Goal: Information Seeking & Learning: Learn about a topic

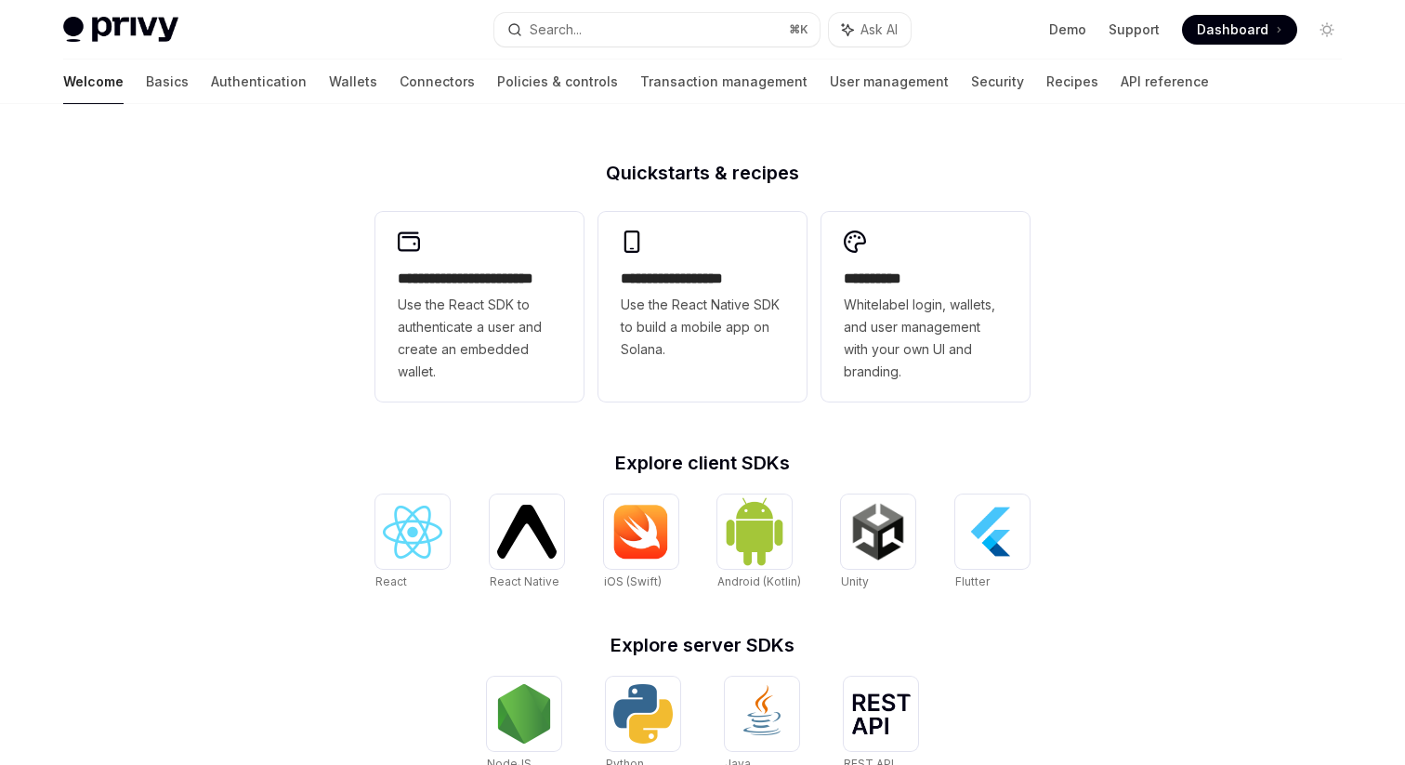
scroll to position [442, 0]
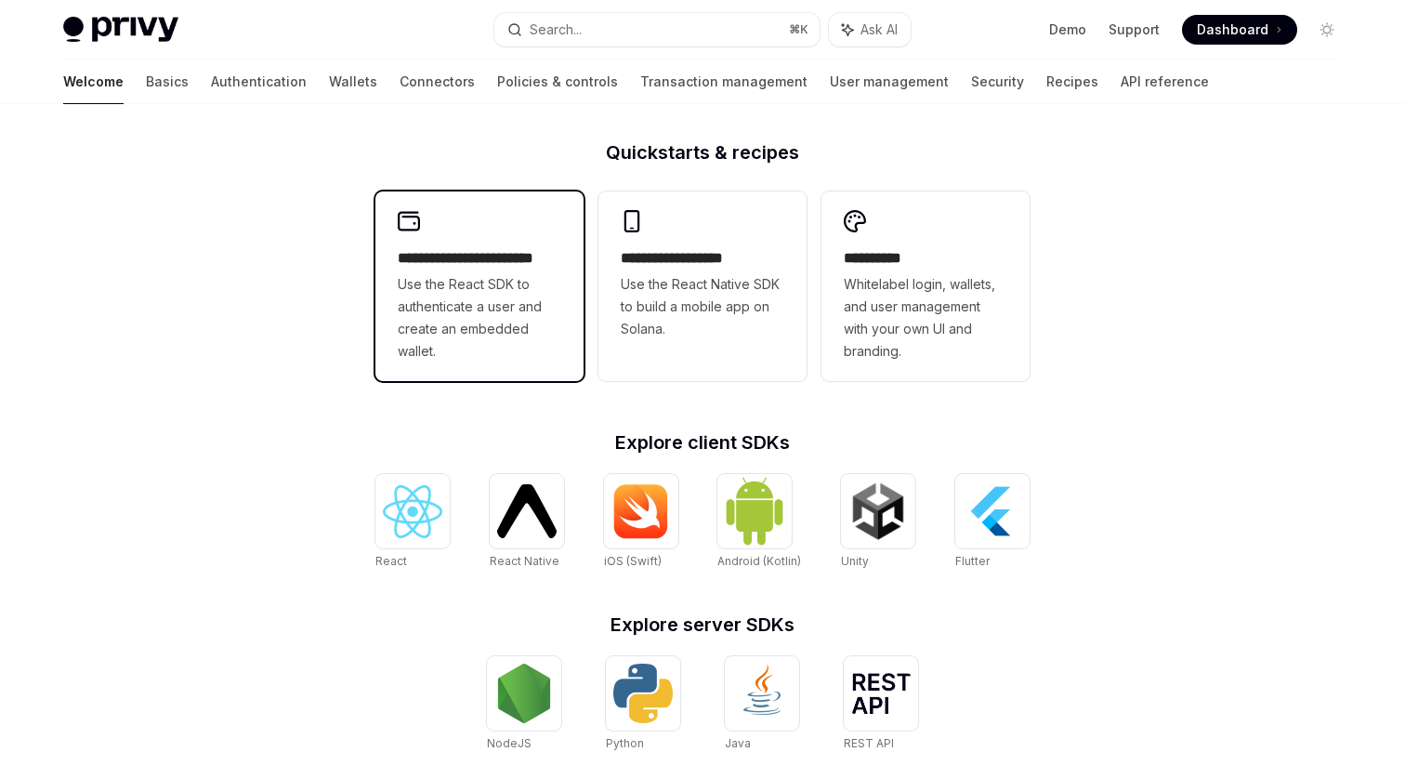
click at [523, 257] on h2 "**********" at bounding box center [480, 258] width 164 height 22
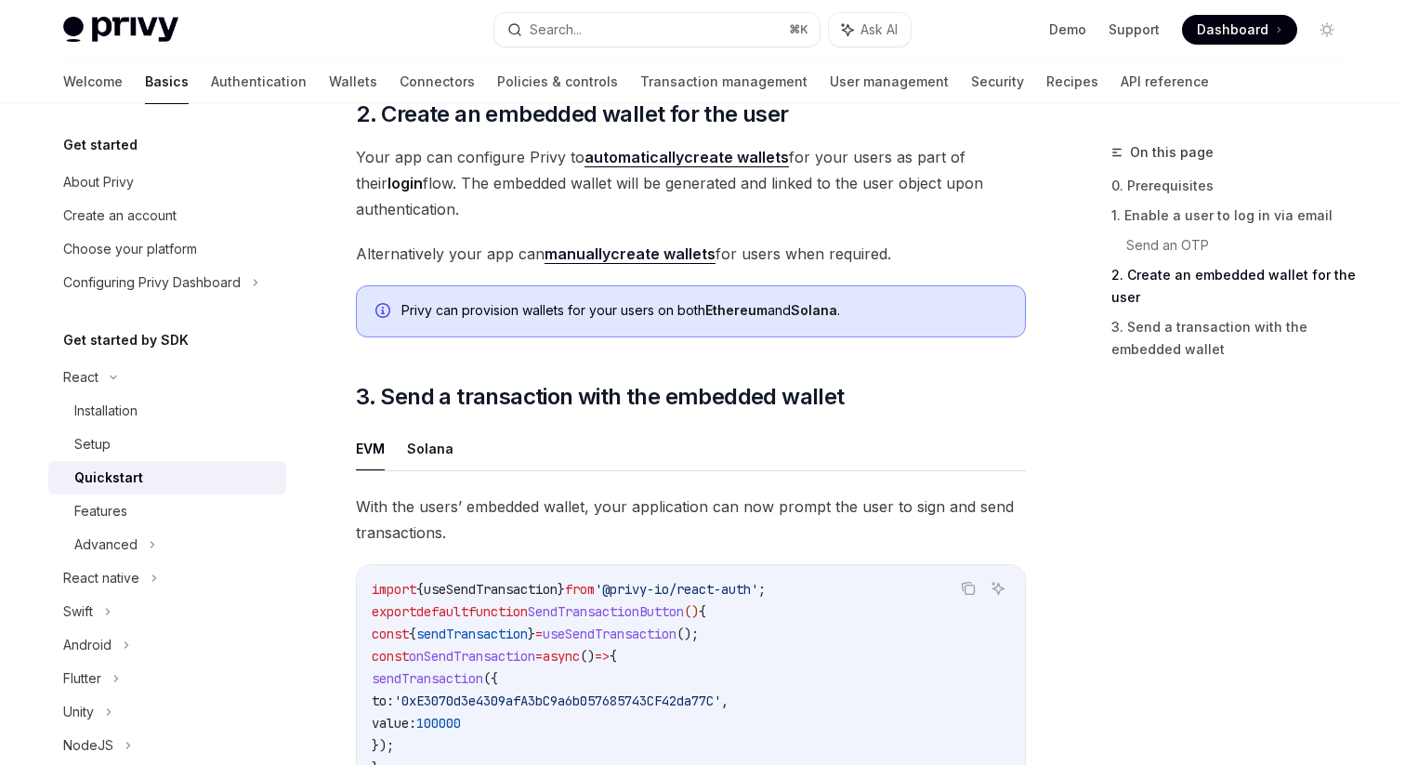
scroll to position [1357, 0]
click at [238, 505] on div "Features" at bounding box center [174, 511] width 201 height 22
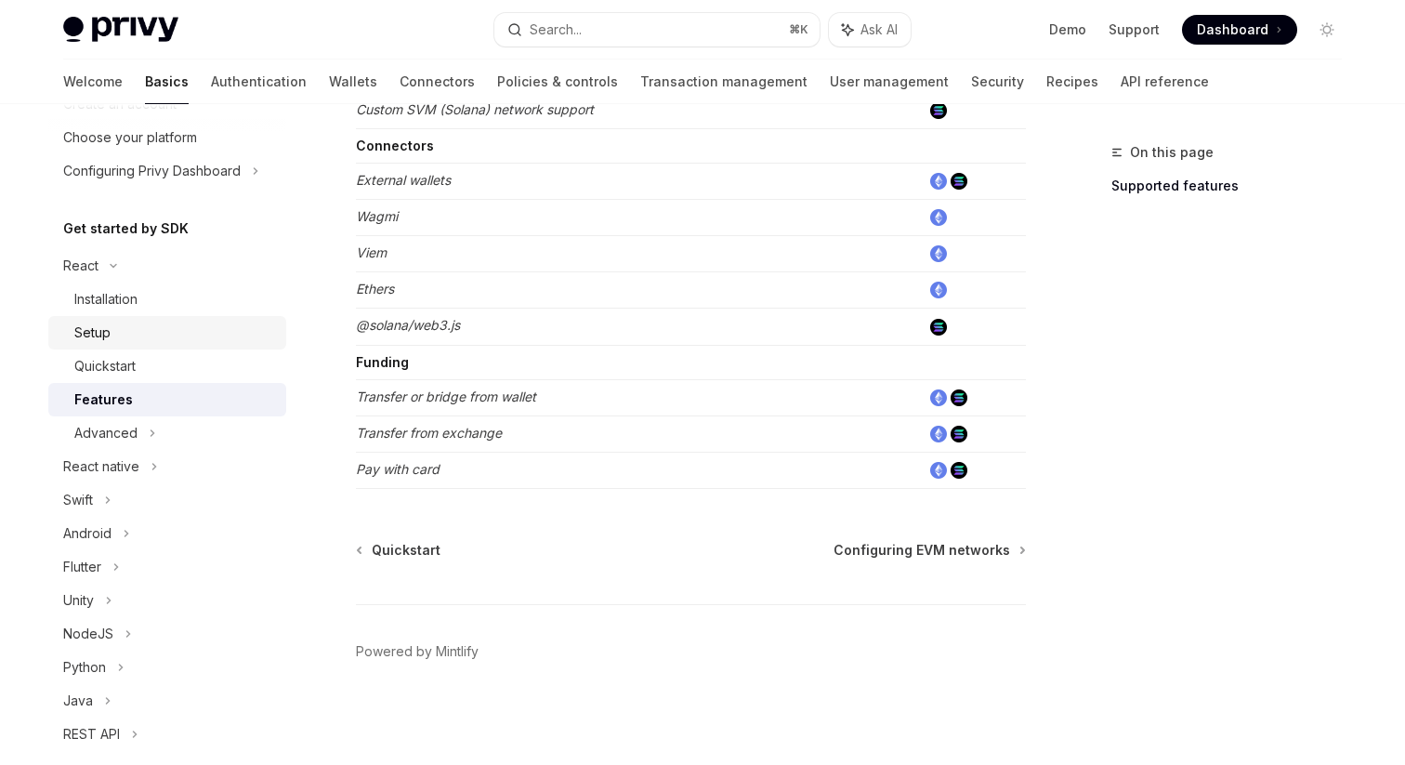
scroll to position [180, 0]
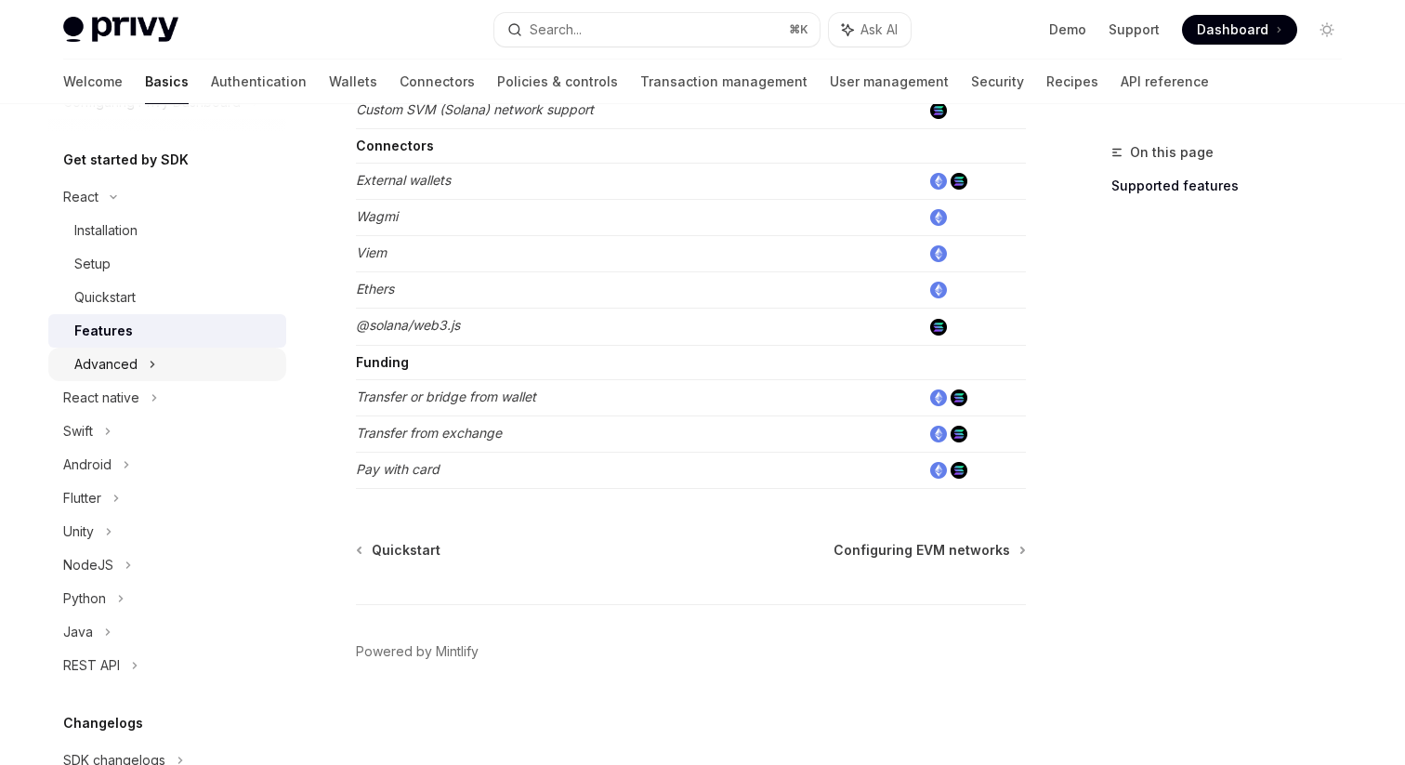
click at [200, 368] on div "Advanced" at bounding box center [167, 364] width 238 height 33
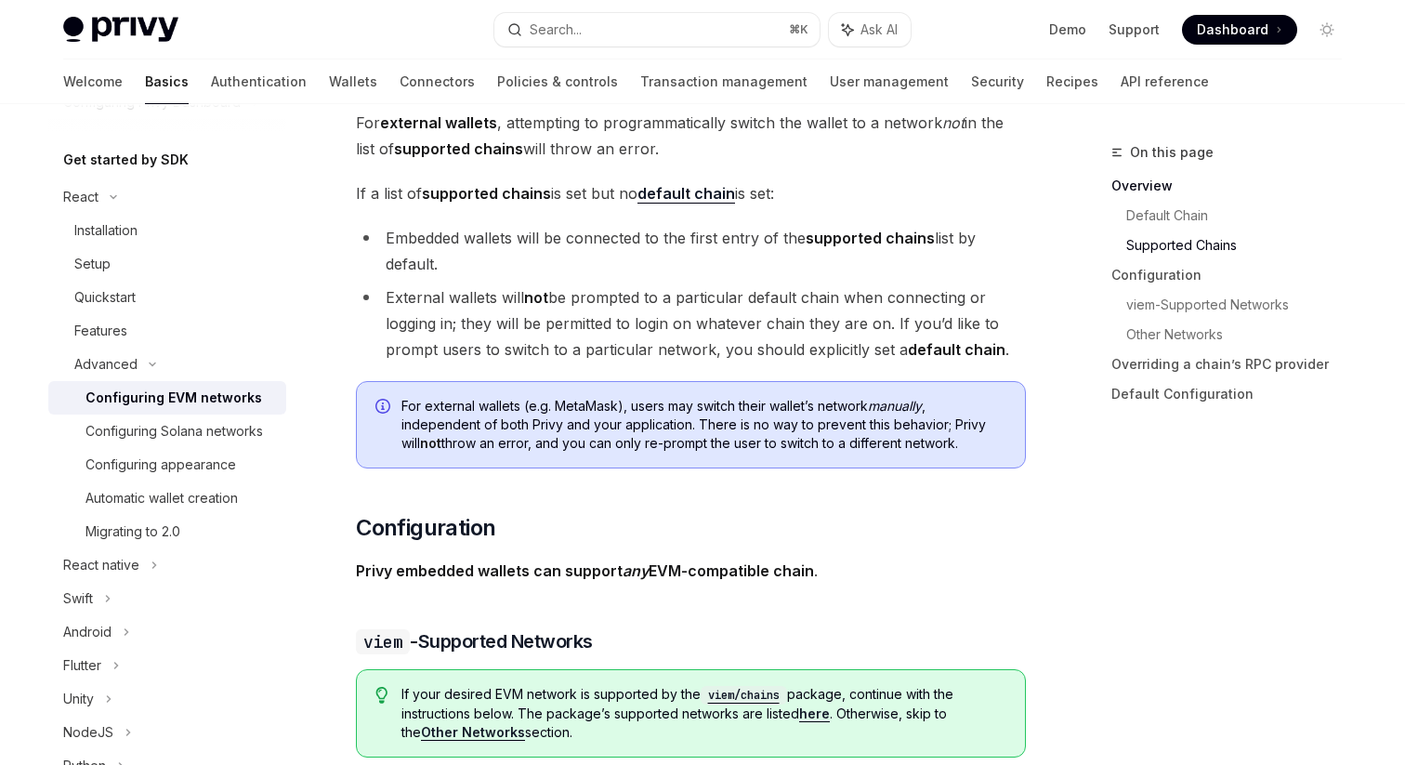
scroll to position [1405, 0]
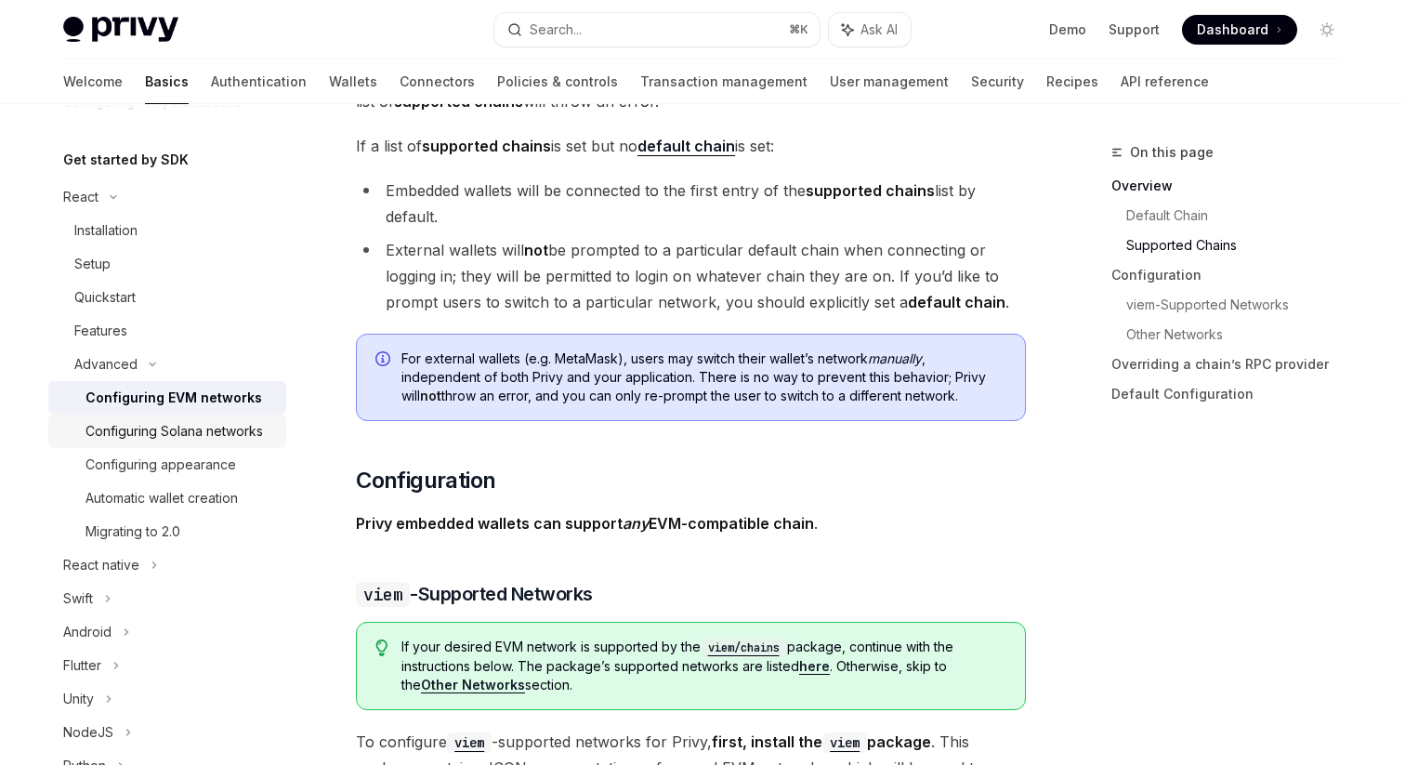
click at [218, 422] on div "Configuring Solana networks" at bounding box center [173, 431] width 177 height 22
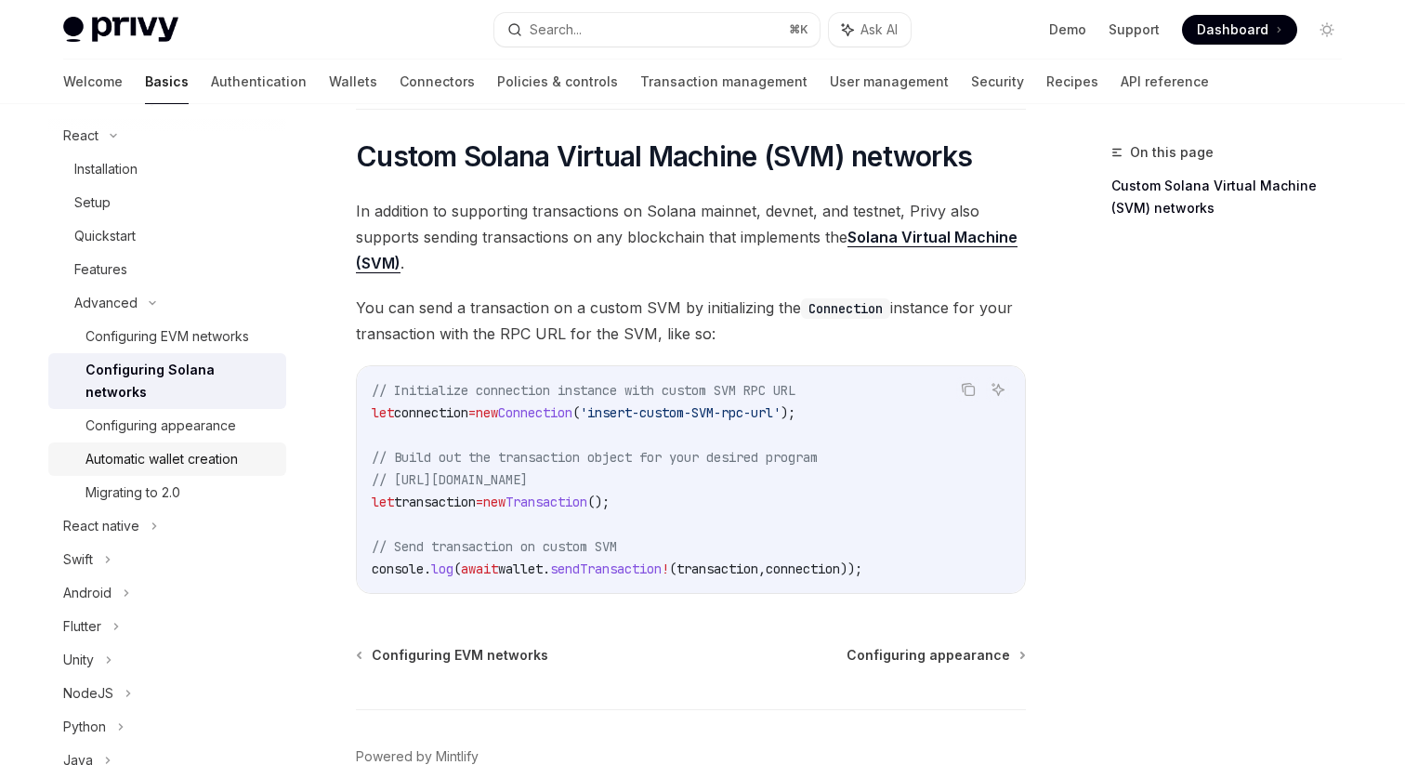
scroll to position [250, 0]
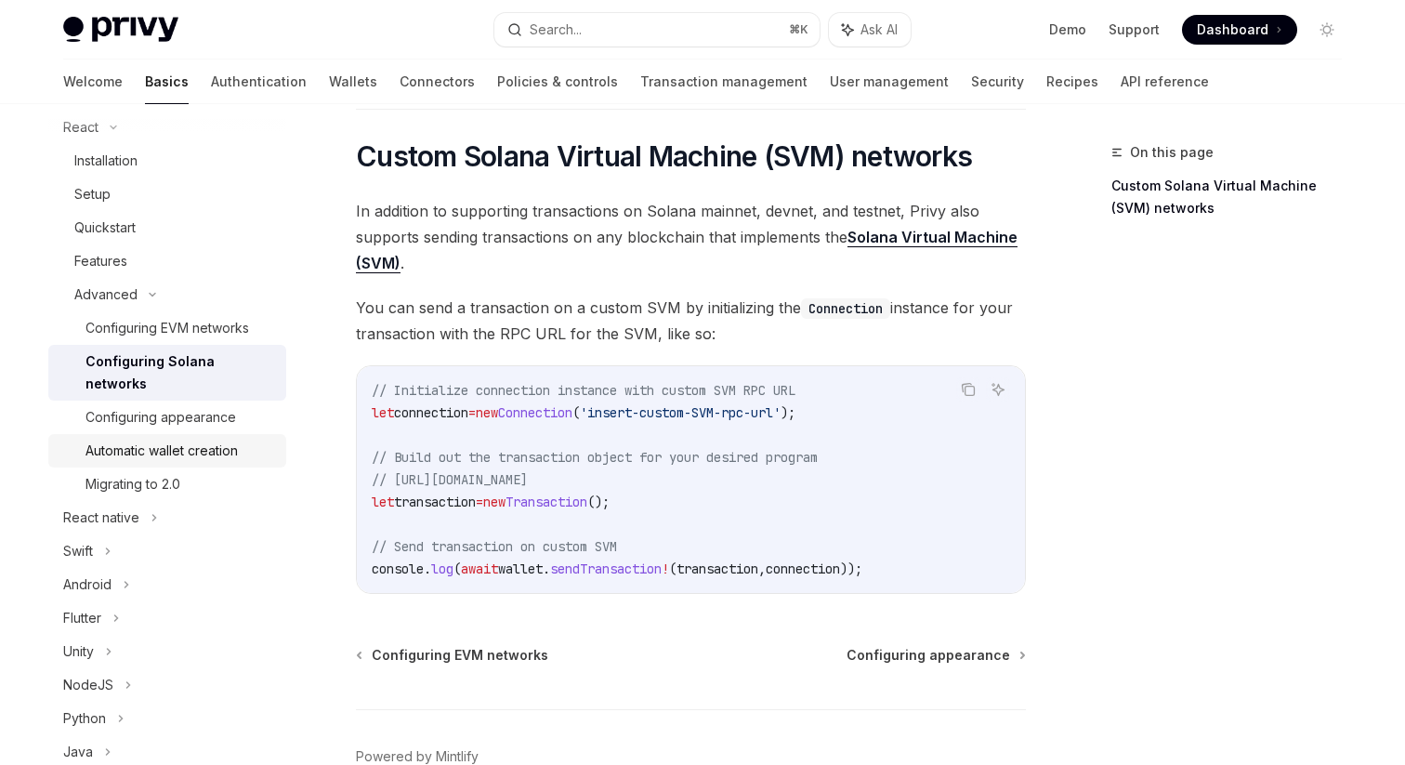
click at [229, 440] on div "Automatic wallet creation" at bounding box center [161, 451] width 152 height 22
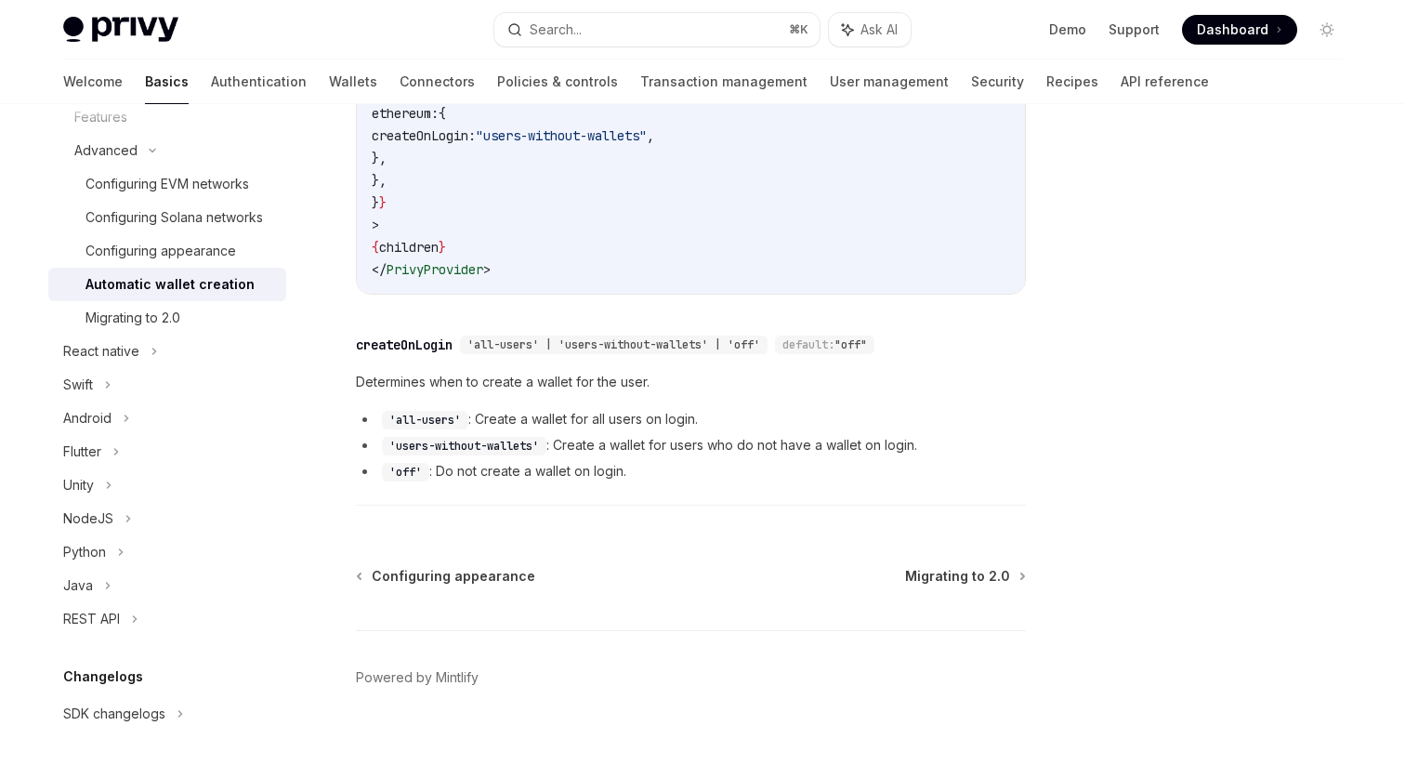
scroll to position [468, 0]
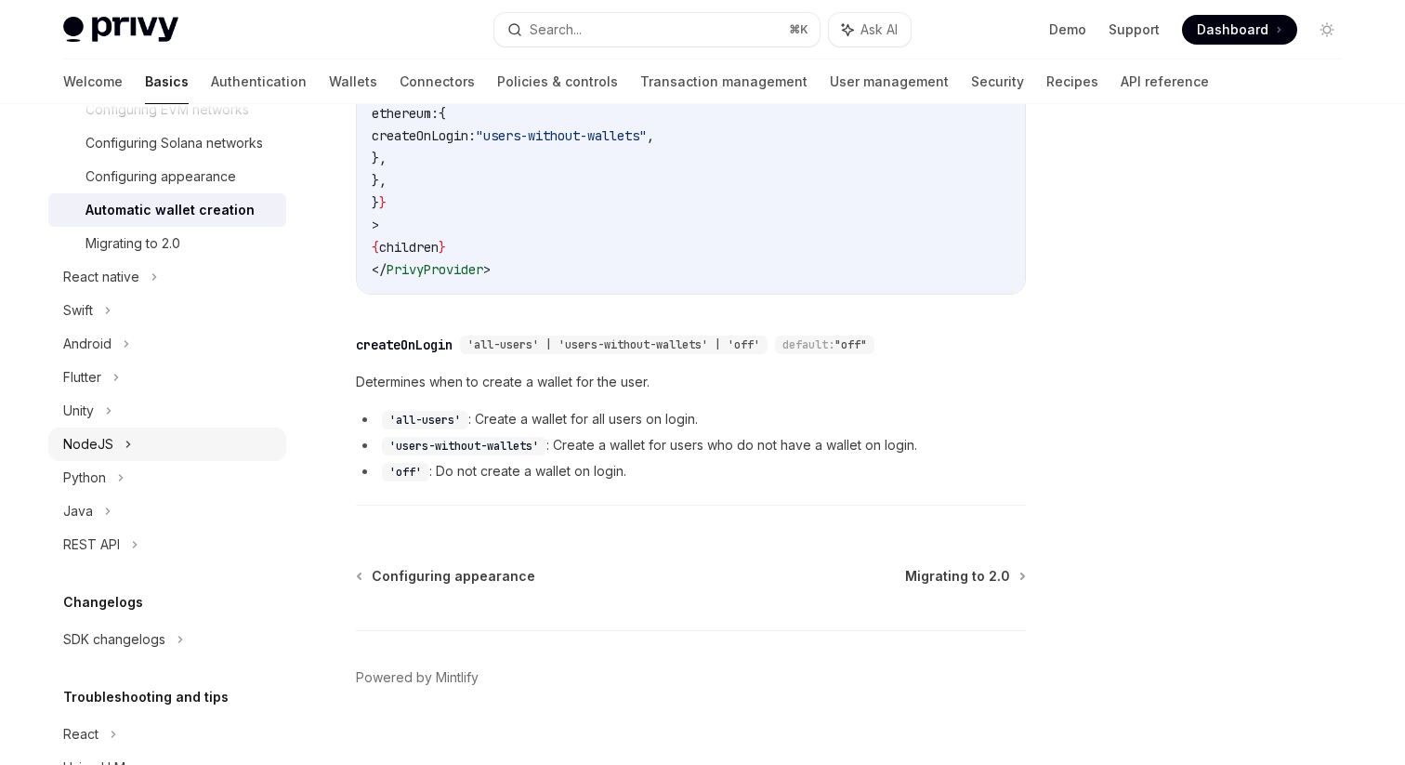
click at [208, 445] on div "NodeJS" at bounding box center [167, 443] width 238 height 33
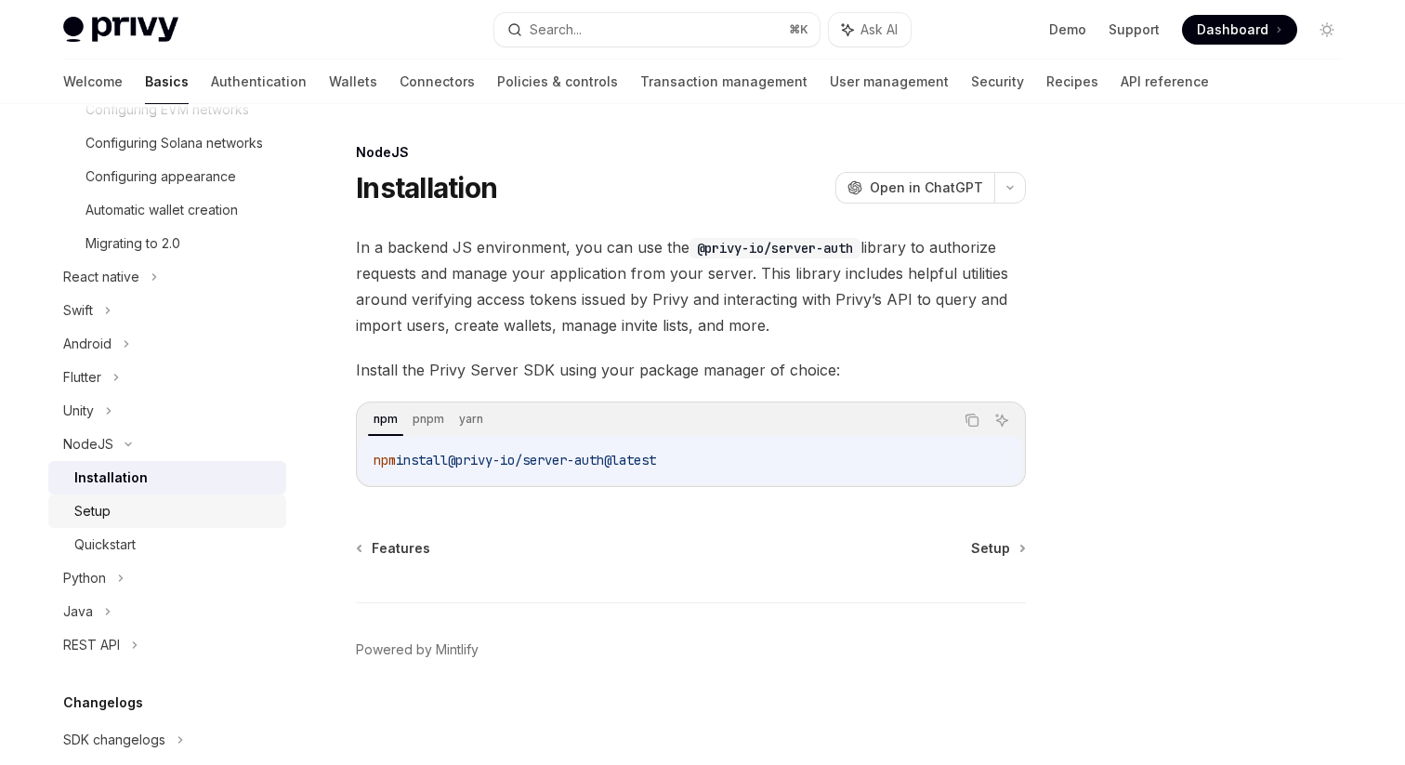
click at [236, 511] on div "Setup" at bounding box center [174, 511] width 201 height 22
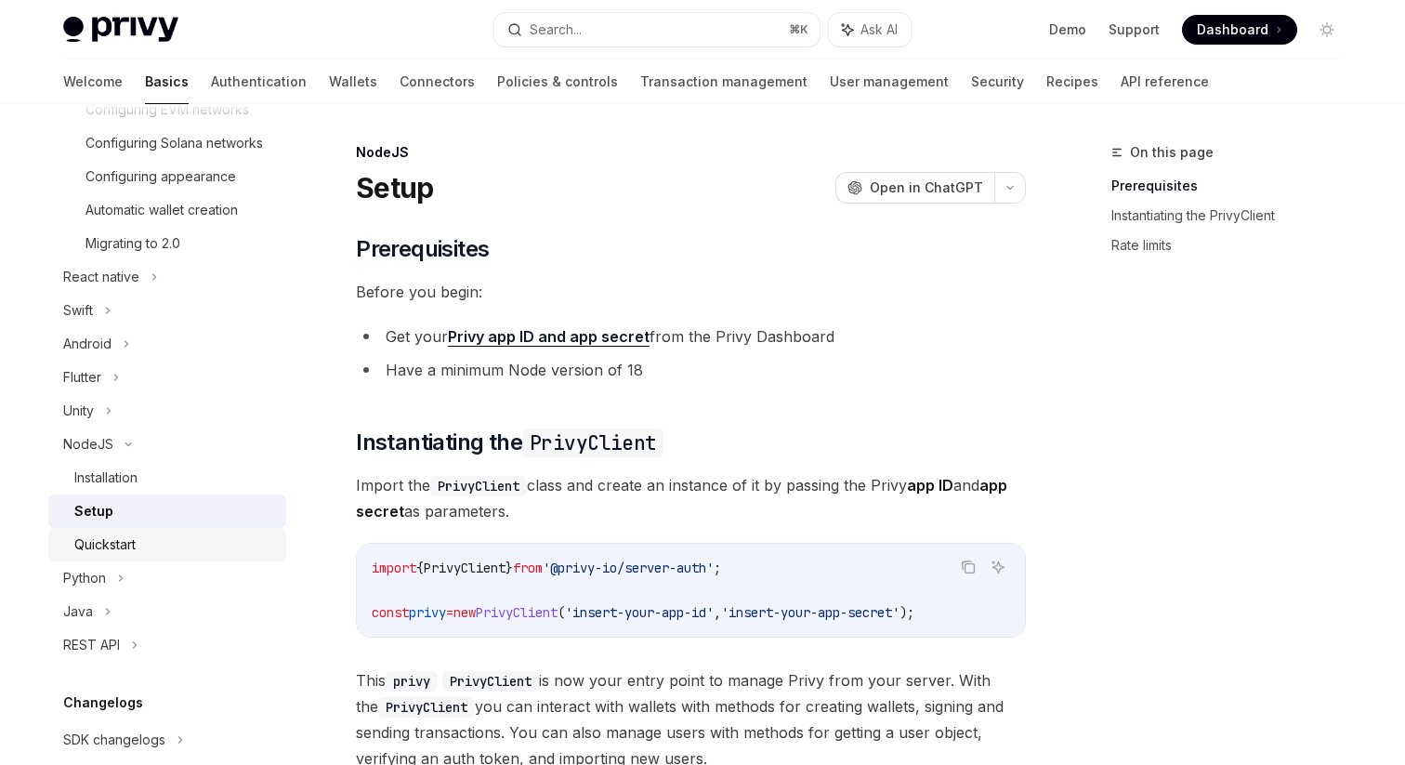
click at [237, 536] on div "Quickstart" at bounding box center [174, 544] width 201 height 22
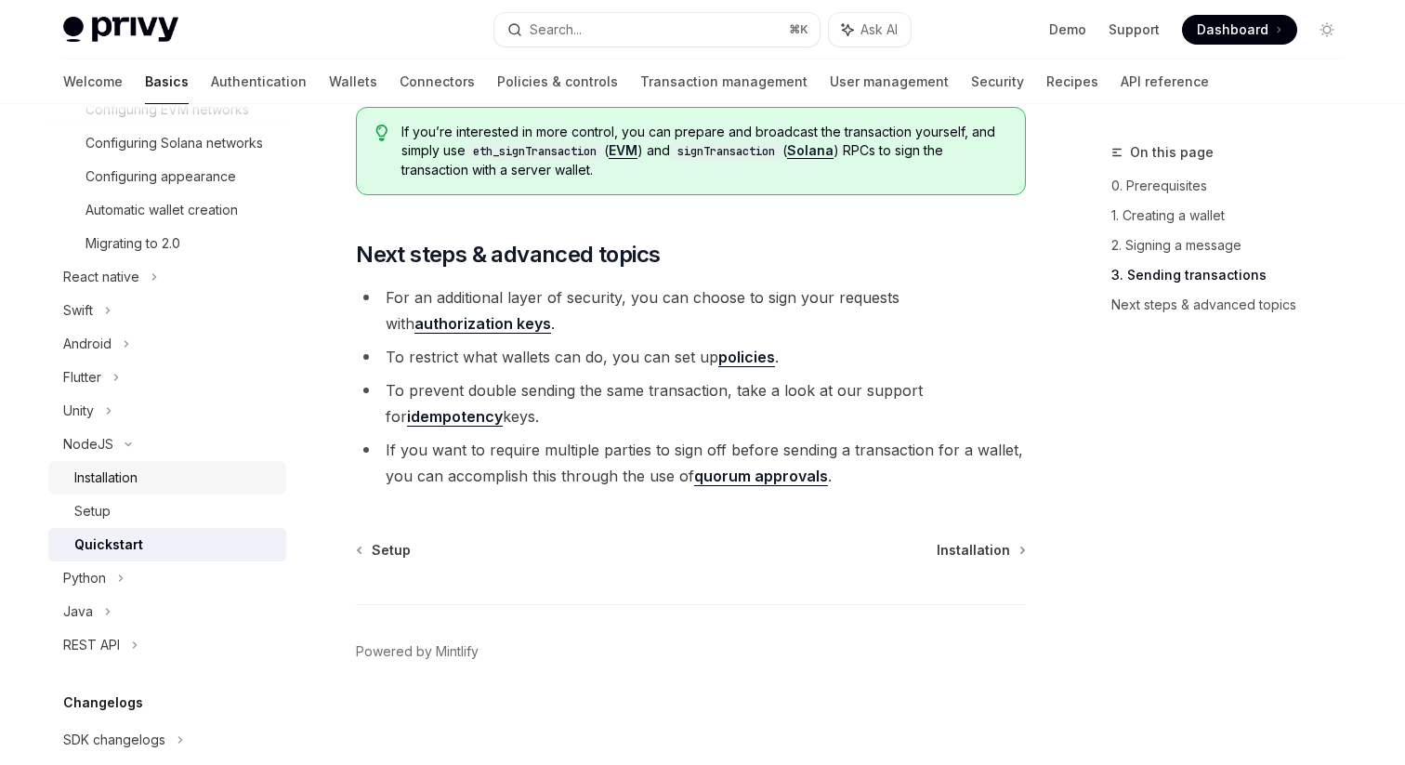
scroll to position [659, 0]
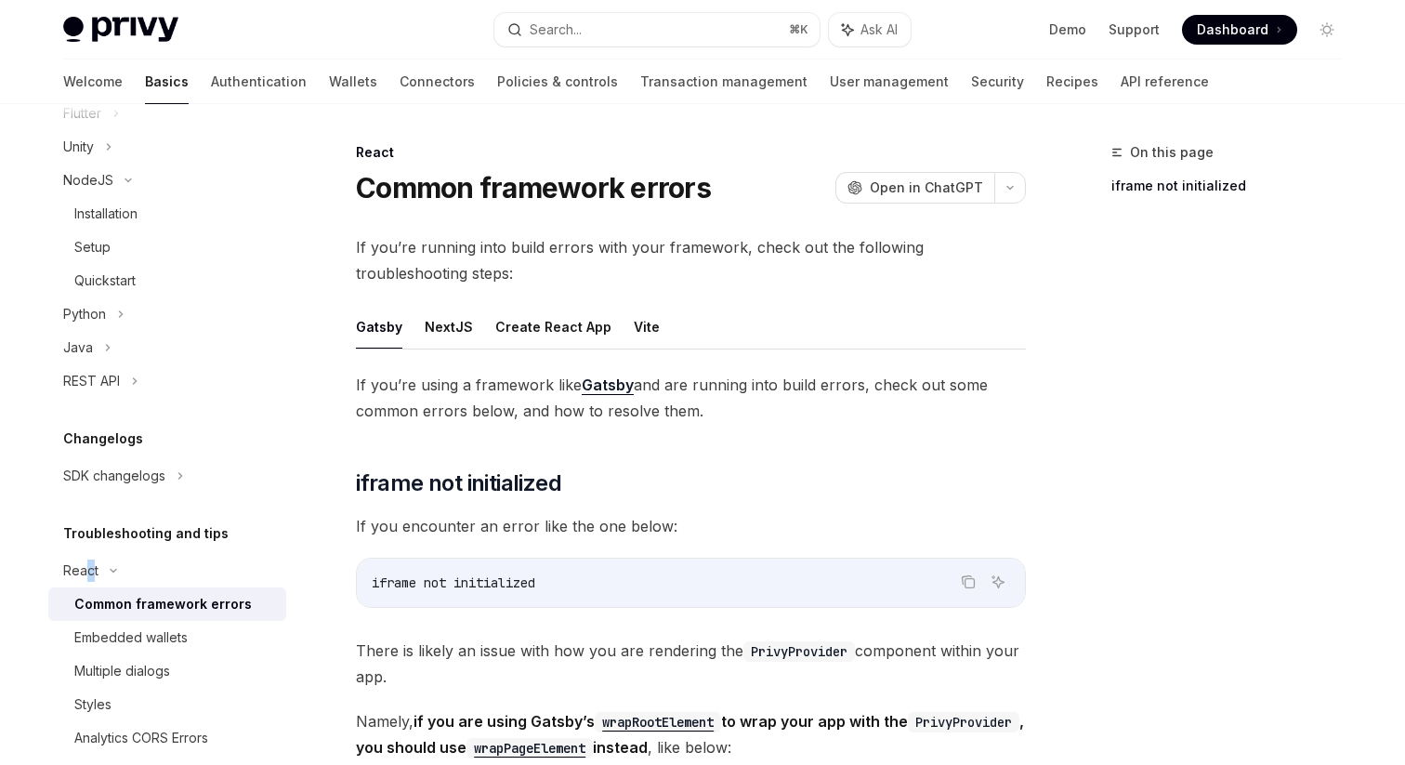
scroll to position [826, 0]
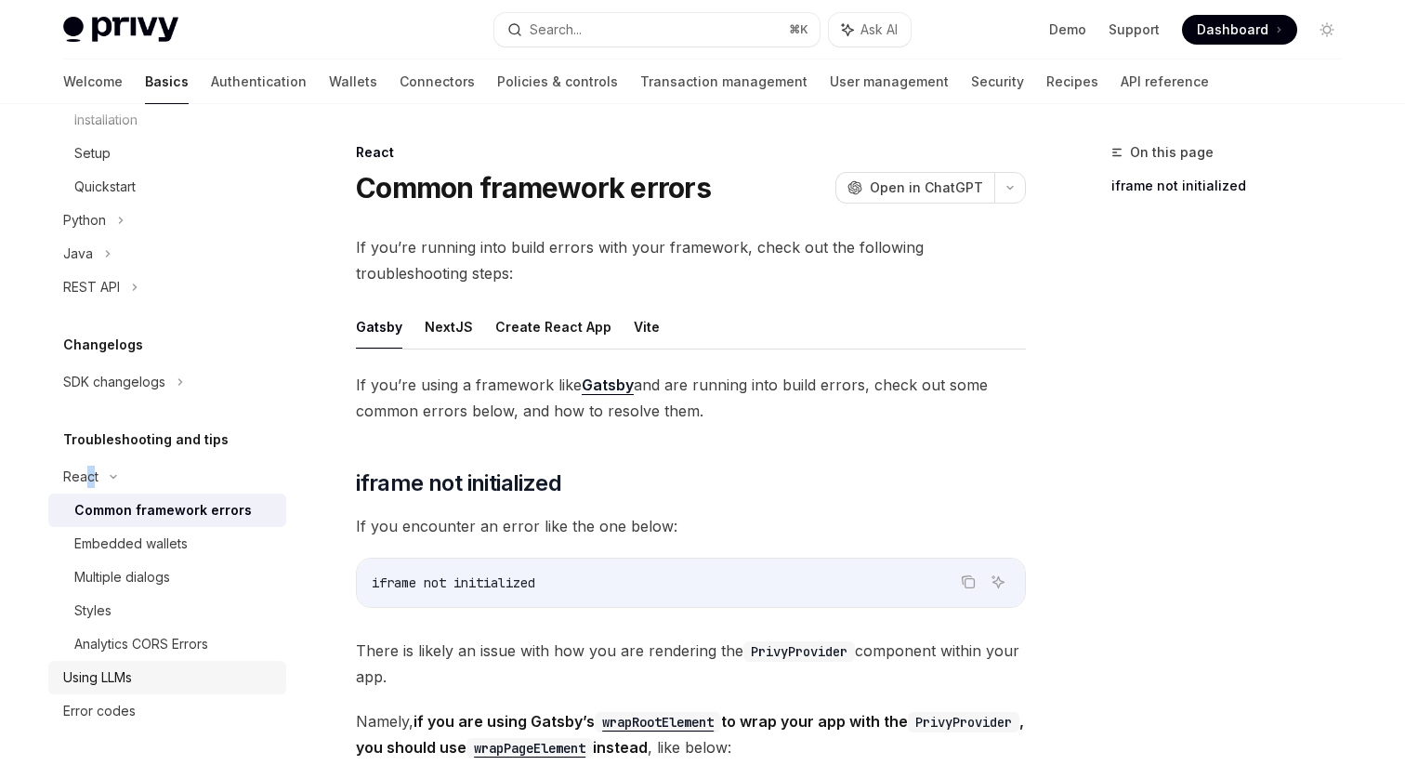
click at [153, 676] on div "Using LLMs" at bounding box center [169, 677] width 212 height 22
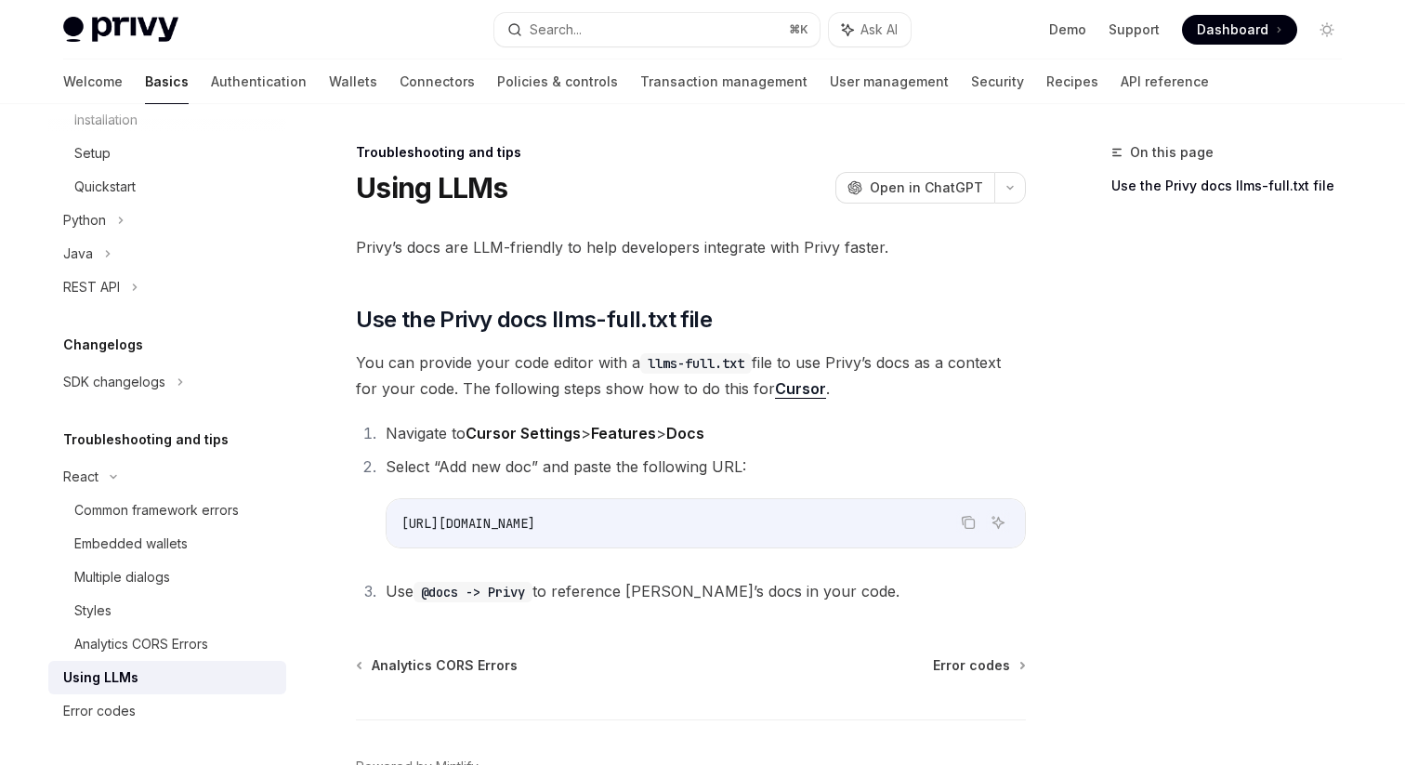
click at [431, 519] on span "https://docs.privy.io/llms-full.txt" at bounding box center [468, 523] width 134 height 17
copy ol "https://docs.privy.io/llms-full.txt"
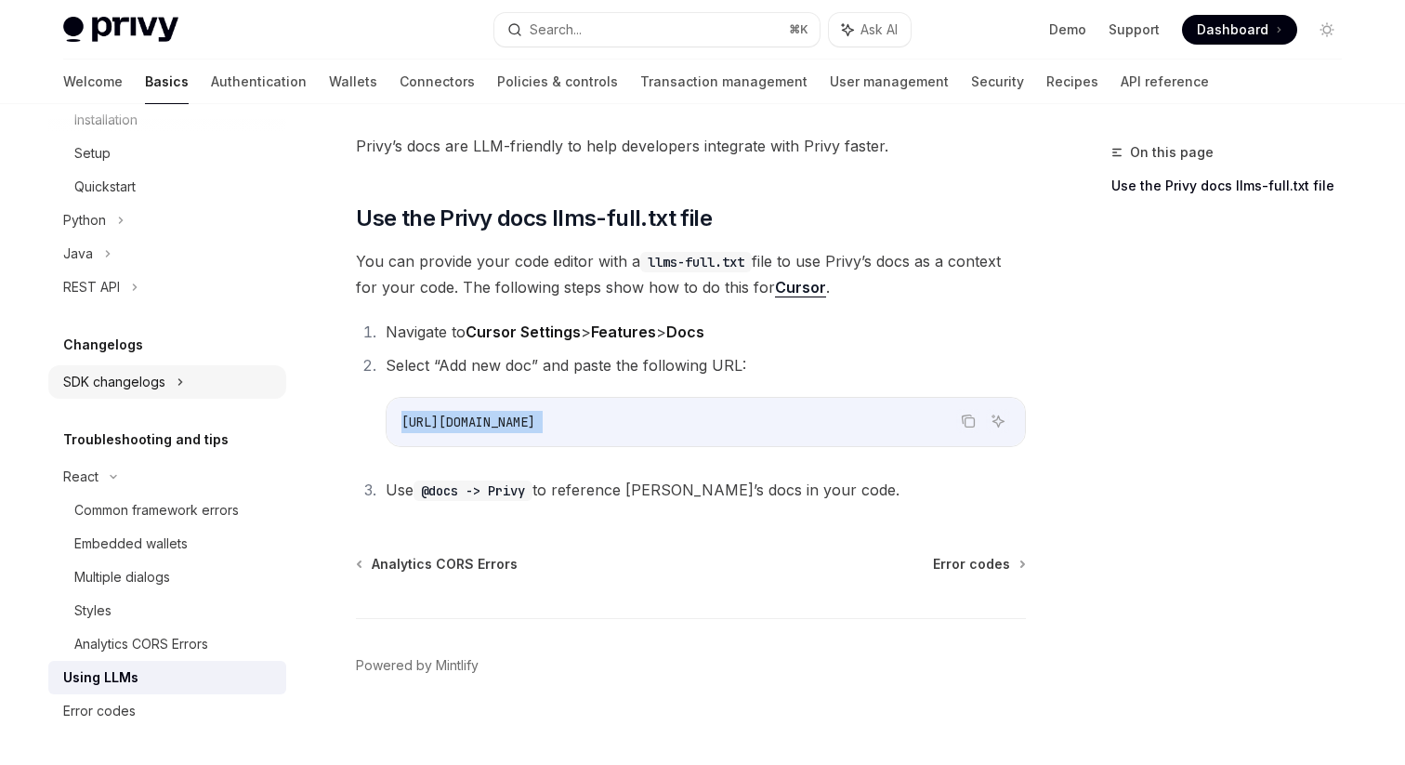
scroll to position [115, 0]
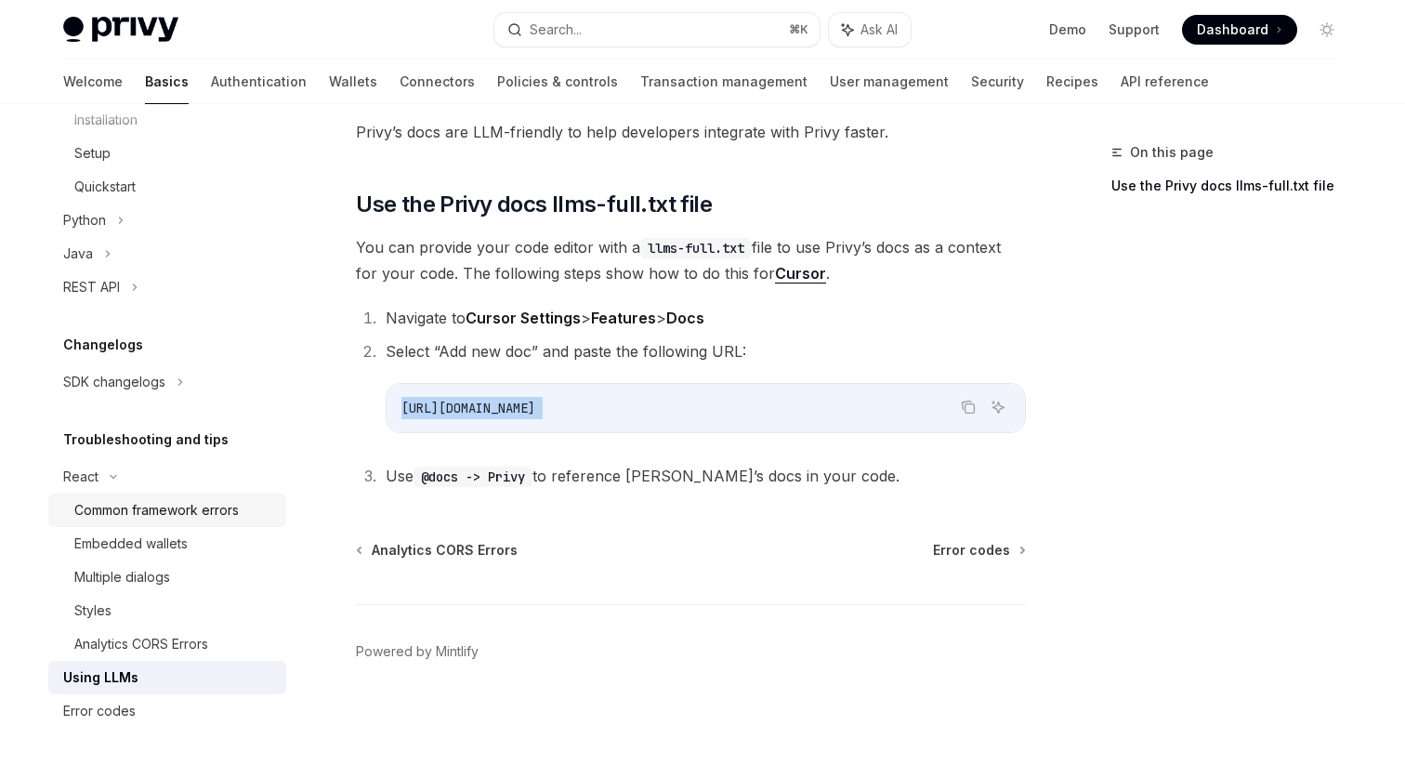
click at [184, 508] on div "Common framework errors" at bounding box center [156, 510] width 164 height 22
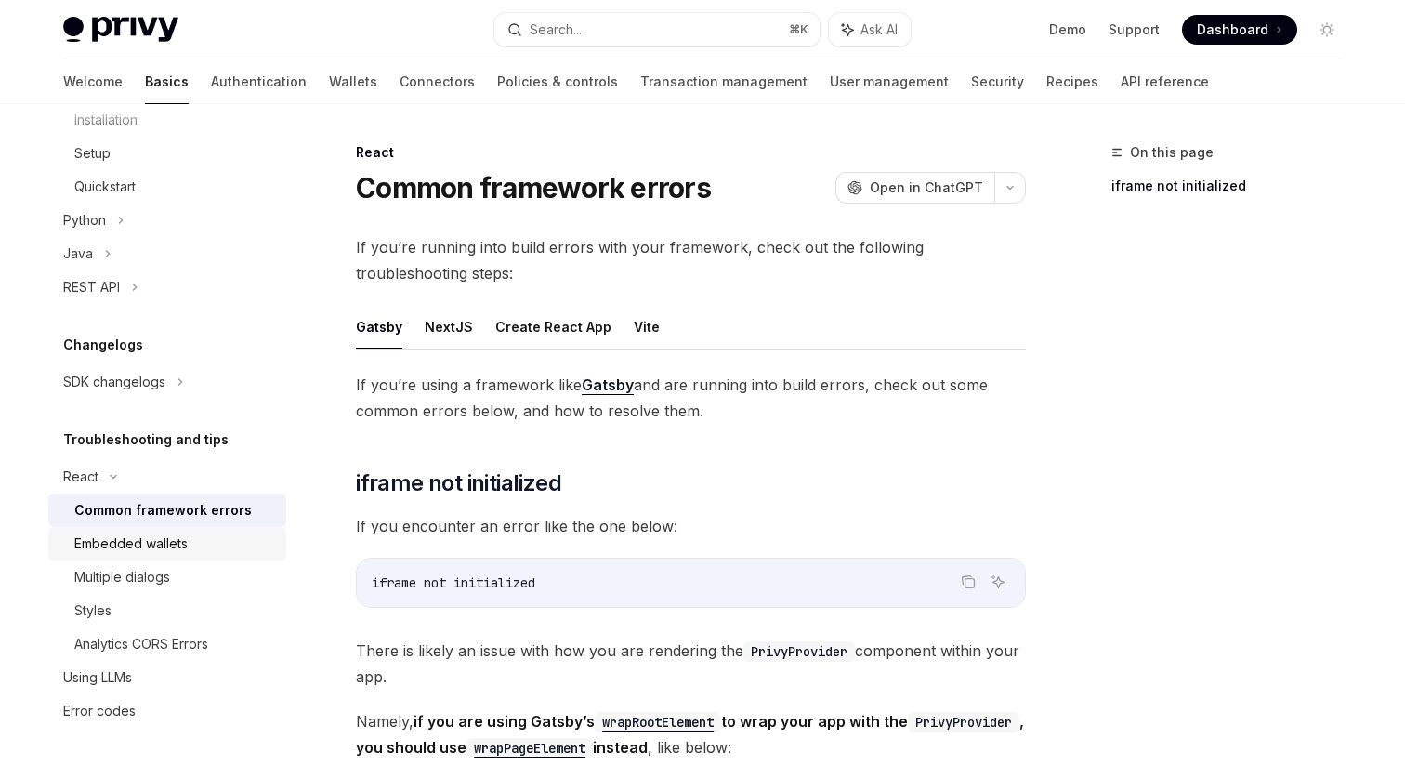
click at [184, 546] on div "Embedded wallets" at bounding box center [130, 543] width 113 height 22
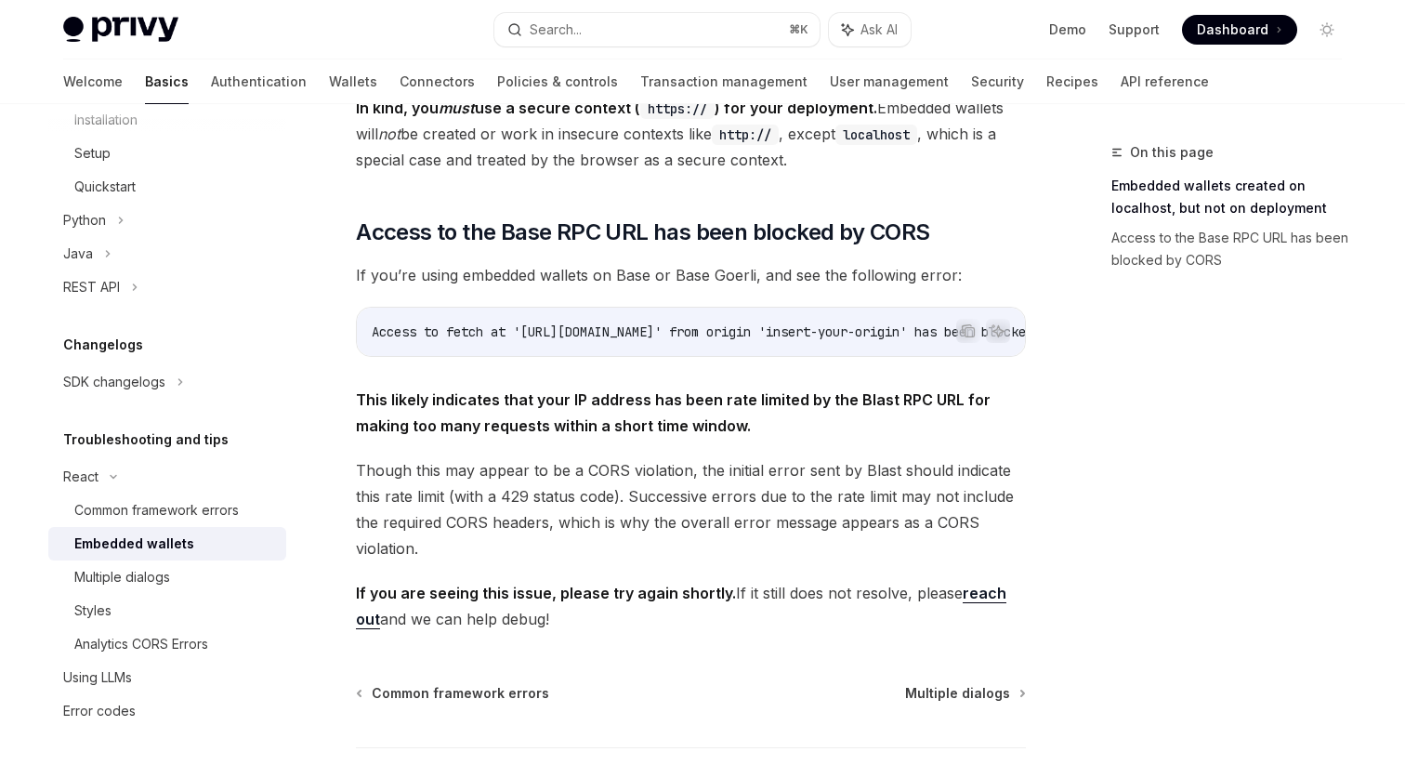
scroll to position [554, 0]
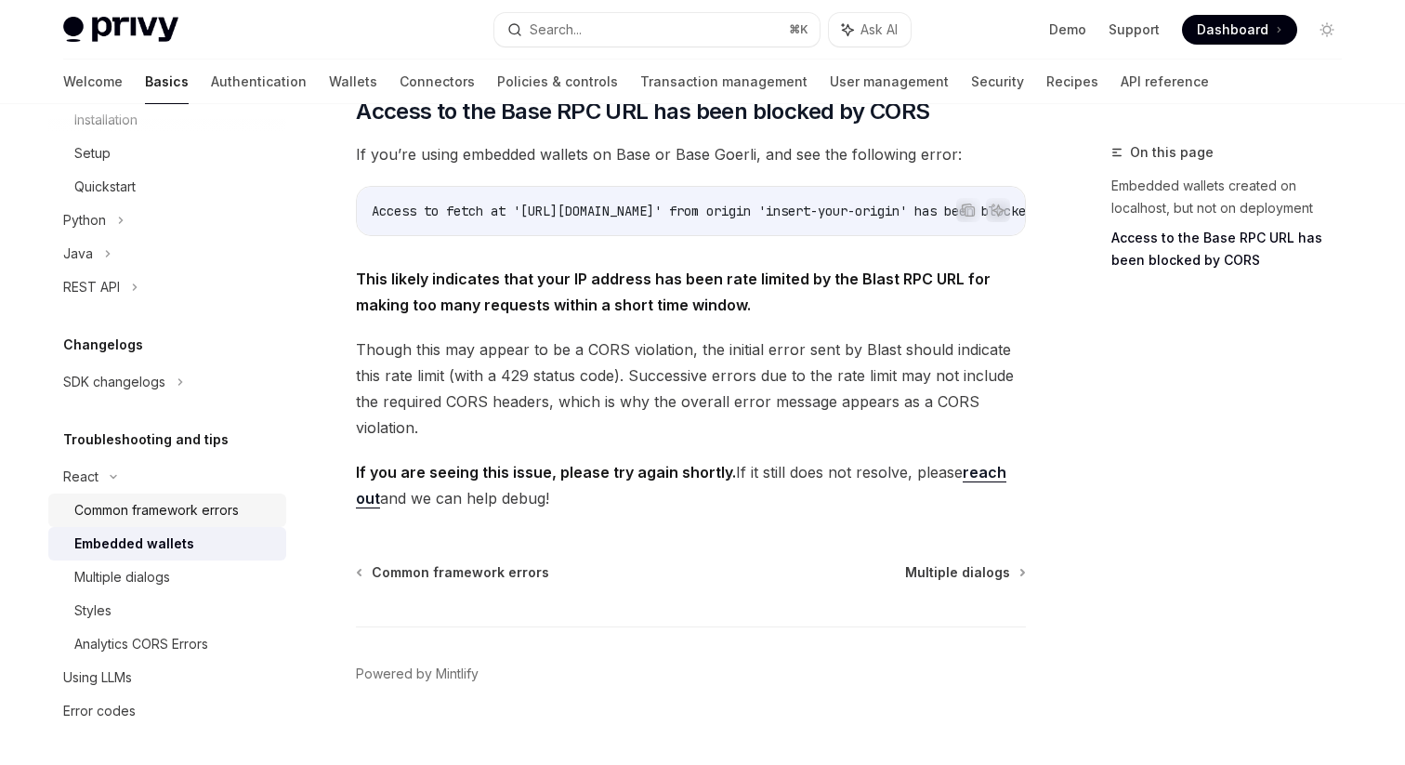
click at [220, 506] on div "Common framework errors" at bounding box center [156, 510] width 164 height 22
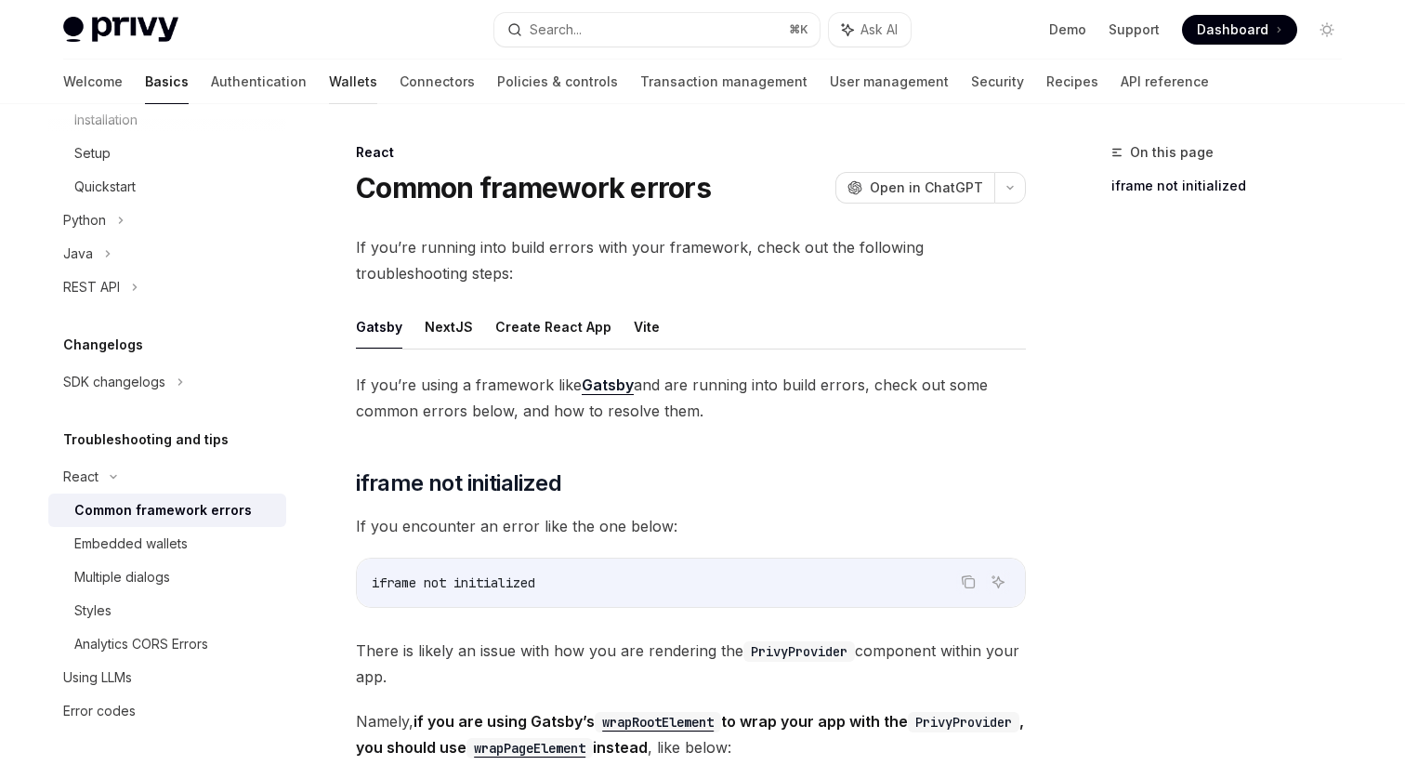
click at [329, 80] on link "Wallets" at bounding box center [353, 81] width 48 height 45
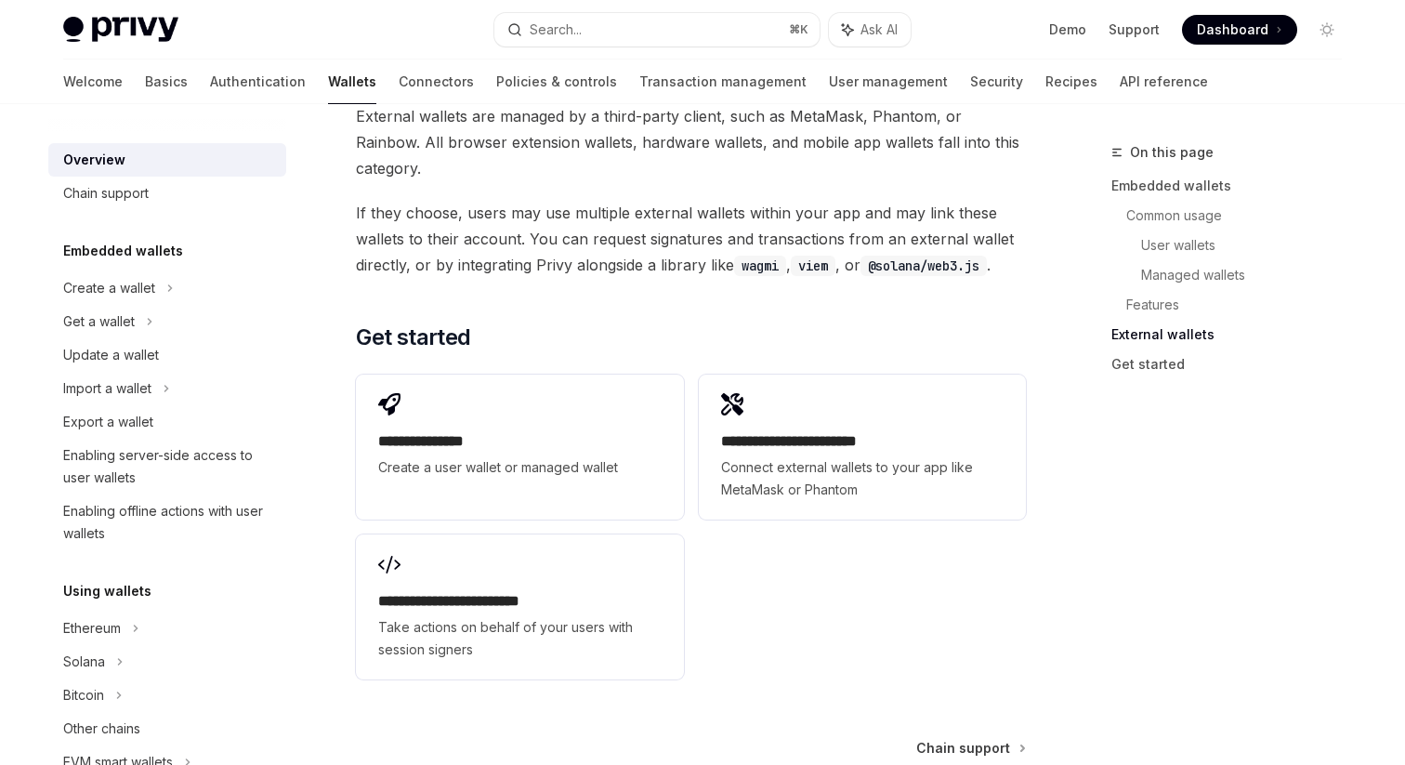
scroll to position [2850, 0]
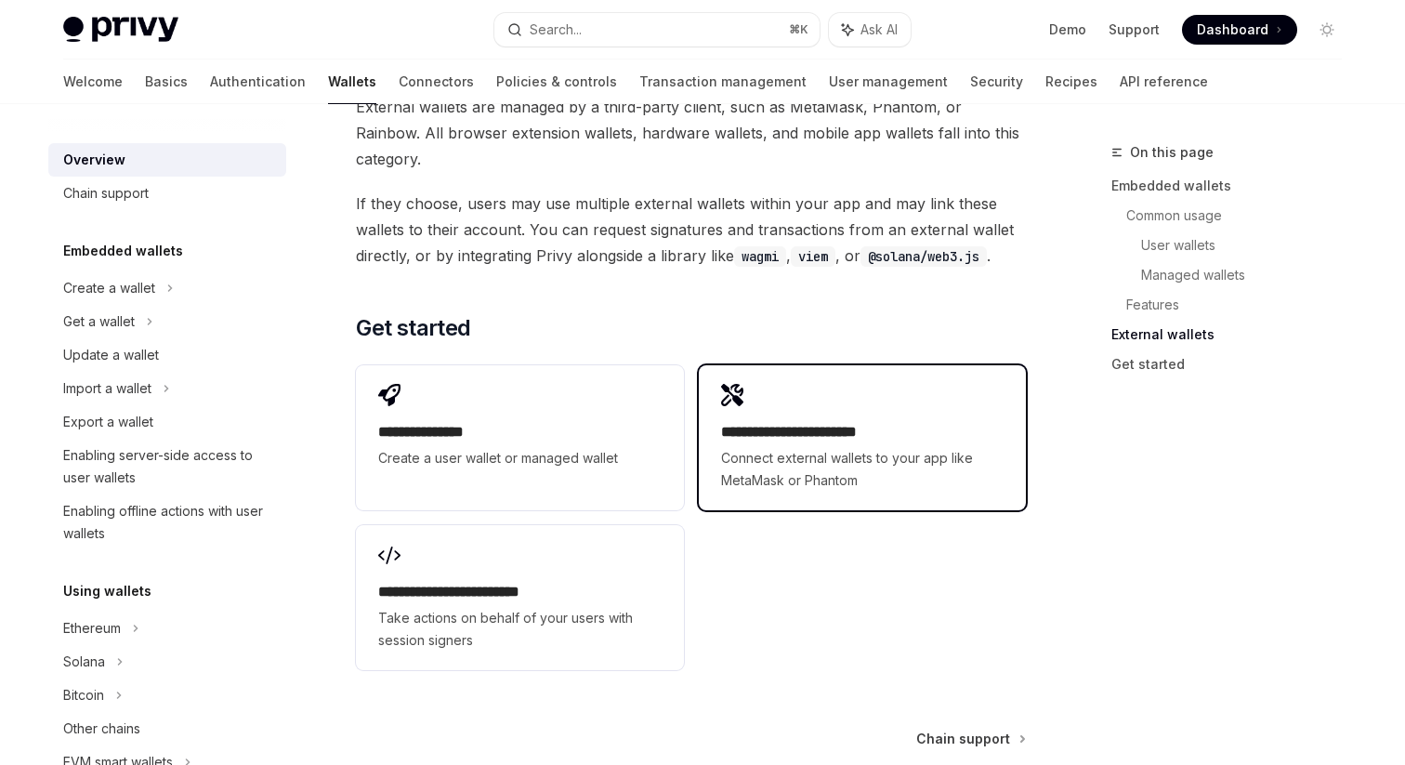
click at [780, 421] on h2 "**********" at bounding box center [862, 432] width 282 height 22
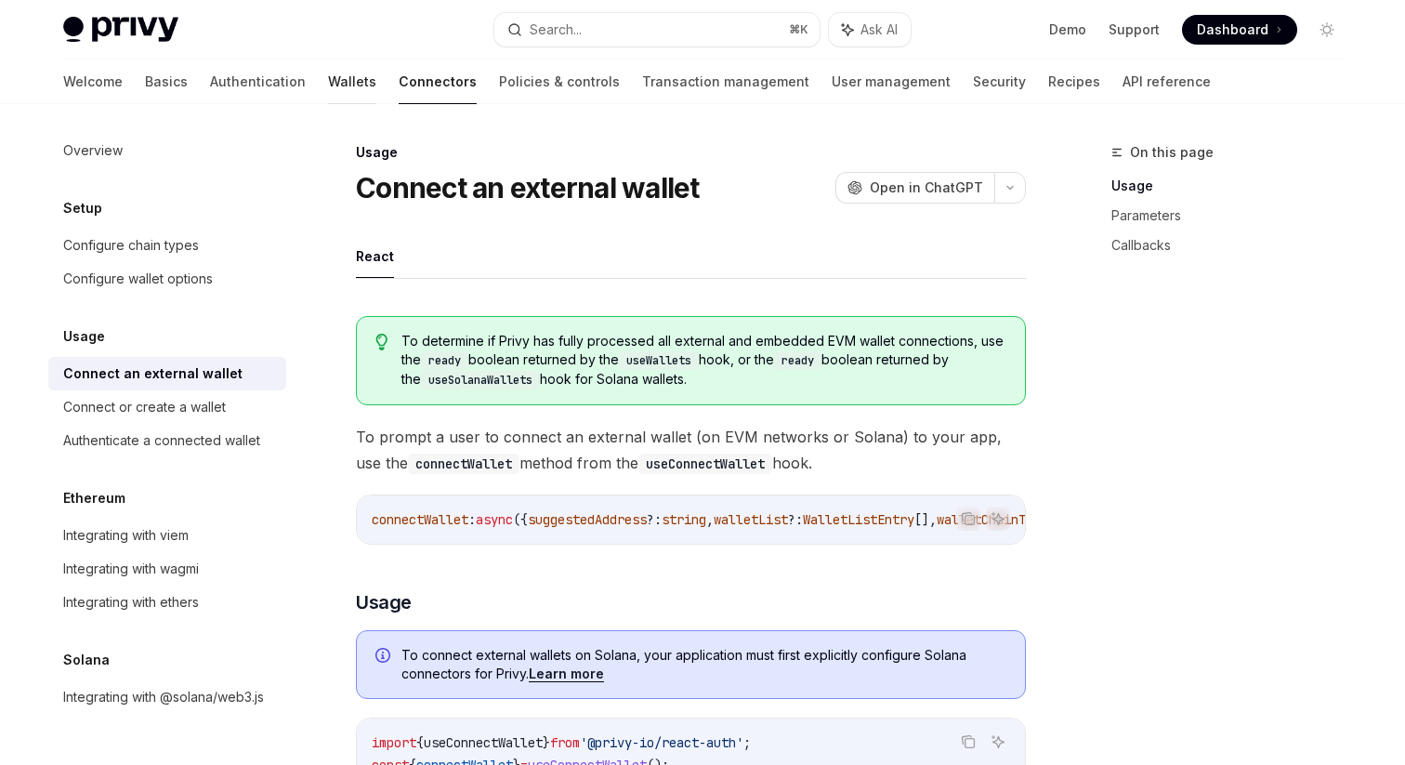
click at [328, 81] on link "Wallets" at bounding box center [352, 81] width 48 height 45
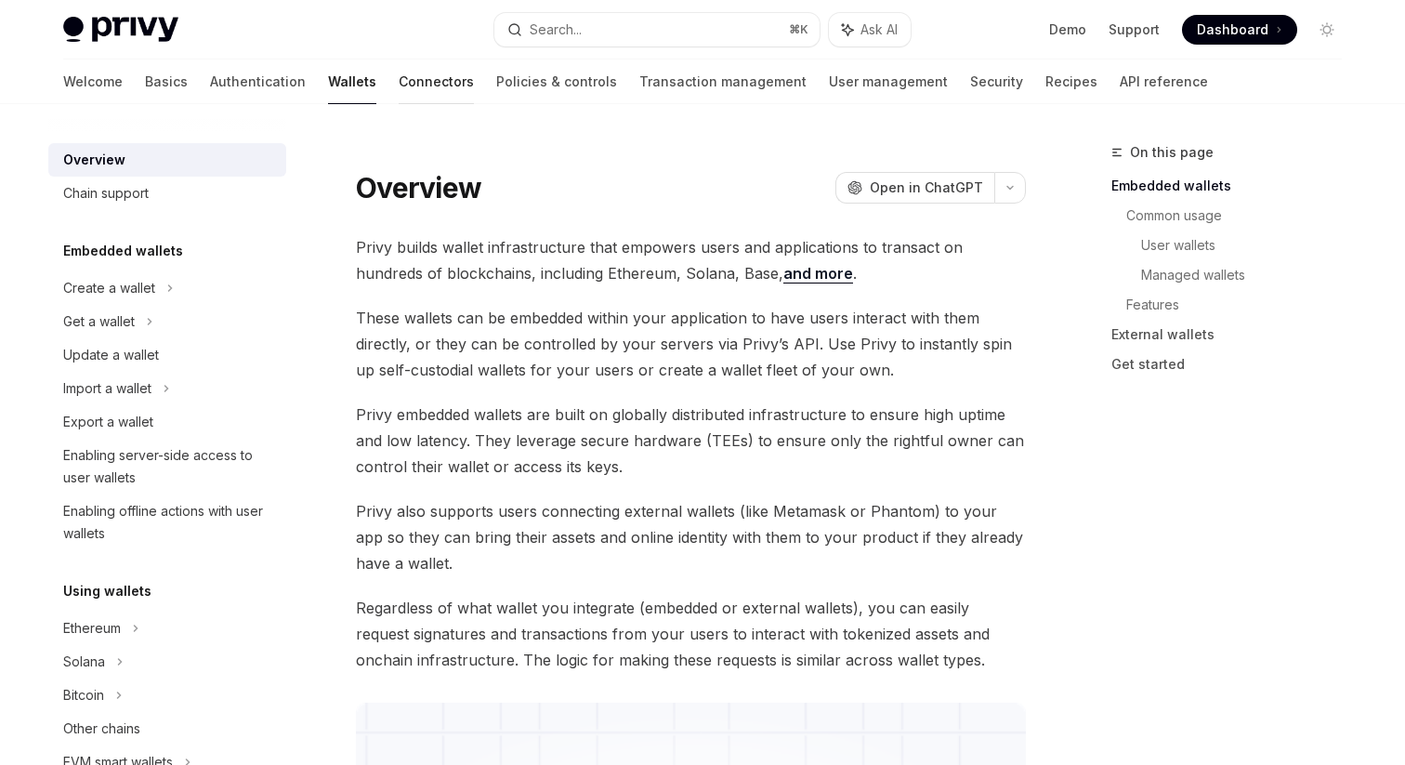
click at [399, 86] on link "Connectors" at bounding box center [436, 81] width 75 height 45
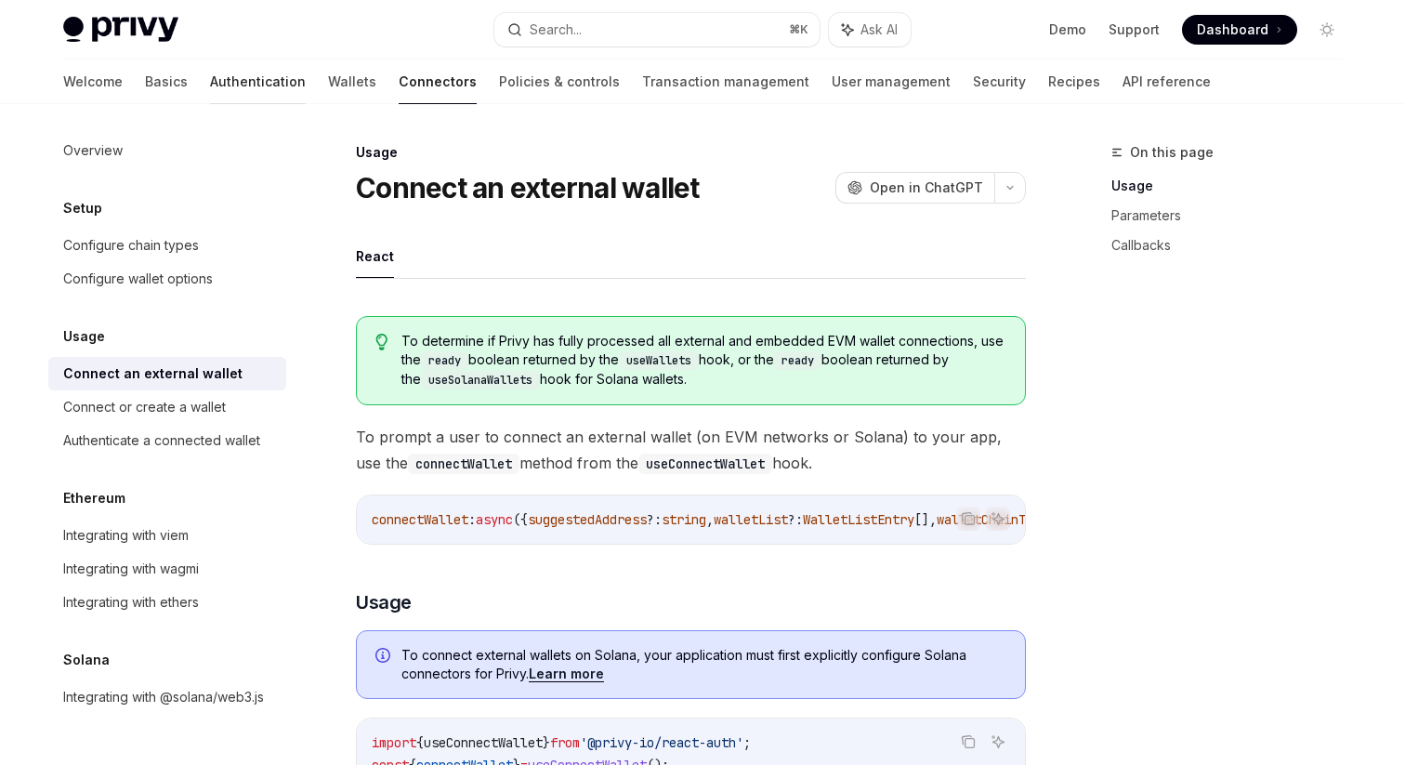
click at [210, 79] on link "Authentication" at bounding box center [258, 81] width 96 height 45
click at [499, 95] on link "Policies & controls" at bounding box center [559, 81] width 121 height 45
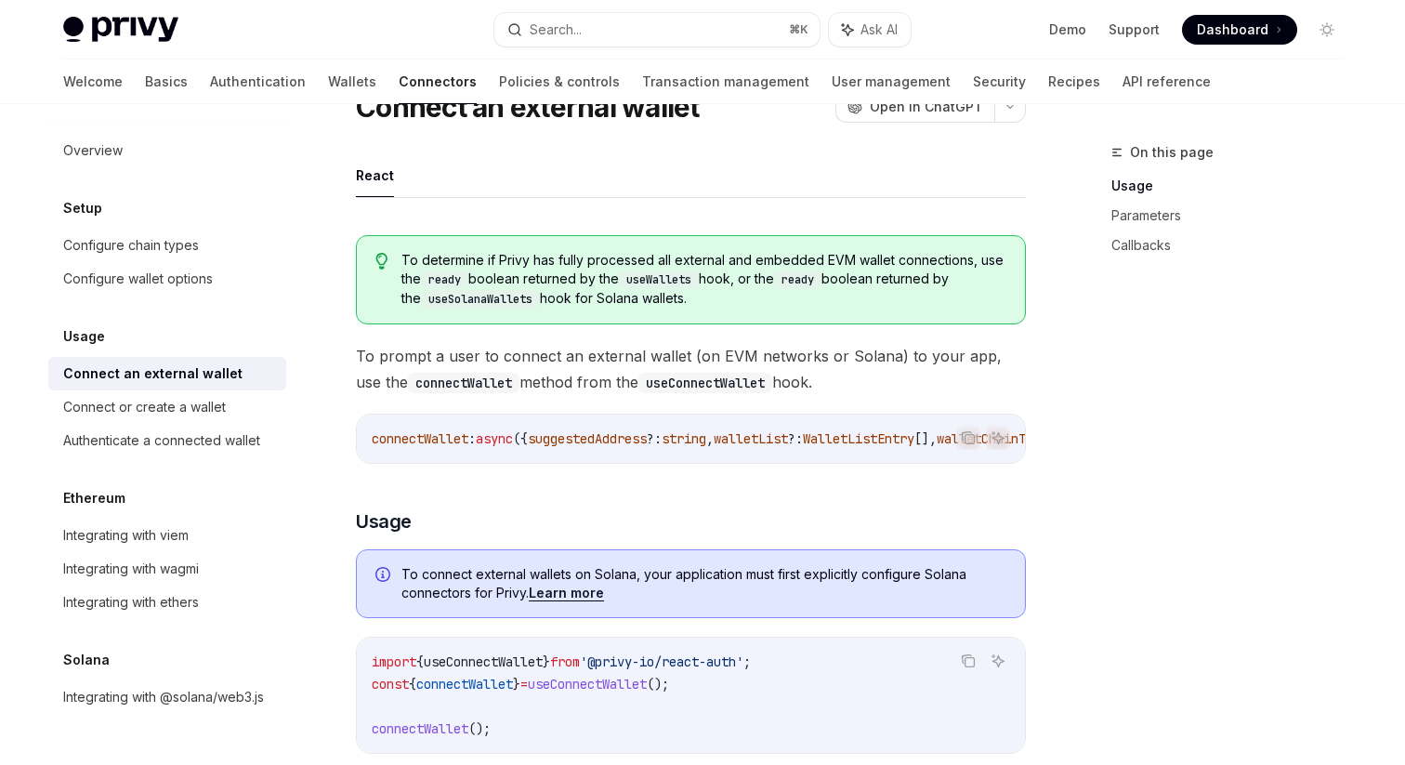
scroll to position [82, 0]
drag, startPoint x: 475, startPoint y: 281, endPoint x: 576, endPoint y: 274, distance: 101.5
click at [576, 275] on span "To determine if Privy has fully processed all external and embedded EVM wallet …" at bounding box center [703, 279] width 605 height 58
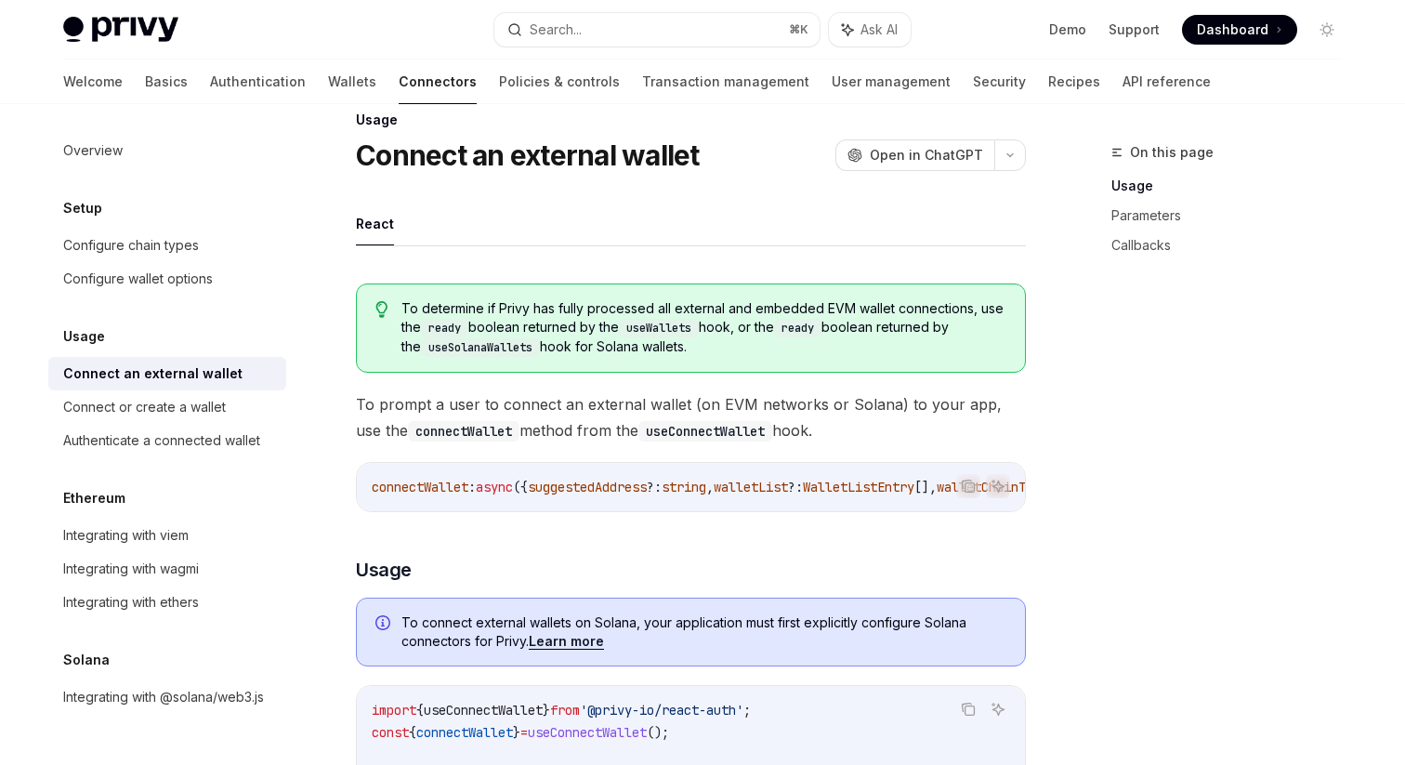
scroll to position [56, 0]
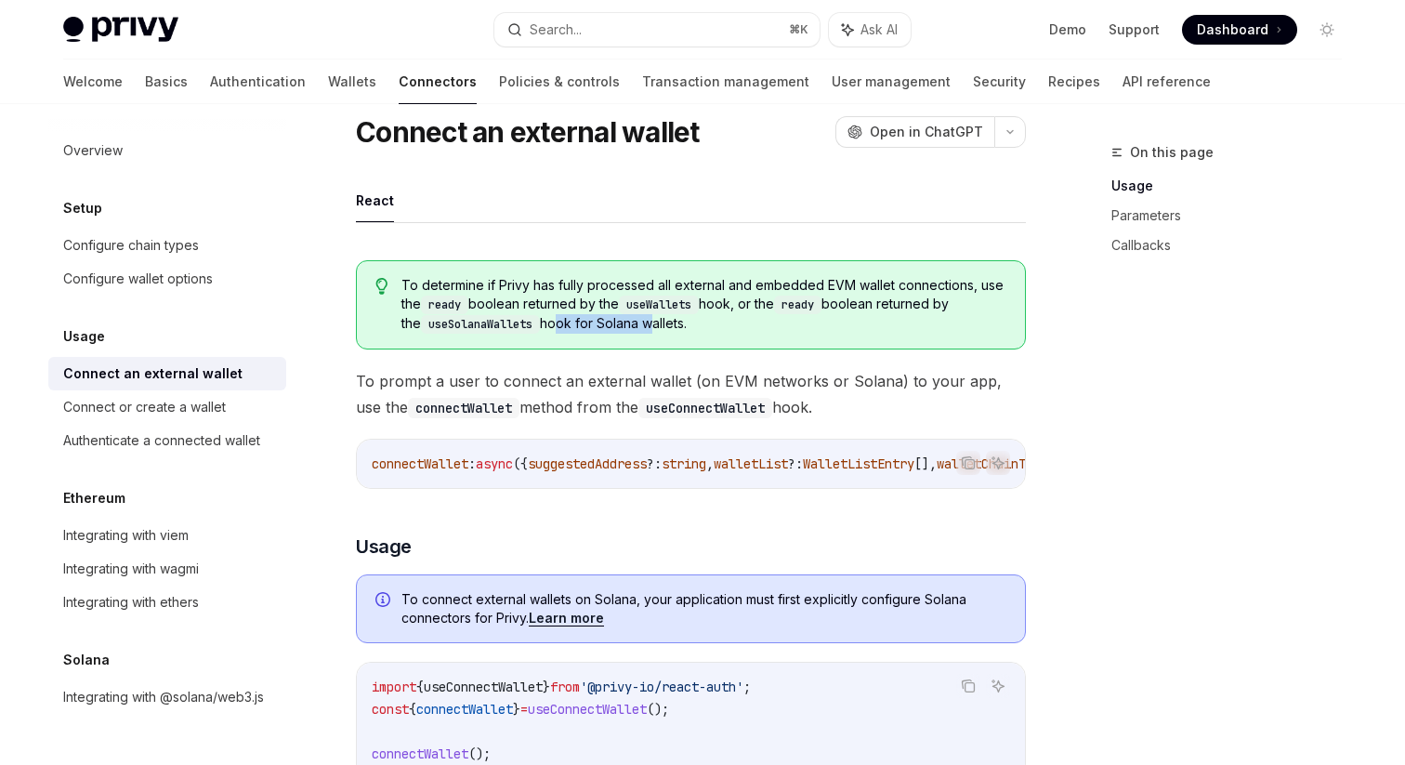
drag, startPoint x: 535, startPoint y: 321, endPoint x: 633, endPoint y: 320, distance: 97.6
click at [633, 320] on span "To determine if Privy has fully processed all external and embedded EVM wallet …" at bounding box center [703, 305] width 605 height 58
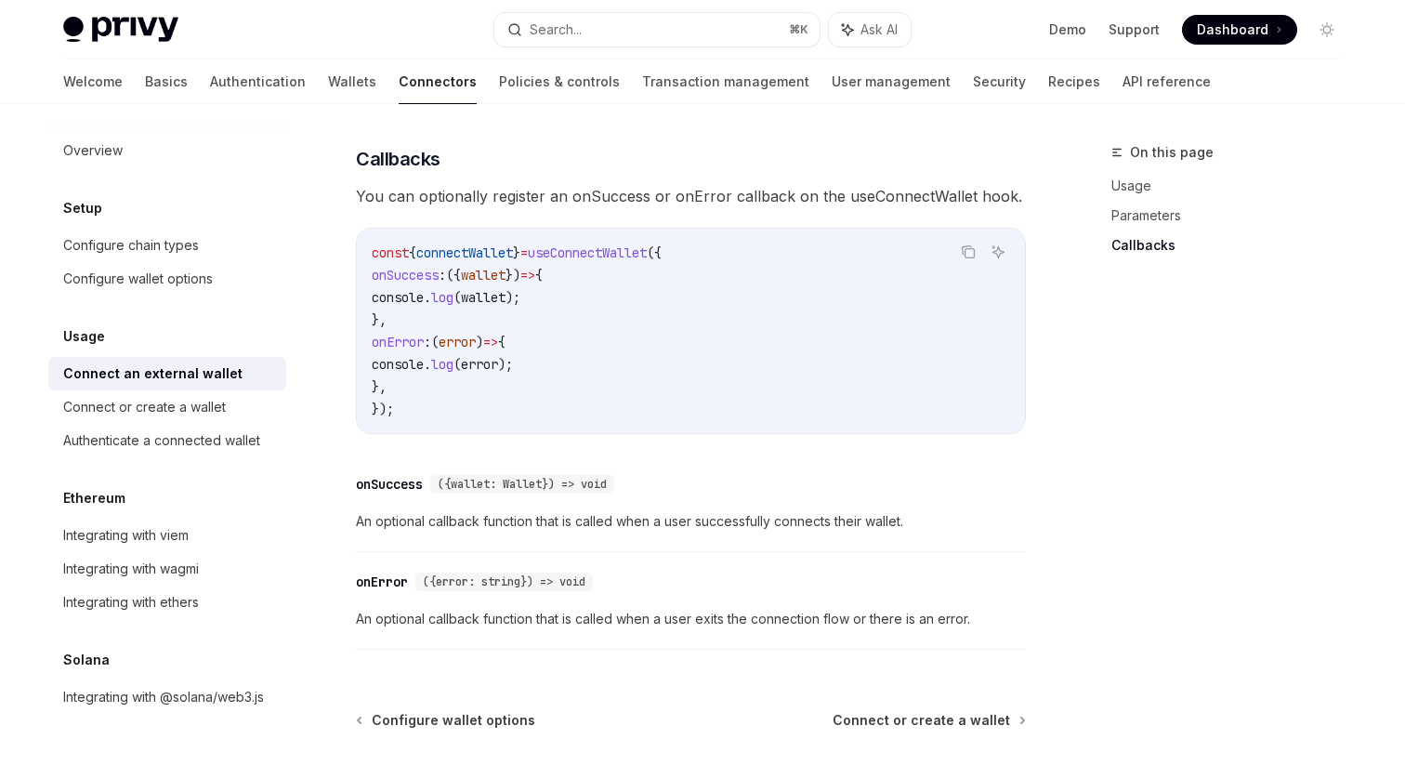
scroll to position [1275, 0]
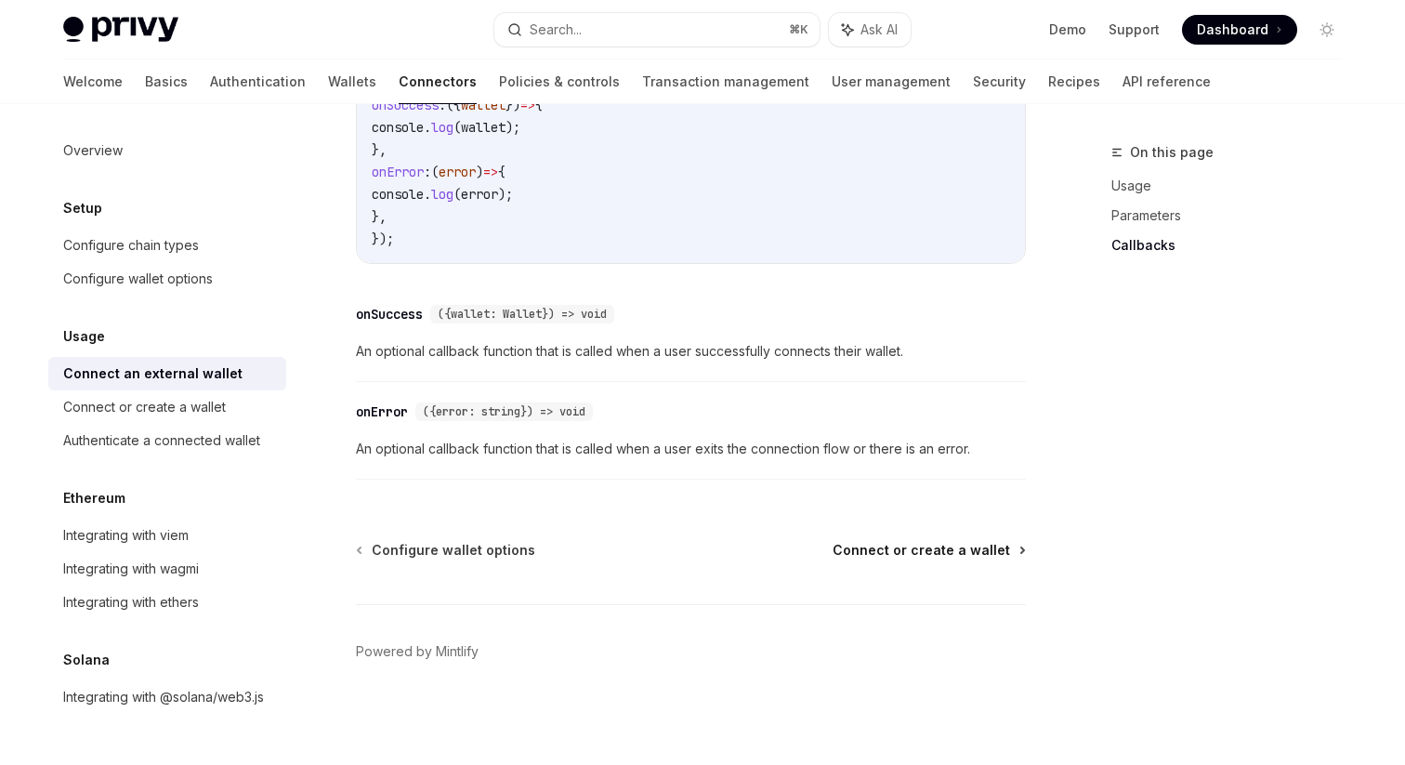
click at [903, 556] on span "Connect or create a wallet" at bounding box center [921, 550] width 177 height 19
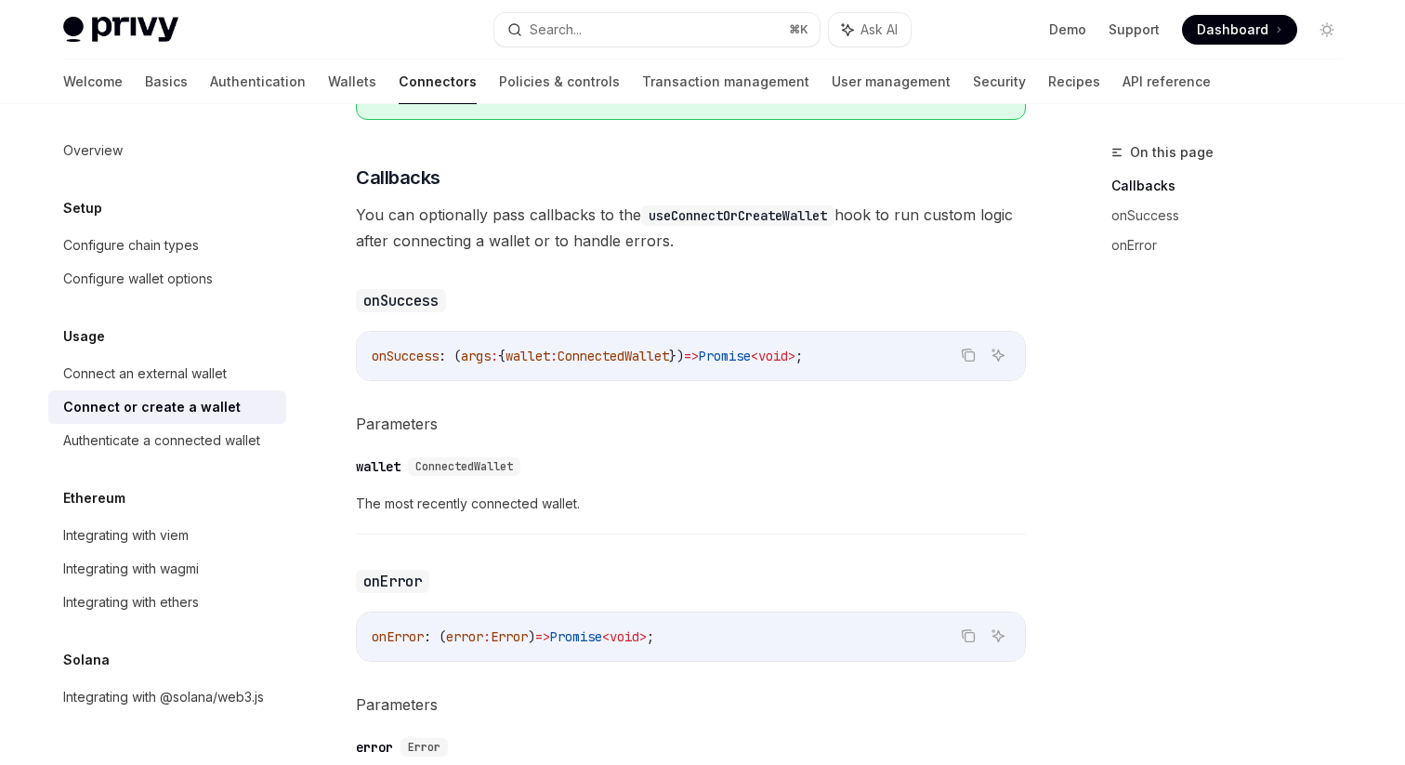
scroll to position [1294, 0]
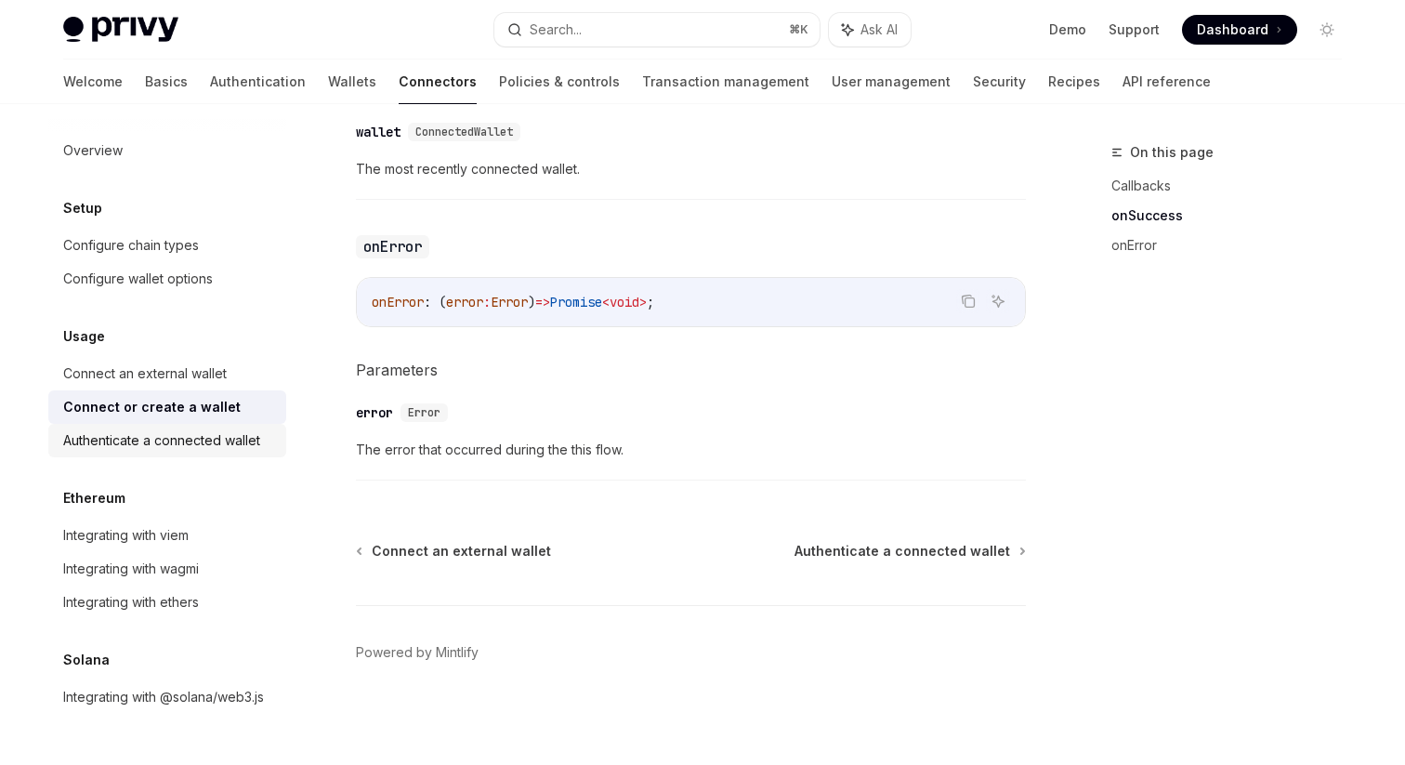
click at [254, 438] on div "Authenticate a connected wallet" at bounding box center [161, 440] width 197 height 22
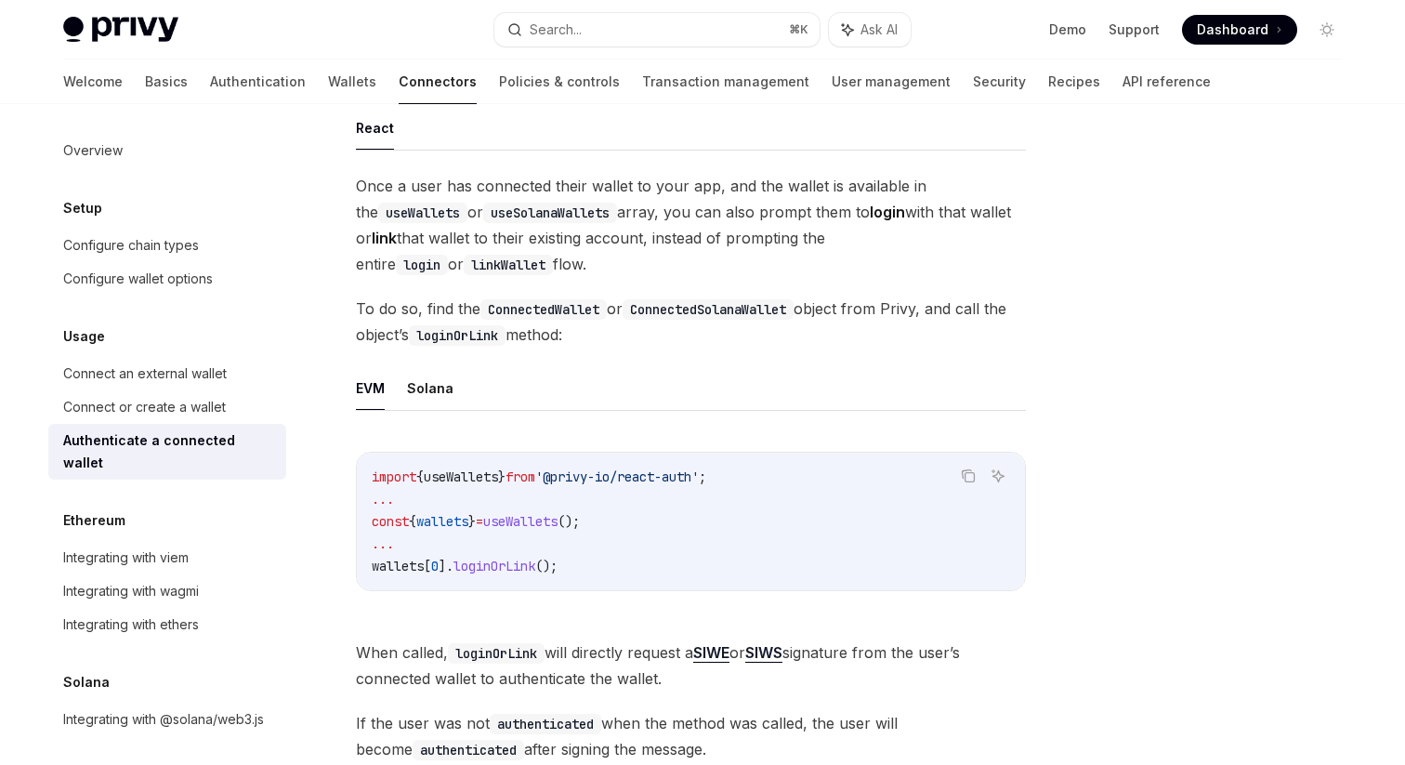
scroll to position [130, 0]
click at [424, 381] on button "Solana" at bounding box center [430, 386] width 46 height 44
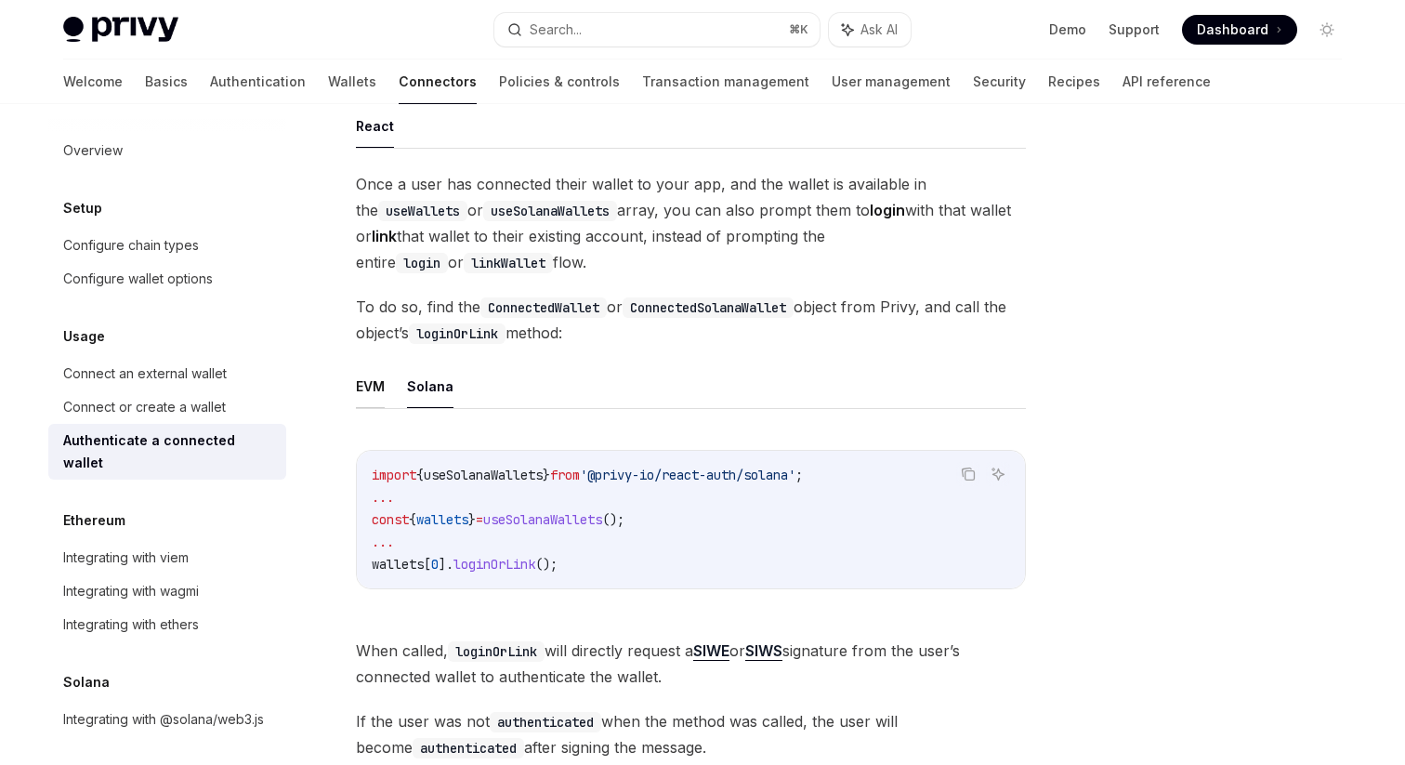
click at [374, 380] on button "EVM" at bounding box center [370, 386] width 29 height 44
click at [419, 380] on button "Solana" at bounding box center [430, 386] width 46 height 44
click at [380, 385] on button "EVM" at bounding box center [370, 386] width 29 height 44
click at [430, 386] on button "Solana" at bounding box center [430, 386] width 46 height 44
click at [386, 387] on ul "EVM Solana" at bounding box center [691, 386] width 670 height 45
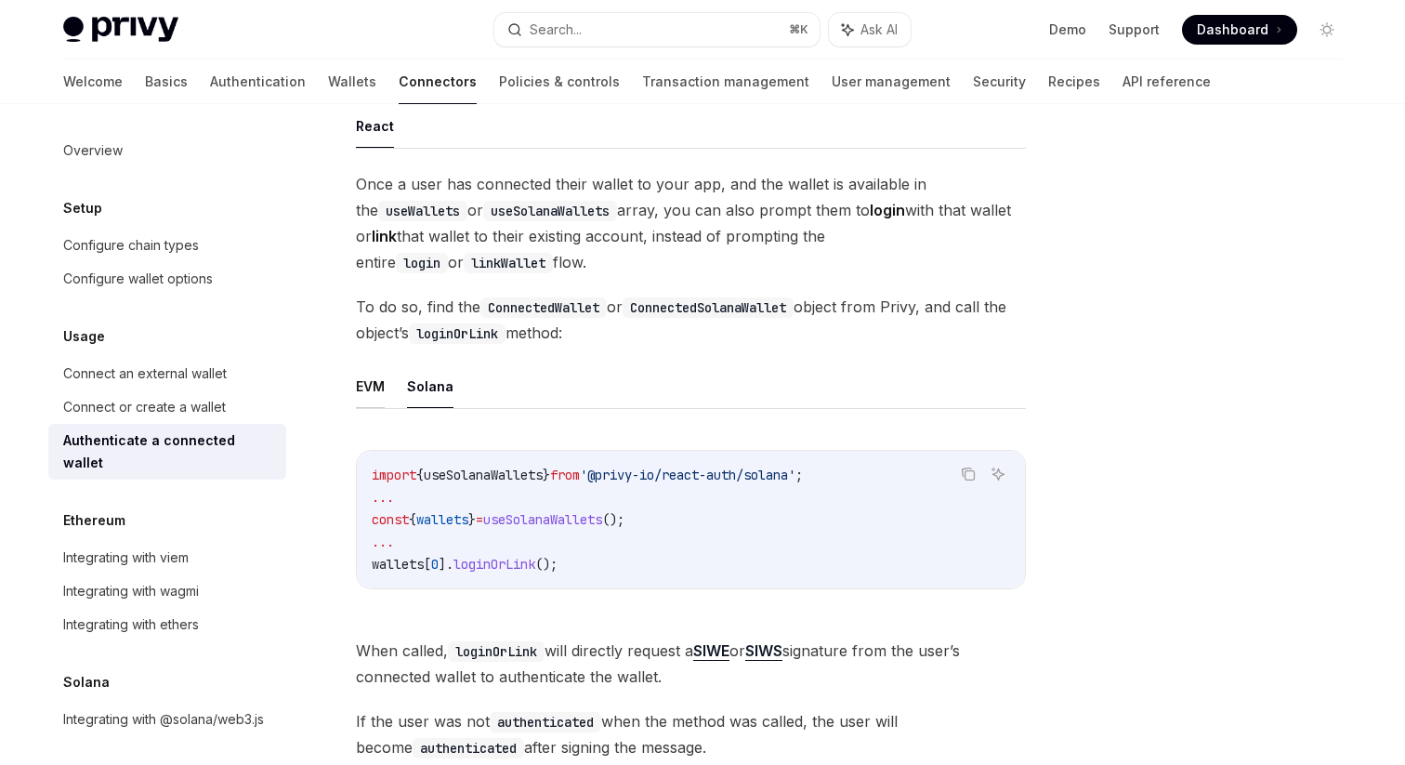
click at [372, 385] on button "EVM" at bounding box center [370, 386] width 29 height 44
click at [419, 385] on button "Solana" at bounding box center [430, 386] width 46 height 44
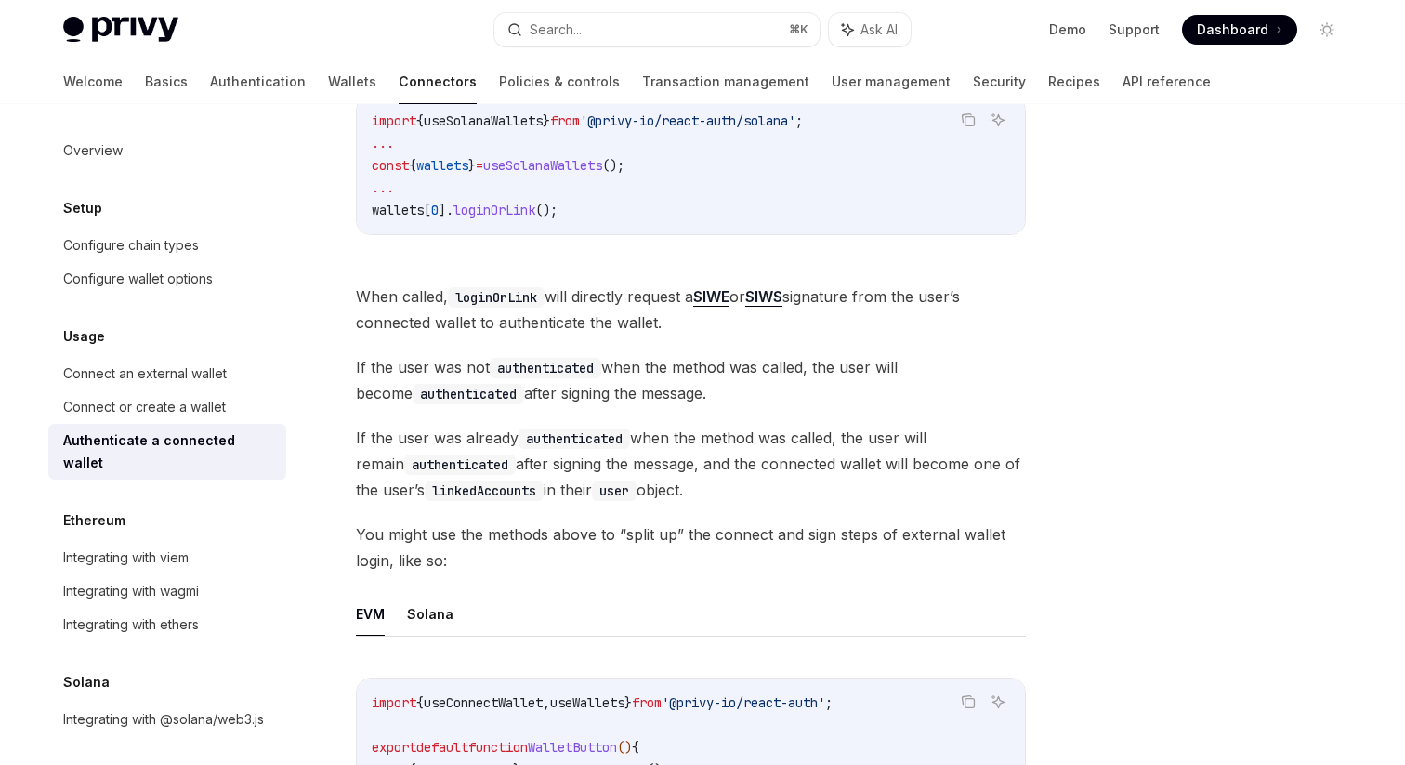
scroll to position [499, 0]
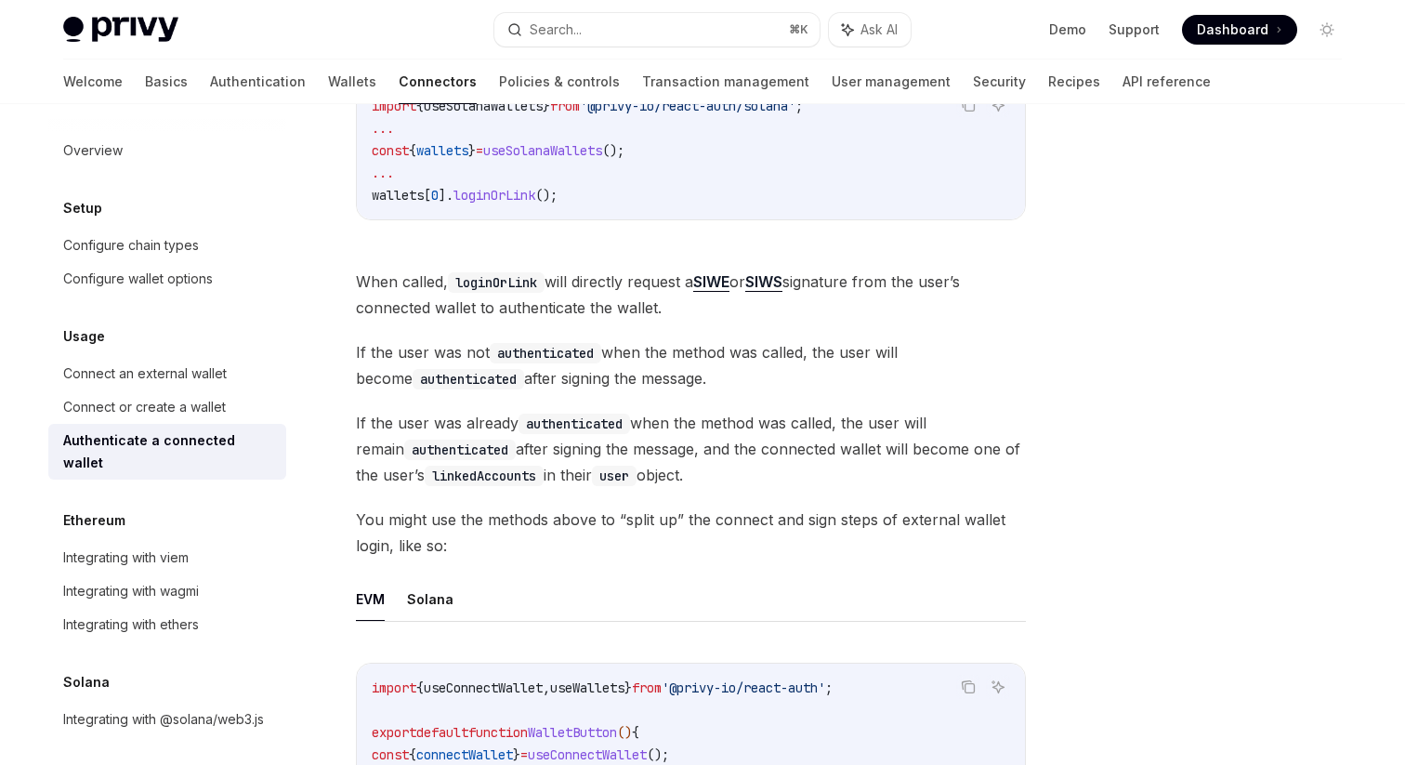
drag, startPoint x: 626, startPoint y: 352, endPoint x: 713, endPoint y: 372, distance: 88.6
click at [713, 372] on span "If the user was not authenticated when the method was called, the user will bec…" at bounding box center [691, 365] width 670 height 52
drag, startPoint x: 732, startPoint y: 374, endPoint x: 639, endPoint y: 346, distance: 97.0
click at [639, 346] on span "If the user was not authenticated when the method was called, the user will bec…" at bounding box center [691, 365] width 670 height 52
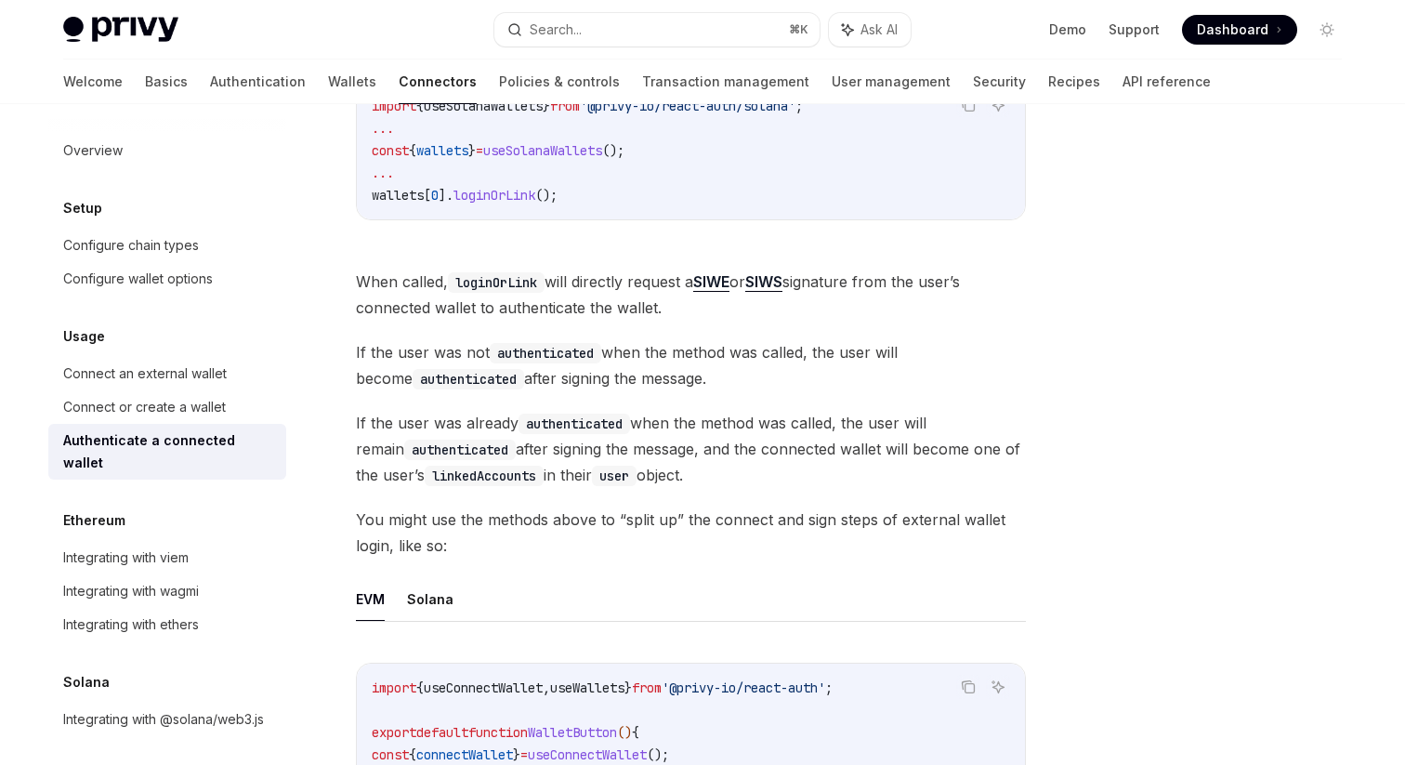
click at [639, 346] on span "If the user was not authenticated when the method was called, the user will bec…" at bounding box center [691, 365] width 670 height 52
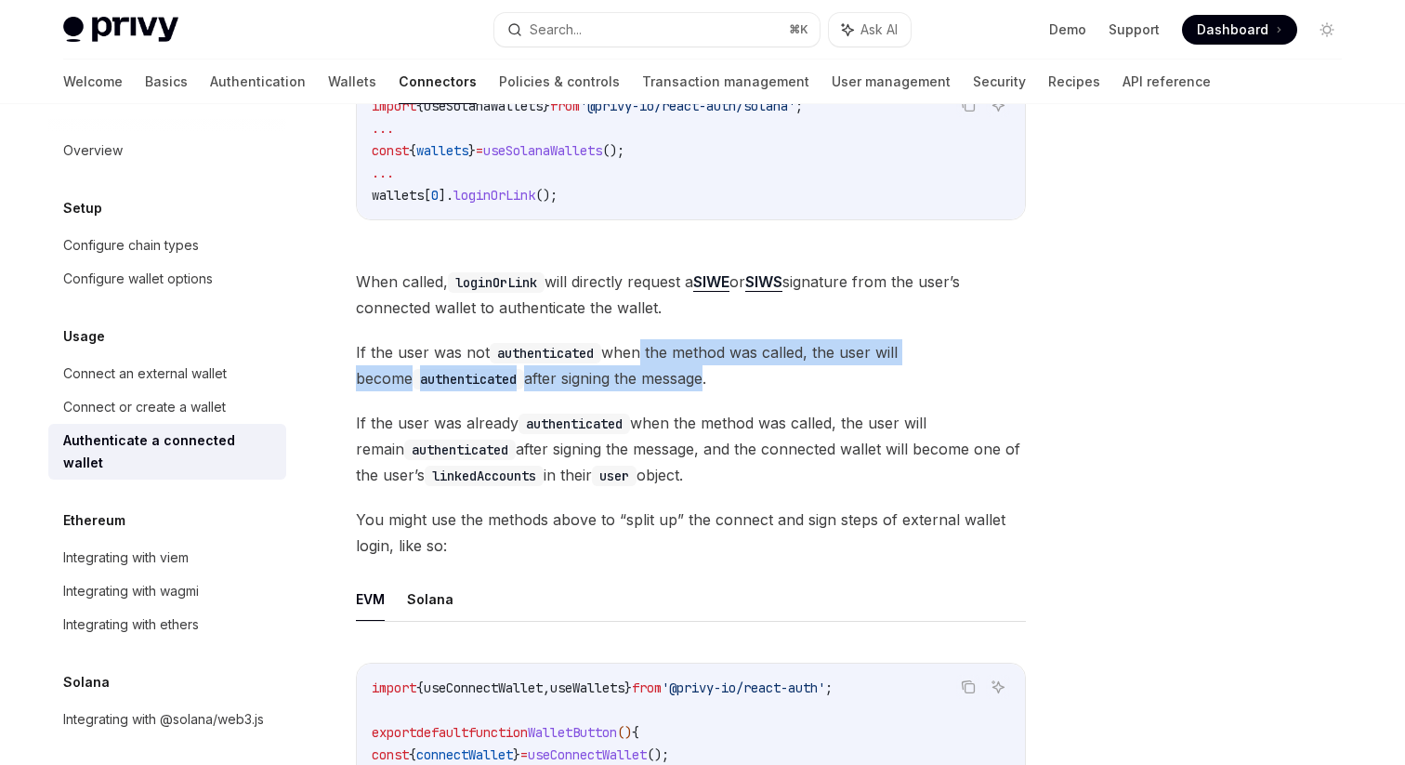
drag, startPoint x: 639, startPoint y: 346, endPoint x: 653, endPoint y: 368, distance: 26.3
click at [653, 368] on span "If the user was not authenticated when the method was called, the user will bec…" at bounding box center [691, 365] width 670 height 52
drag, startPoint x: 640, startPoint y: 423, endPoint x: 715, endPoint y: 471, distance: 88.7
click at [715, 471] on span "If the user was already authenticated when the method was called, the user will…" at bounding box center [691, 449] width 670 height 78
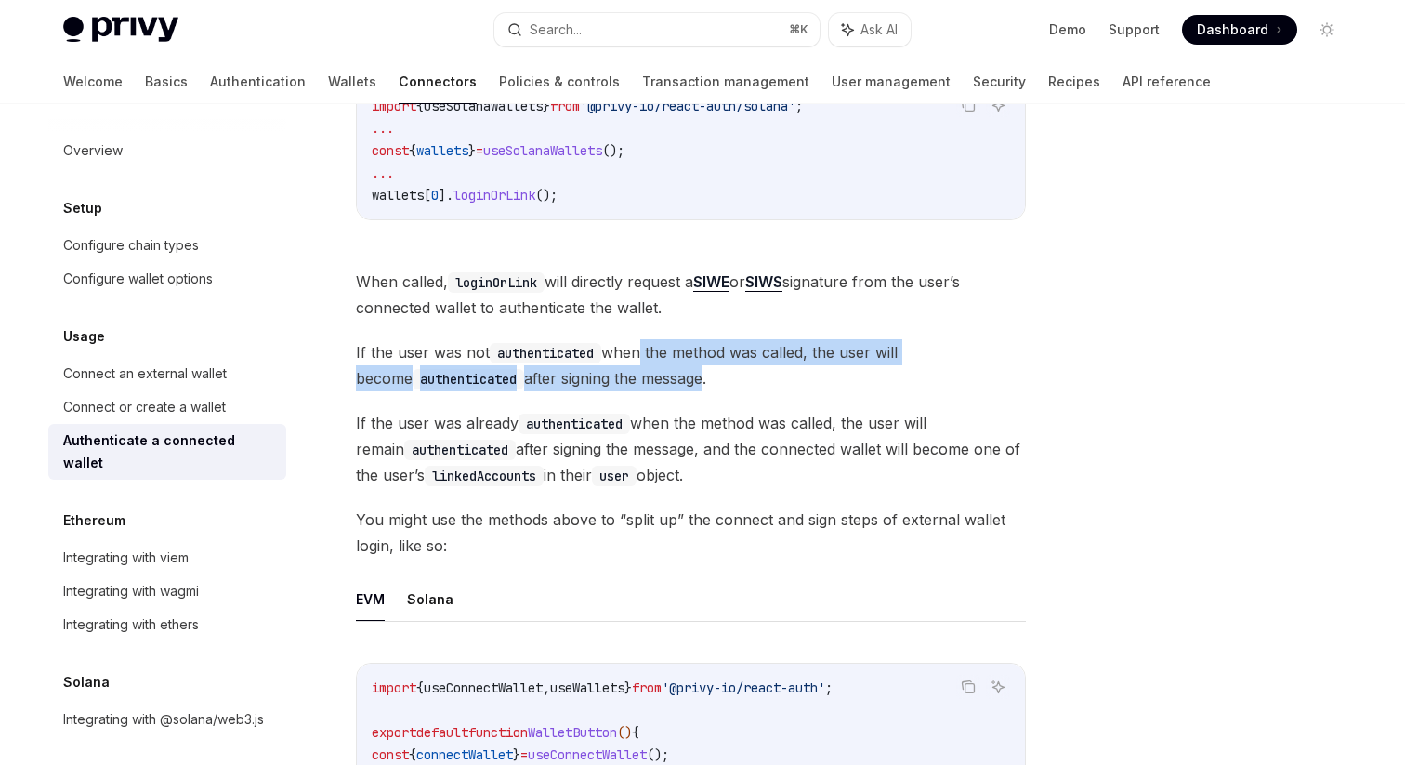
drag, startPoint x: 735, startPoint y: 471, endPoint x: 472, endPoint y: 432, distance: 265.8
click at [472, 432] on span "If the user was already authenticated when the method was called, the user will…" at bounding box center [691, 449] width 670 height 78
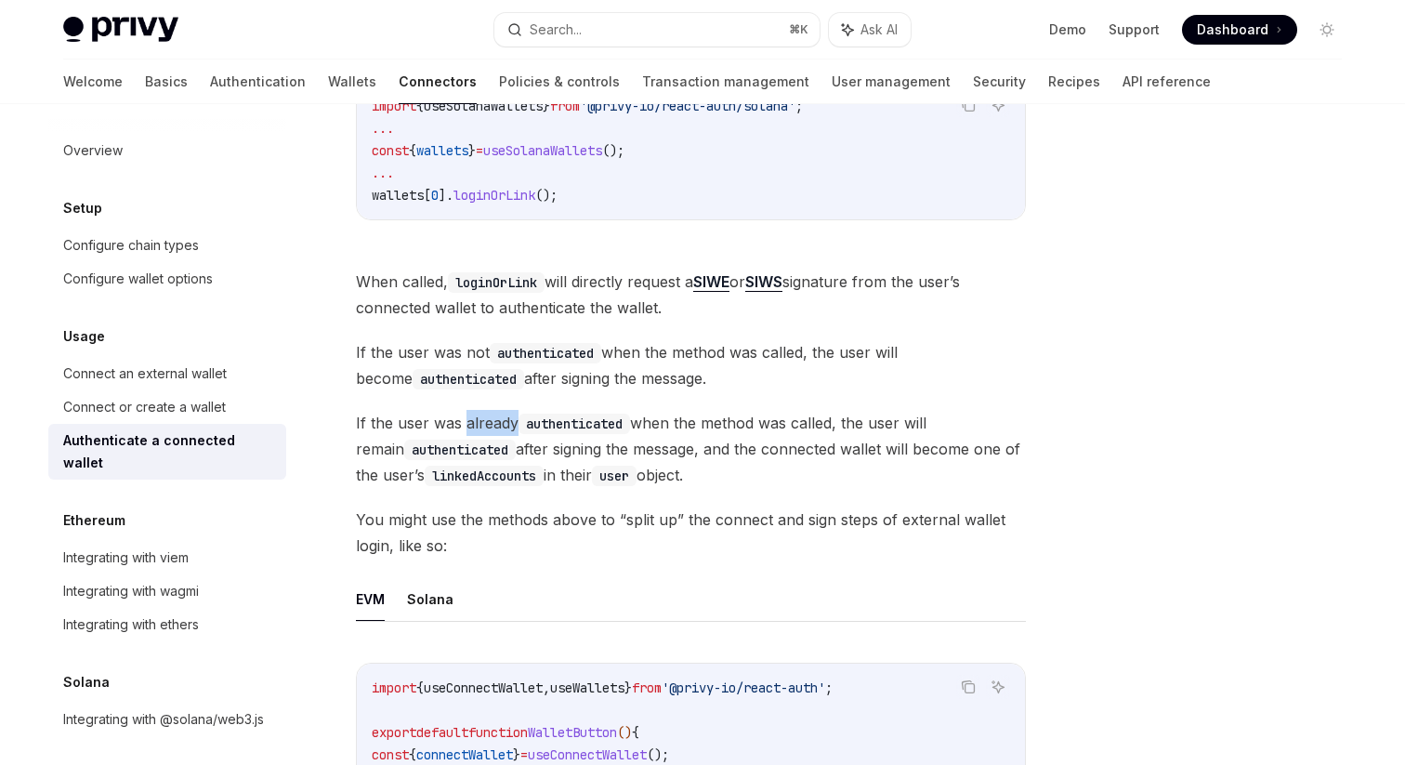
click at [472, 432] on span "If the user was already authenticated when the method was called, the user will…" at bounding box center [691, 449] width 670 height 78
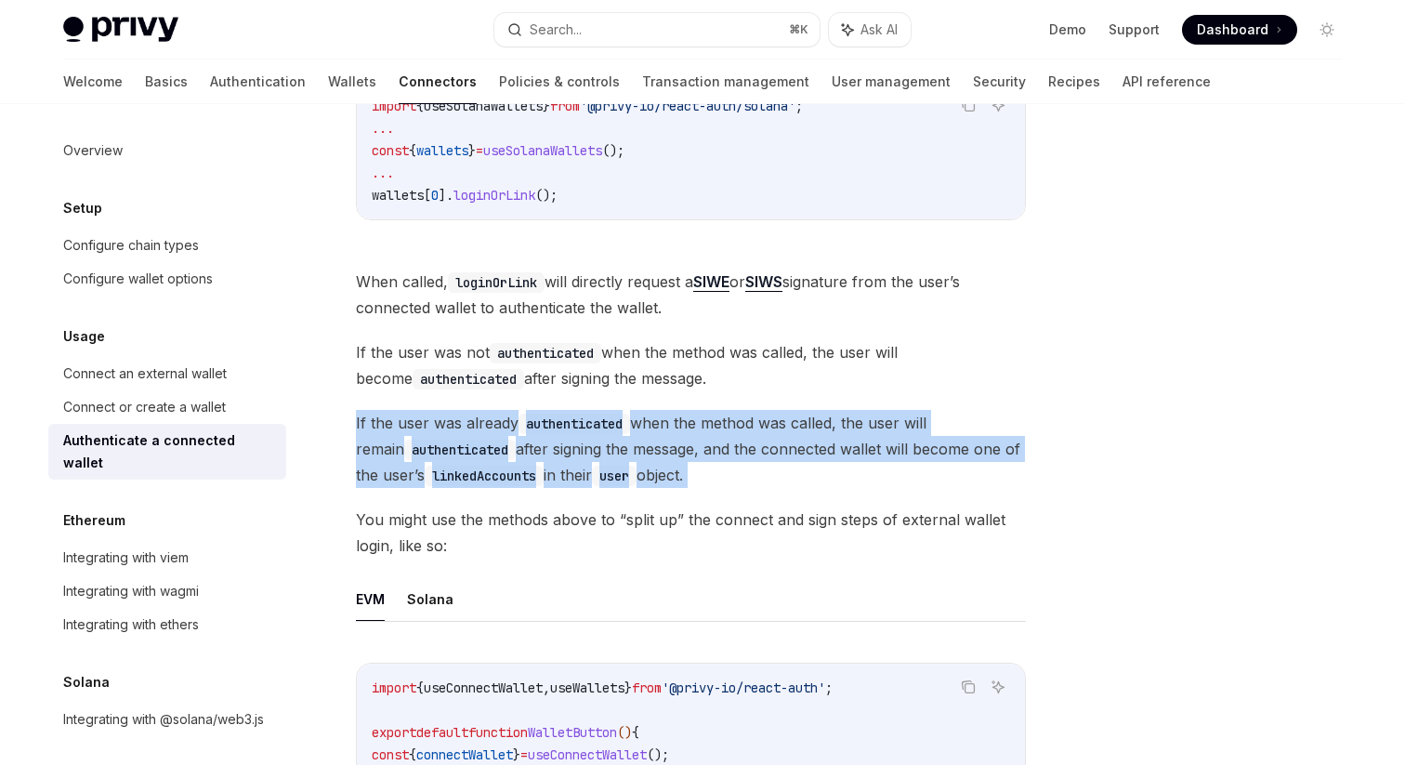
click at [472, 432] on span "If the user was already authenticated when the method was called, the user will…" at bounding box center [691, 449] width 670 height 78
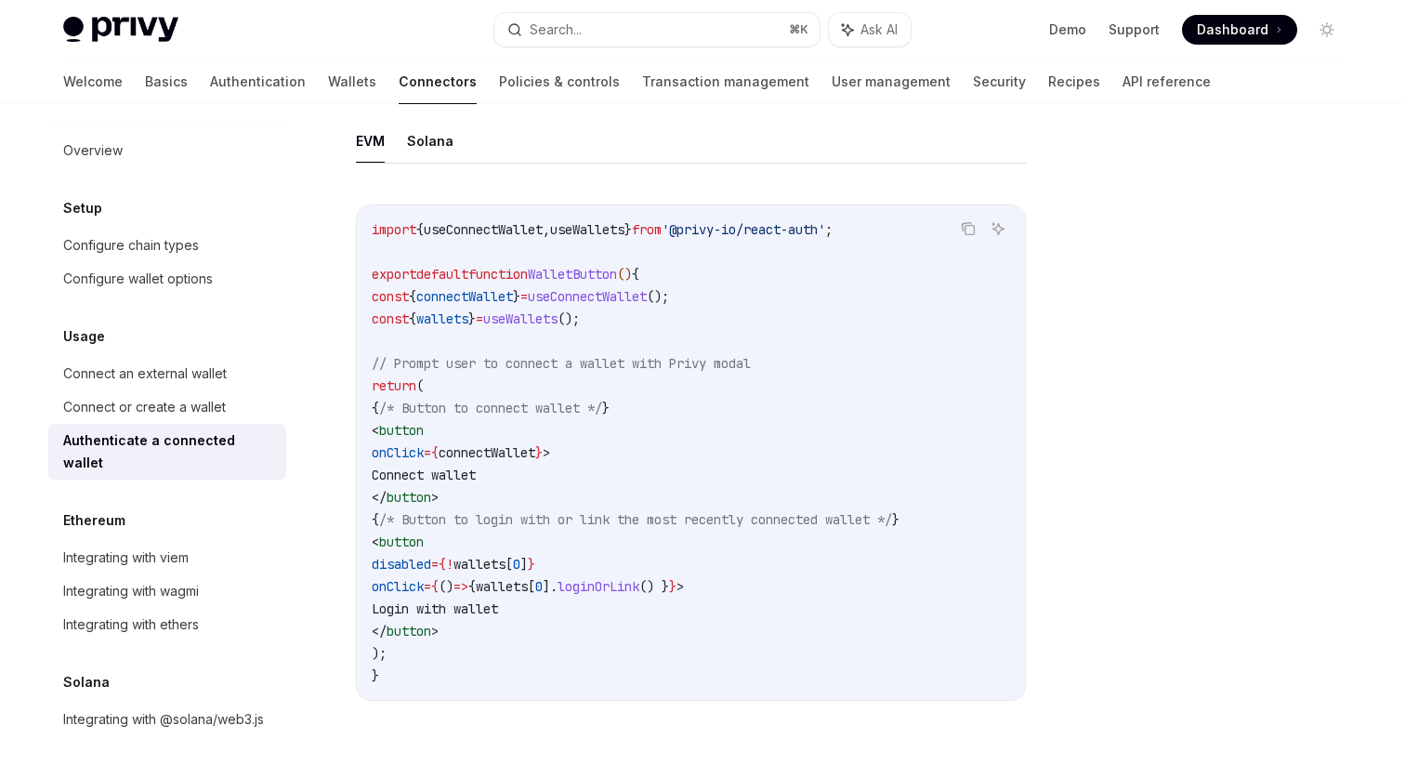
scroll to position [962, 0]
click at [423, 151] on button "Solana" at bounding box center [430, 136] width 46 height 44
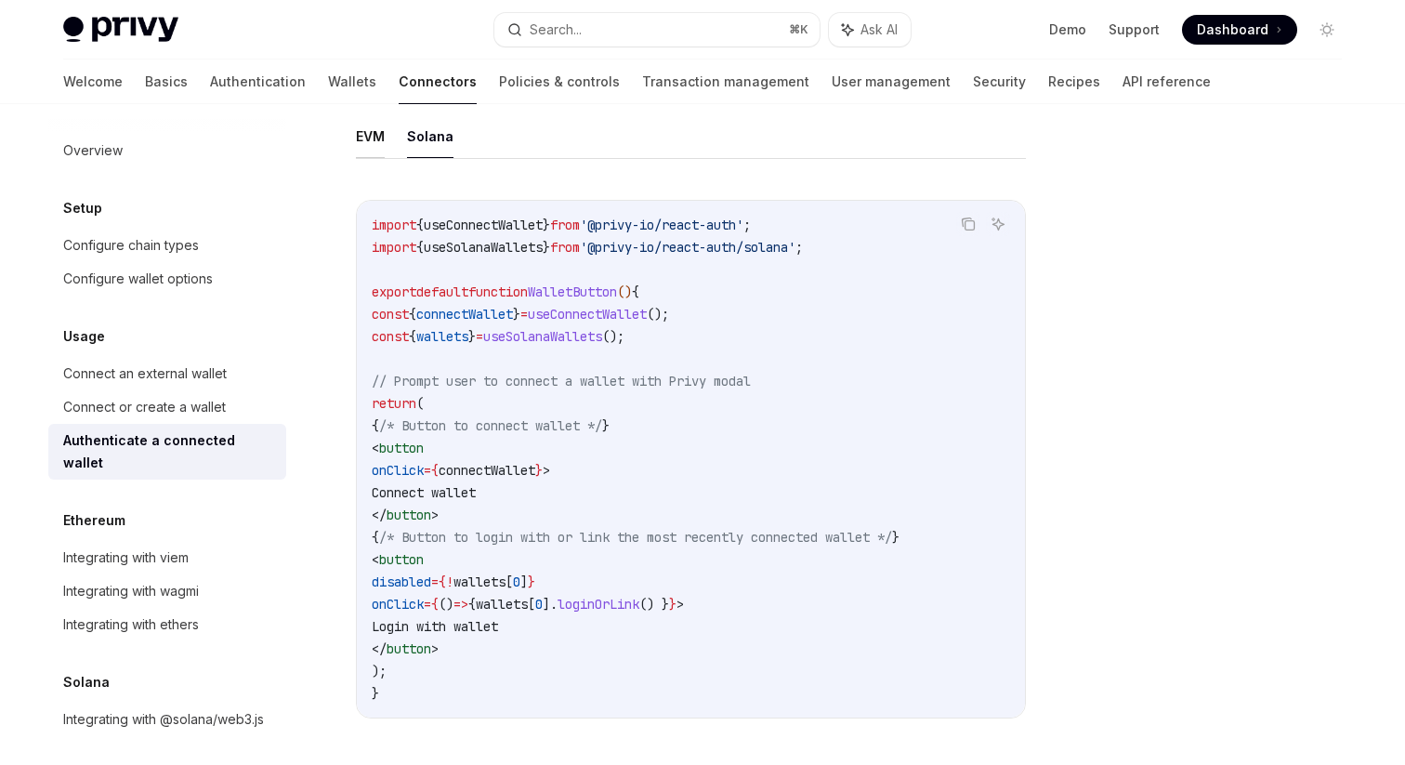
click at [372, 145] on button "EVM" at bounding box center [370, 136] width 29 height 44
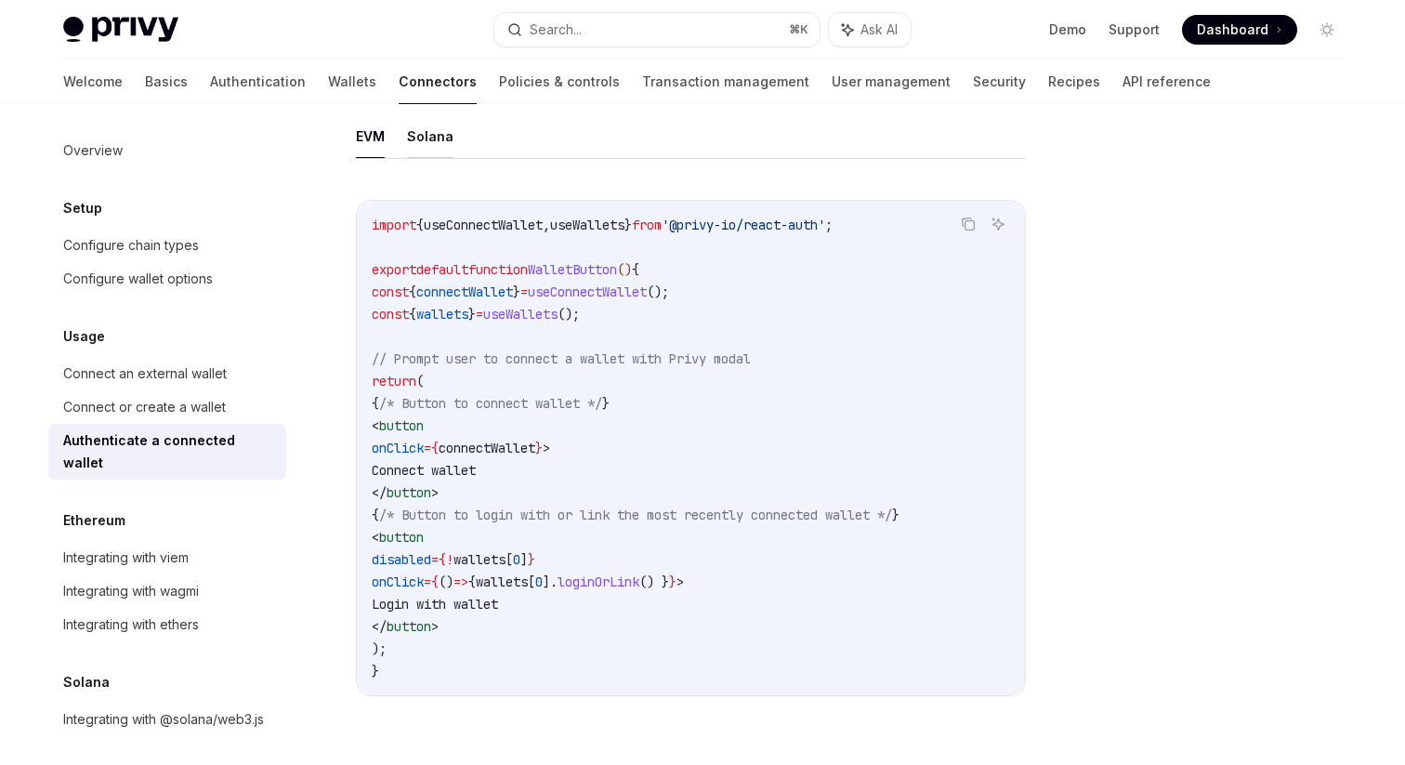
click at [417, 146] on button "Solana" at bounding box center [430, 136] width 46 height 44
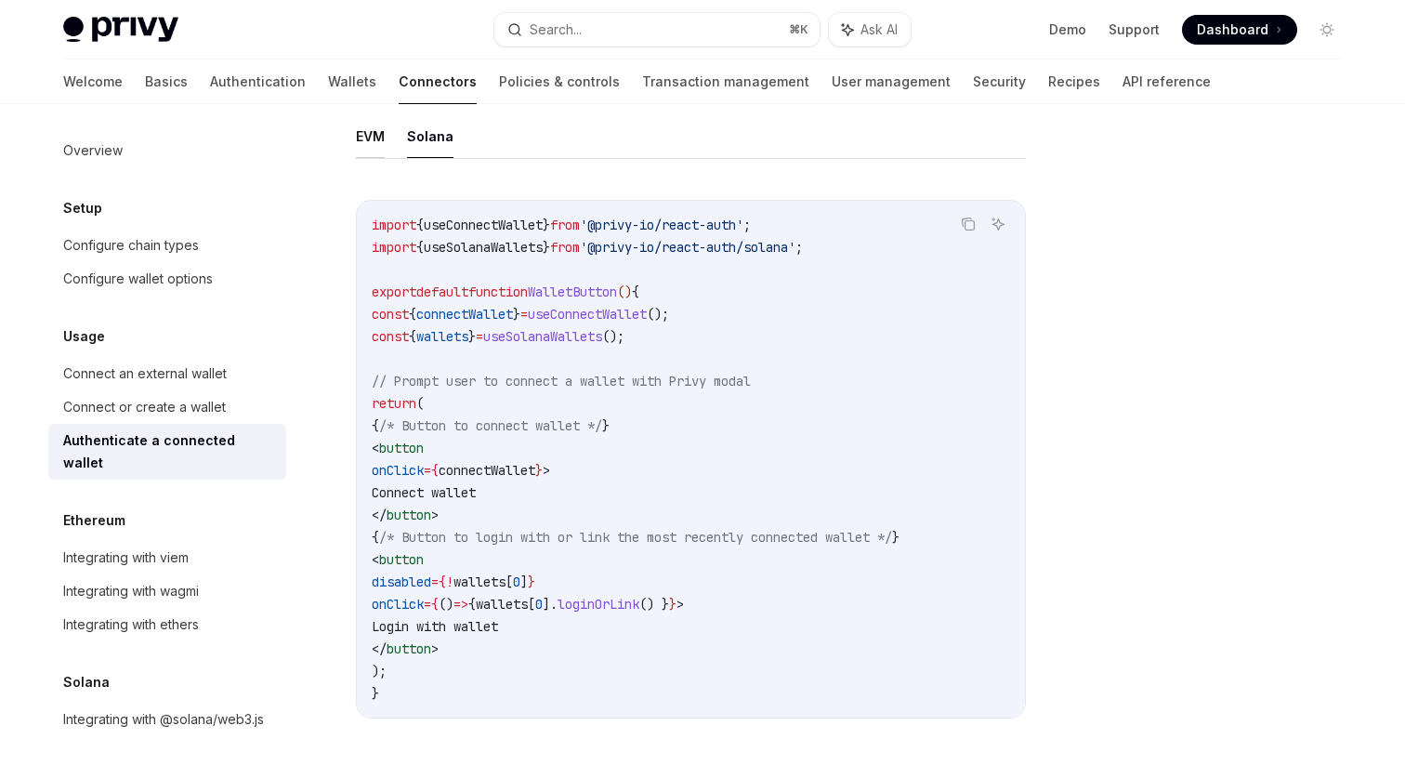
click at [371, 145] on button "EVM" at bounding box center [370, 136] width 29 height 44
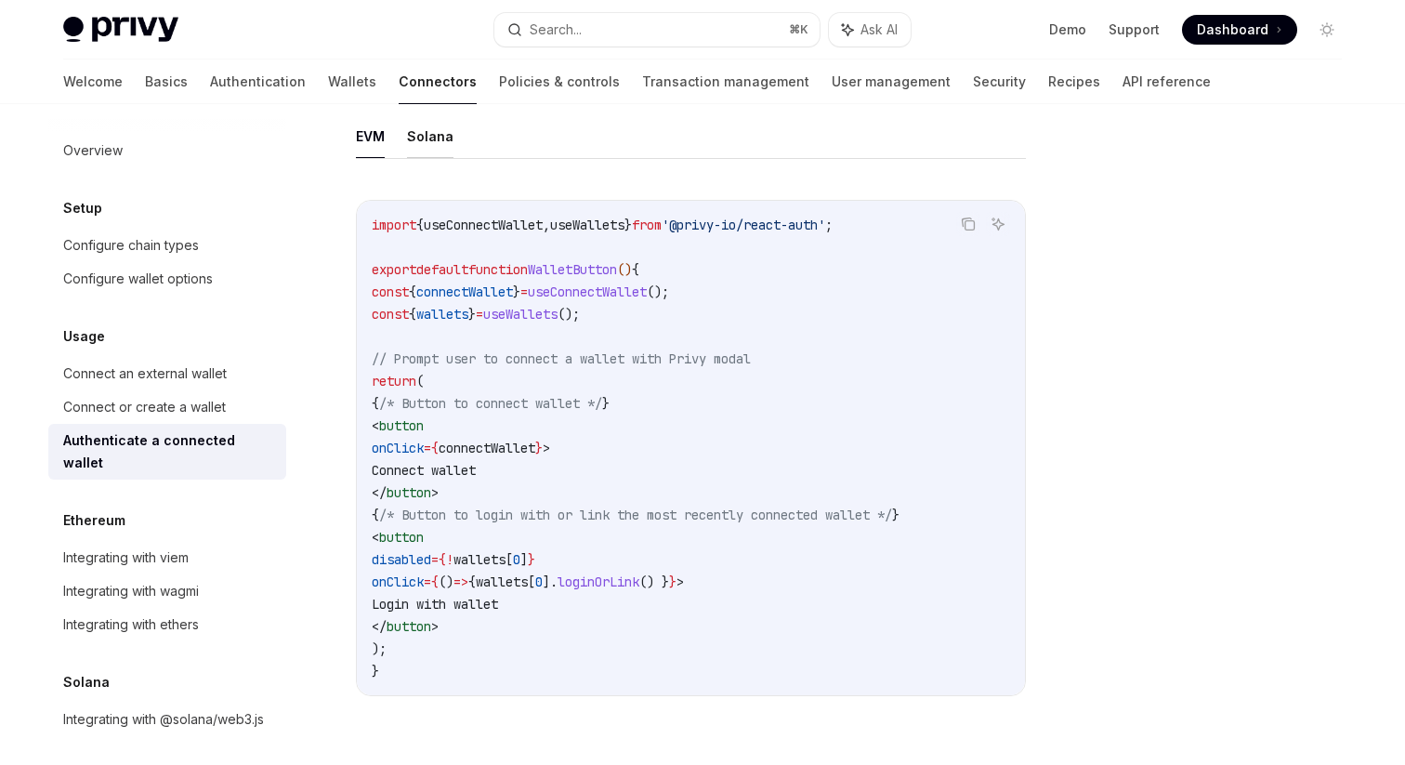
click at [412, 145] on button "Solana" at bounding box center [430, 136] width 46 height 44
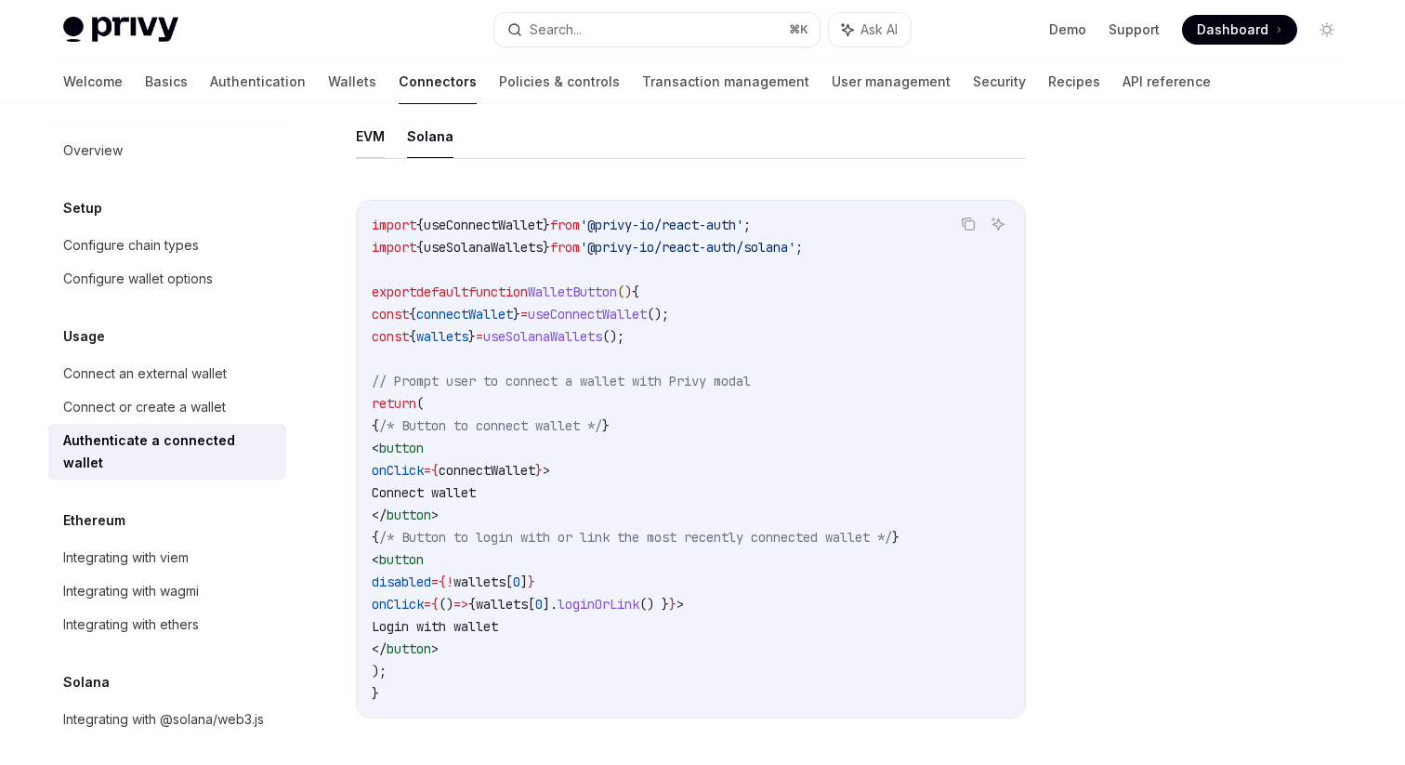
click at [376, 149] on button "EVM" at bounding box center [370, 136] width 29 height 44
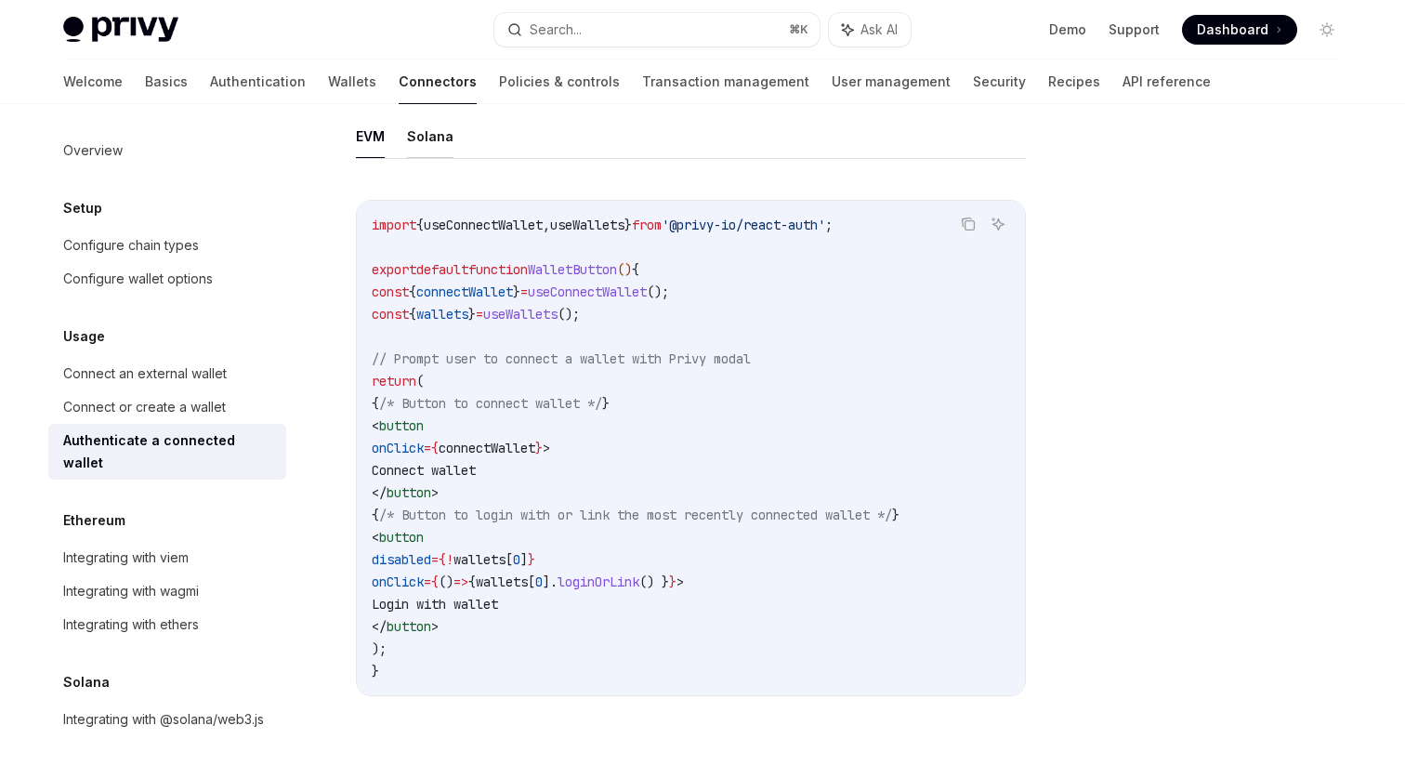
click at [430, 149] on button "Solana" at bounding box center [430, 136] width 46 height 44
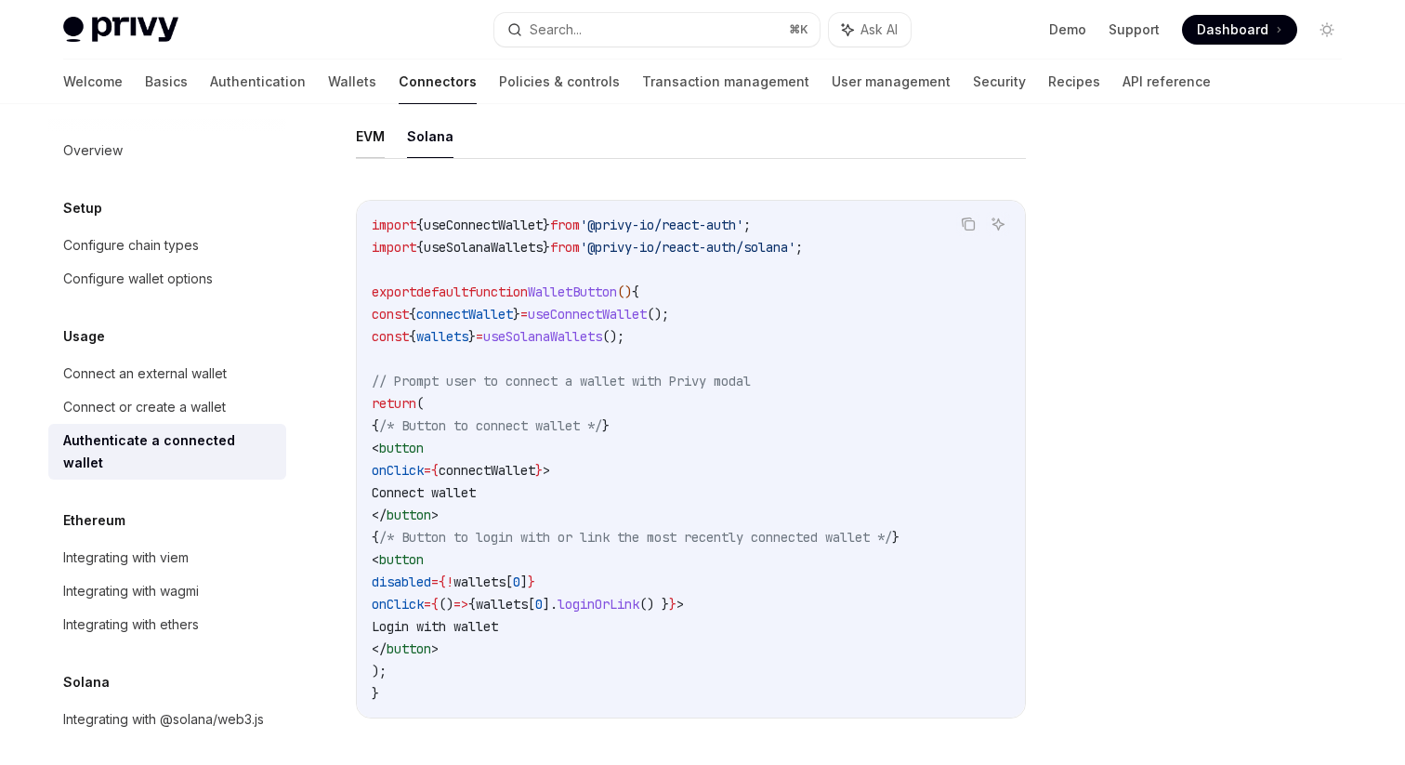
click at [377, 146] on button "EVM" at bounding box center [370, 136] width 29 height 44
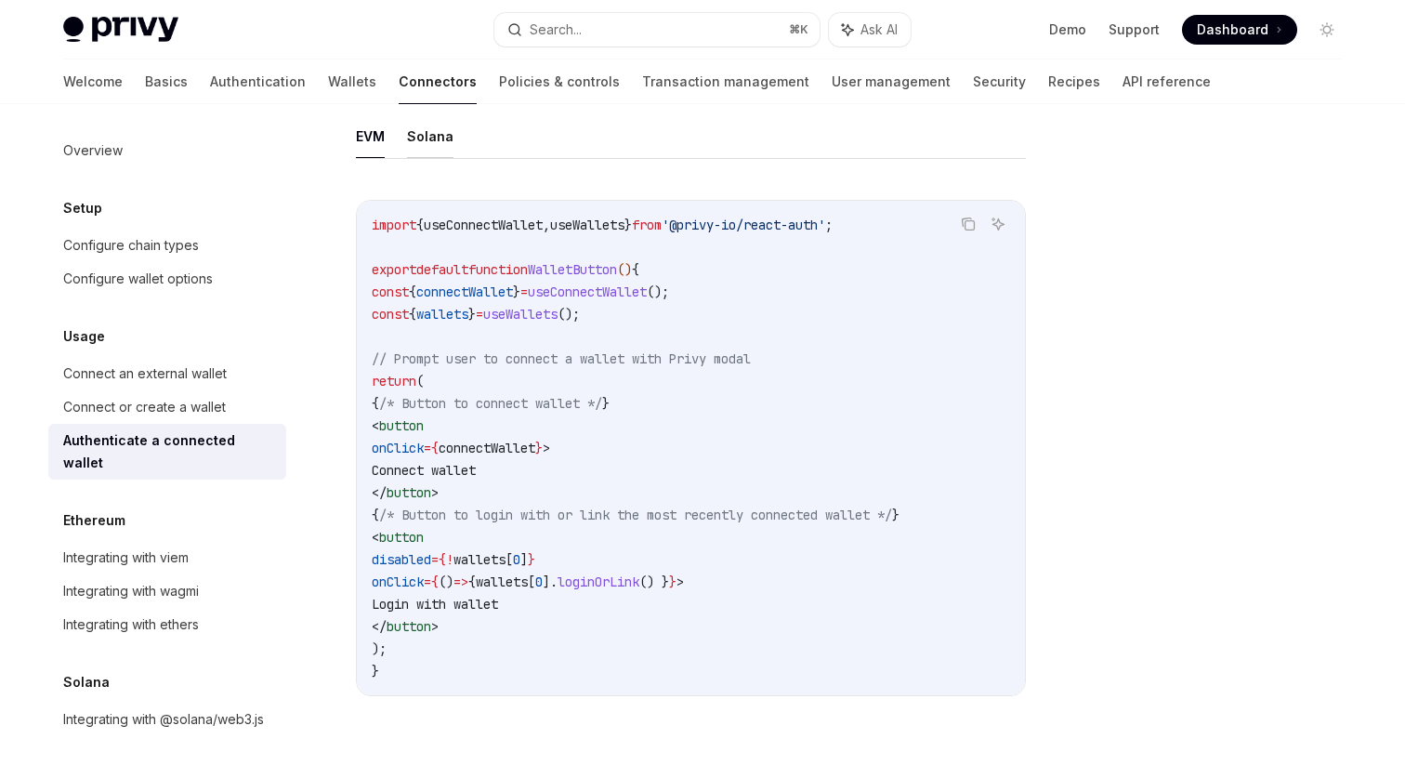
click at [432, 146] on button "Solana" at bounding box center [430, 136] width 46 height 44
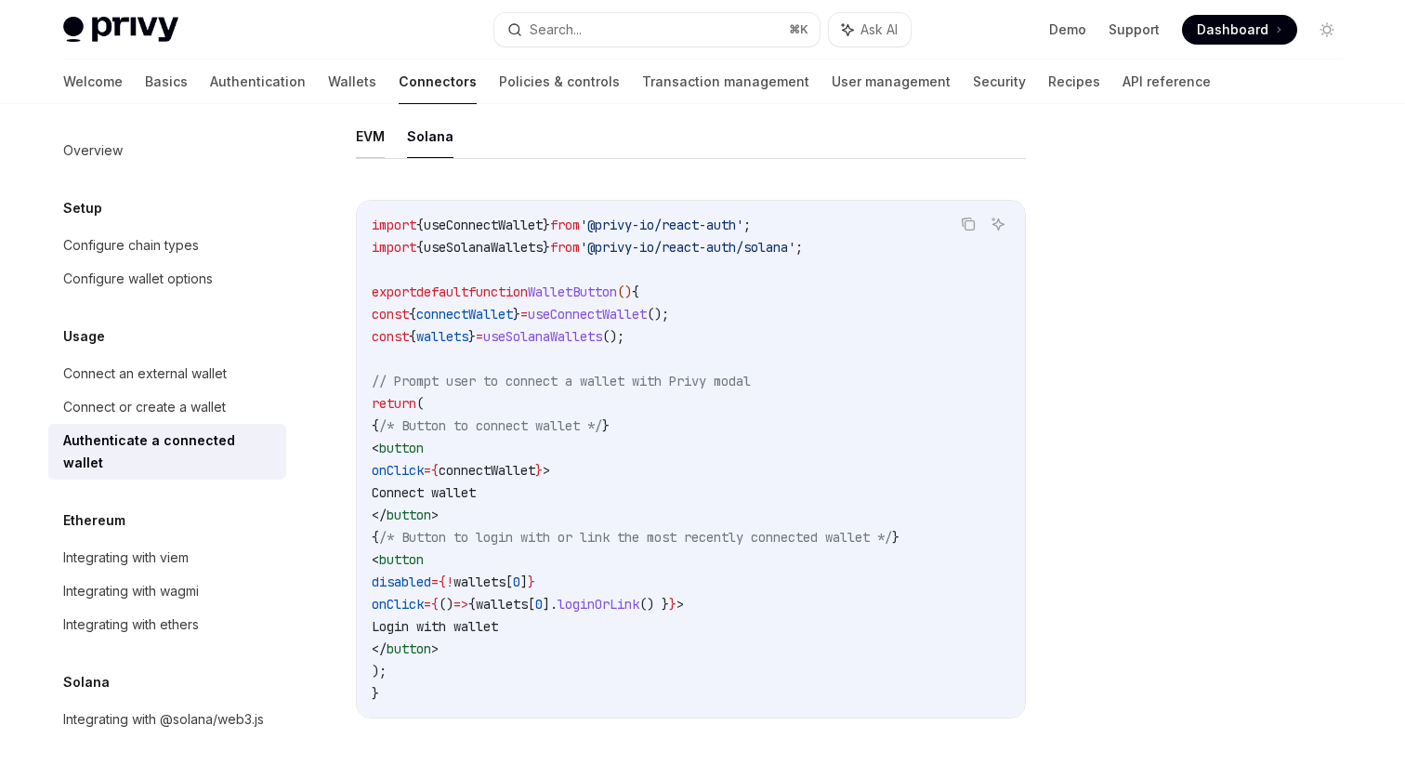
click at [368, 148] on button "EVM" at bounding box center [370, 136] width 29 height 44
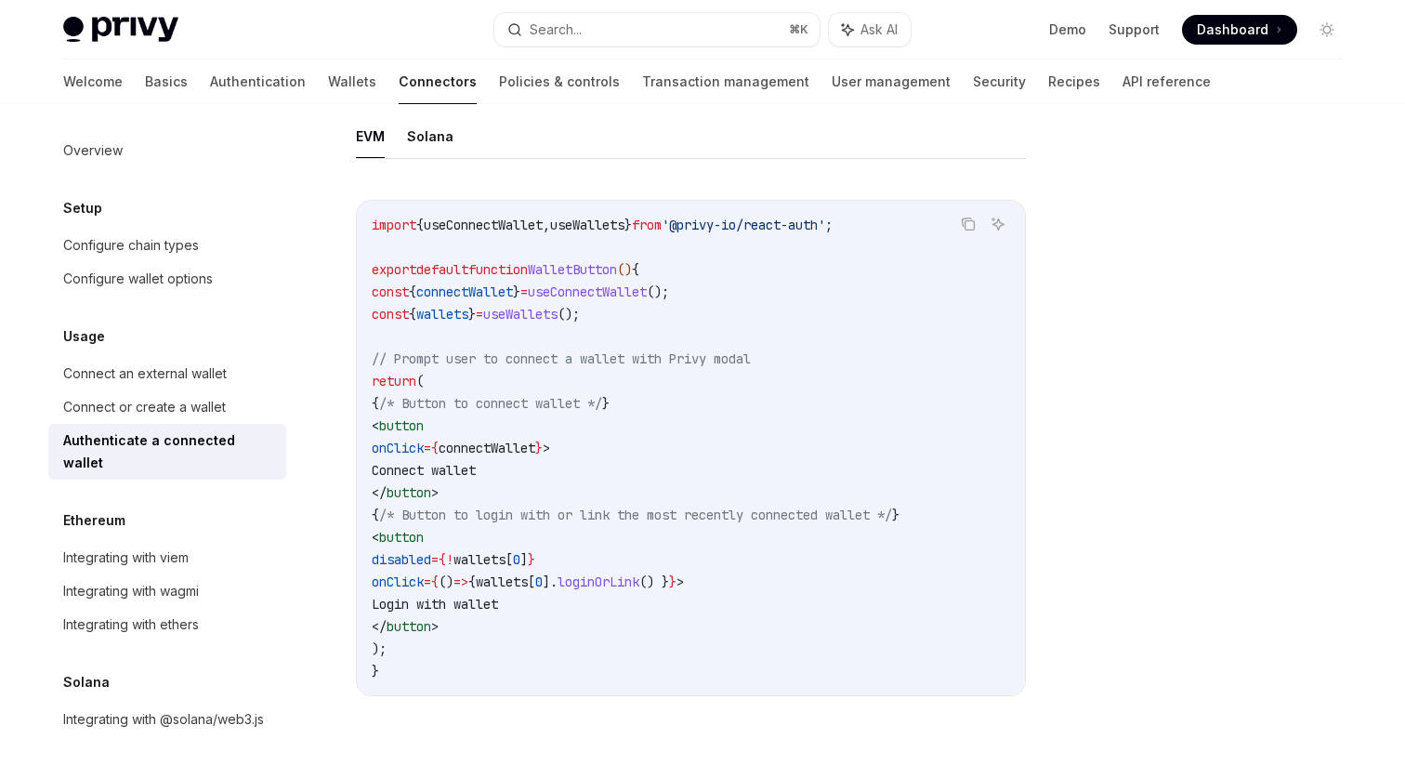
scroll to position [1199, 0]
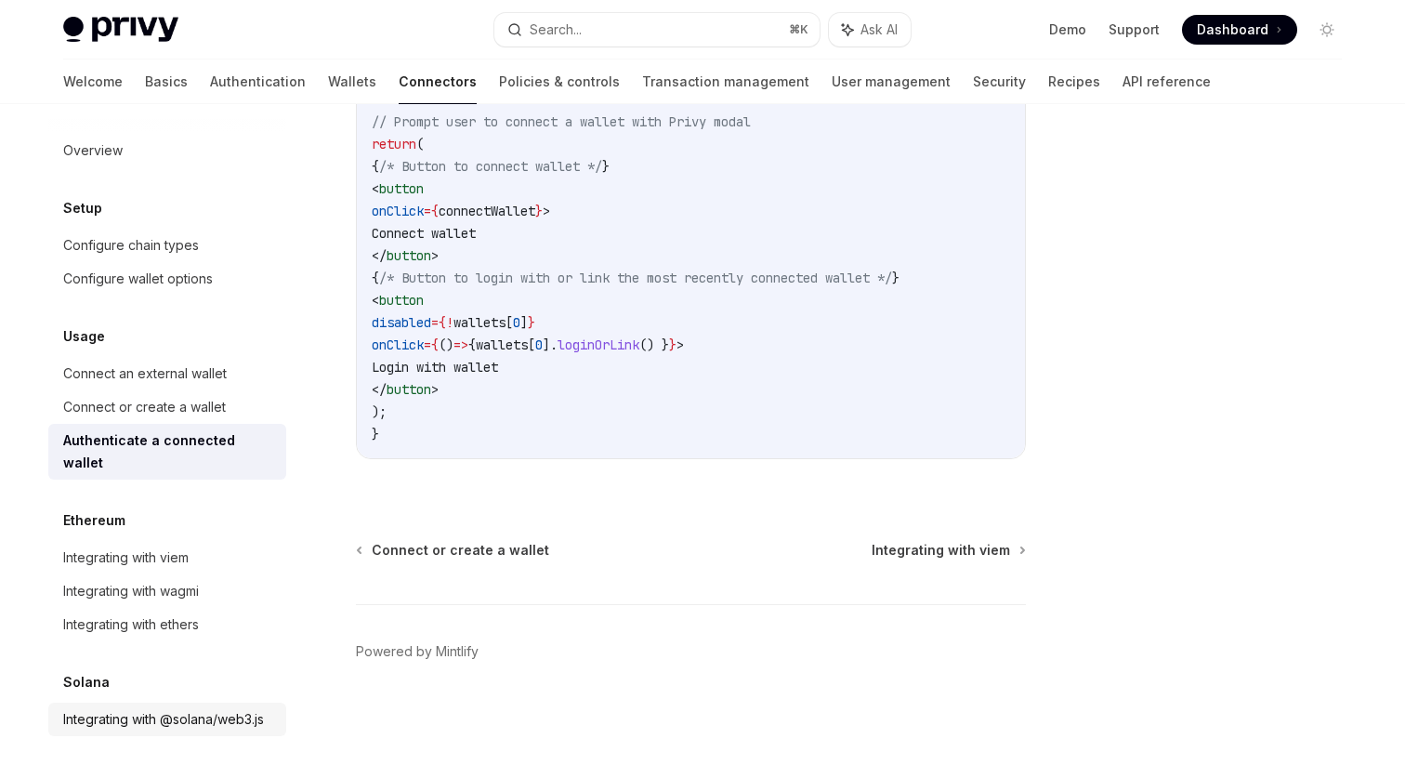
click at [199, 708] on div "Integrating with @solana/web3.js" at bounding box center [163, 719] width 201 height 22
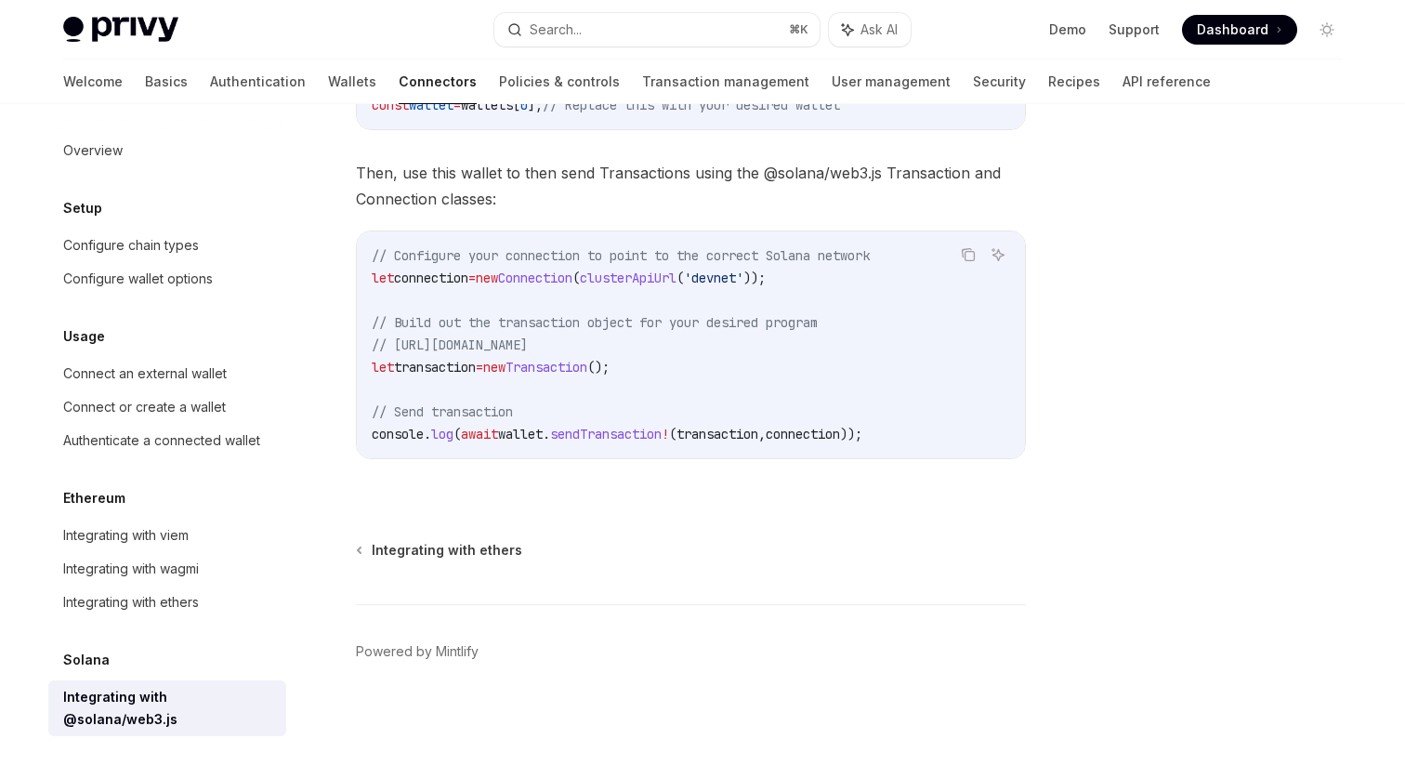
scroll to position [440, 0]
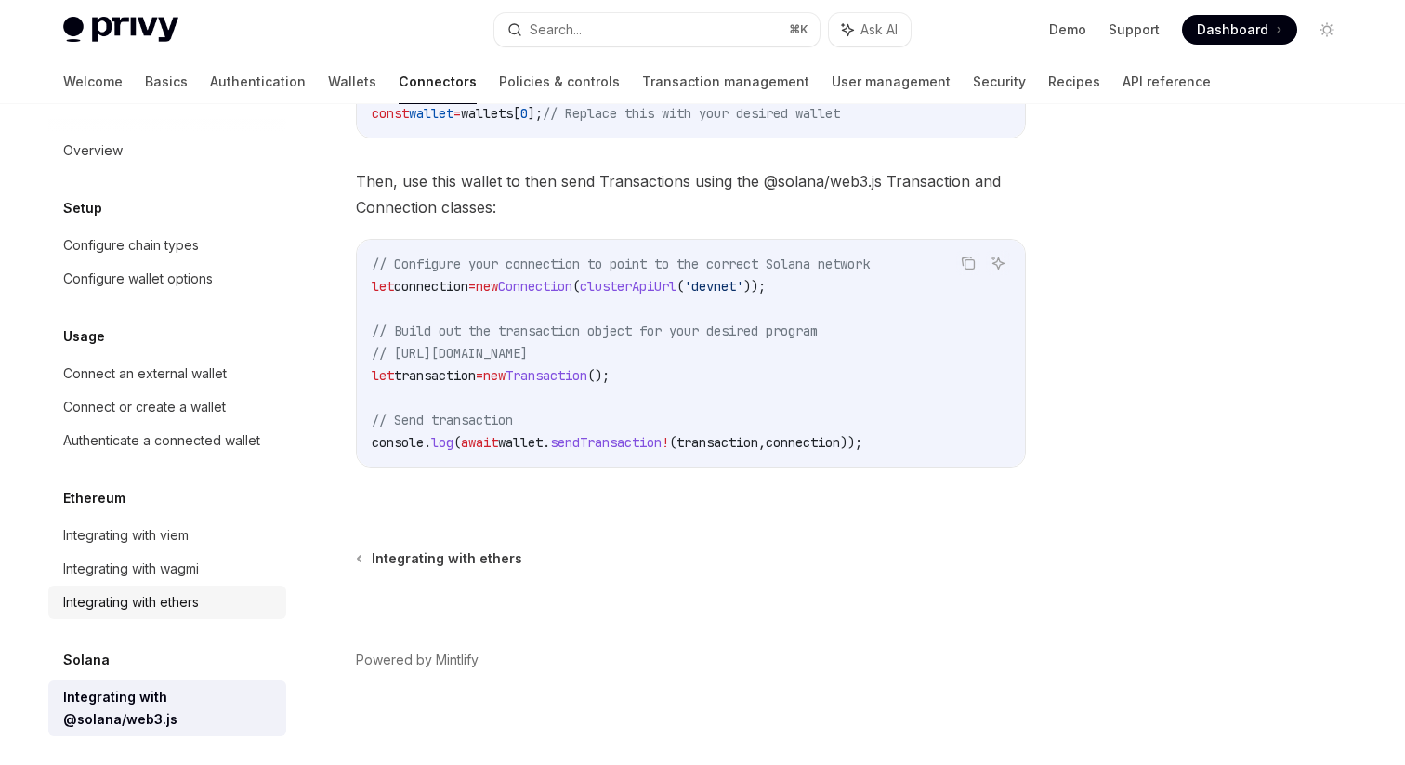
click at [233, 604] on div "Integrating with ethers" at bounding box center [169, 602] width 212 height 22
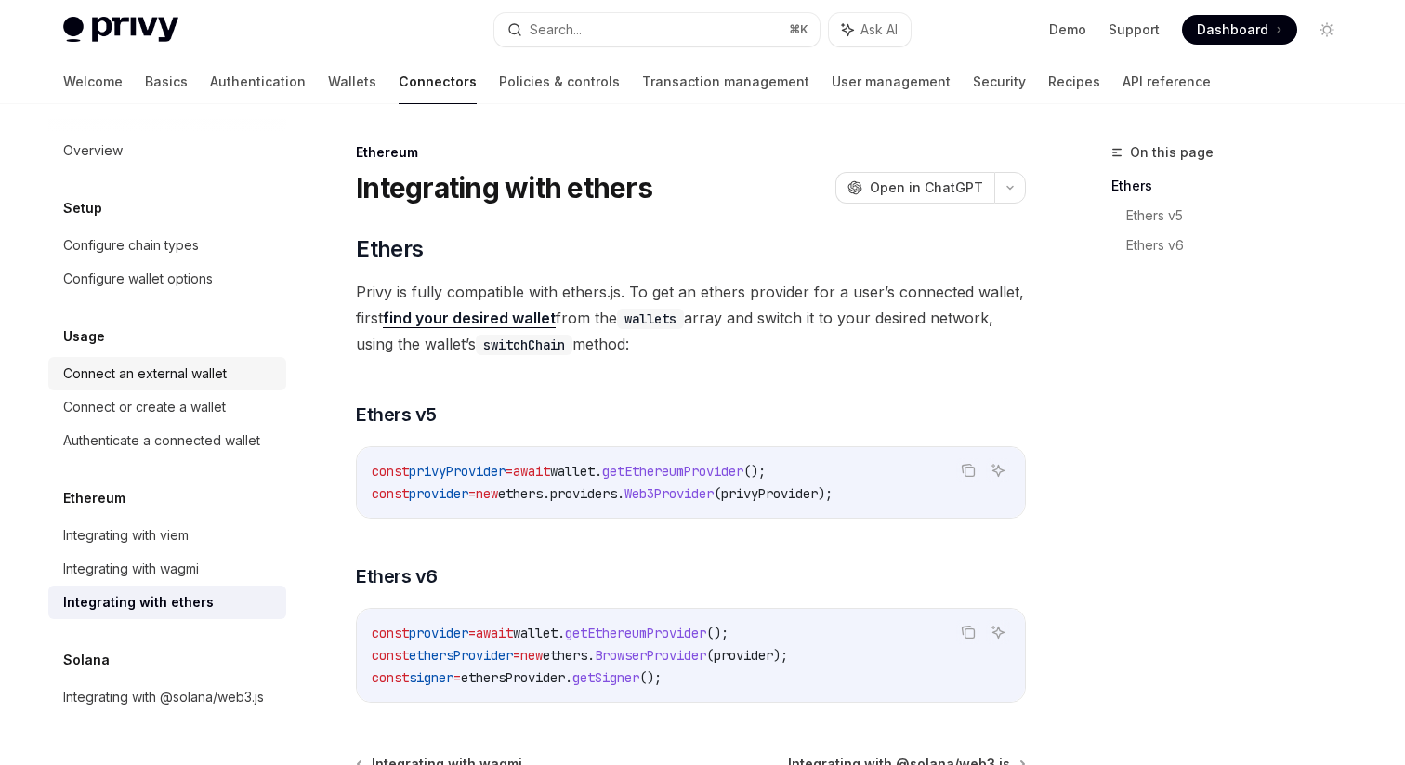
click at [226, 371] on div "Connect an external wallet" at bounding box center [145, 373] width 164 height 22
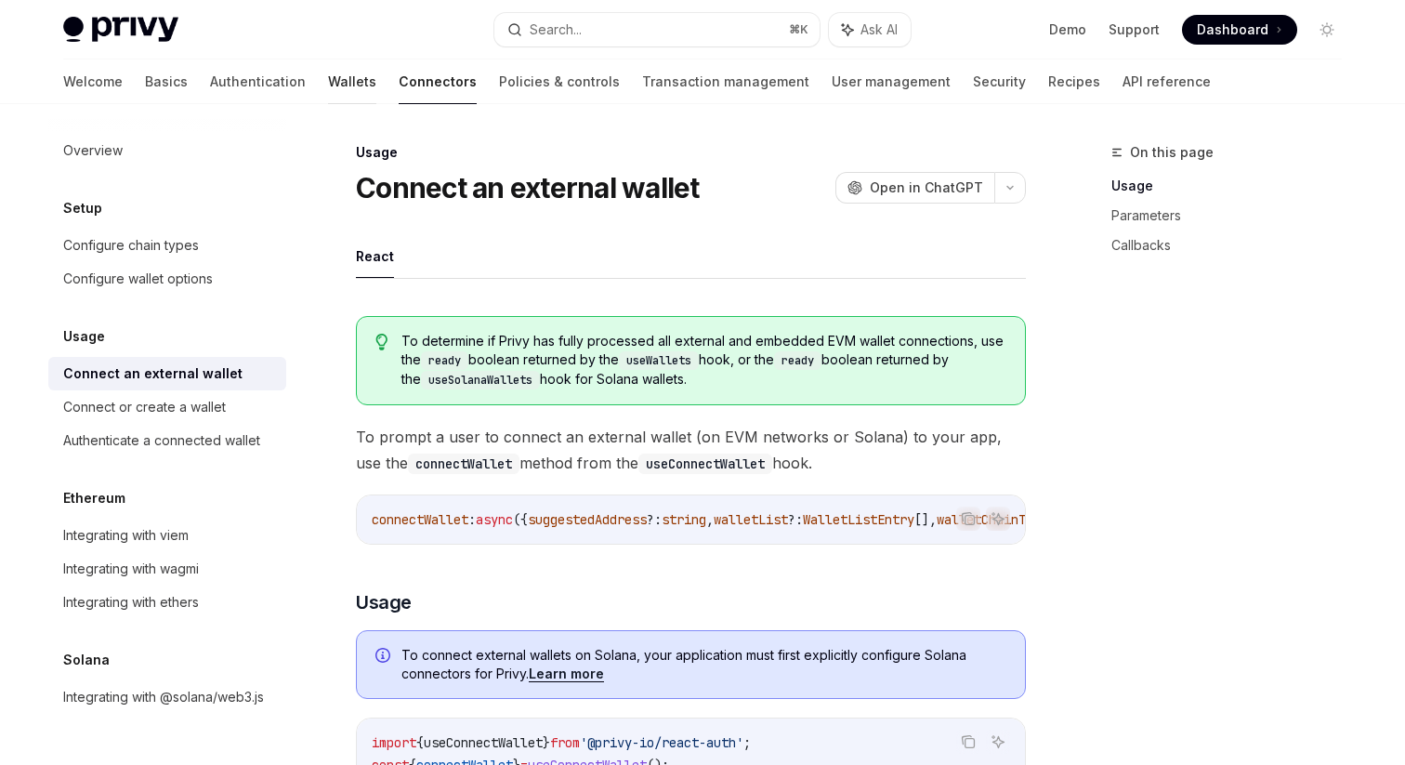
click at [328, 91] on link "Wallets" at bounding box center [352, 81] width 48 height 45
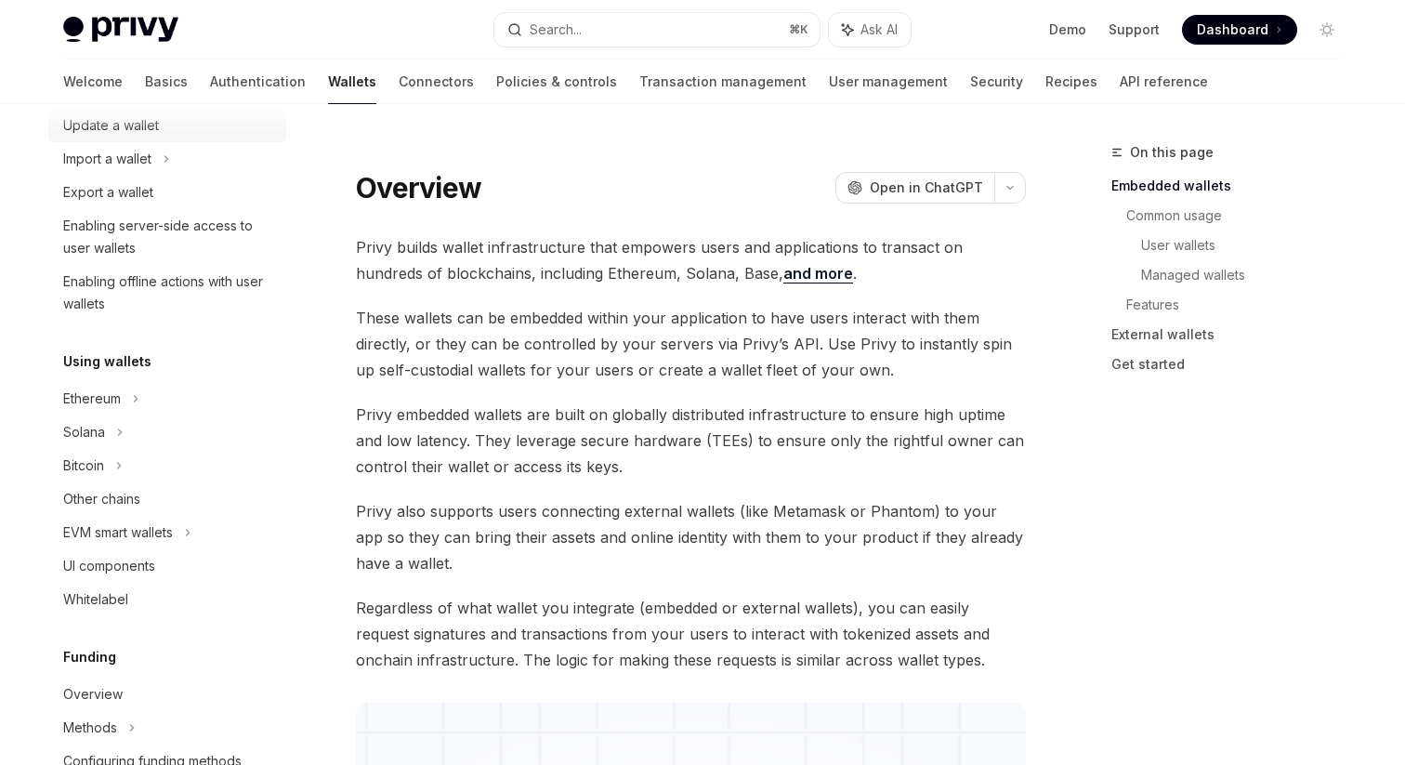
scroll to position [244, 0]
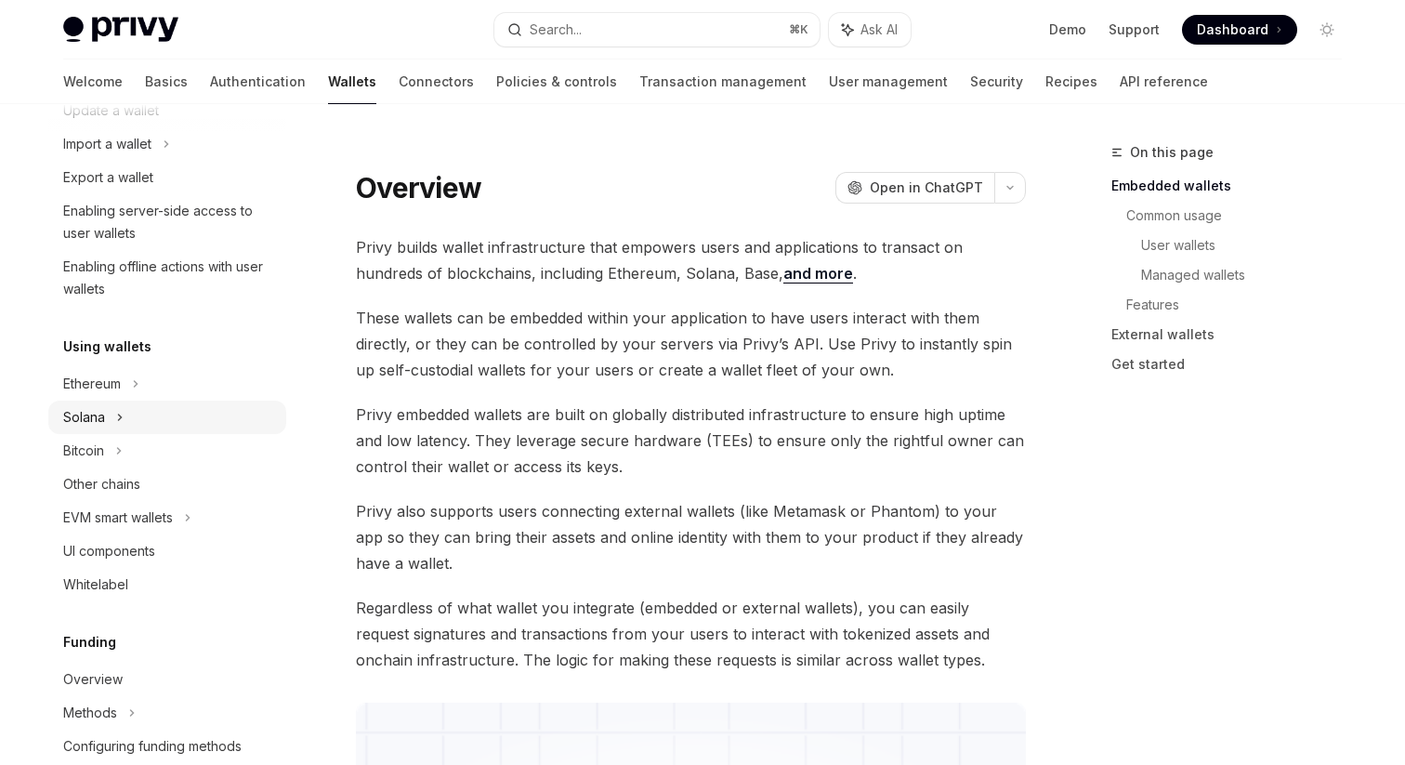
click at [126, 94] on div "Solana" at bounding box center [167, 76] width 238 height 33
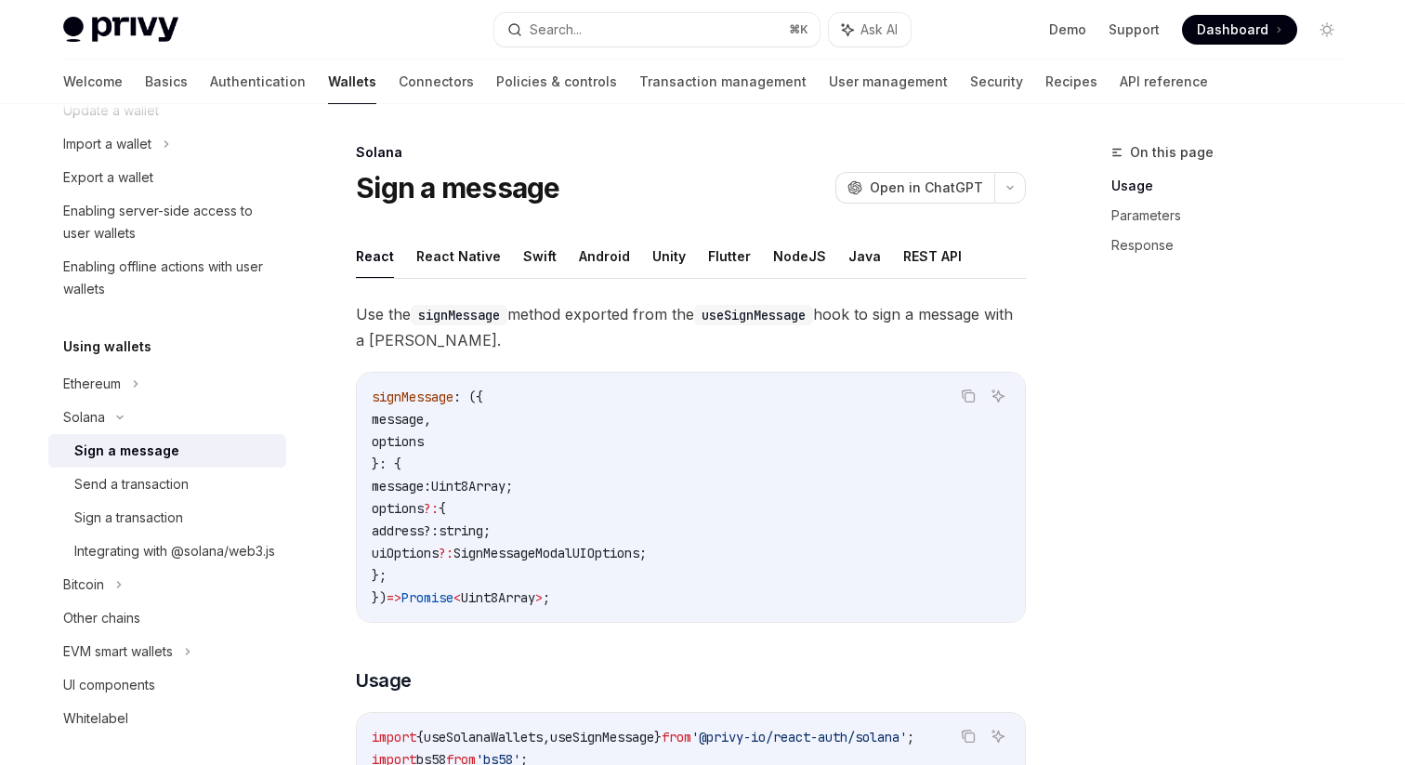
click at [373, 252] on button "React" at bounding box center [375, 256] width 38 height 44
type textarea "*"
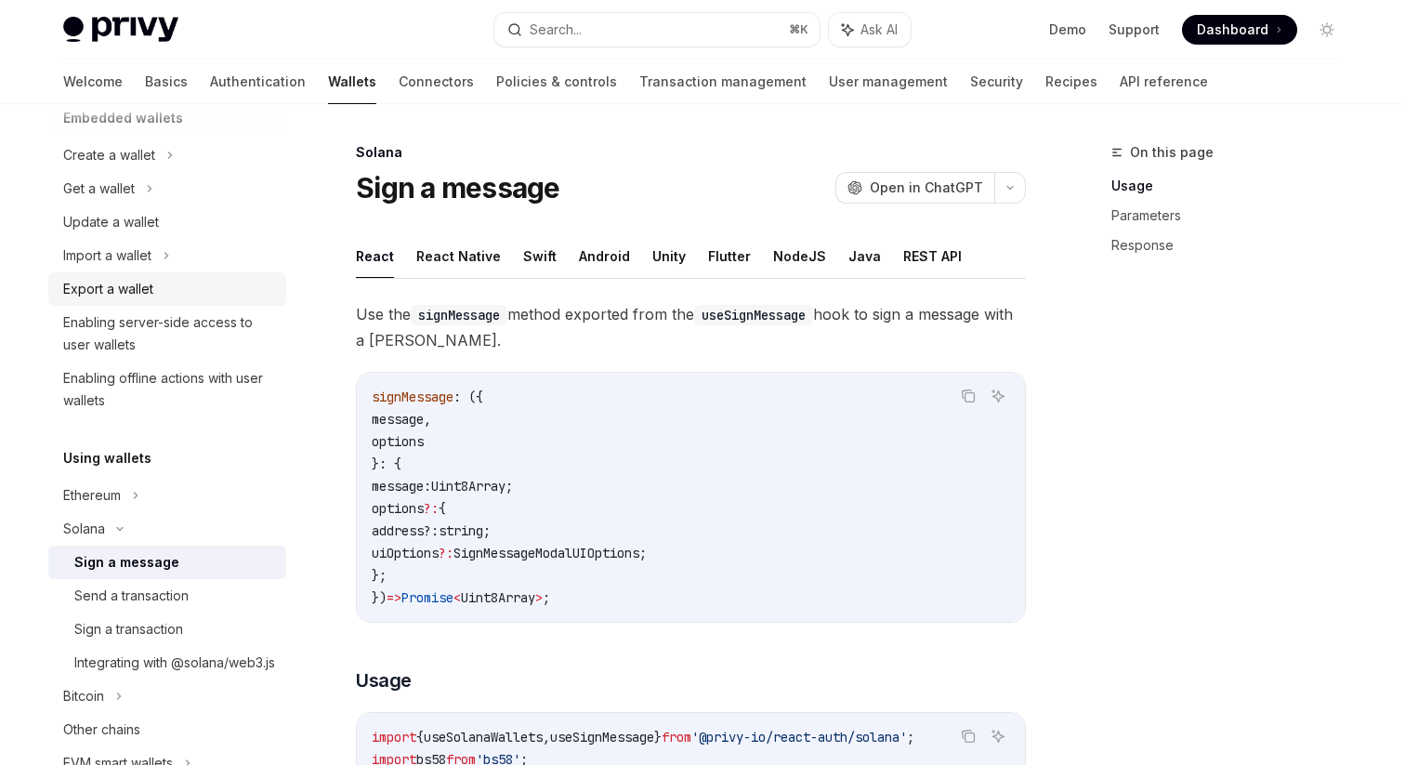
scroll to position [109, 0]
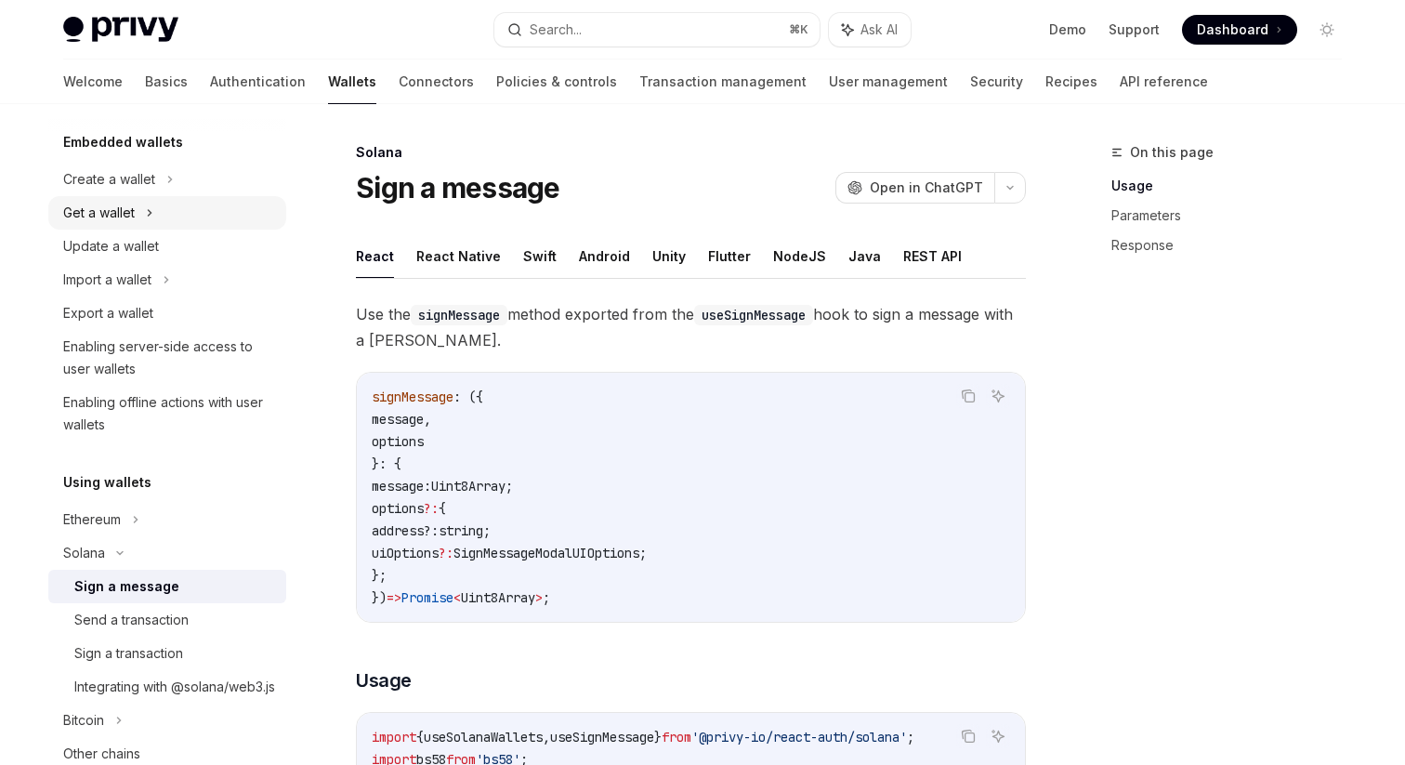
click at [243, 213] on div "Get a wallet" at bounding box center [167, 212] width 238 height 33
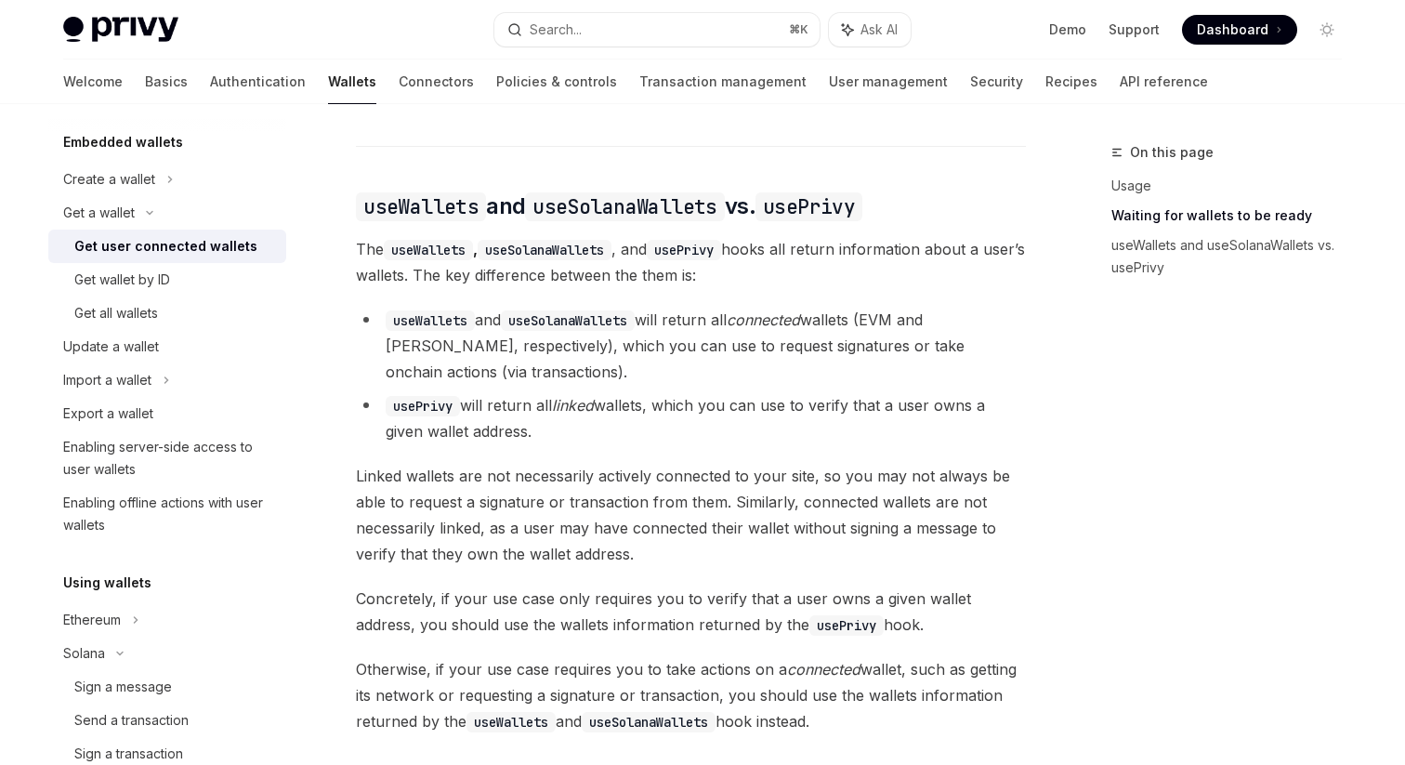
scroll to position [1523, 0]
click at [485, 305] on li "useWallets and useSolanaWallets will return all connected wallets (EVM and Sola…" at bounding box center [691, 344] width 670 height 78
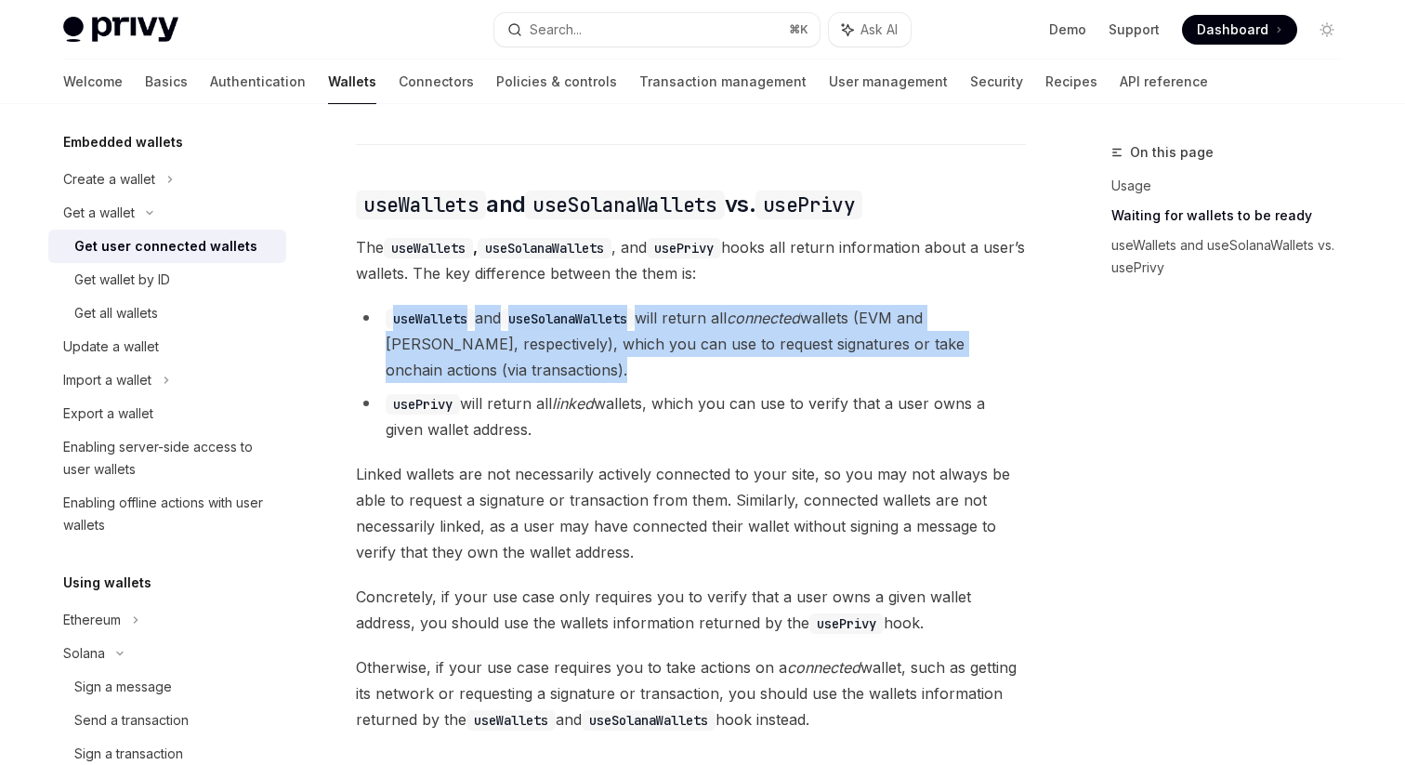
click at [485, 305] on li "useWallets and useSolanaWallets will return all connected wallets (EVM and Sola…" at bounding box center [691, 344] width 670 height 78
copy ul "useWallets and useSolanaWallets will return all connected wallets (EVM and Sola…"
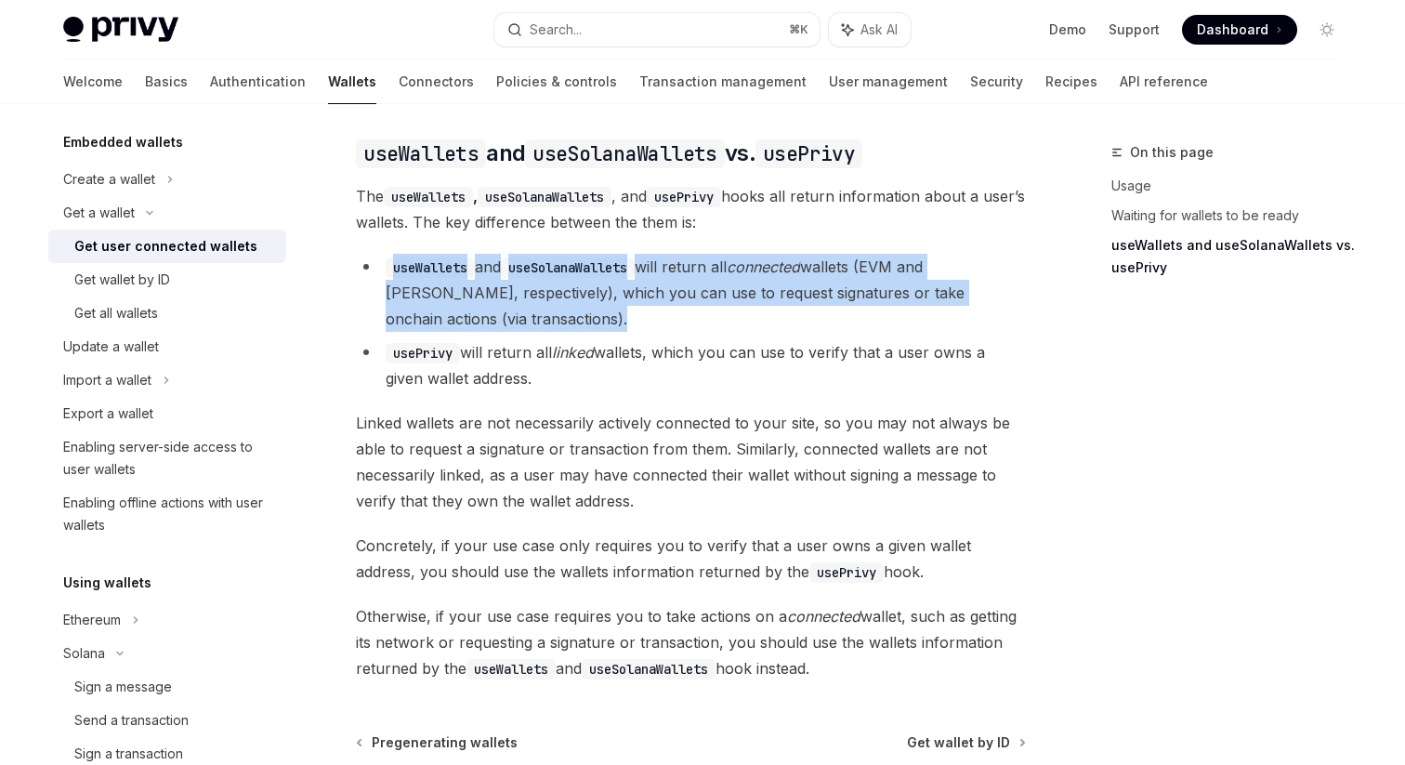
scroll to position [1572, 0]
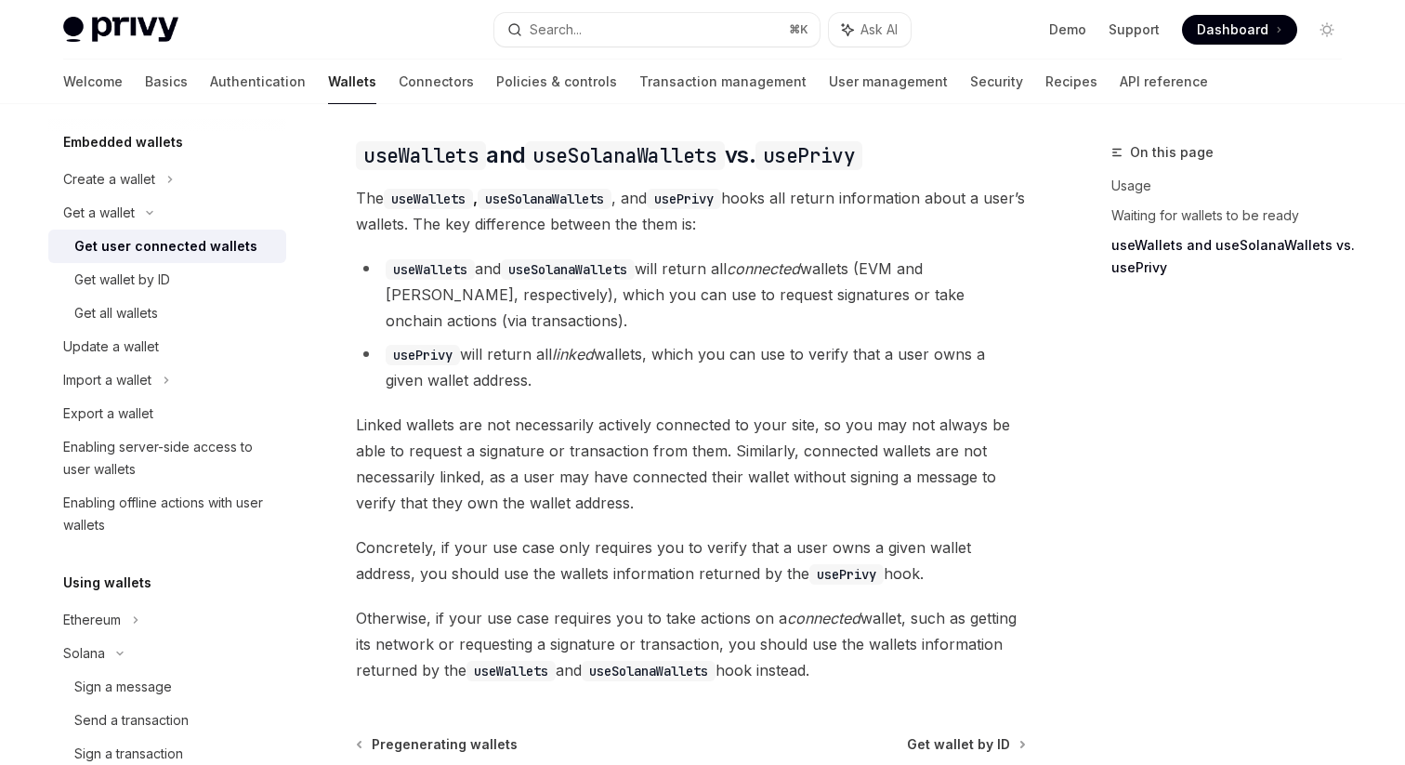
click at [439, 345] on code "usePrivy" at bounding box center [423, 355] width 74 height 20
click at [232, 273] on div "Get wallet by ID" at bounding box center [174, 280] width 201 height 22
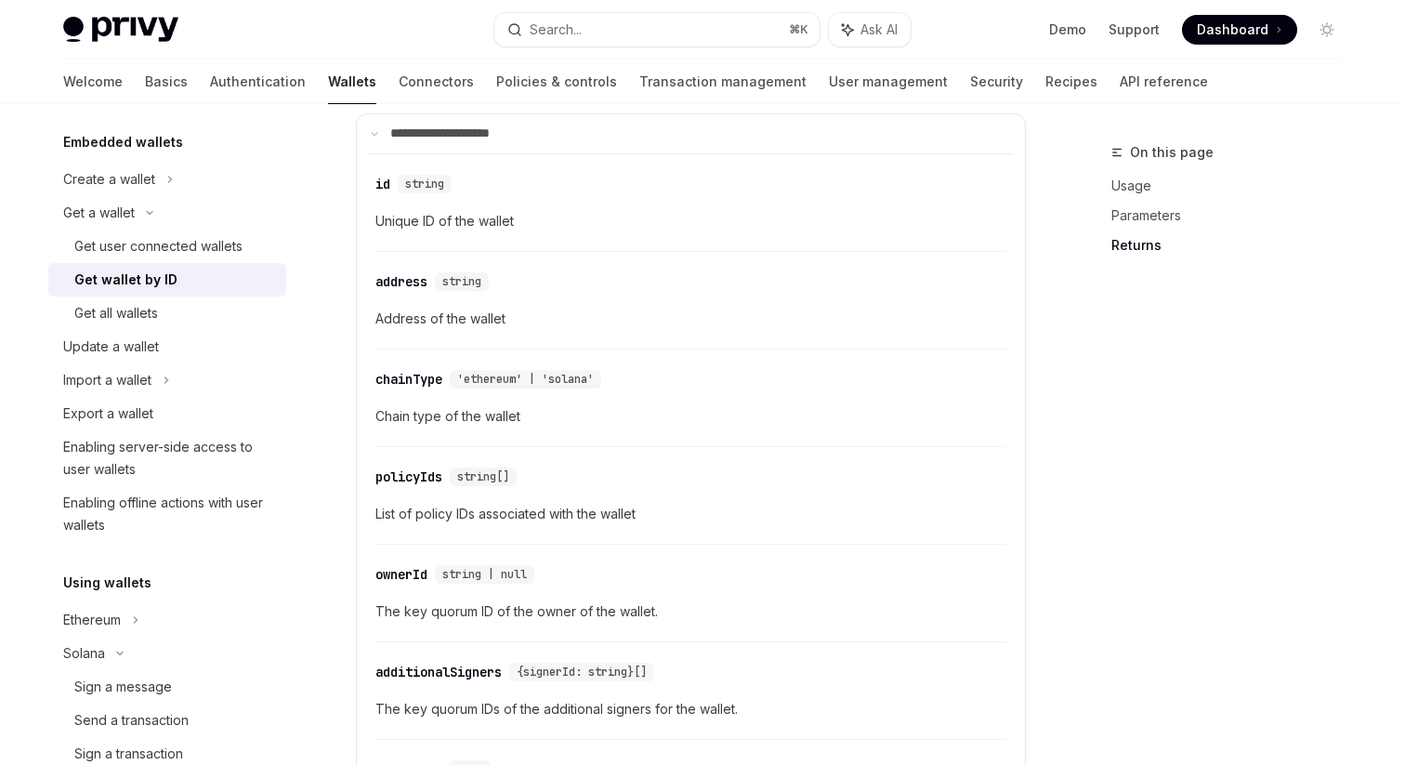
scroll to position [1020, 0]
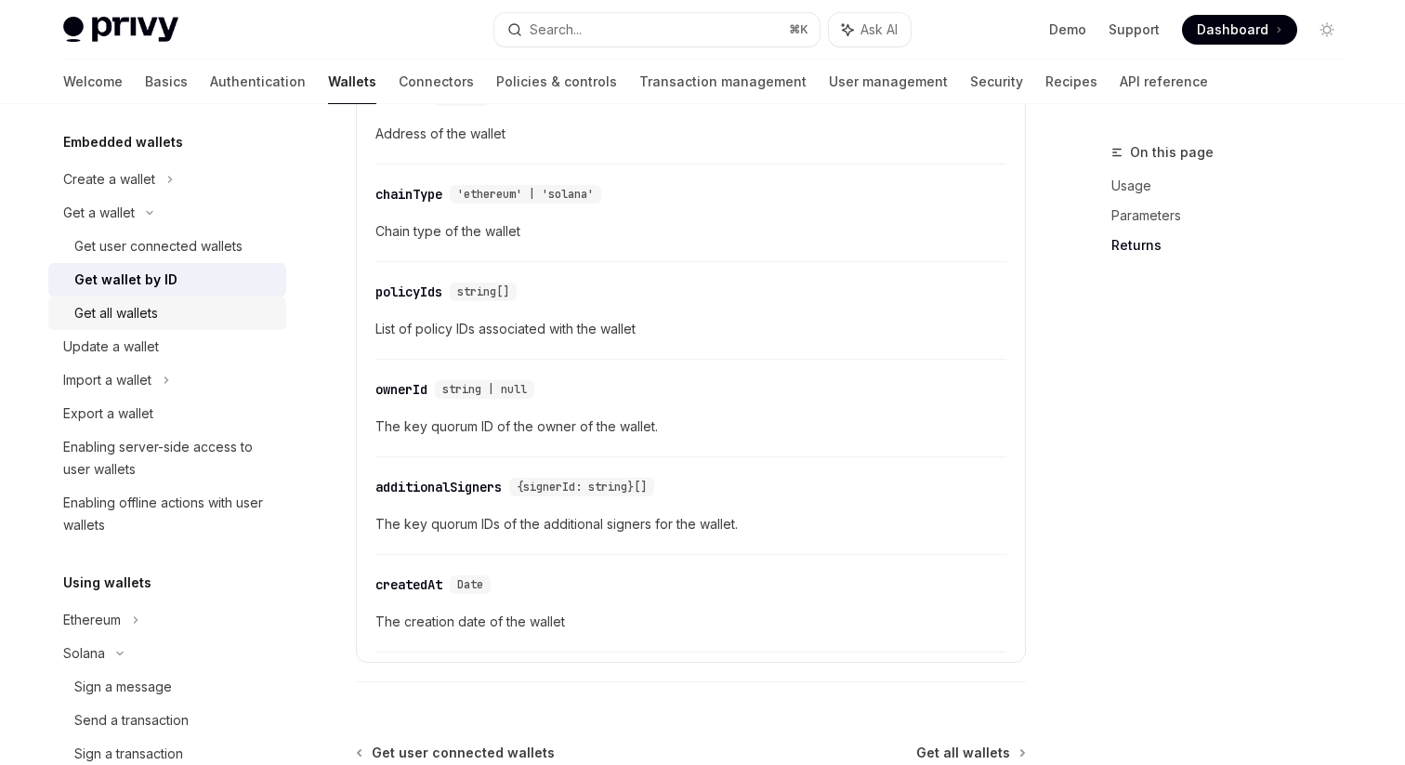
click at [200, 322] on div "Get all wallets" at bounding box center [174, 313] width 201 height 22
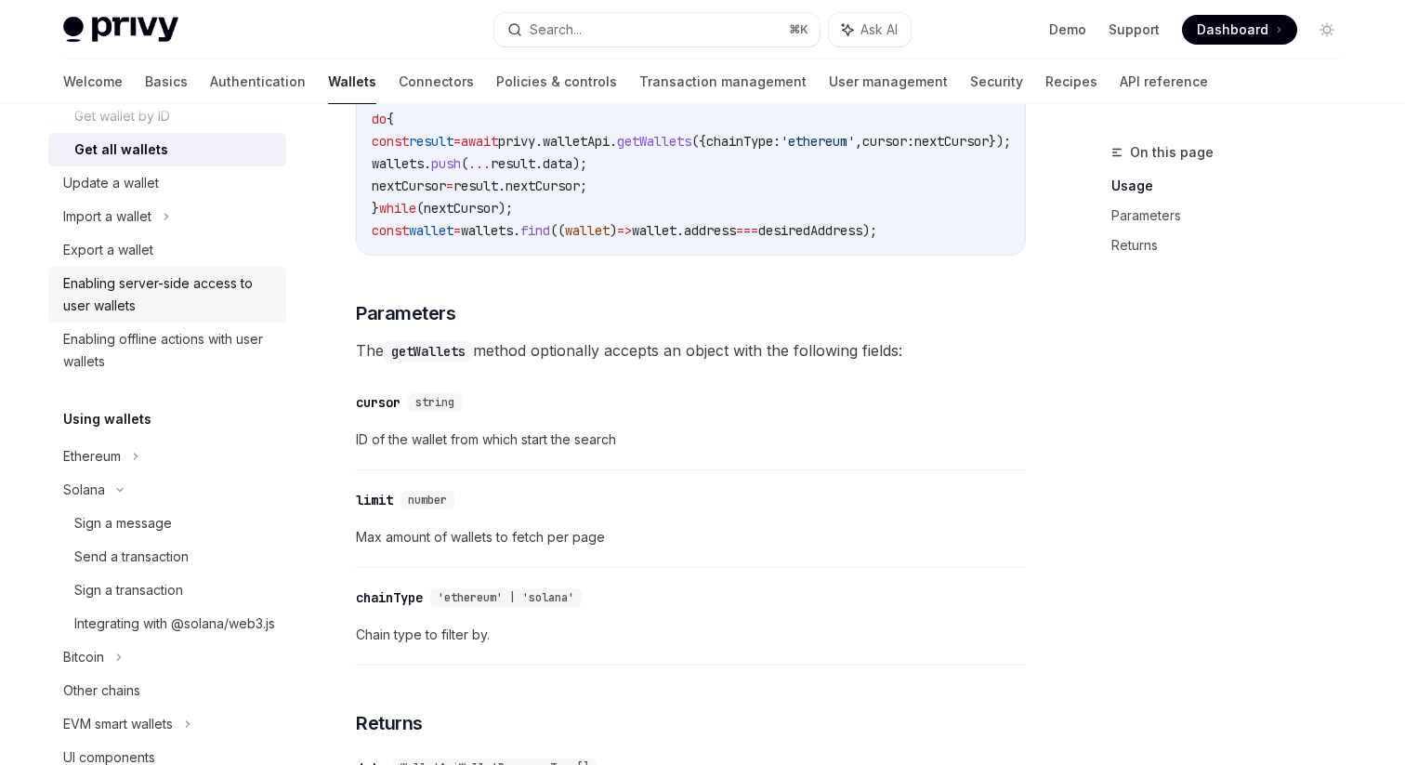
scroll to position [277, 0]
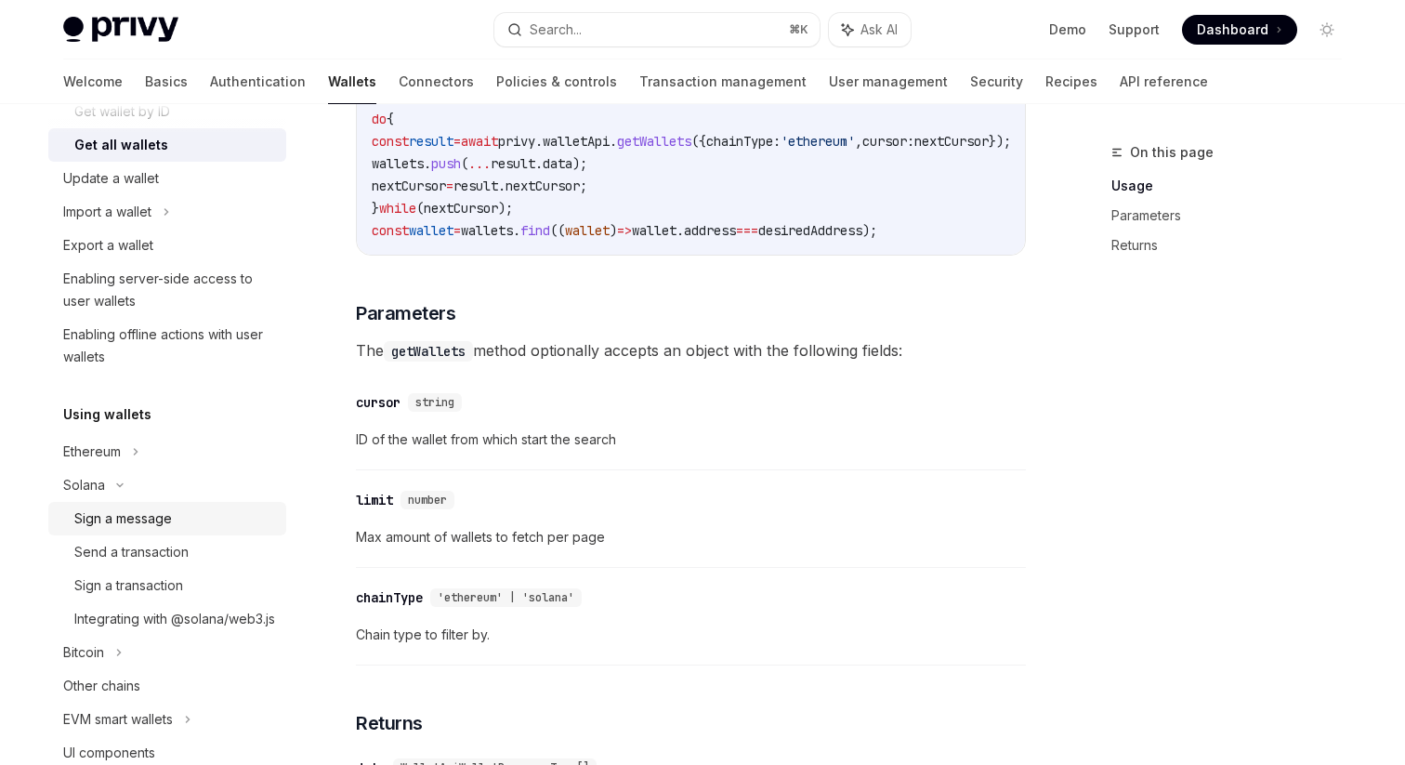
click at [211, 523] on div "Sign a message" at bounding box center [174, 518] width 201 height 22
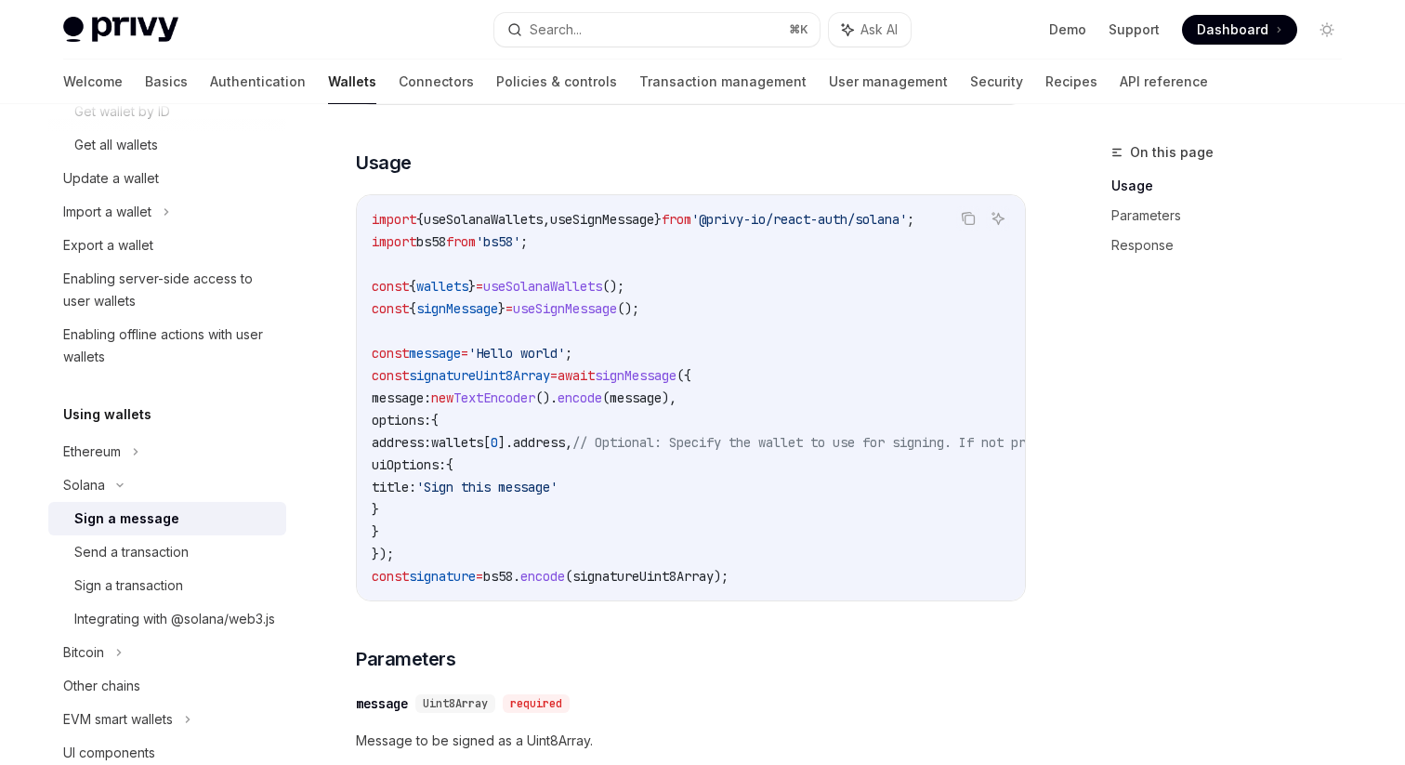
scroll to position [521, 0]
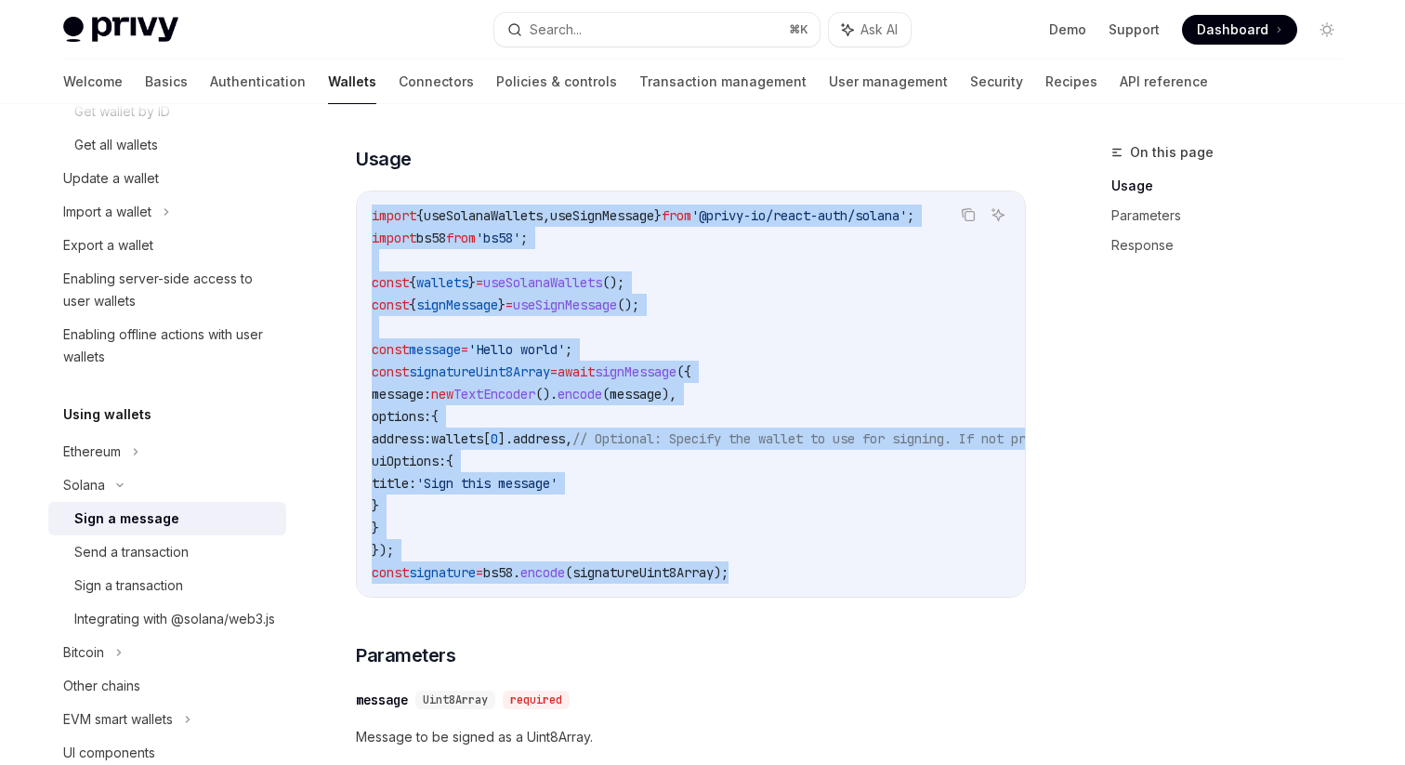
drag, startPoint x: 371, startPoint y: 212, endPoint x: 778, endPoint y: 572, distance: 543.7
click at [777, 572] on code "import { useSolanaWallets , useSignMessage } from '@privy-io/react-auth/solana'…" at bounding box center [862, 393] width 981 height 379
copy code "import { useSolanaWallets , useSignMessage } from '@privy-io/react-auth/solana'…"
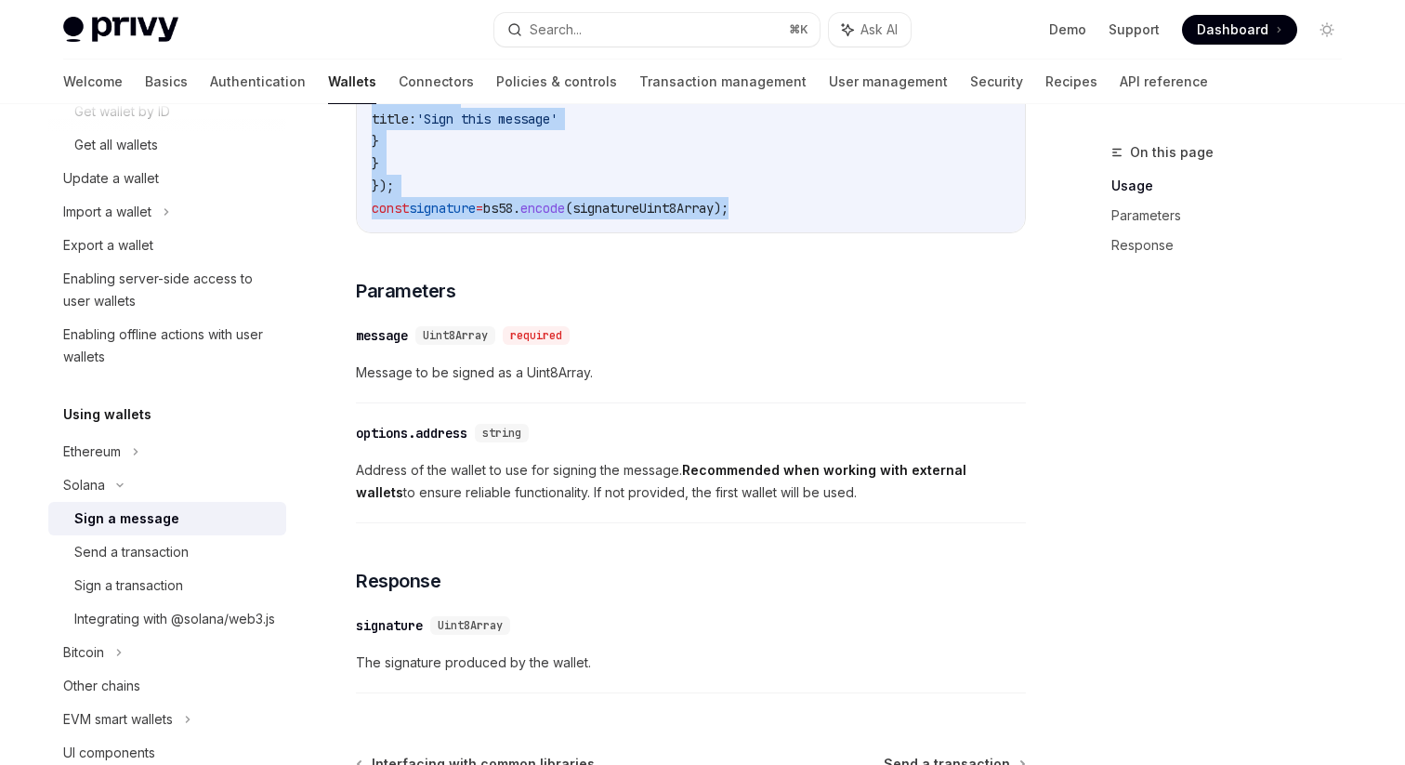
scroll to position [1006, 0]
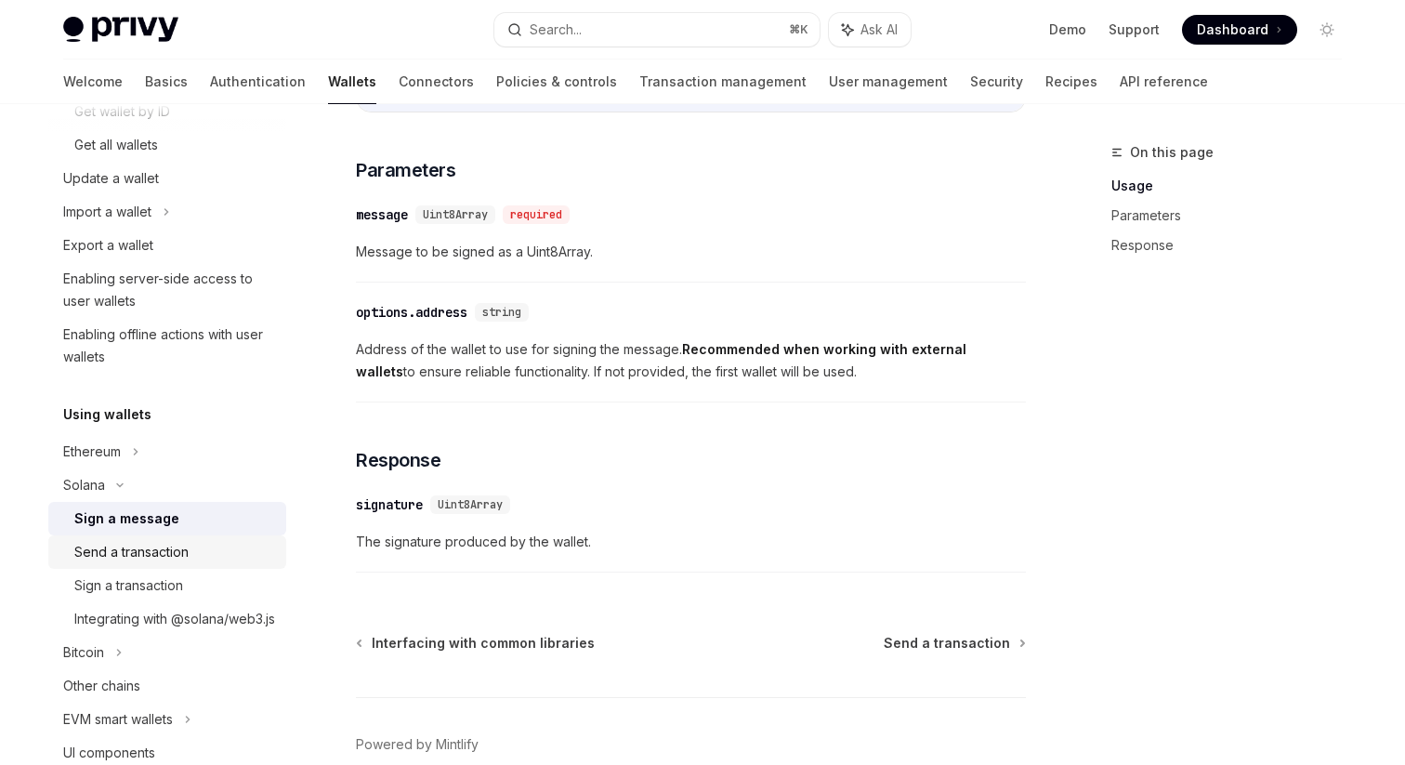
click at [251, 554] on div "Send a transaction" at bounding box center [174, 552] width 201 height 22
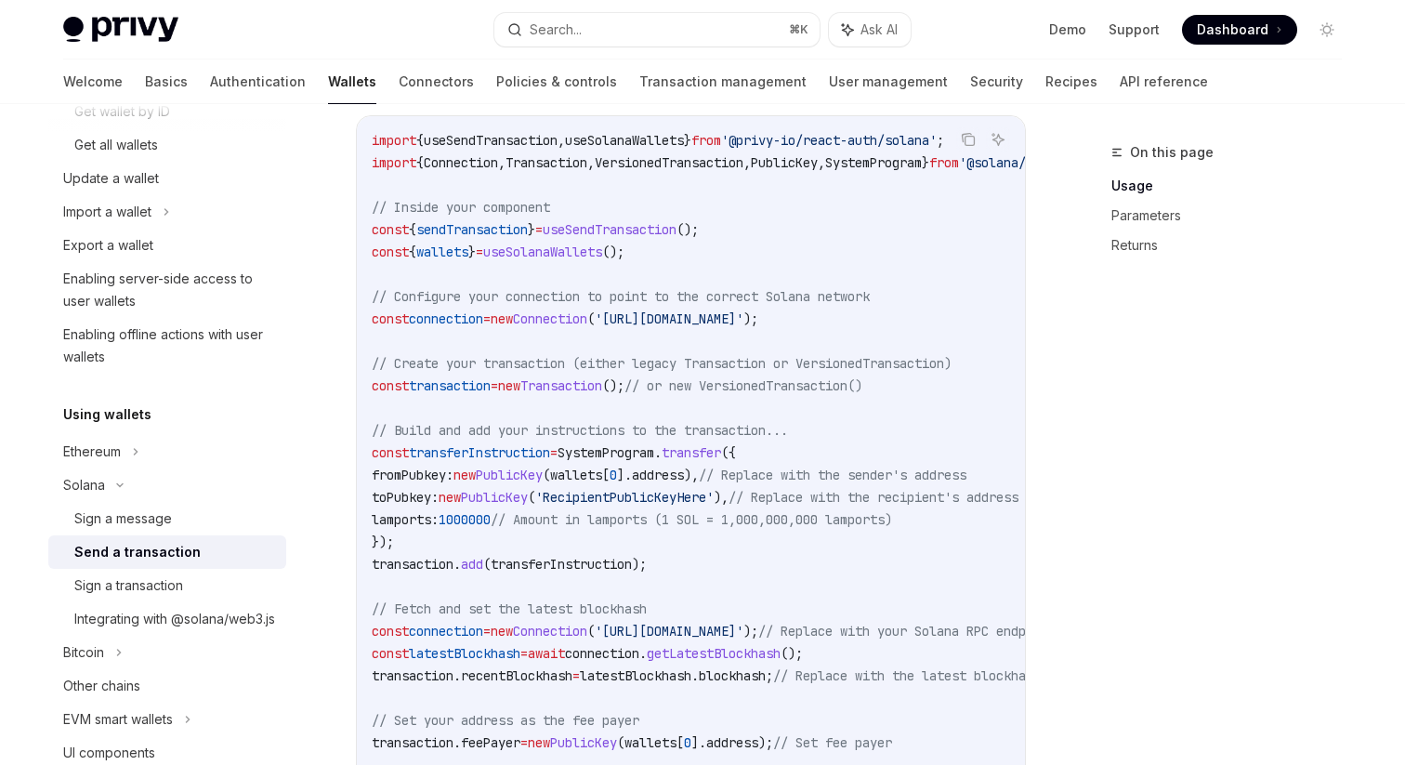
scroll to position [629, 0]
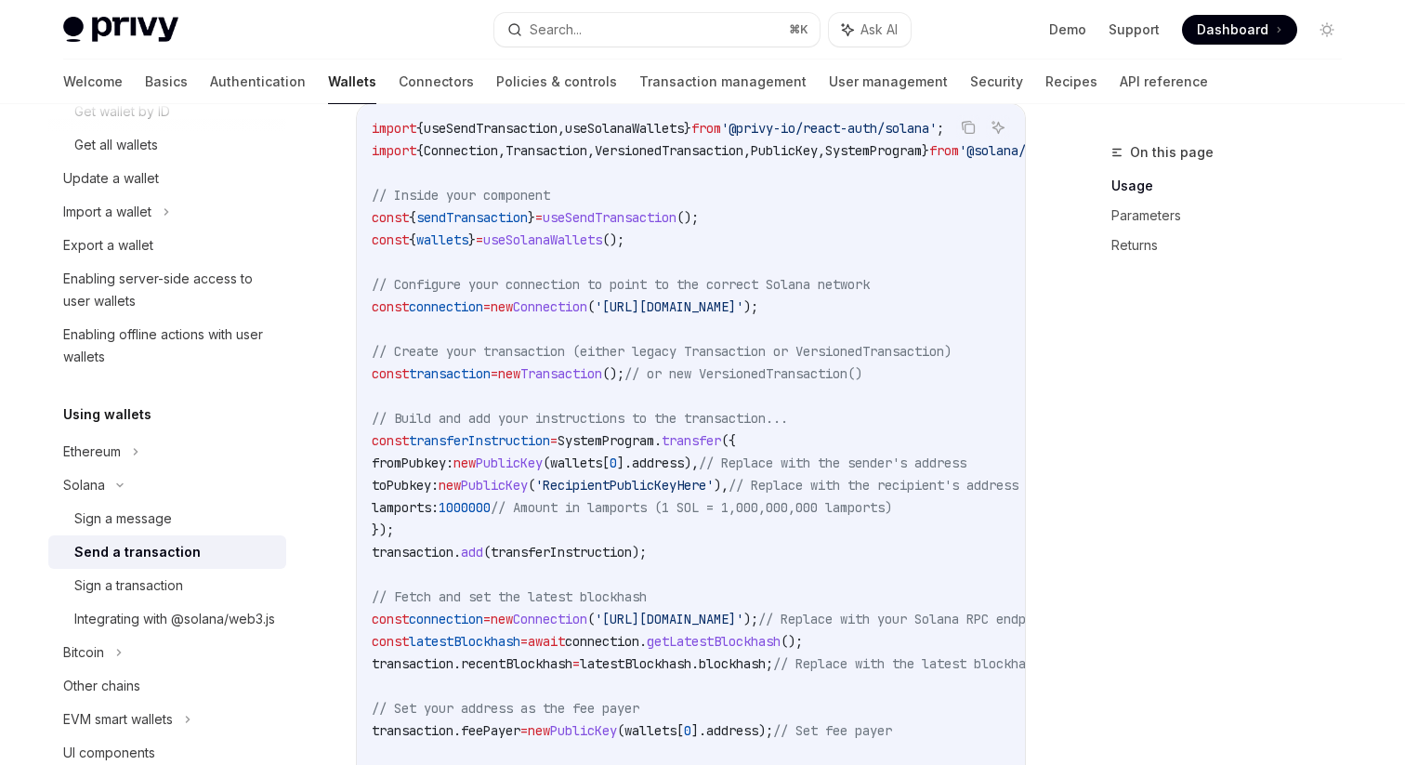
click at [453, 447] on span "transferInstruction" at bounding box center [479, 440] width 141 height 17
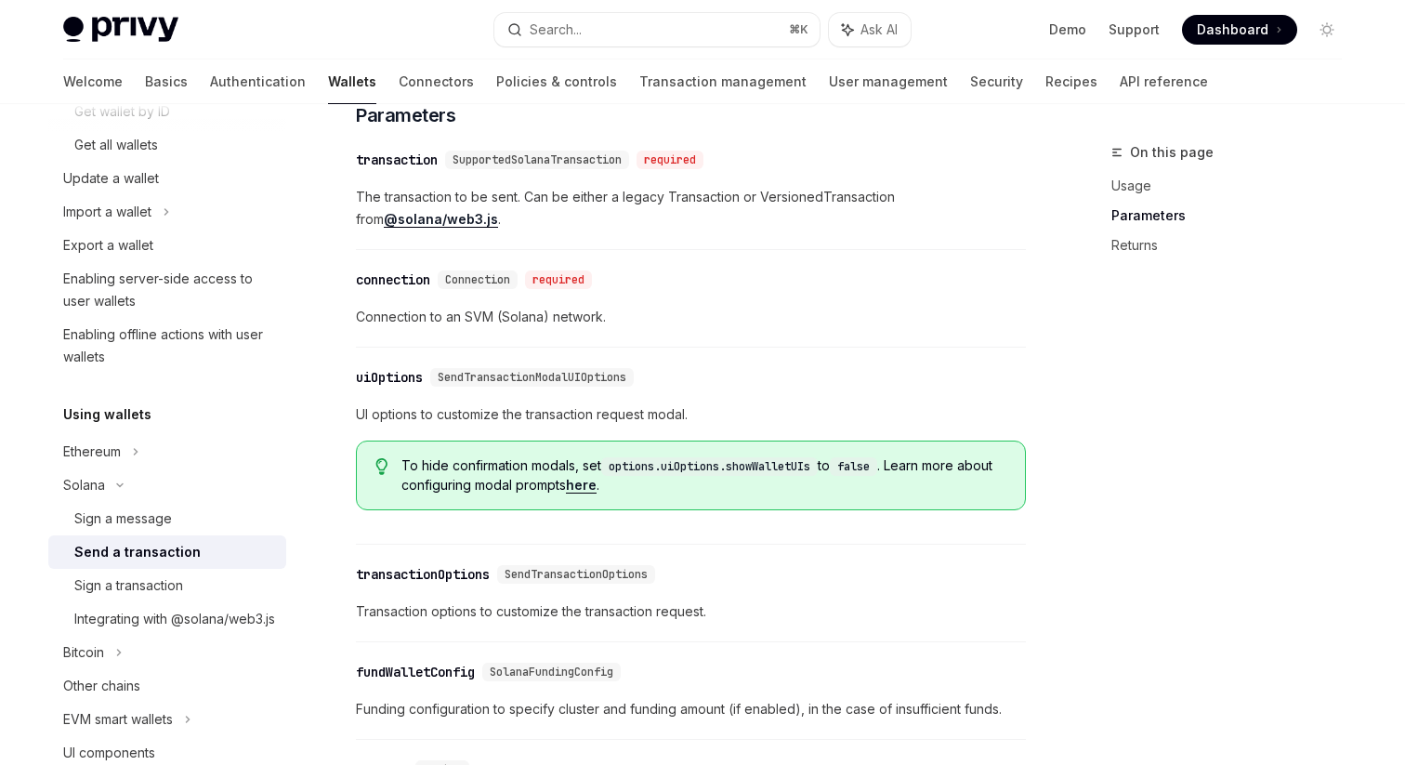
scroll to position [1529, 0]
click at [231, 580] on div "Sign a transaction" at bounding box center [174, 585] width 201 height 22
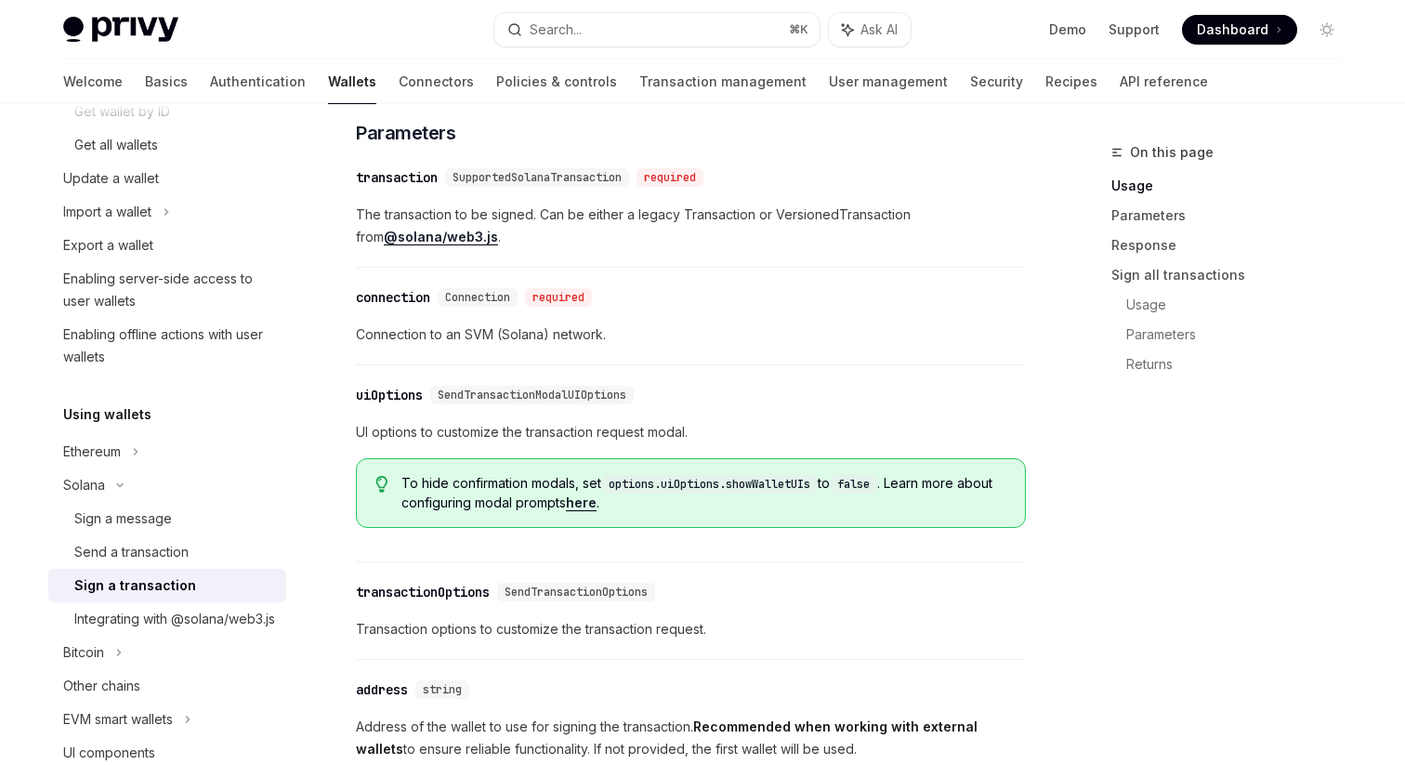
scroll to position [1185, 0]
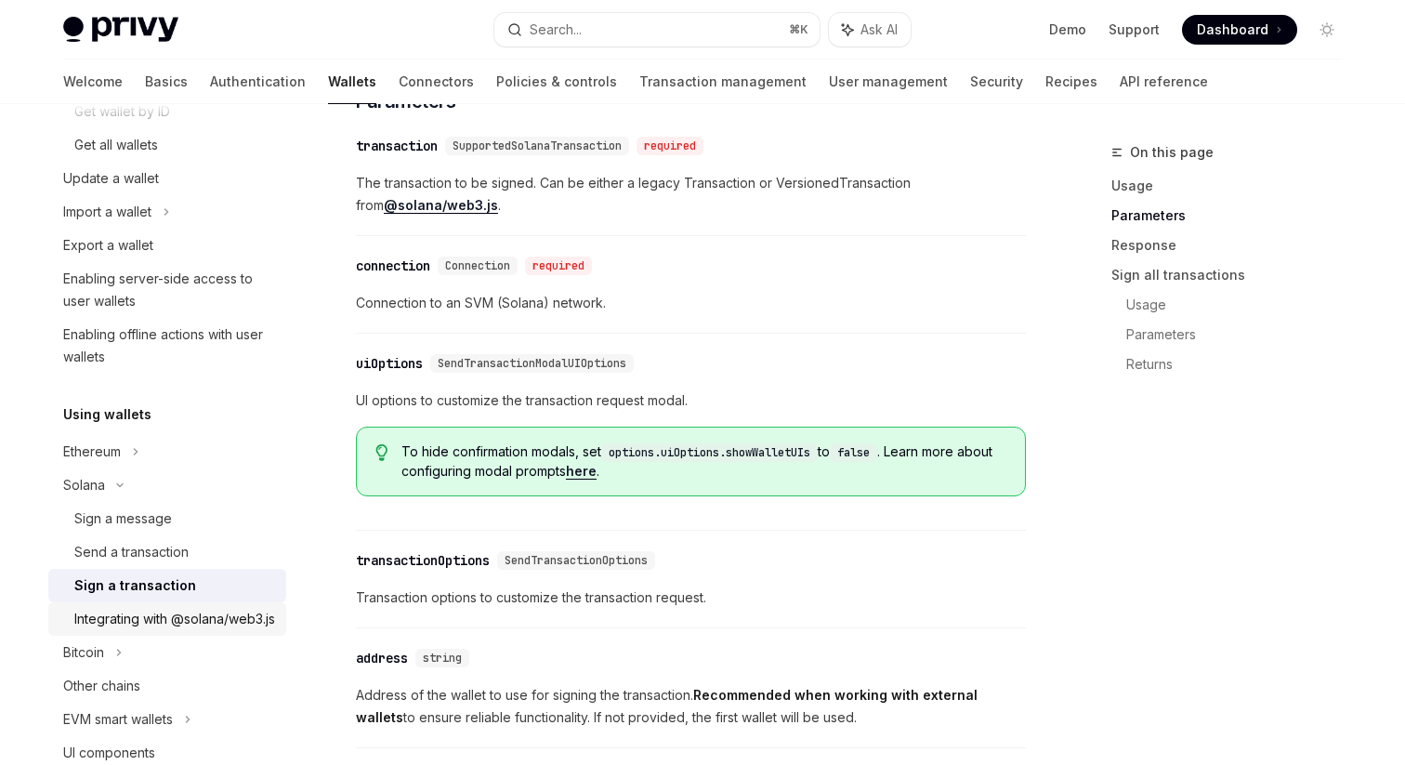
click at [220, 630] on div "Integrating with @solana/web3.js" at bounding box center [174, 619] width 201 height 22
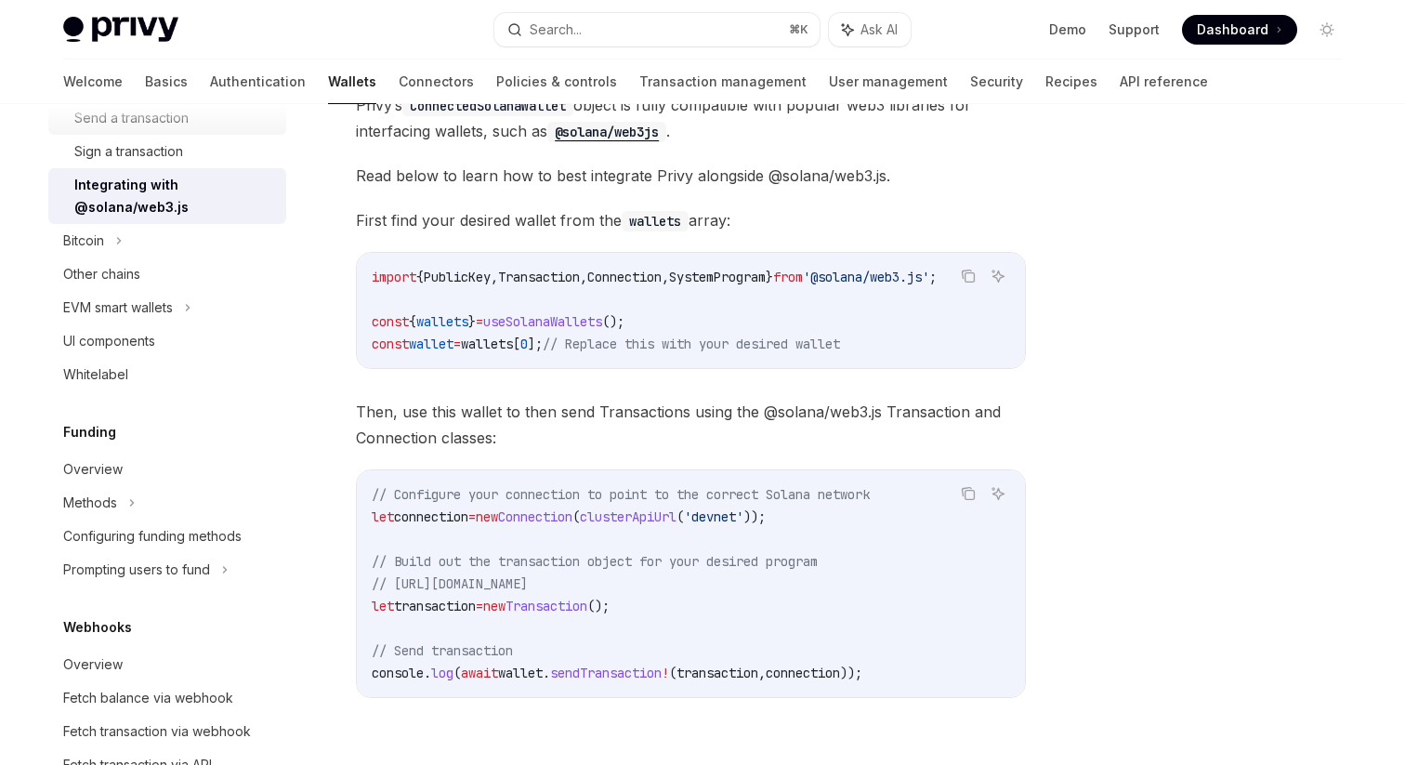
scroll to position [859, 0]
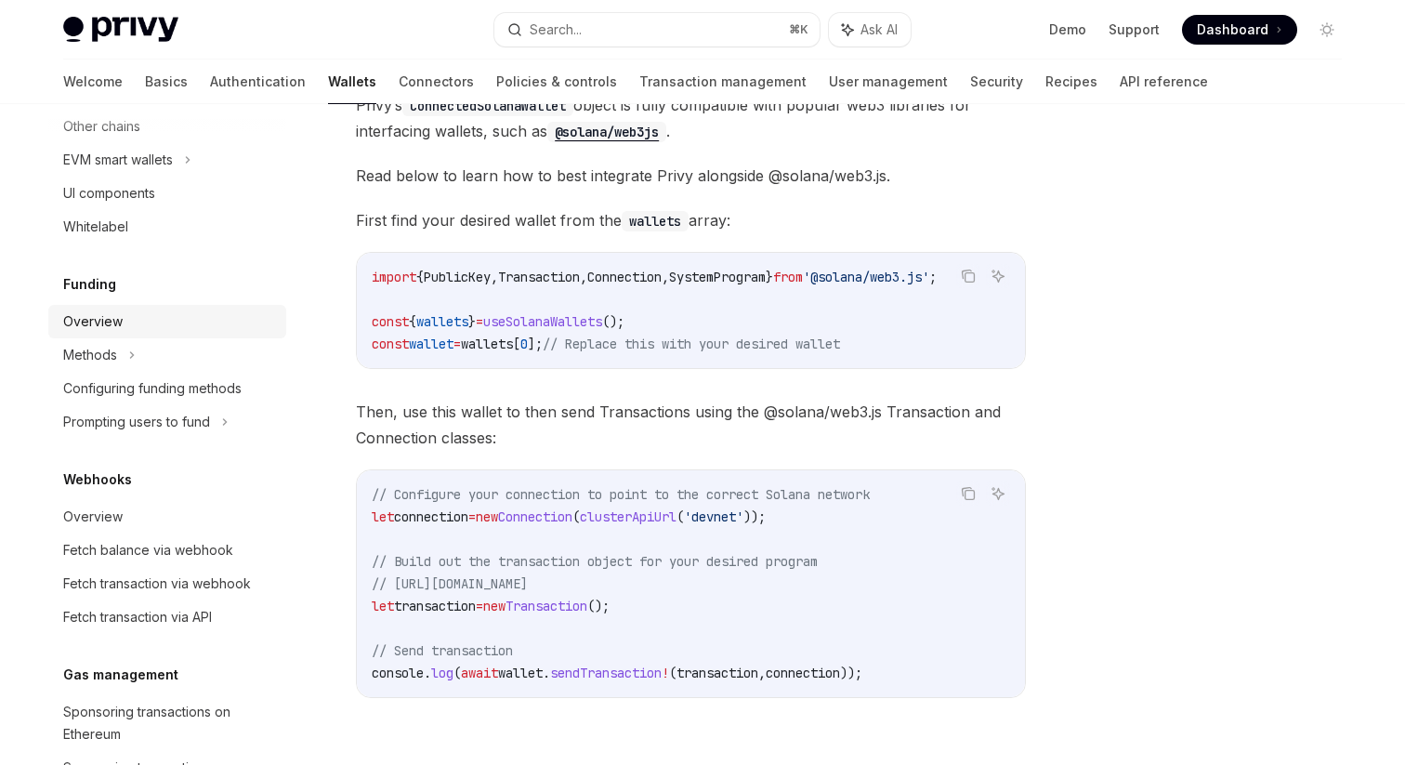
click at [177, 319] on div "Overview" at bounding box center [169, 321] width 212 height 22
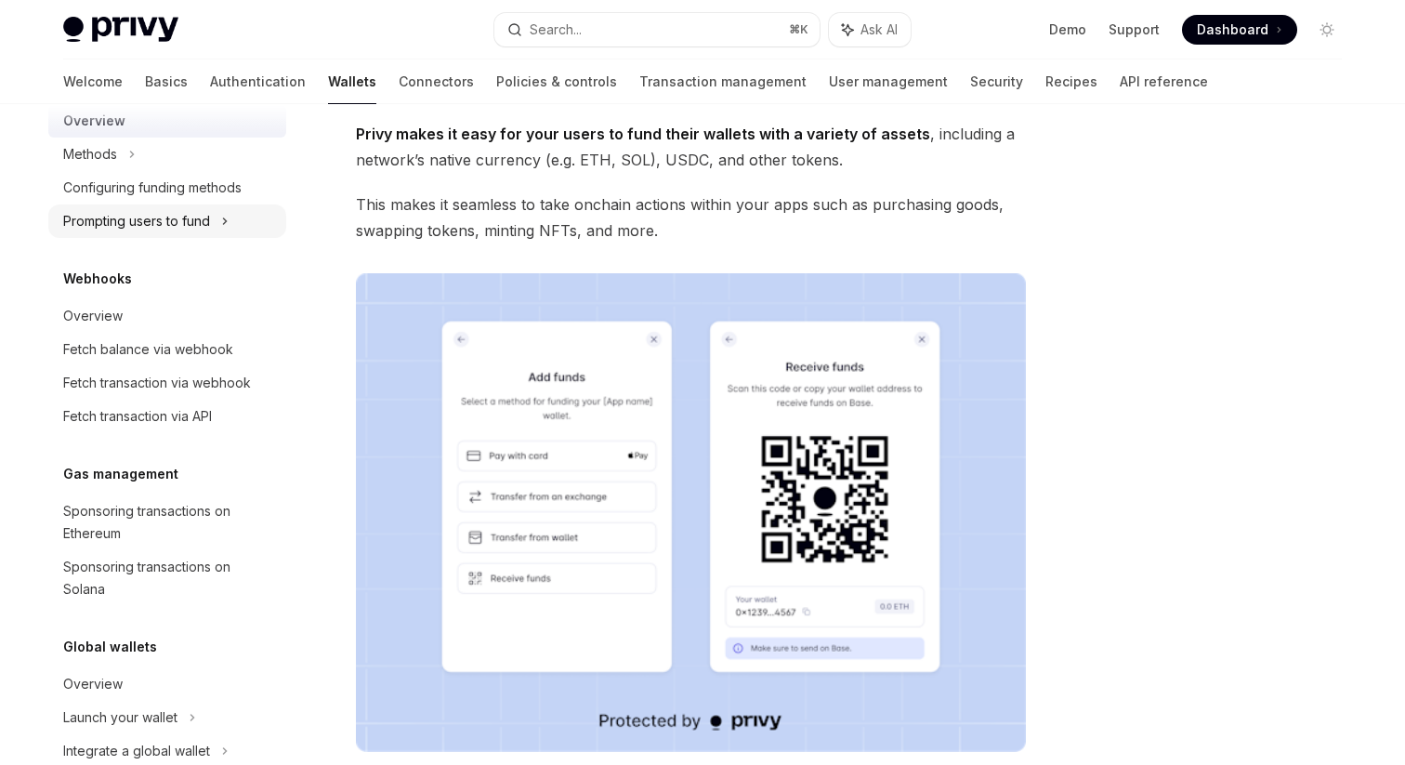
scroll to position [1099, 0]
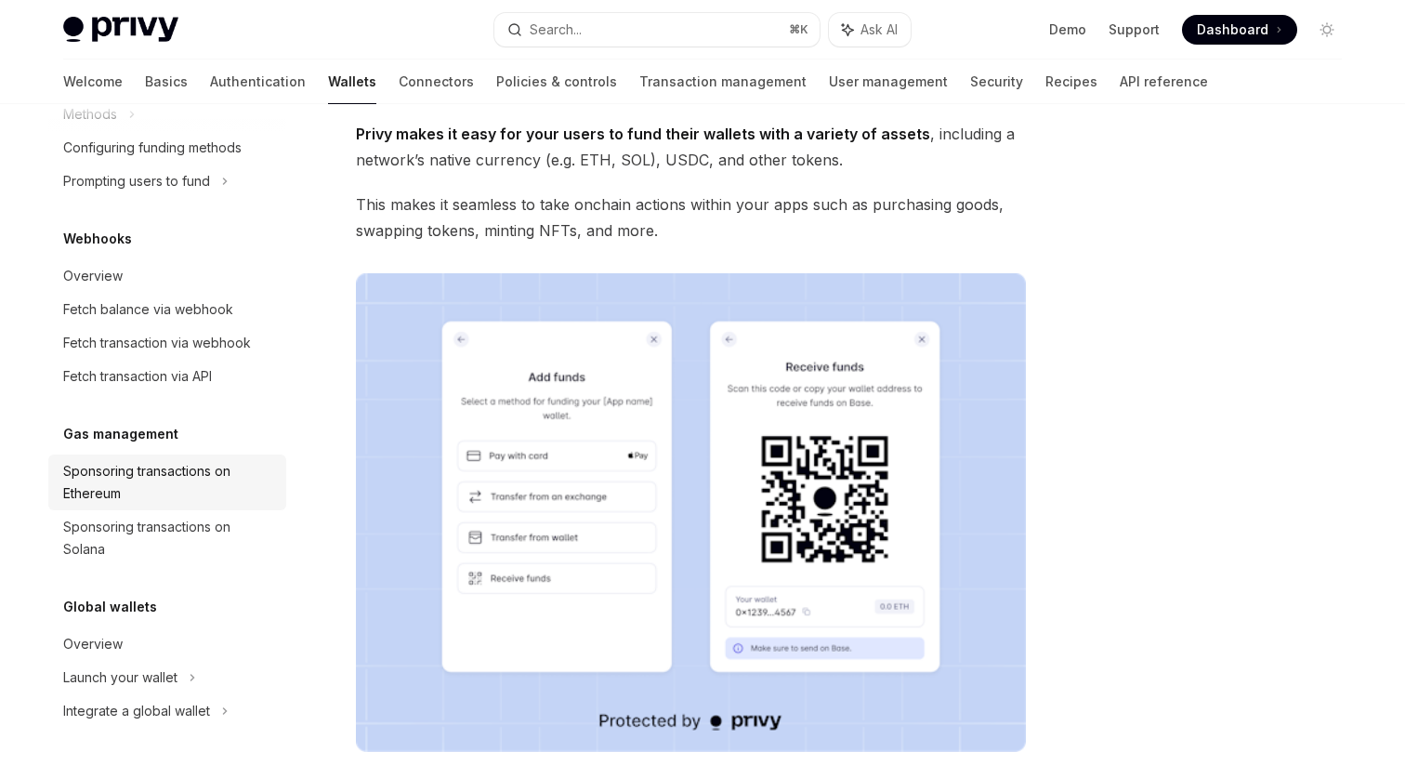
click at [226, 486] on div "Sponsoring transactions on Ethereum" at bounding box center [169, 482] width 212 height 45
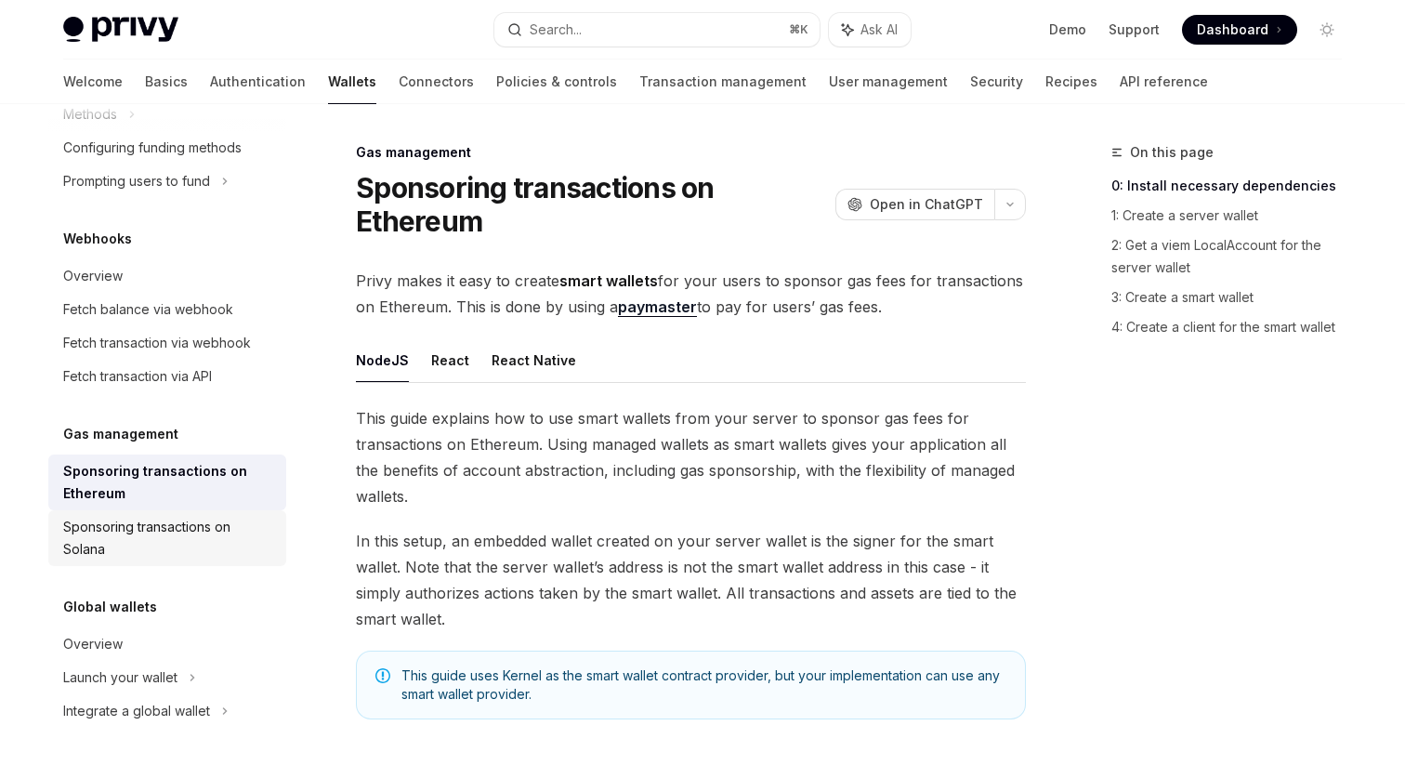
click at [226, 523] on div "Sponsoring transactions on Solana" at bounding box center [169, 538] width 212 height 45
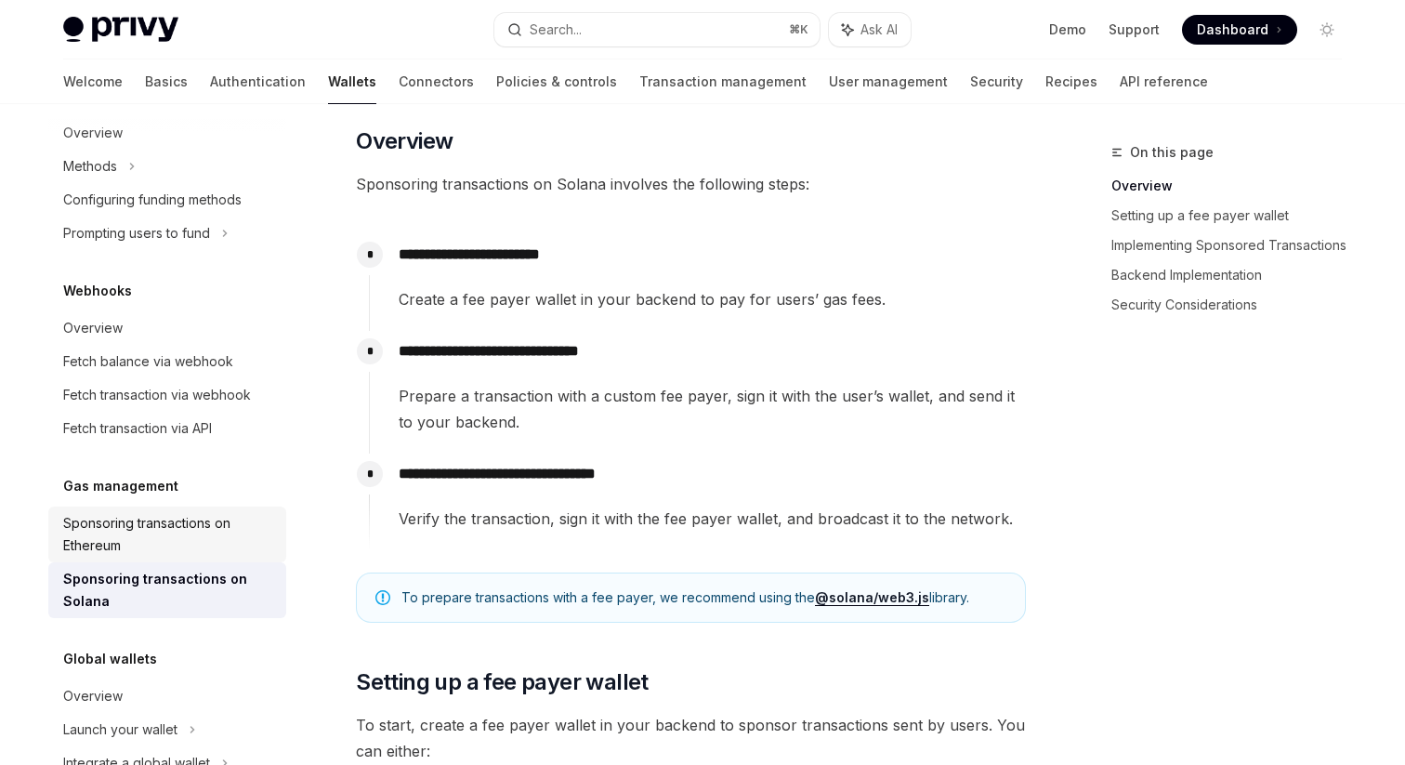
scroll to position [1099, 0]
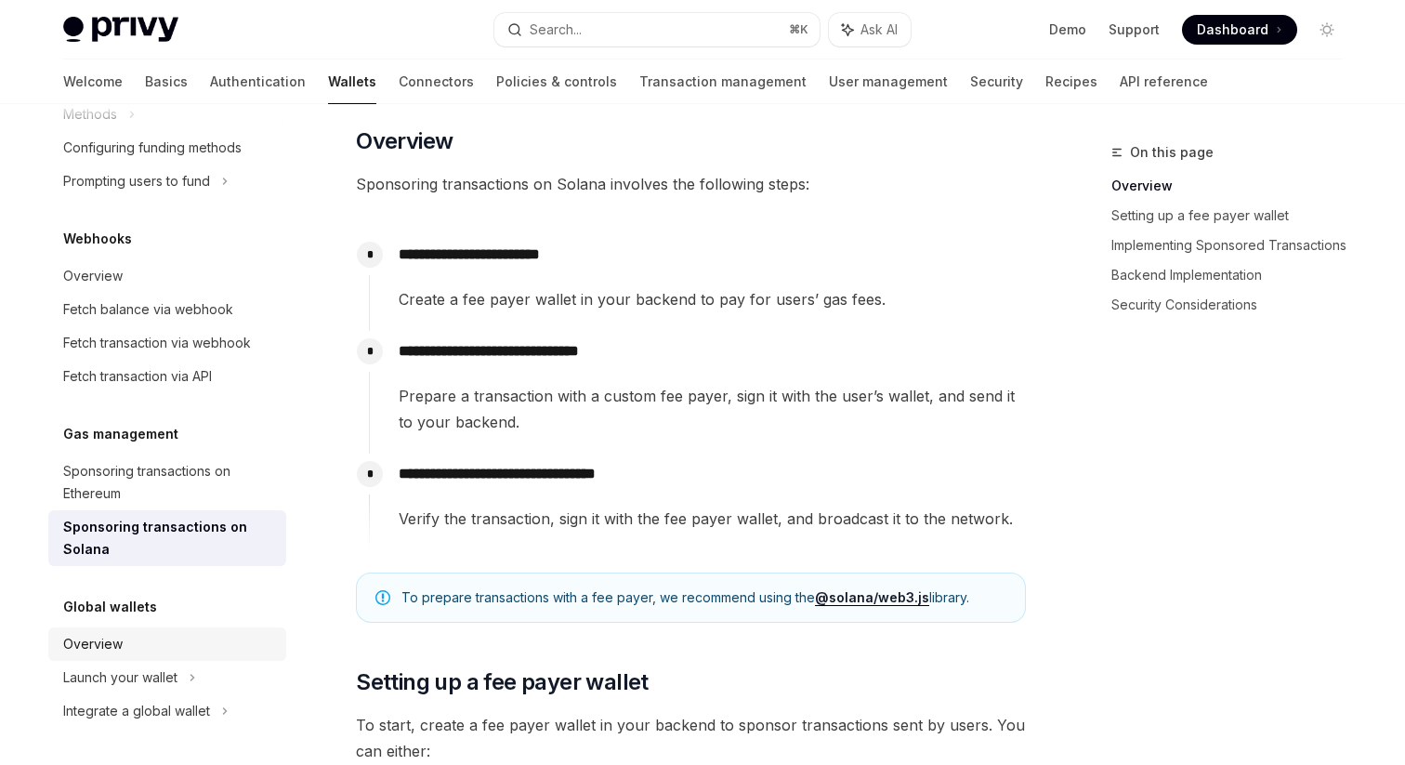
click at [198, 650] on div "Overview" at bounding box center [169, 644] width 212 height 22
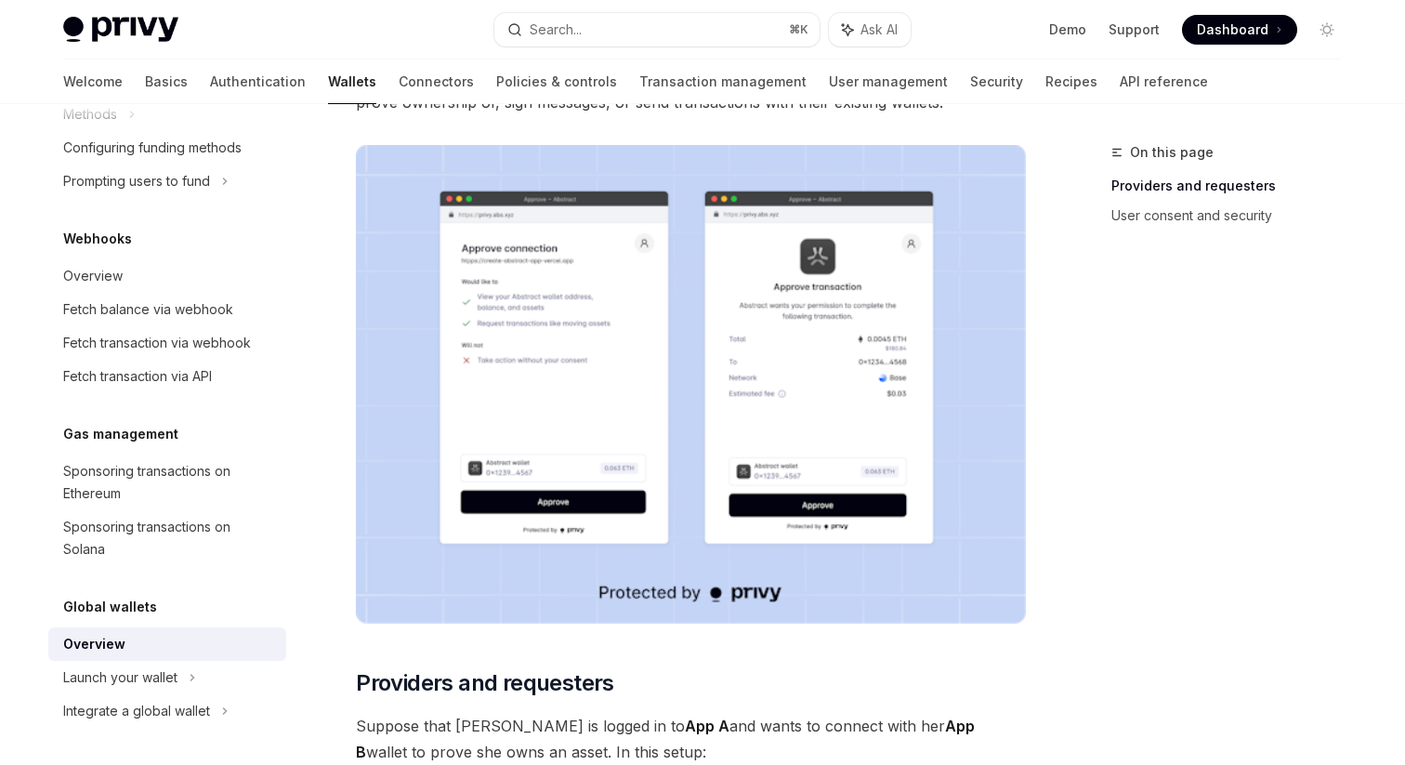
scroll to position [279, 0]
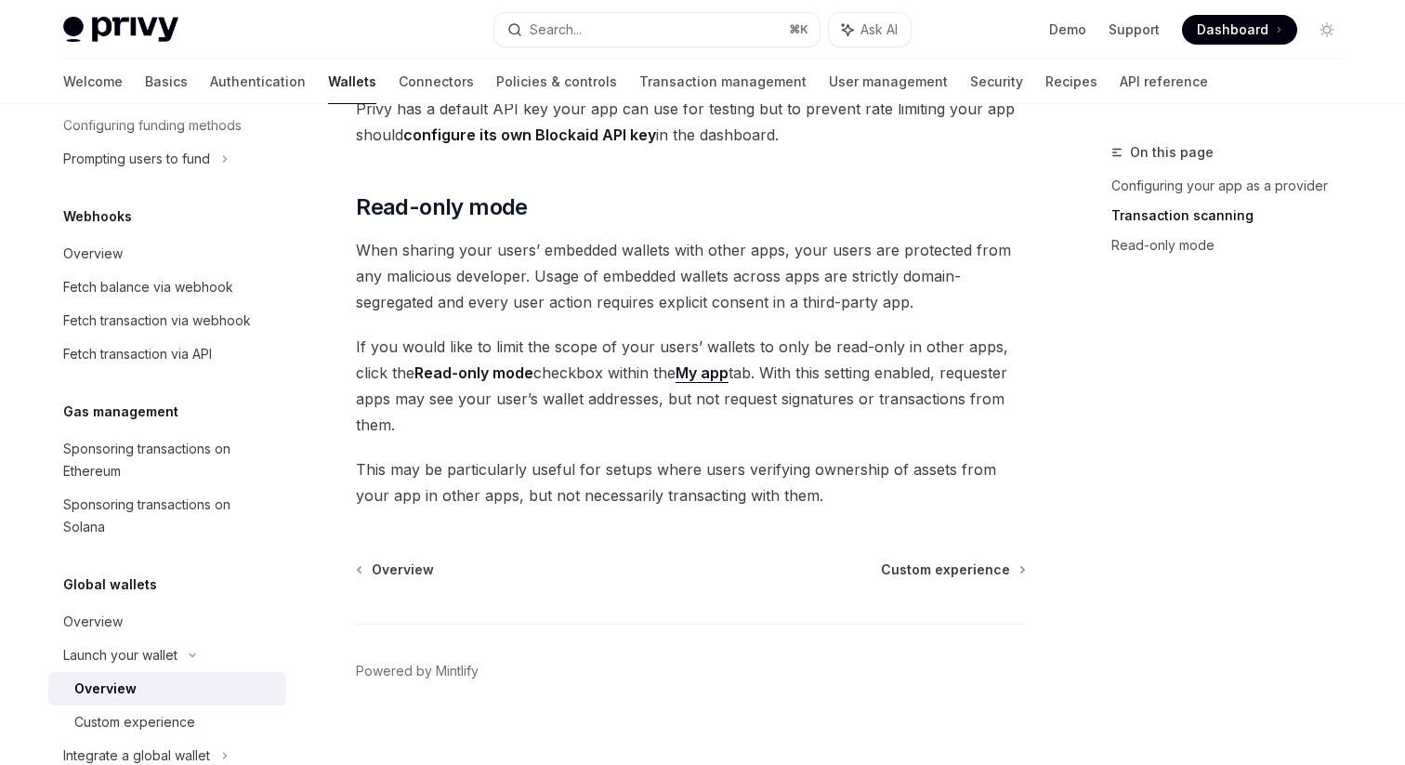
scroll to position [1166, 0]
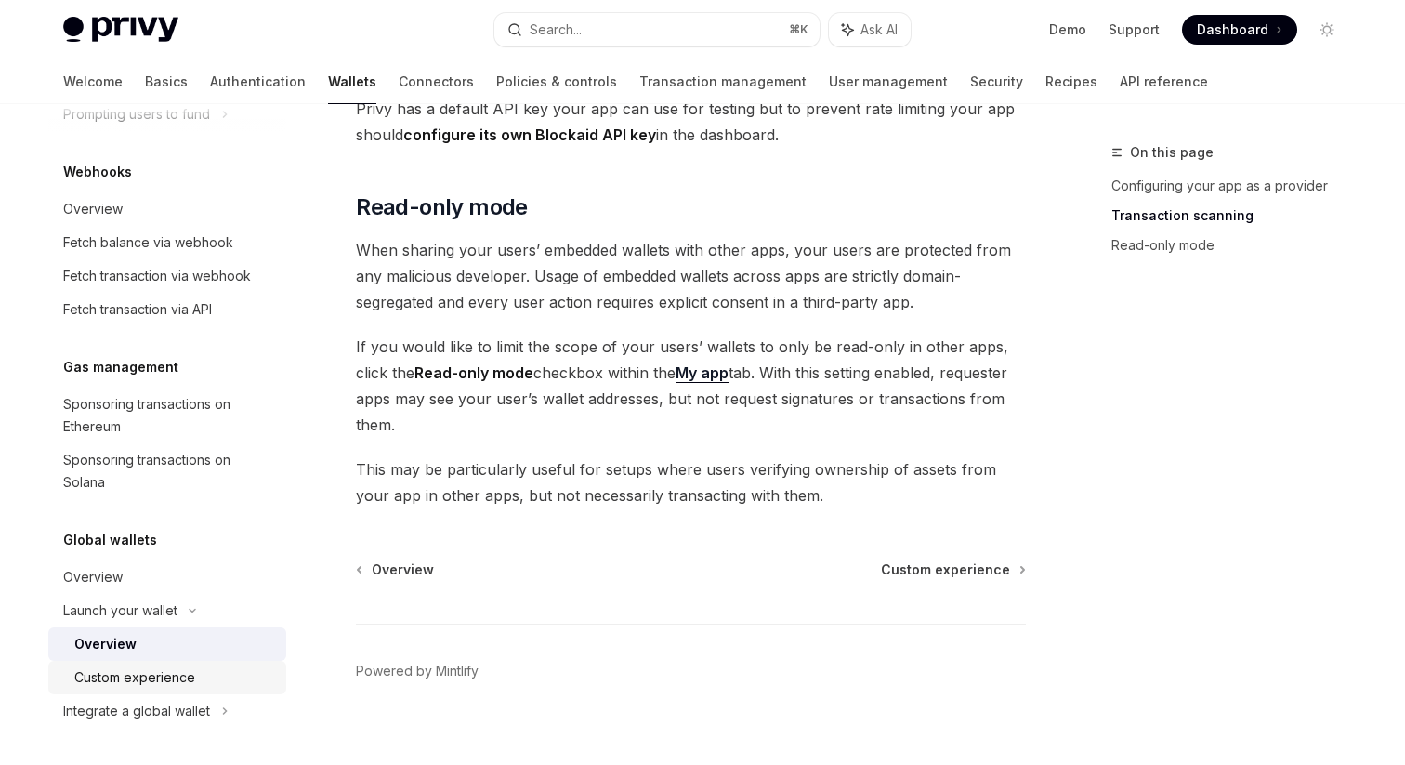
click at [198, 688] on div "Custom experience" at bounding box center [174, 677] width 201 height 22
type textarea "*"
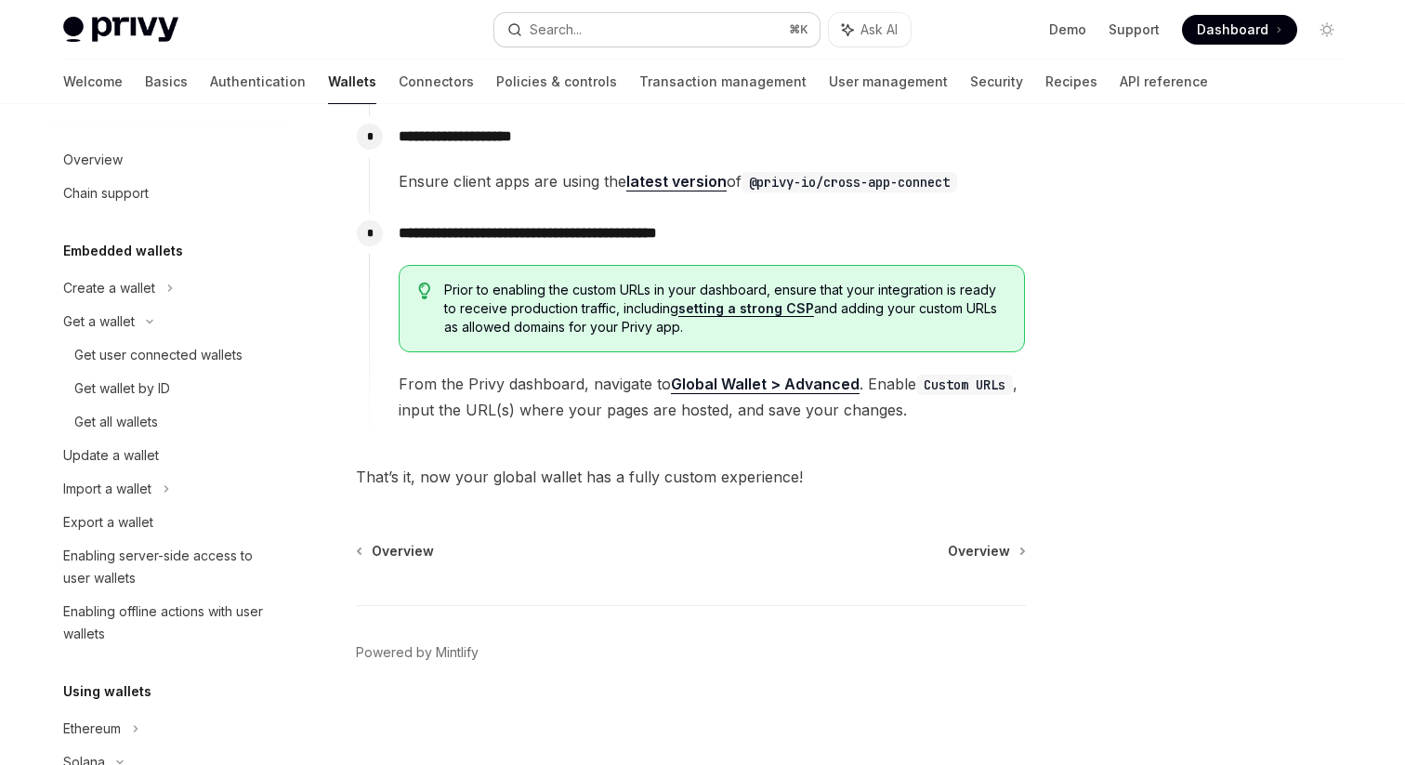
click at [656, 33] on button "Search... ⌘ K" at bounding box center [656, 29] width 325 height 33
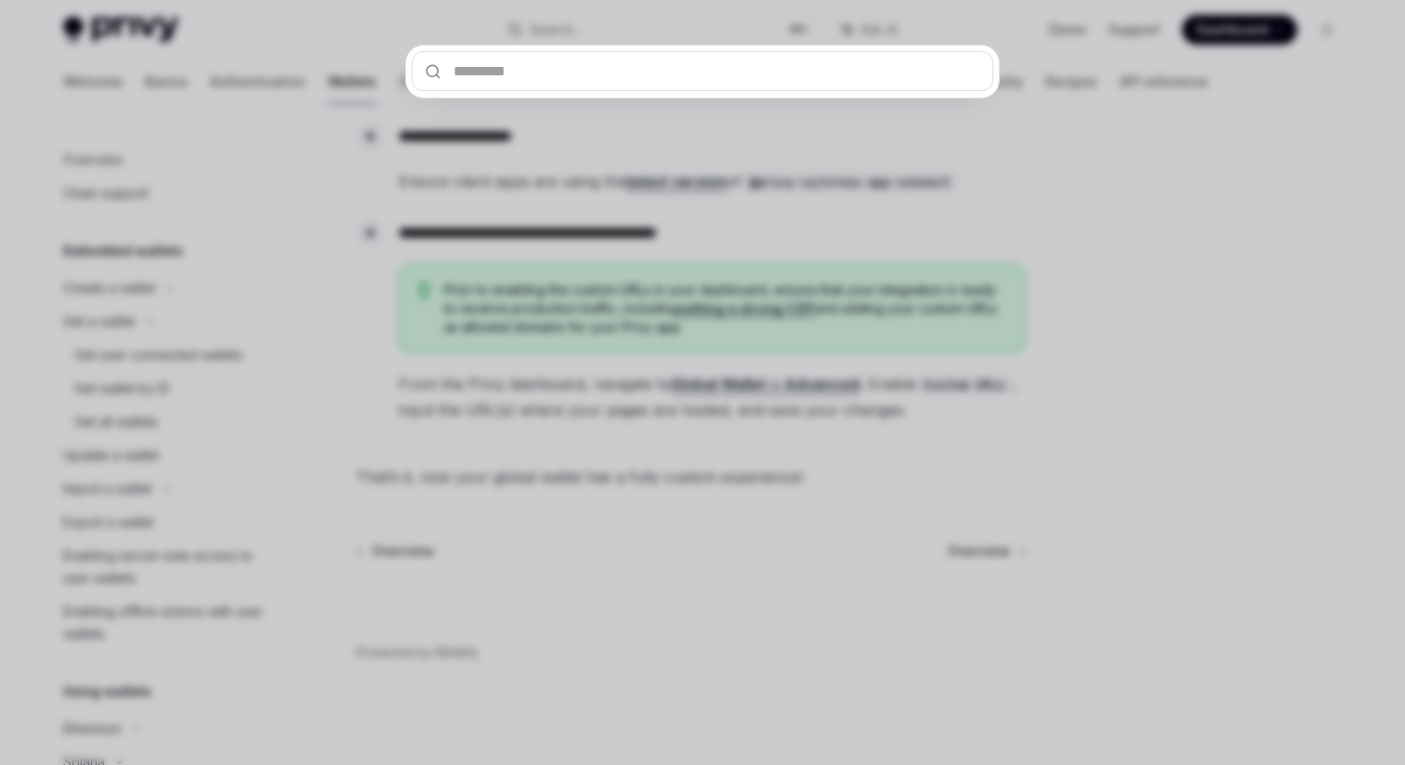
type input "**********"
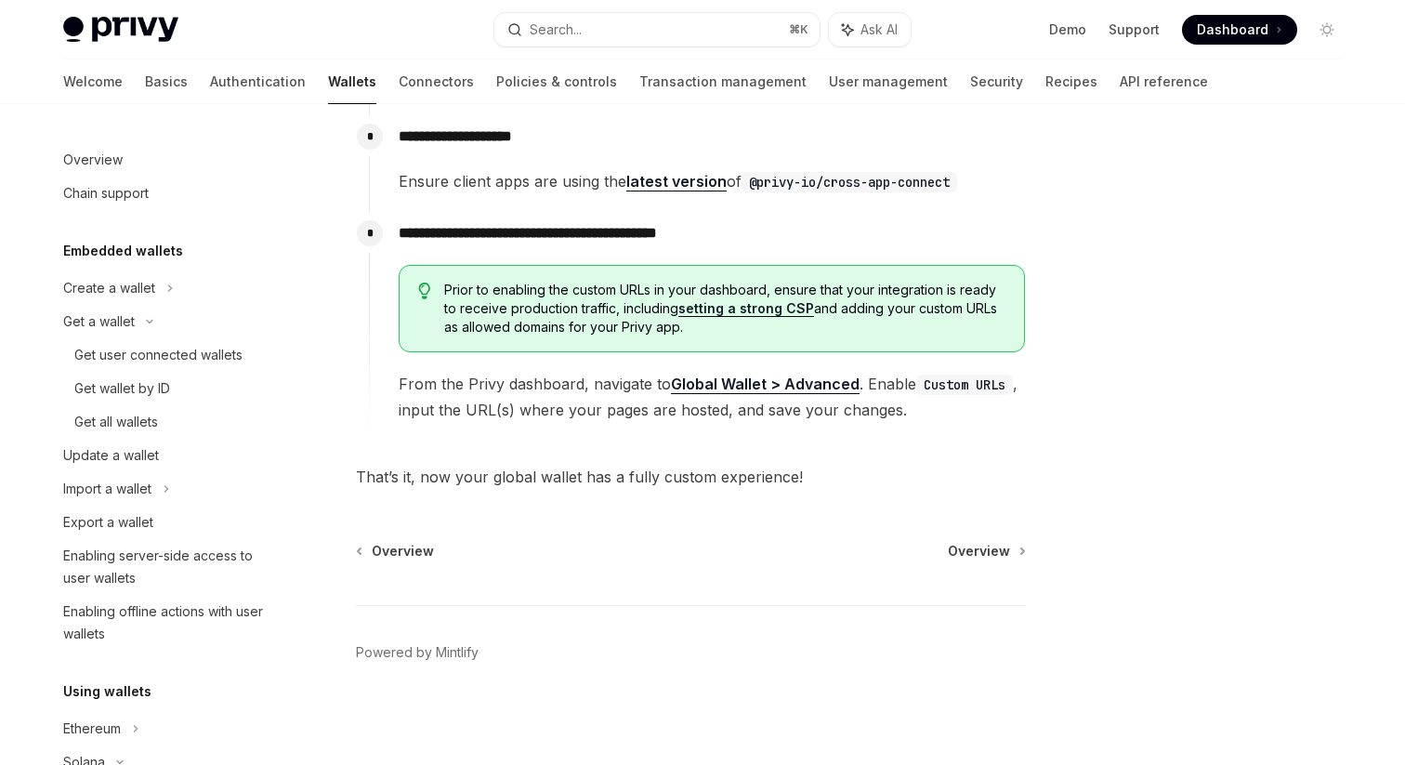
type textarea "*"
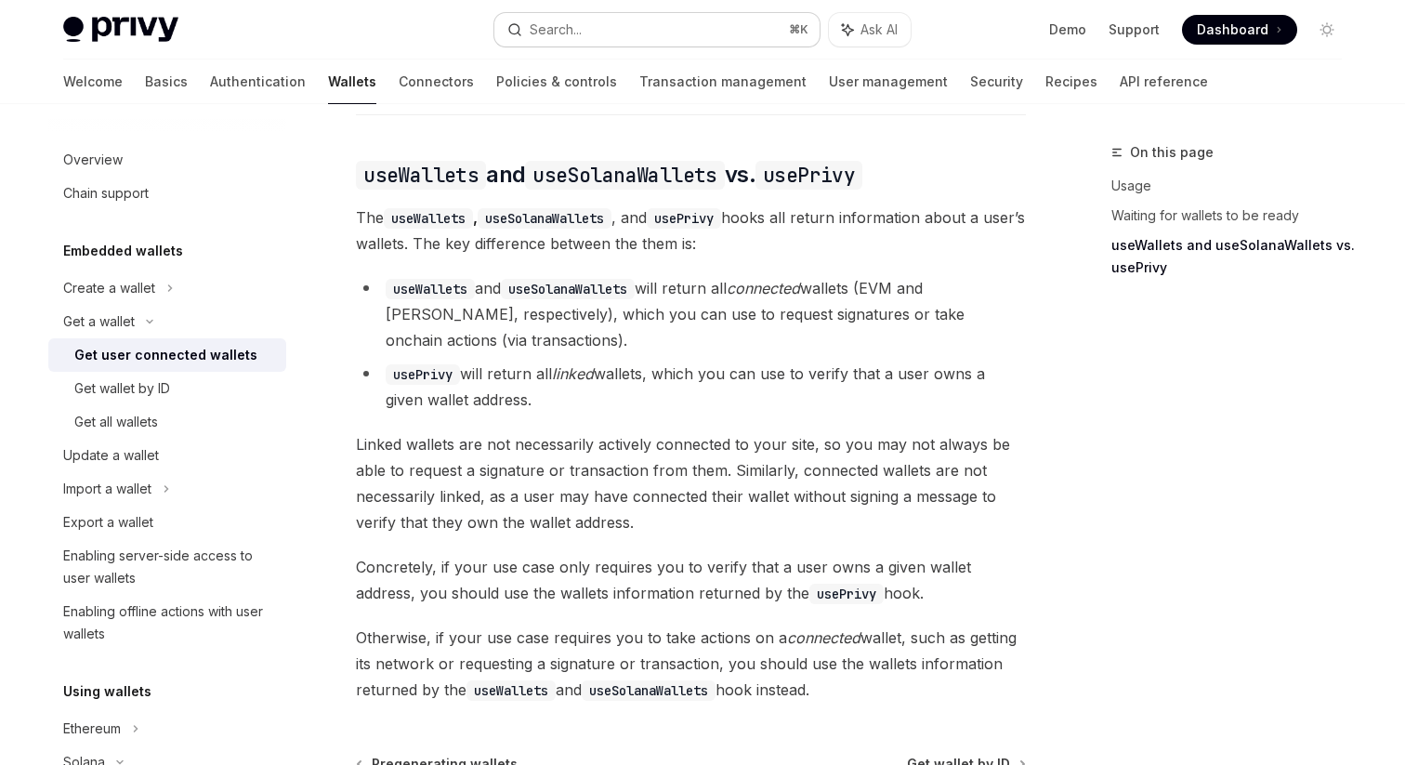
click at [582, 36] on div "Search..." at bounding box center [556, 30] width 52 height 22
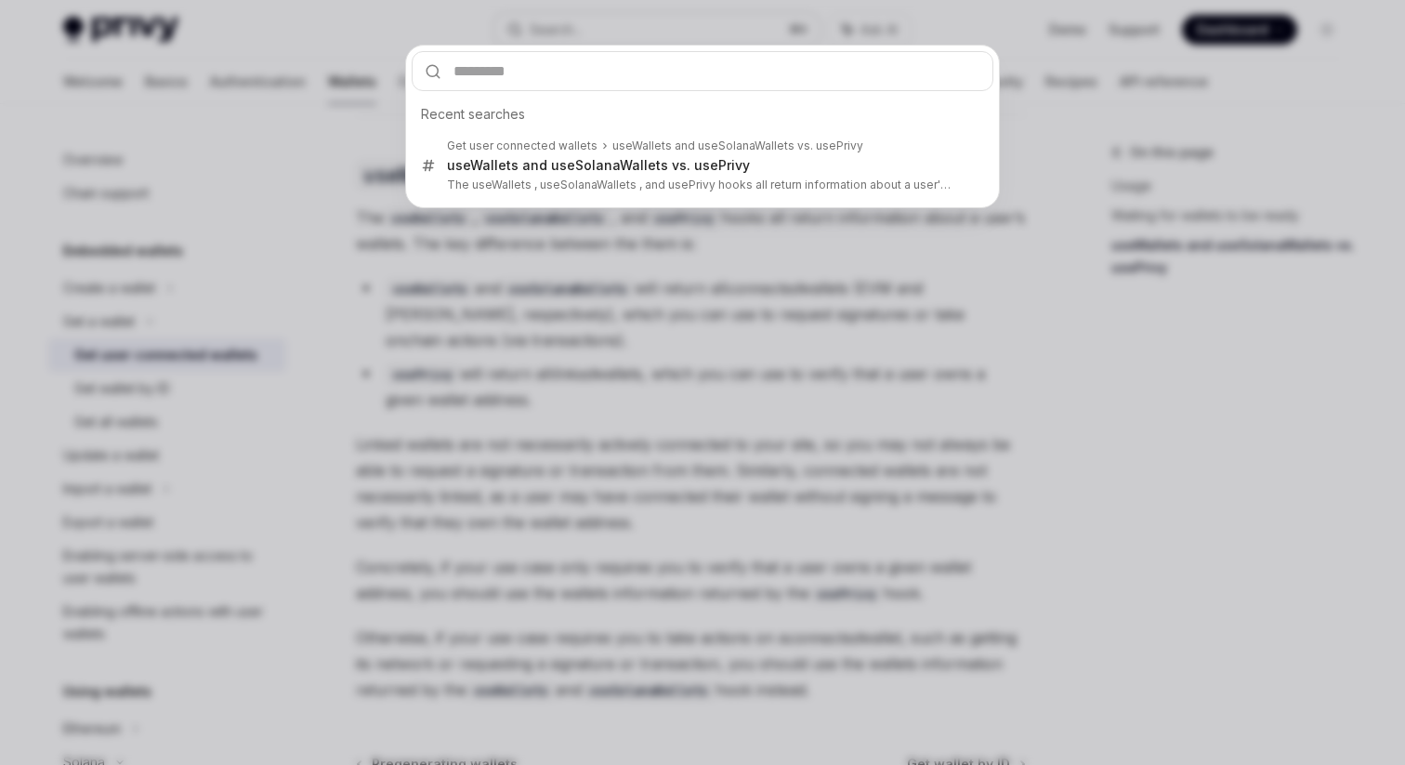
type input "**********"
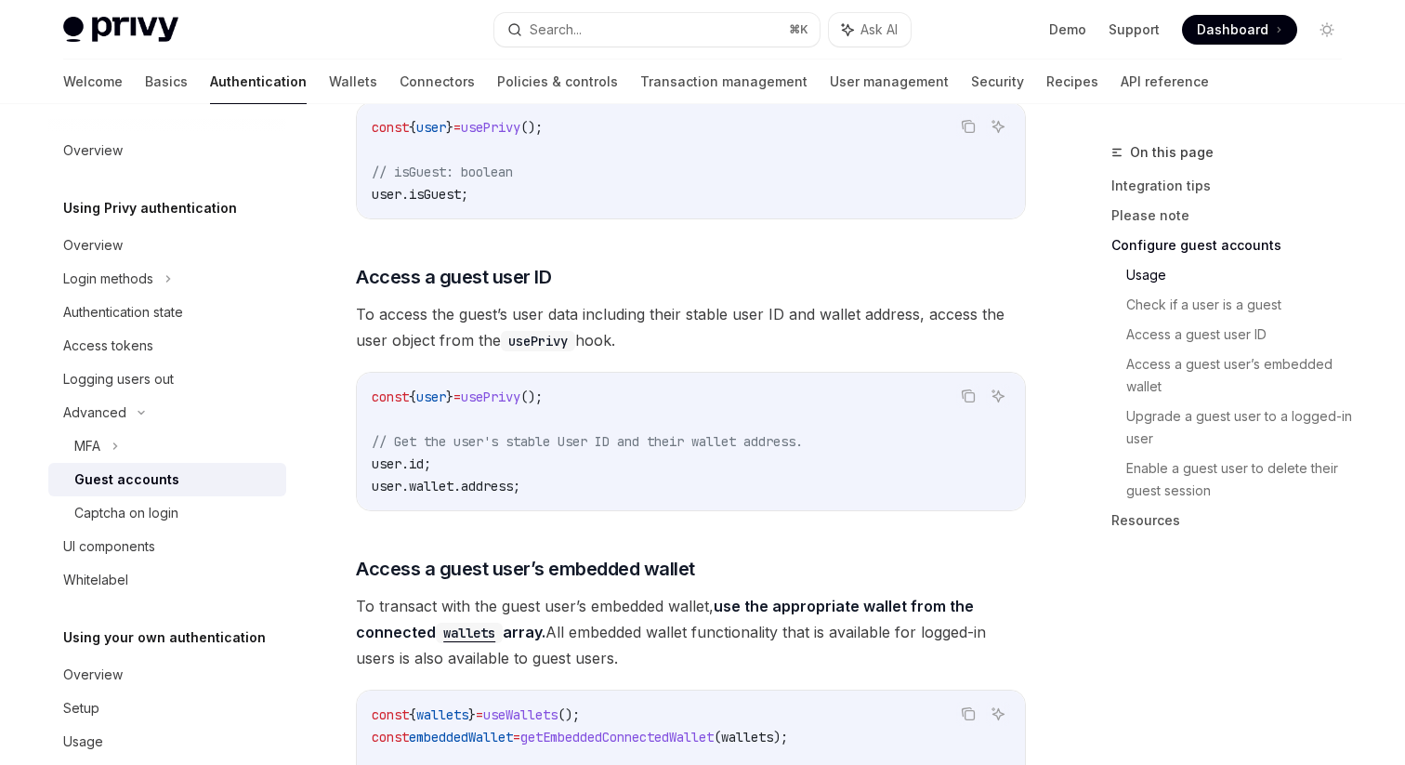
scroll to position [2222, 0]
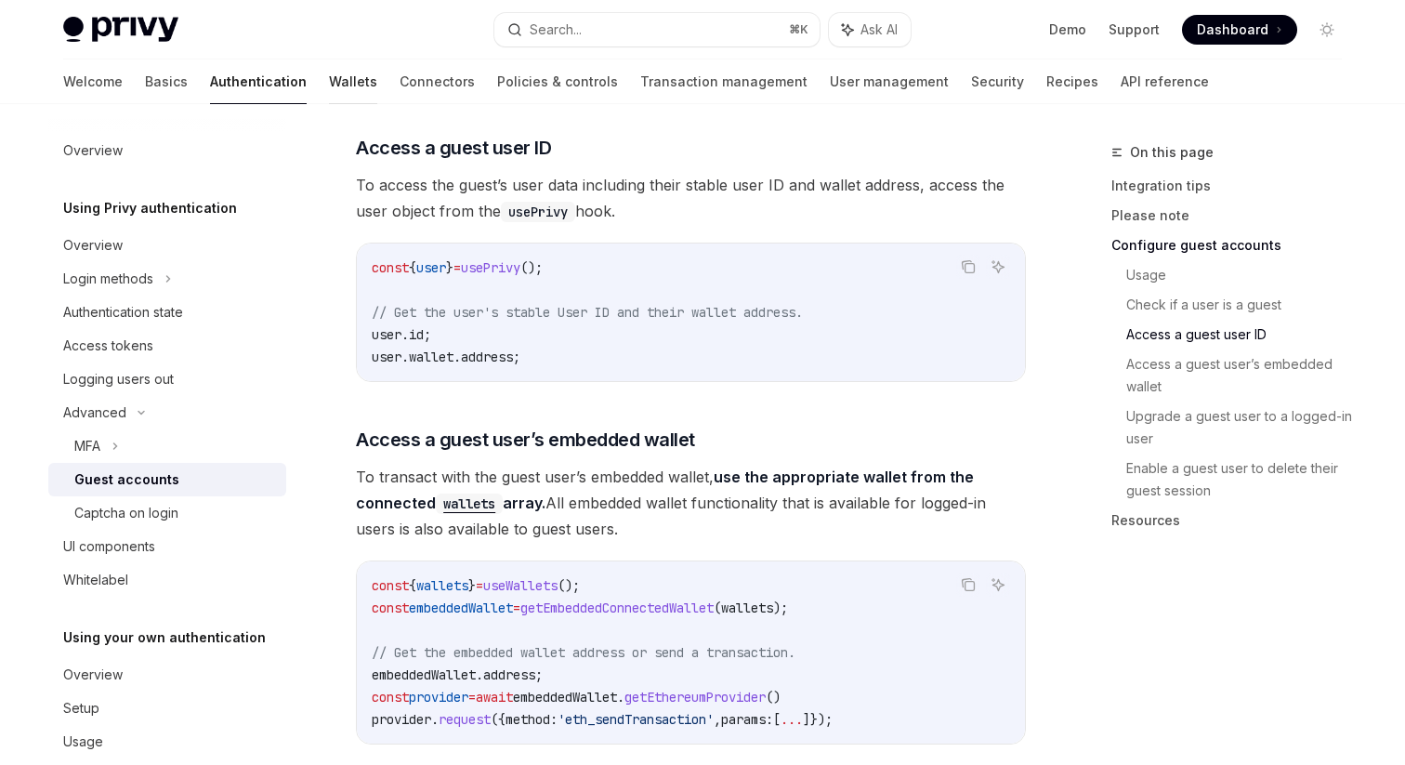
click at [329, 76] on link "Wallets" at bounding box center [353, 81] width 48 height 45
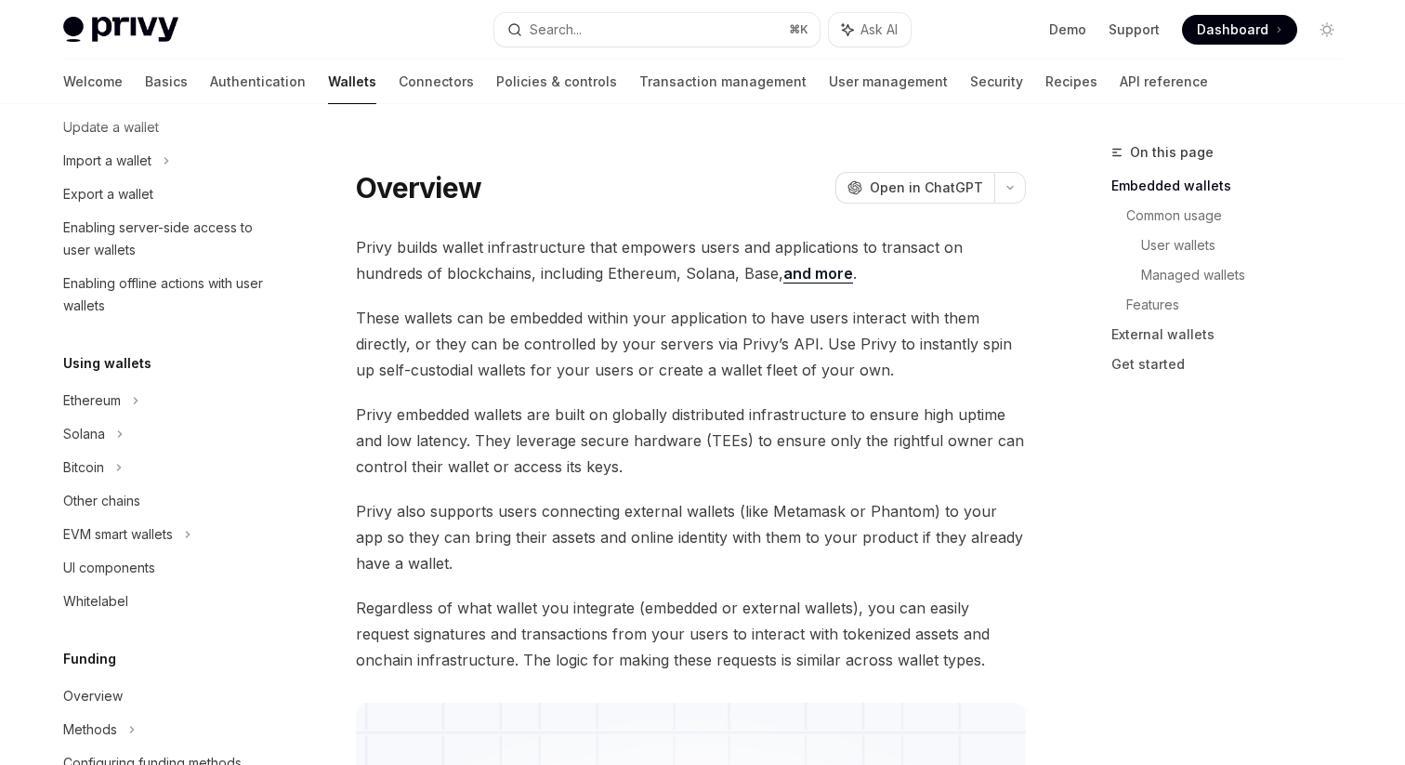
scroll to position [375, 0]
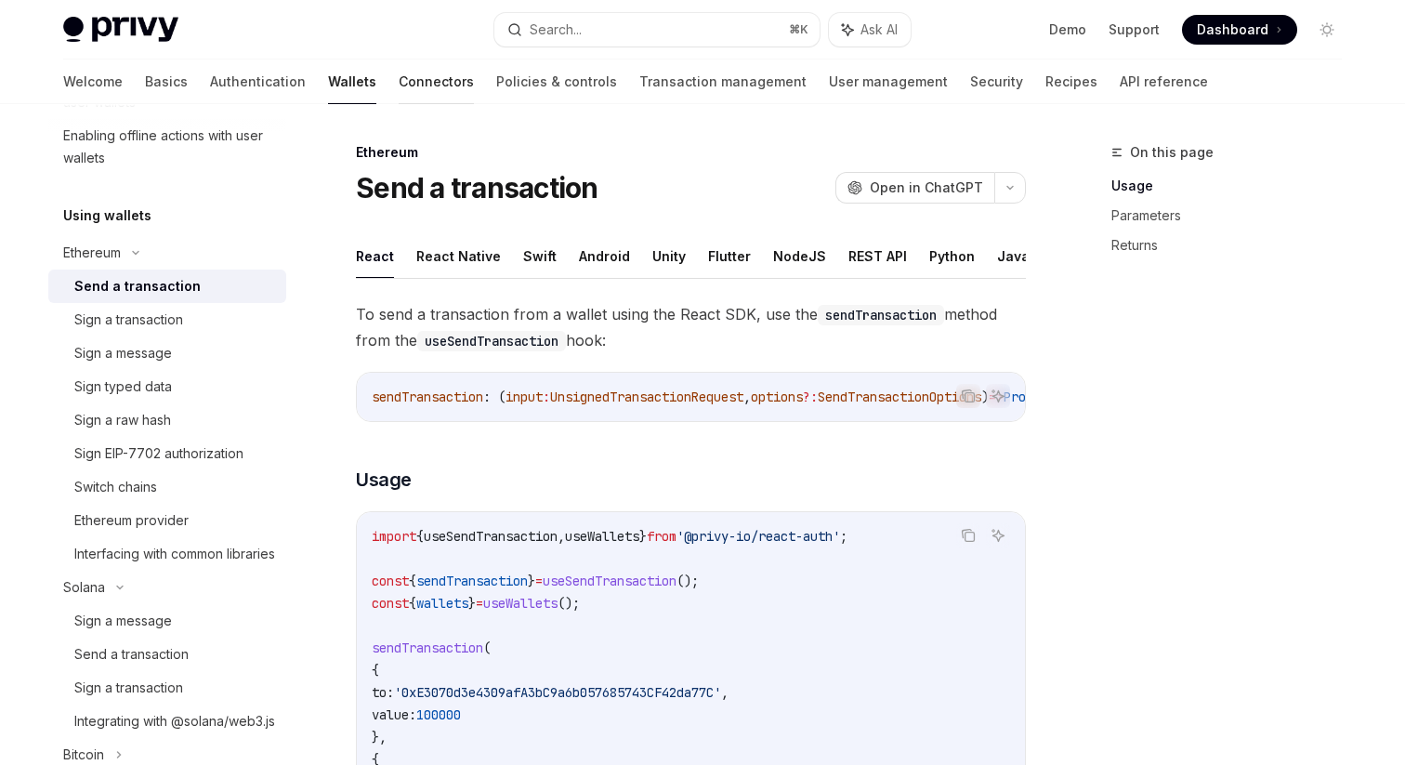
click at [399, 80] on link "Connectors" at bounding box center [436, 81] width 75 height 45
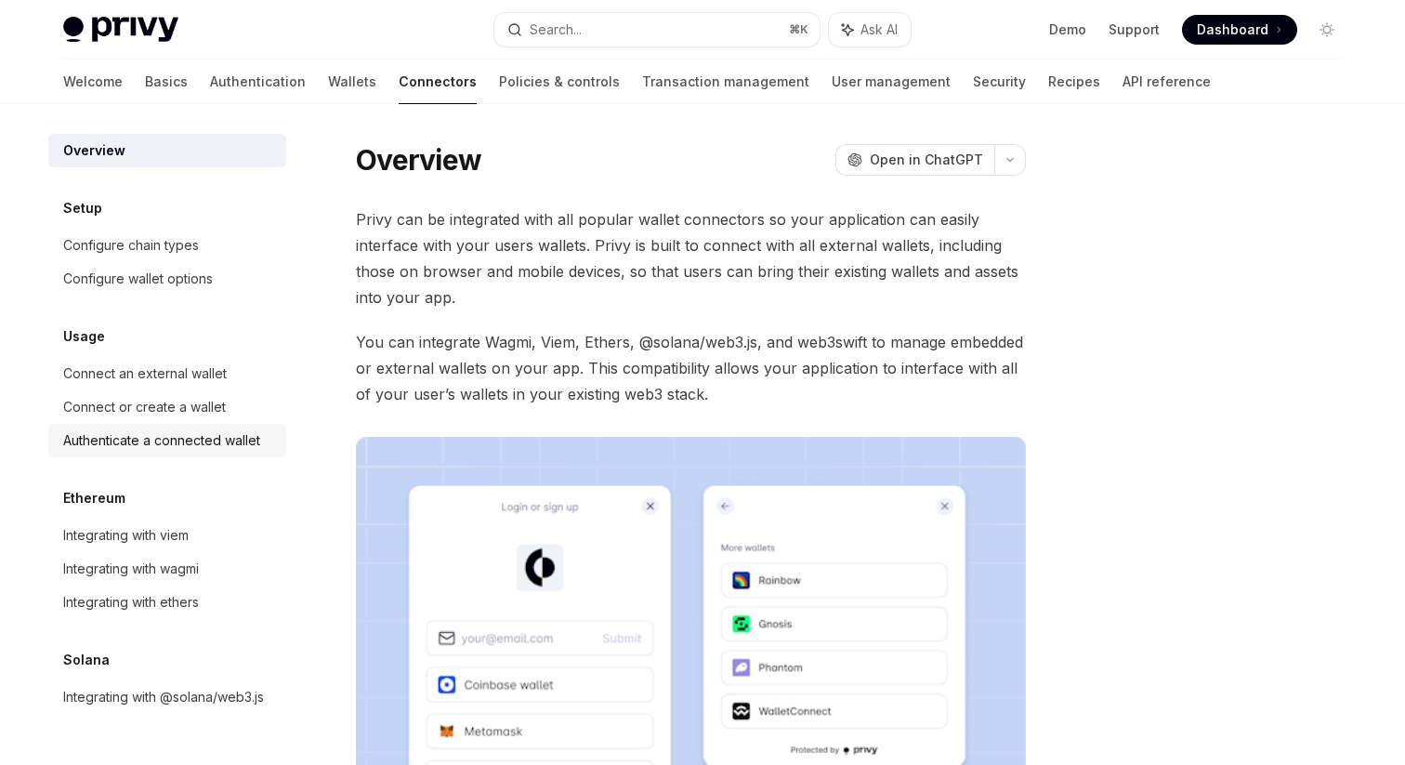
click at [198, 442] on div "Authenticate a connected wallet" at bounding box center [161, 440] width 197 height 22
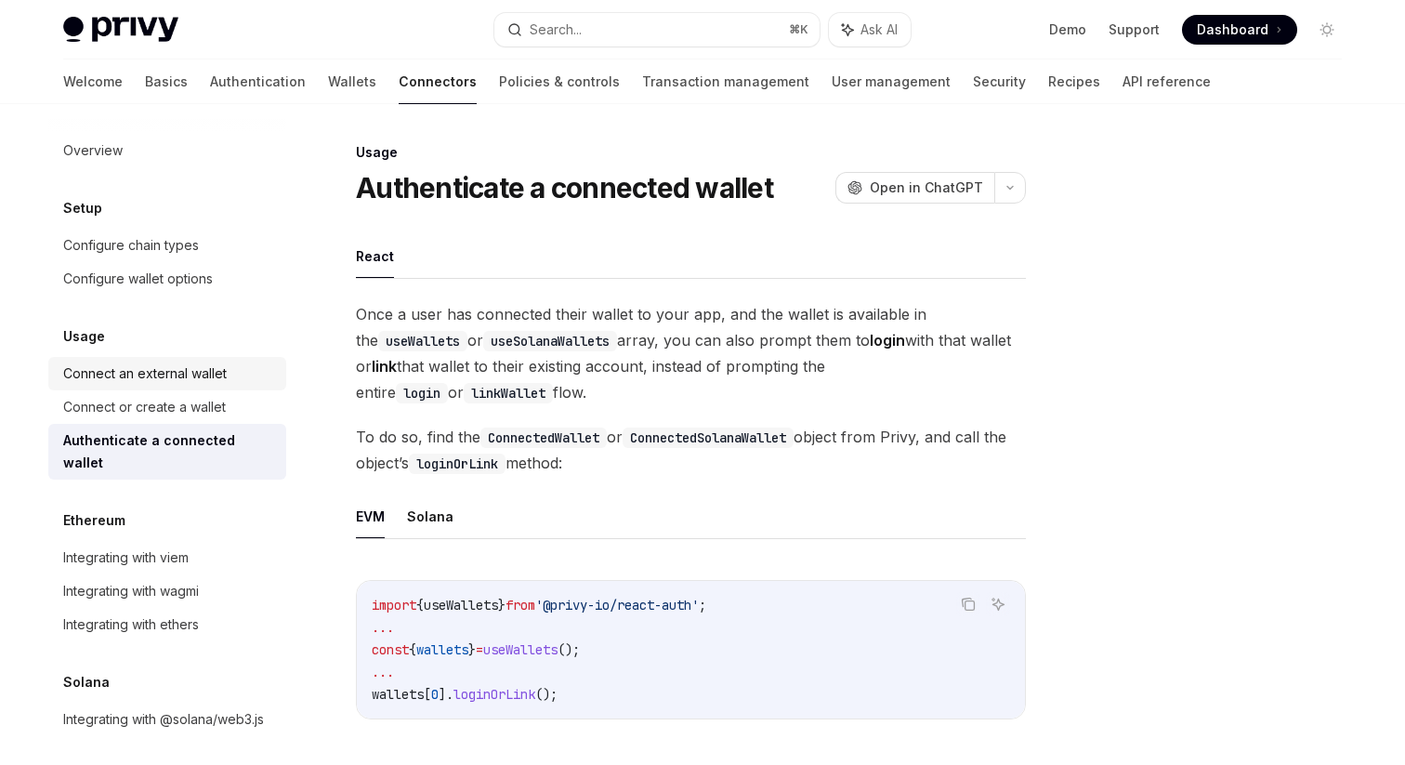
click at [207, 384] on div "Connect an external wallet" at bounding box center [145, 373] width 164 height 22
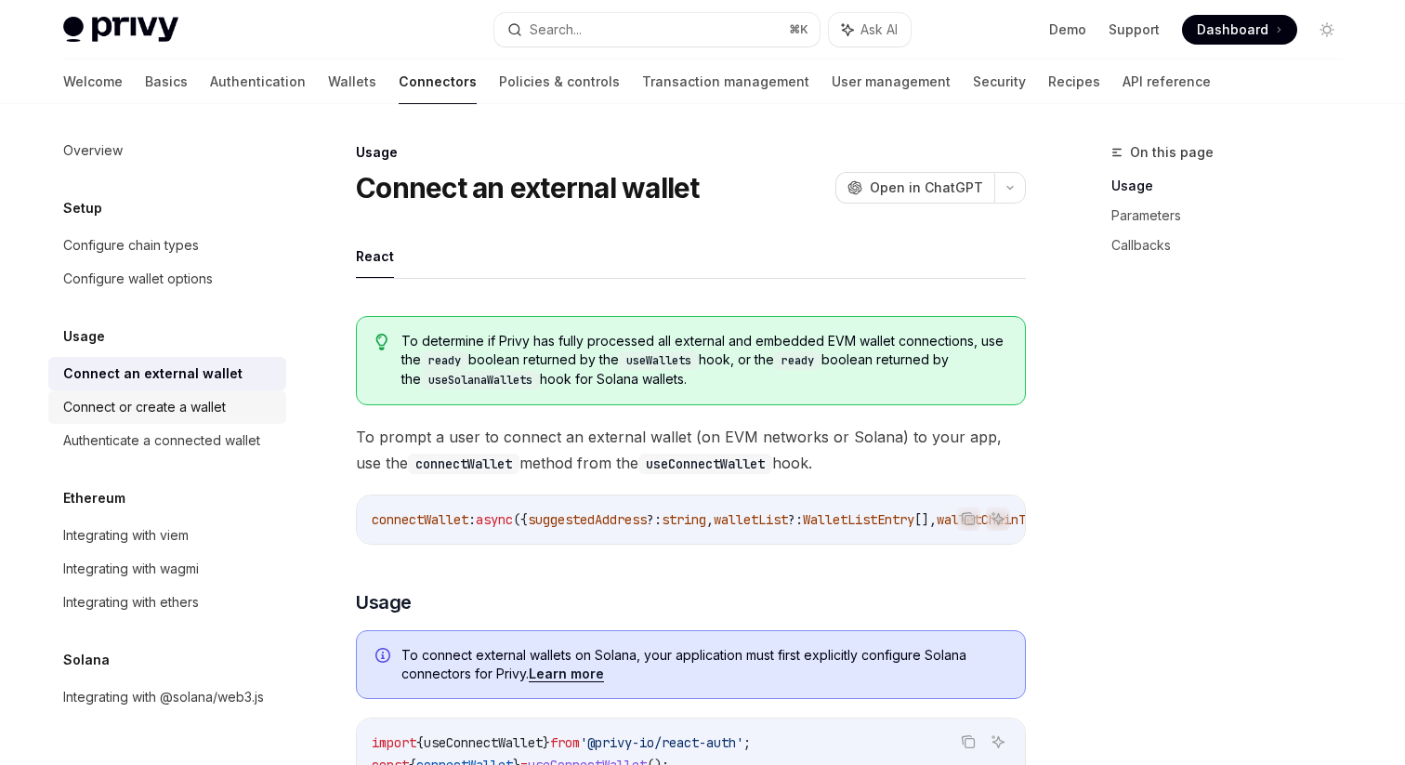
click at [239, 396] on div "Connect or create a wallet" at bounding box center [169, 407] width 212 height 22
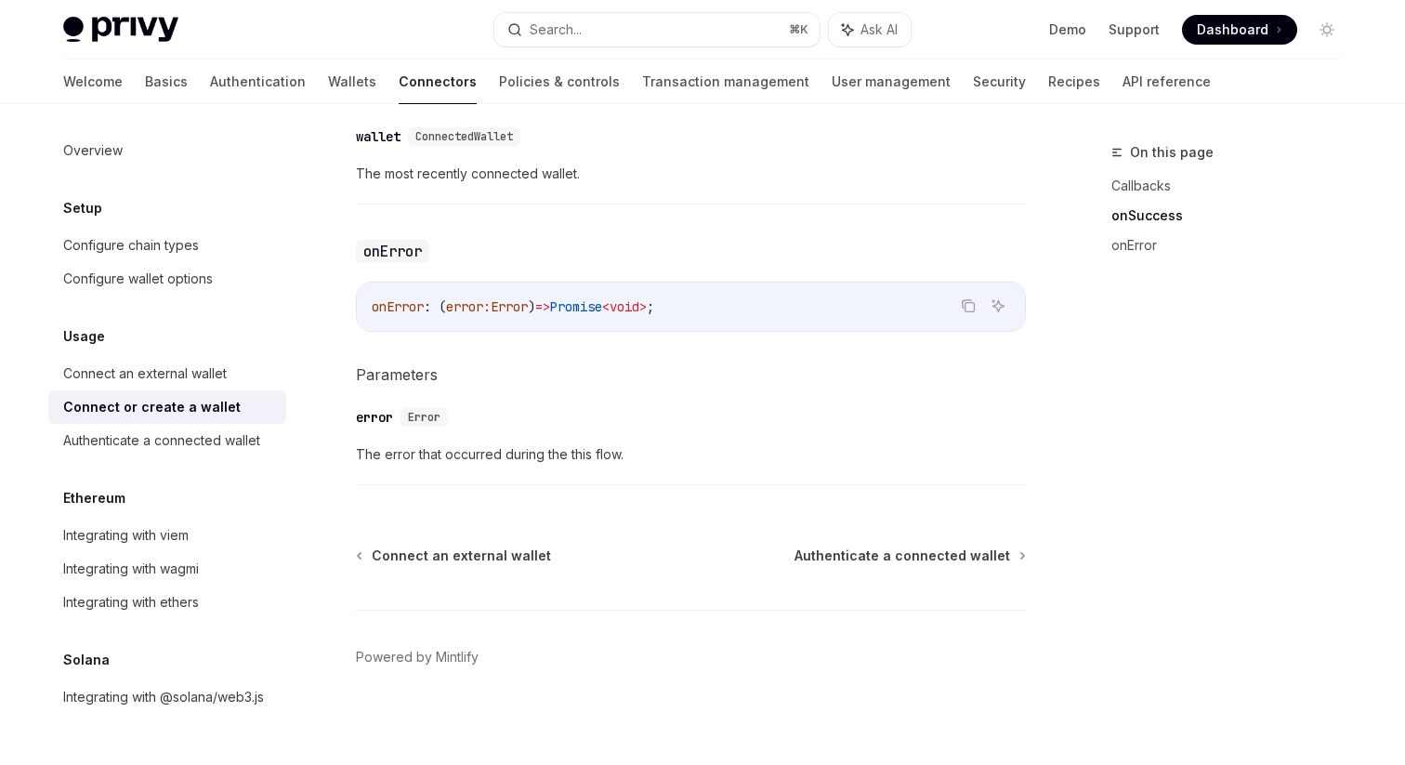
scroll to position [1294, 0]
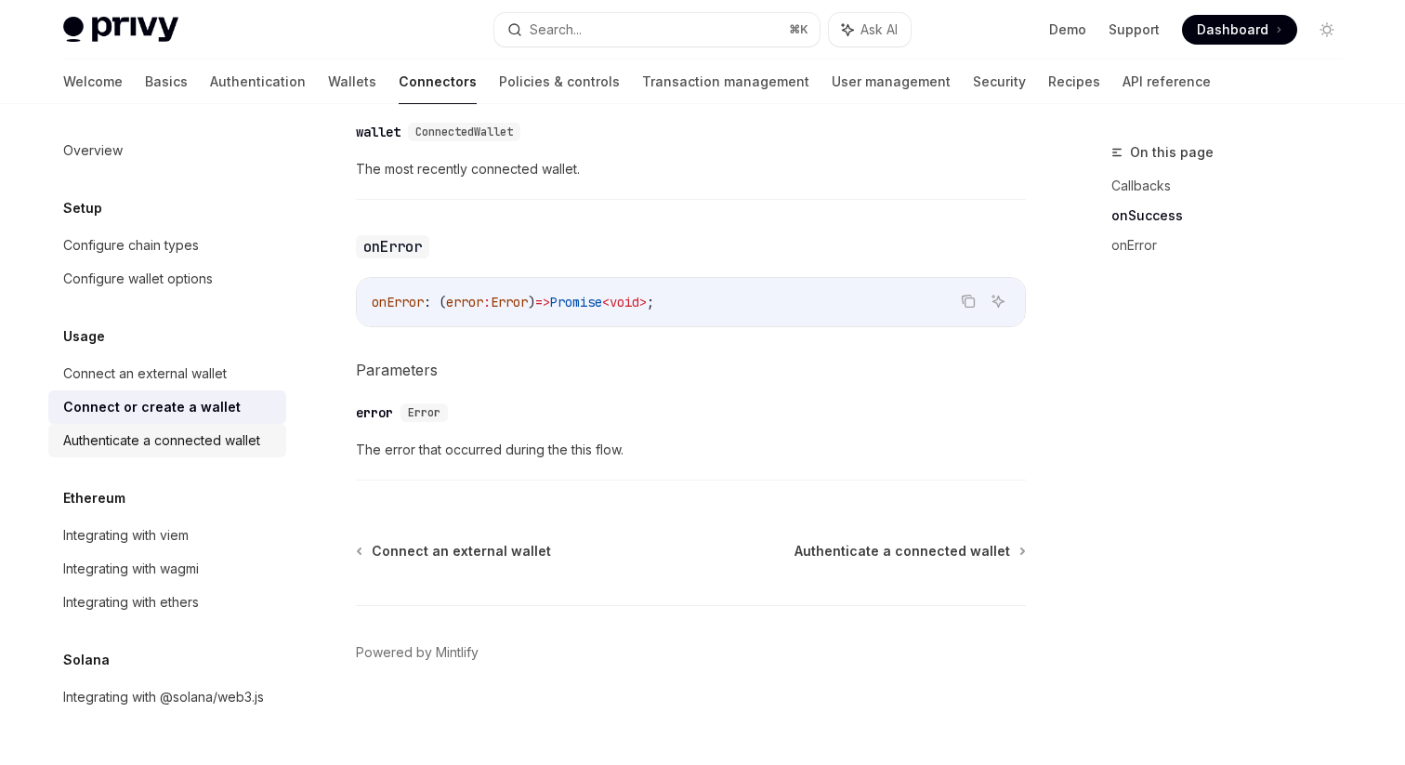
click at [234, 435] on div "Authenticate a connected wallet" at bounding box center [161, 440] width 197 height 22
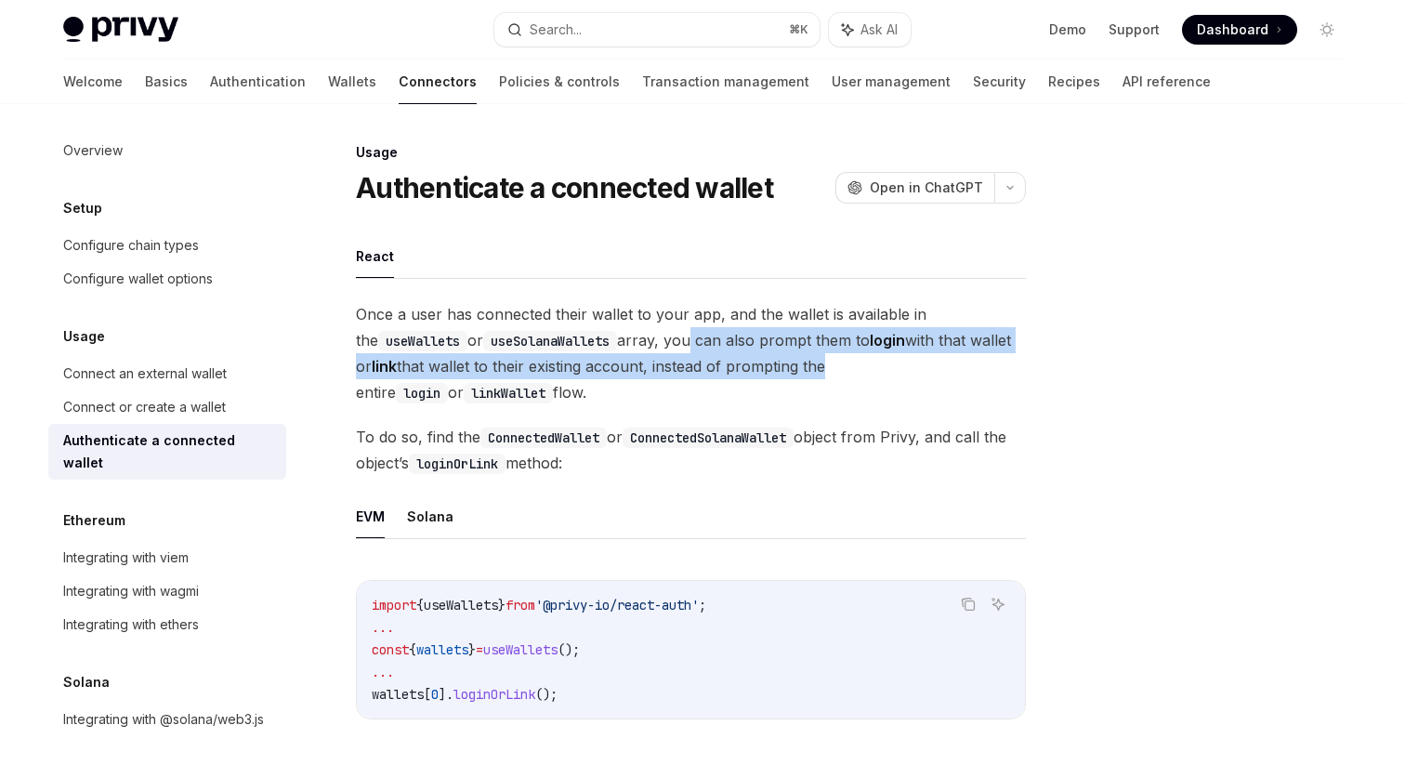
drag, startPoint x: 674, startPoint y: 340, endPoint x: 821, endPoint y: 367, distance: 150.2
click at [821, 367] on span "Once a user has connected their wallet to your app, and the wallet is available…" at bounding box center [691, 353] width 670 height 104
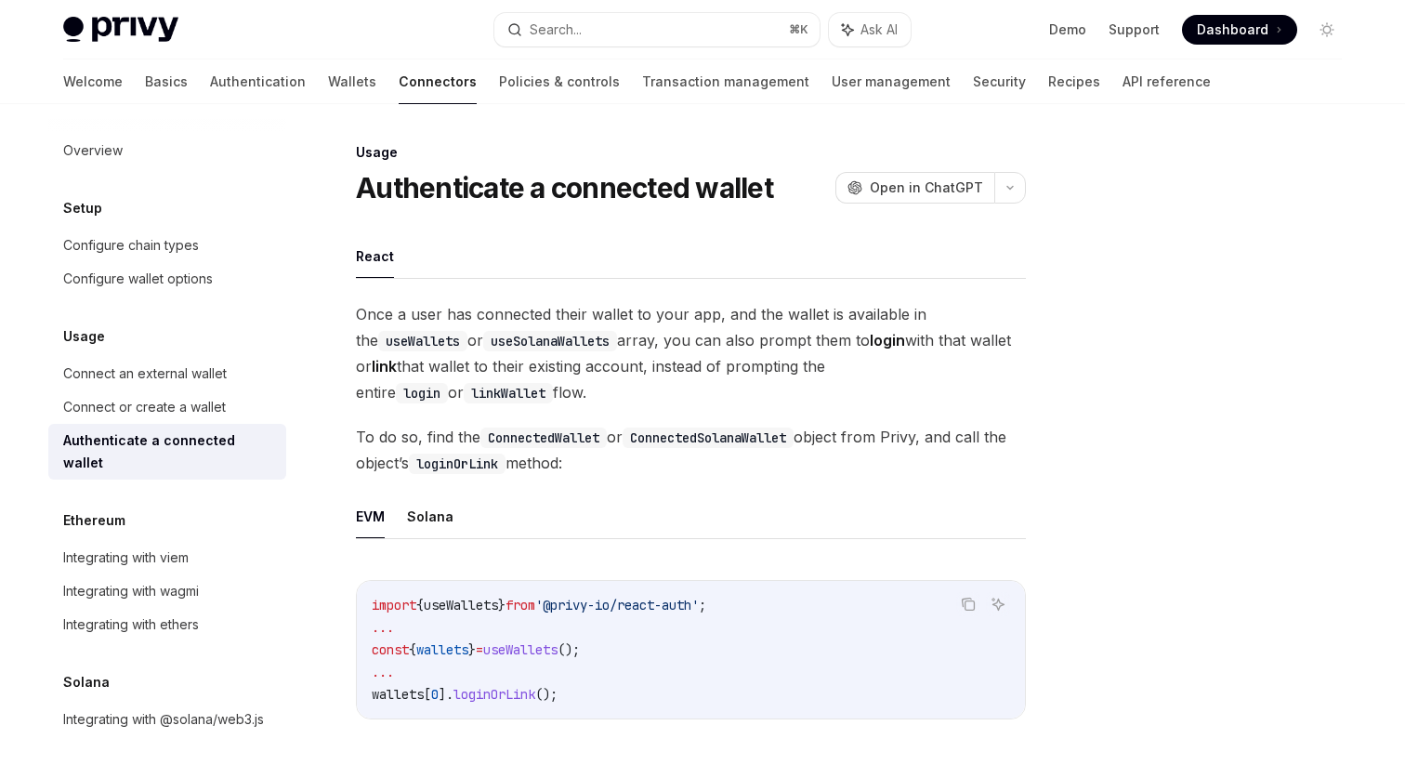
drag, startPoint x: 862, startPoint y: 366, endPoint x: 891, endPoint y: 392, distance: 38.8
click at [891, 392] on span "Once a user has connected their wallet to your app, and the wallet is available…" at bounding box center [691, 353] width 670 height 104
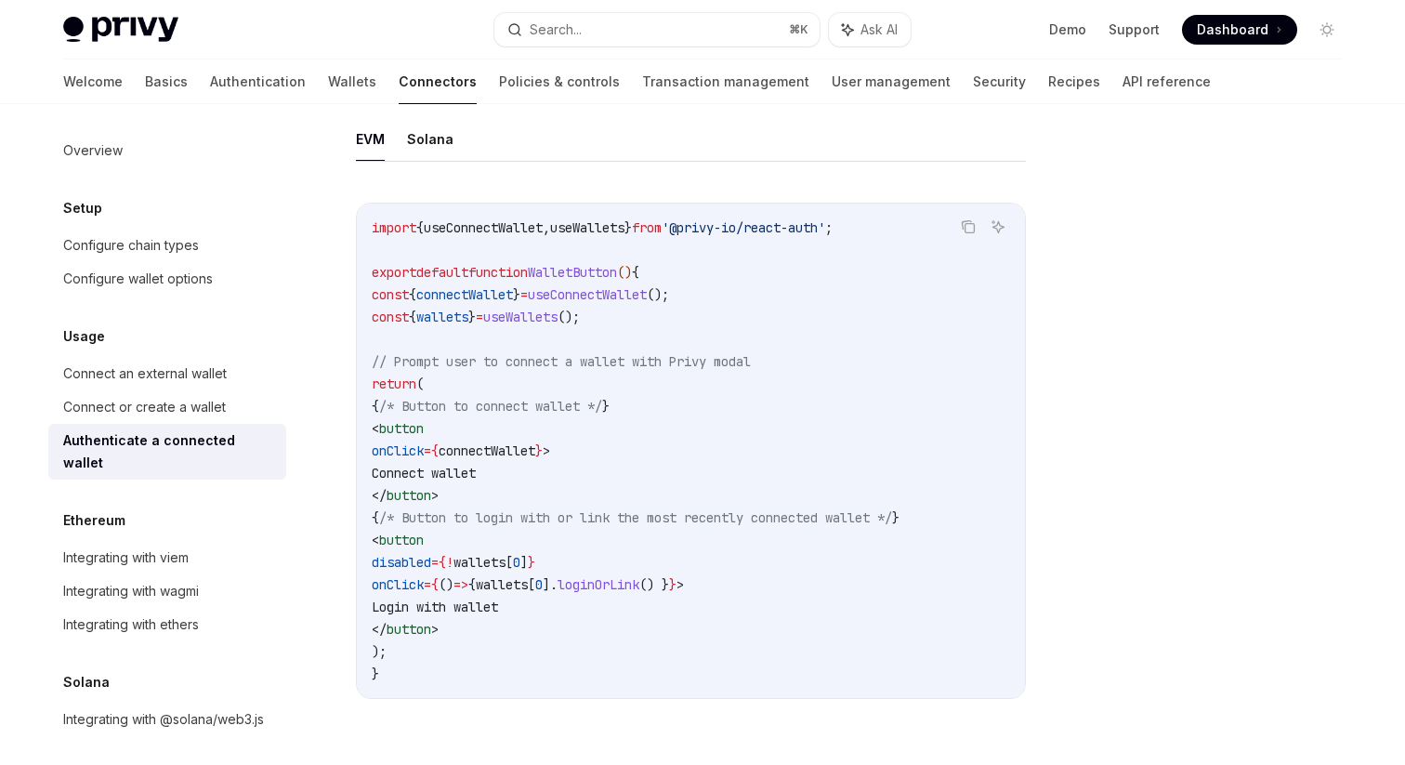
scroll to position [940, 0]
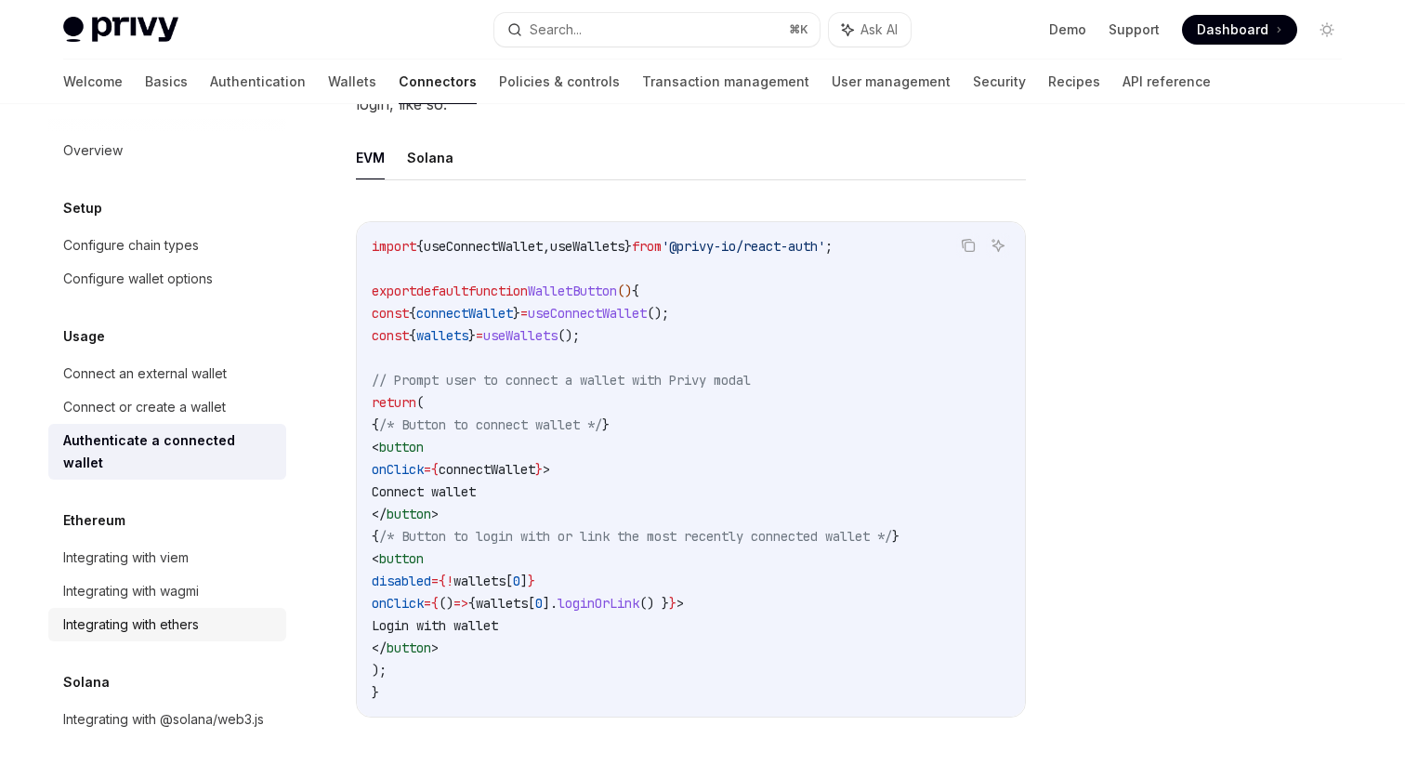
click at [211, 613] on div "Integrating with ethers" at bounding box center [169, 624] width 212 height 22
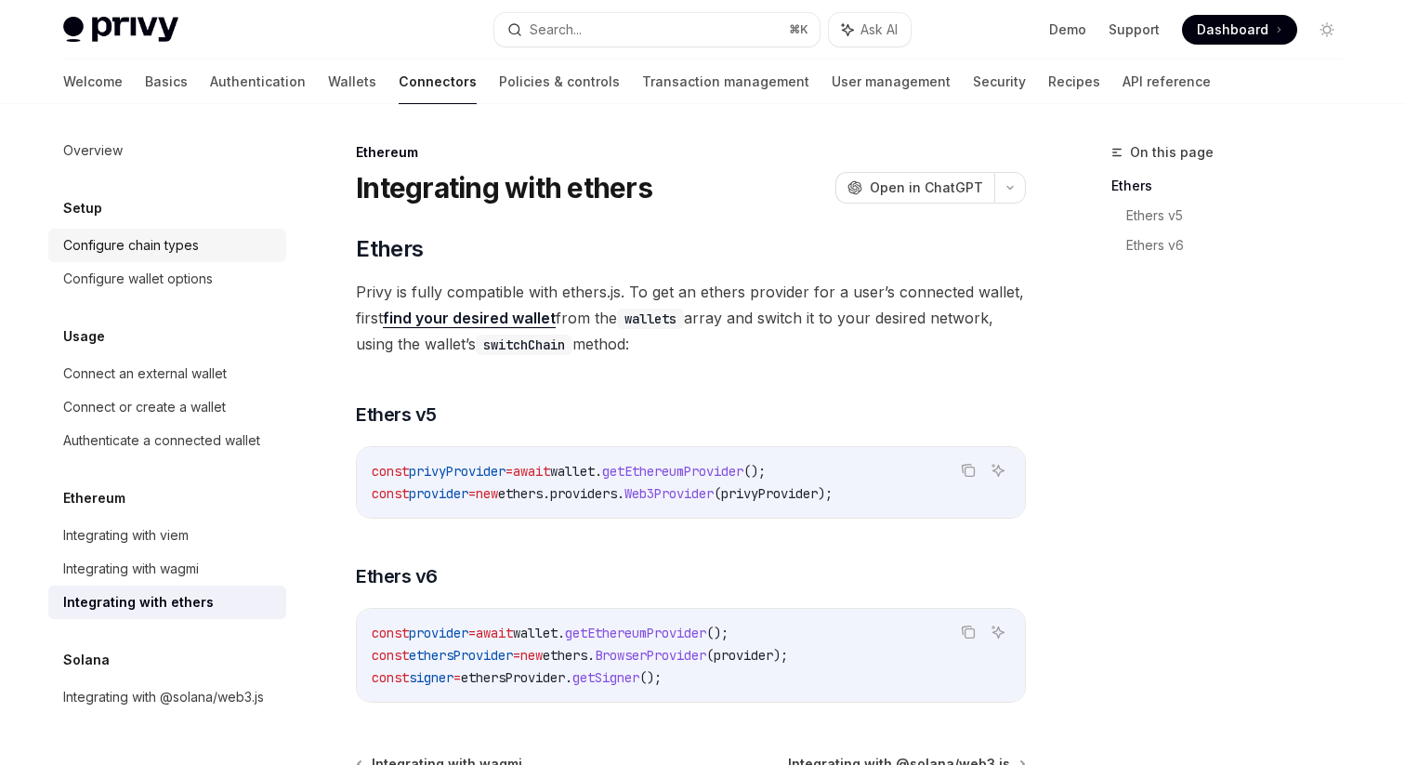
click at [193, 241] on div "Configure chain types" at bounding box center [131, 245] width 136 height 22
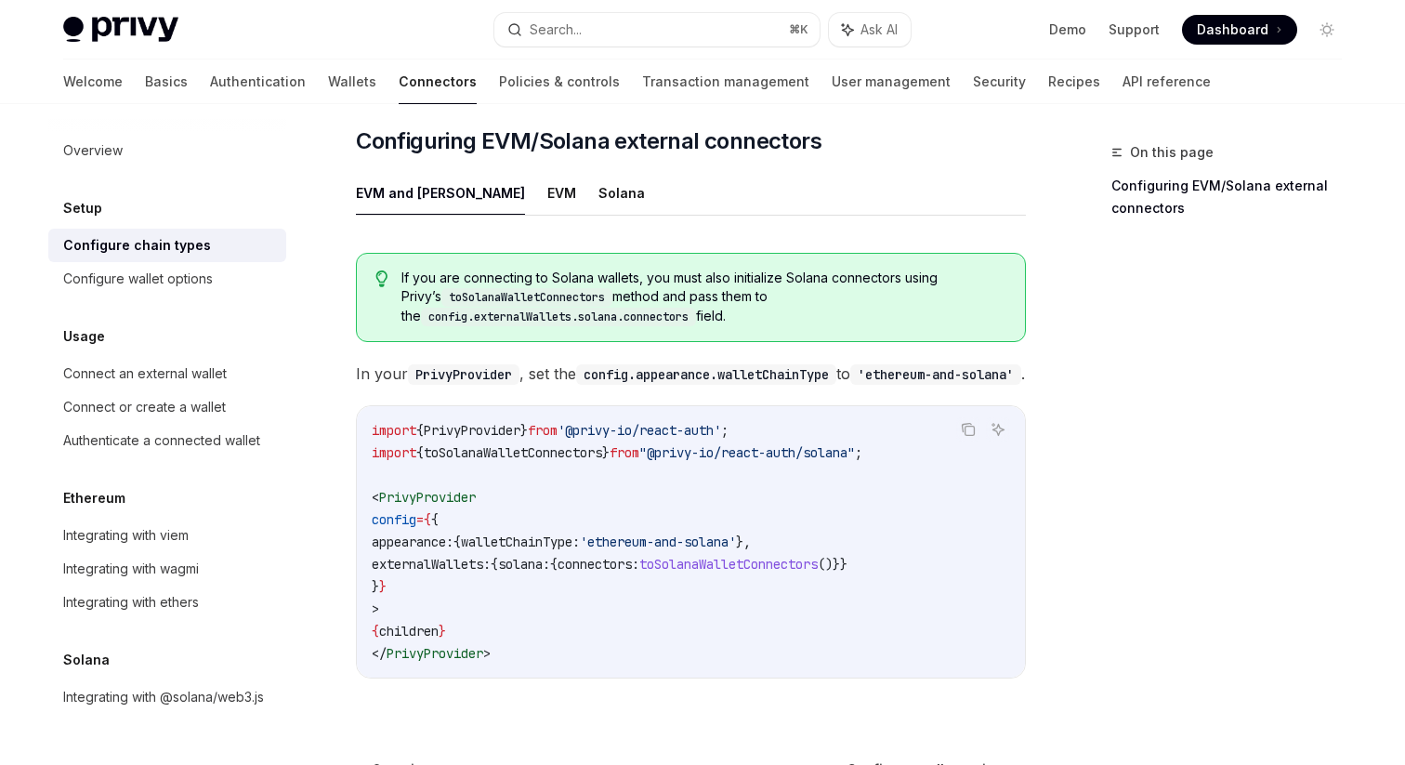
scroll to position [349, 0]
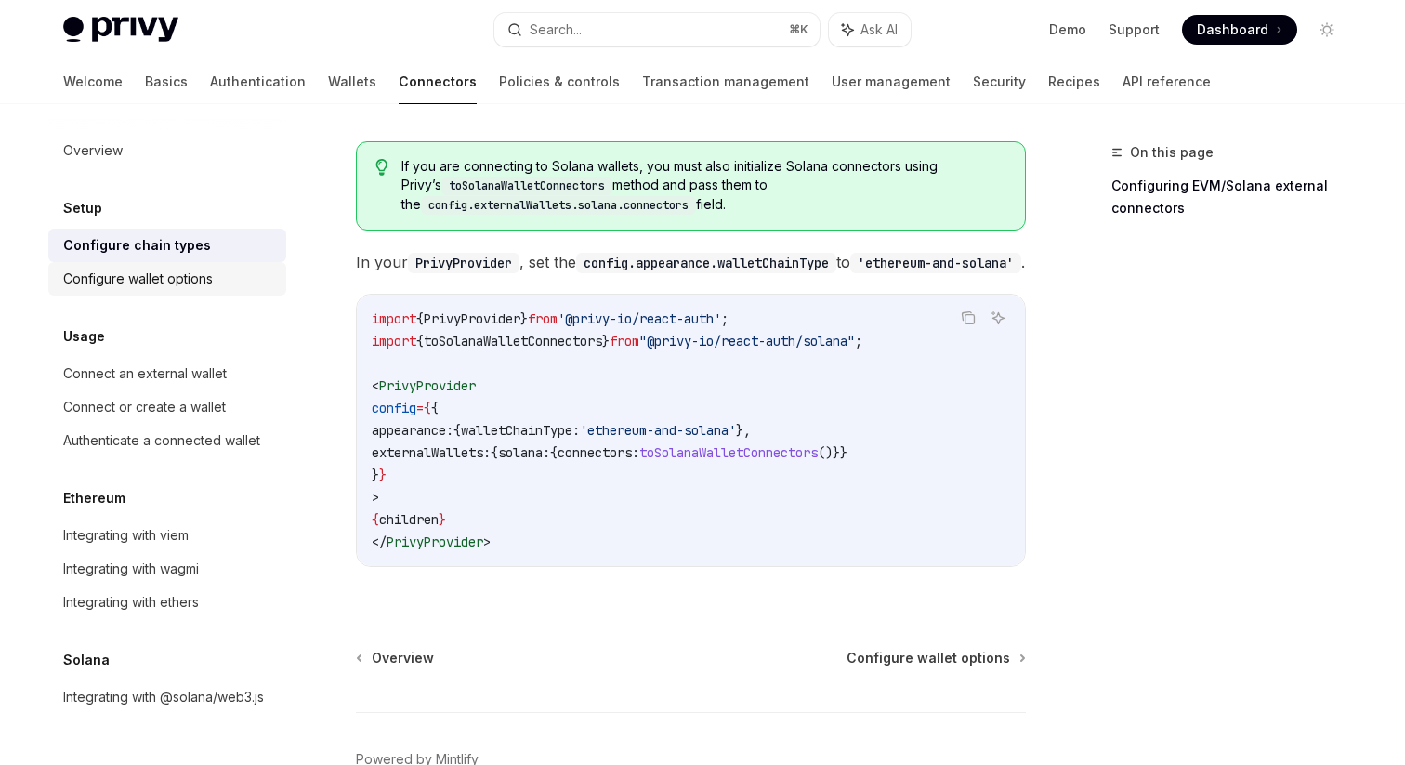
click at [258, 282] on div "Configure wallet options" at bounding box center [169, 279] width 212 height 22
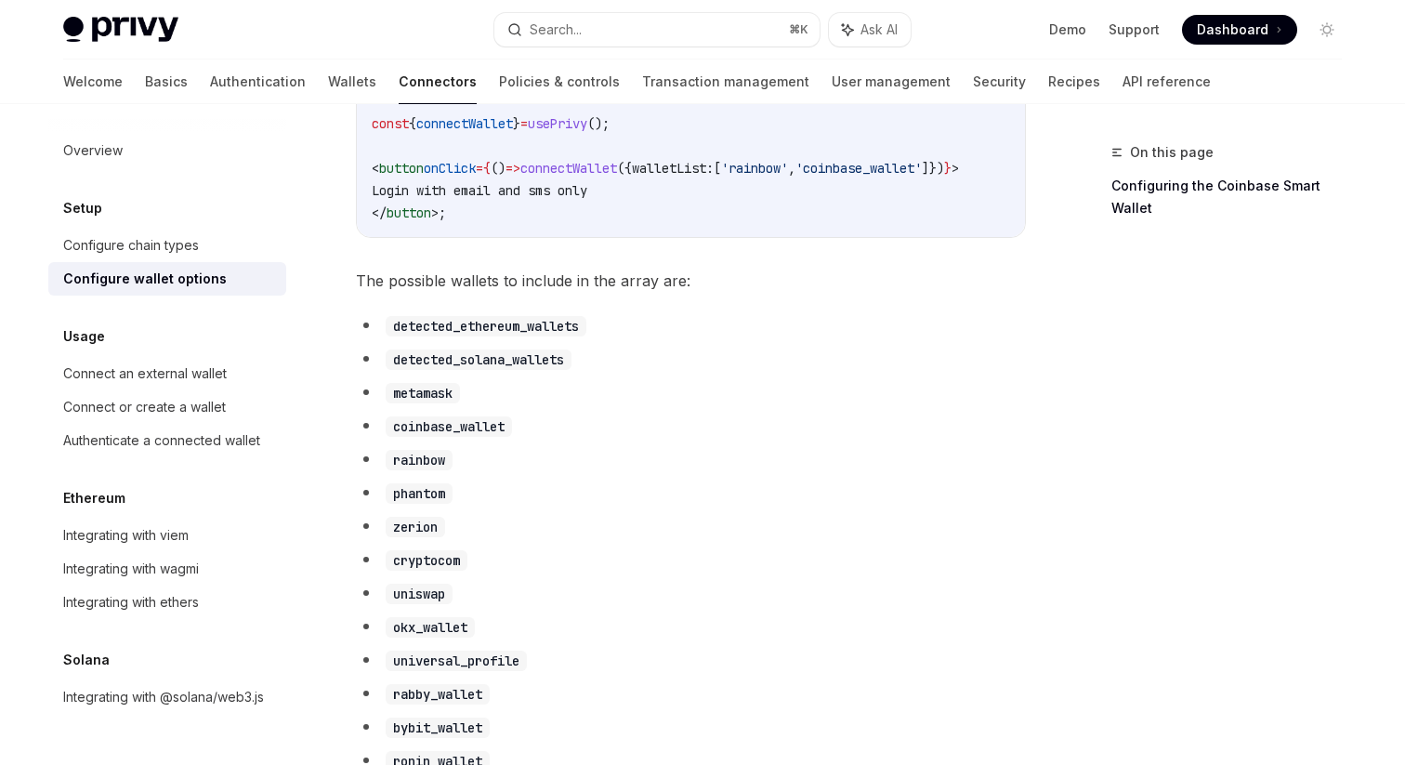
scroll to position [865, 0]
click at [642, 78] on link "Transaction management" at bounding box center [725, 81] width 167 height 45
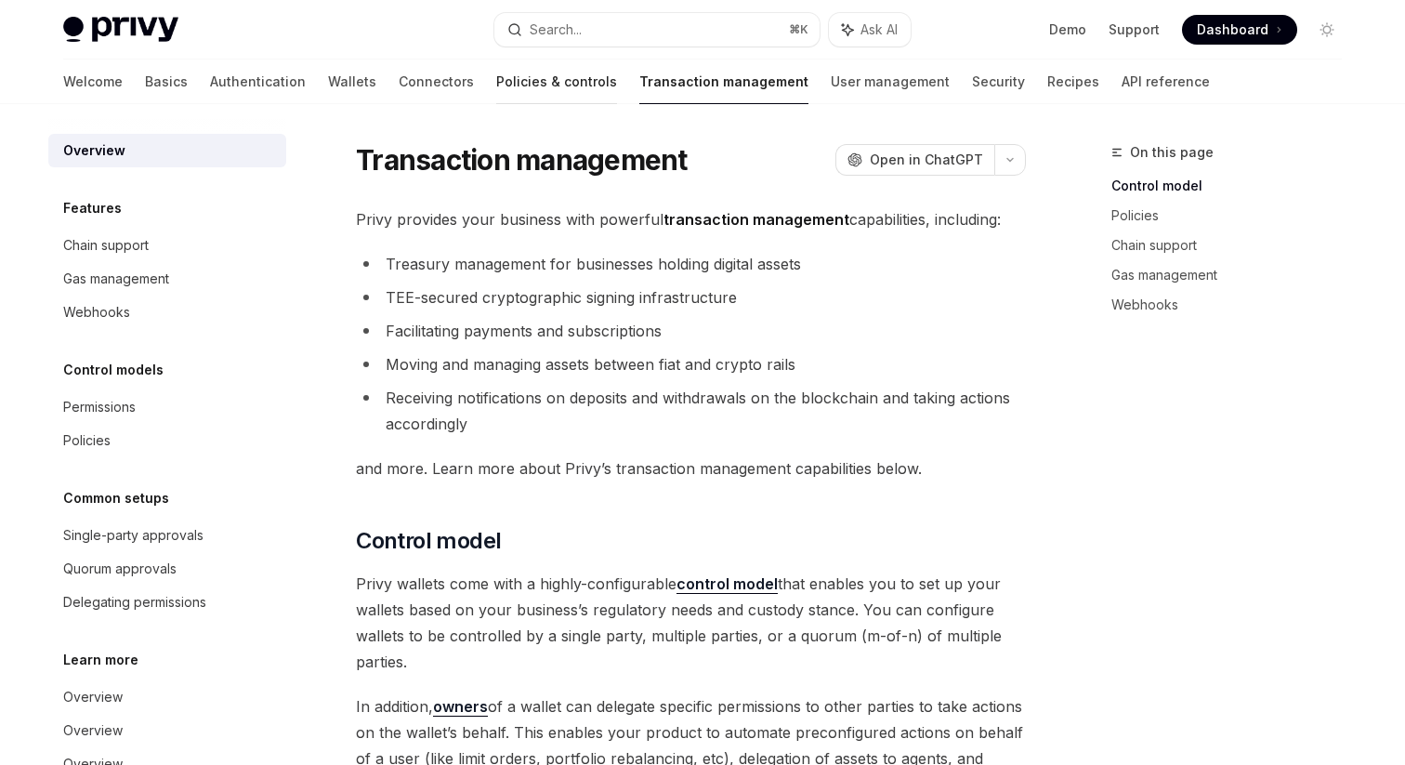
click at [499, 85] on link "Policies & controls" at bounding box center [556, 81] width 121 height 45
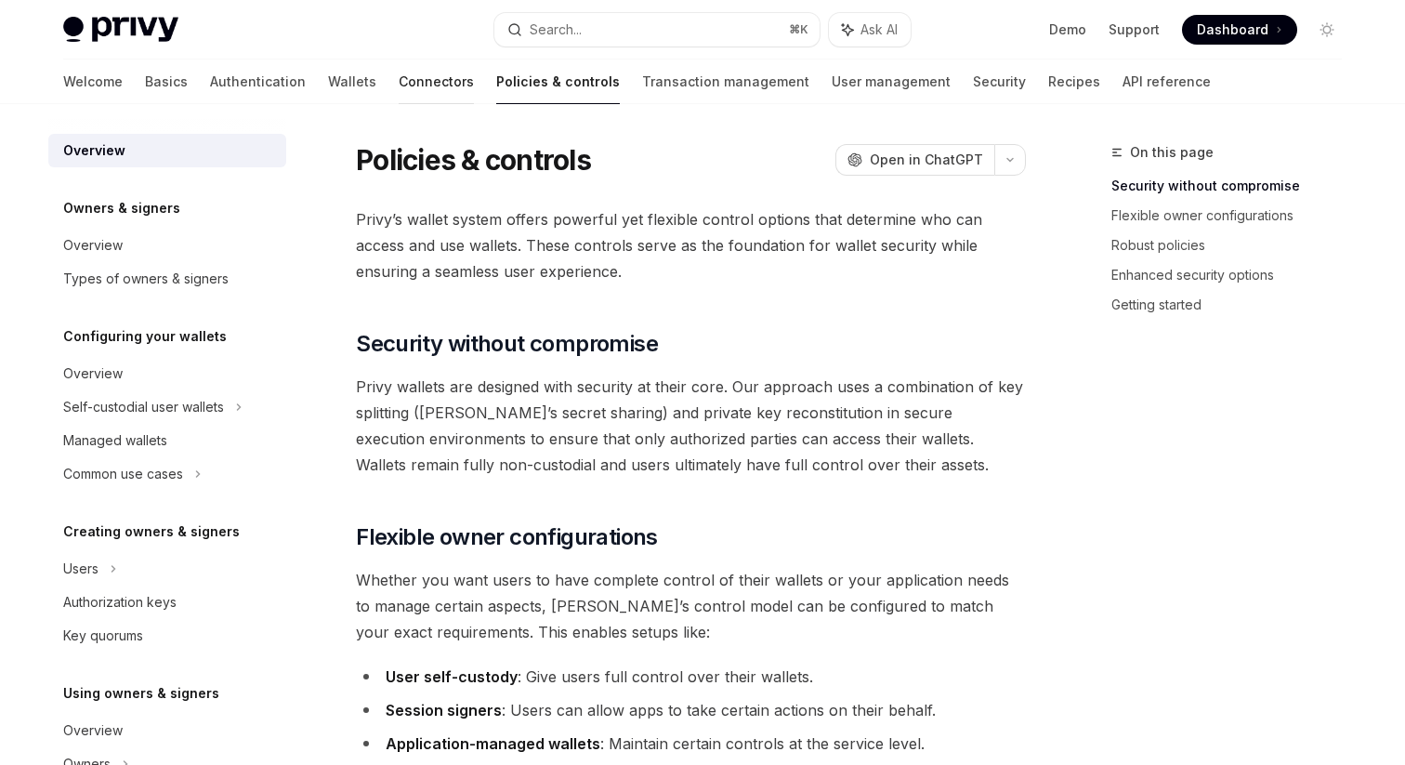
click at [399, 85] on link "Connectors" at bounding box center [436, 81] width 75 height 45
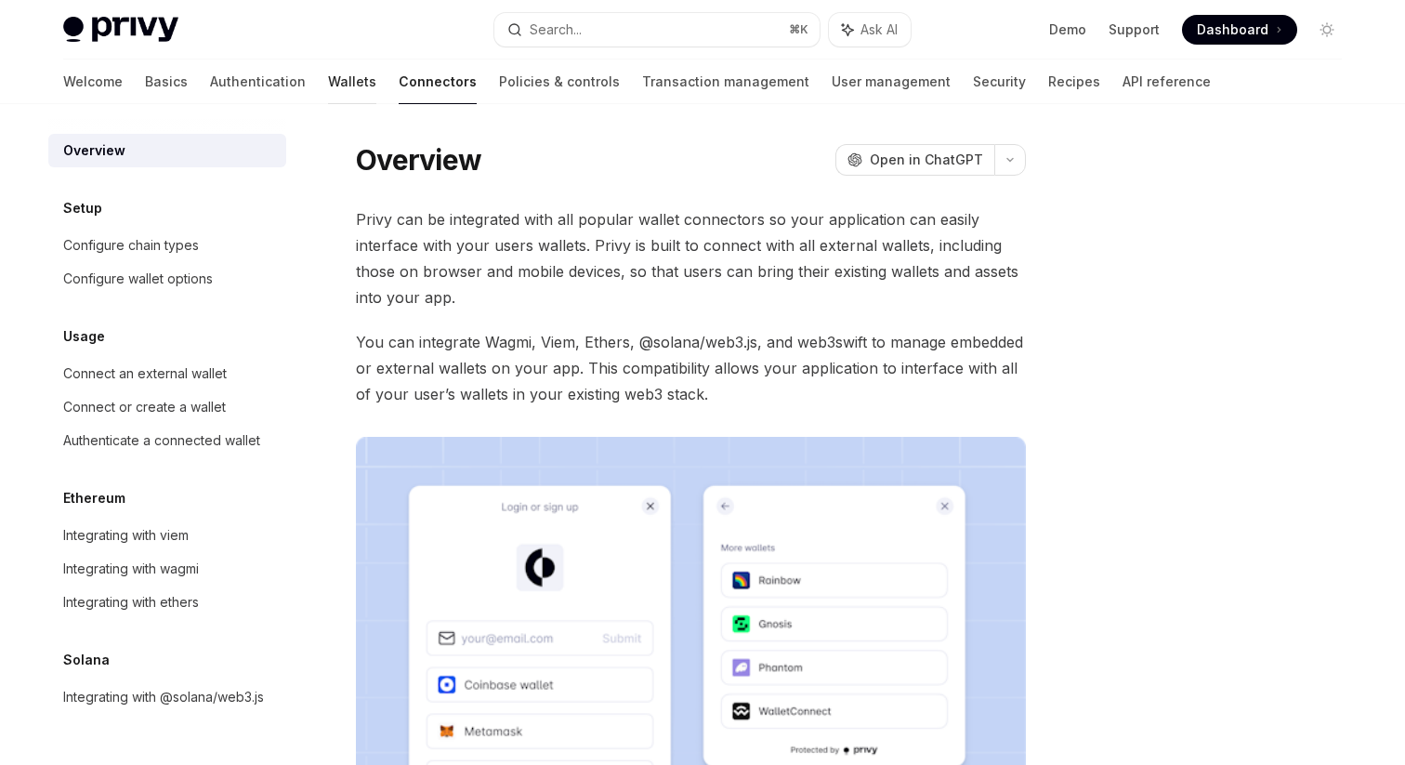
click at [328, 85] on link "Wallets" at bounding box center [352, 81] width 48 height 45
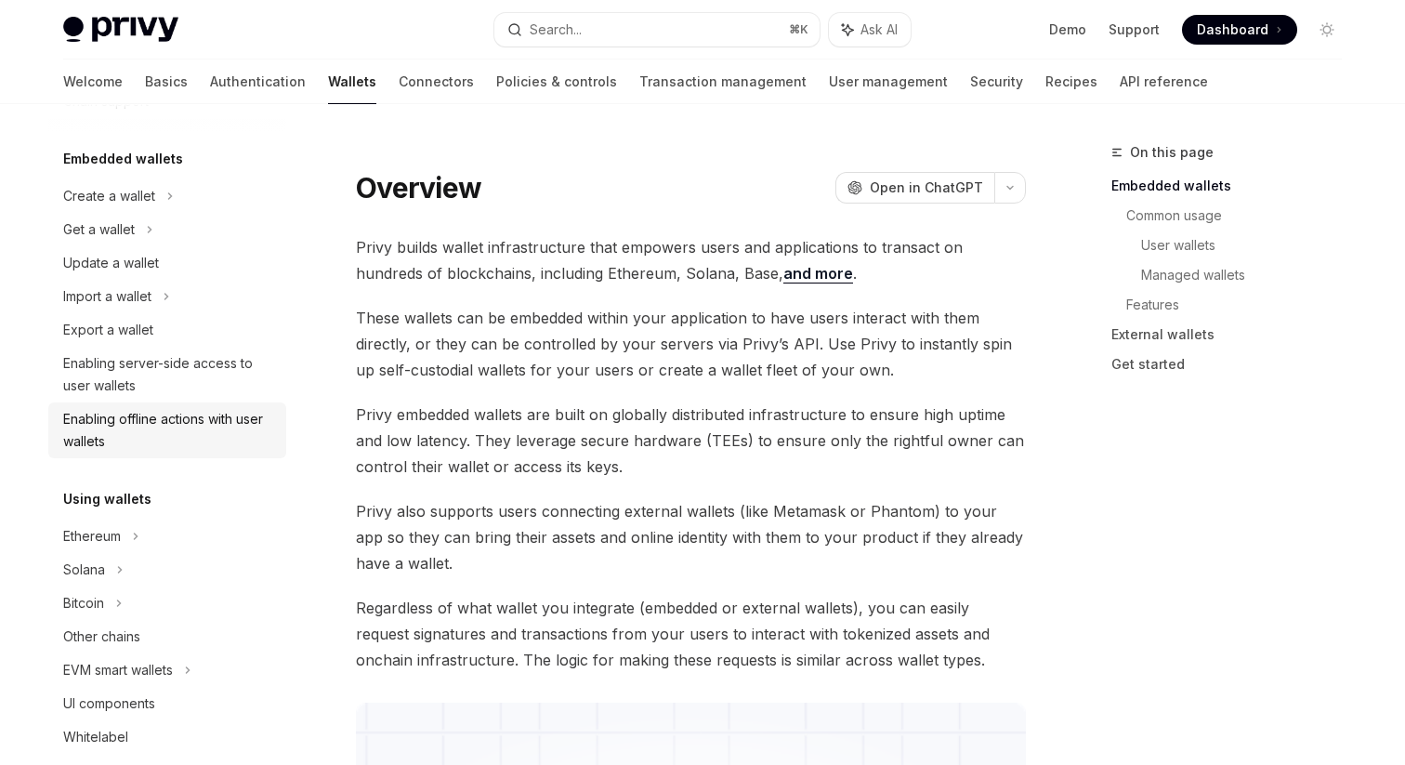
scroll to position [179, 0]
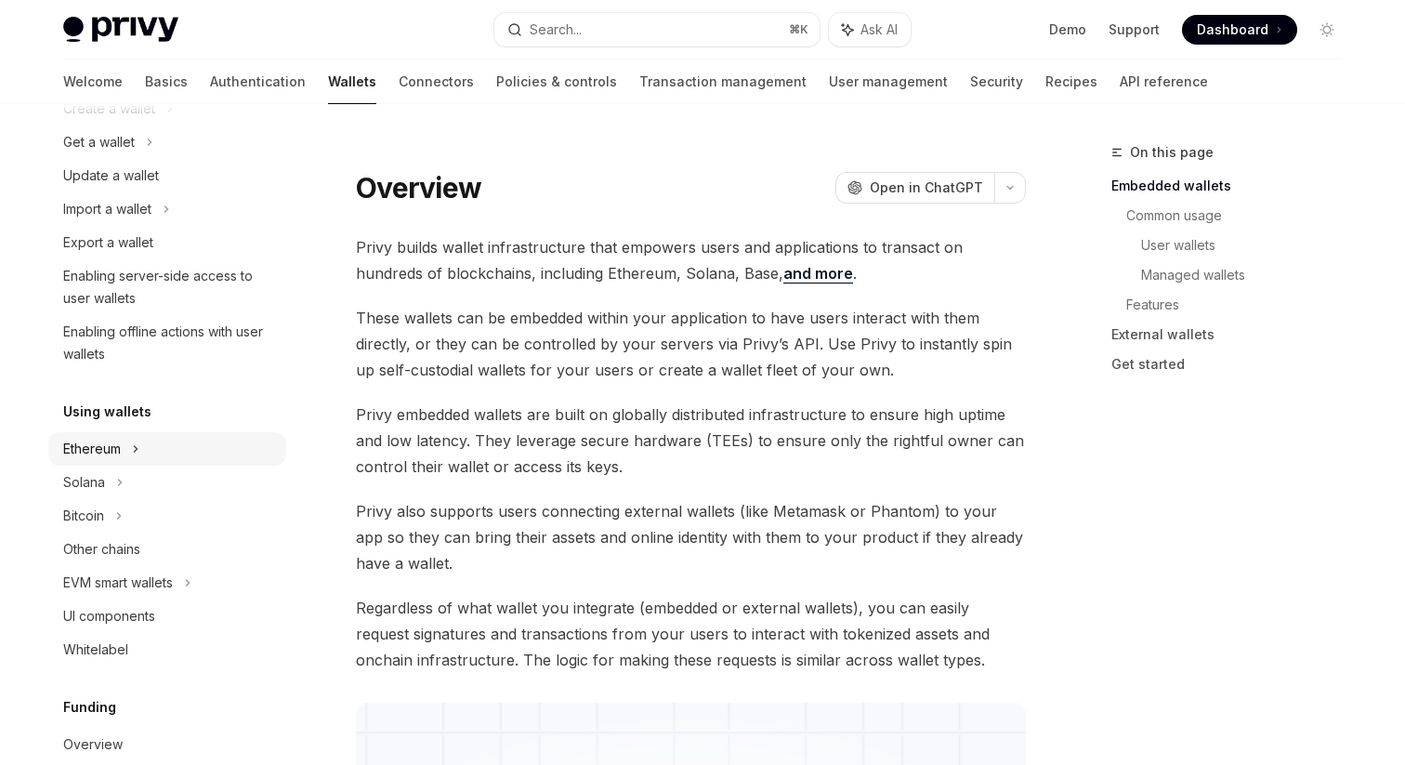
click at [209, 125] on div "Ethereum" at bounding box center [167, 108] width 238 height 33
type textarea "*"
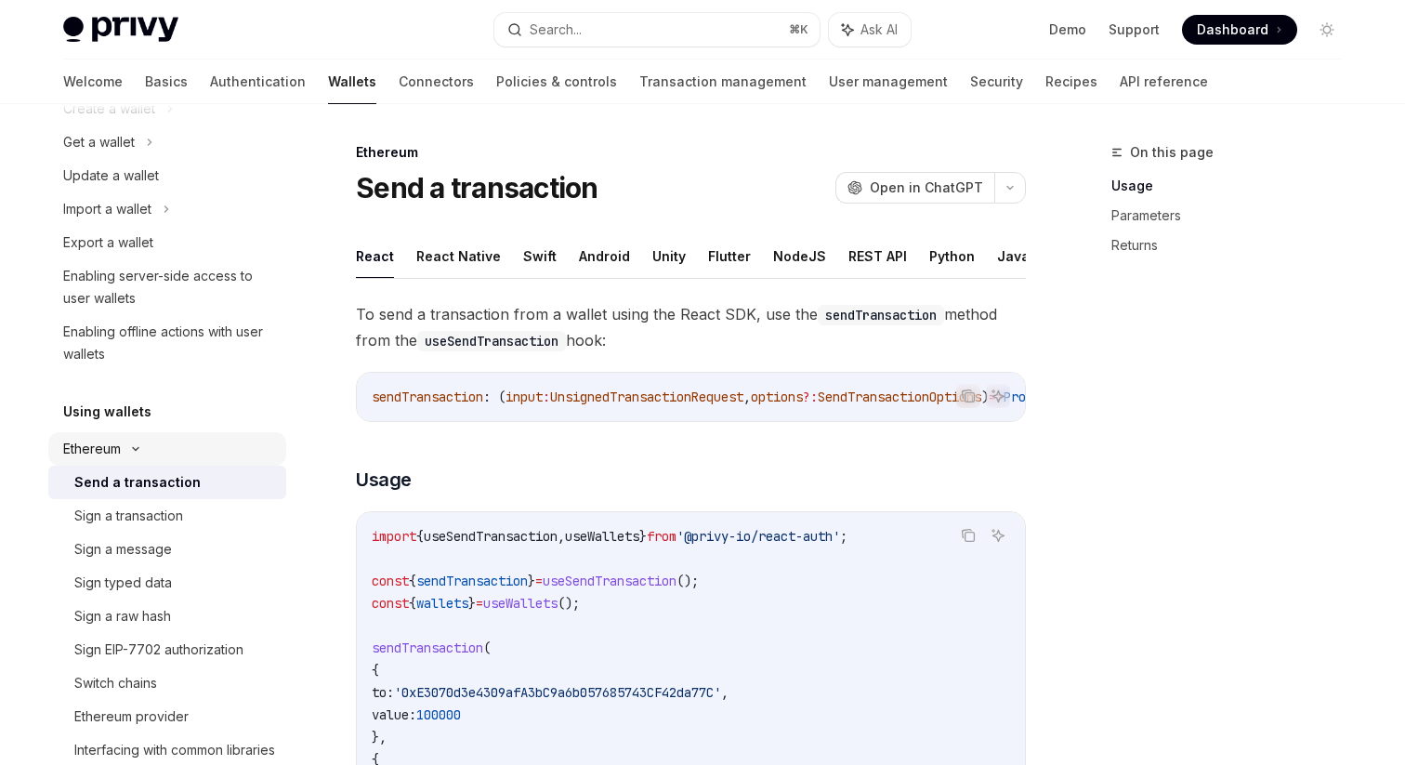
click at [209, 125] on div "Ethereum" at bounding box center [167, 108] width 238 height 33
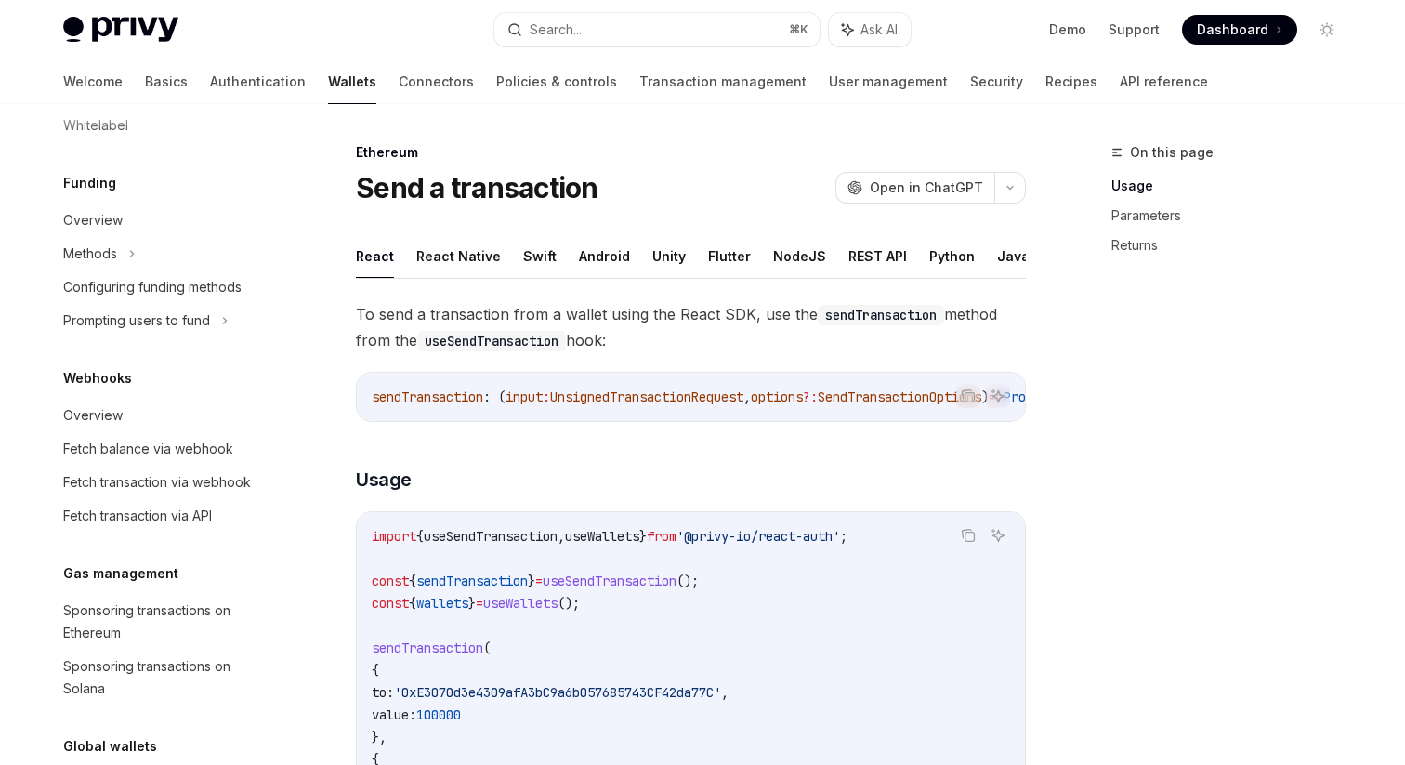
scroll to position [843, 0]
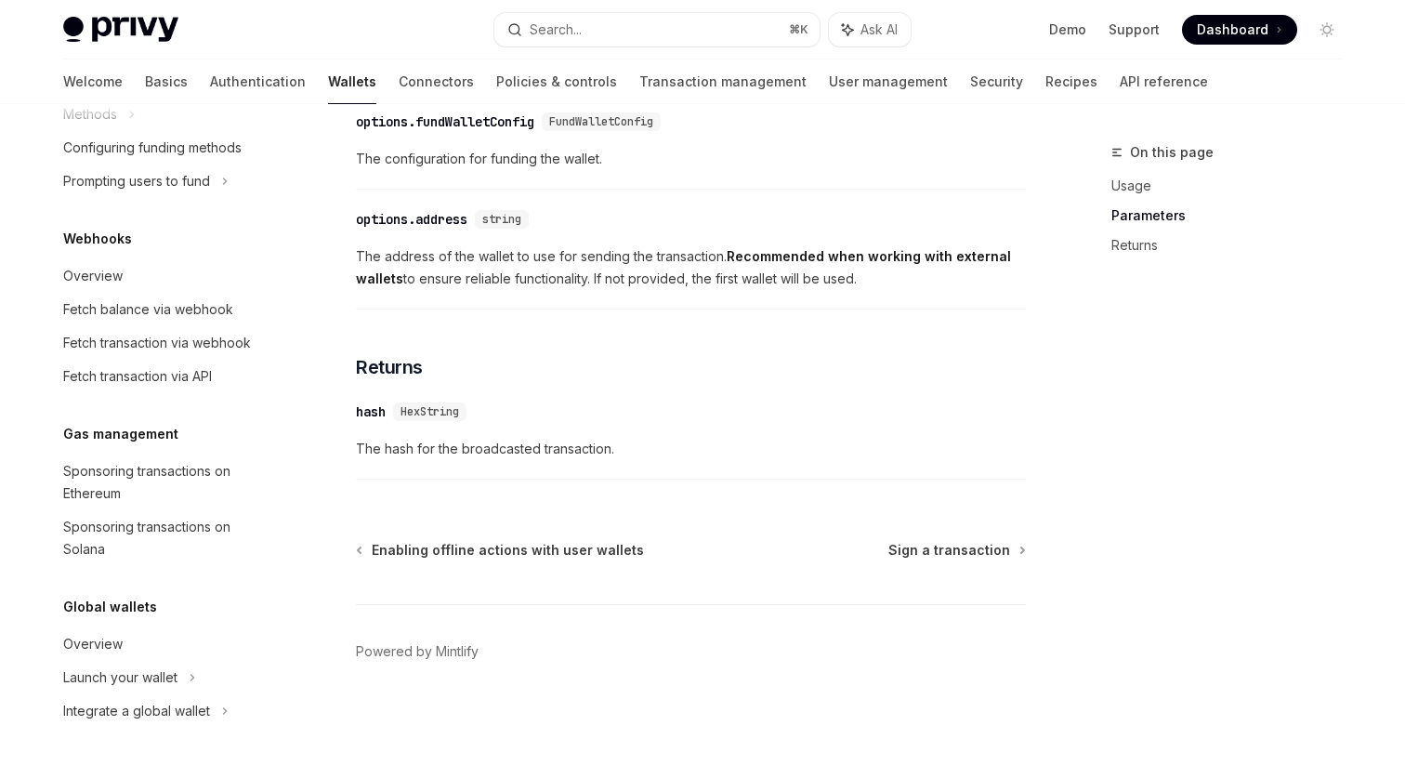
scroll to position [1166, 0]
click at [182, 387] on link "Fetch transaction via API" at bounding box center [167, 376] width 238 height 33
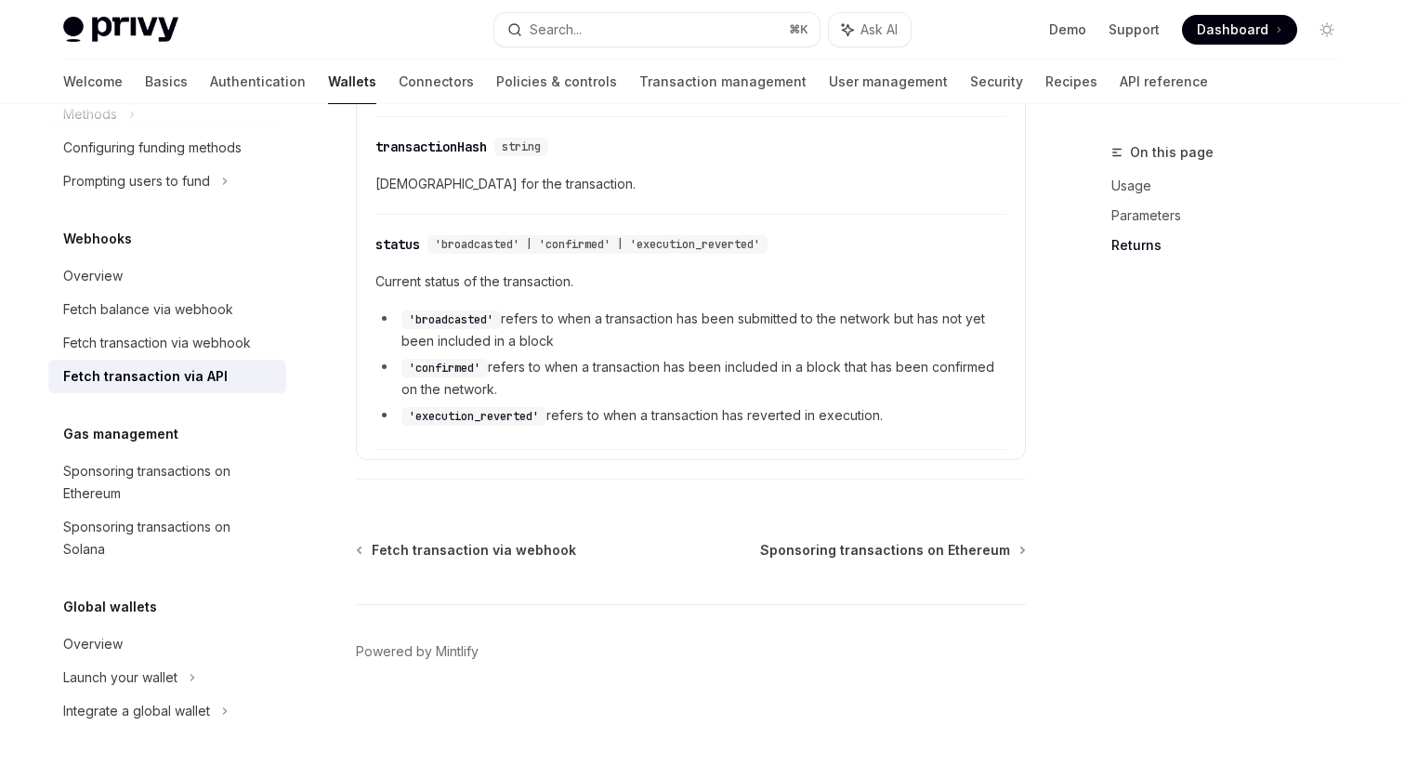
scroll to position [1166, 0]
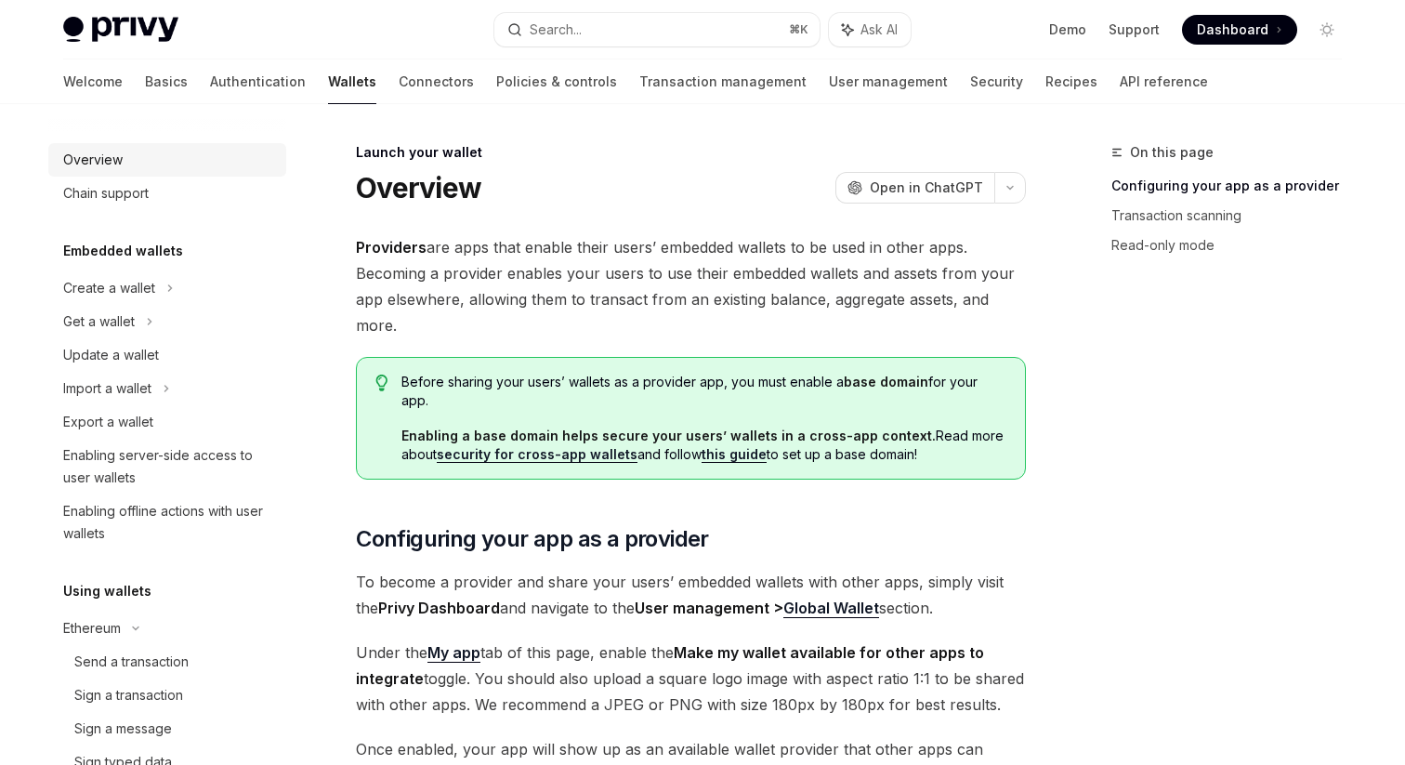
click at [119, 161] on div "Overview" at bounding box center [92, 160] width 59 height 22
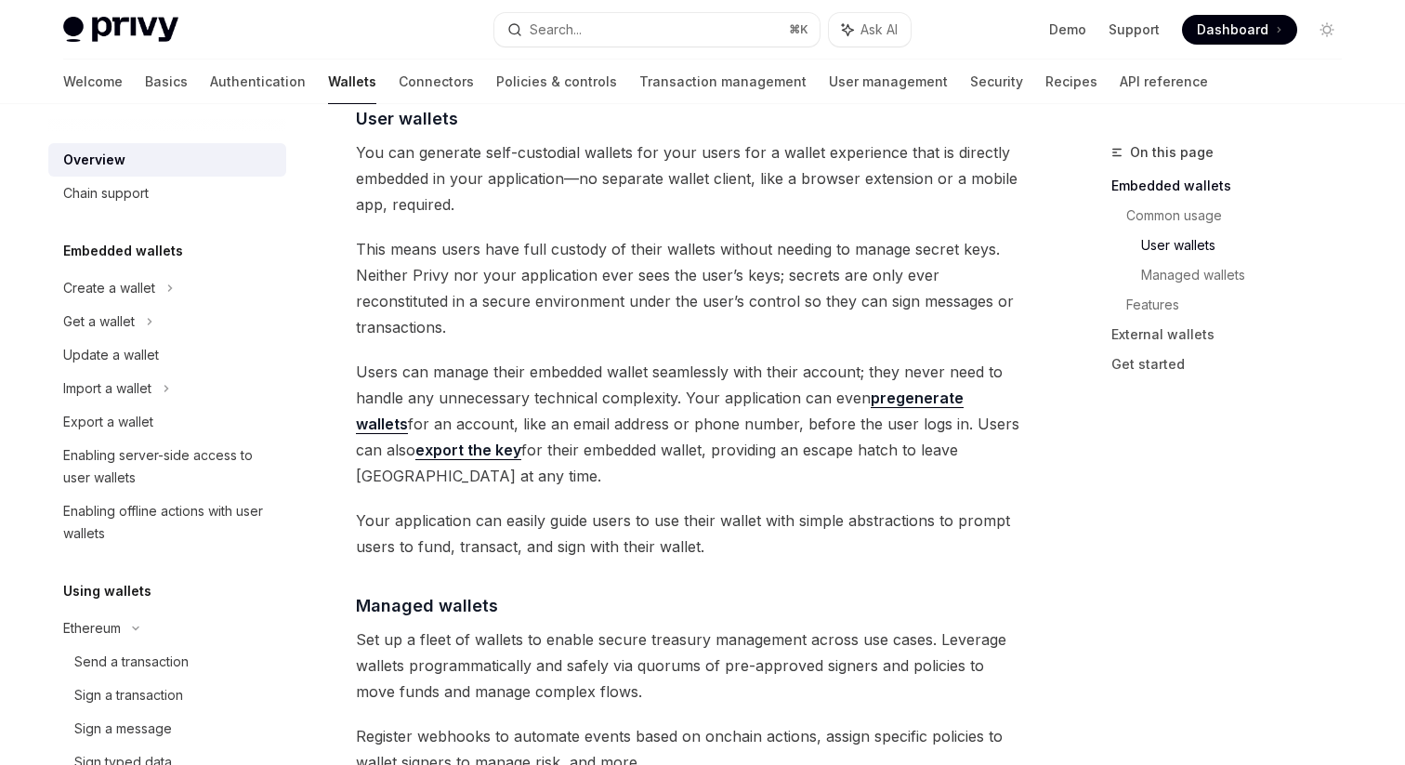
scroll to position [1322, 0]
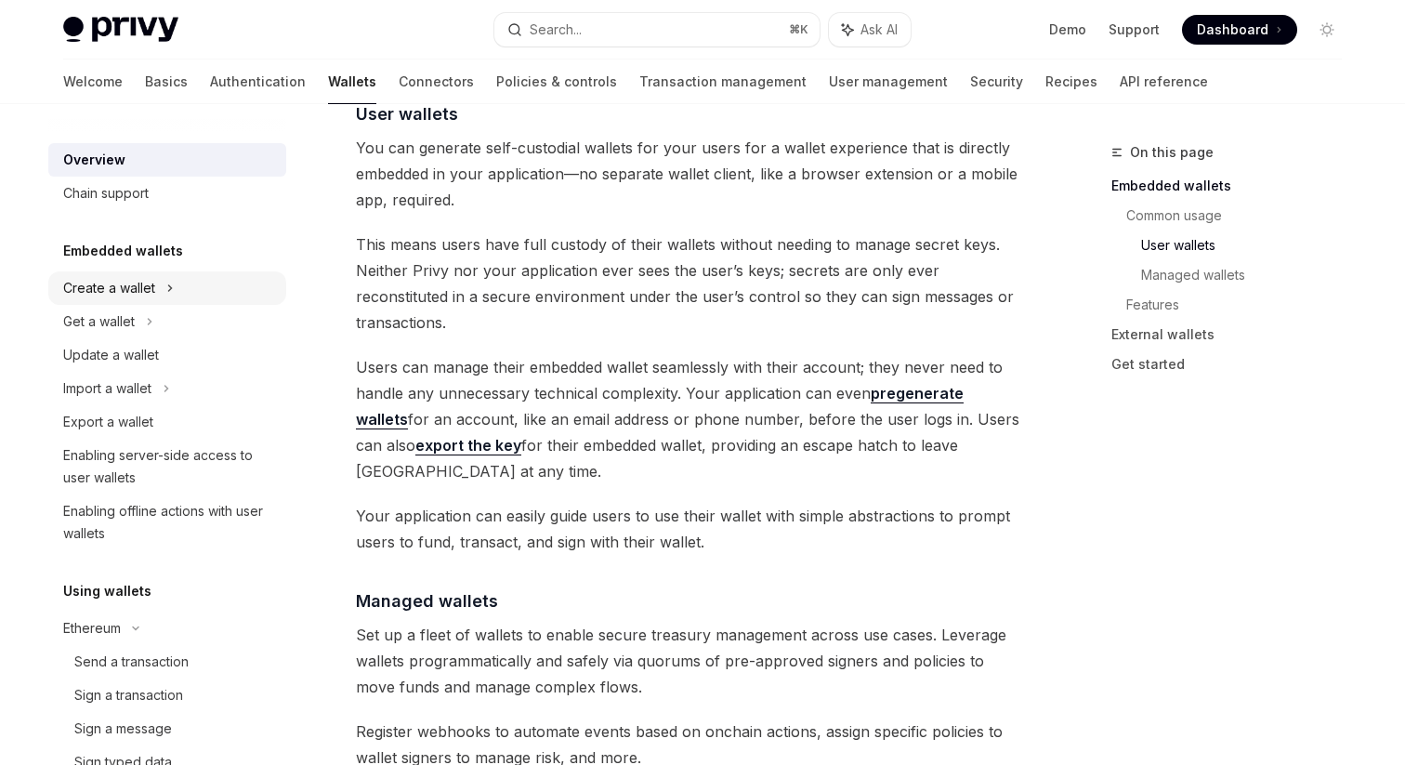
click at [160, 287] on div "Create a wallet" at bounding box center [167, 287] width 238 height 33
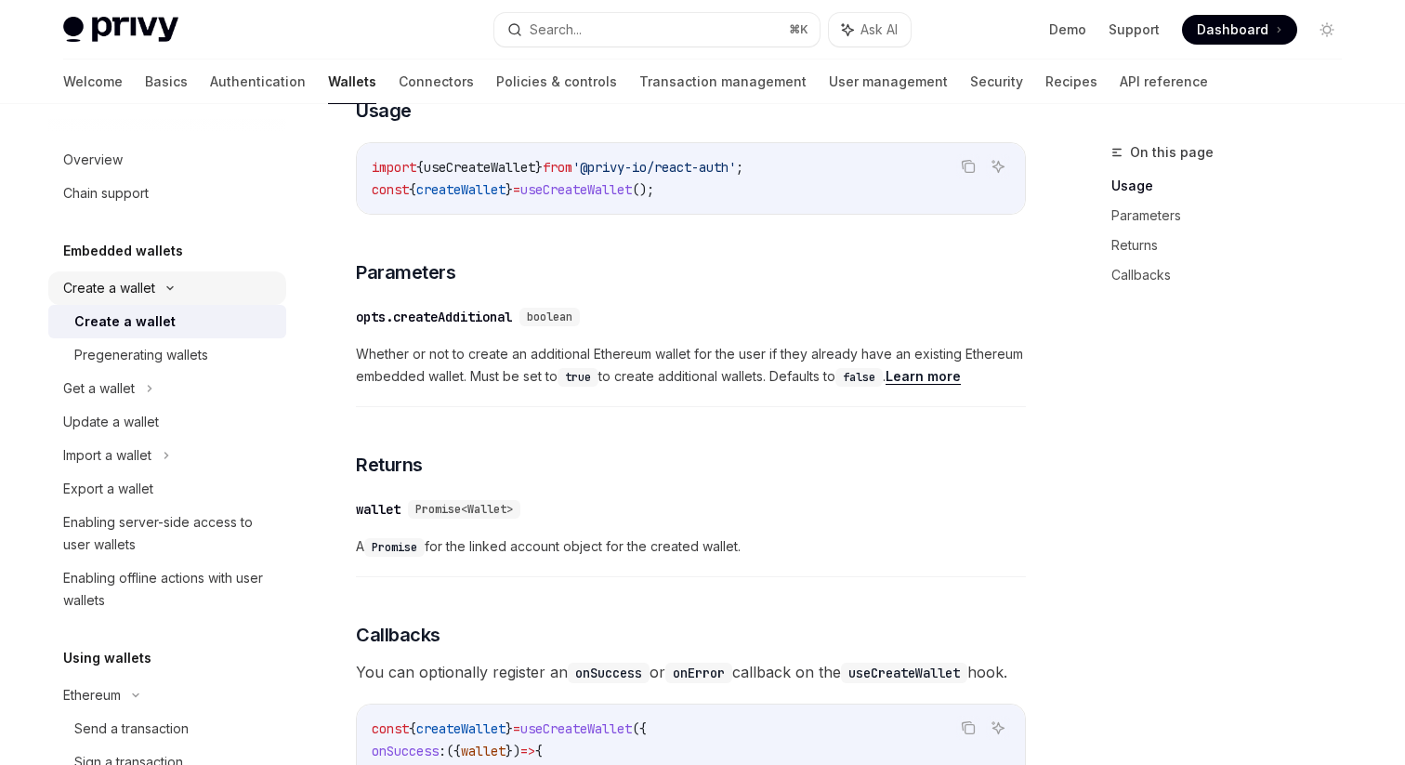
click at [154, 282] on div "Create a wallet" at bounding box center [109, 288] width 92 height 22
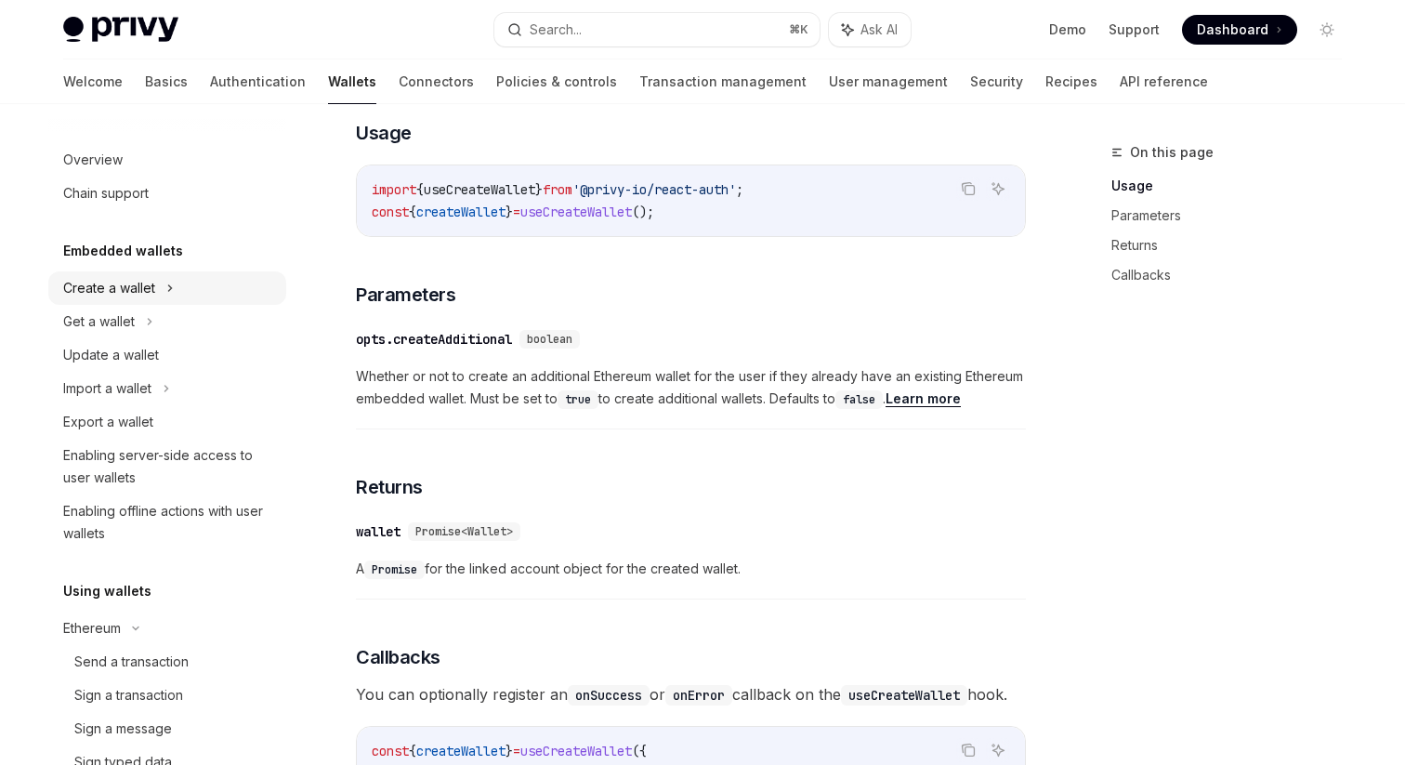
scroll to position [753, 0]
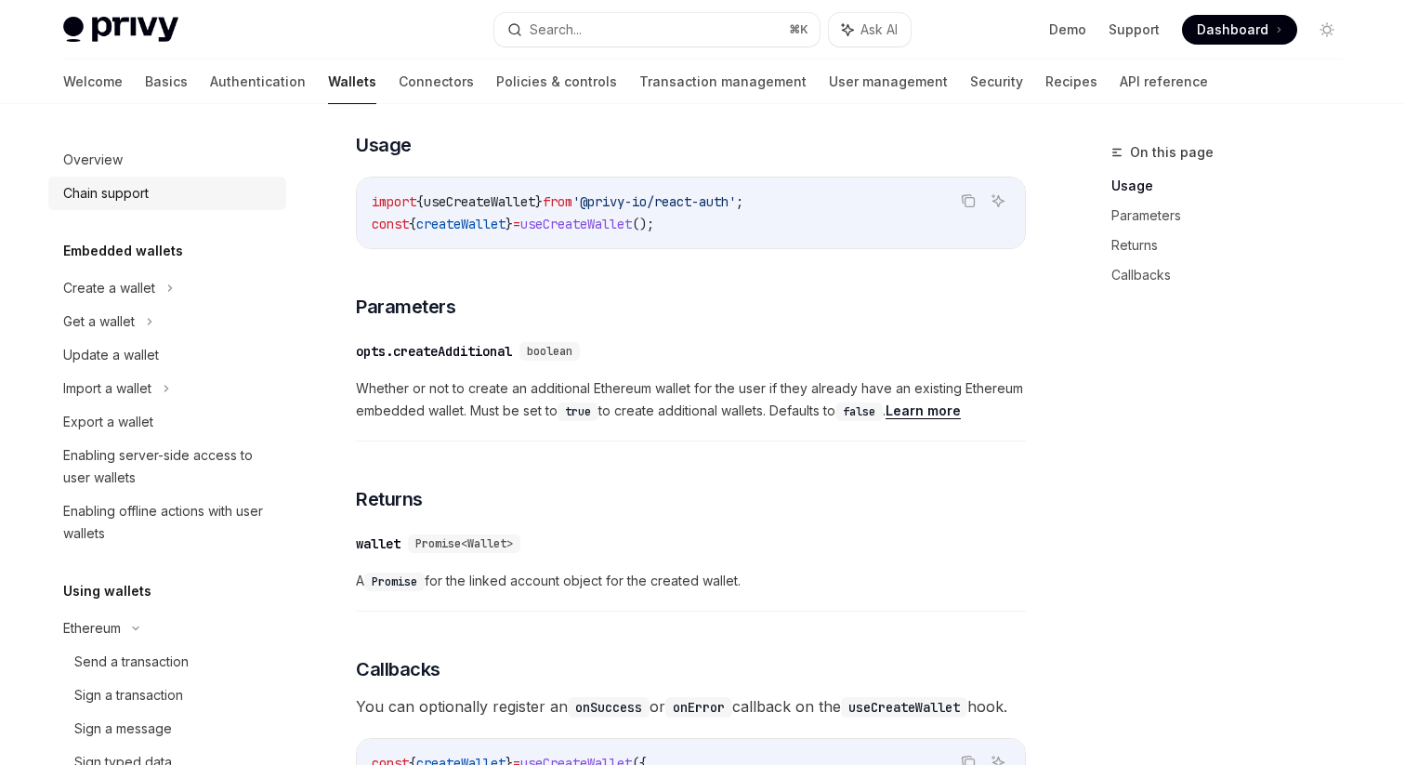
click at [125, 192] on div "Chain support" at bounding box center [105, 193] width 85 height 22
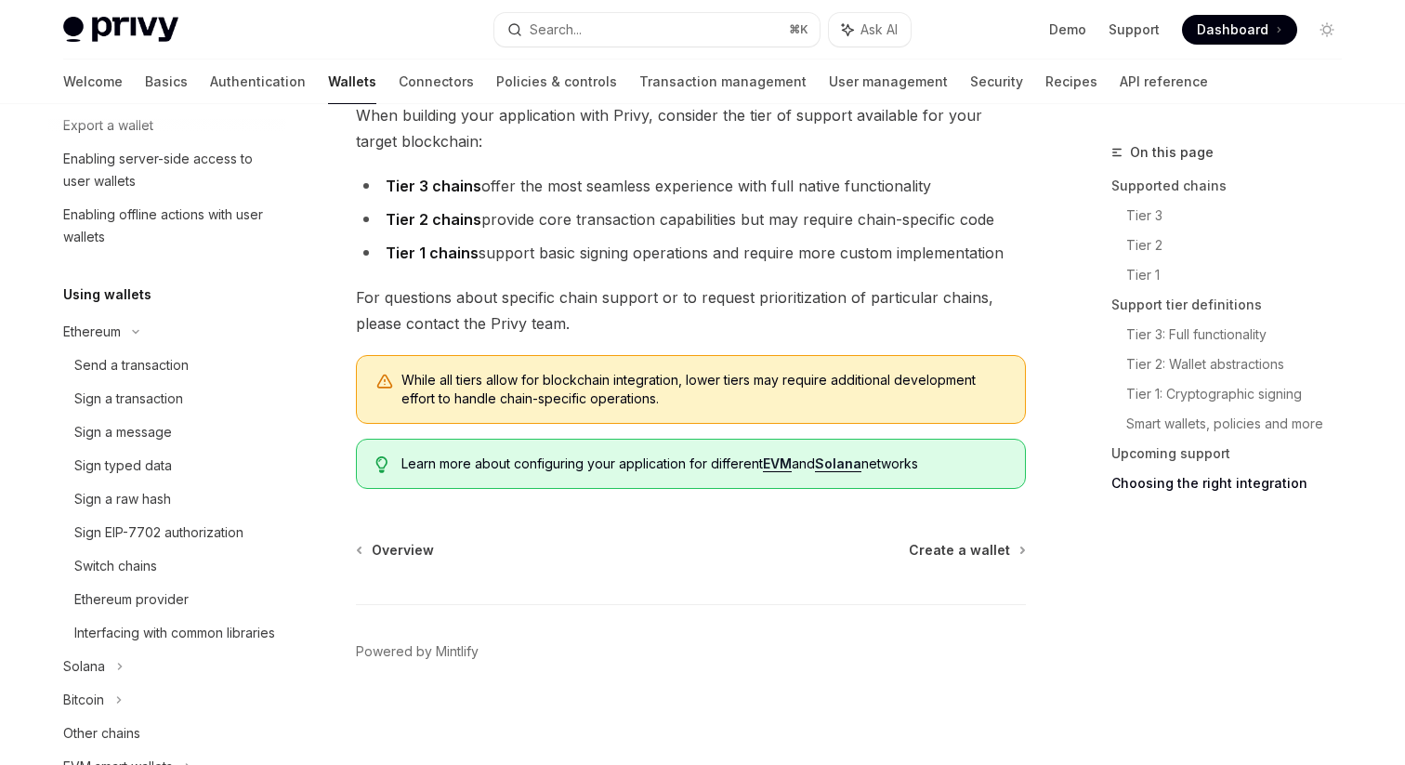
scroll to position [300, 0]
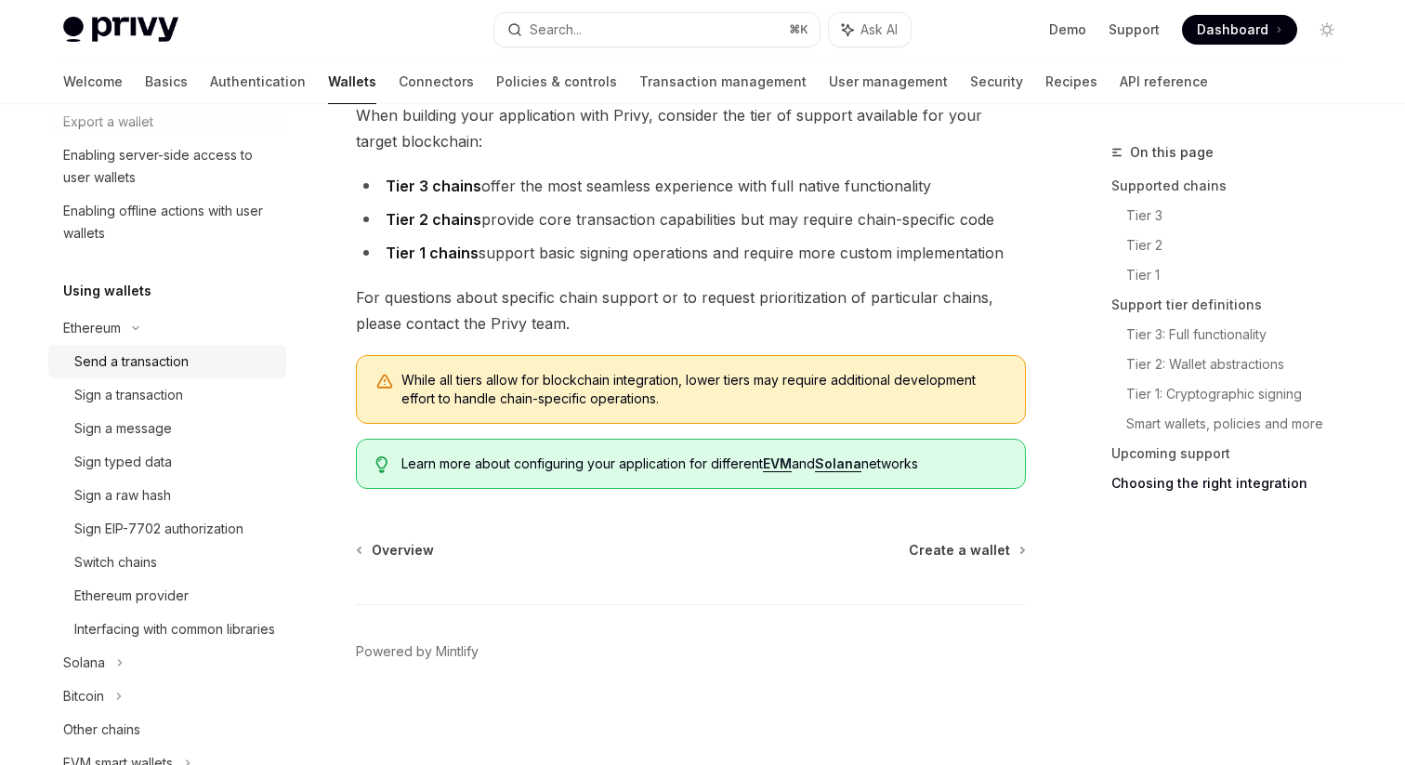
click at [182, 357] on div "Send a transaction" at bounding box center [131, 361] width 114 height 22
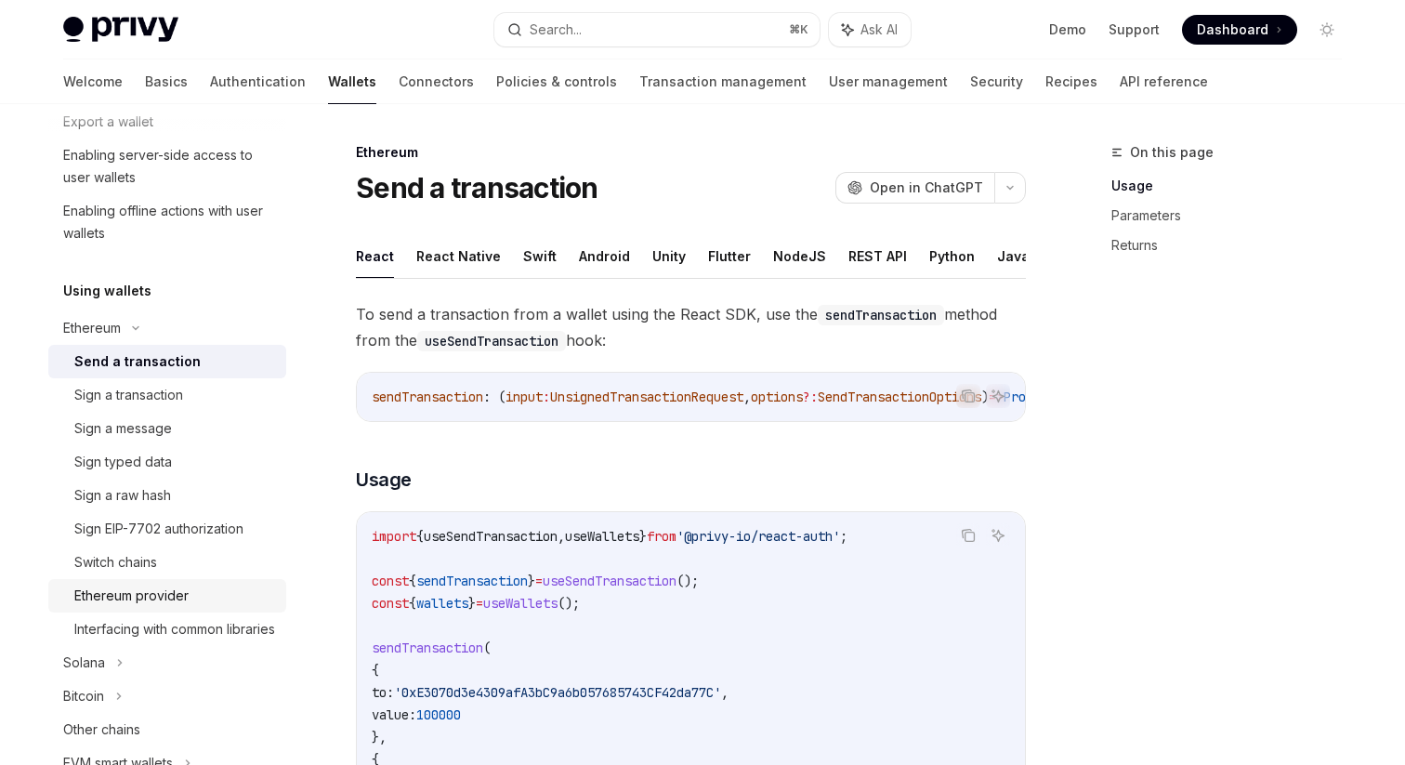
click at [190, 586] on div "Ethereum provider" at bounding box center [174, 595] width 201 height 22
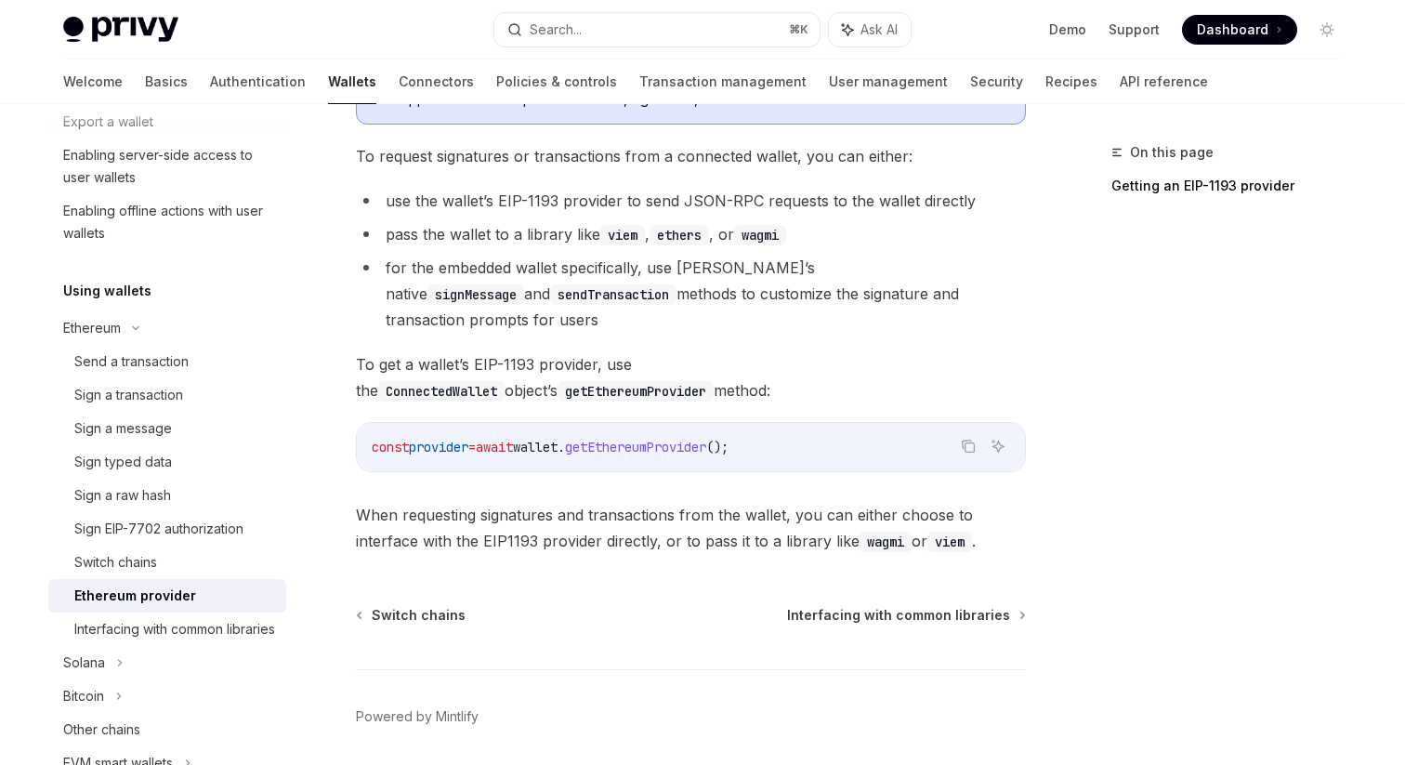
scroll to position [359, 0]
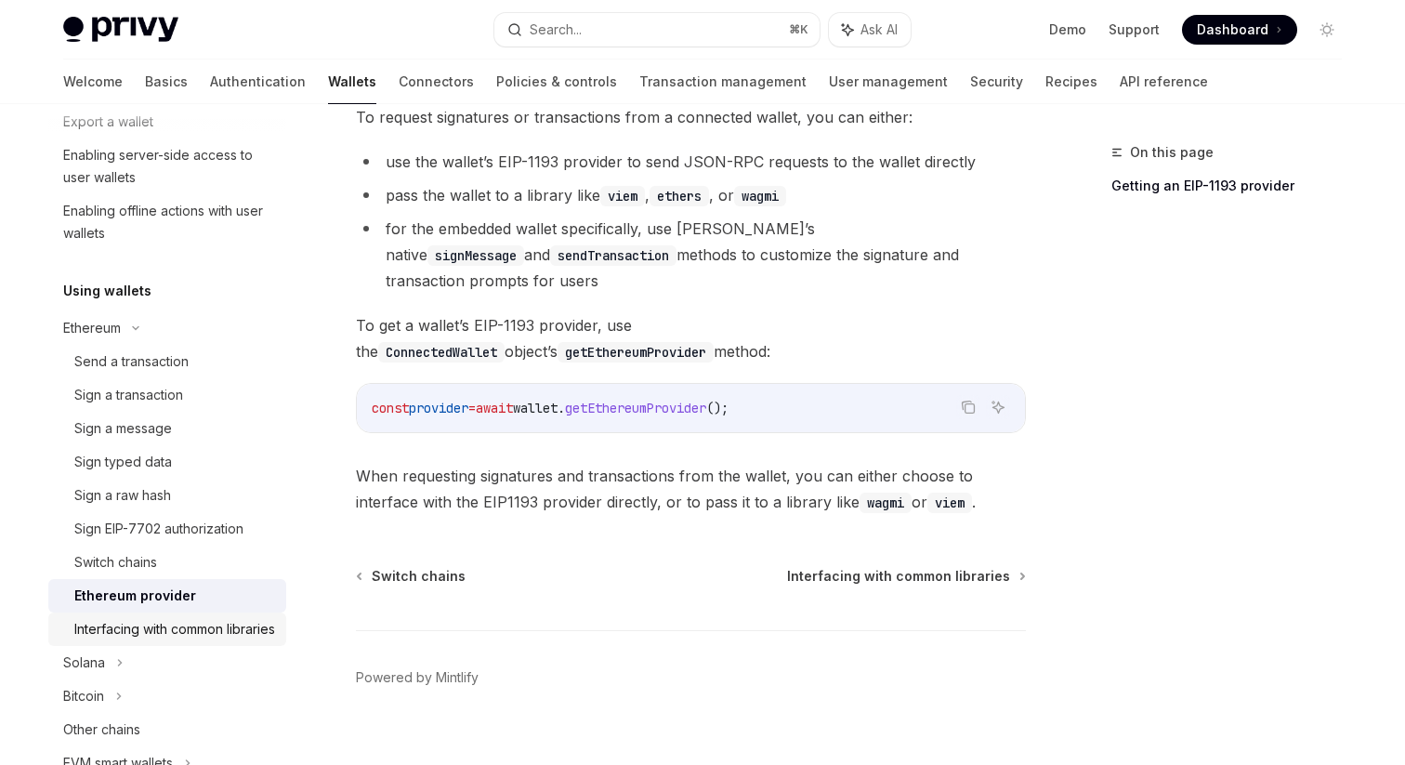
click at [209, 637] on div "Interfacing with common libraries" at bounding box center [174, 629] width 201 height 22
type textarea "*"
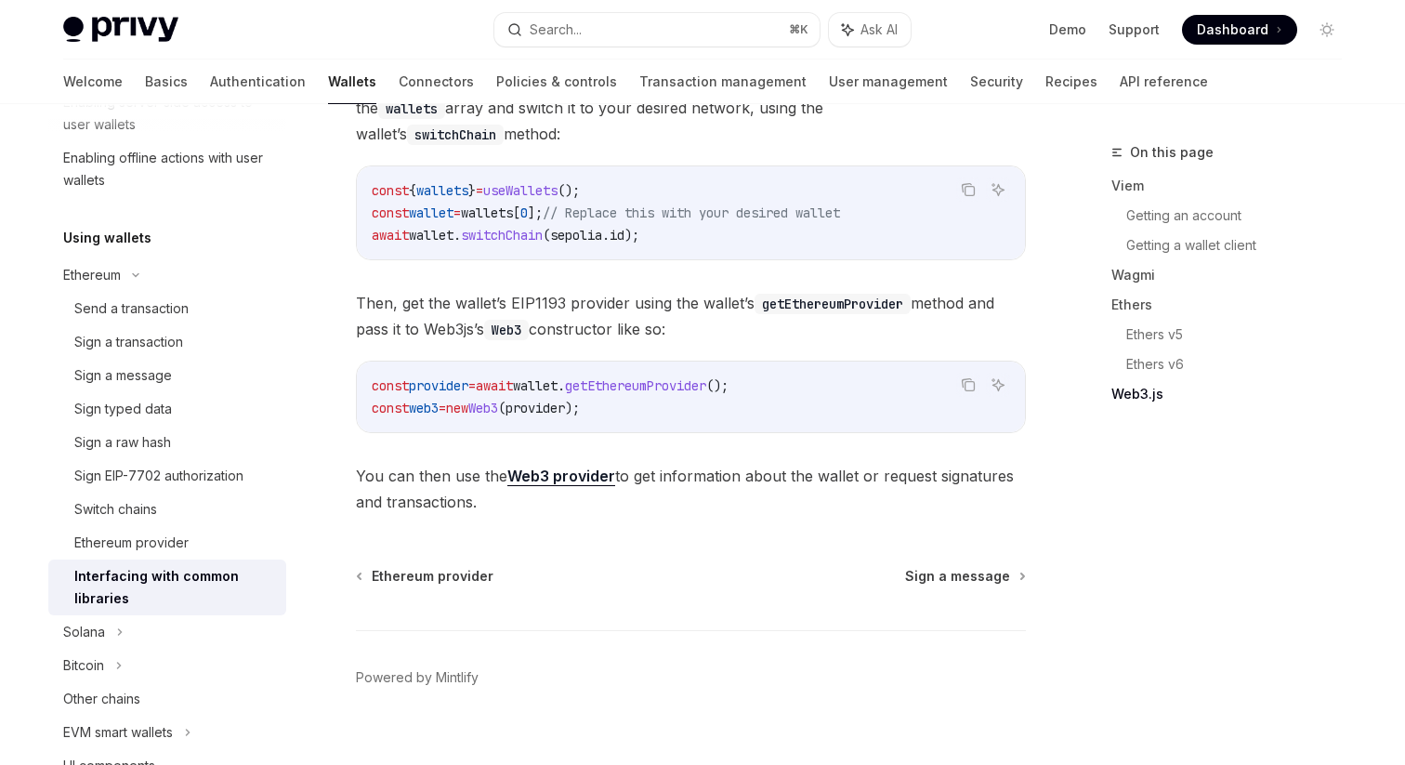
scroll to position [2457, 0]
click at [588, 37] on button "Search... ⌘ K" at bounding box center [656, 29] width 325 height 33
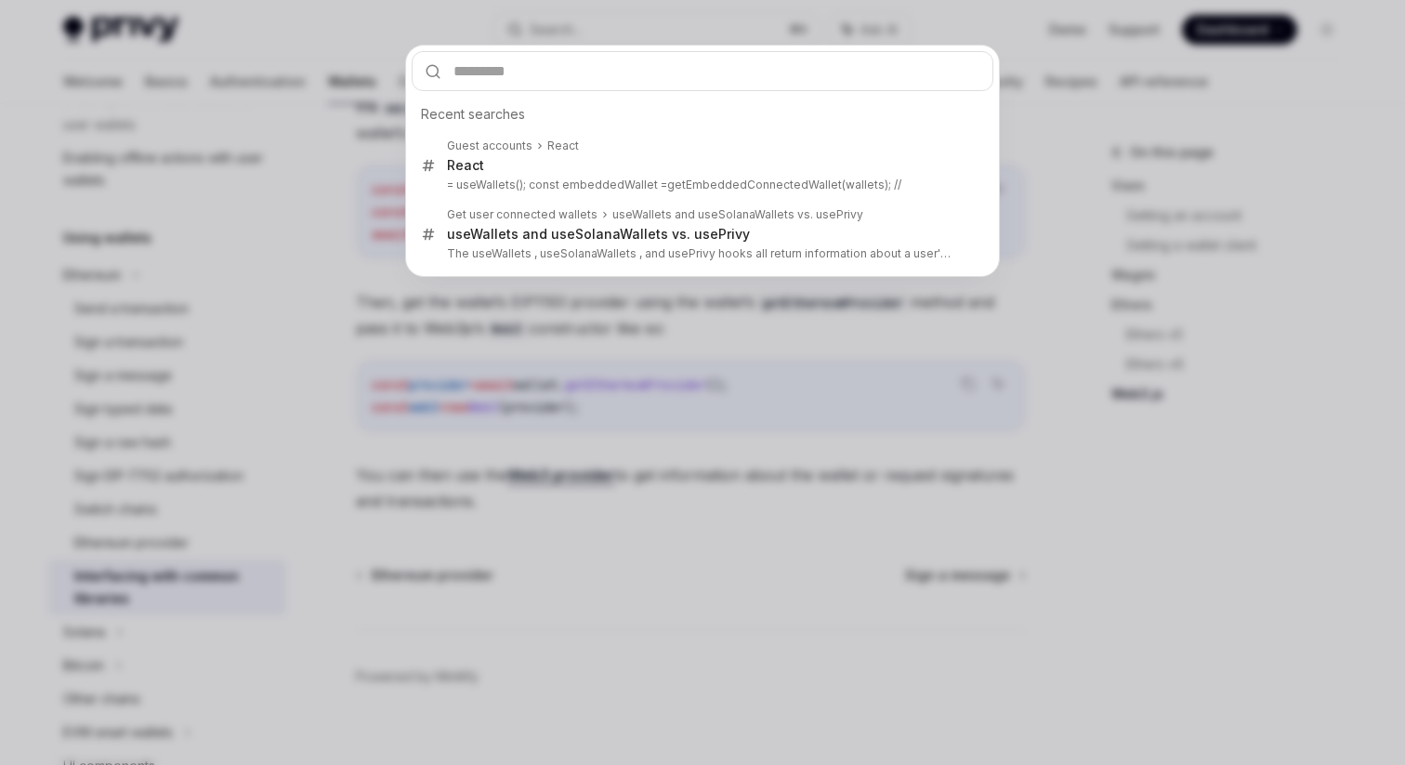
type input "**********"
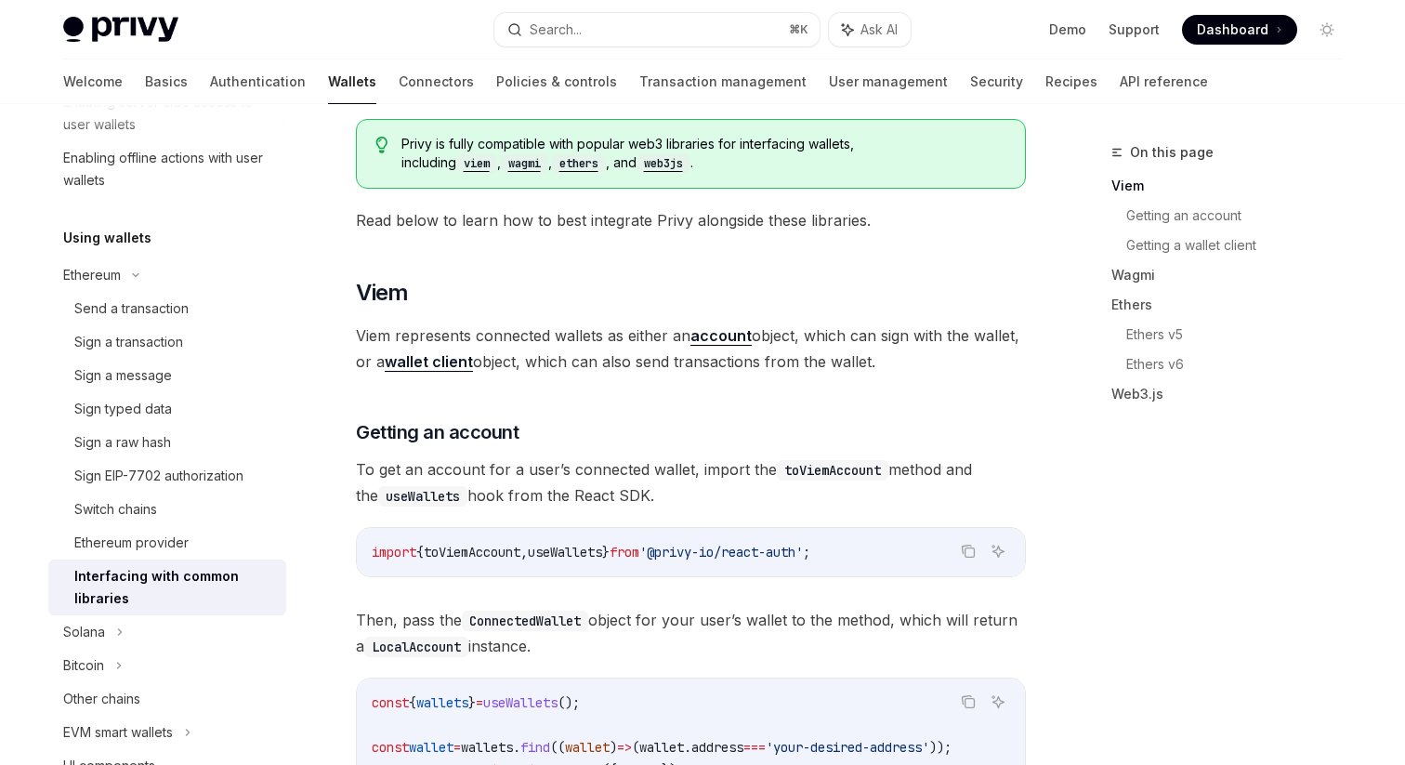
scroll to position [0, 0]
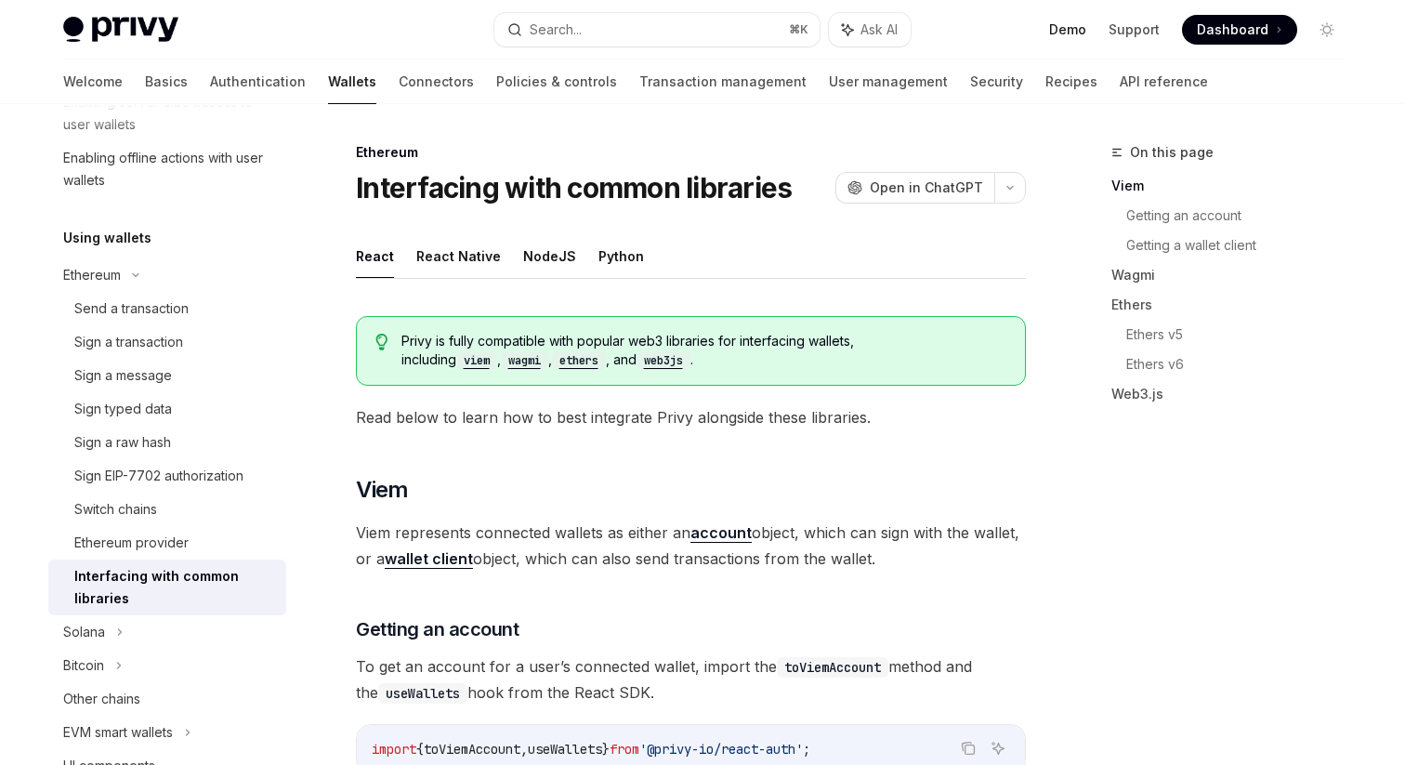
click at [1079, 32] on link "Demo" at bounding box center [1067, 29] width 37 height 19
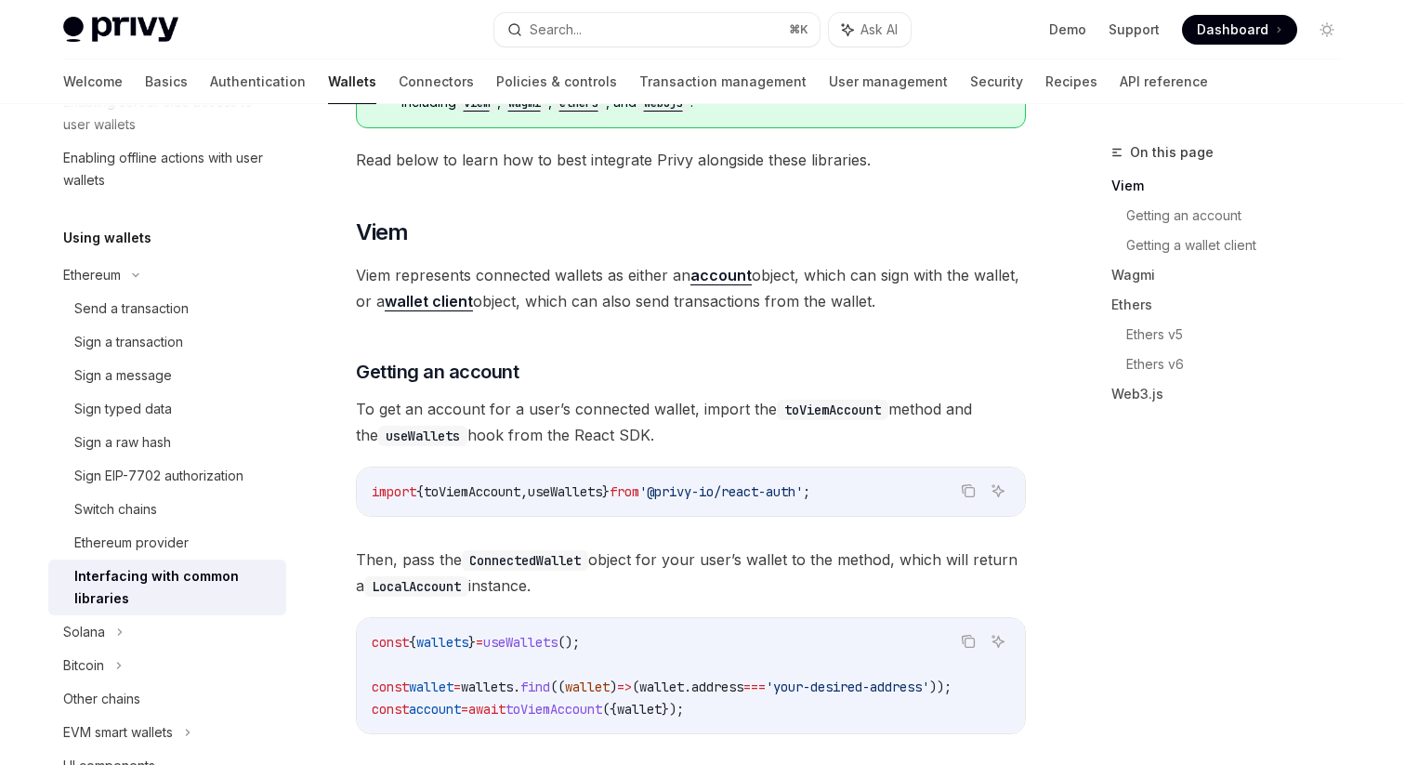
scroll to position [376, 0]
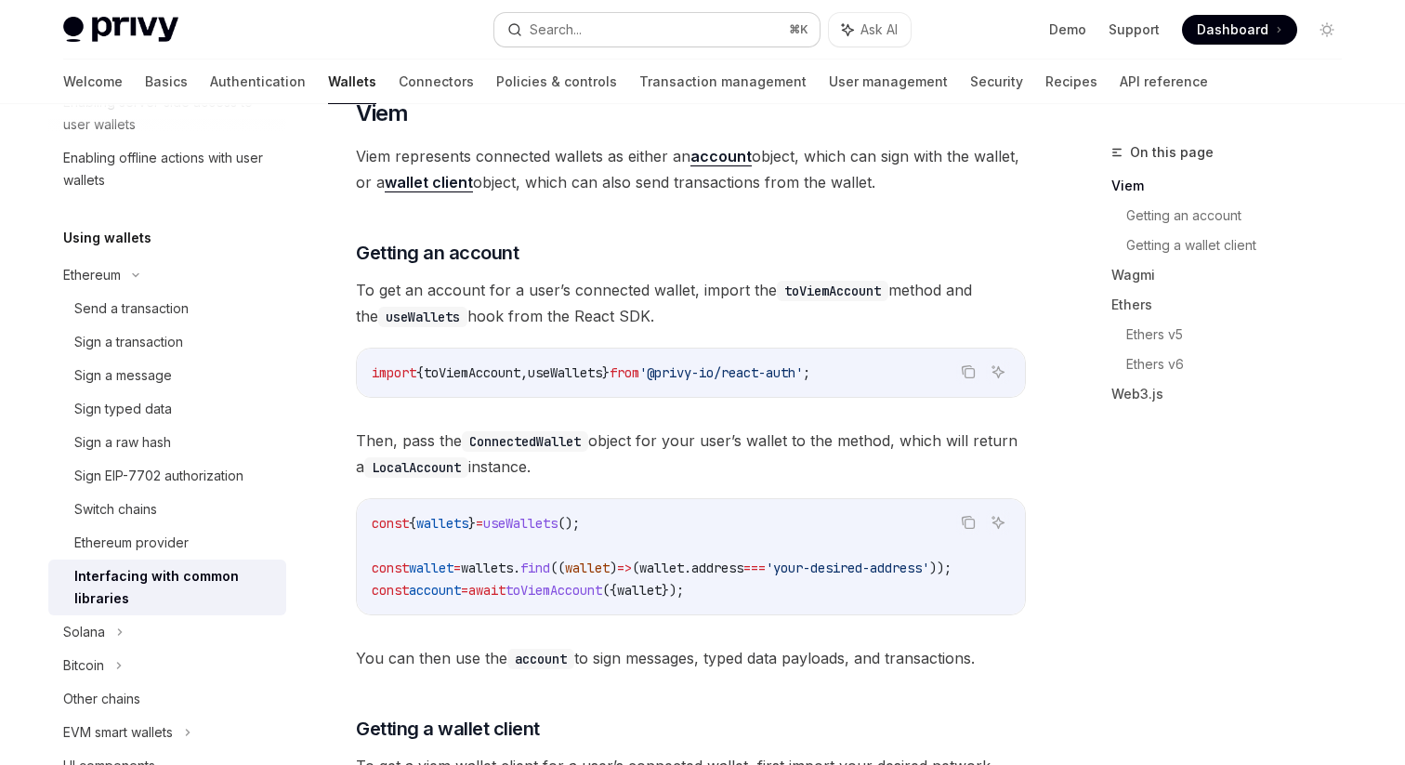
click at [555, 34] on div "Search..." at bounding box center [556, 30] width 52 height 22
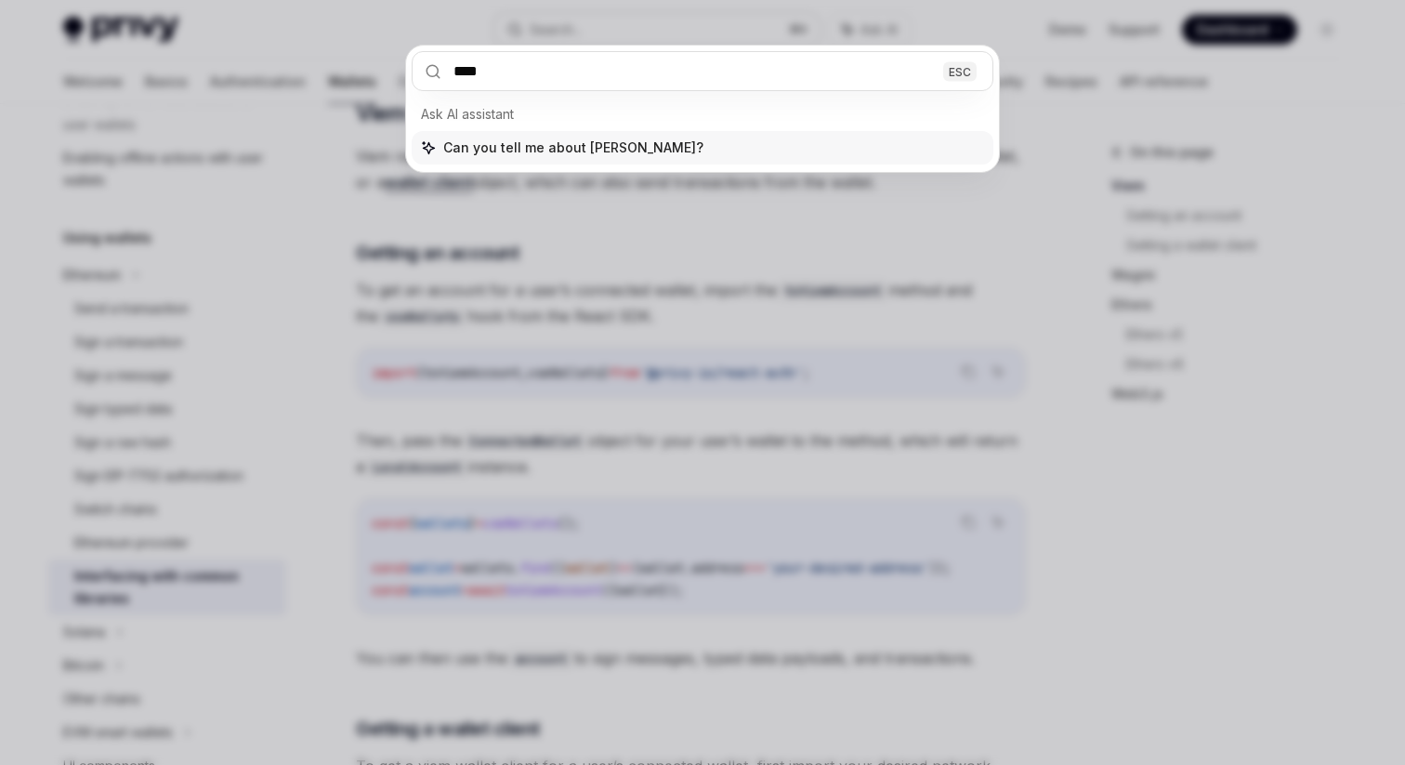
type input "*****"
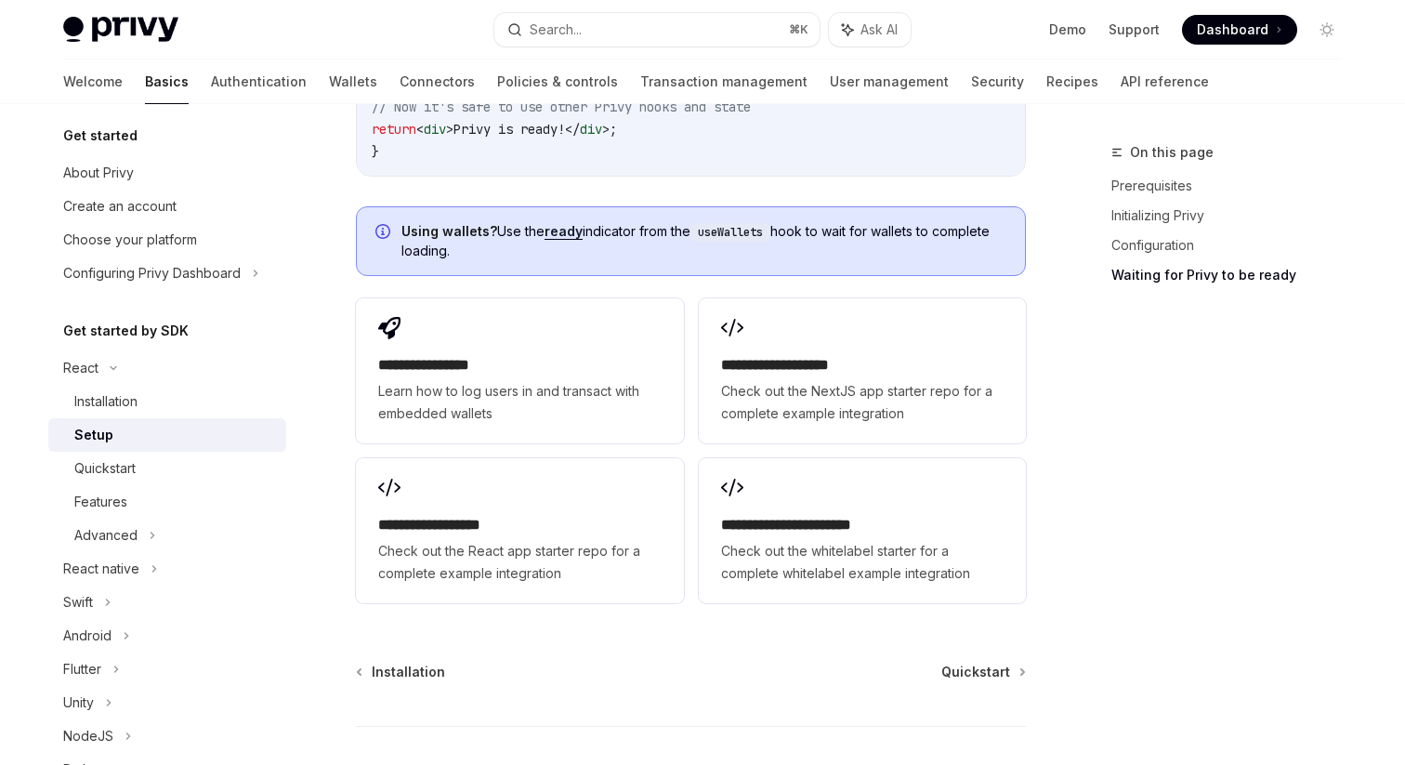
scroll to position [2589, 0]
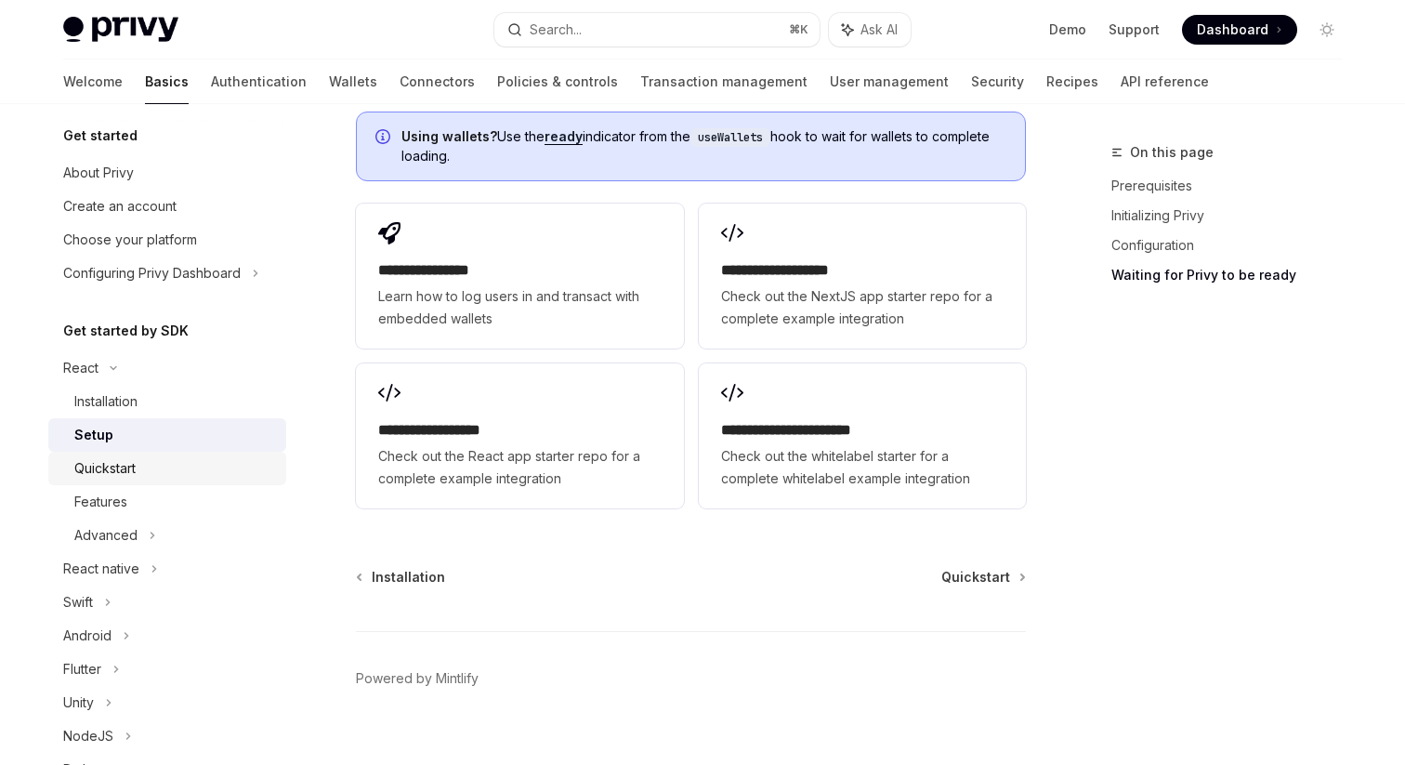
click at [233, 463] on div "Quickstart" at bounding box center [174, 468] width 201 height 22
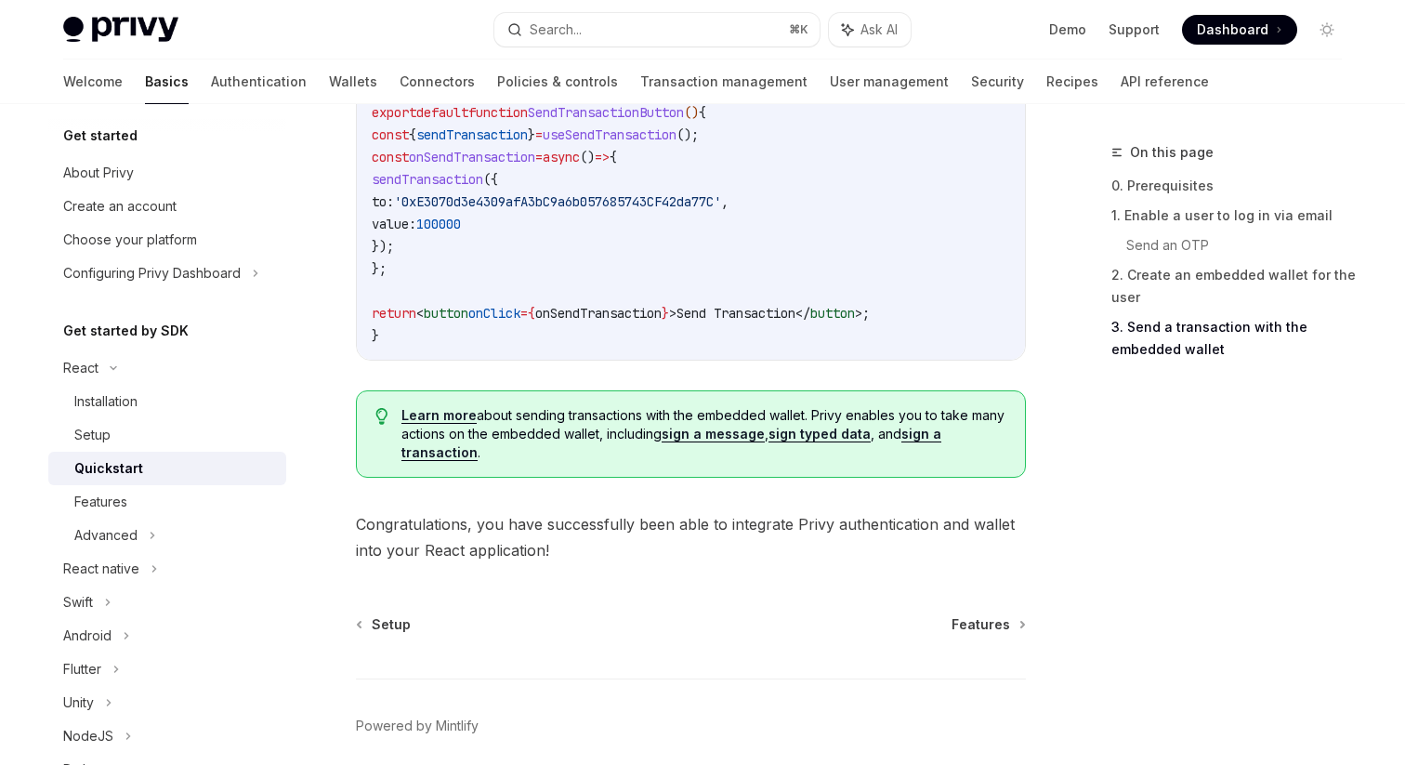
scroll to position [1936, 0]
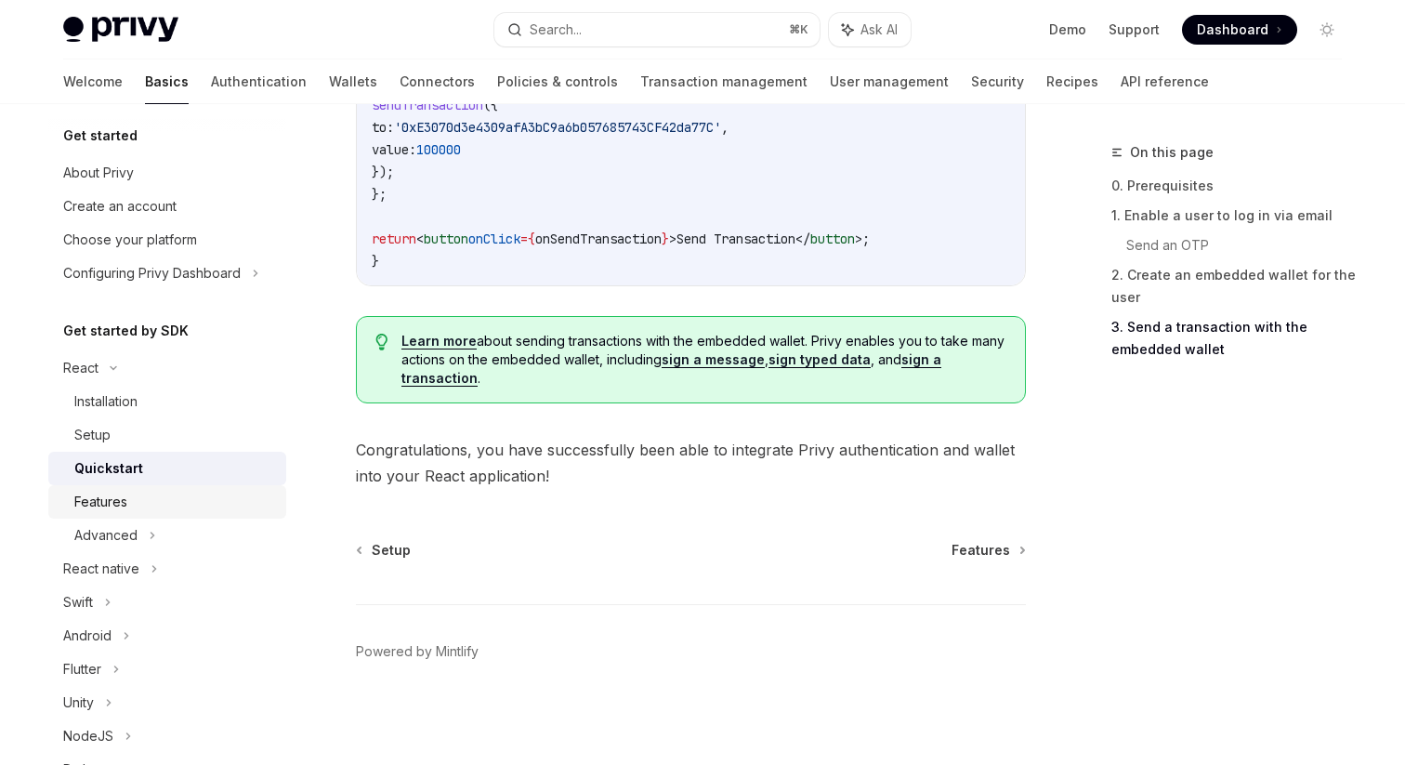
click at [232, 505] on div "Features" at bounding box center [174, 502] width 201 height 22
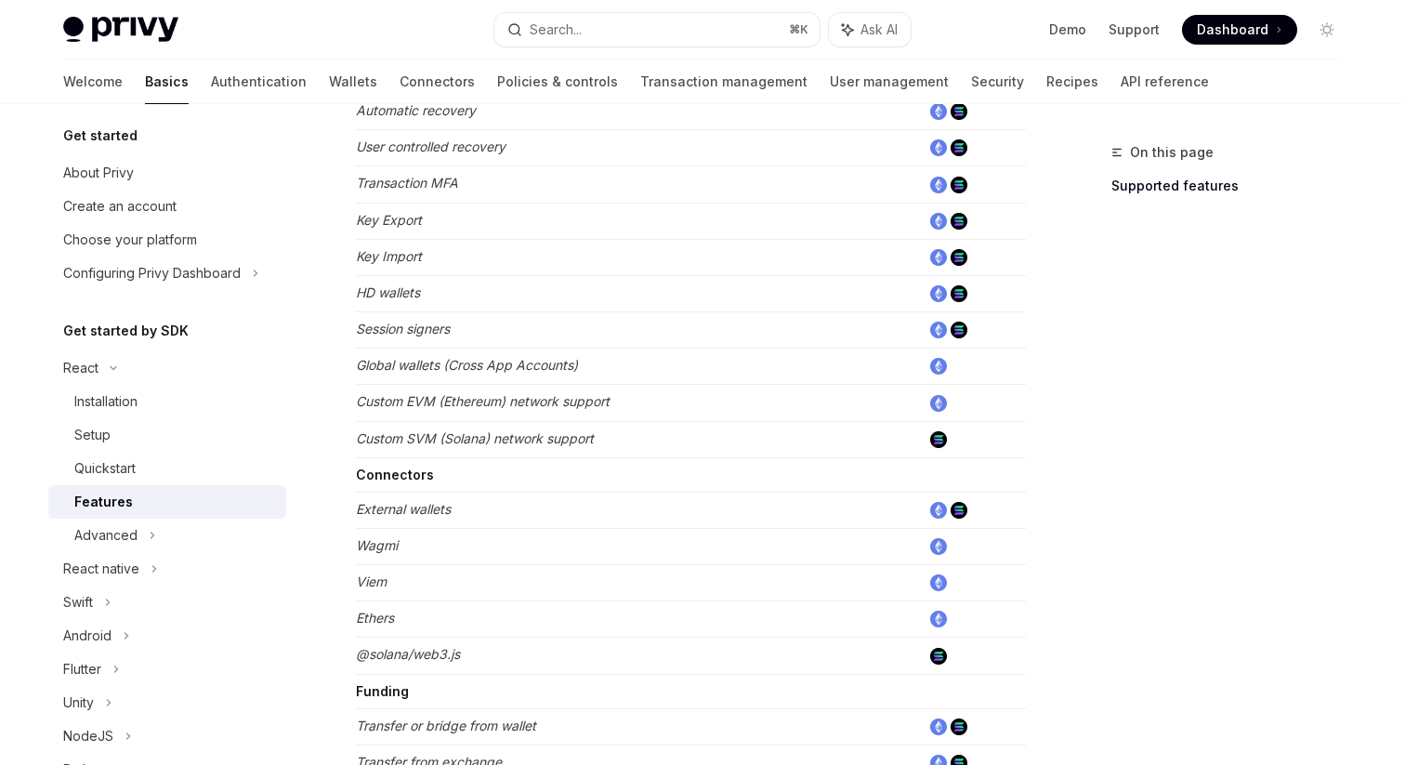
scroll to position [938, 0]
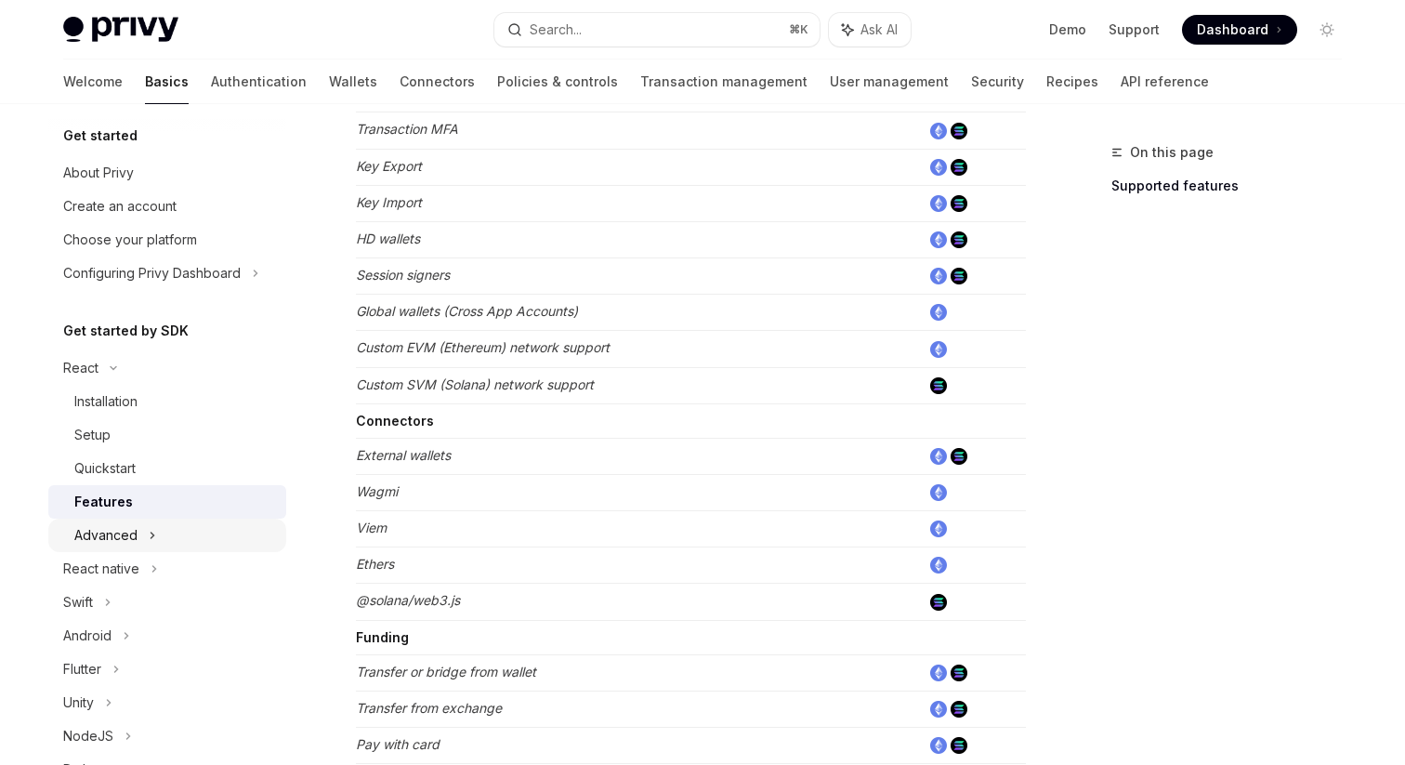
click at [237, 534] on div "Advanced" at bounding box center [167, 534] width 238 height 33
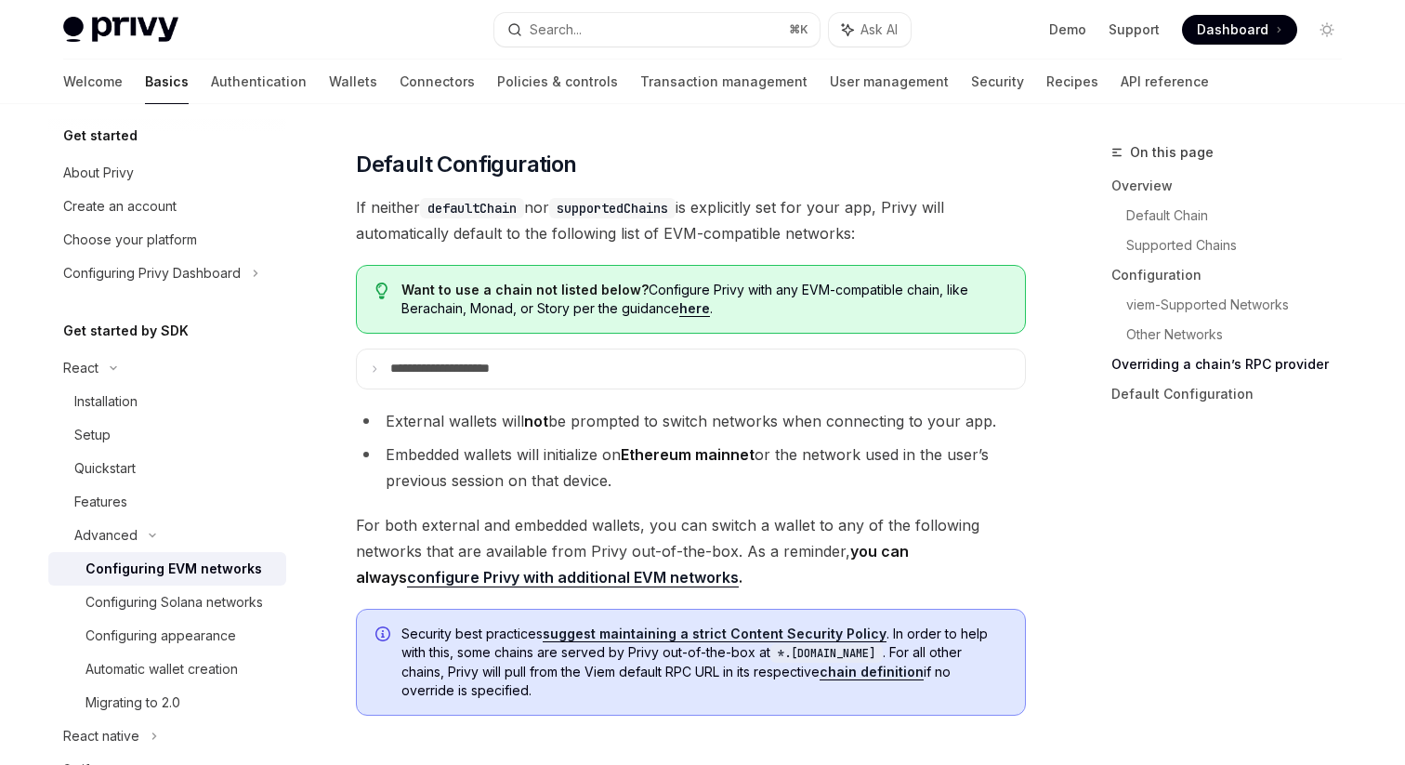
scroll to position [4843, 0]
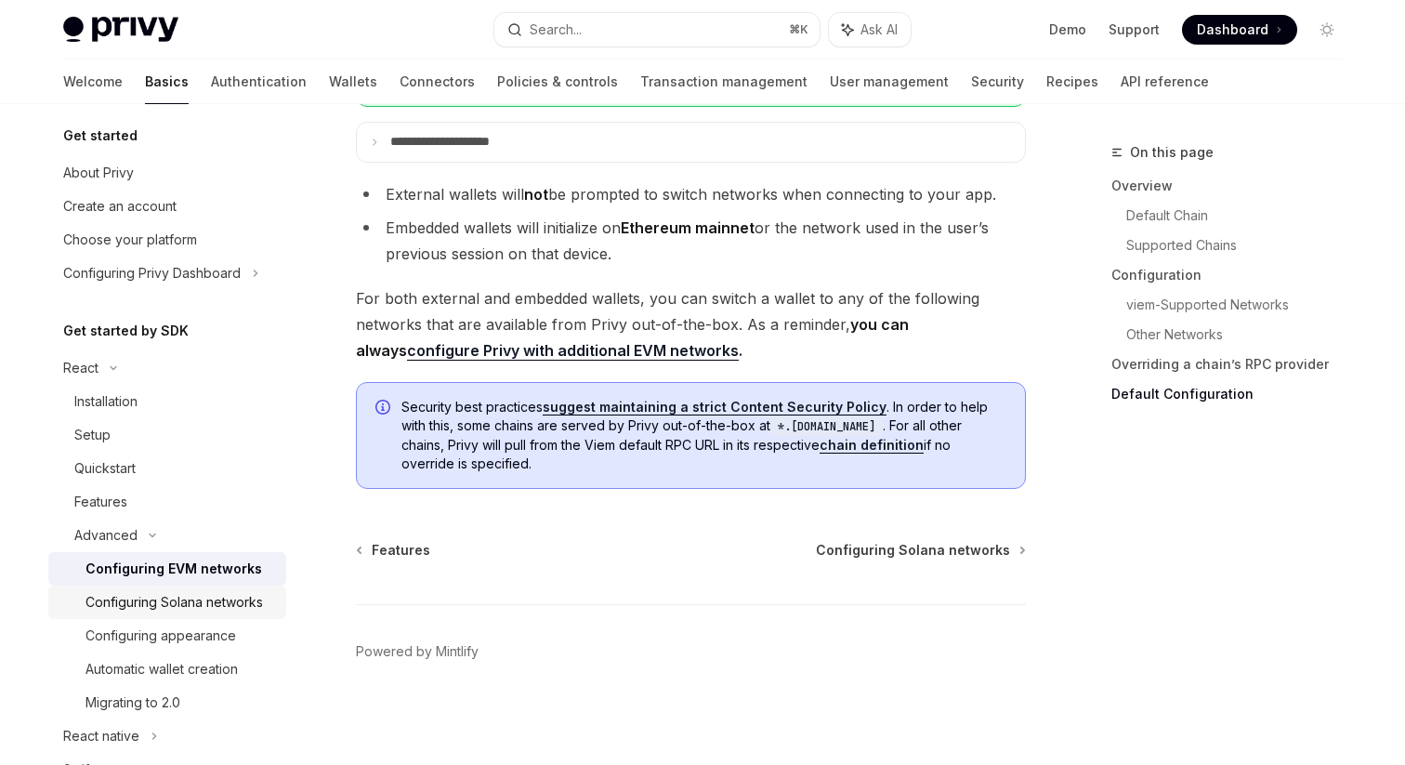
click at [254, 594] on div "Configuring Solana networks" at bounding box center [173, 602] width 177 height 22
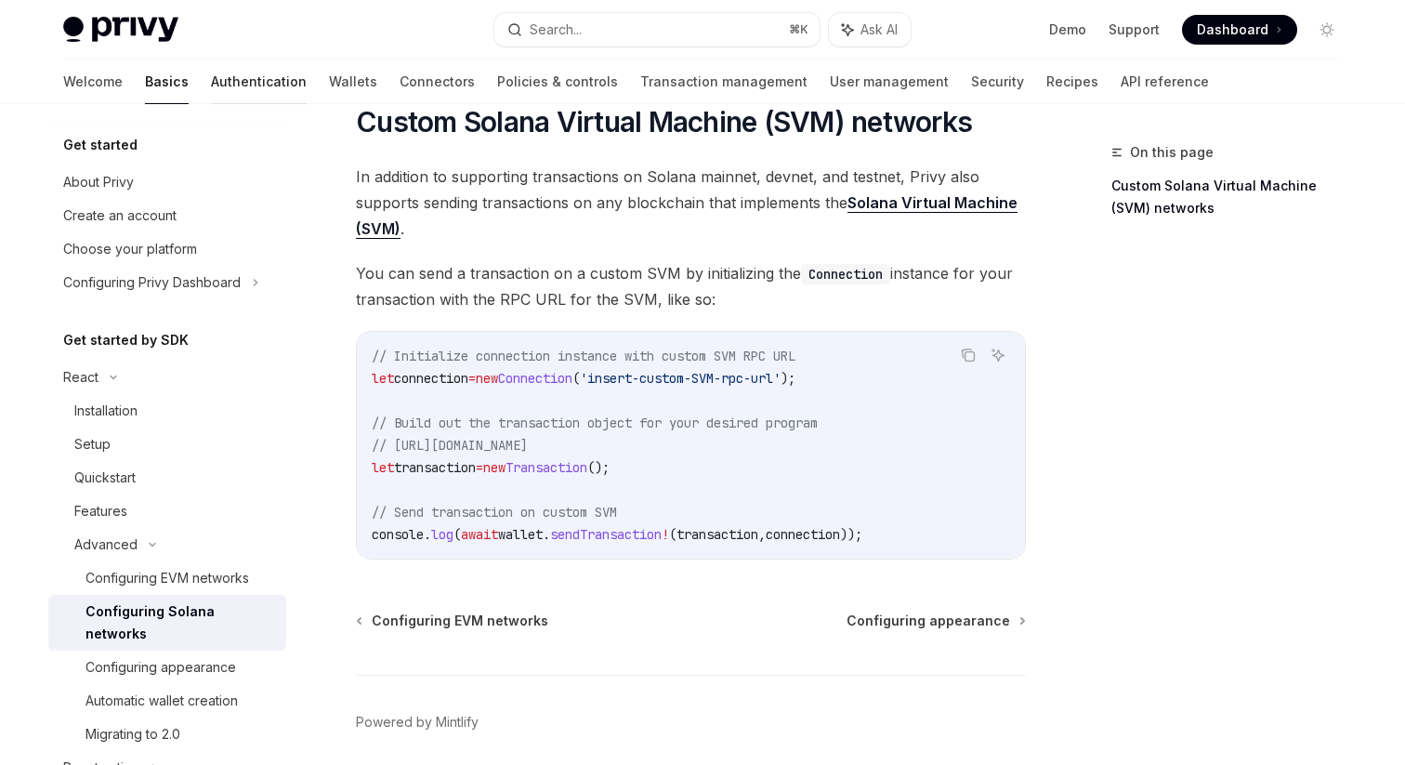
click at [211, 77] on link "Authentication" at bounding box center [259, 81] width 96 height 45
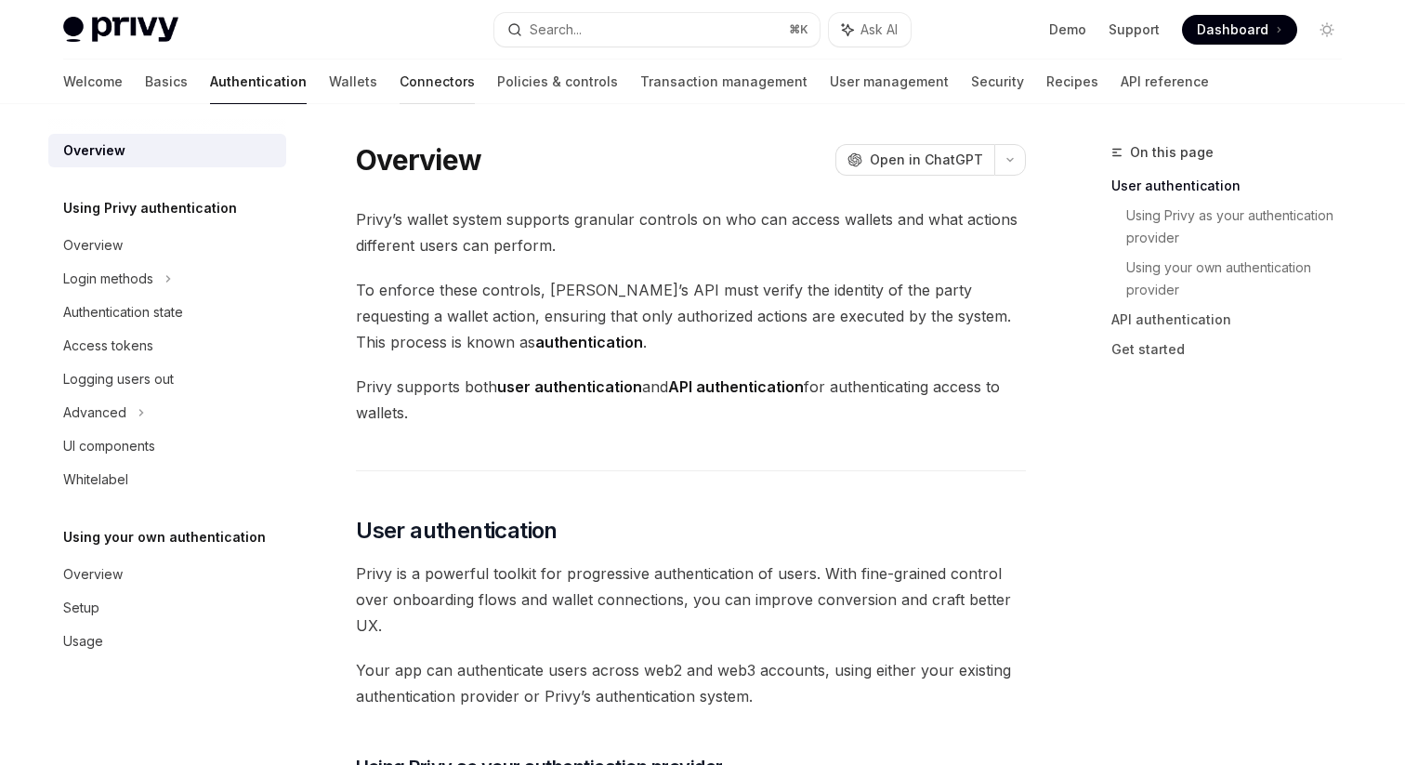
click at [400, 87] on link "Connectors" at bounding box center [437, 81] width 75 height 45
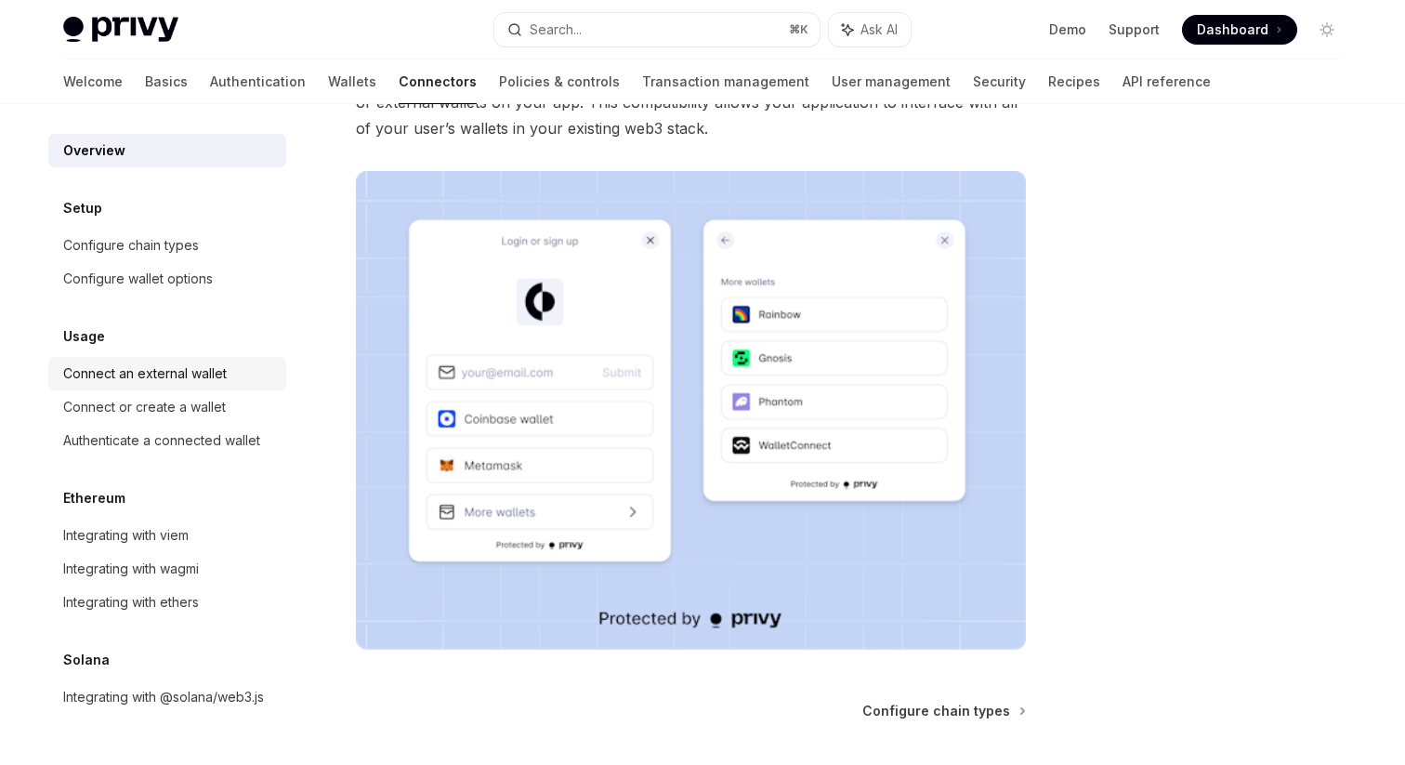
scroll to position [293, 0]
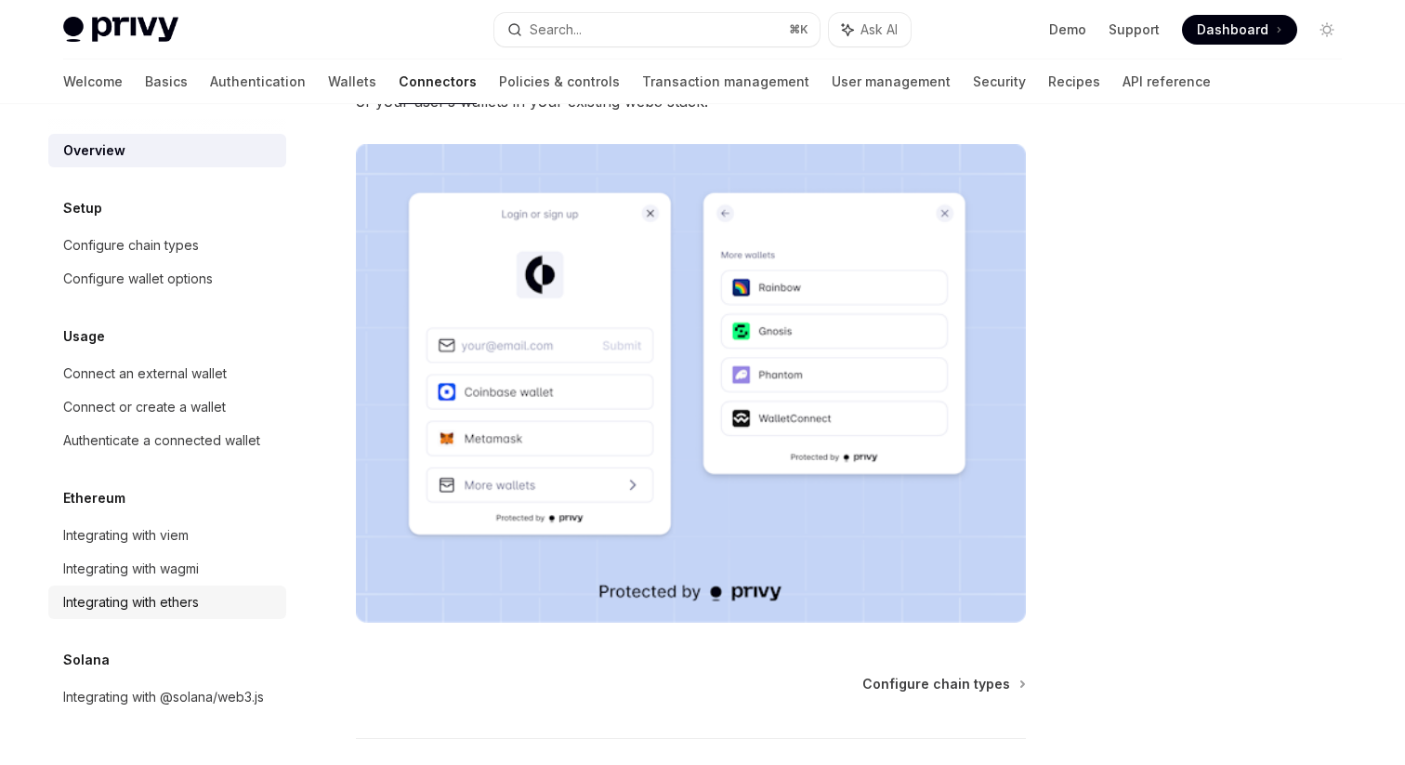
click at [186, 603] on div "Integrating with ethers" at bounding box center [131, 602] width 136 height 22
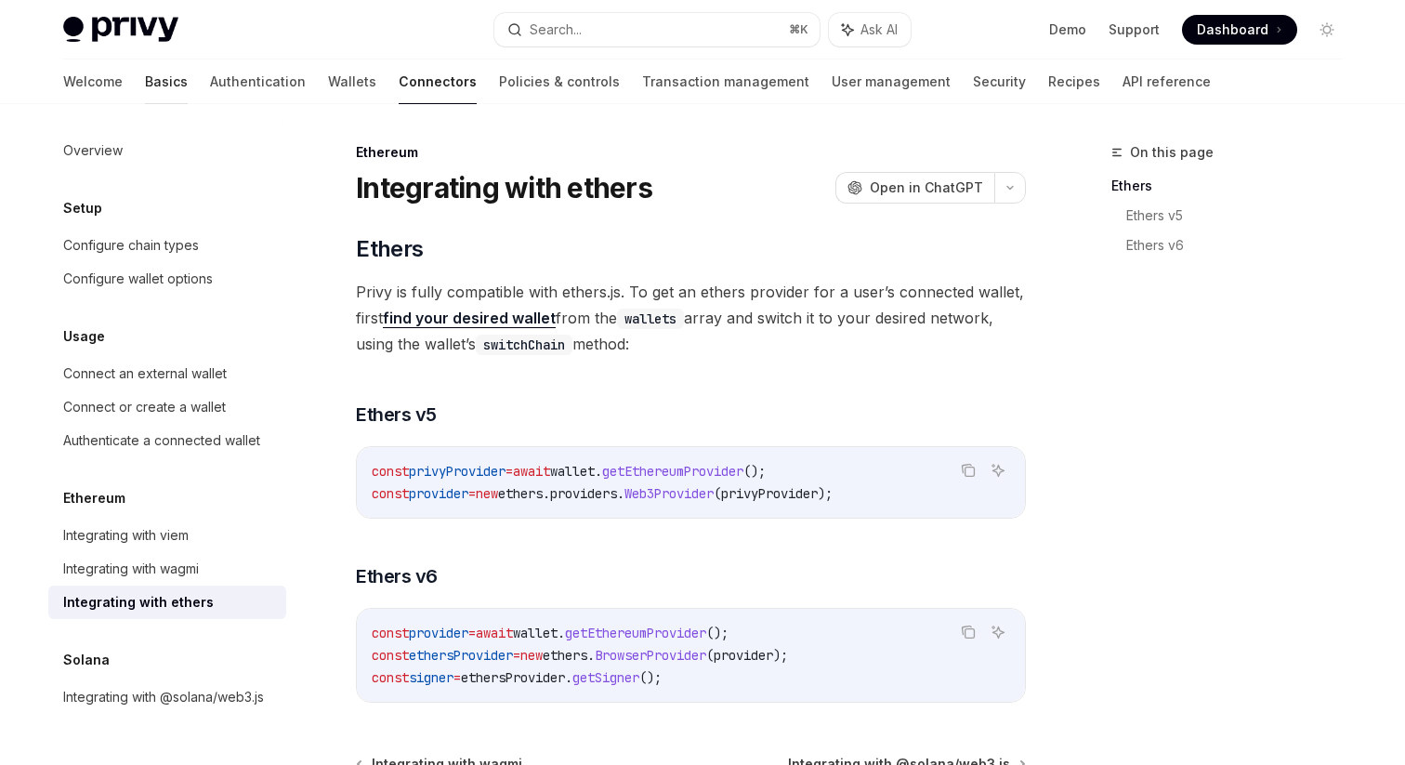
click at [145, 84] on link "Basics" at bounding box center [166, 81] width 43 height 45
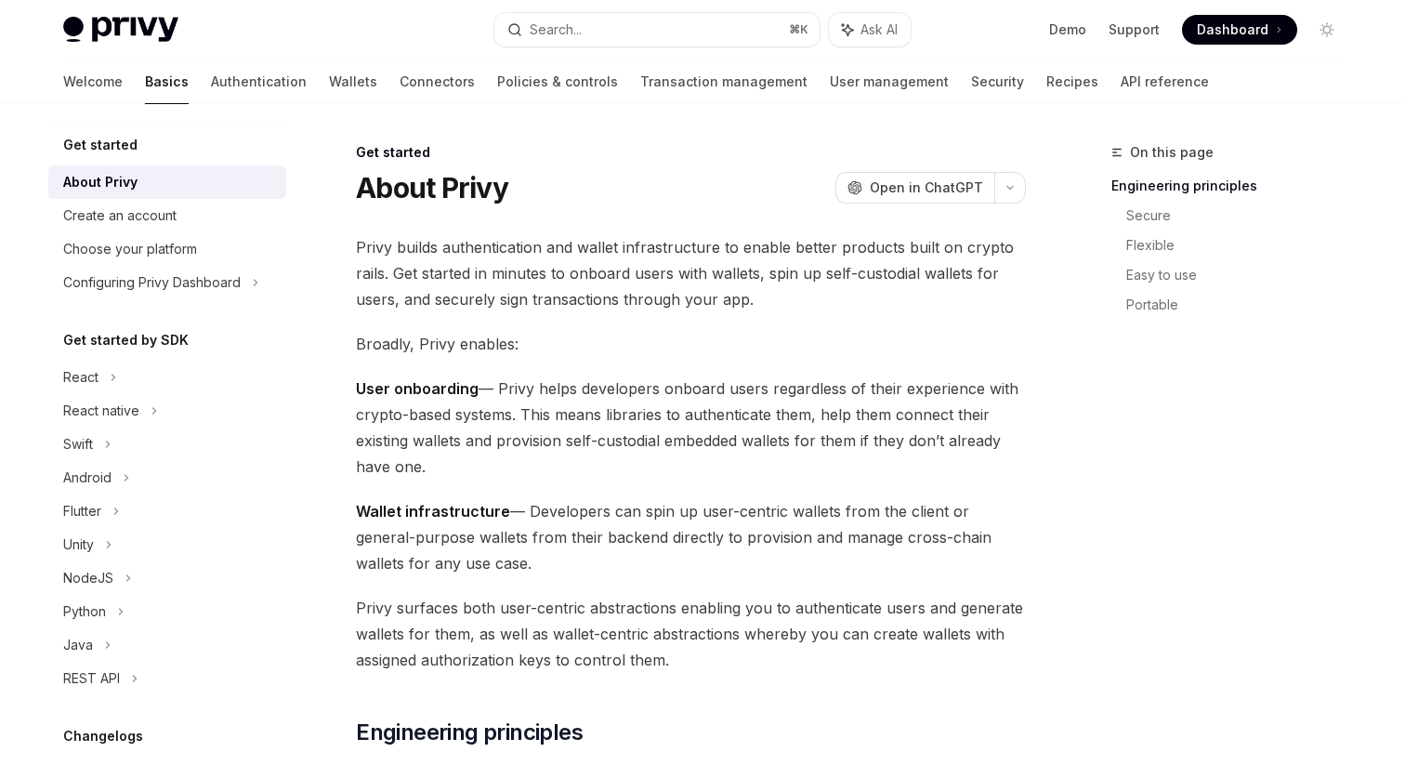
scroll to position [224, 0]
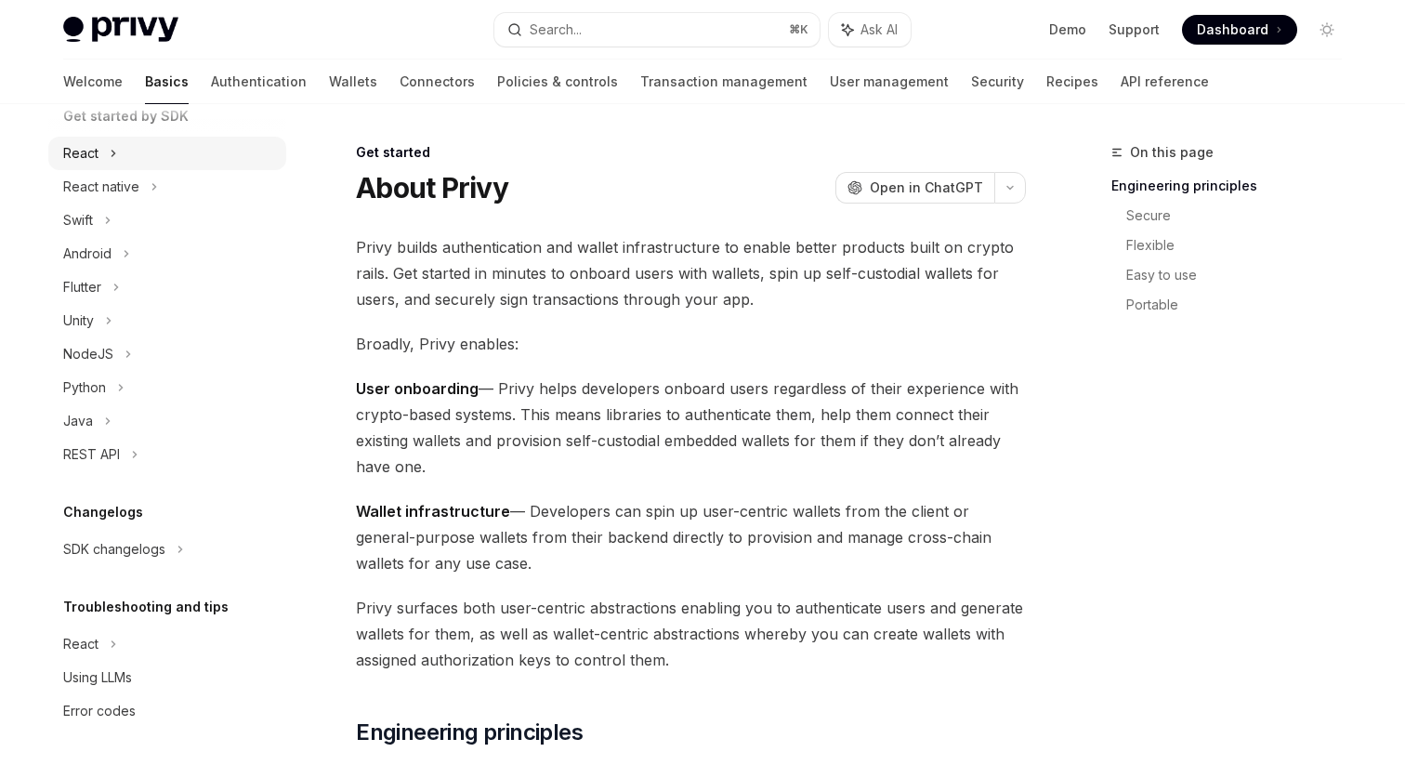
click at [142, 154] on div "React" at bounding box center [167, 153] width 238 height 33
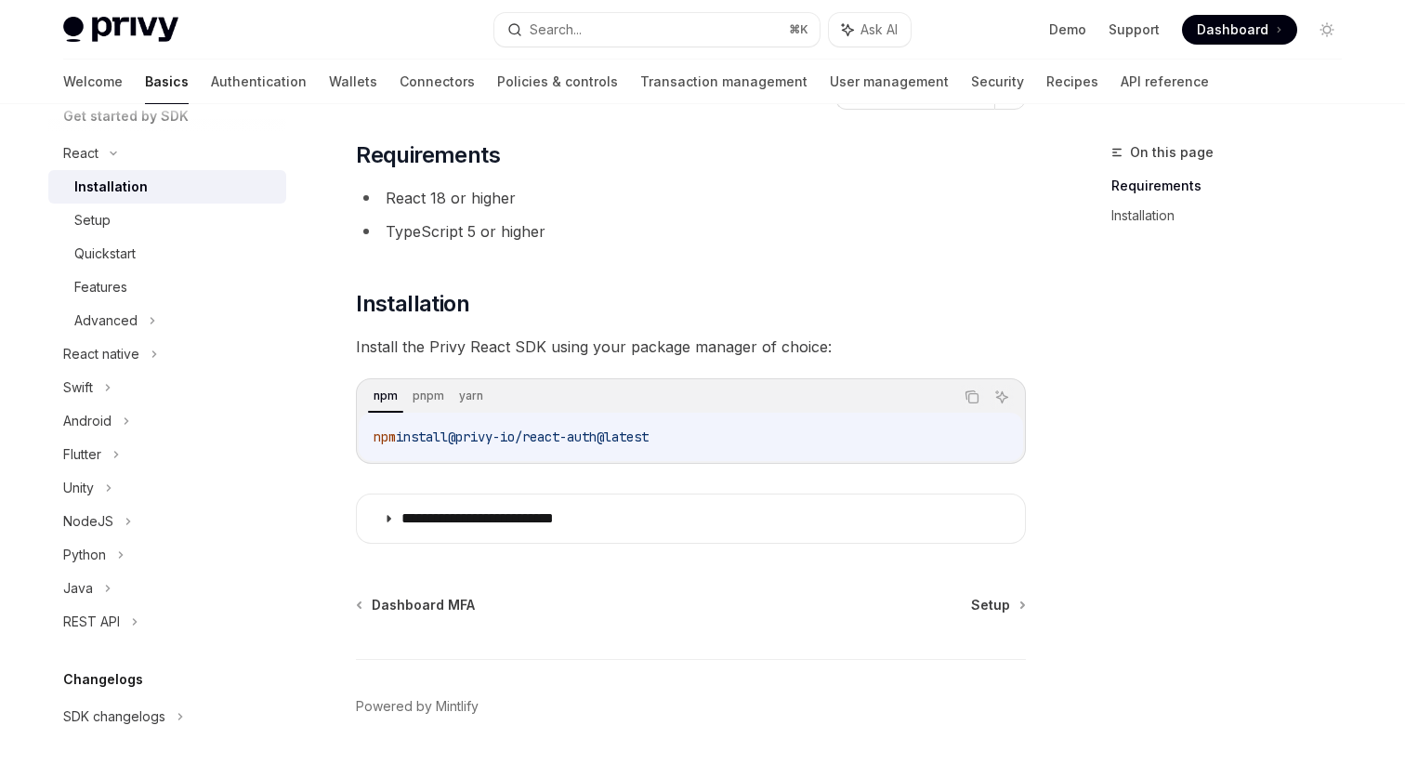
scroll to position [100, 0]
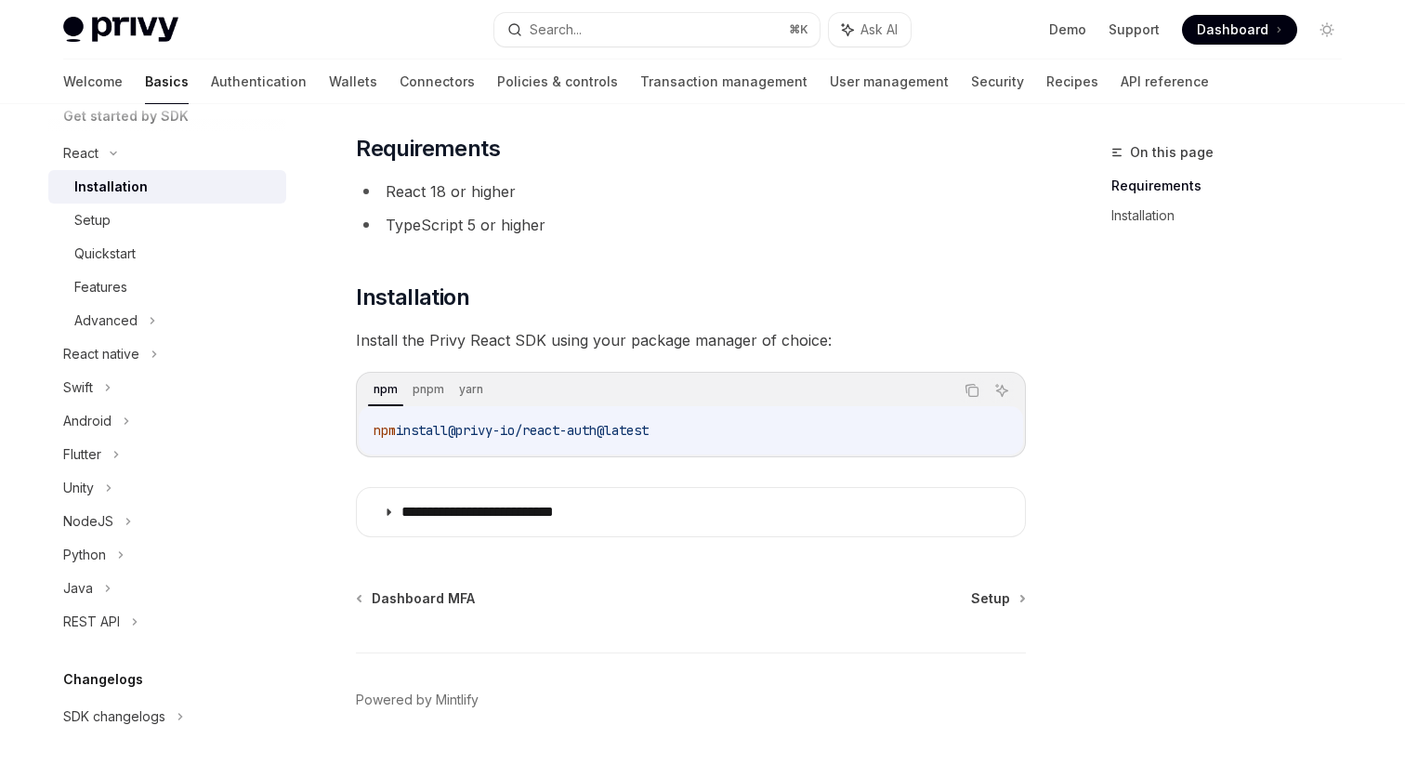
click at [459, 428] on span "@privy-io/react-auth@latest" at bounding box center [548, 430] width 201 height 17
copy div "npm install @privy-io/react-auth@latest"
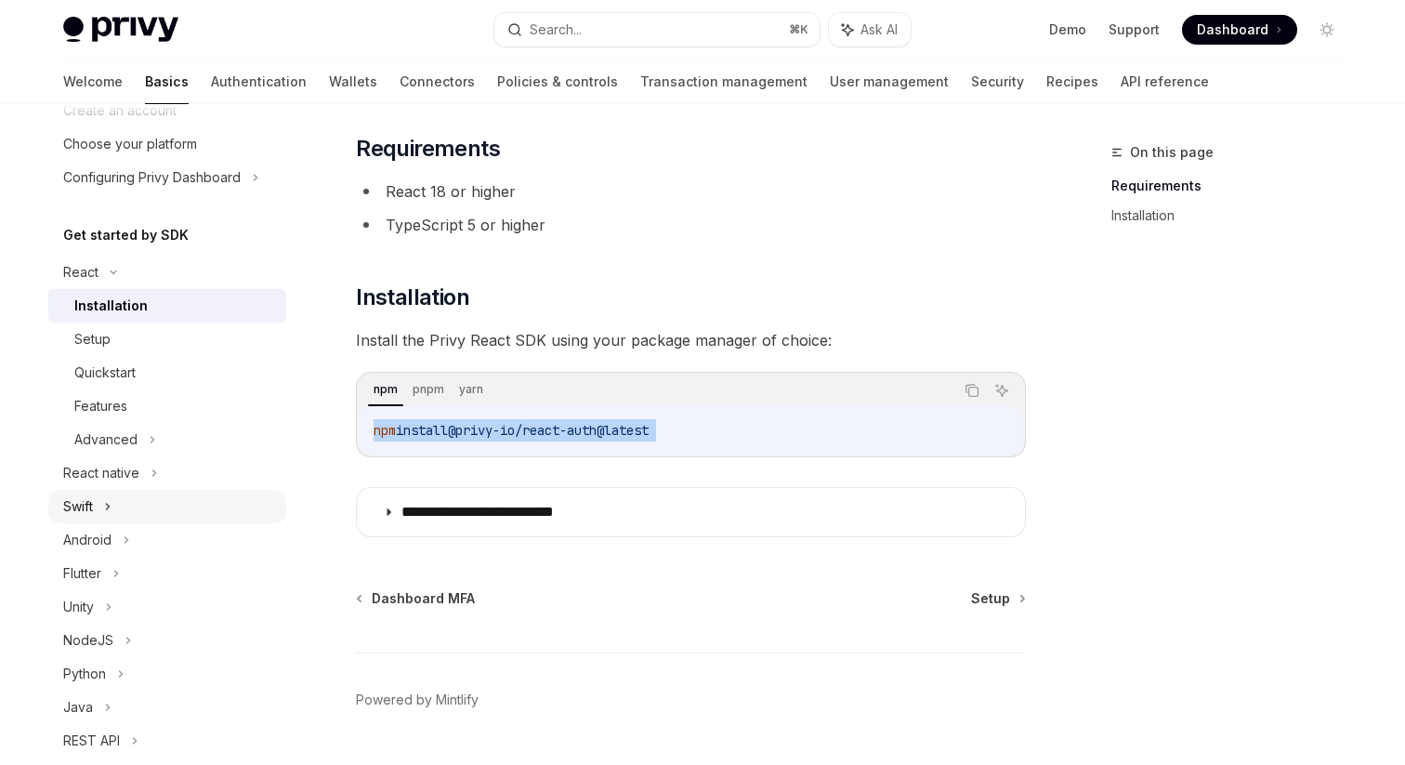
scroll to position [0, 0]
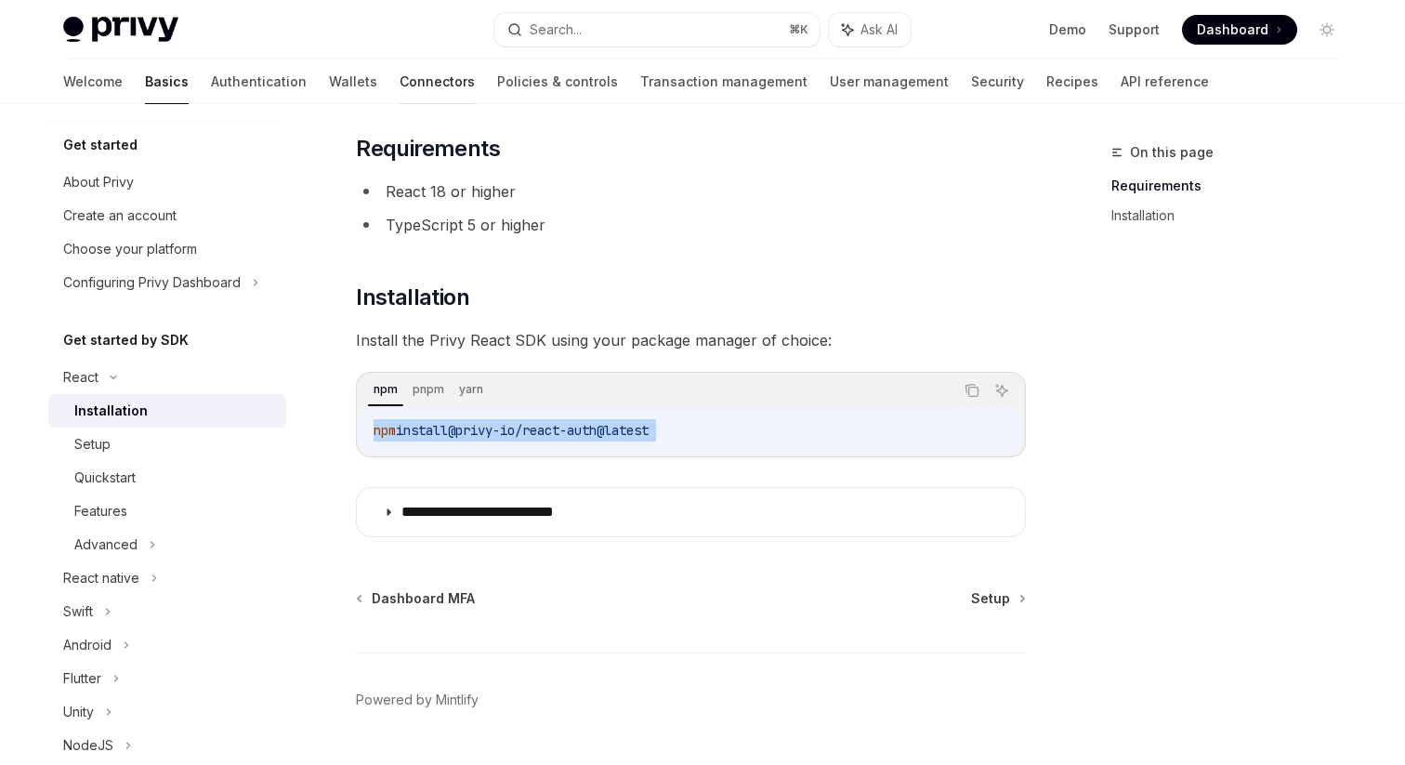
click at [400, 66] on link "Connectors" at bounding box center [437, 81] width 75 height 45
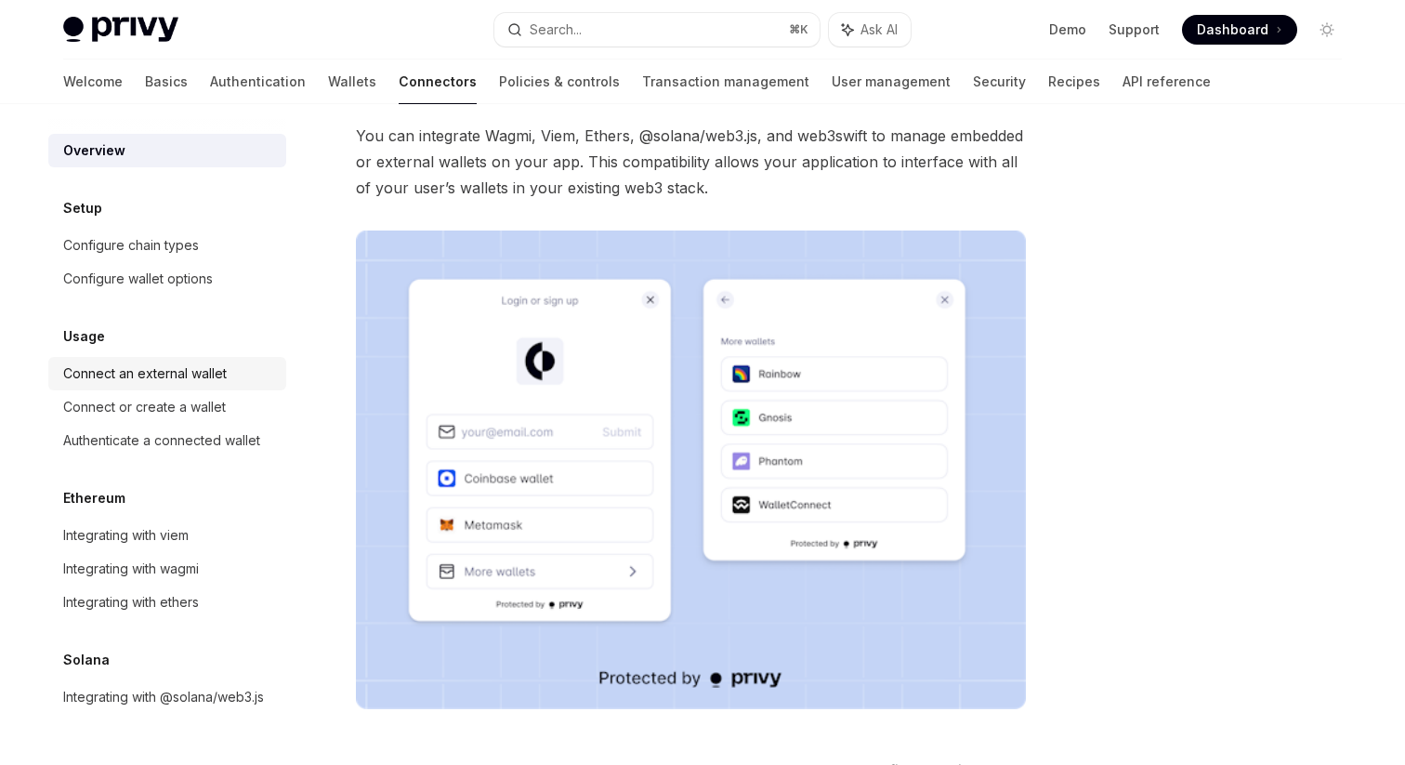
scroll to position [210, 0]
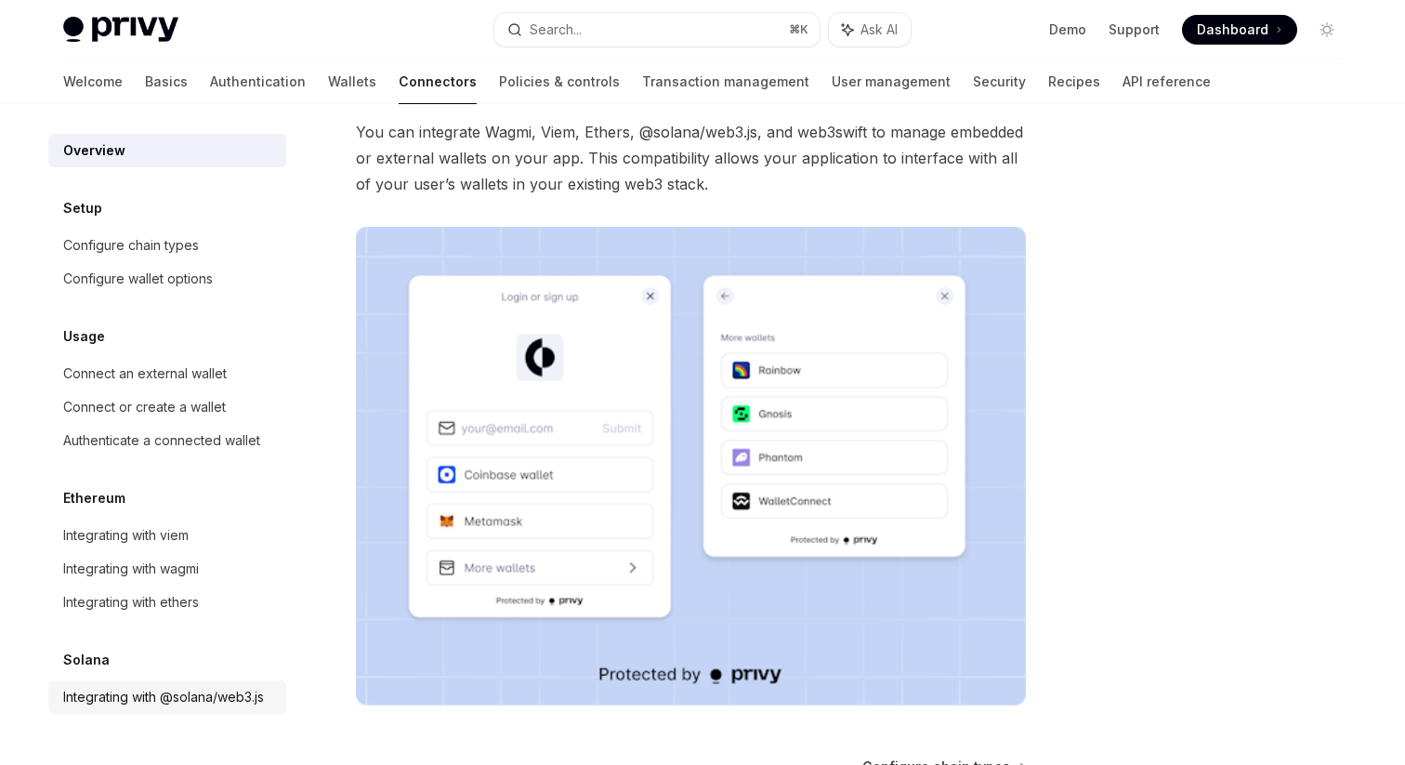
click at [220, 694] on div "Integrating with @solana/web3.js" at bounding box center [163, 697] width 201 height 22
type textarea "*"
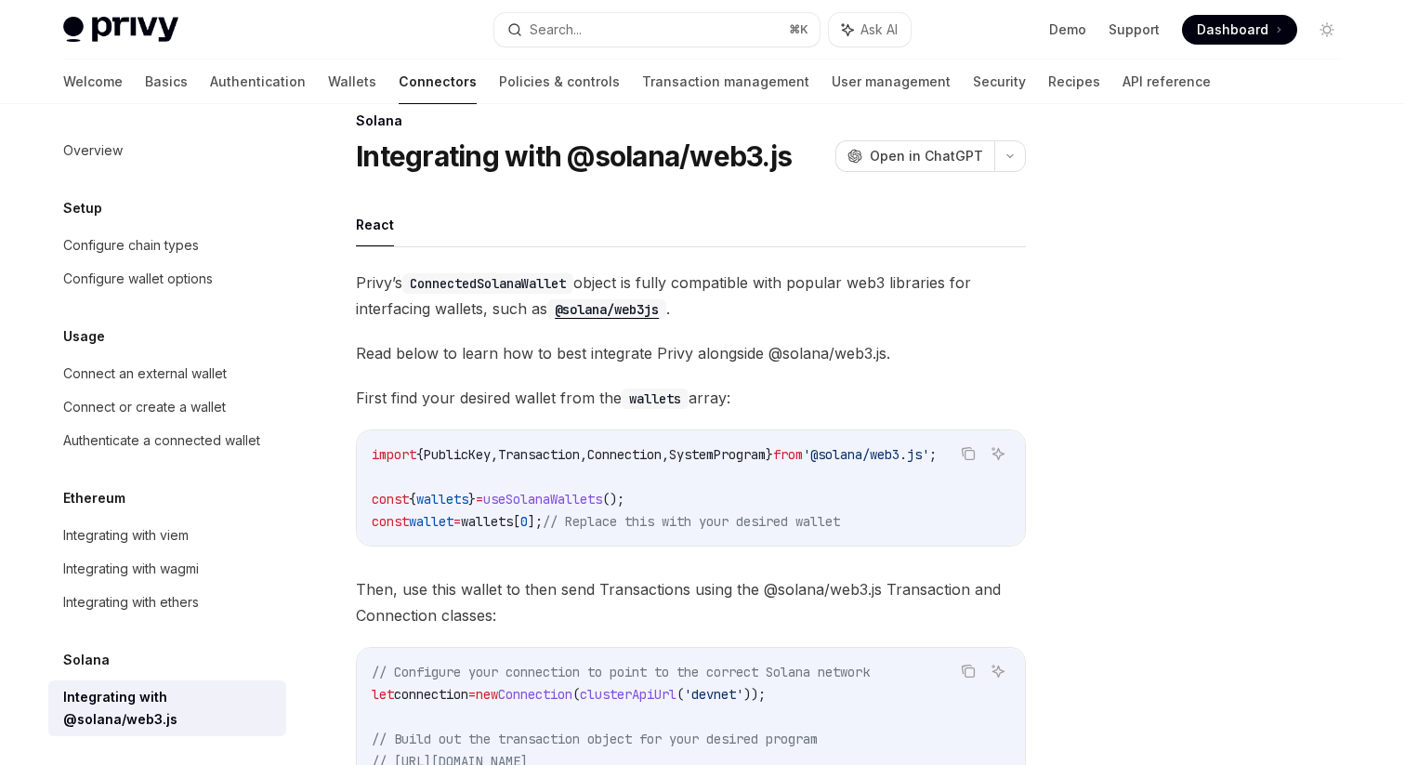
scroll to position [34, 0]
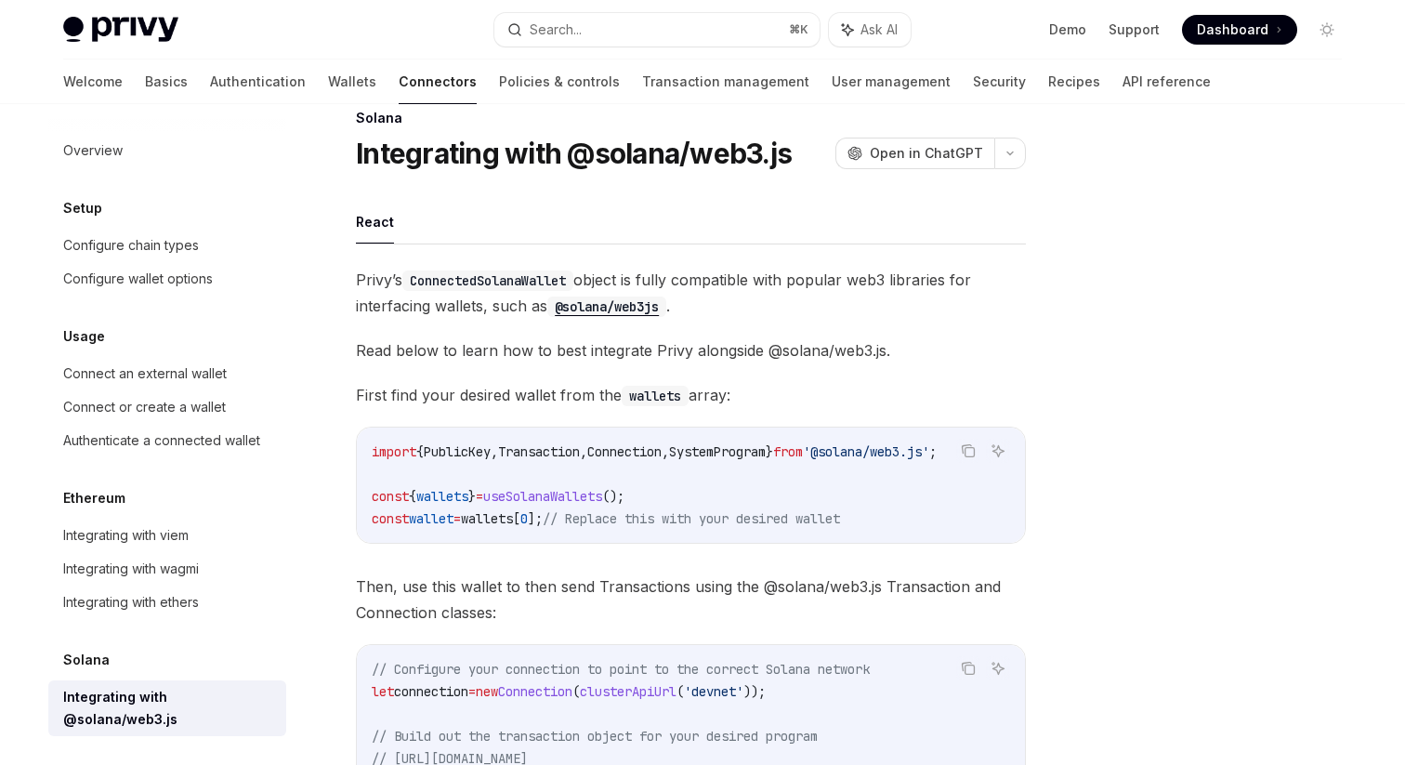
click at [479, 459] on span "PublicKey" at bounding box center [457, 451] width 67 height 17
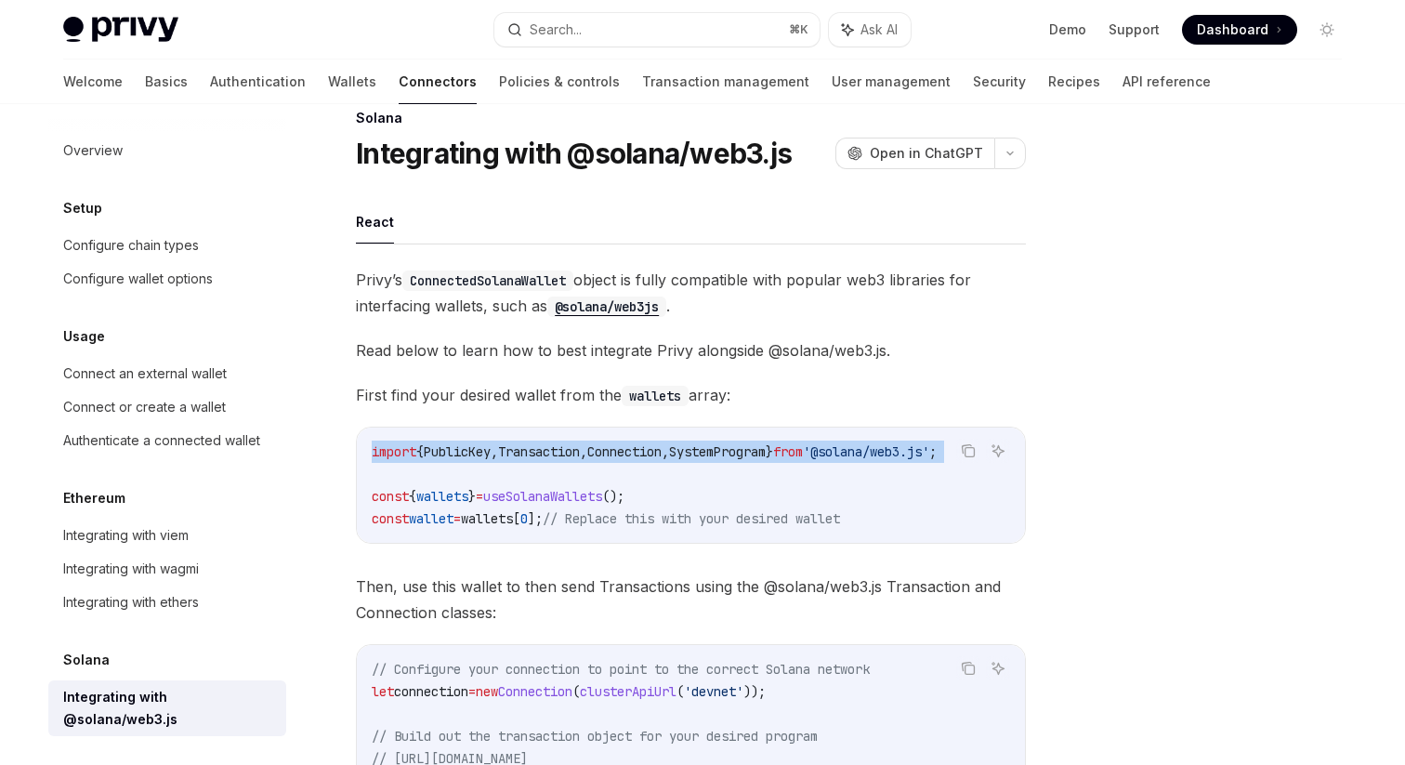
click at [479, 459] on span "PublicKey" at bounding box center [457, 451] width 67 height 17
copy code "import { PublicKey , Transaction , Connection , SystemProgram } from '@solana/w…"
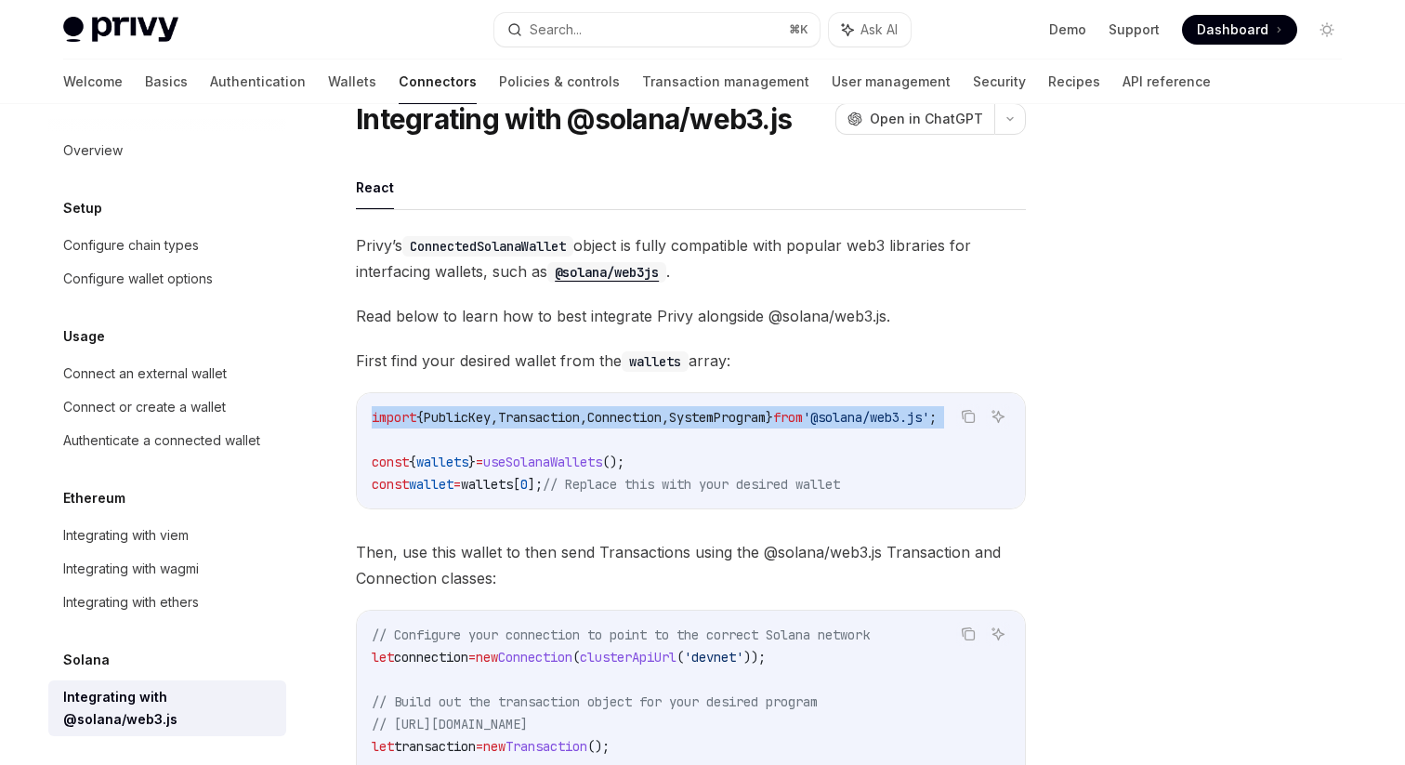
scroll to position [0, 0]
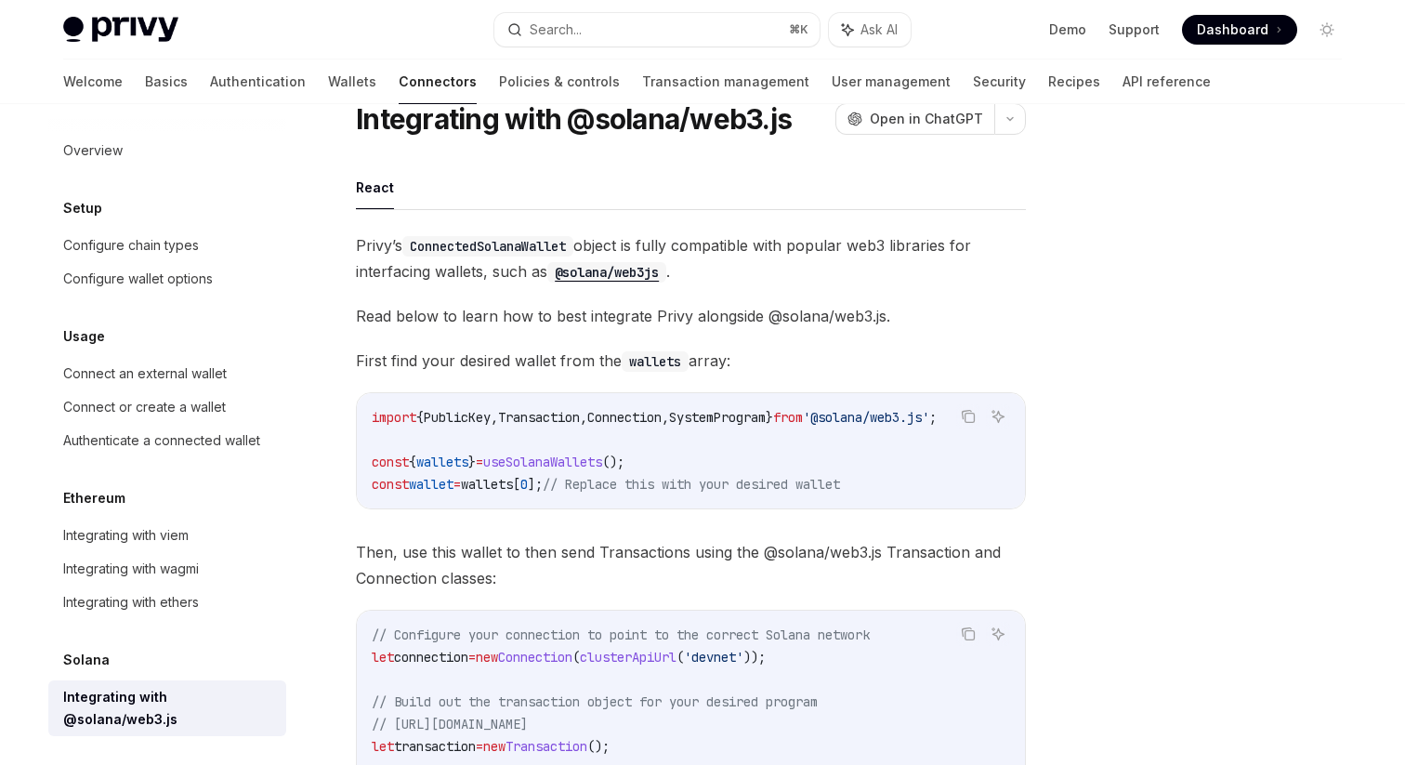
click at [602, 464] on span "useSolanaWallets" at bounding box center [542, 461] width 119 height 17
copy code "const { wallets } = useSolanaWallets ();"
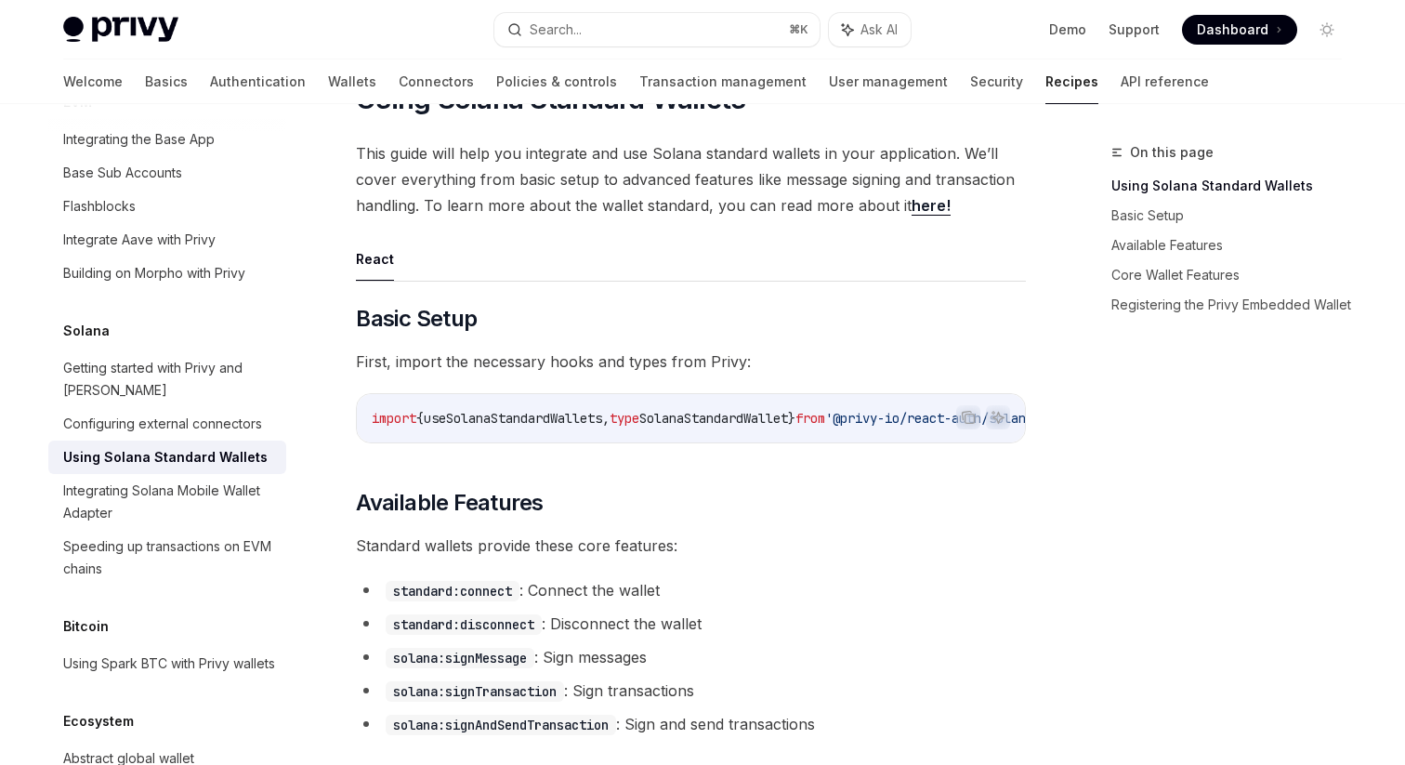
scroll to position [267, 0]
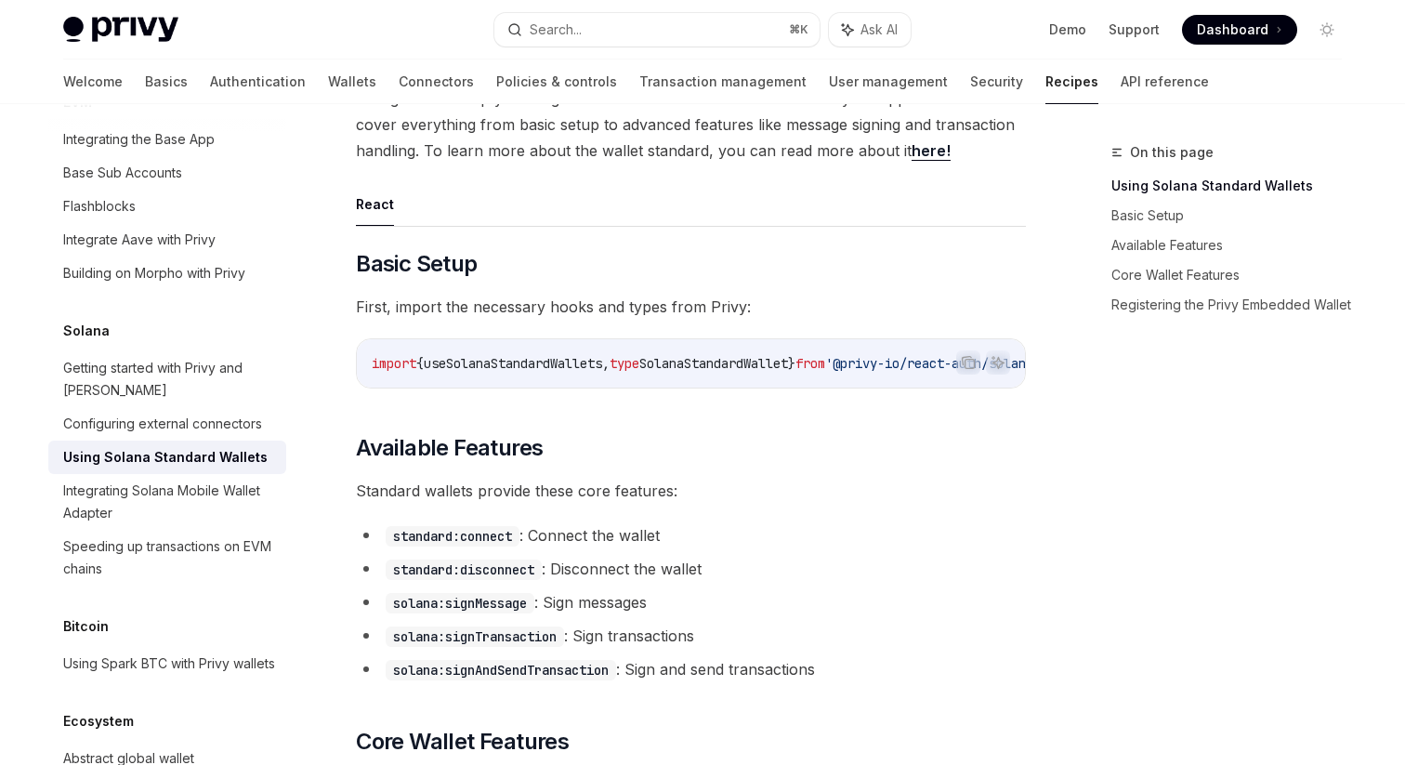
click at [497, 374] on code "import { useSolanaStandardWallets , type SolanaStandardWallet } from '@privy-io…" at bounding box center [732, 363] width 721 height 22
click at [499, 364] on span "useSolanaStandardWallets" at bounding box center [513, 363] width 178 height 17
copy span "useSolanaStandardWallets"
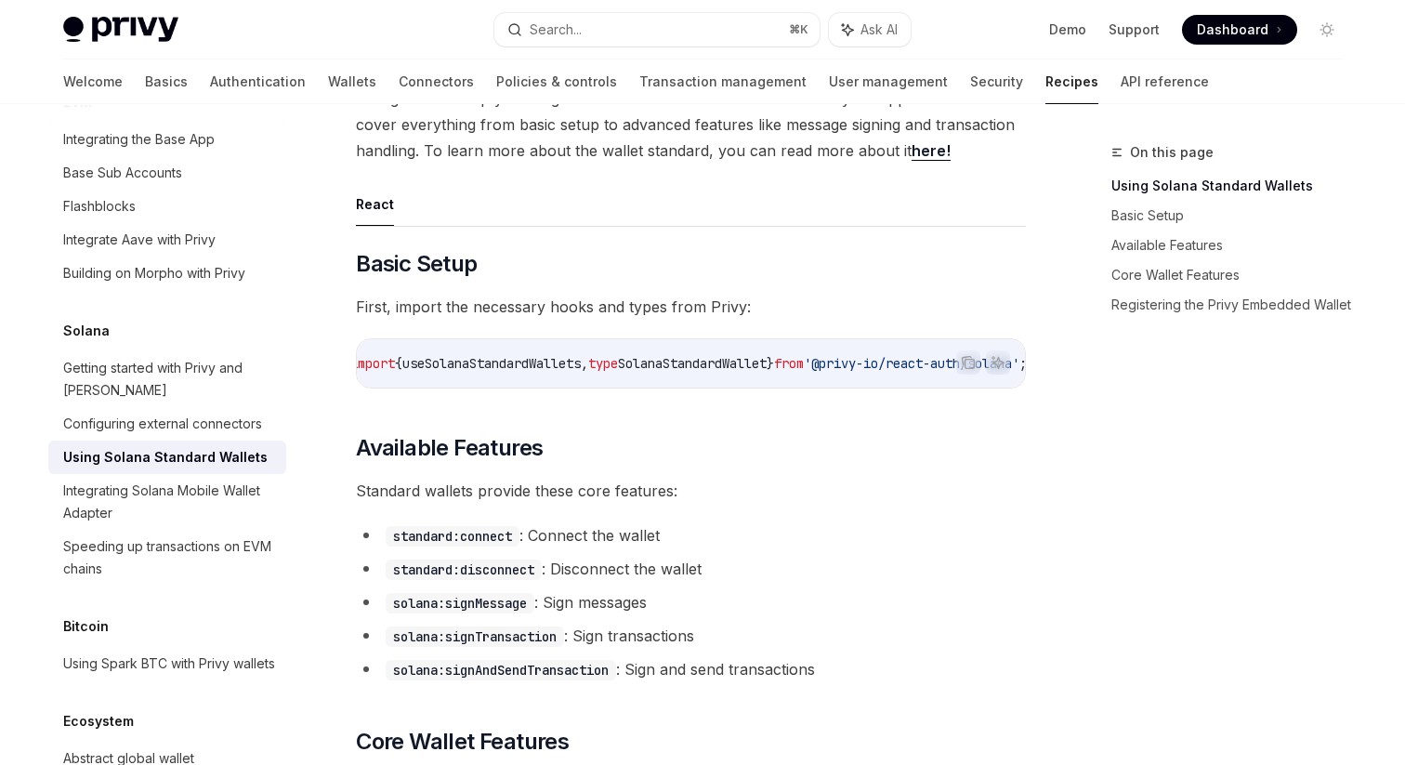
click at [760, 363] on span "SolanaStandardWallet" at bounding box center [692, 363] width 149 height 17
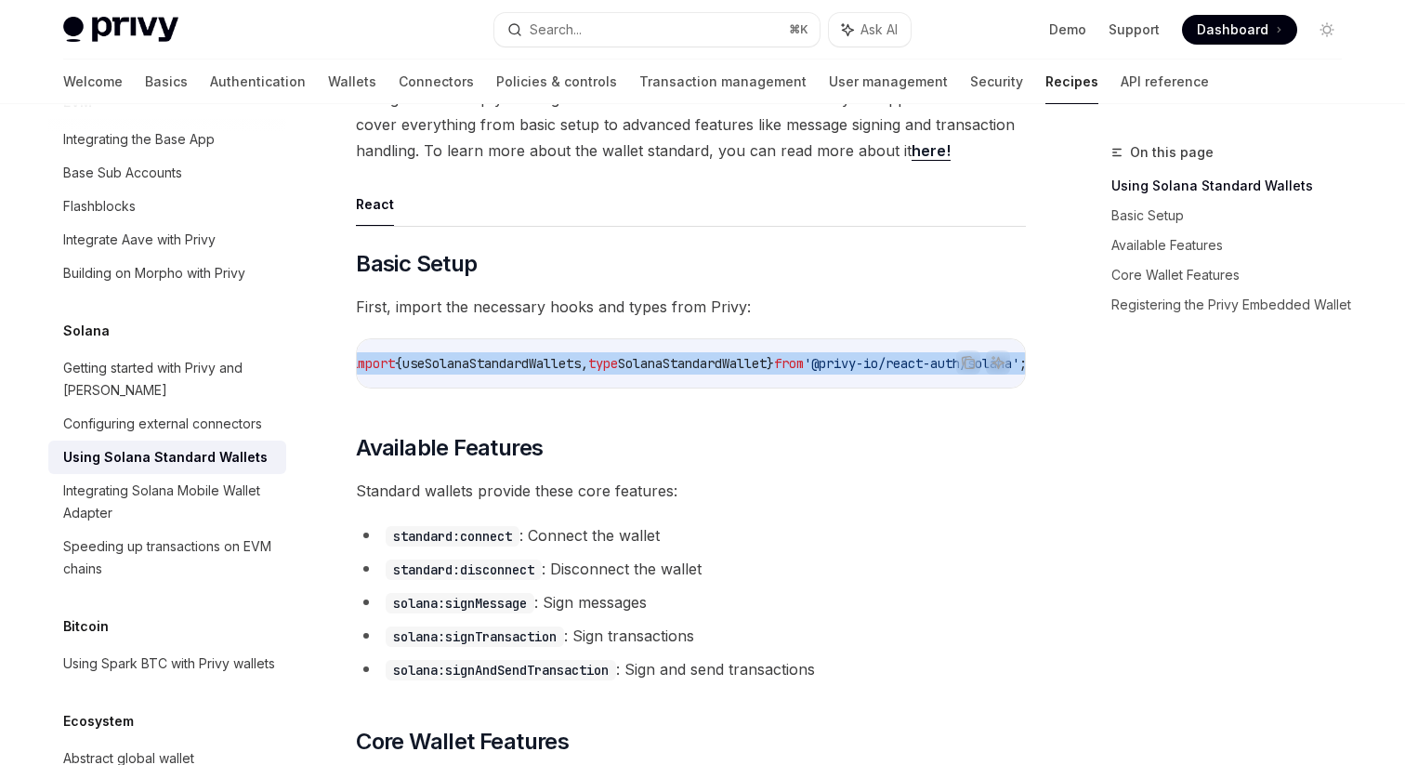
click at [760, 363] on span "SolanaStandardWallet" at bounding box center [692, 363] width 149 height 17
copy code "import { useSolanaStandardWallets , type SolanaStandardWallet } from '@privy-io…"
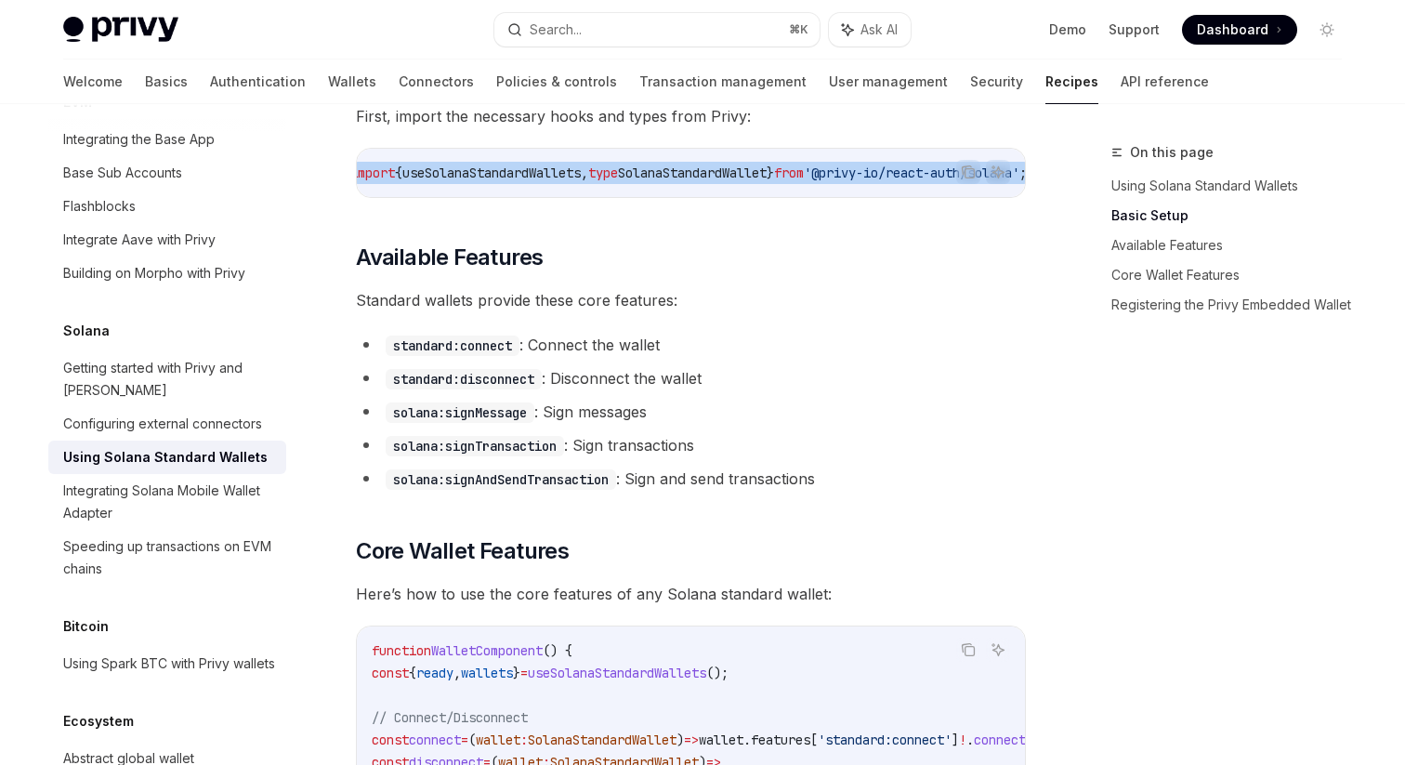
scroll to position [455, 0]
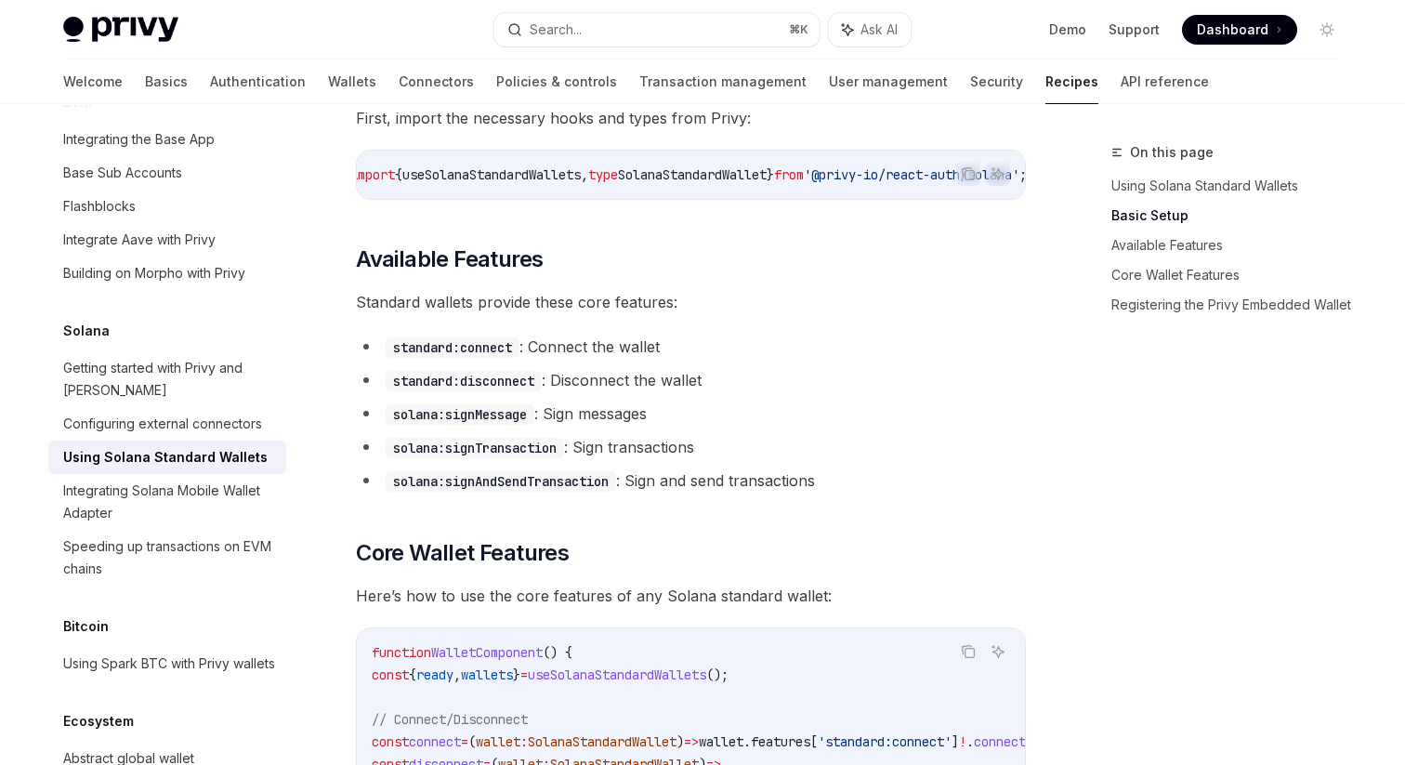
click at [552, 166] on span "useSolanaStandardWallets" at bounding box center [491, 174] width 178 height 17
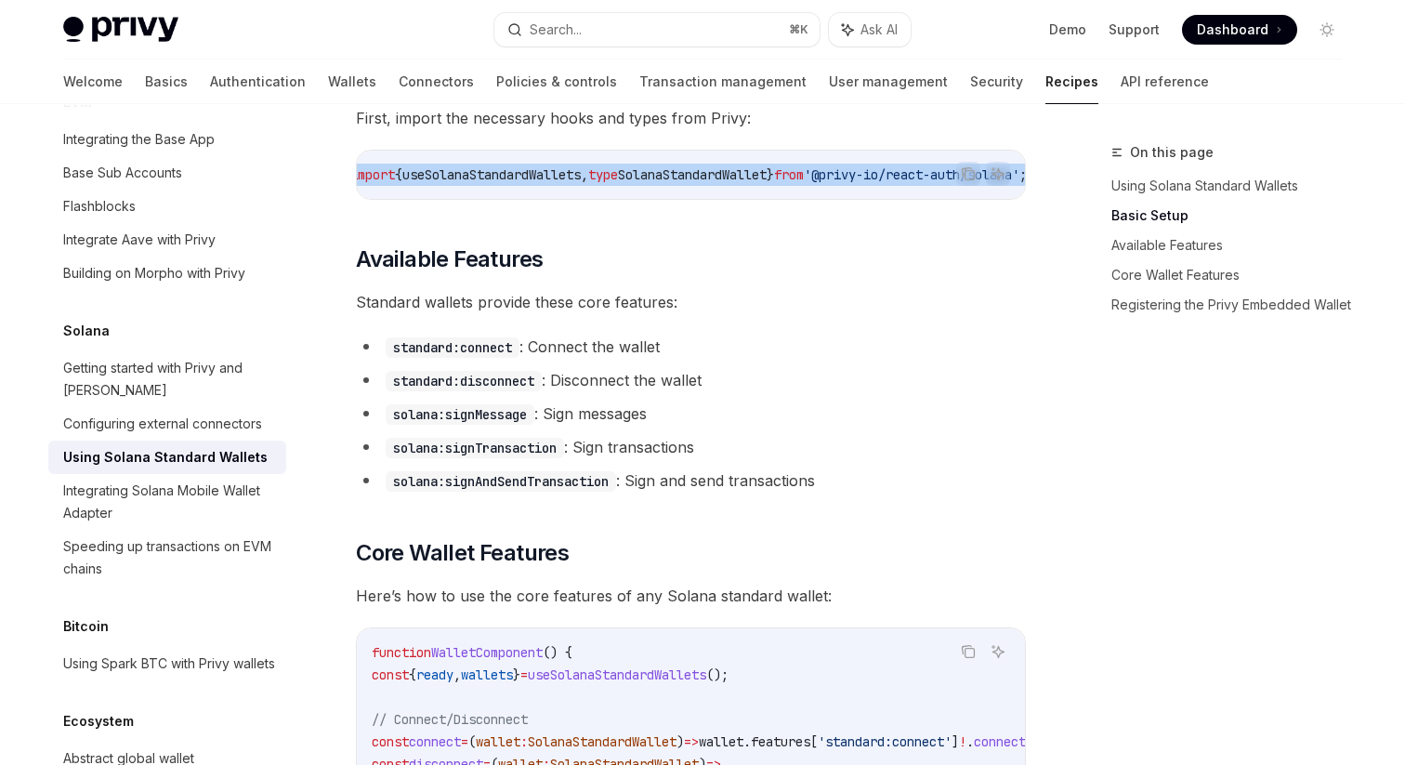
click at [552, 166] on span "useSolanaStandardWallets" at bounding box center [491, 174] width 178 height 17
copy code "import { useSolanaStandardWallets , type SolanaStandardWallet } from '@privy-io…"
click at [217, 357] on div "Getting started with Privy and Solana" at bounding box center [169, 379] width 212 height 45
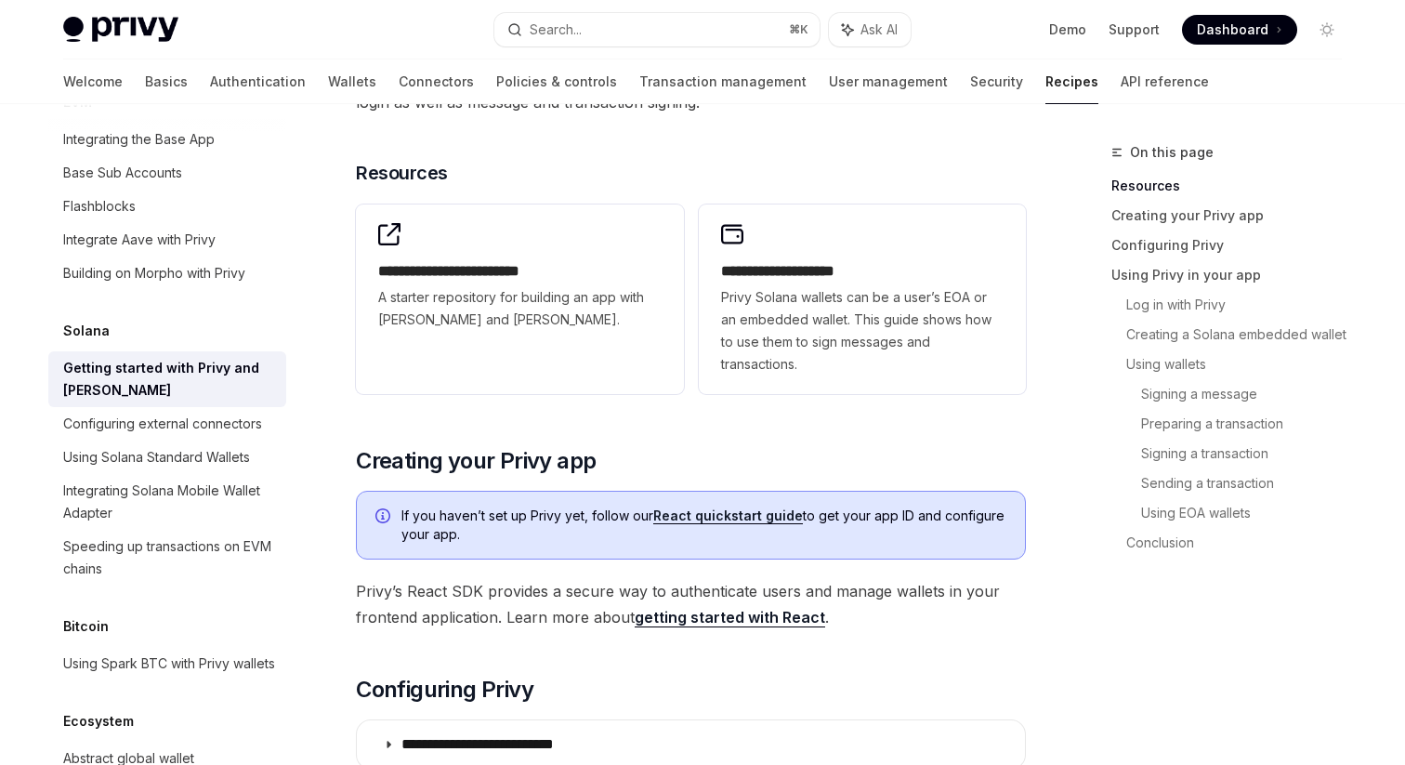
scroll to position [202, 0]
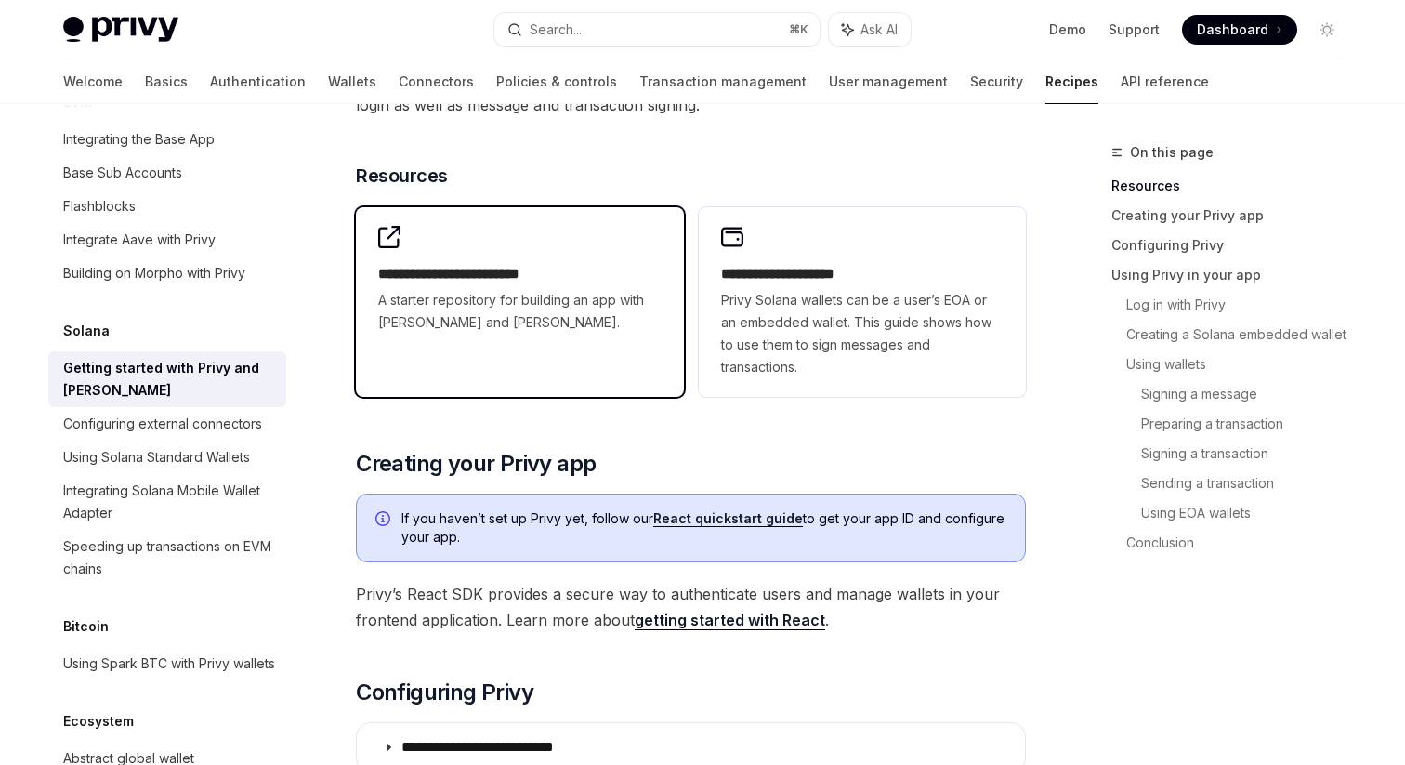
click at [466, 322] on span "A starter repository for building an app with Privy and Solana." at bounding box center [519, 311] width 282 height 45
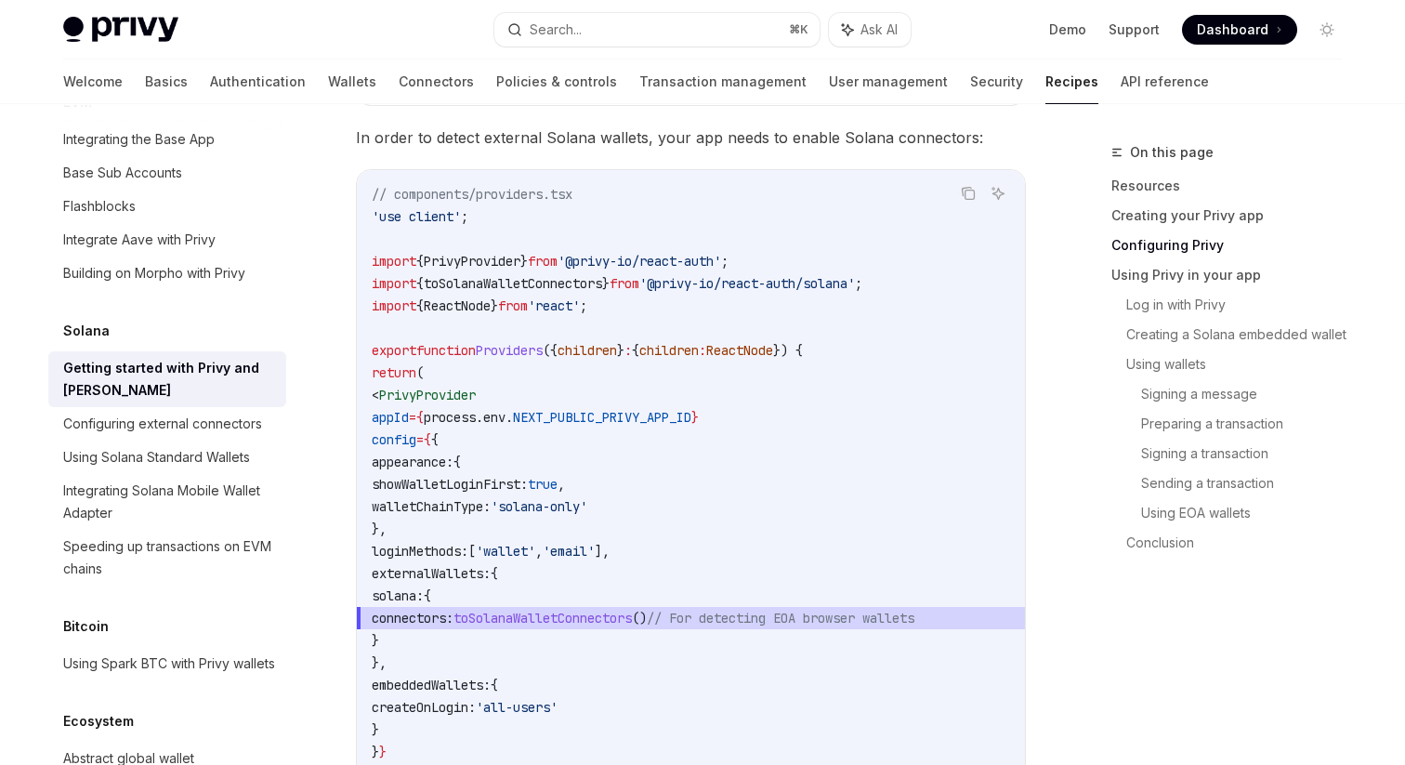
scroll to position [869, 0]
click at [524, 281] on span "toSolanaWalletConnectors" at bounding box center [513, 282] width 178 height 17
copy code "import { toSolanaWalletConnectors } from '@privy-io/react-auth/solana' ;"
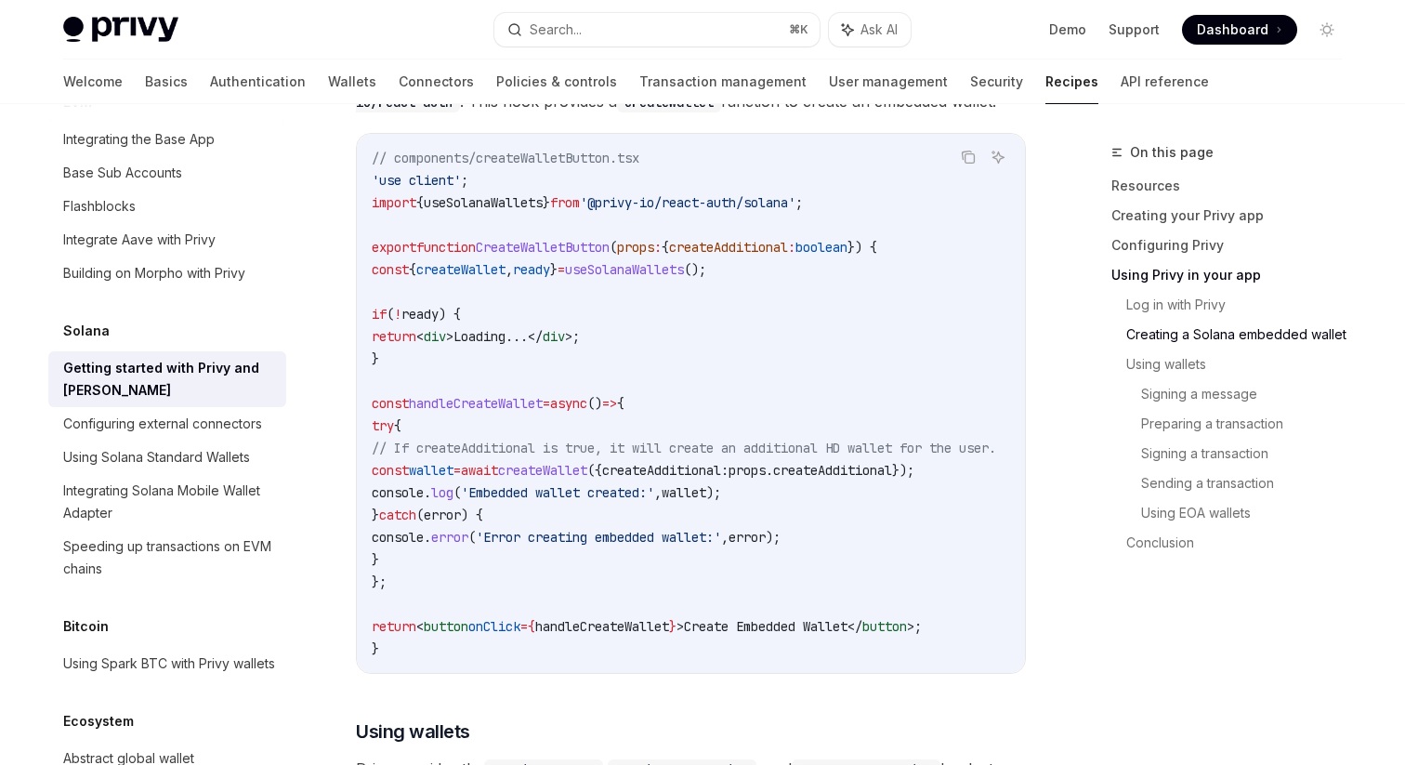
scroll to position [2542, 0]
click at [543, 209] on span "useSolanaWallets" at bounding box center [483, 203] width 119 height 17
copy code "import { useSolanaWallets } from '@privy-io/react-auth/solana' ;"
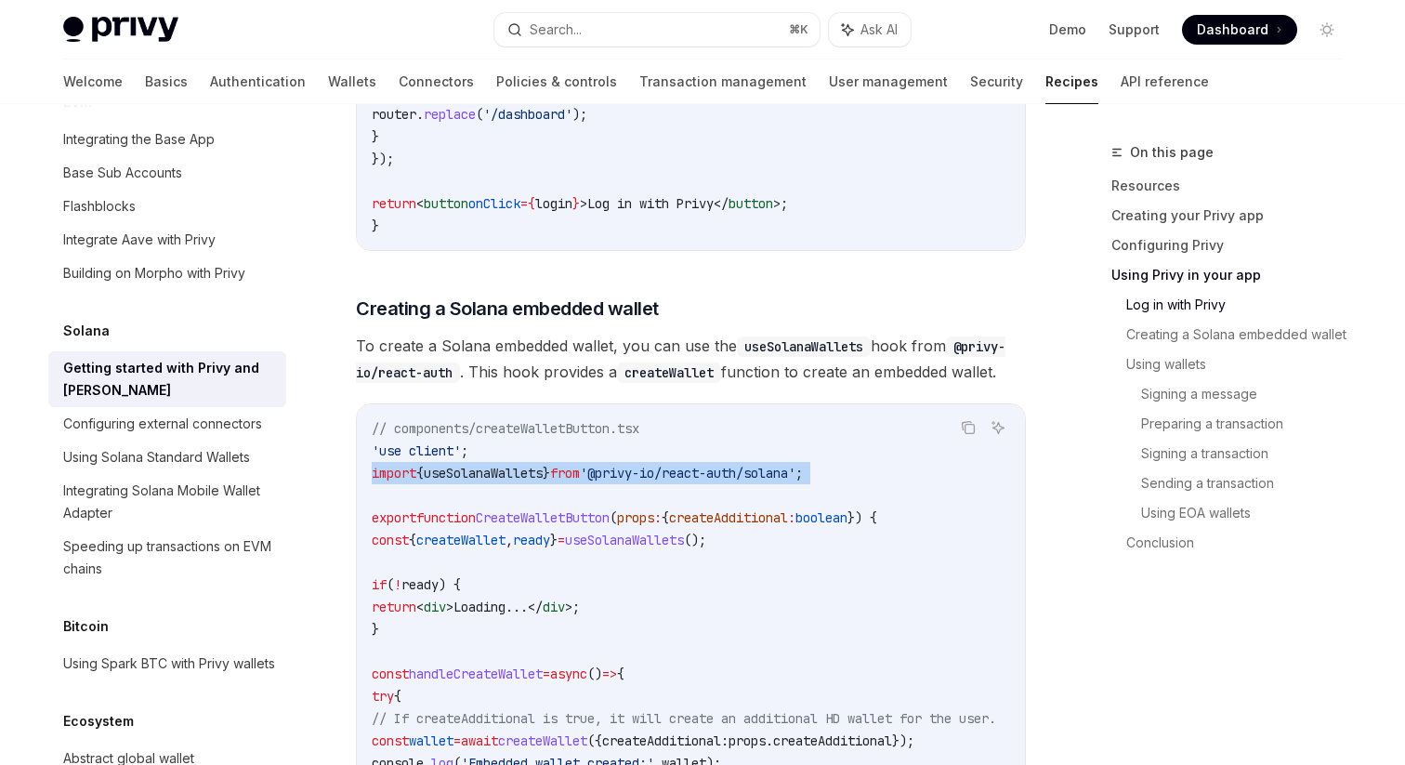
scroll to position [2346, 0]
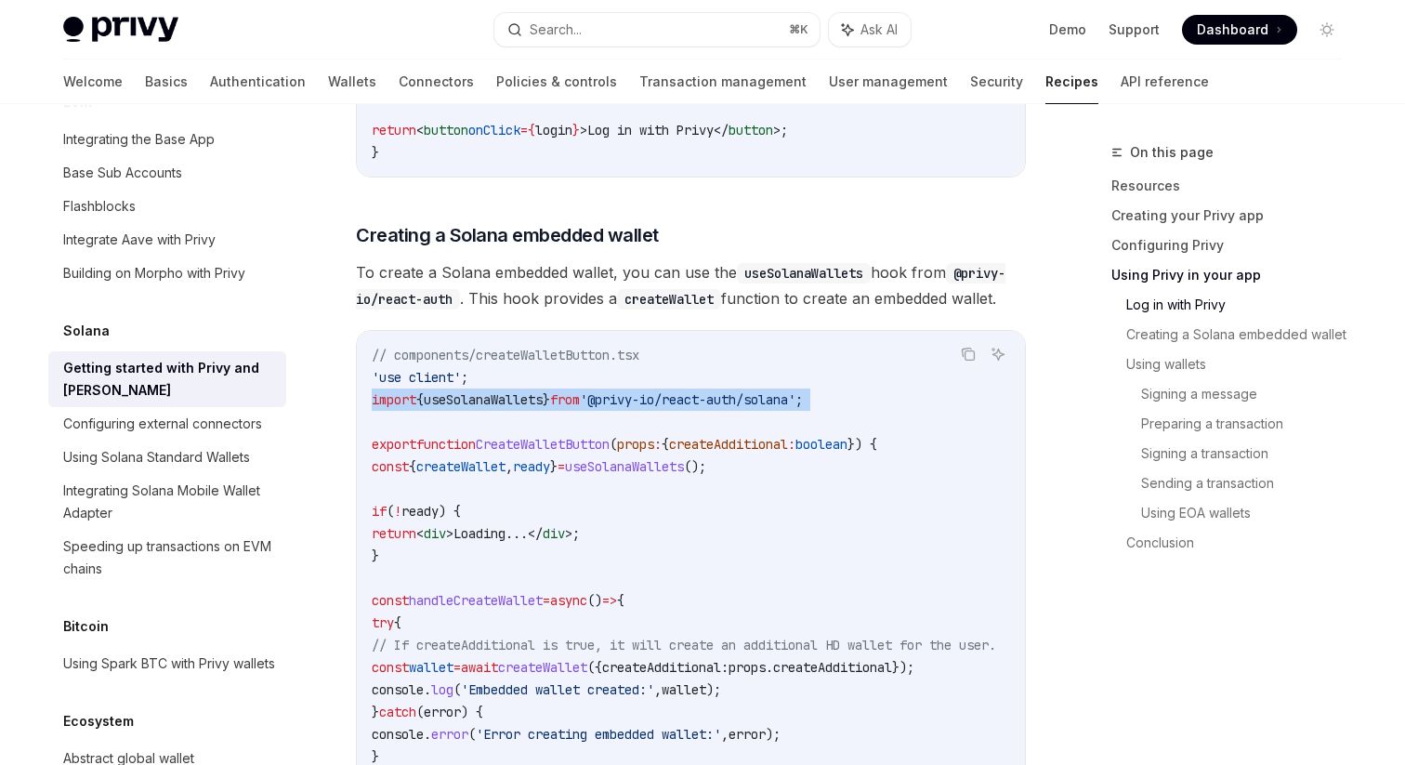
copy code "import { useSolanaWallets } from '@privy-io/react-auth/solana' ;"
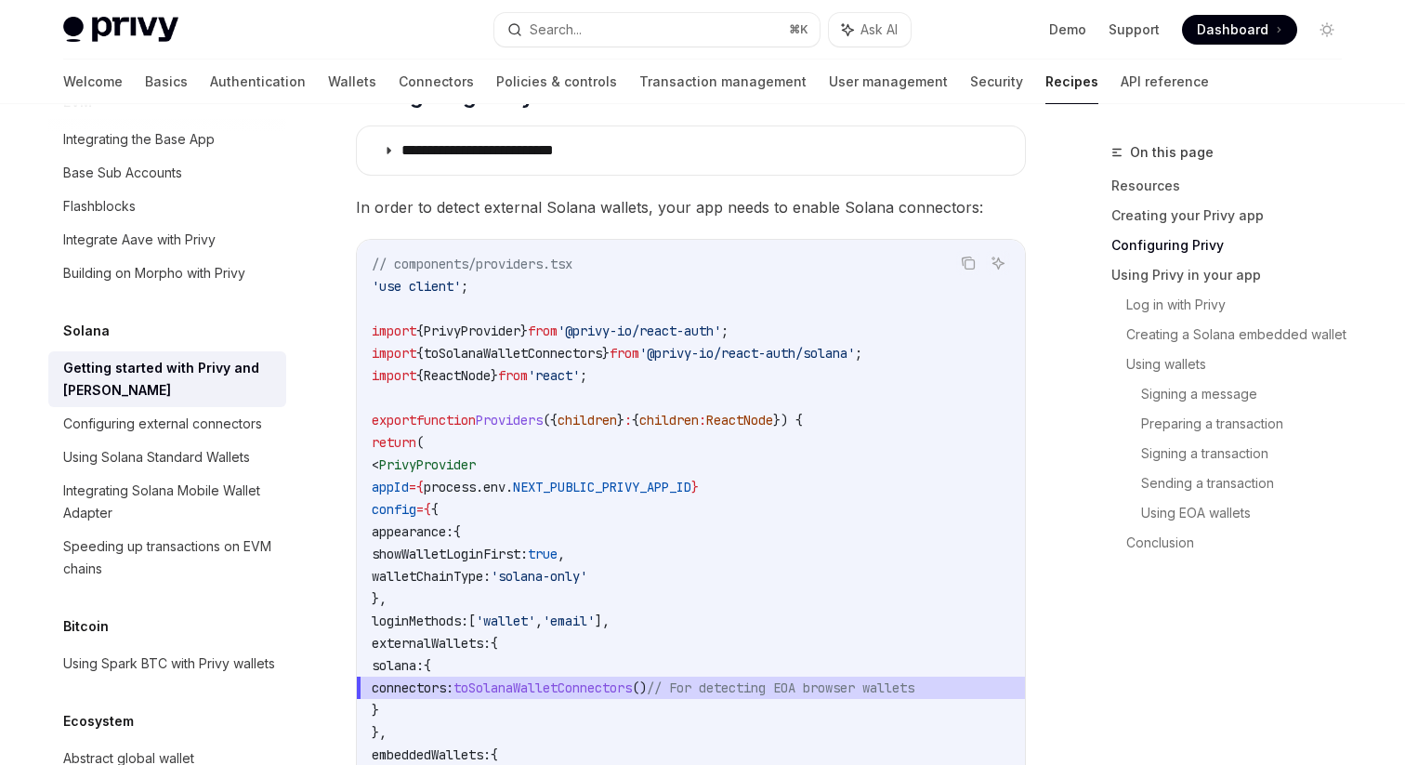
scroll to position [820, 0]
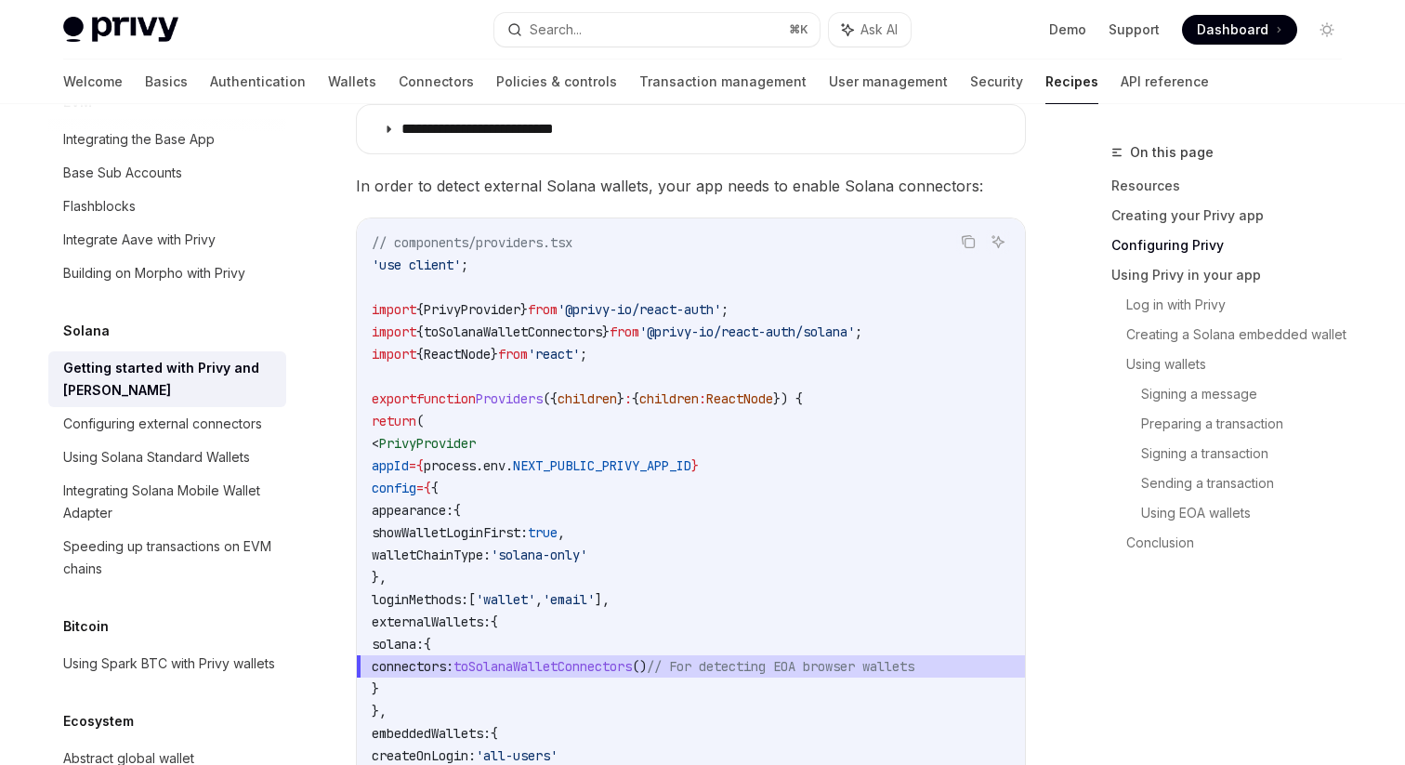
click at [729, 328] on span "'@privy-io/react-auth/solana'" at bounding box center [747, 331] width 216 height 17
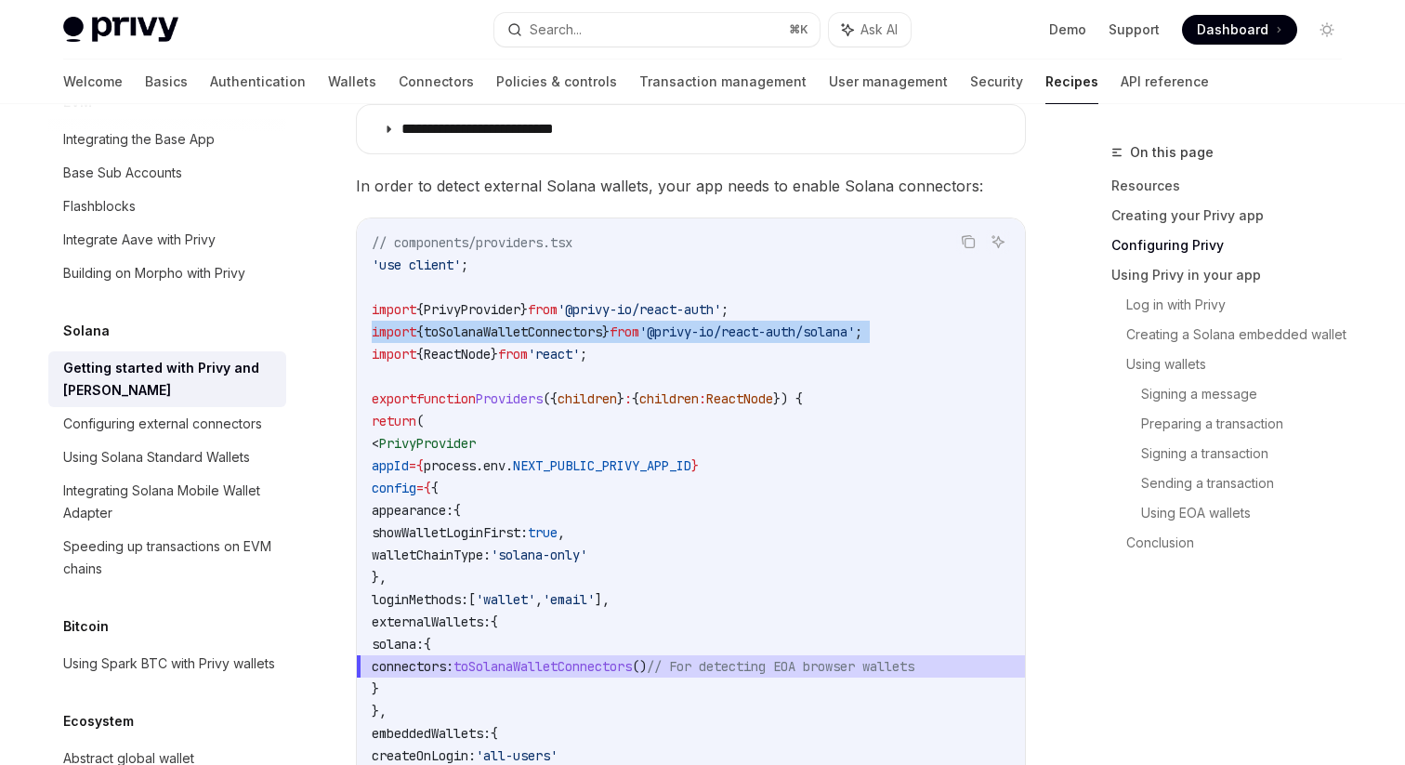
click at [729, 328] on span "'@privy-io/react-auth/solana'" at bounding box center [747, 331] width 216 height 17
copy code "import { toSolanaWalletConnectors } from '@privy-io/react-auth/solana' ;"
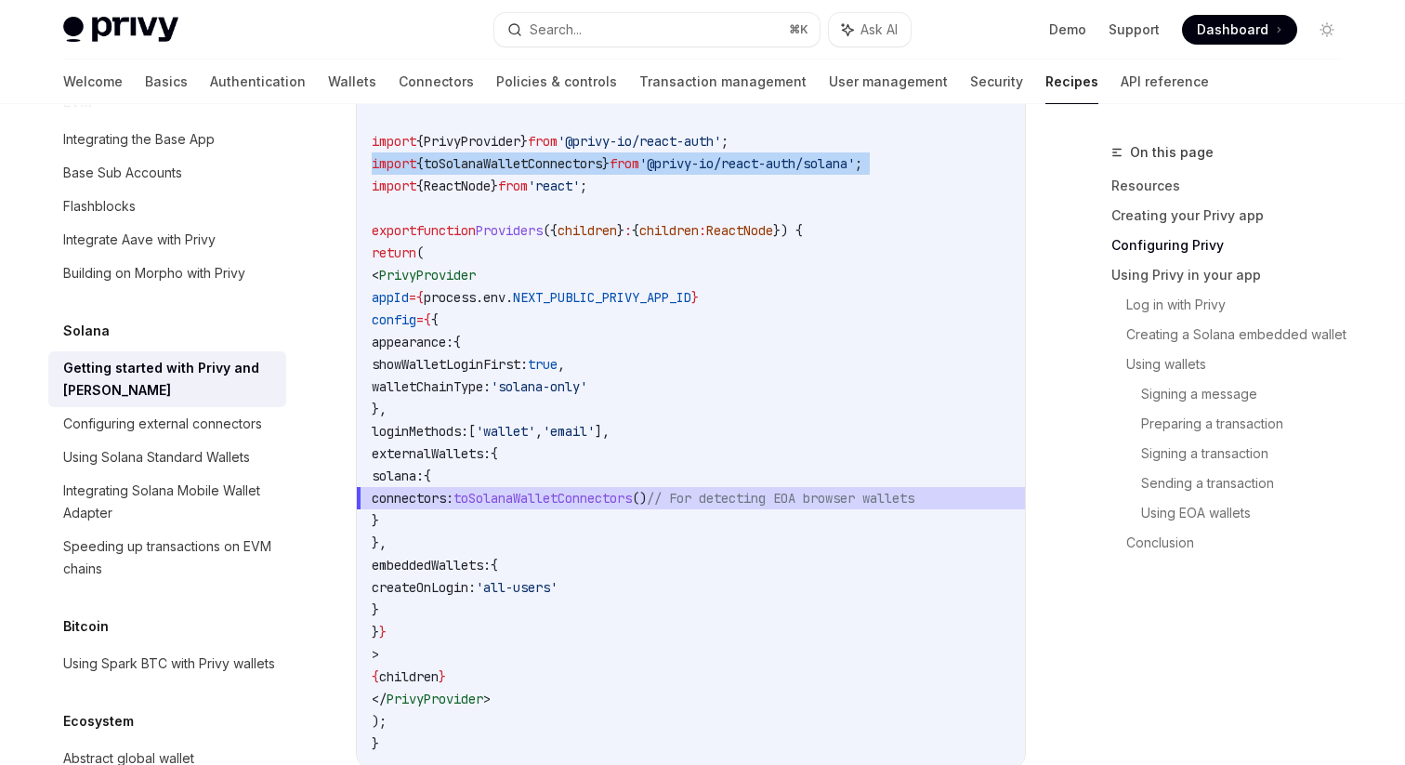
scroll to position [1041, 0]
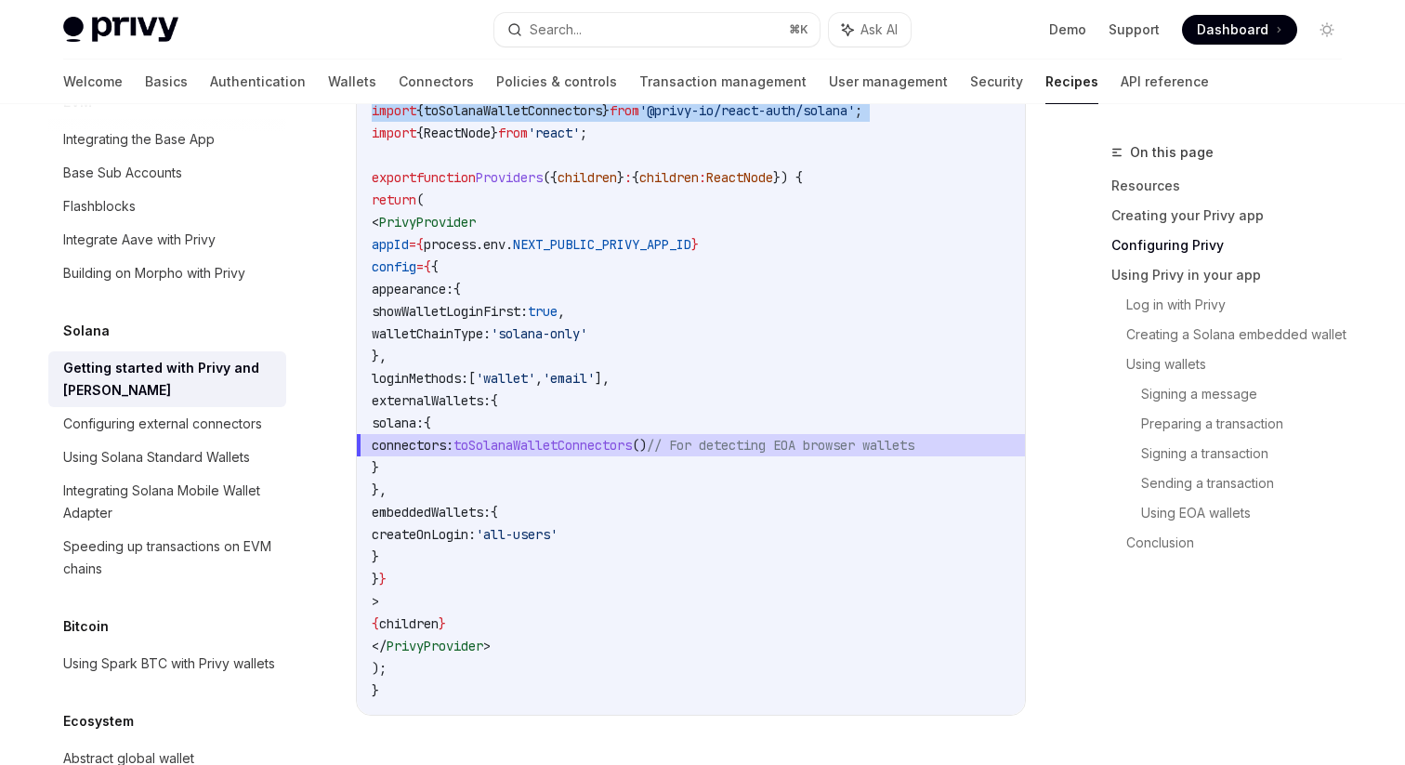
drag, startPoint x: 409, startPoint y: 389, endPoint x: 464, endPoint y: 430, distance: 68.4
click at [465, 431] on code "// components/providers.tsx 'use client' ; import { PrivyProvider } from '@priv…" at bounding box center [691, 355] width 638 height 691
click at [424, 430] on span "solana:" at bounding box center [398, 422] width 52 height 17
drag, startPoint x: 472, startPoint y: 492, endPoint x: 410, endPoint y: 404, distance: 107.3
click at [410, 404] on code "// components/providers.tsx 'use client' ; import { PrivyProvider } from '@priv…" at bounding box center [691, 355] width 638 height 691
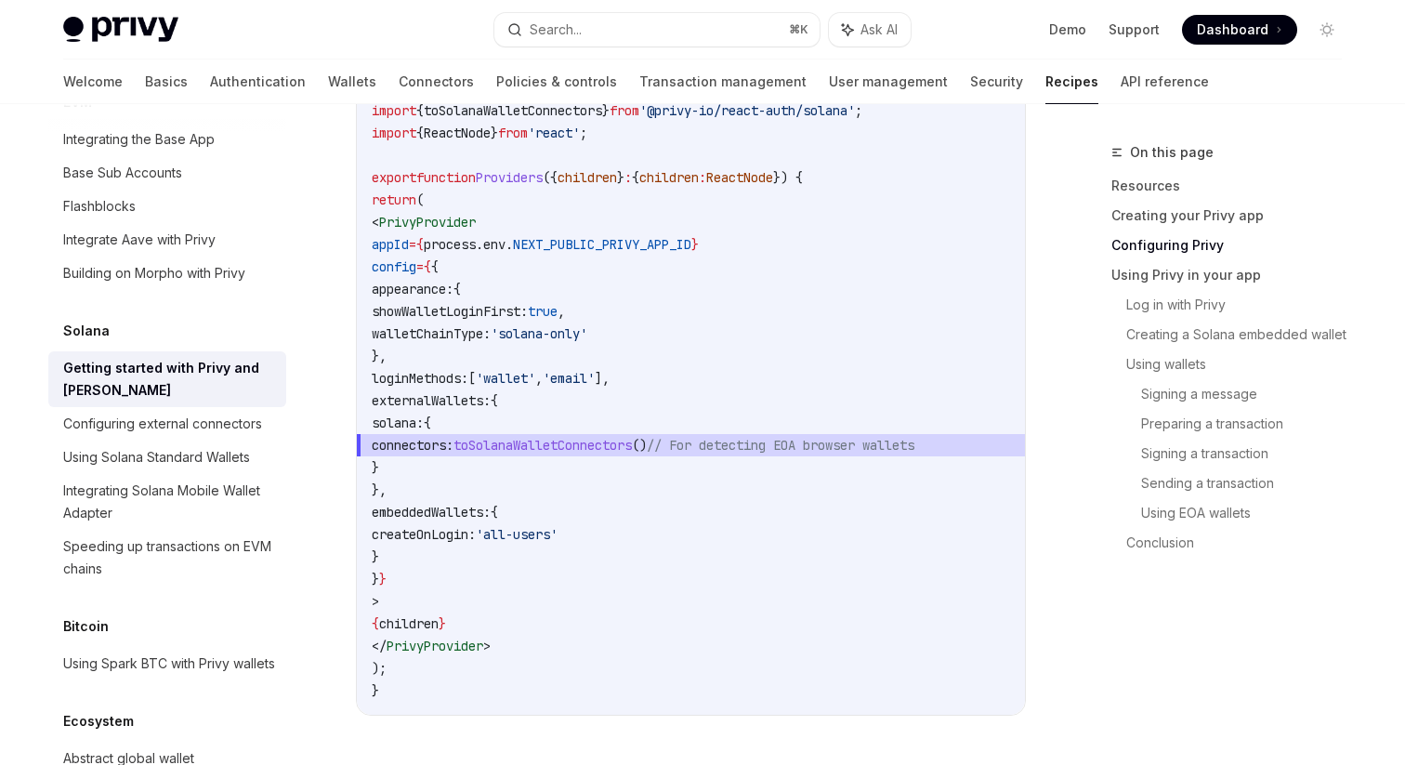
copy code "externalWallets: { solana: { connectors: toSolanaWalletConnectors () // For det…"
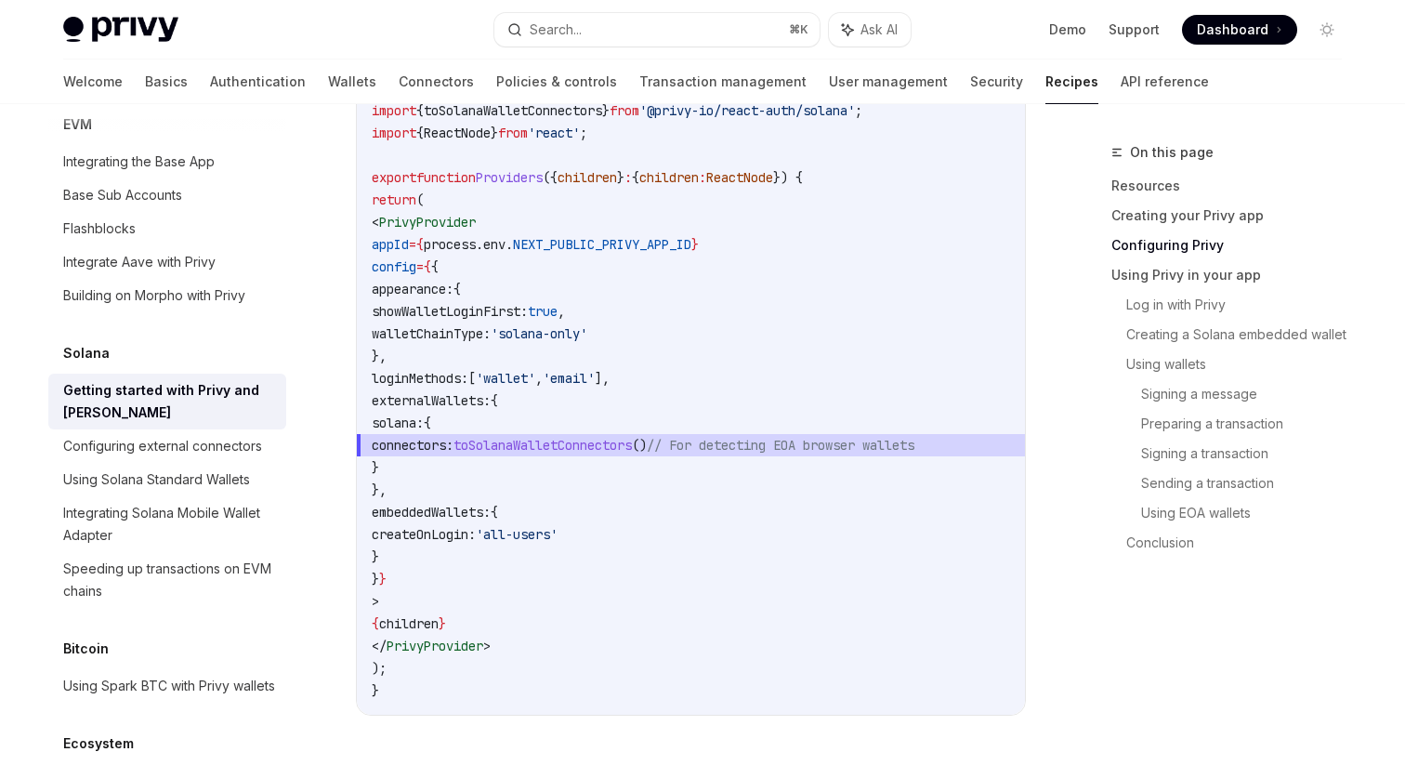
click at [198, 379] on div "Getting started with Privy and Solana" at bounding box center [169, 401] width 212 height 45
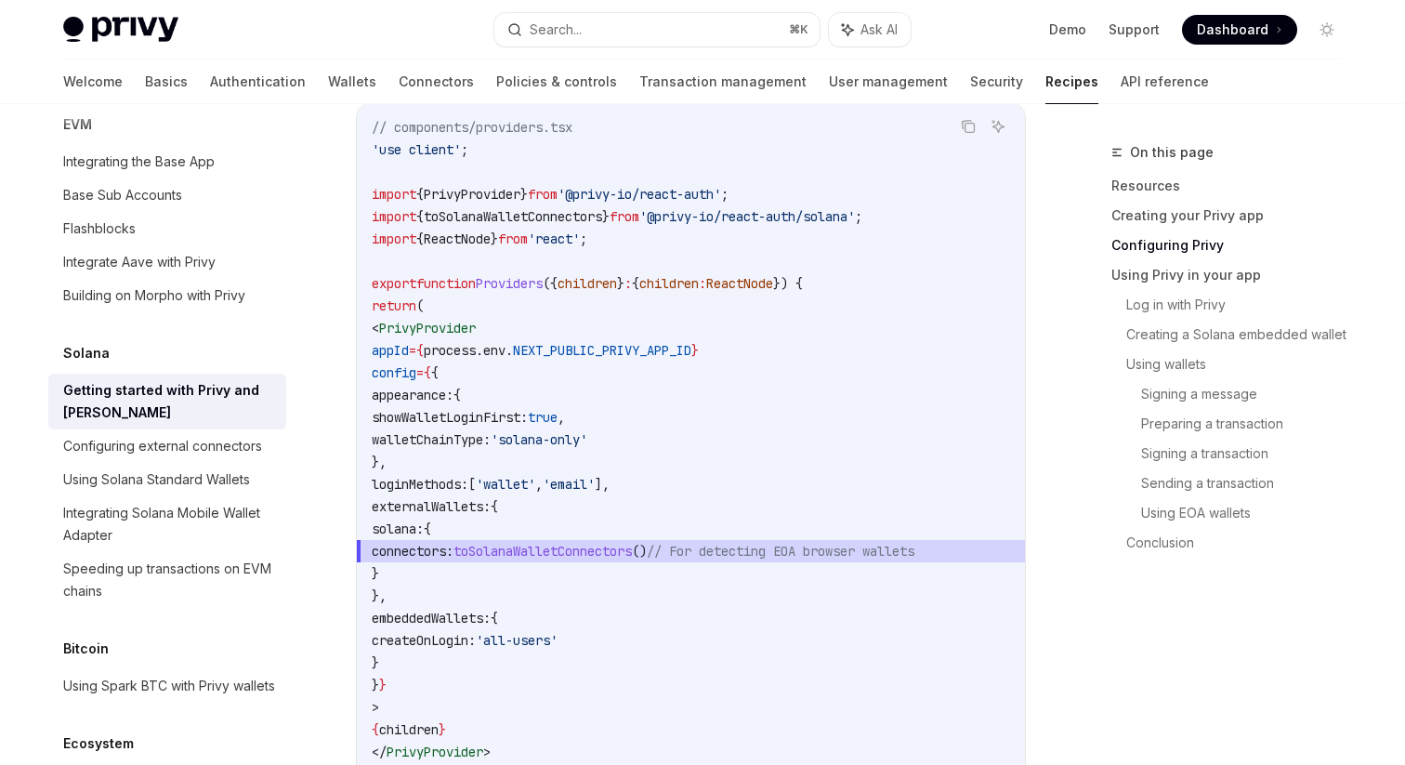
scroll to position [955, 0]
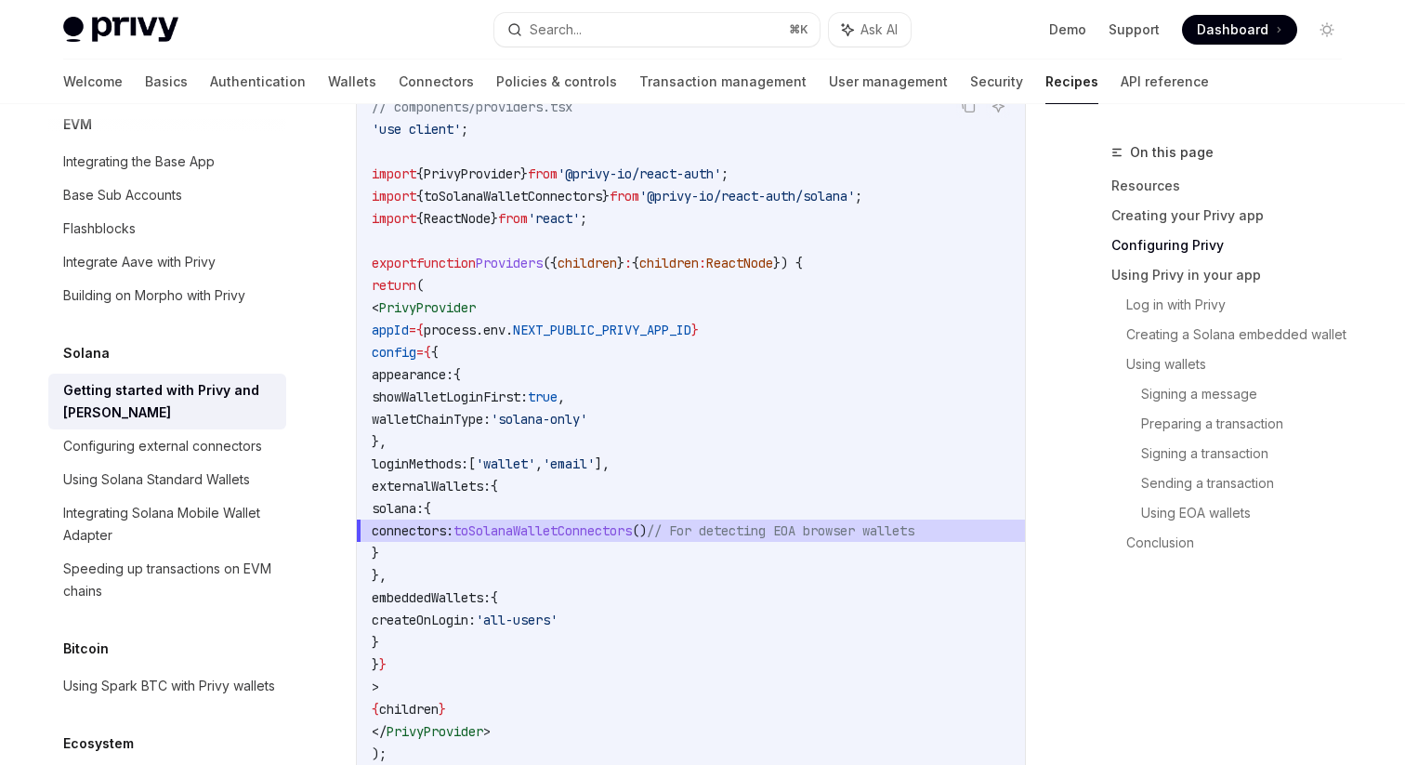
drag, startPoint x: 424, startPoint y: 374, endPoint x: 523, endPoint y: 438, distance: 118.3
click at [524, 439] on code "// components/providers.tsx 'use client' ; import { PrivyProvider } from '@priv…" at bounding box center [691, 441] width 638 height 691
click at [523, 438] on code "// components/providers.tsx 'use client' ; import { PrivyProvider } from '@priv…" at bounding box center [691, 441] width 638 height 691
copy code "appearance: { showWalletLoginFirst: true , walletChainType: 'solana-only' },"
drag, startPoint x: 531, startPoint y: 447, endPoint x: 427, endPoint y: 380, distance: 123.7
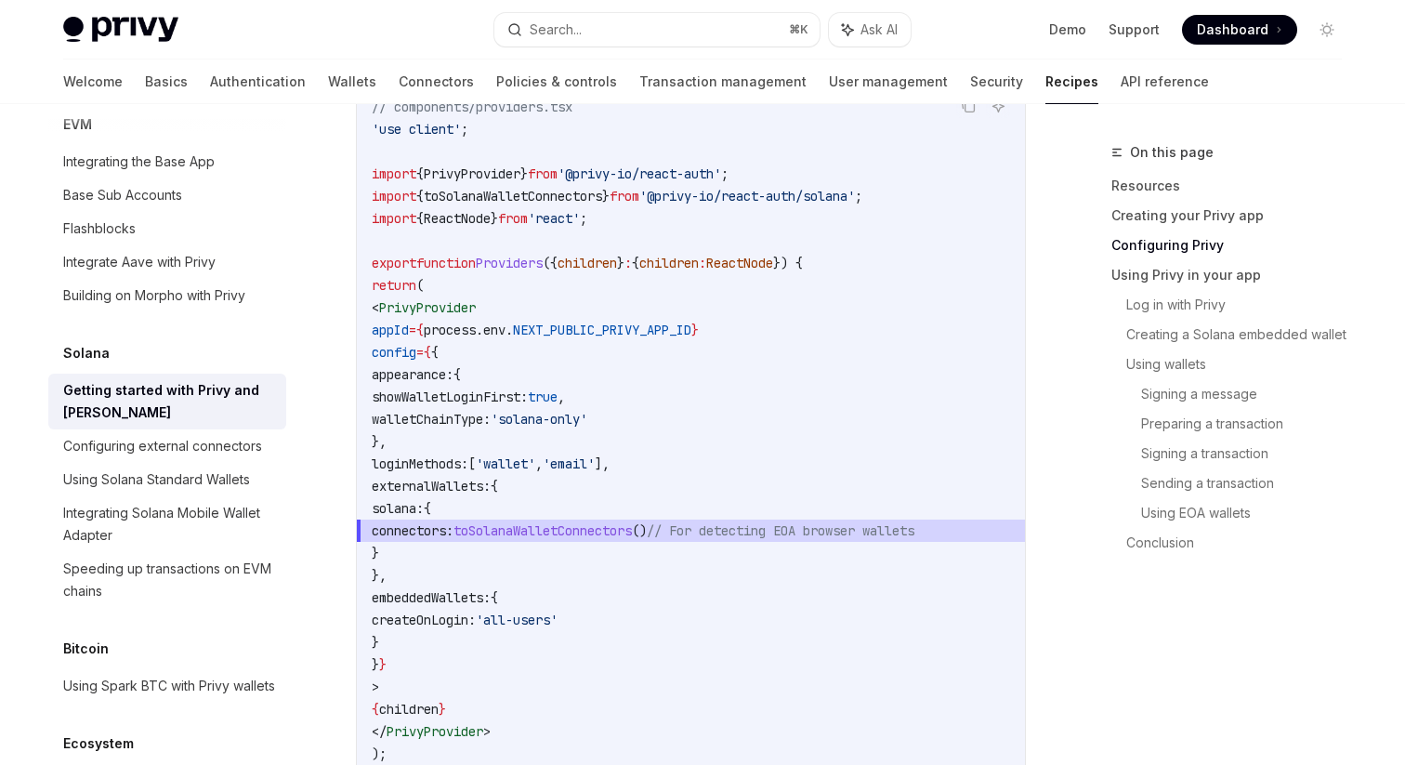
click at [427, 380] on code "// components/providers.tsx 'use client' ; import { PrivyProvider } from '@priv…" at bounding box center [691, 441] width 638 height 691
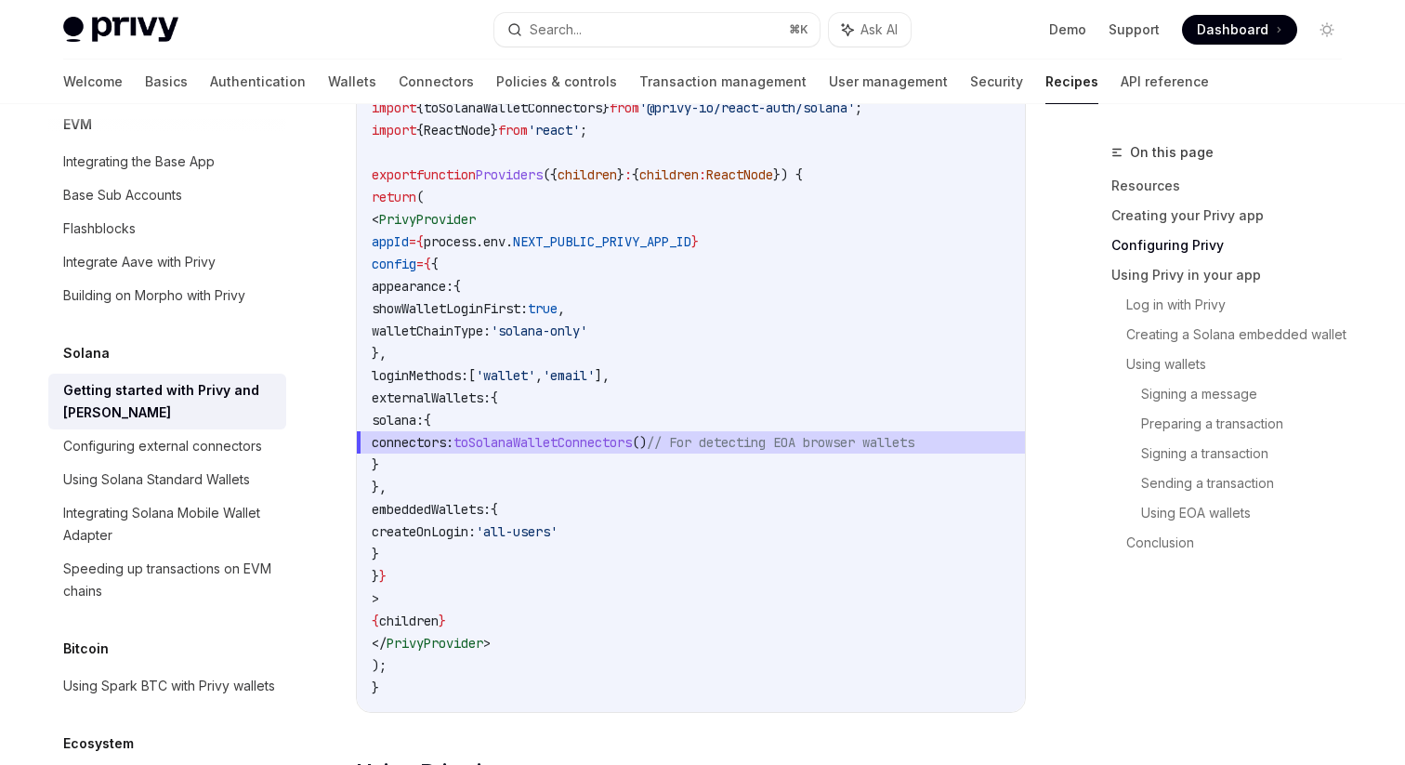
scroll to position [1057, 0]
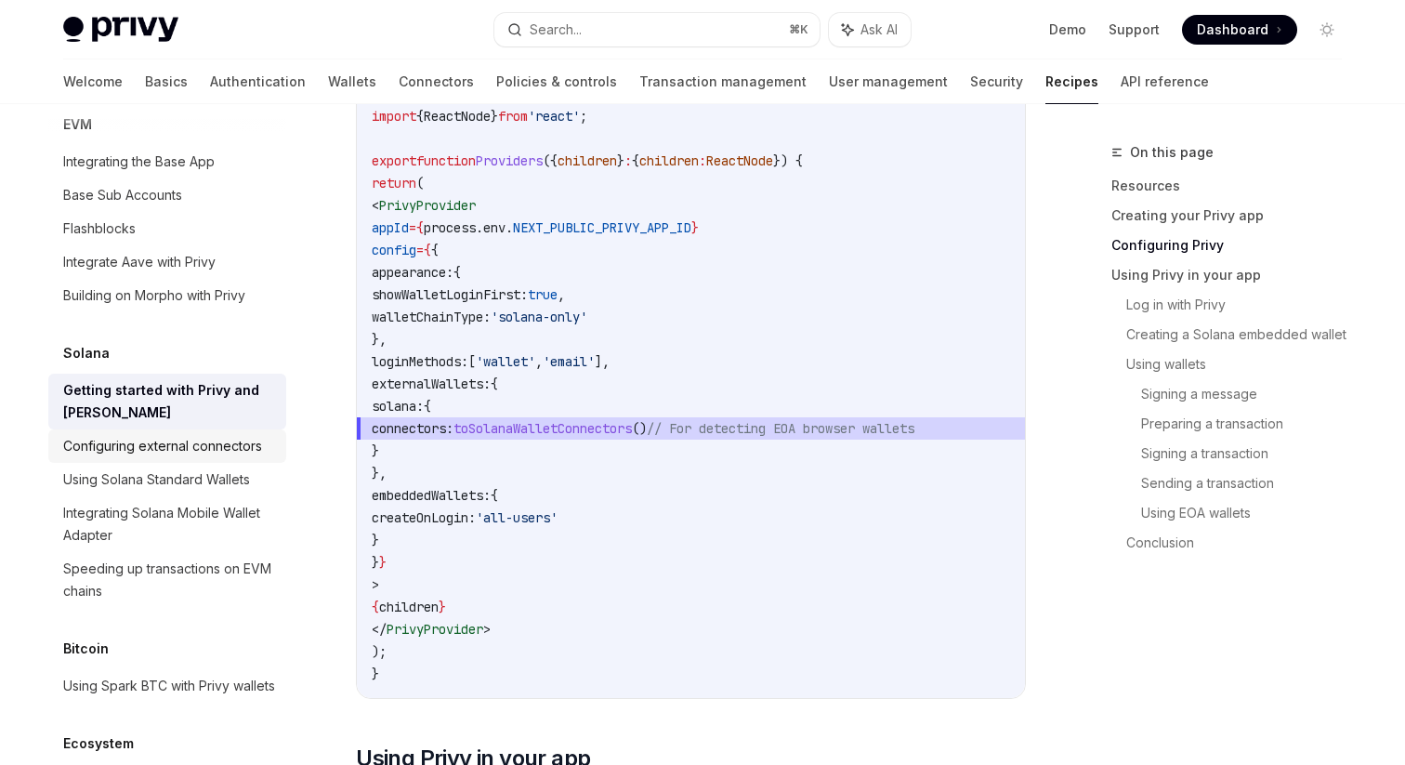
click at [262, 435] on div "Configuring external connectors" at bounding box center [169, 446] width 212 height 22
type textarea "*"
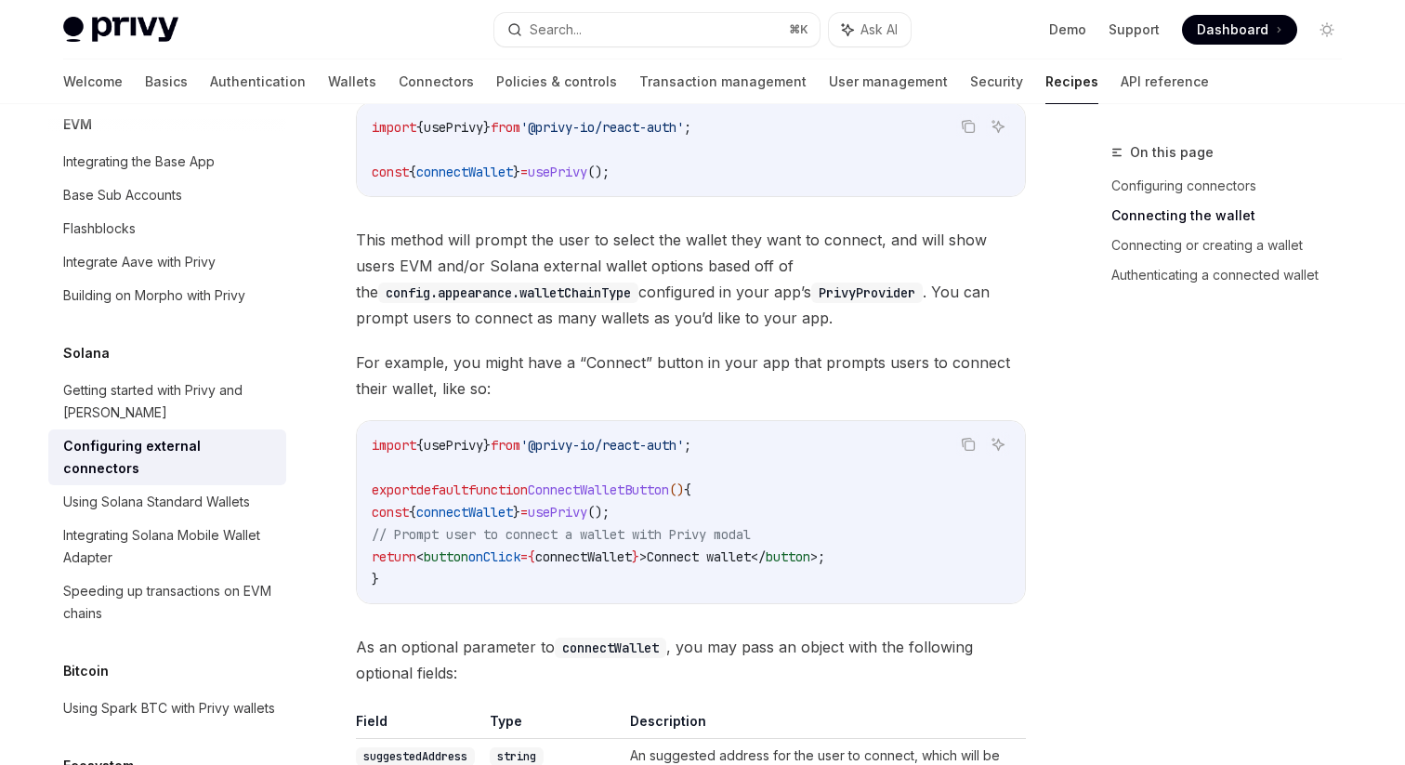
scroll to position [625, 0]
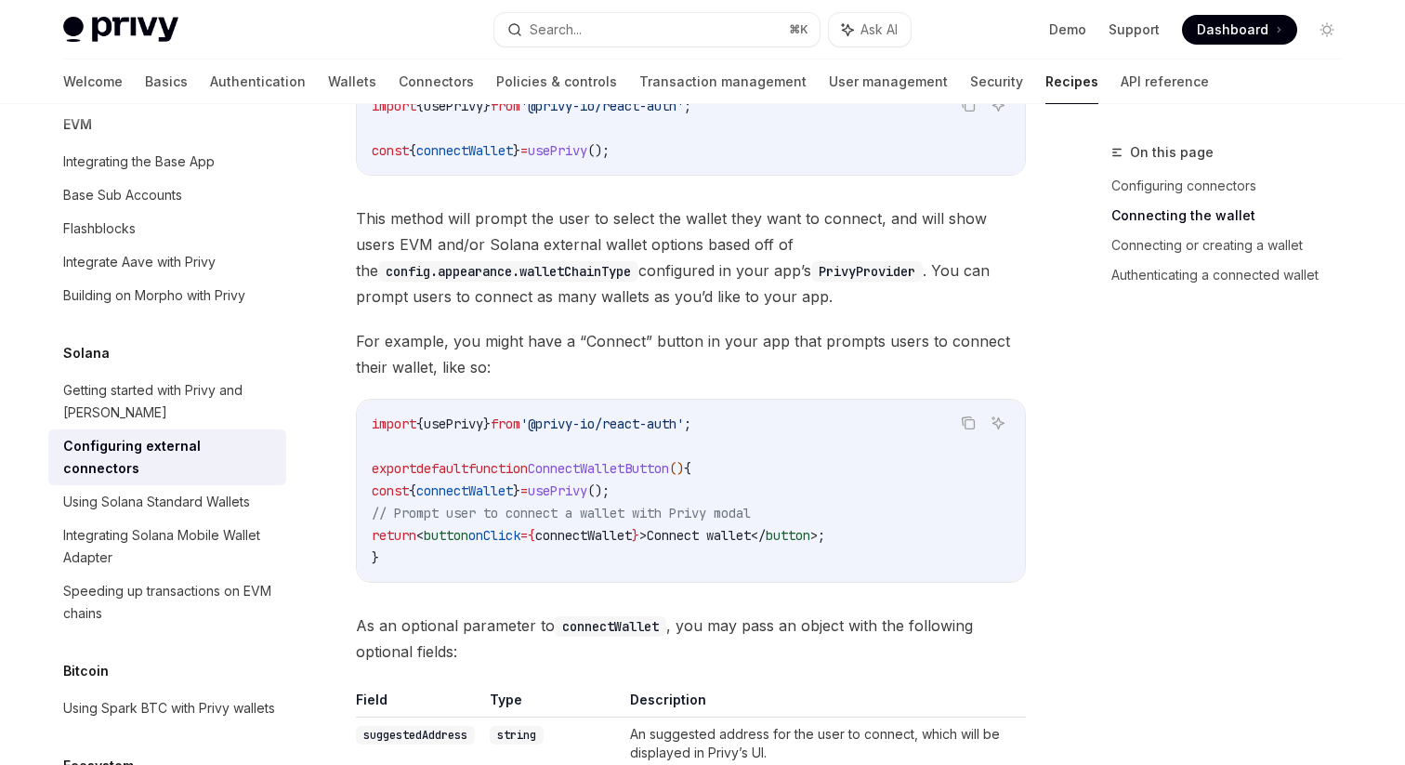
click at [520, 482] on span "}" at bounding box center [516, 490] width 7 height 17
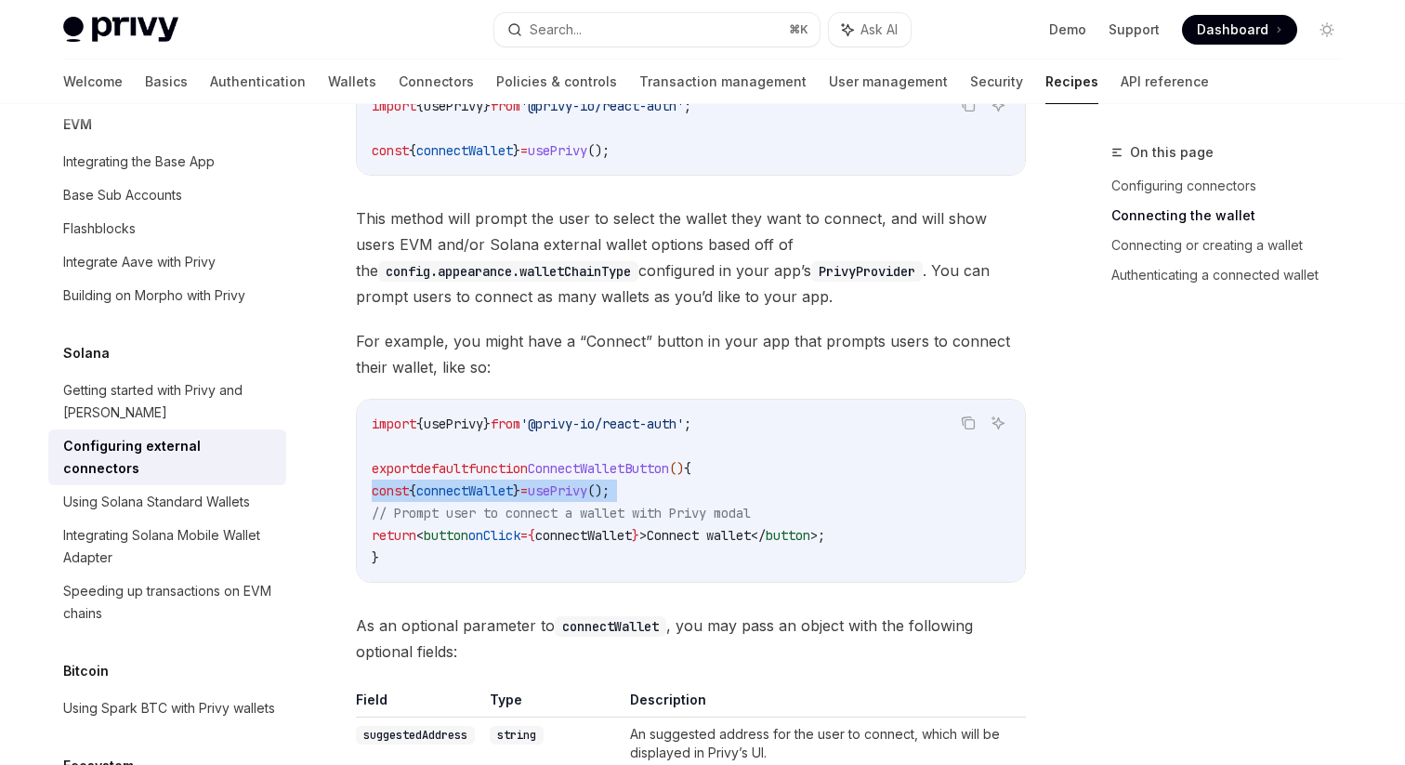
click at [520, 482] on span "}" at bounding box center [516, 490] width 7 height 17
copy code "const { connectWallet } = usePrivy ();"
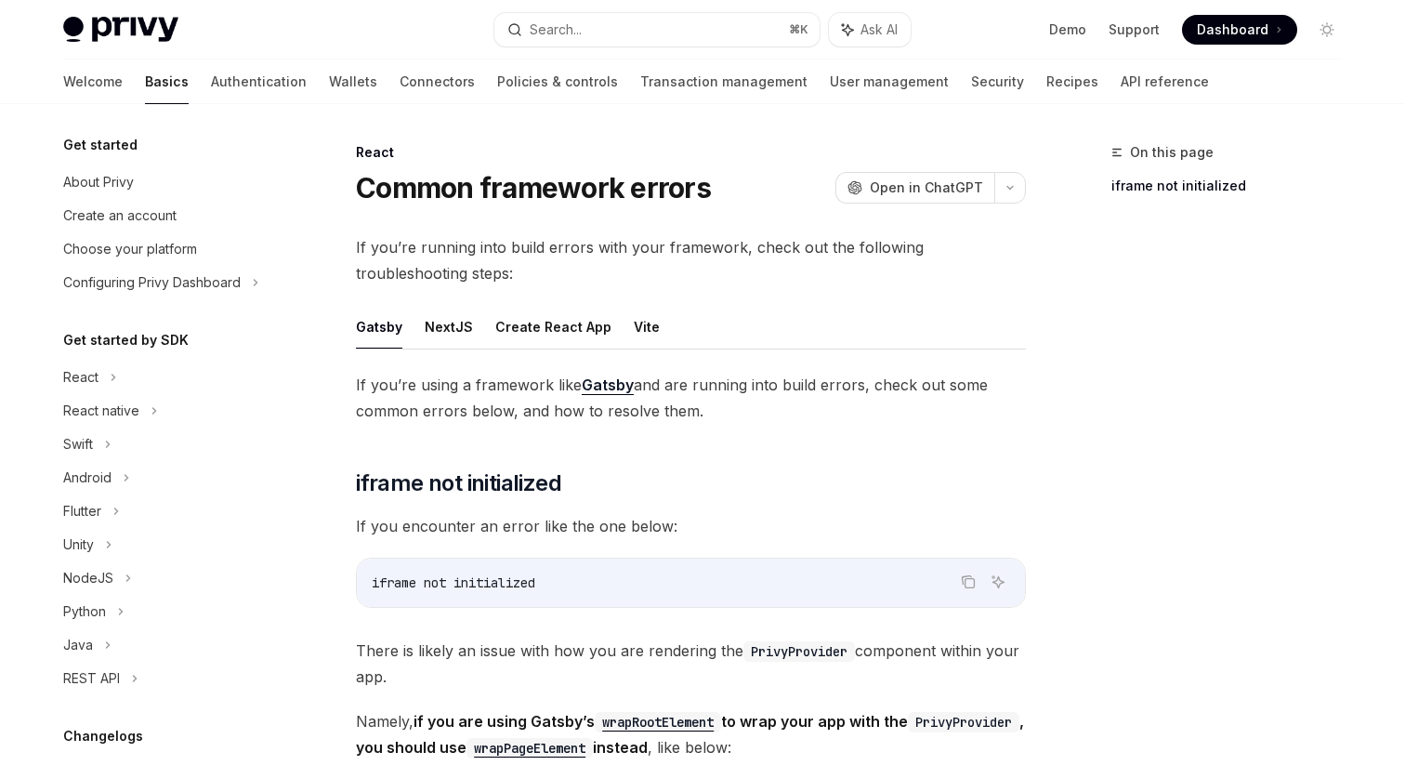
scroll to position [391, 0]
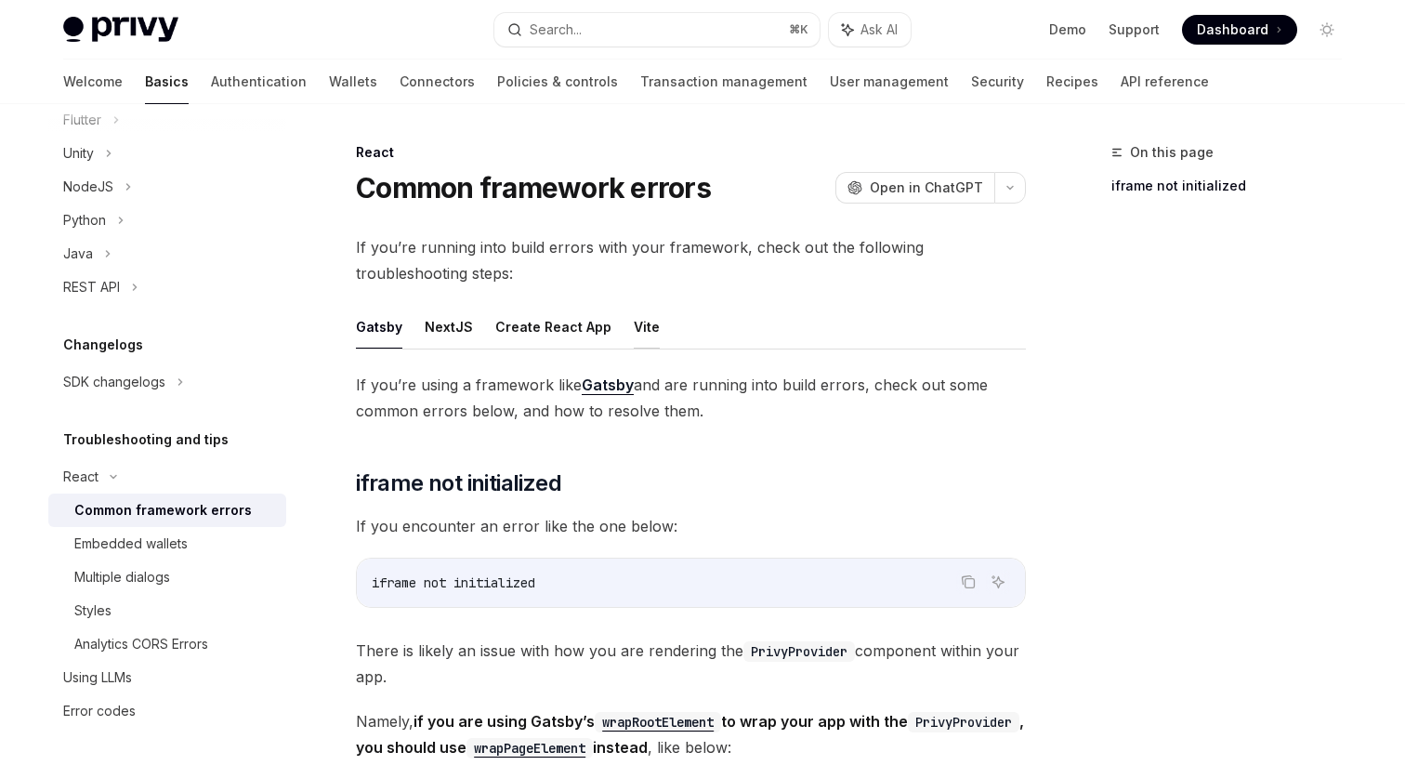
click at [635, 330] on button "Vite" at bounding box center [647, 327] width 26 height 44
type textarea "*"
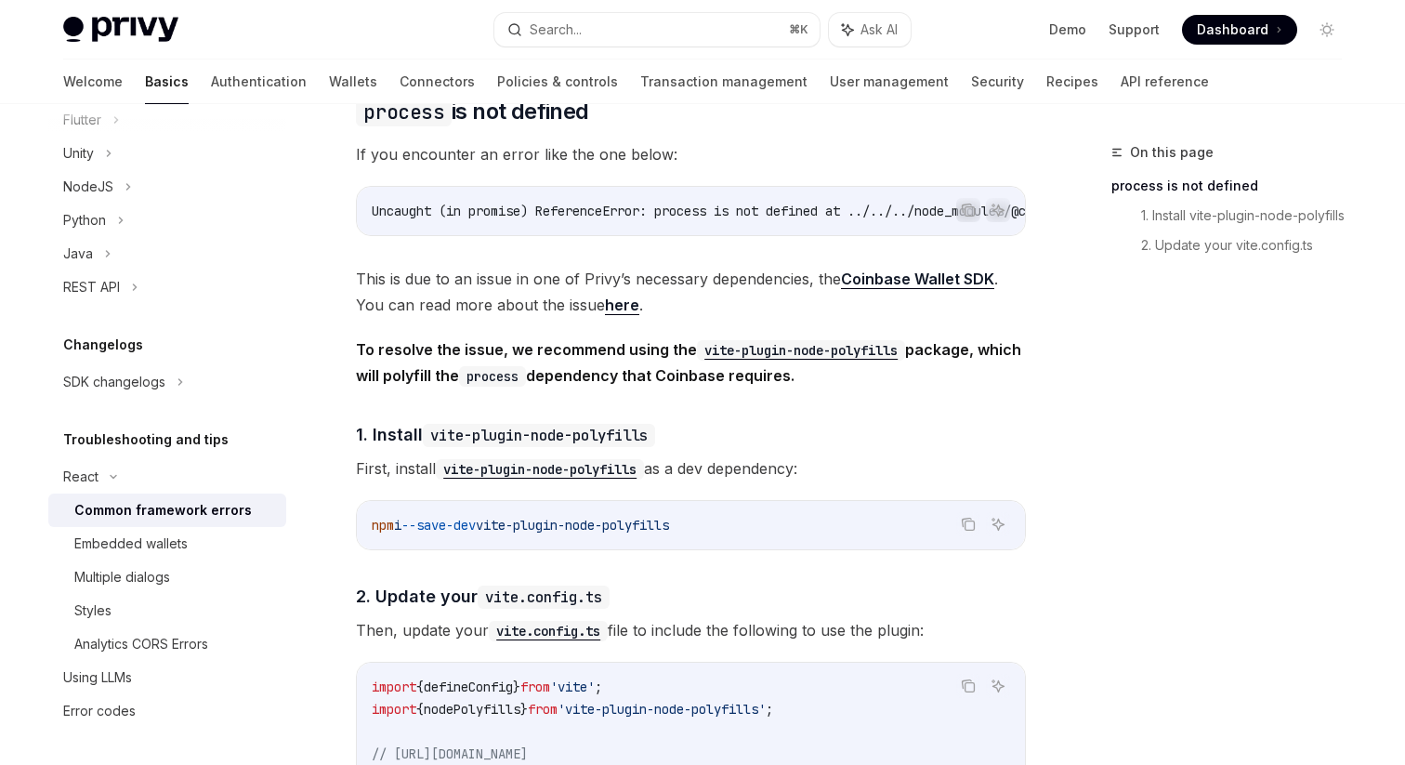
scroll to position [260, 0]
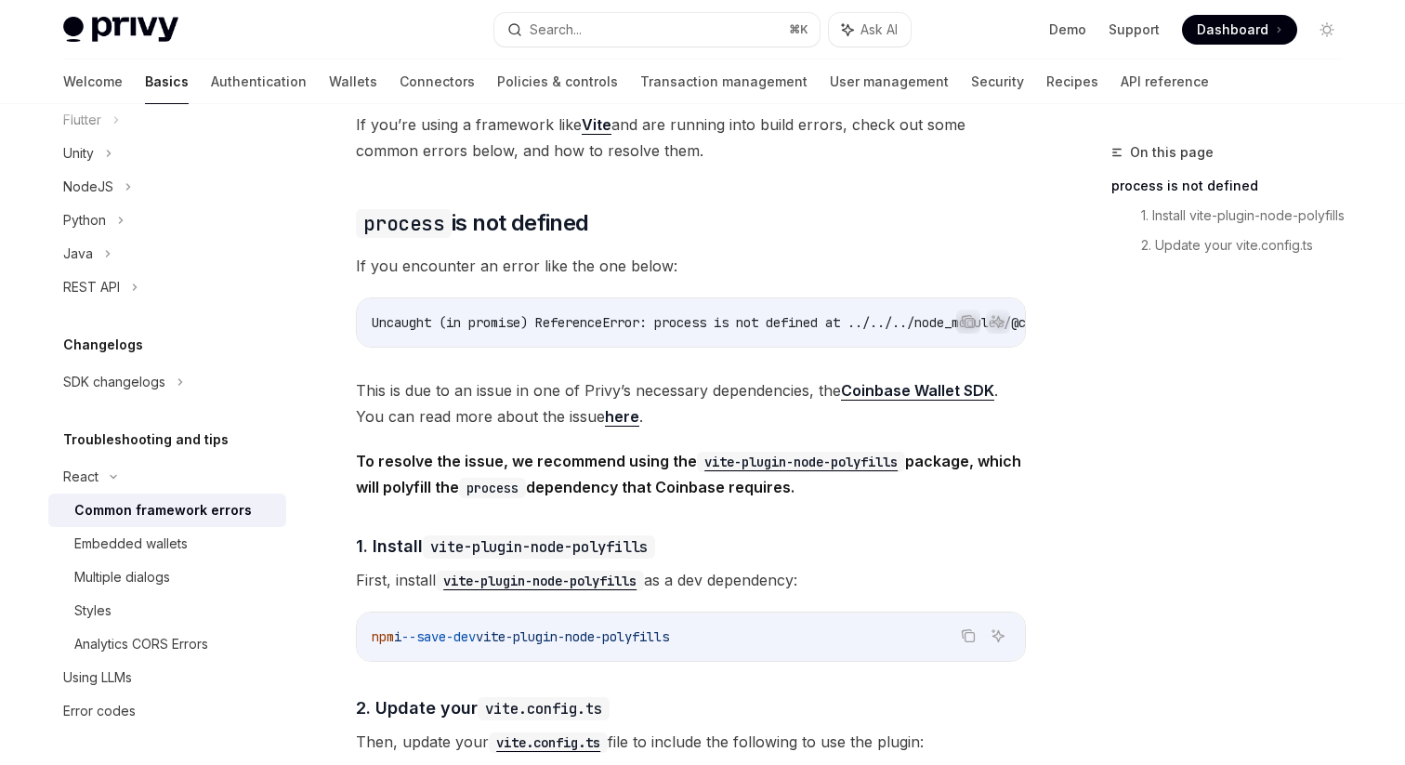
click at [631, 641] on span "vite-plugin-node-polyfills" at bounding box center [572, 636] width 193 height 17
copy code "npm i --save-dev vite-plugin-node-polyfills"
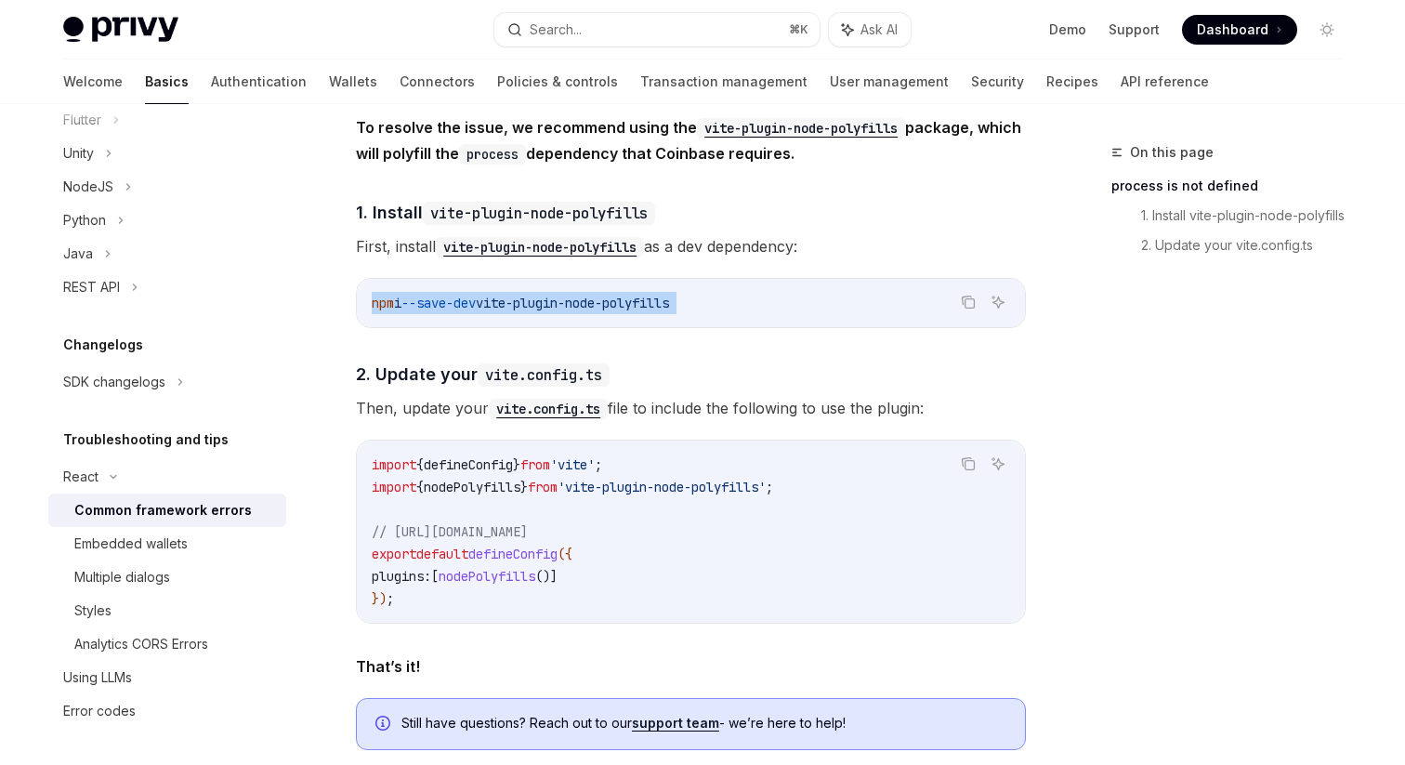
scroll to position [668, 0]
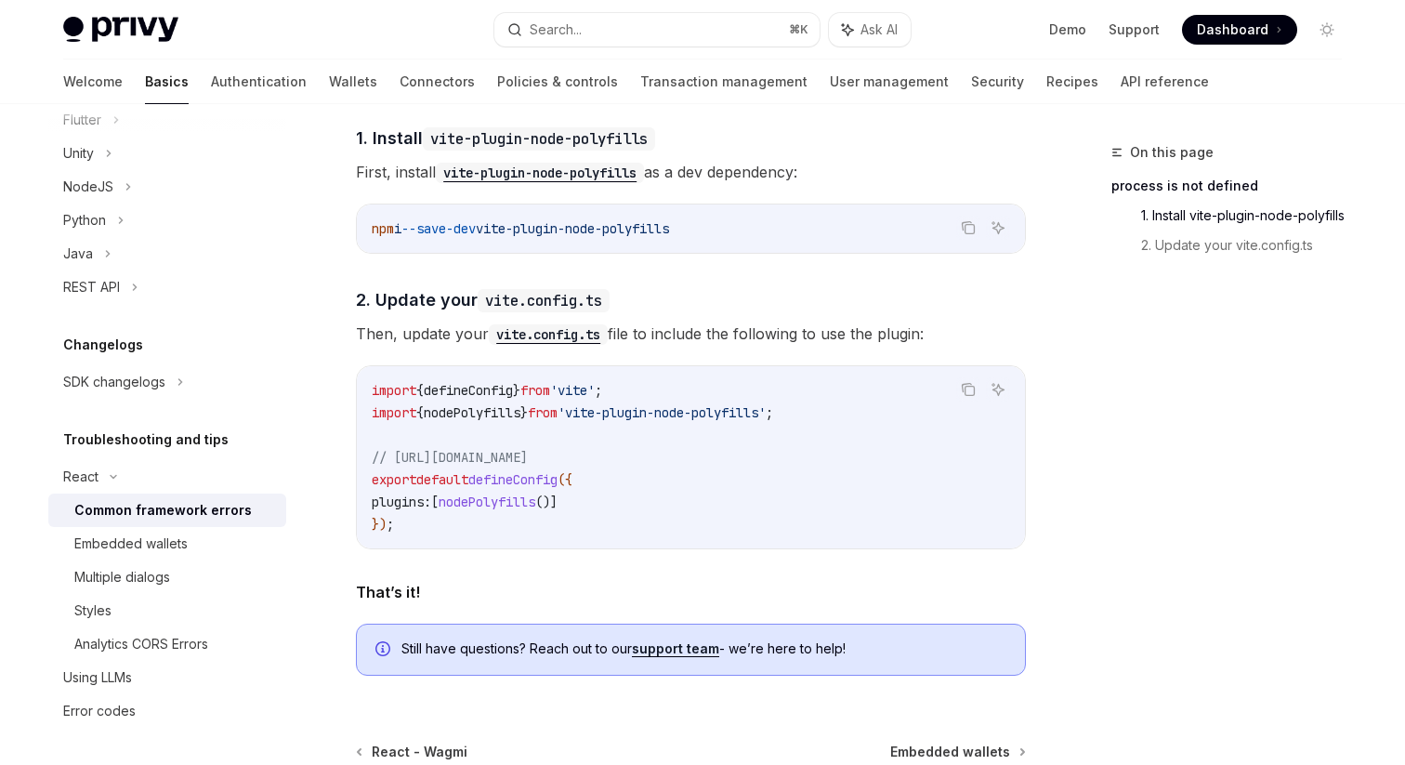
click at [512, 510] on span "nodePolyfills" at bounding box center [487, 501] width 97 height 17
copy span "nodePolyfills ()"
click at [135, 16] on div "Privy Docs home page Search... ⌘ K Ask AI Demo Support Dashboard Dashboard Sear…" at bounding box center [702, 29] width 1279 height 59
click at [1215, 30] on span "Dashboard" at bounding box center [1233, 29] width 72 height 19
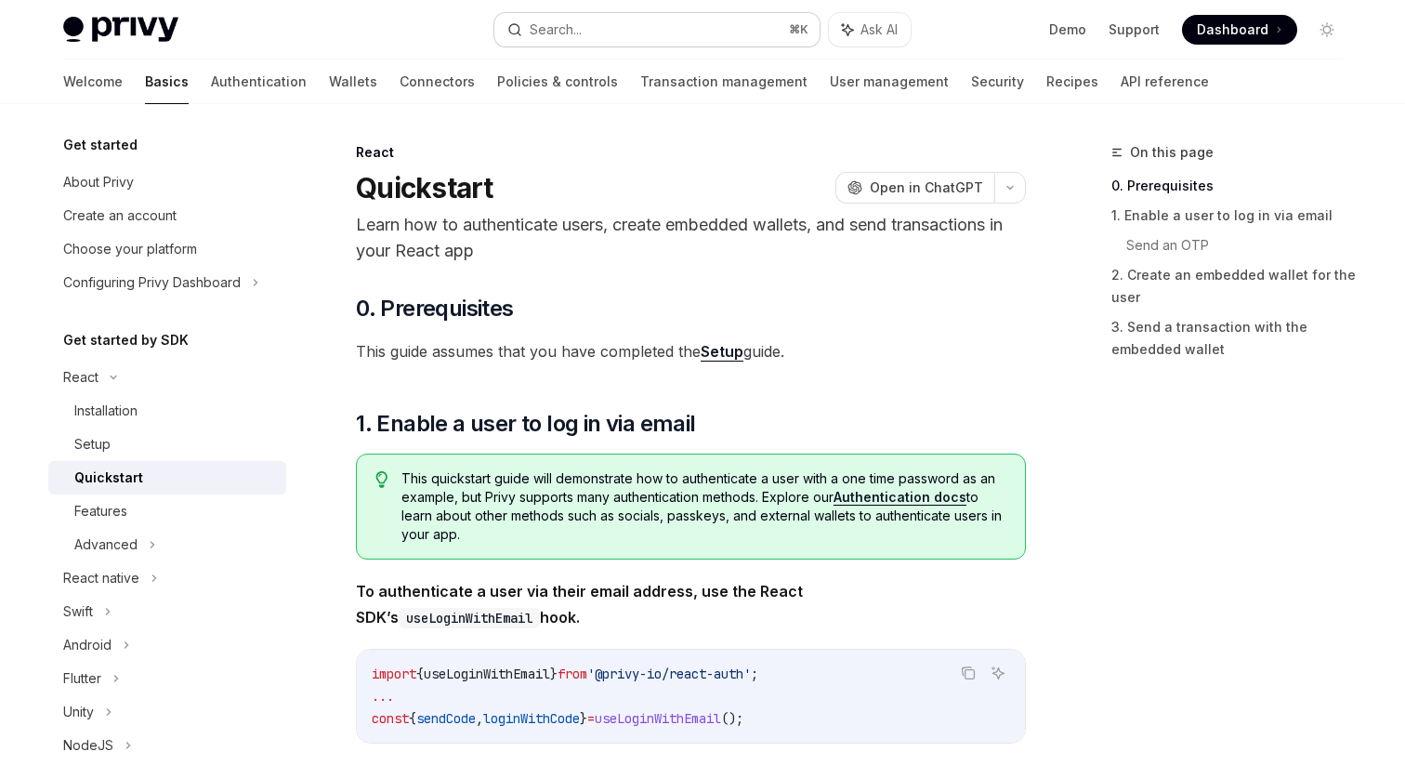
click at [614, 30] on button "Search... ⌘ K" at bounding box center [656, 29] width 325 height 33
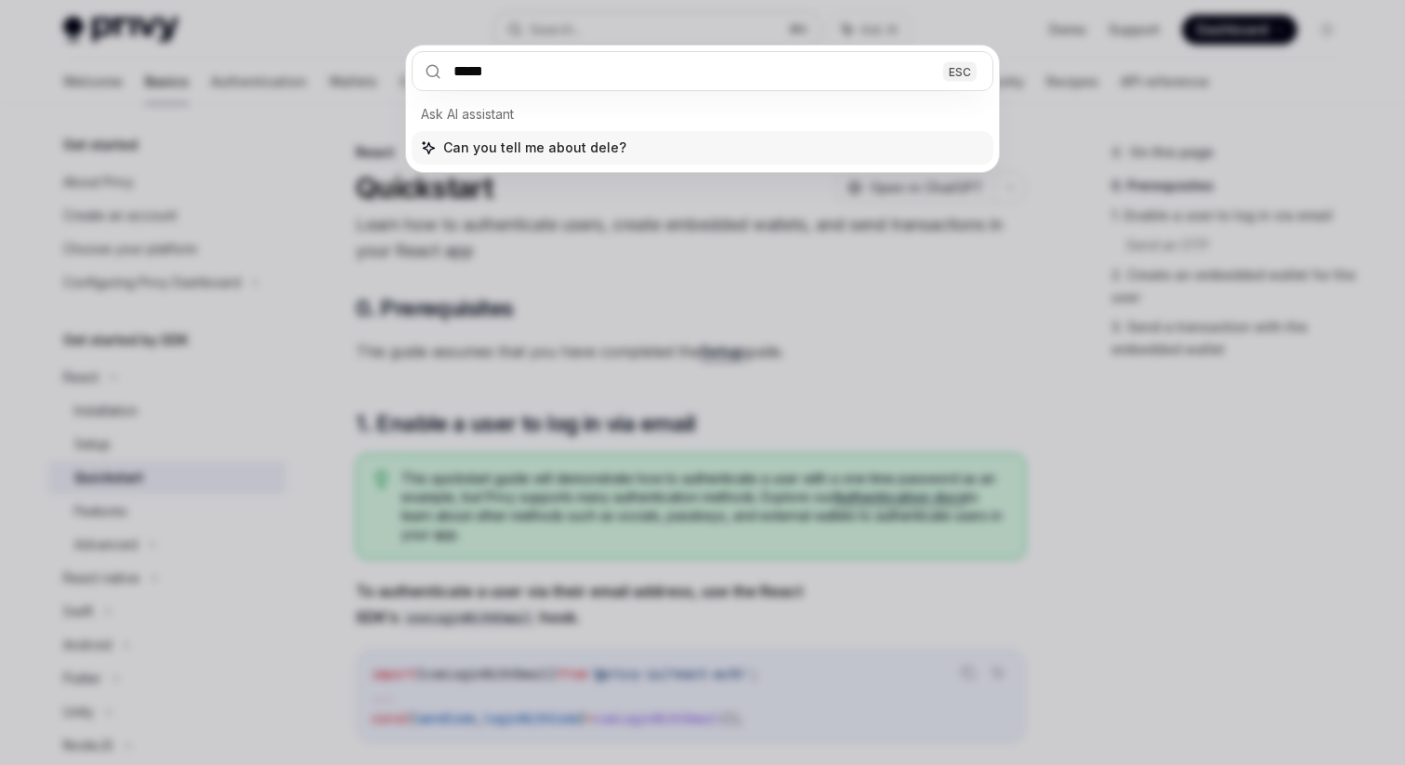
type input "******"
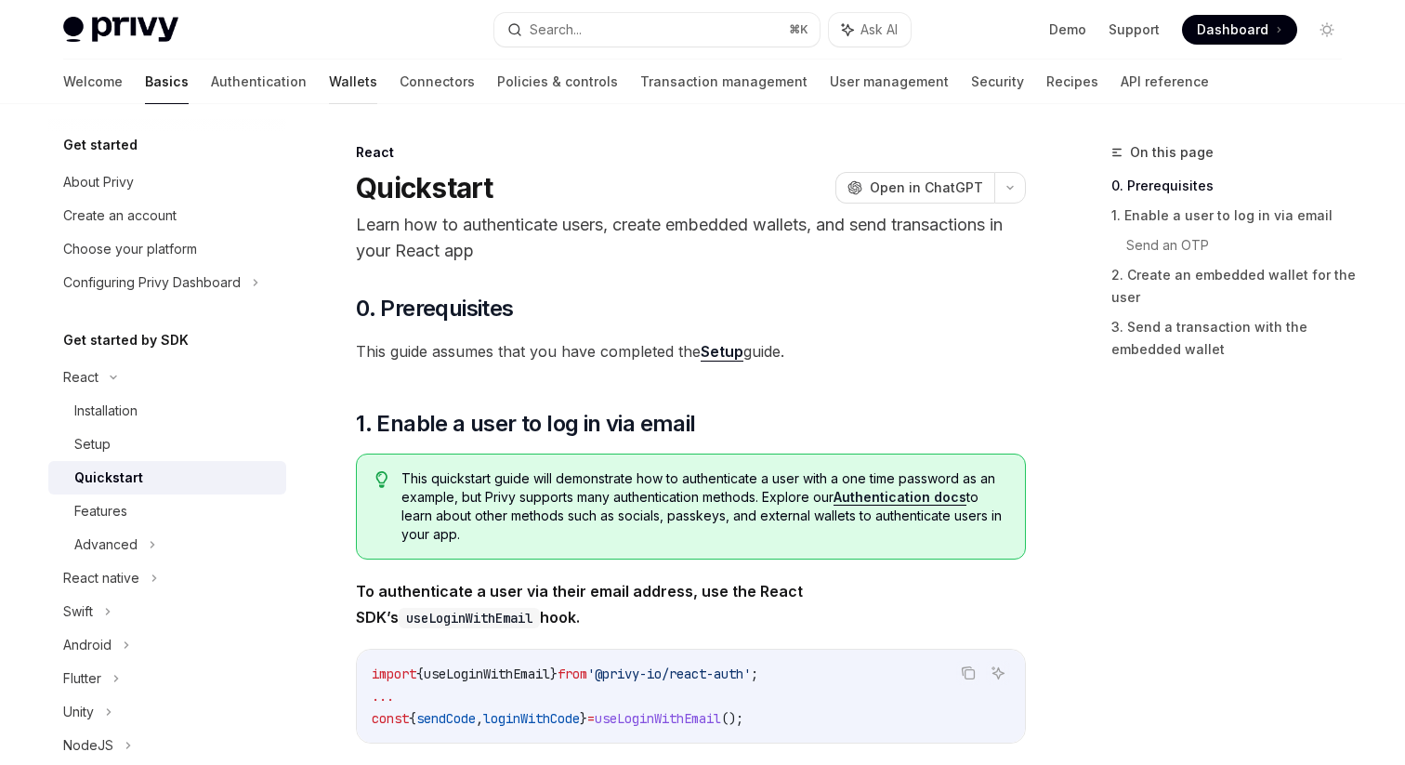
click at [329, 66] on link "Wallets" at bounding box center [353, 81] width 48 height 45
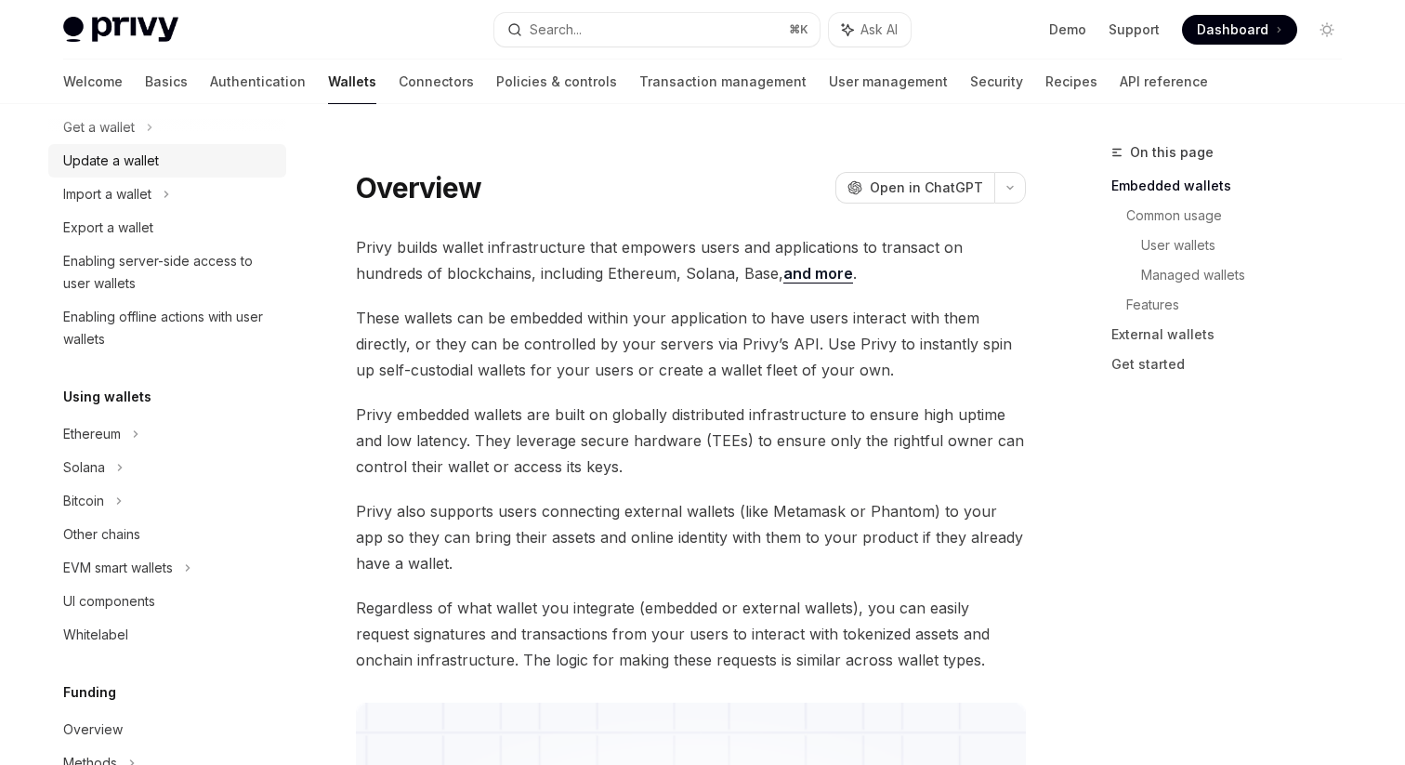
scroll to position [325, 0]
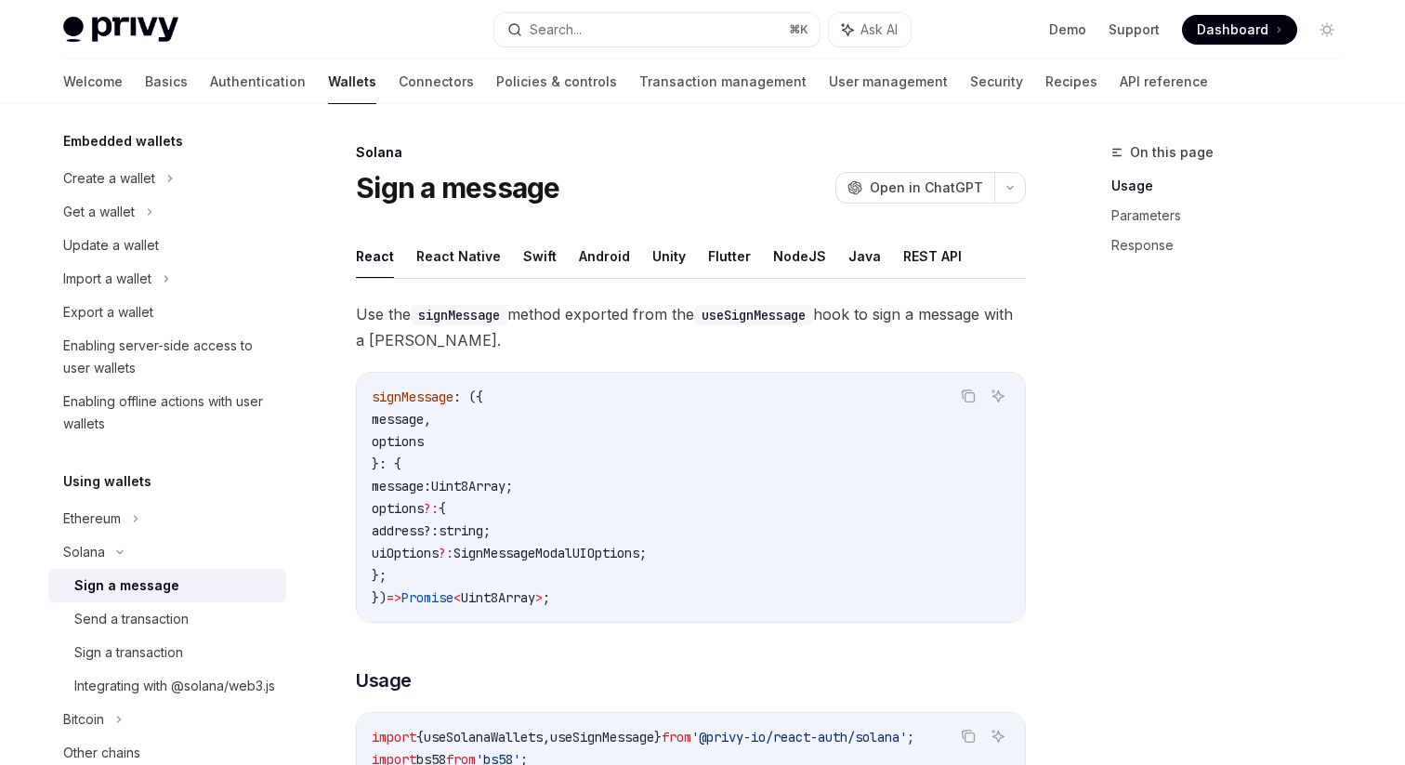
scroll to position [83, 0]
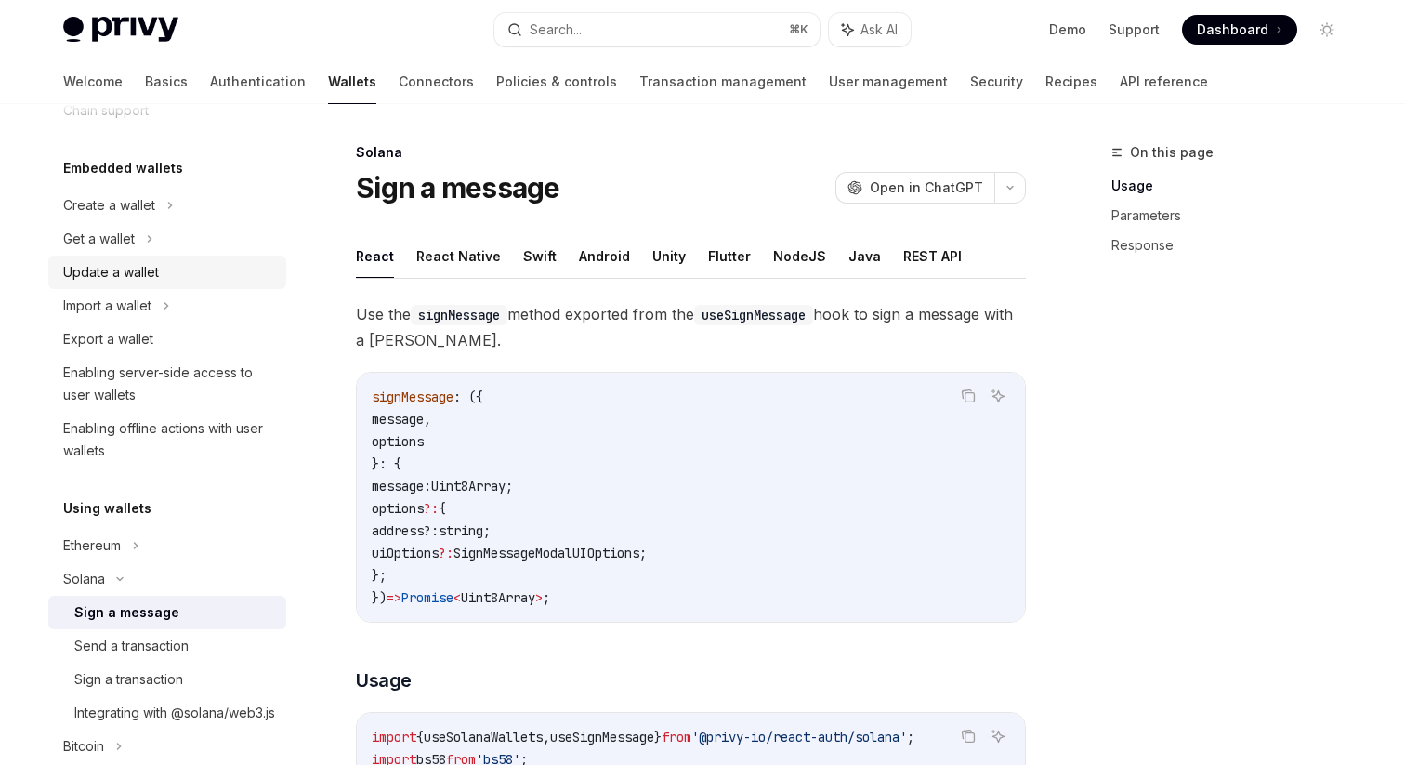
click at [208, 260] on link "Update a wallet" at bounding box center [167, 272] width 238 height 33
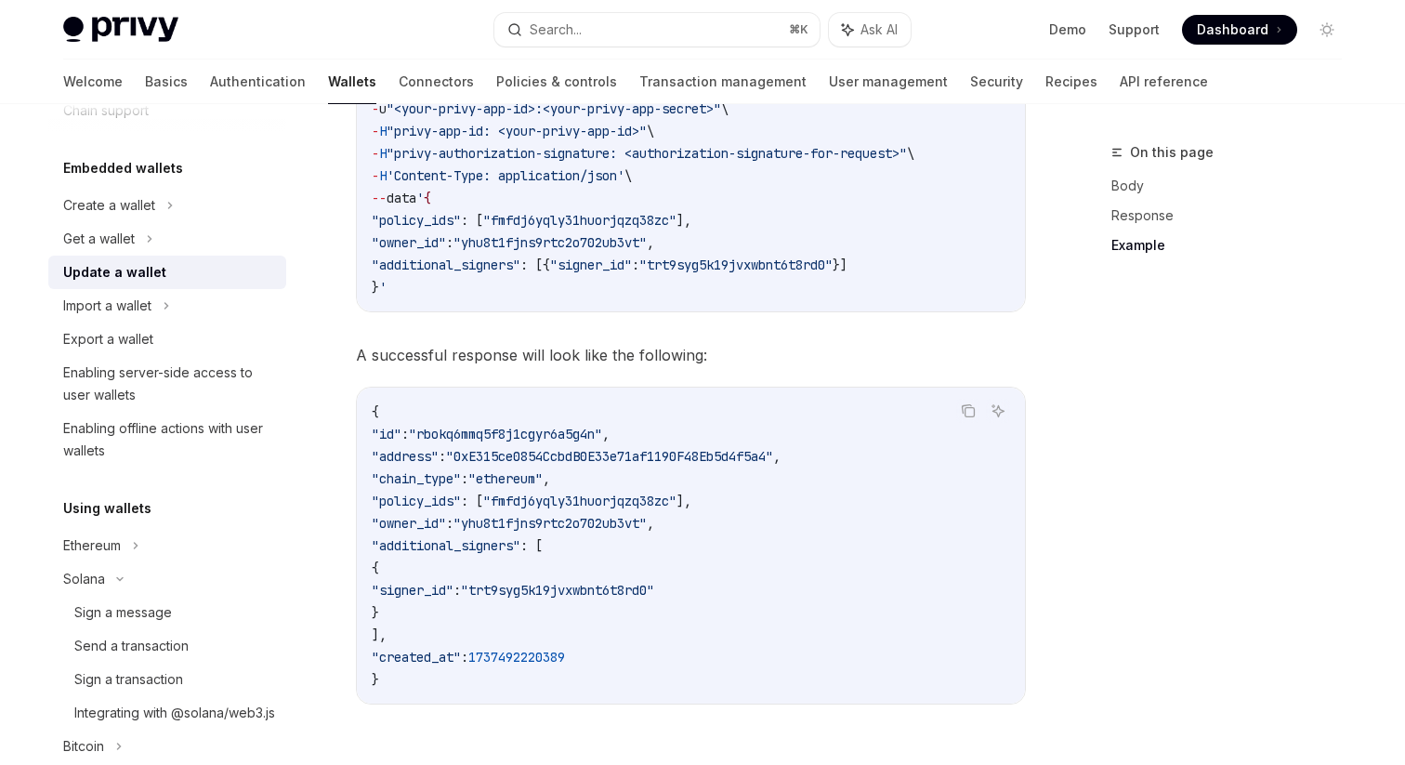
scroll to position [2059, 0]
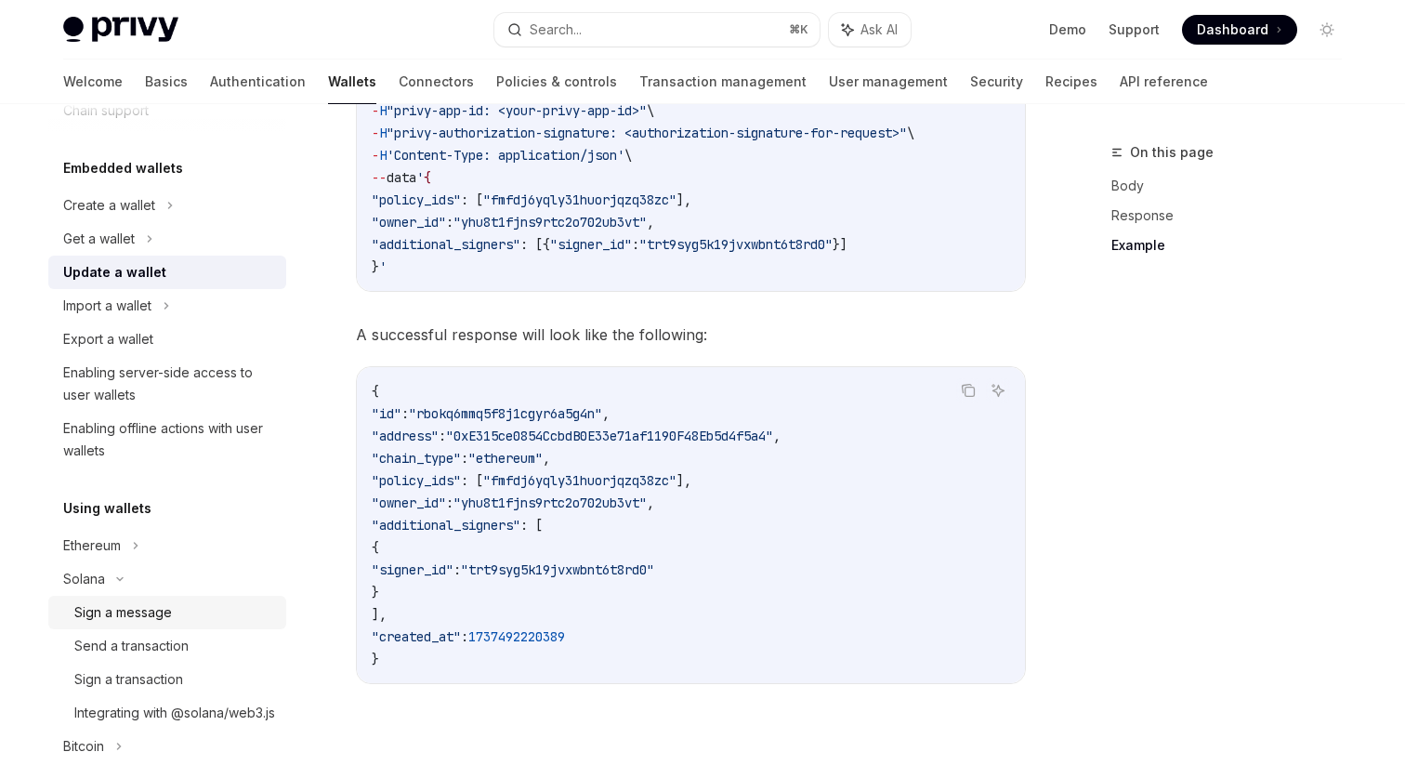
click at [162, 623] on div "Sign a message" at bounding box center [123, 612] width 98 height 22
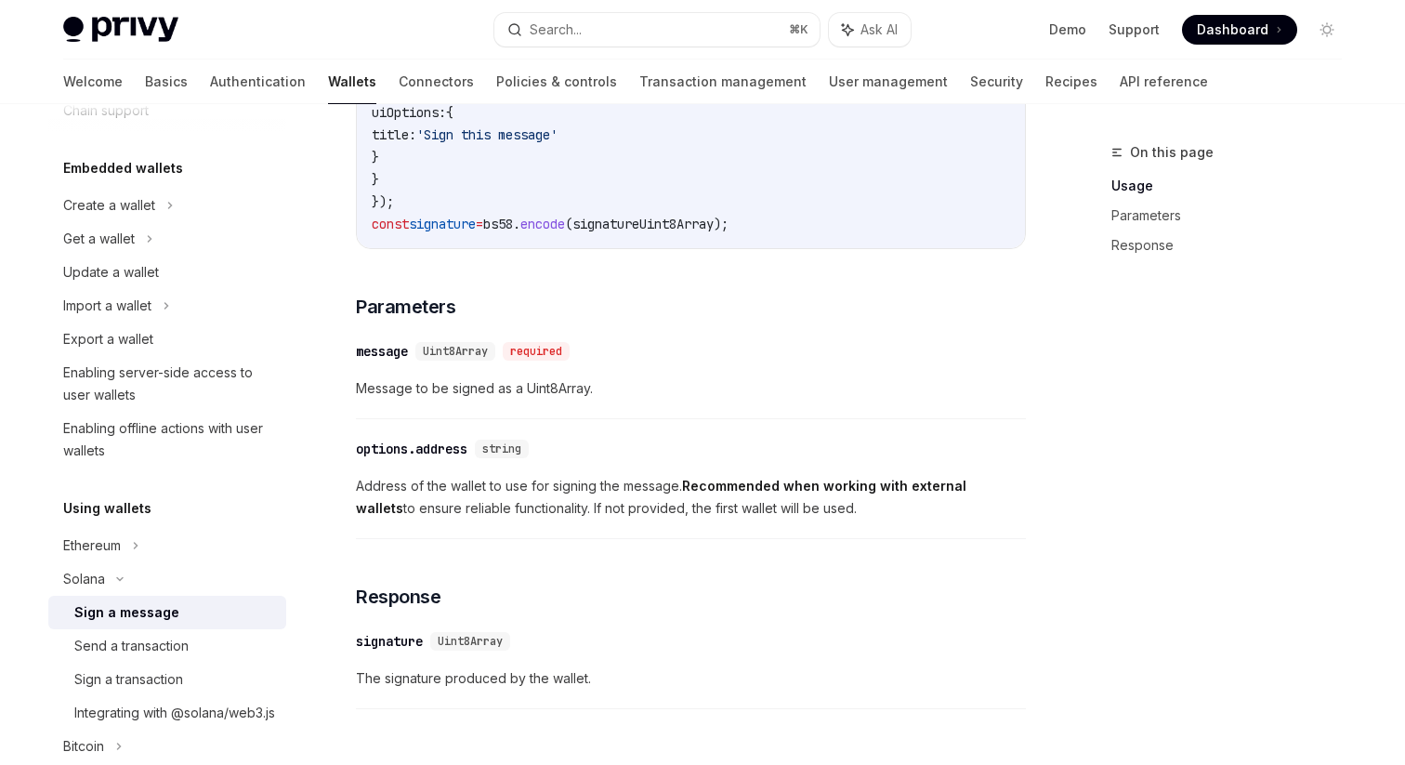
scroll to position [898, 0]
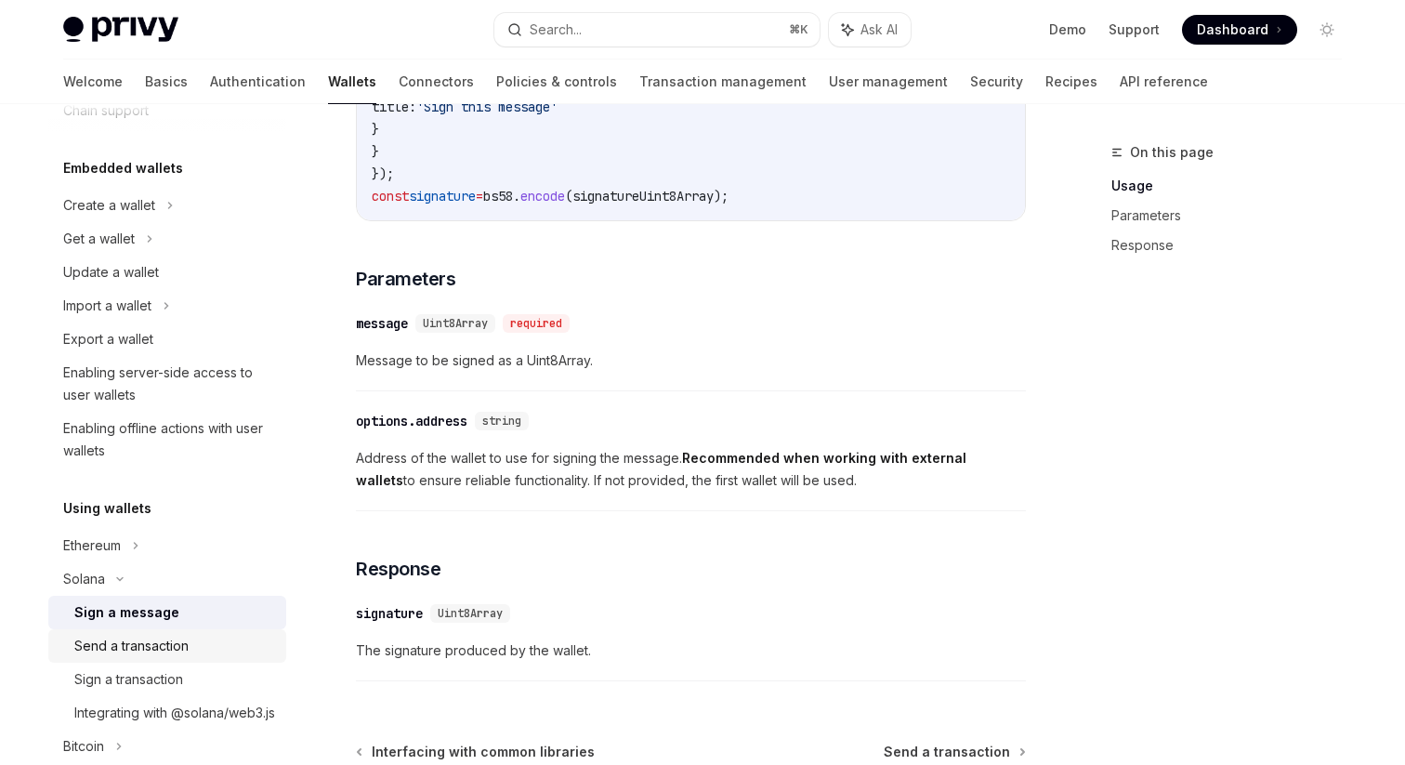
click at [193, 644] on div "Send a transaction" at bounding box center [174, 646] width 201 height 22
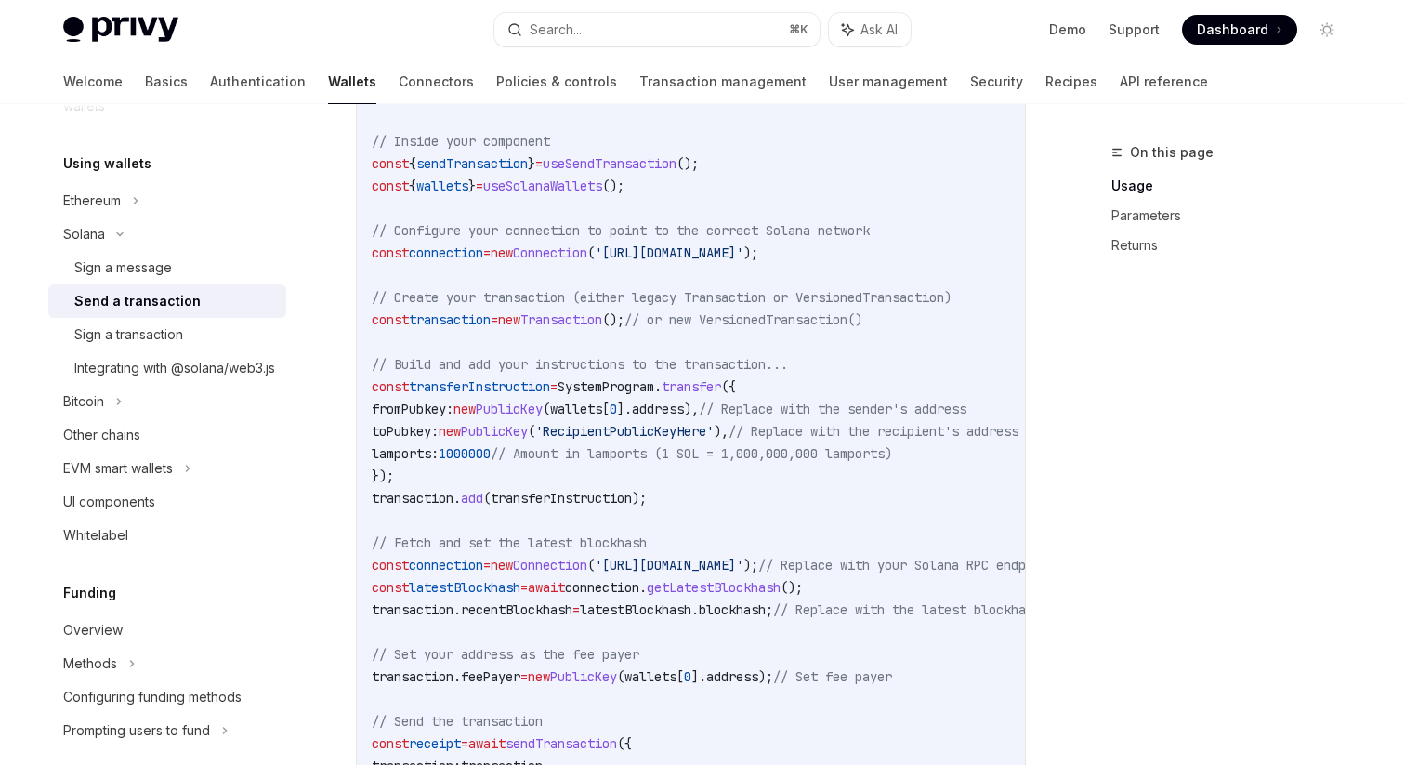
scroll to position [427, 0]
click at [225, 262] on div "Sign a message" at bounding box center [174, 268] width 201 height 22
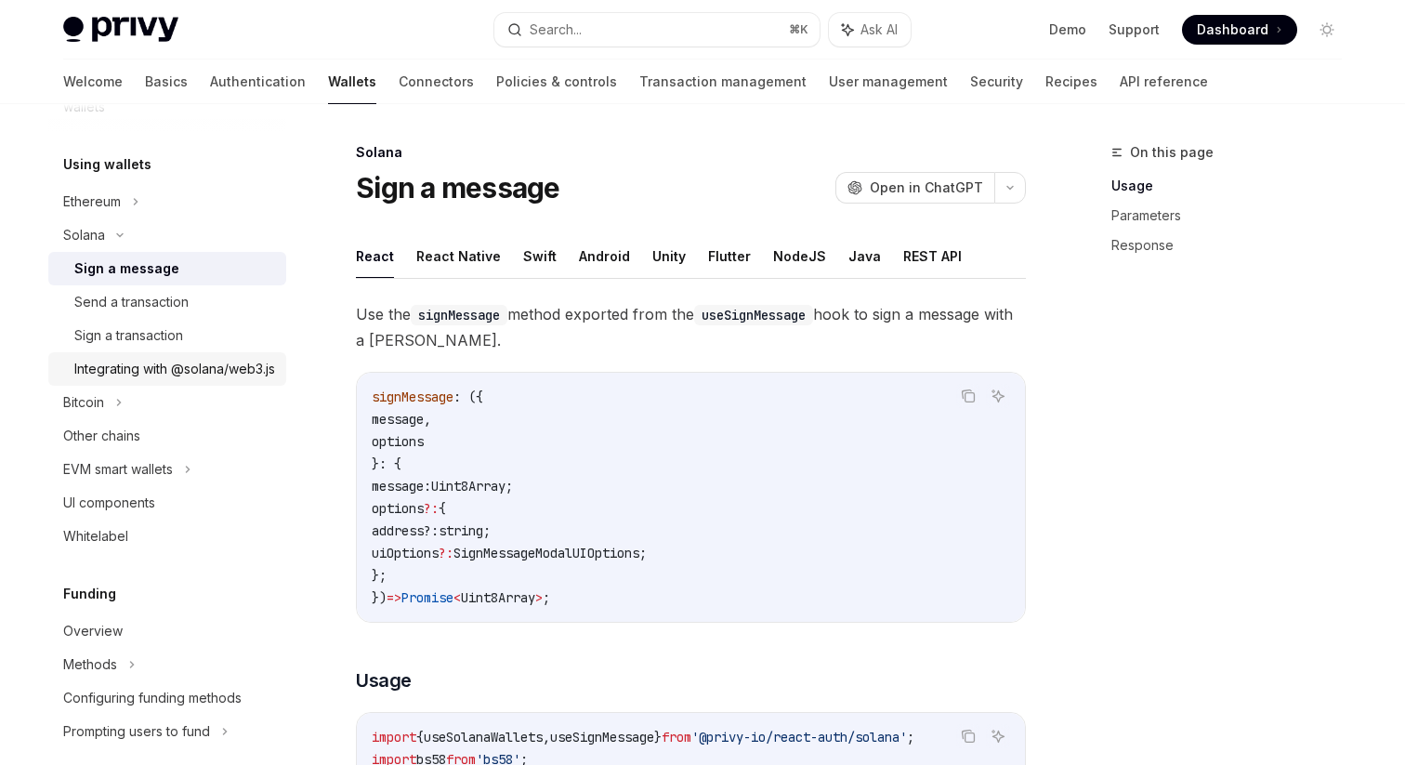
click at [212, 375] on div "Integrating with @solana/web3.js" at bounding box center [174, 369] width 201 height 22
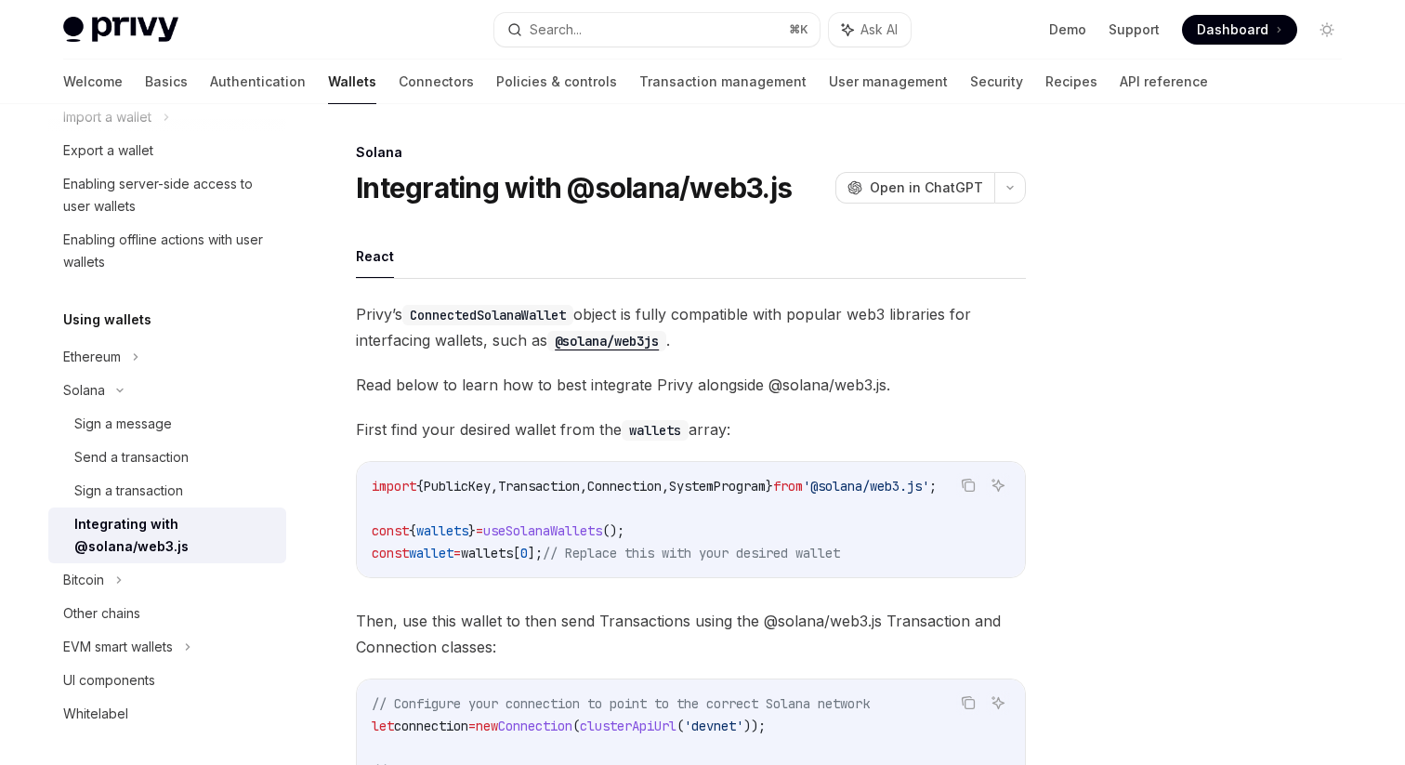
scroll to position [287, 0]
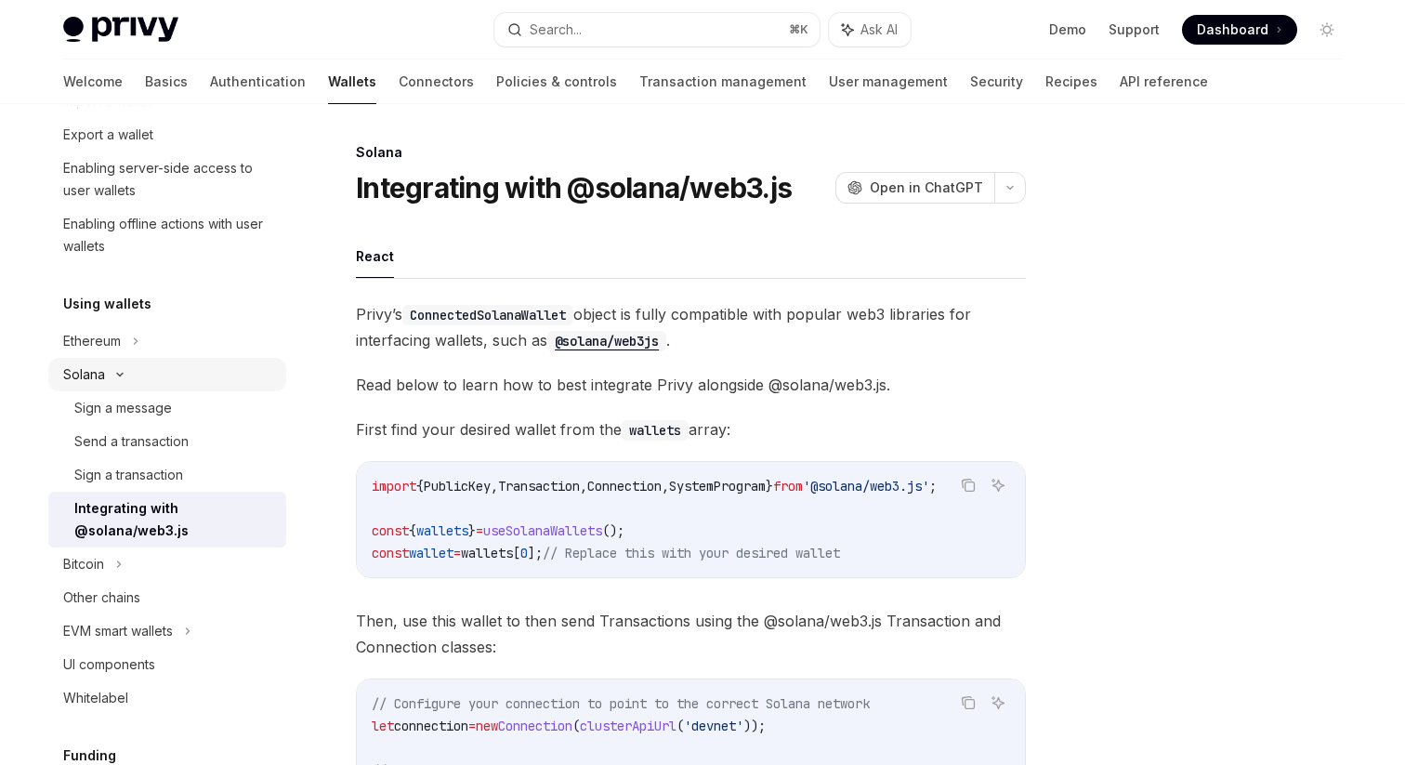
click at [217, 51] on div "Solana" at bounding box center [167, 34] width 238 height 33
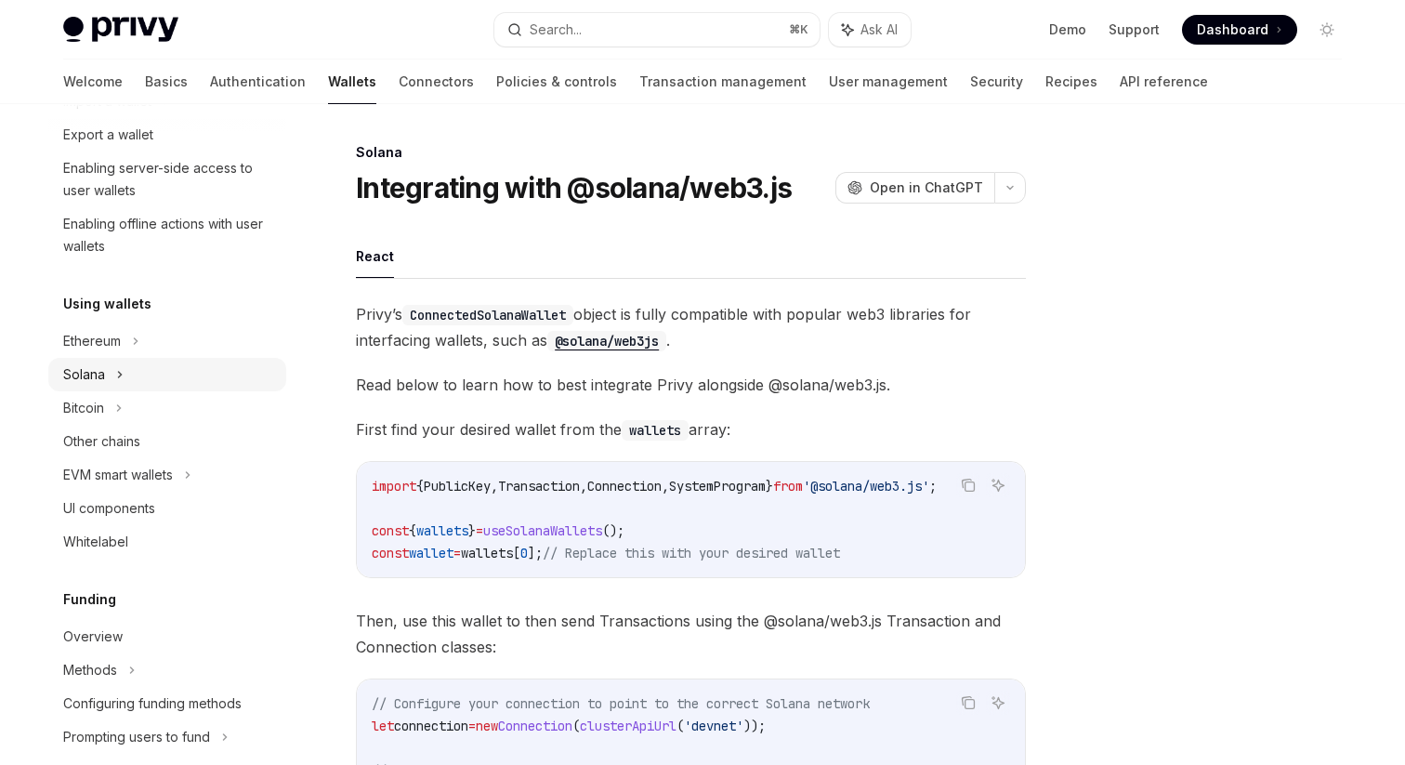
click at [217, 51] on div "Solana" at bounding box center [167, 34] width 238 height 33
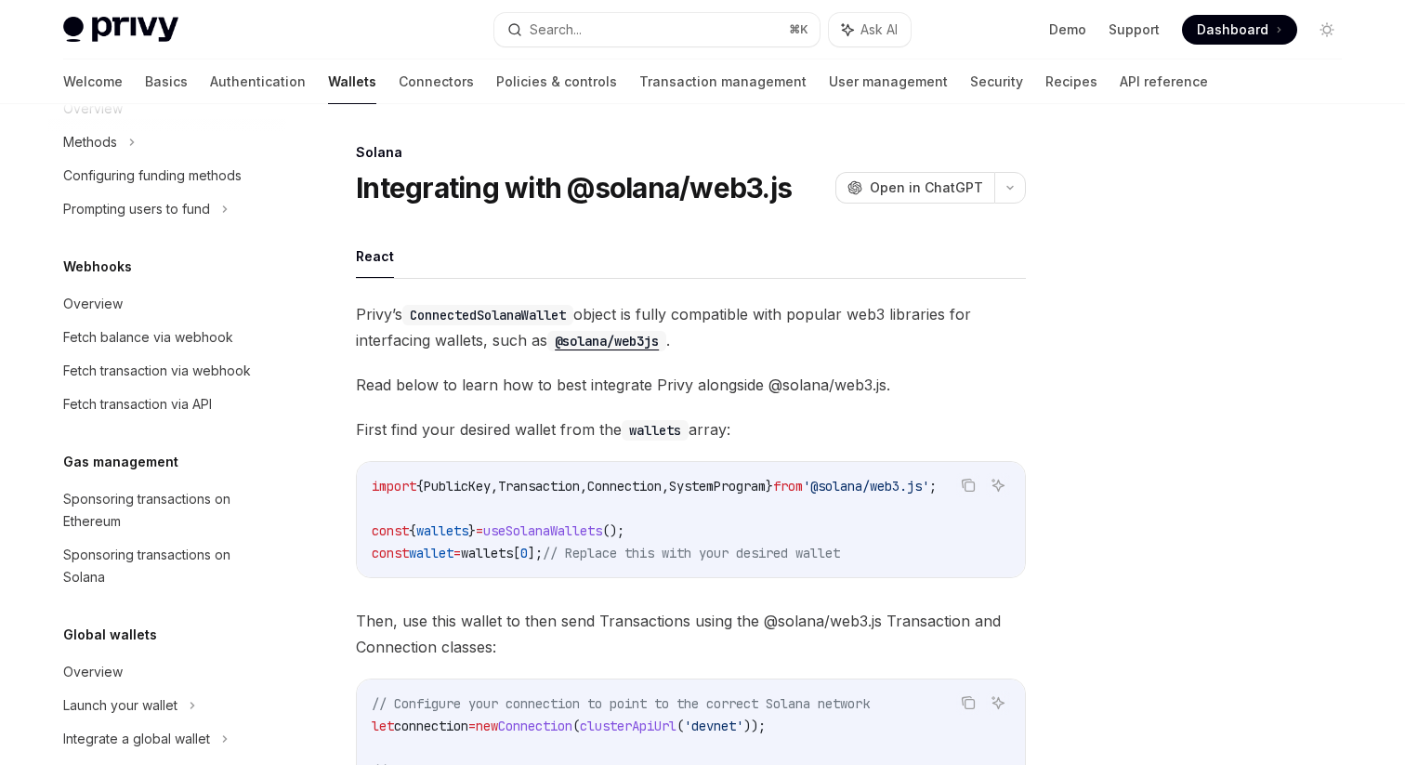
scroll to position [999, 0]
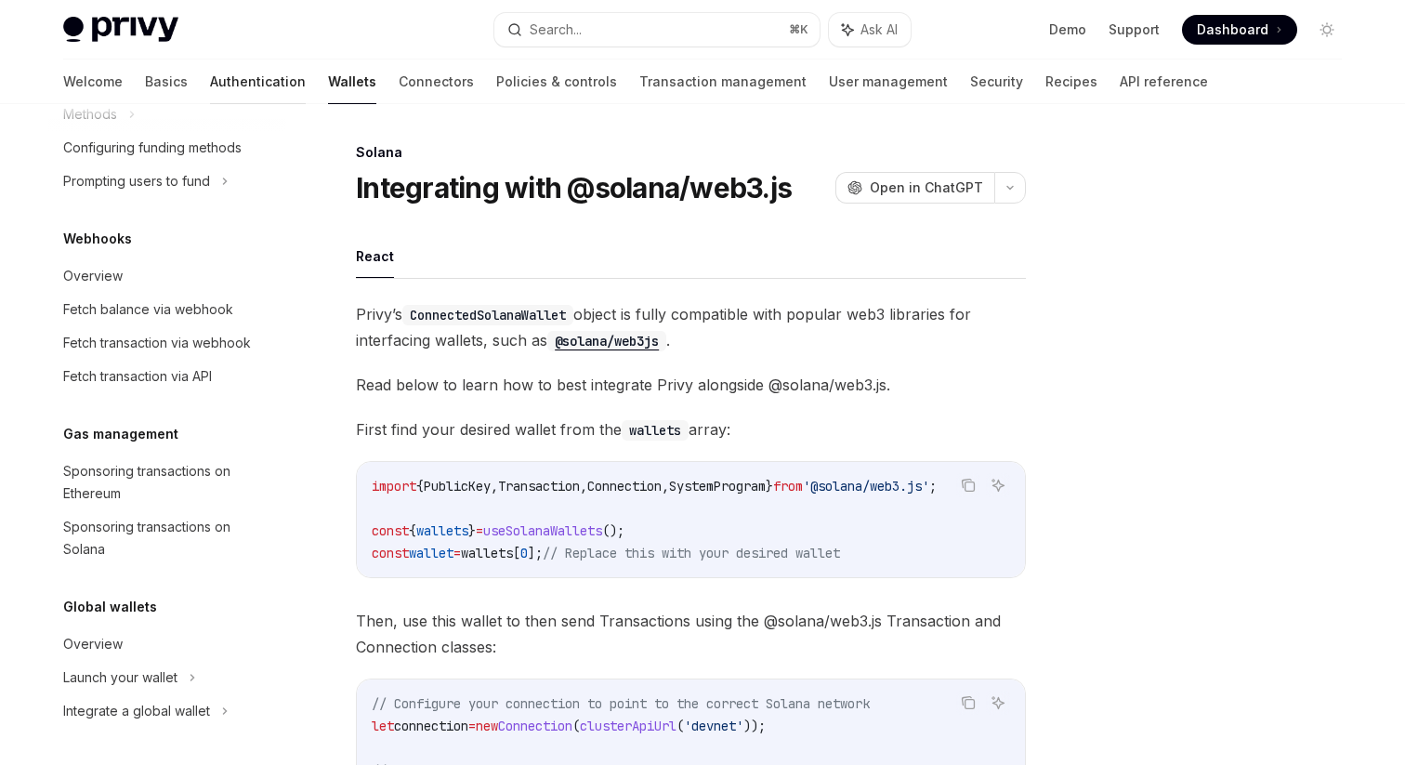
click at [210, 86] on link "Authentication" at bounding box center [258, 81] width 96 height 45
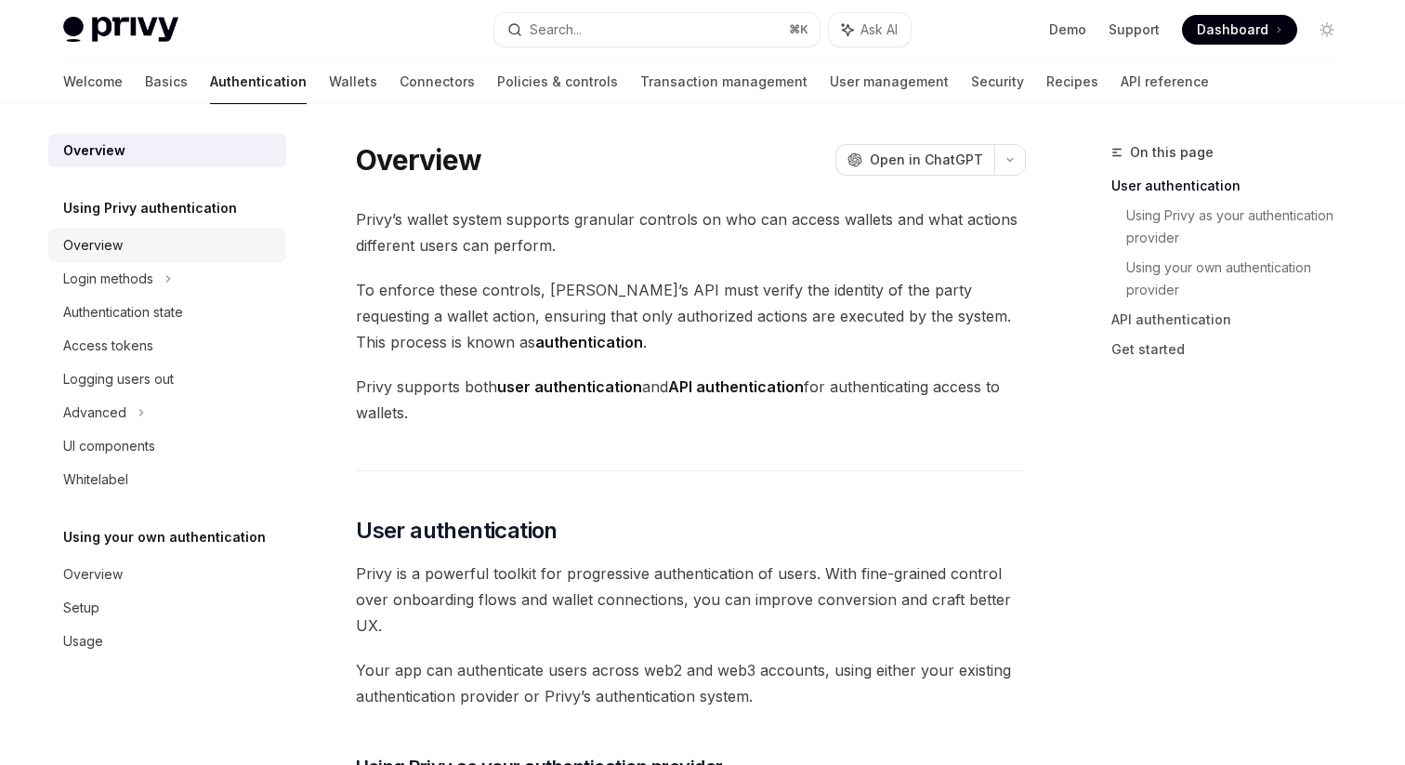
click at [203, 256] on link "Overview" at bounding box center [167, 245] width 238 height 33
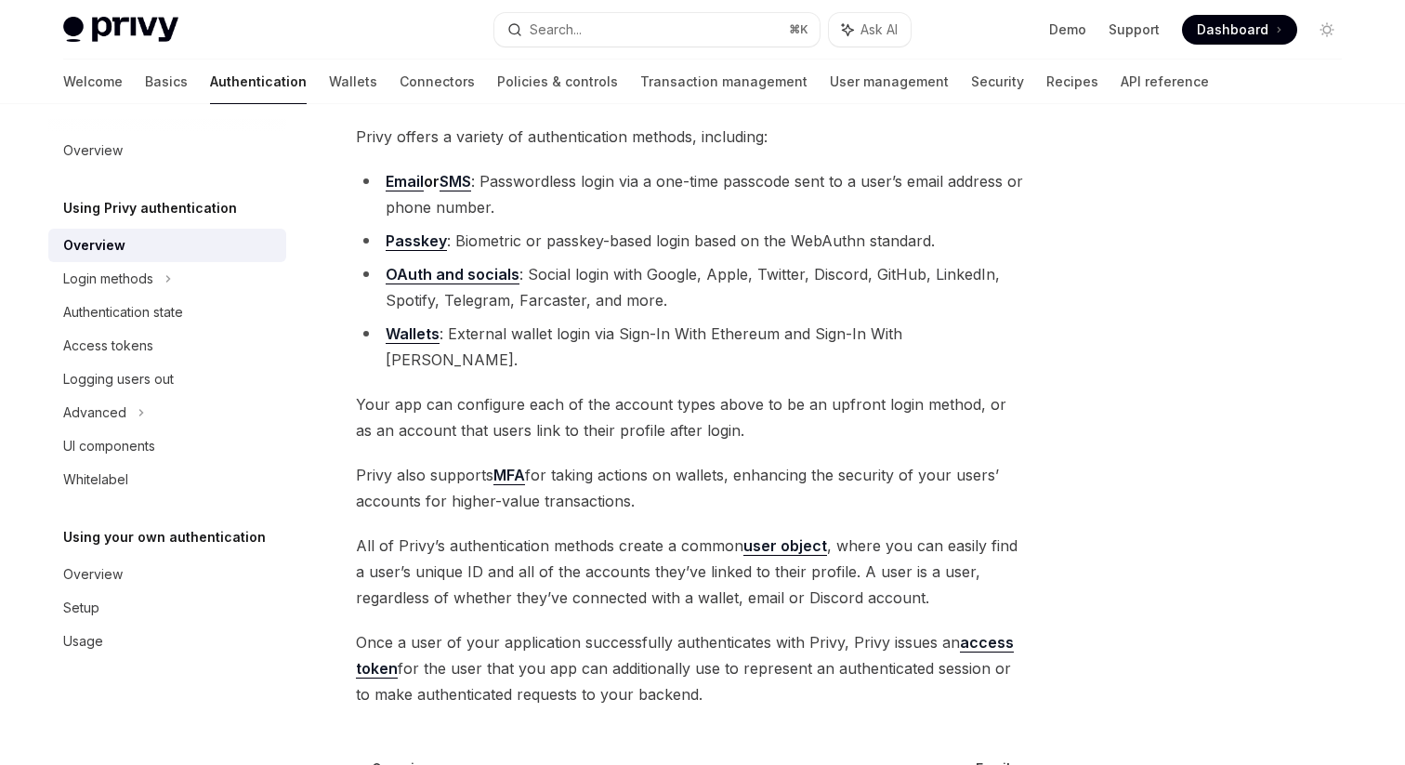
scroll to position [336, 0]
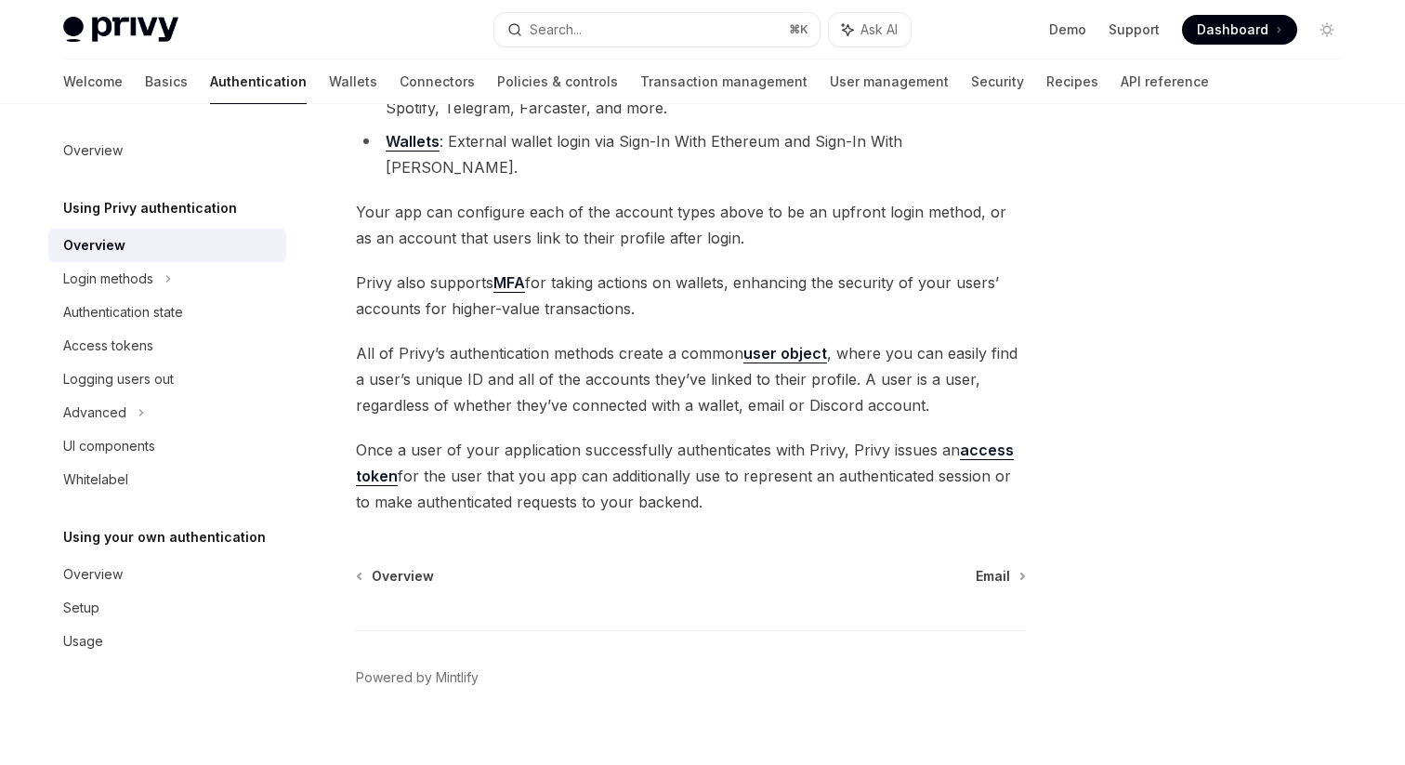
click at [232, 260] on link "Overview" at bounding box center [167, 245] width 238 height 33
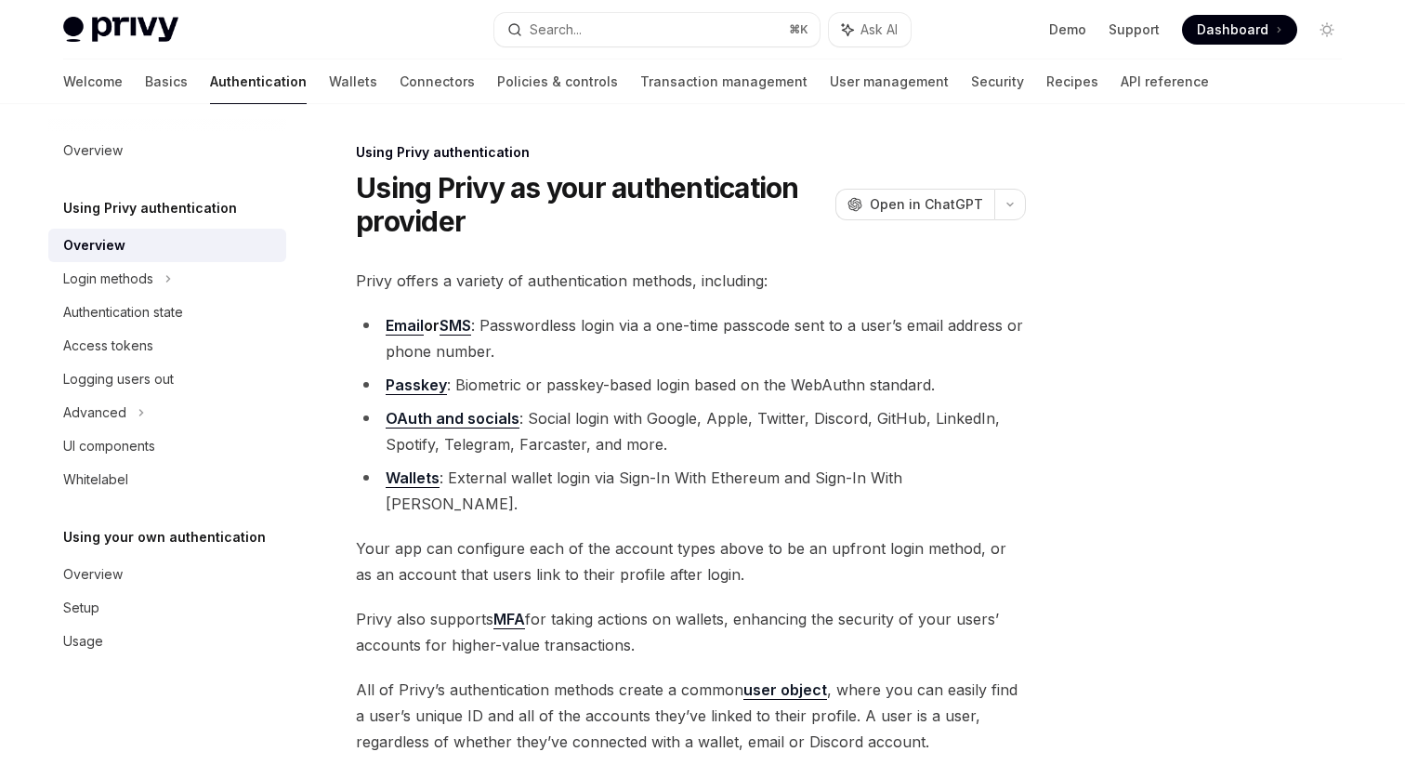
click at [404, 474] on link "Wallets" at bounding box center [413, 478] width 54 height 20
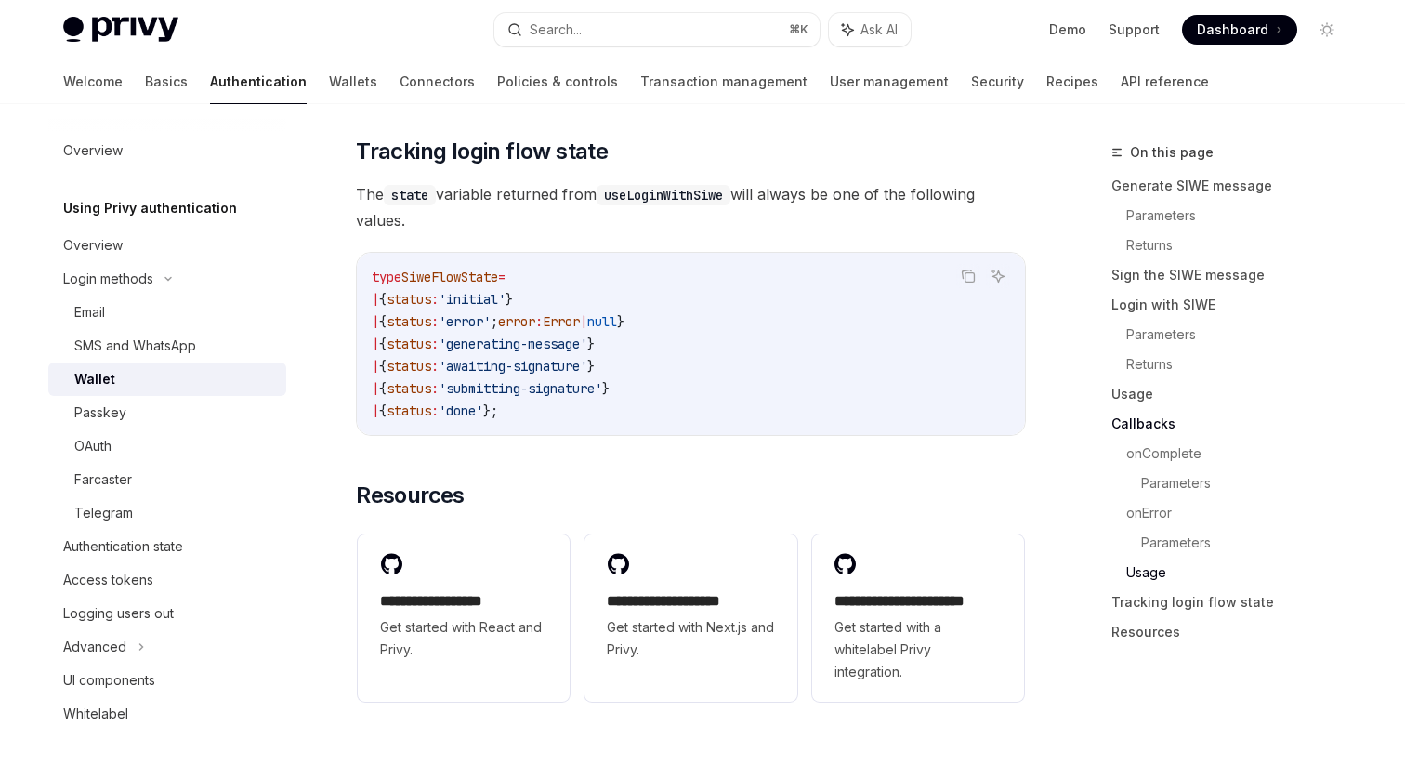
scroll to position [4878, 0]
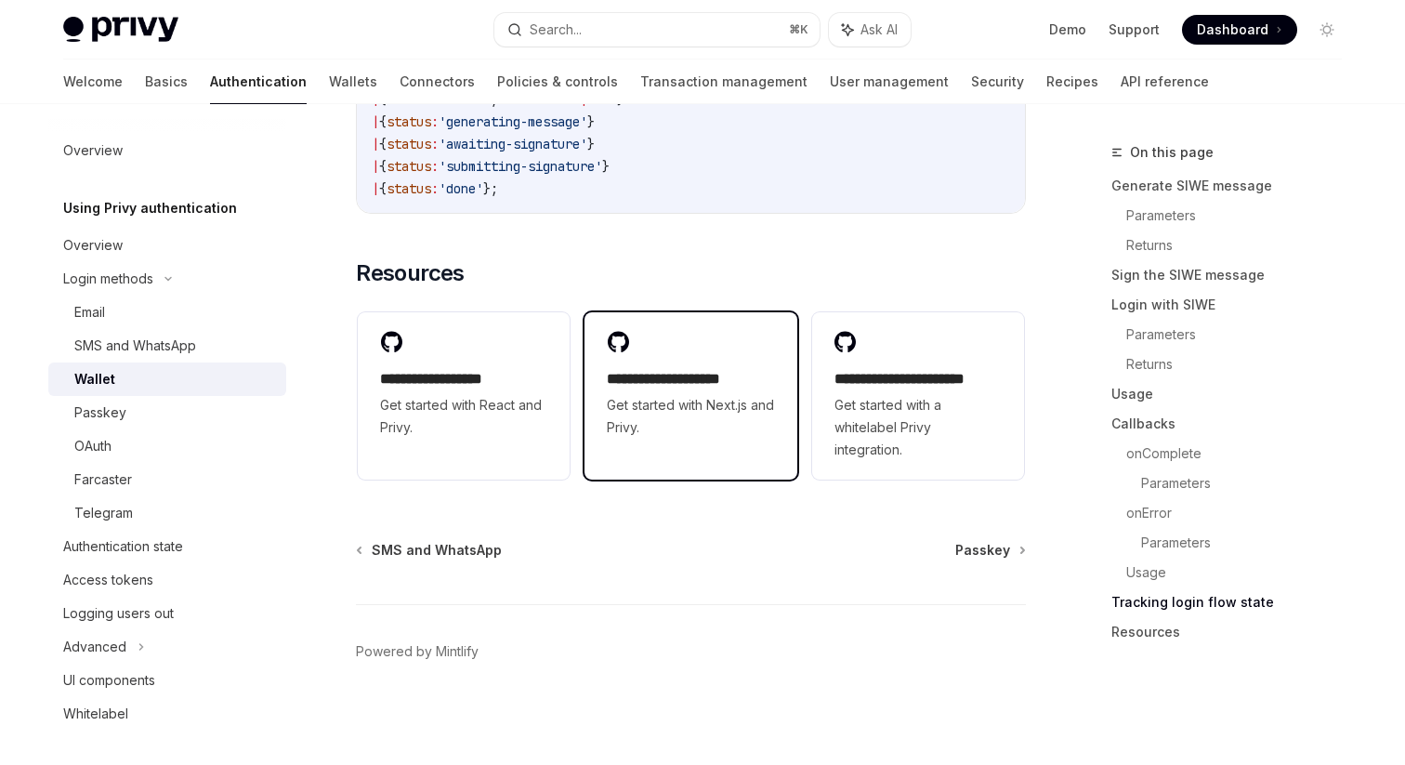
click at [645, 394] on span "Get started with Next.js and Privy." at bounding box center [690, 416] width 167 height 45
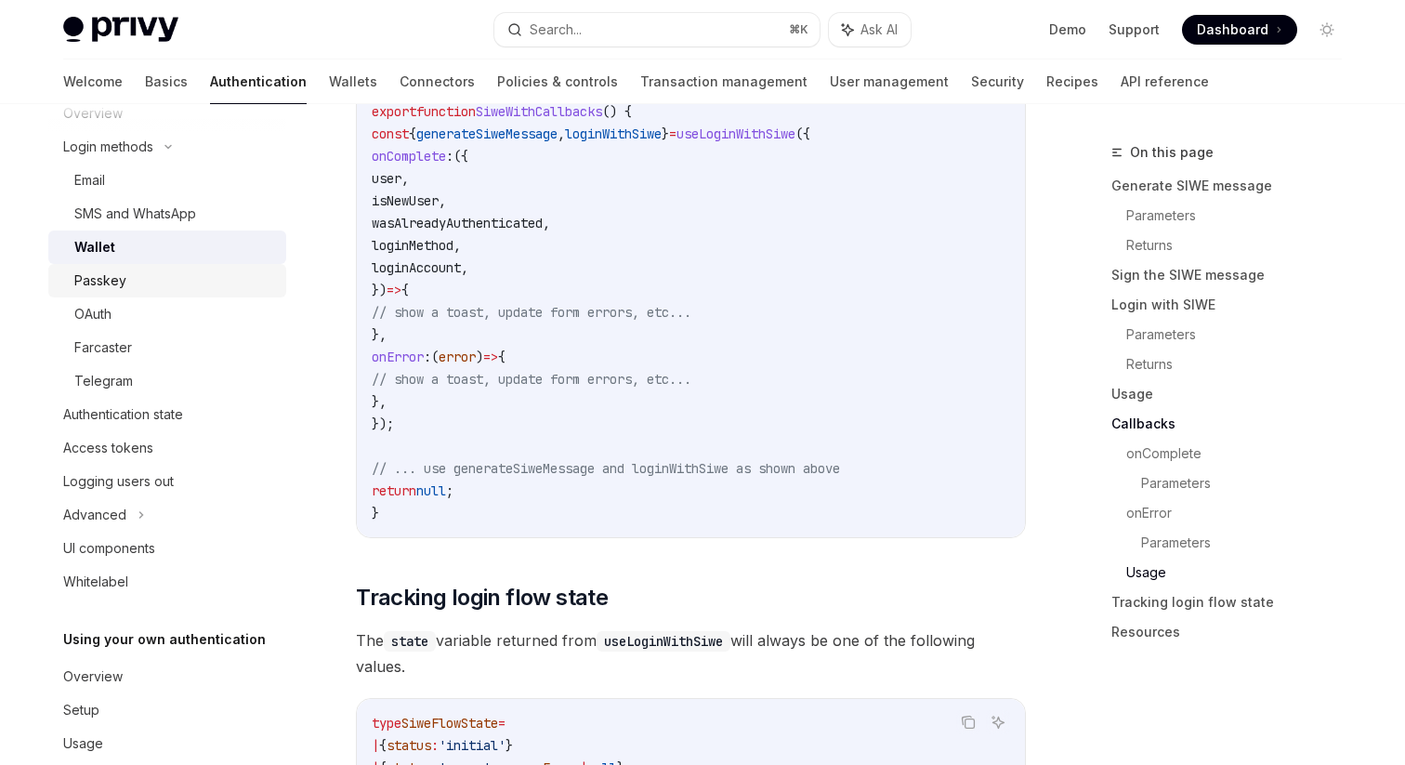
scroll to position [164, 0]
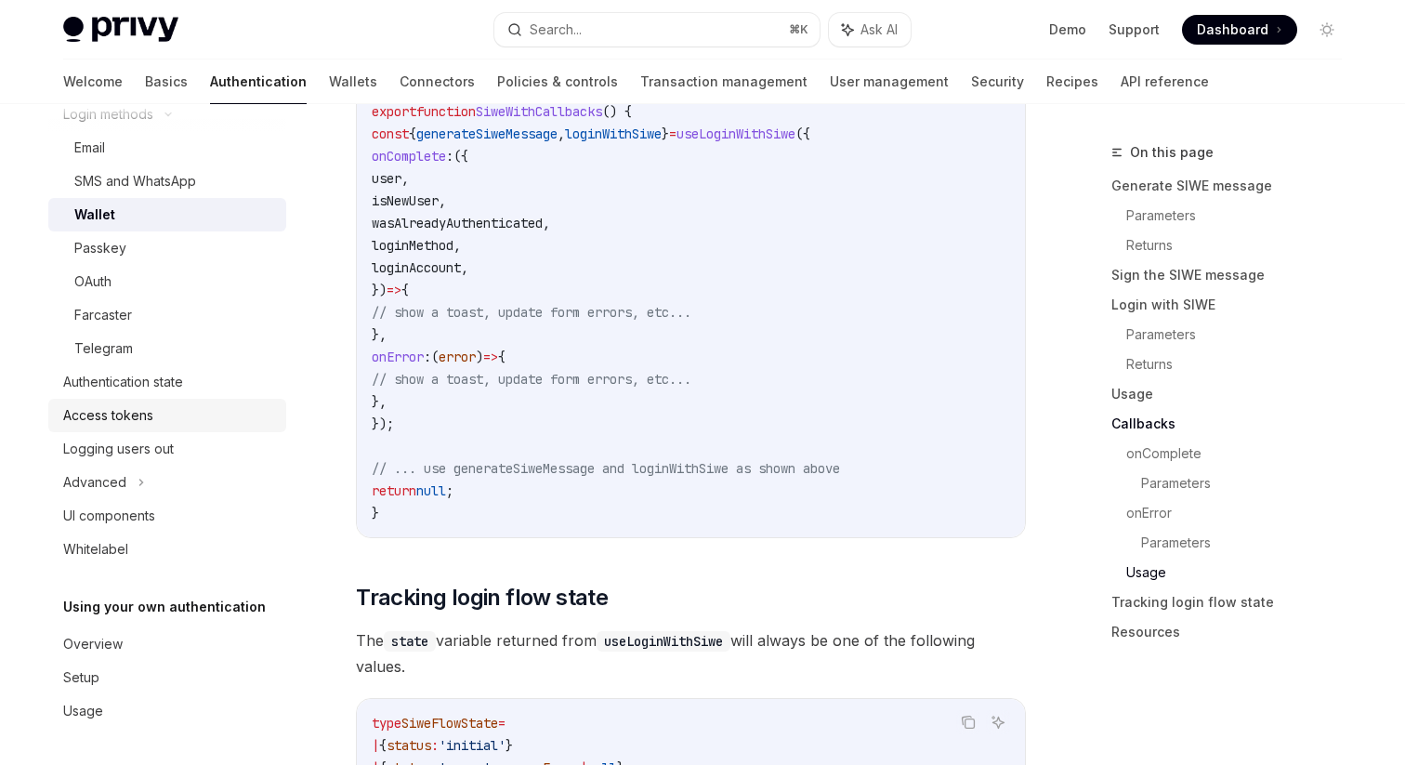
click at [208, 399] on link "Access tokens" at bounding box center [167, 415] width 238 height 33
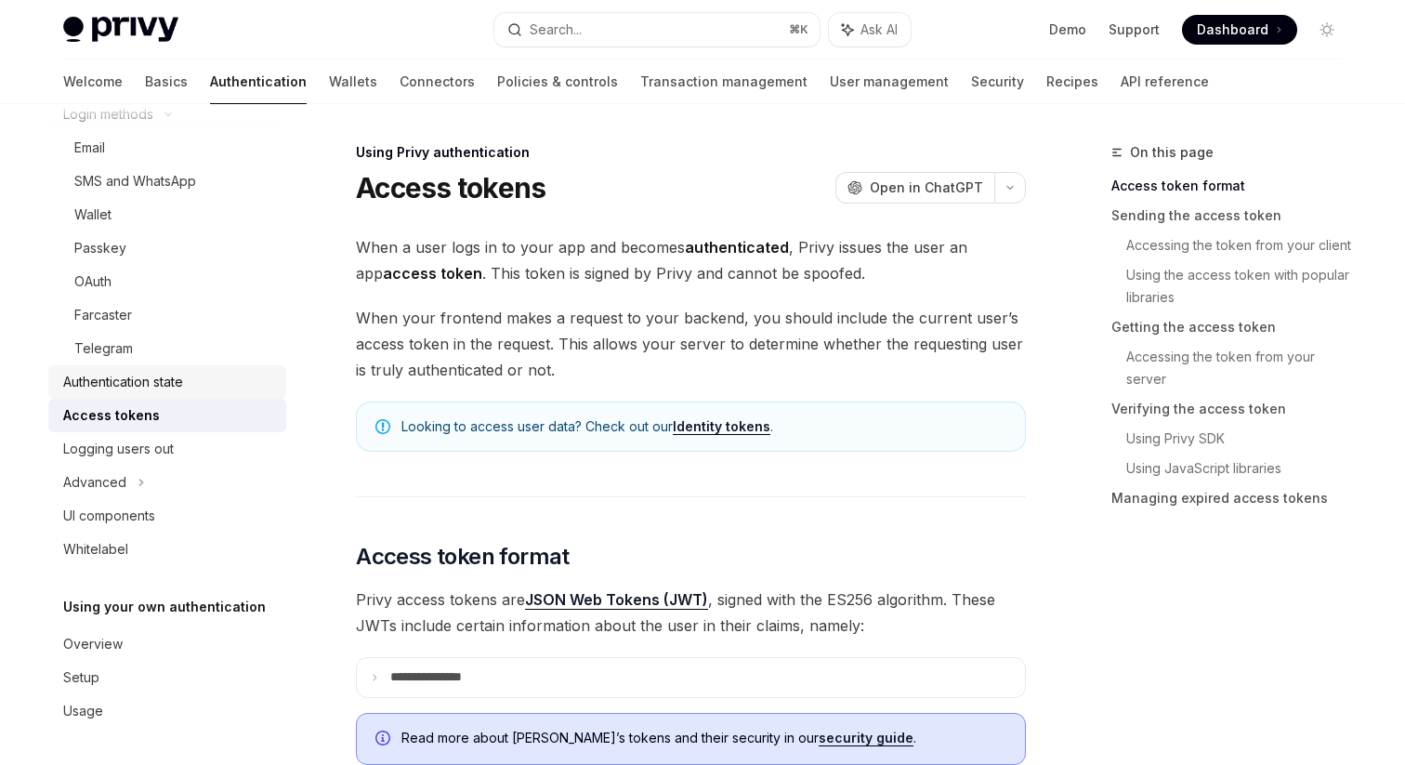
click at [210, 391] on div "Authentication state" at bounding box center [169, 382] width 212 height 22
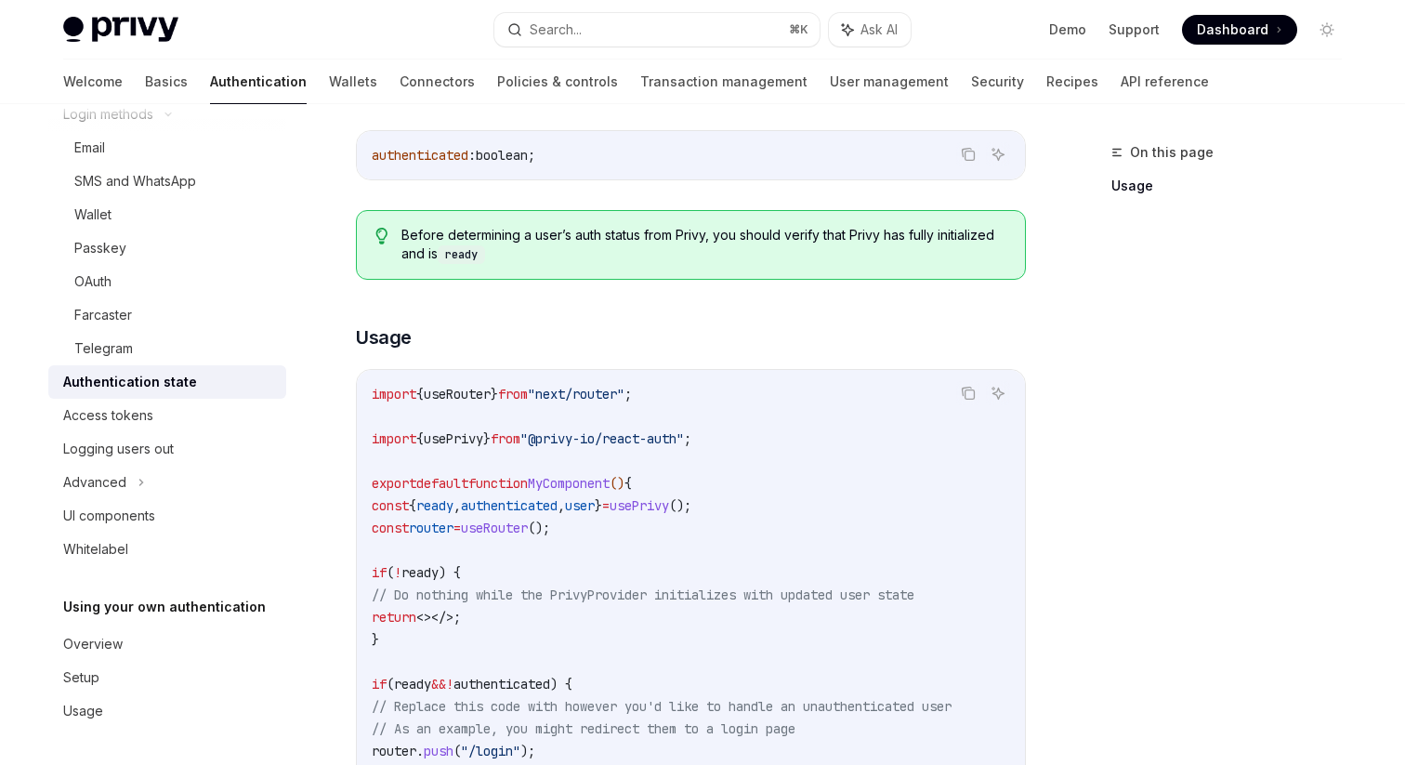
scroll to position [358, 0]
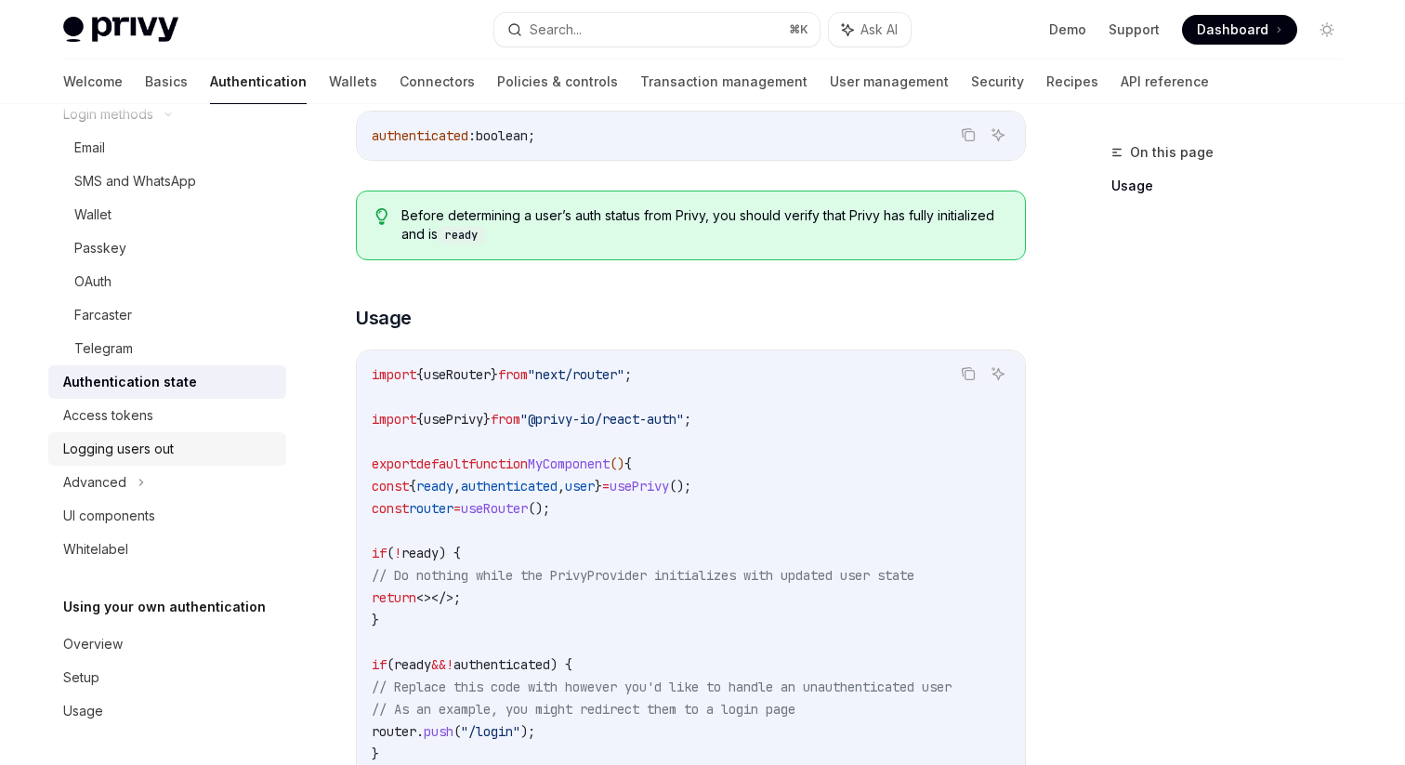
click at [256, 443] on div "Logging users out" at bounding box center [169, 449] width 212 height 22
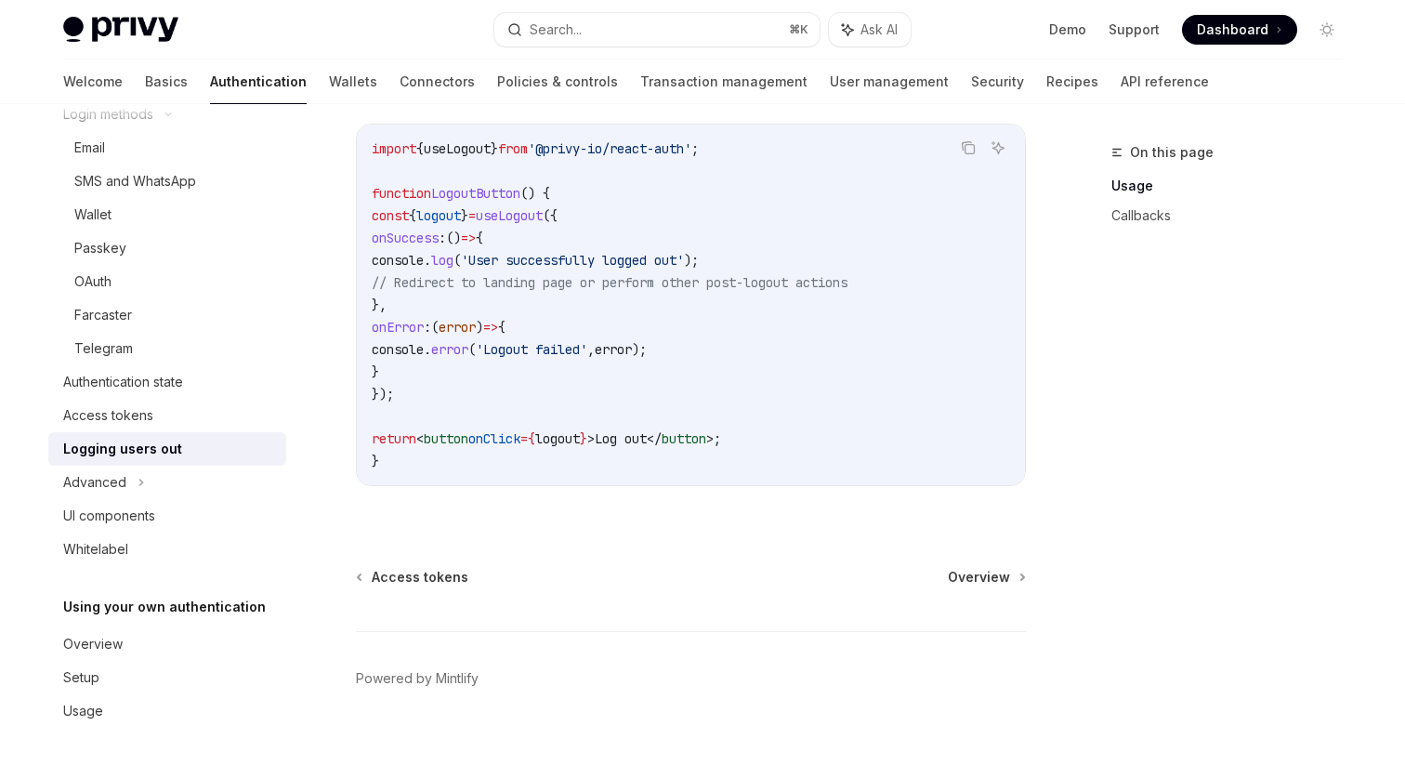
scroll to position [937, 0]
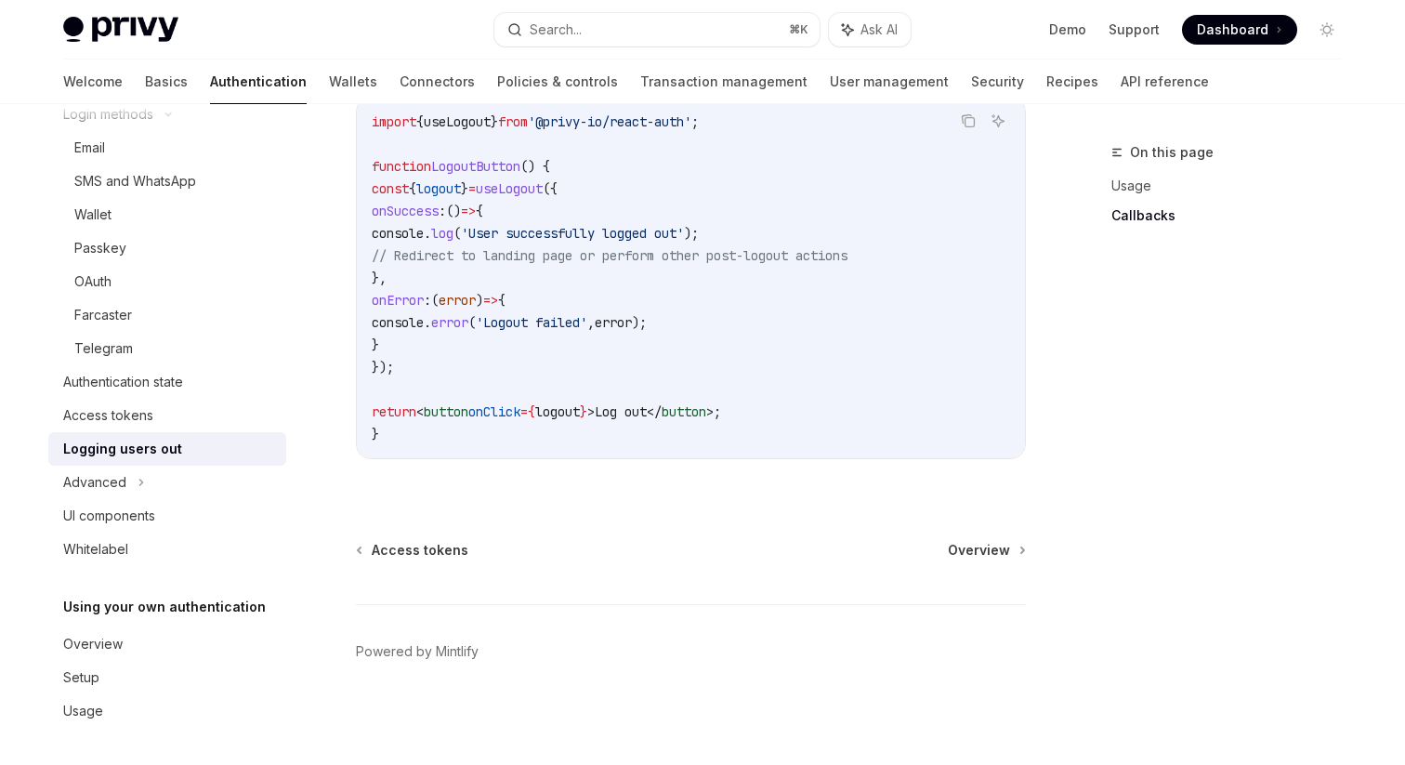
click at [241, 465] on link "Logging users out" at bounding box center [167, 448] width 238 height 33
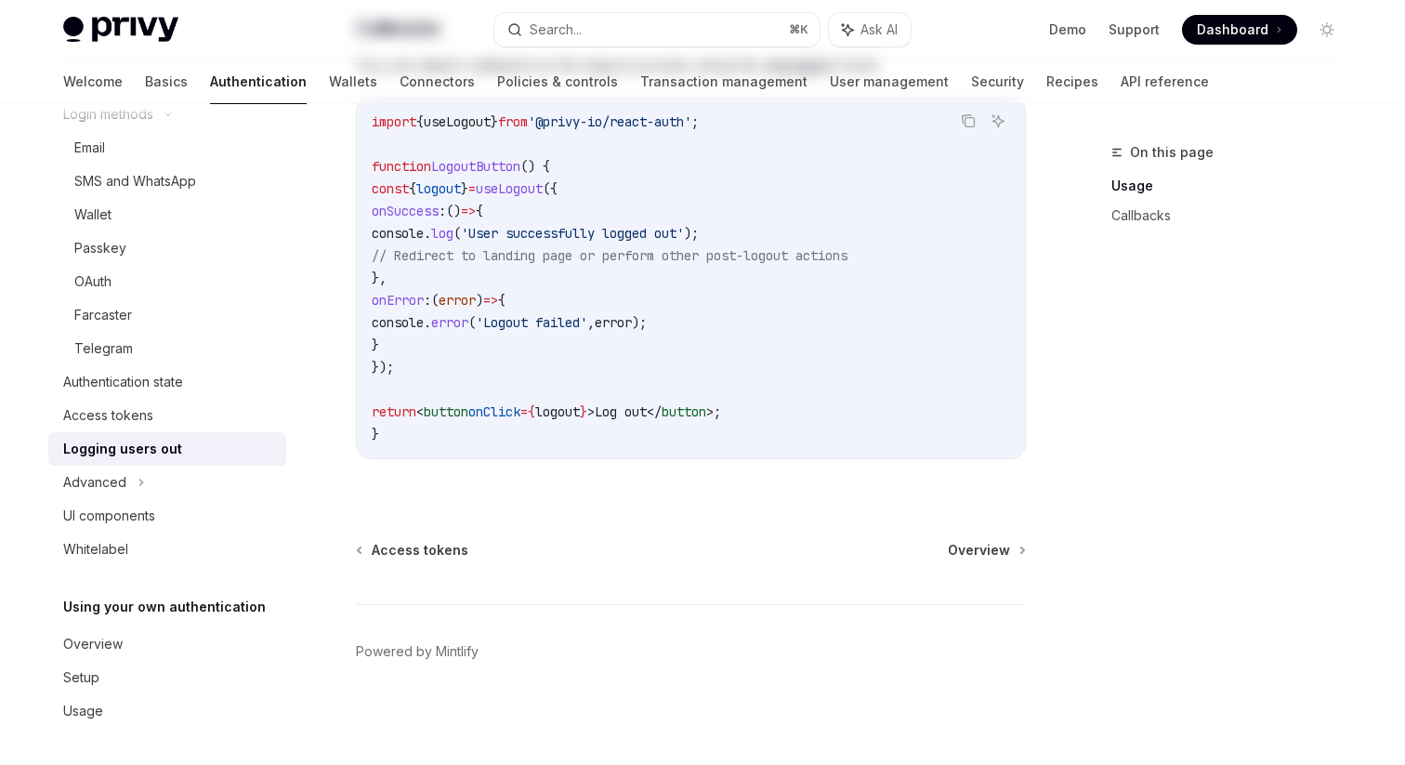
scroll to position [0, 0]
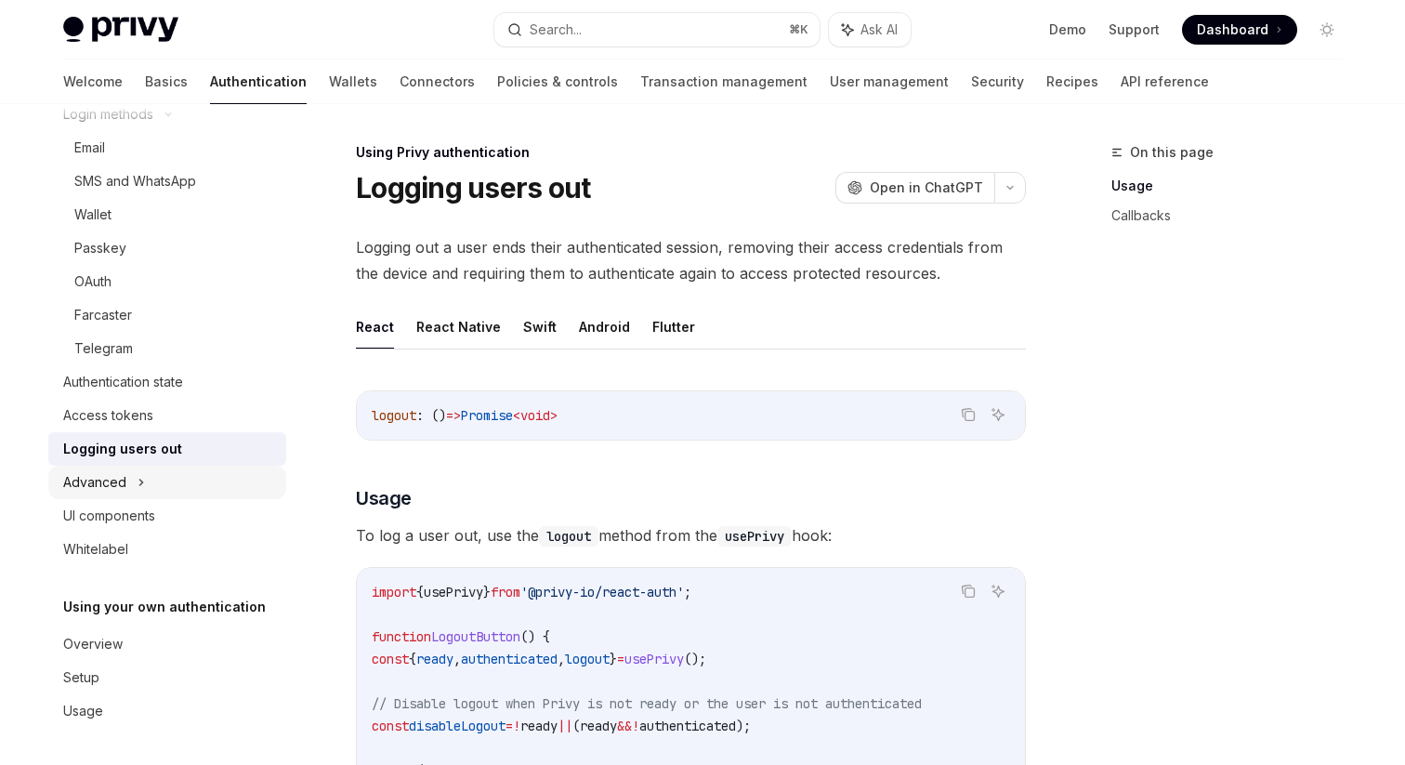
click at [234, 477] on div "Advanced" at bounding box center [167, 482] width 238 height 33
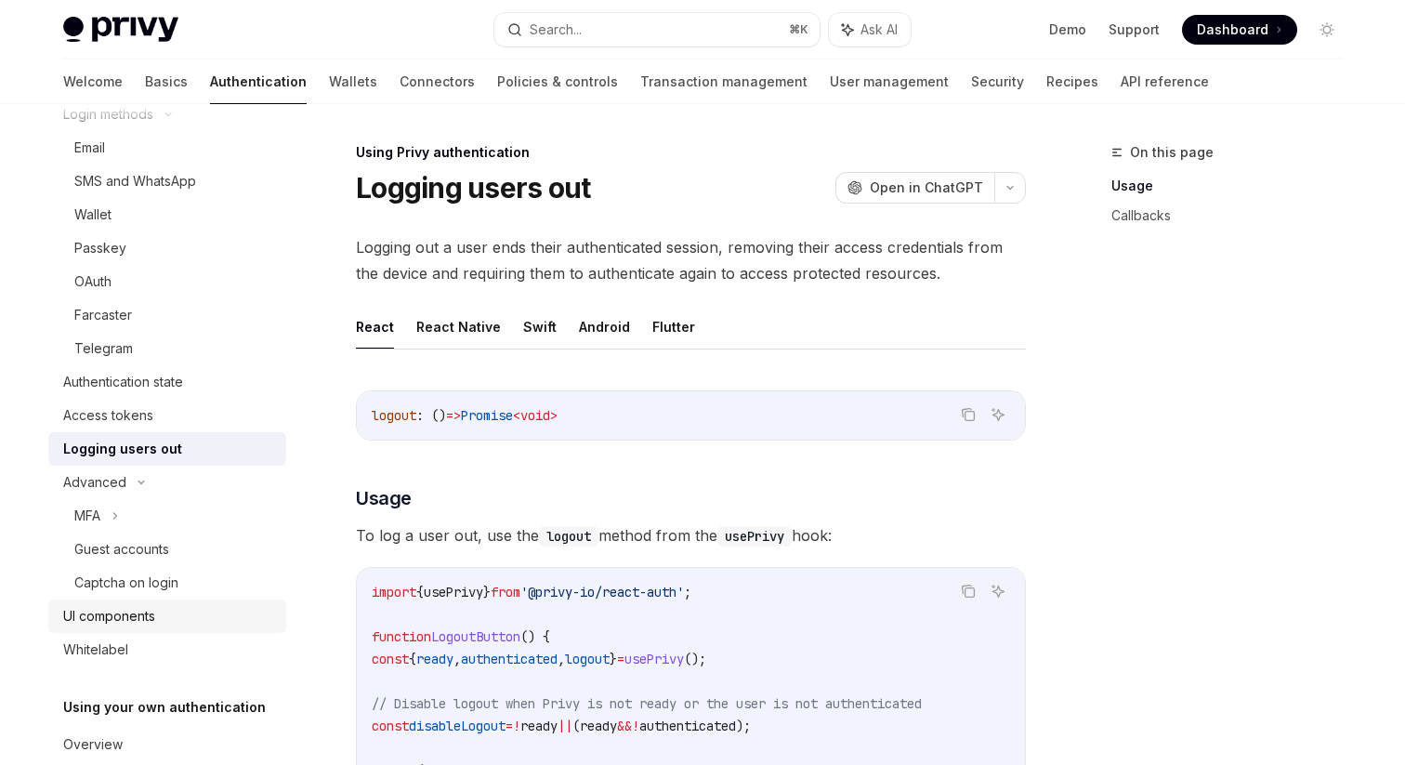
click at [230, 605] on div "UI components" at bounding box center [169, 616] width 212 height 22
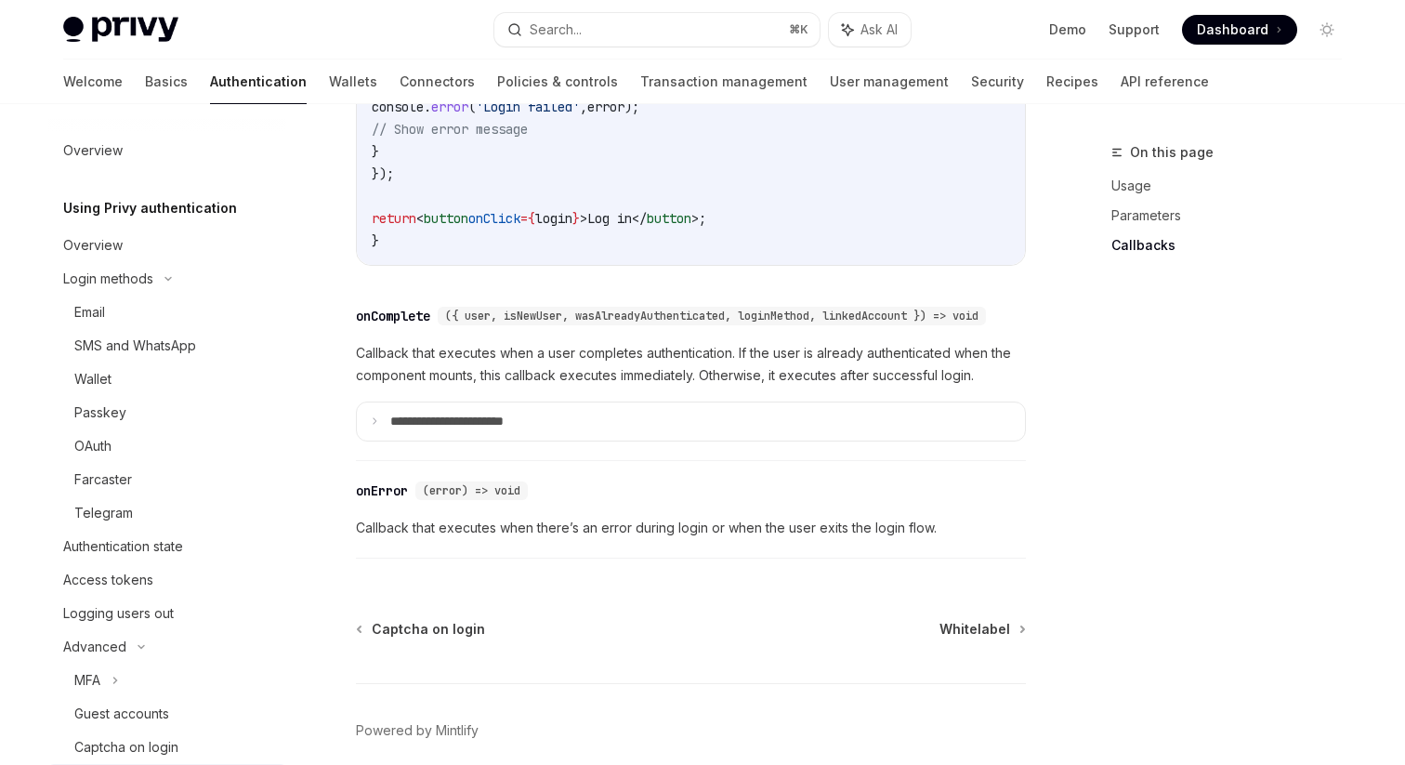
click at [182, 203] on h5 "Using Privy authentication" at bounding box center [150, 208] width 174 height 22
click at [146, 254] on div "Overview" at bounding box center [169, 245] width 212 height 22
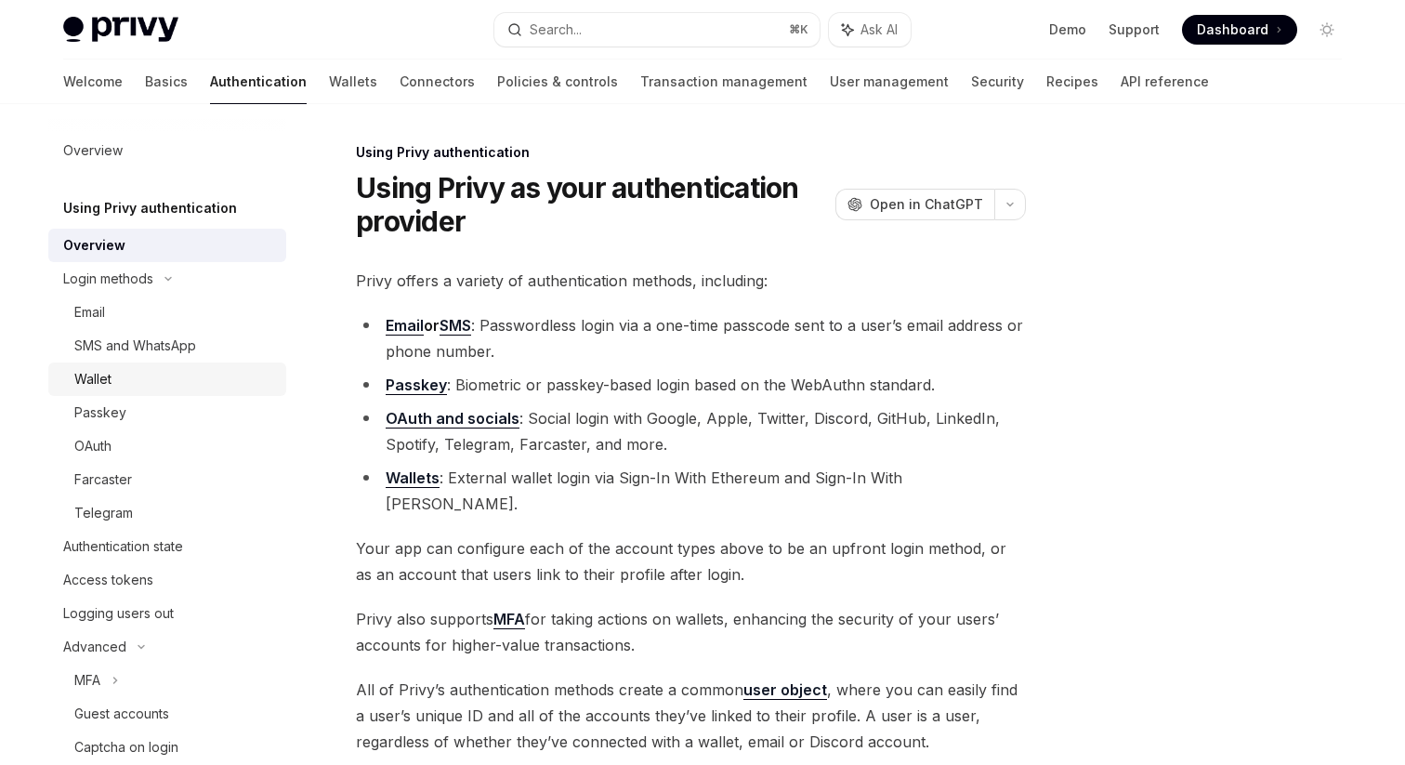
click at [159, 380] on div "Wallet" at bounding box center [174, 379] width 201 height 22
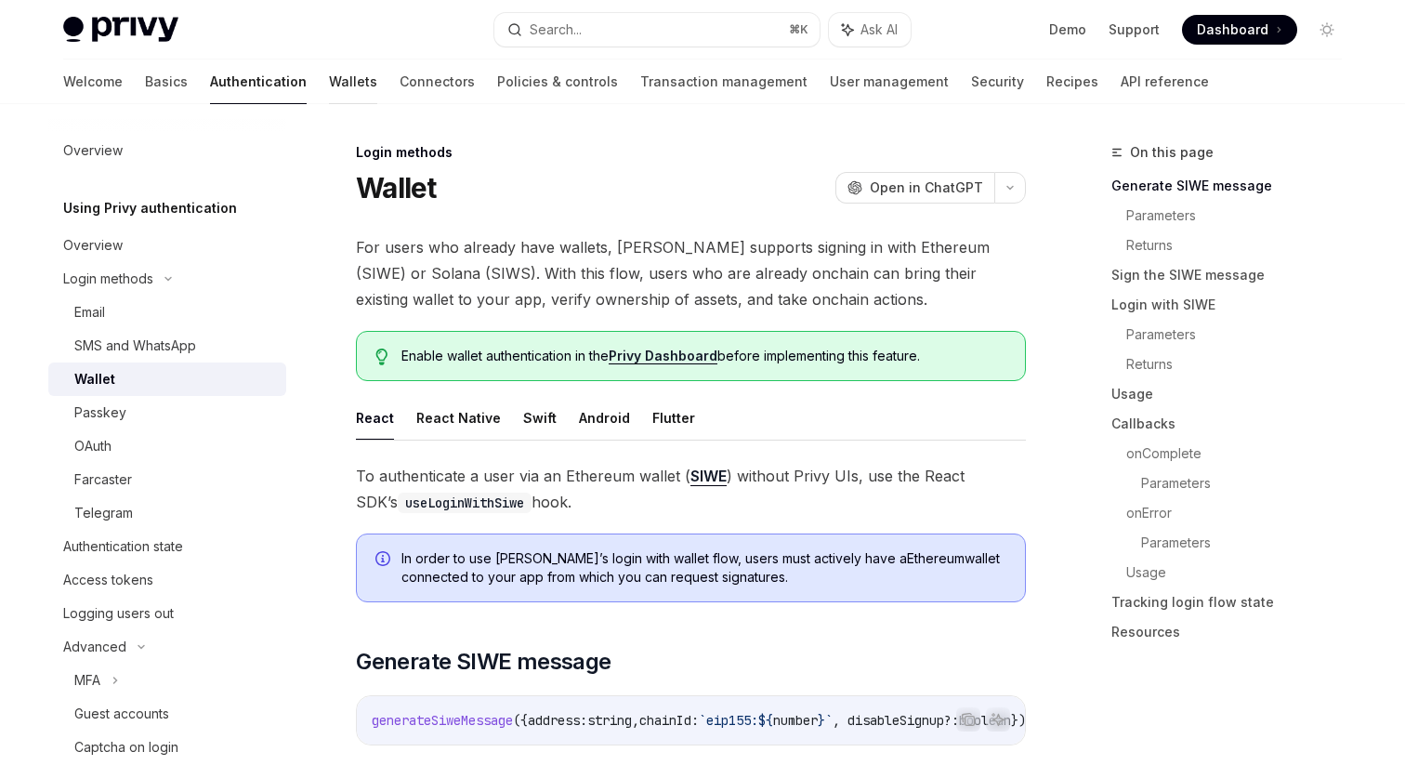
click at [329, 78] on link "Wallets" at bounding box center [353, 81] width 48 height 45
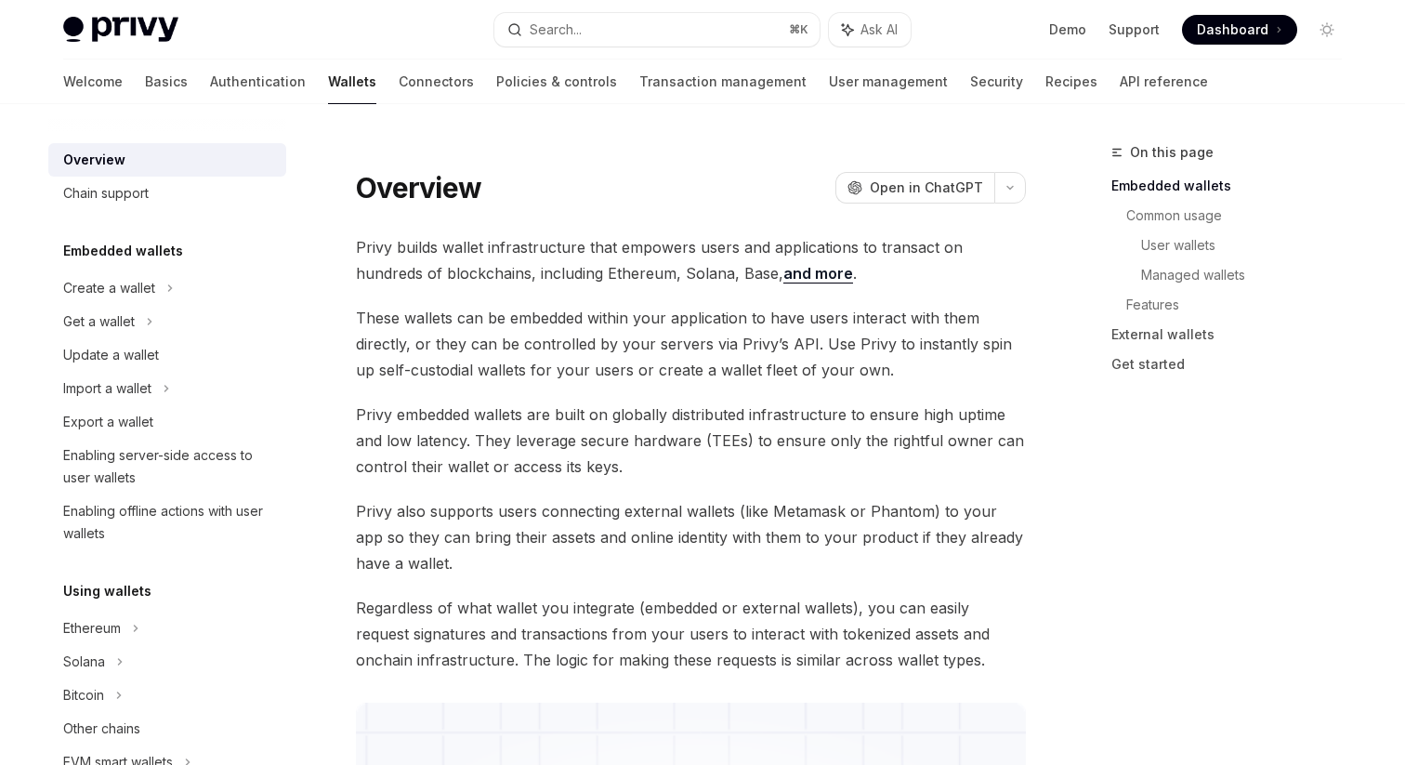
click at [1225, 32] on span "Dashboard" at bounding box center [1233, 29] width 72 height 19
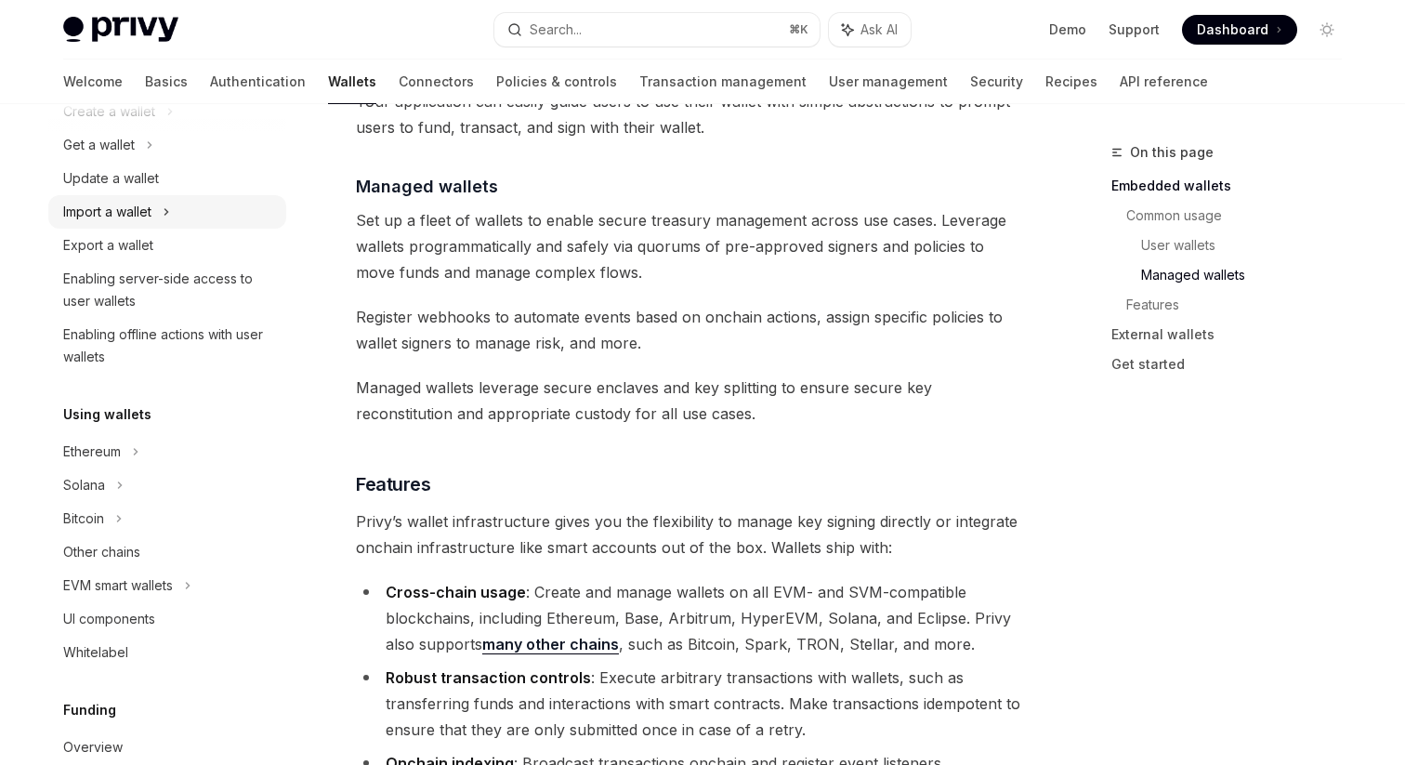
scroll to position [260, 0]
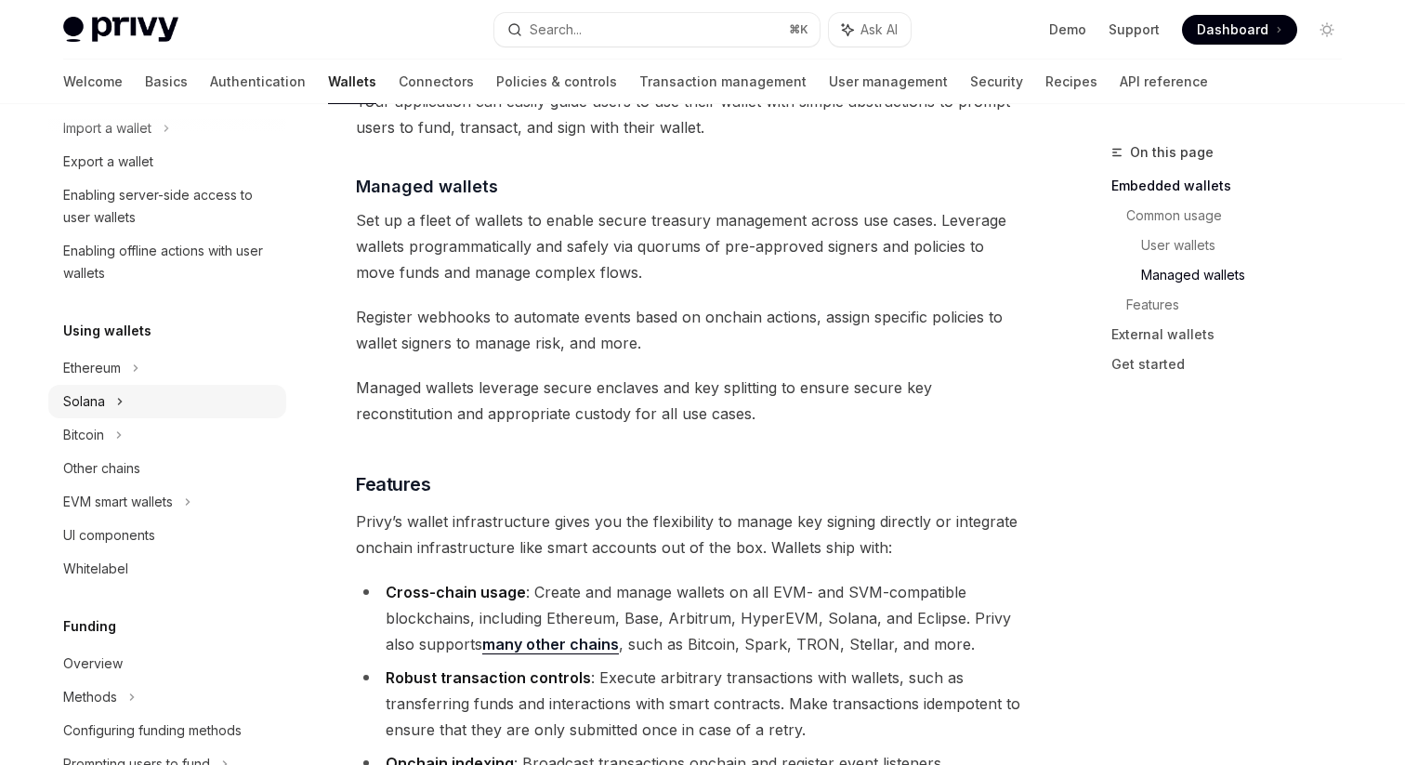
click at [221, 78] on div "Solana" at bounding box center [167, 61] width 238 height 33
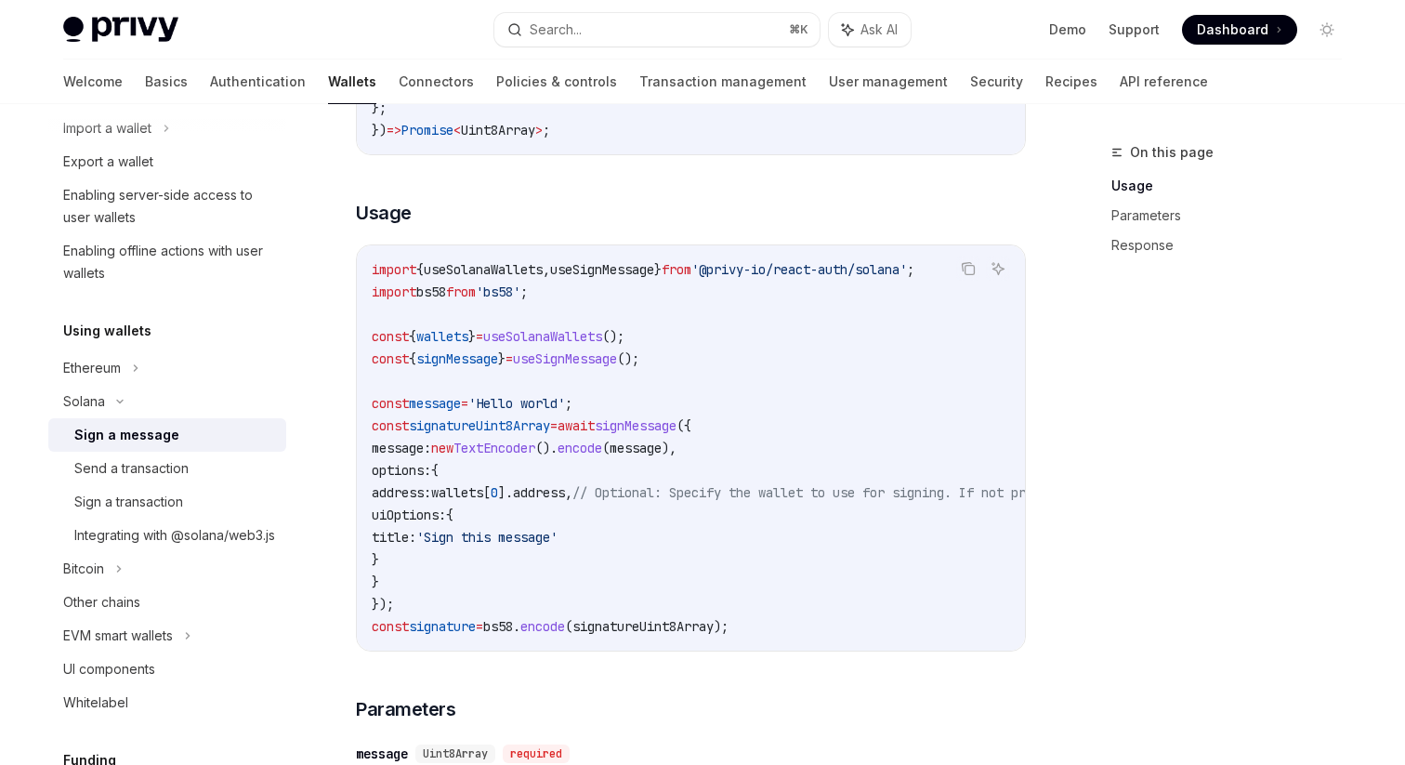
scroll to position [479, 0]
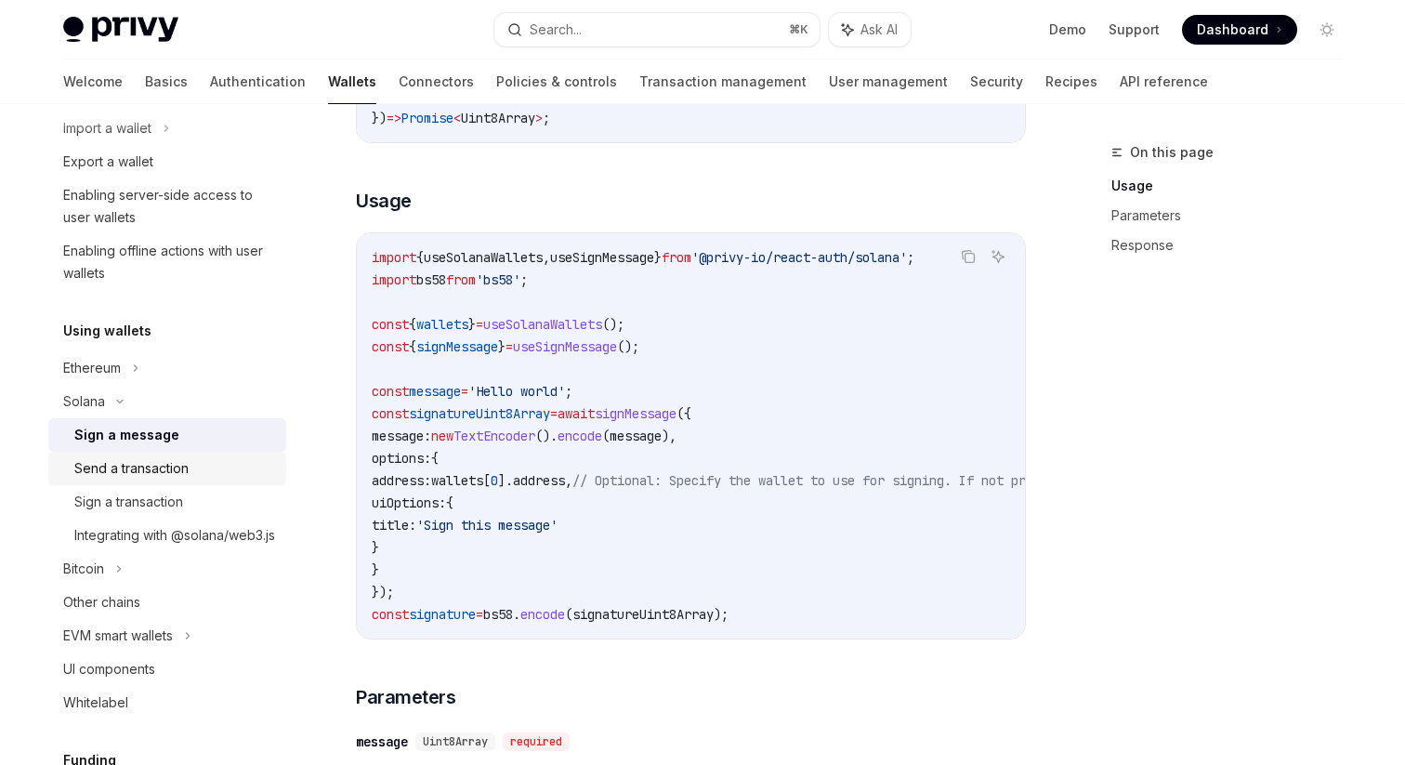
click at [226, 461] on div "Send a transaction" at bounding box center [174, 468] width 201 height 22
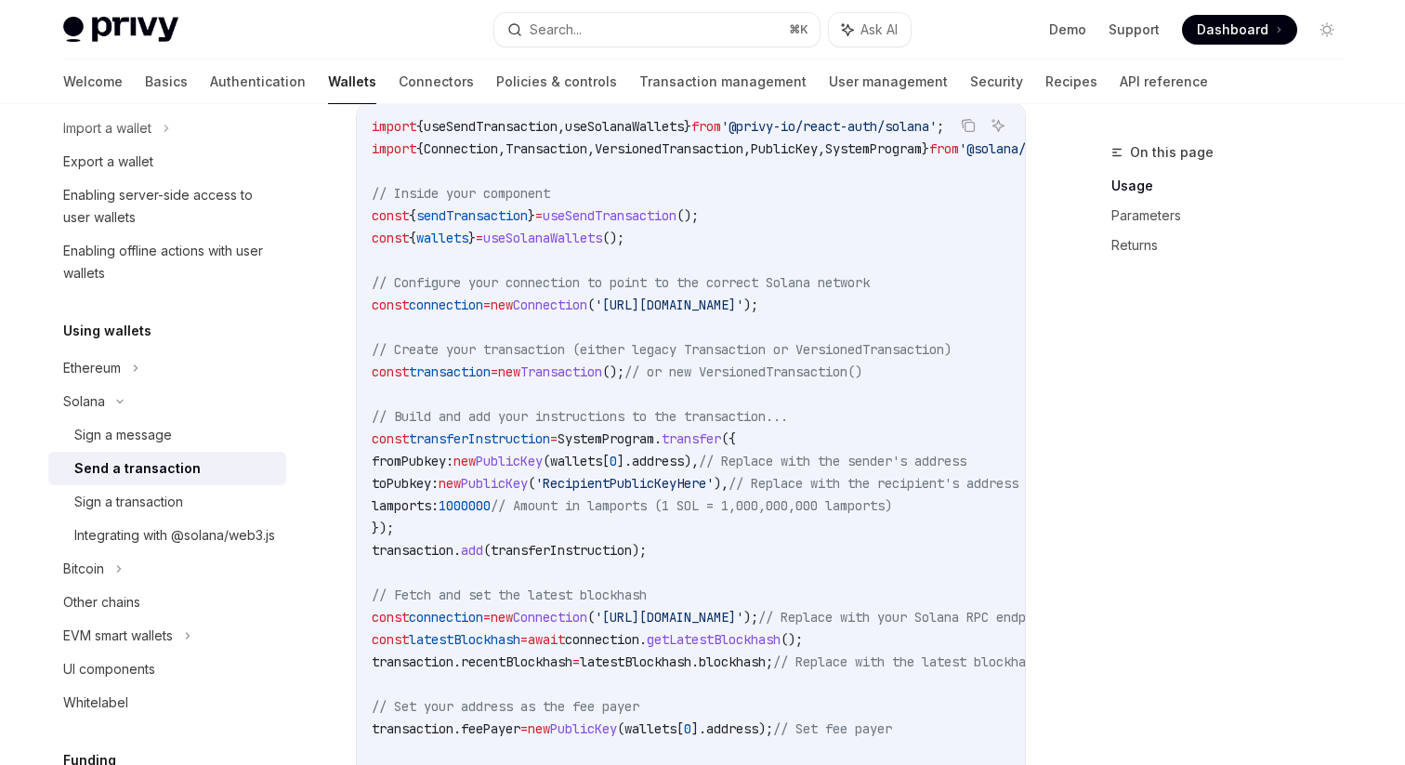
scroll to position [569, 0]
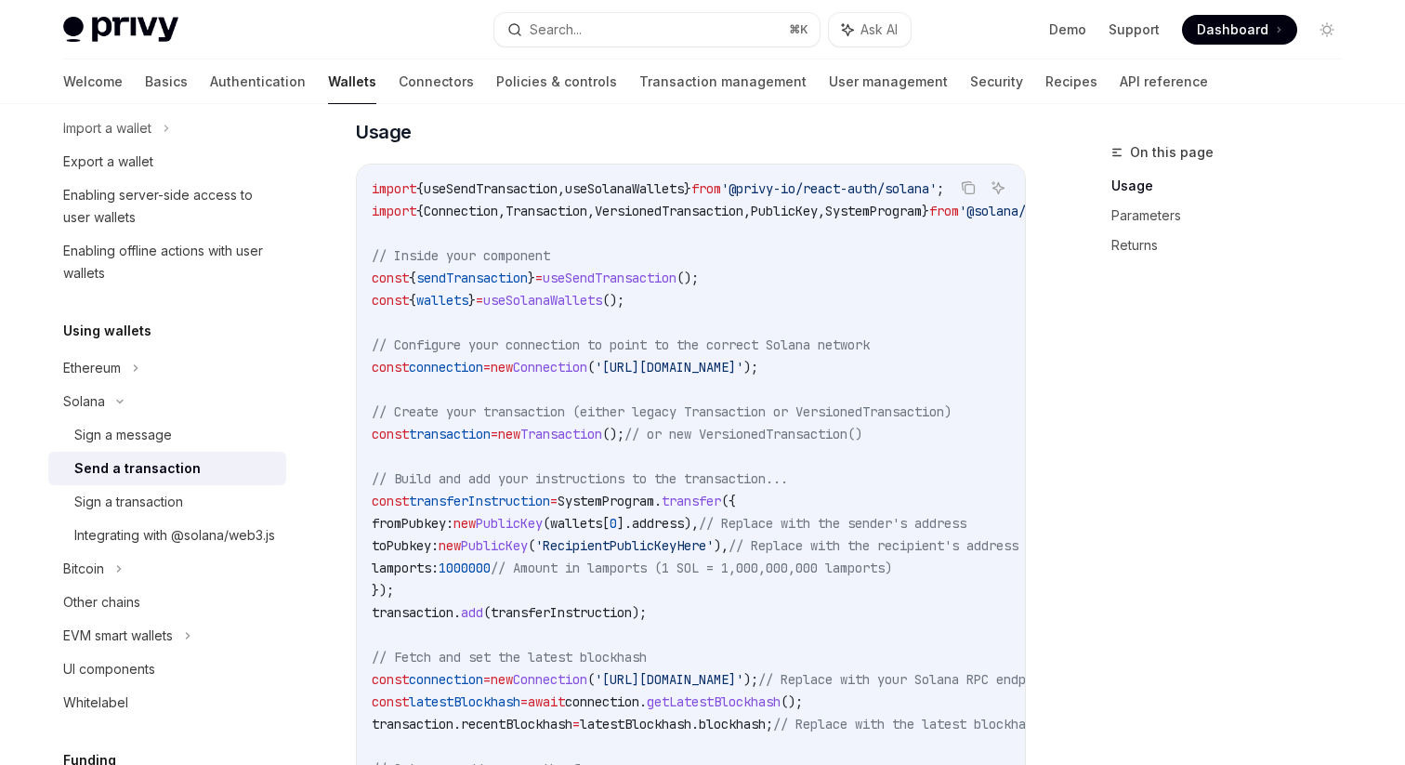
click at [466, 294] on span "wallets" at bounding box center [442, 300] width 52 height 17
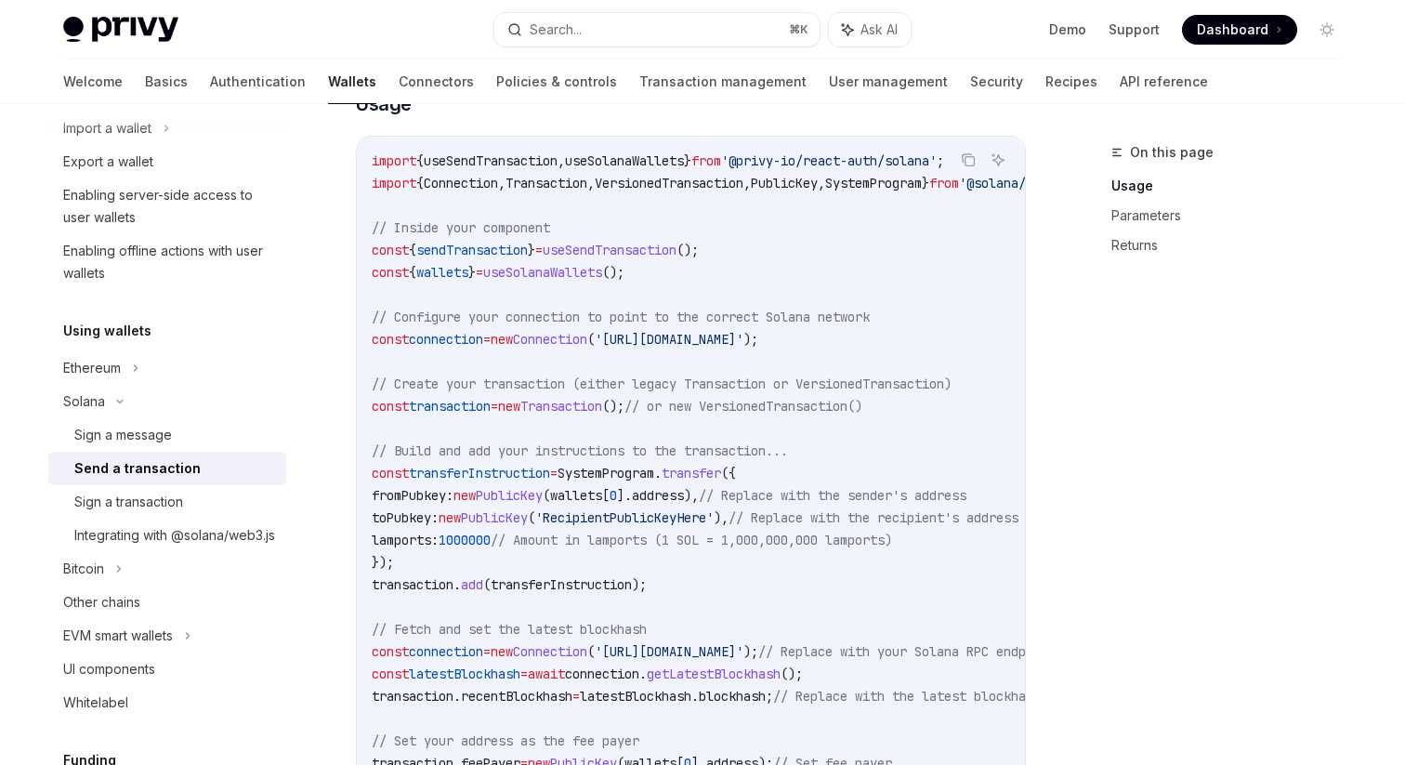
click at [602, 502] on span "wallets" at bounding box center [576, 495] width 52 height 17
click at [699, 494] on span ")," at bounding box center [691, 495] width 15 height 17
copy span "wallets [ 0 ]. address )"
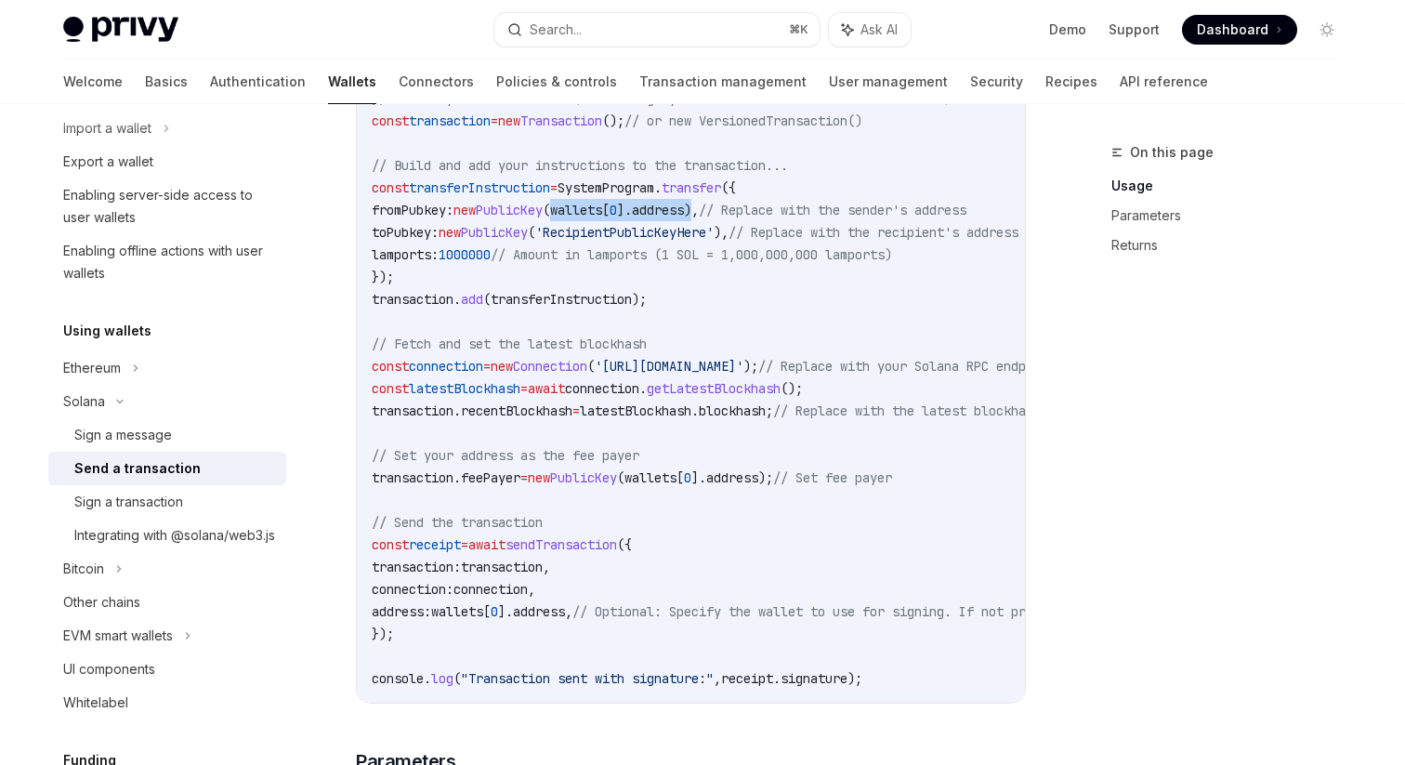
scroll to position [885, 0]
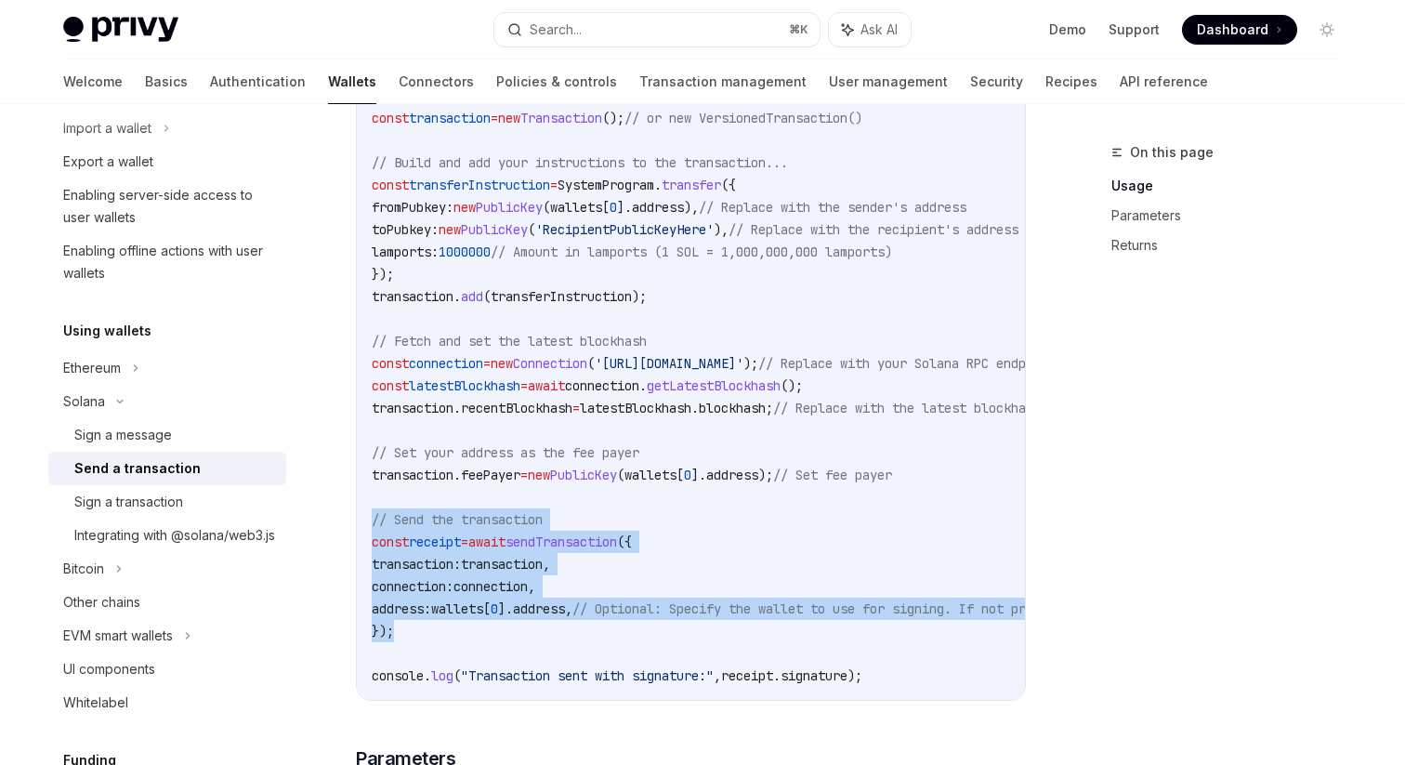
drag, startPoint x: 520, startPoint y: 629, endPoint x: 371, endPoint y: 508, distance: 192.3
click at [371, 508] on div "import { useSendTransaction , useSolanaWallets } from '@privy-io/react-auth/sol…" at bounding box center [691, 274] width 668 height 851
copy code "// Send the transaction const receipt = await sendTransaction ({ transaction: t…"
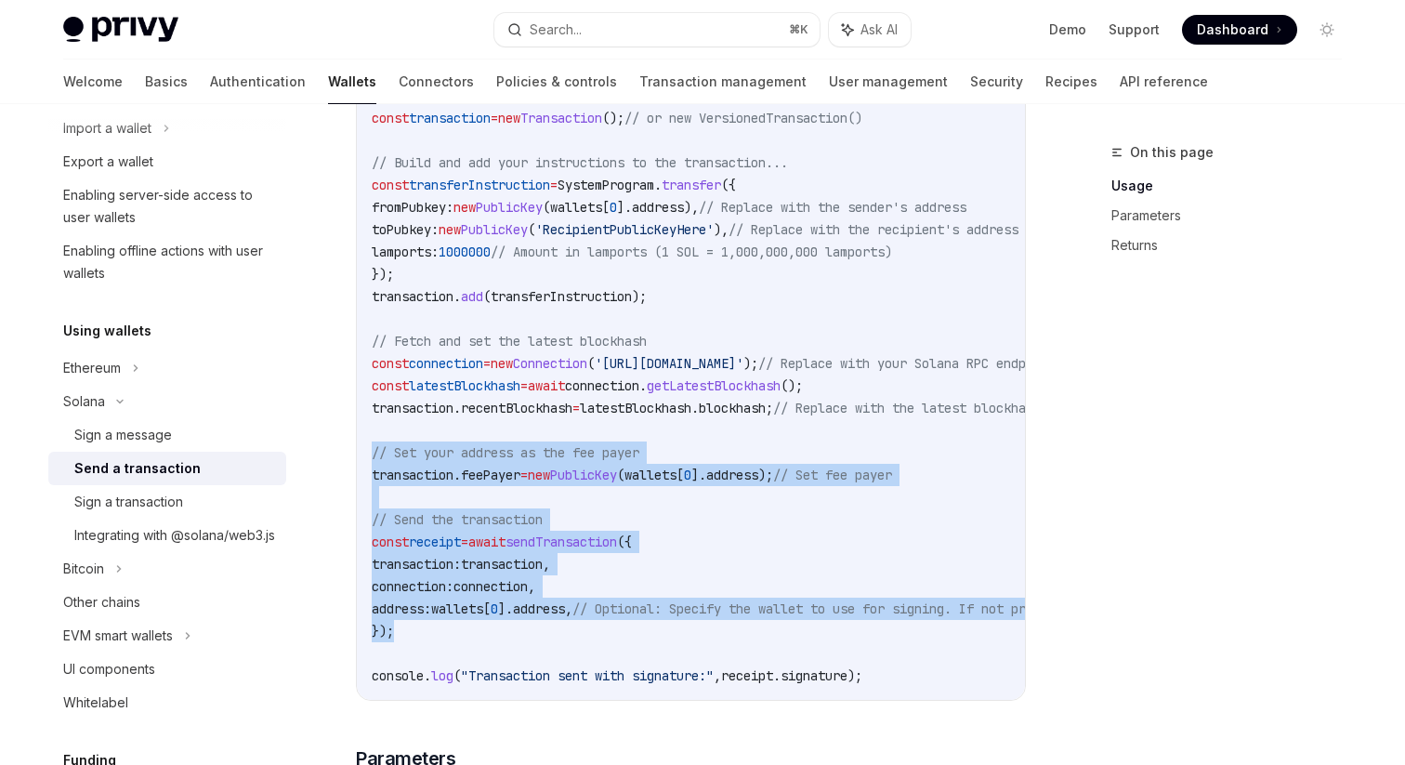
click at [374, 452] on span "// Set your address as the fee payer" at bounding box center [506, 452] width 268 height 17
copy code "// Set your address as the fee payer transaction . feePayer = new PublicKey ( w…"
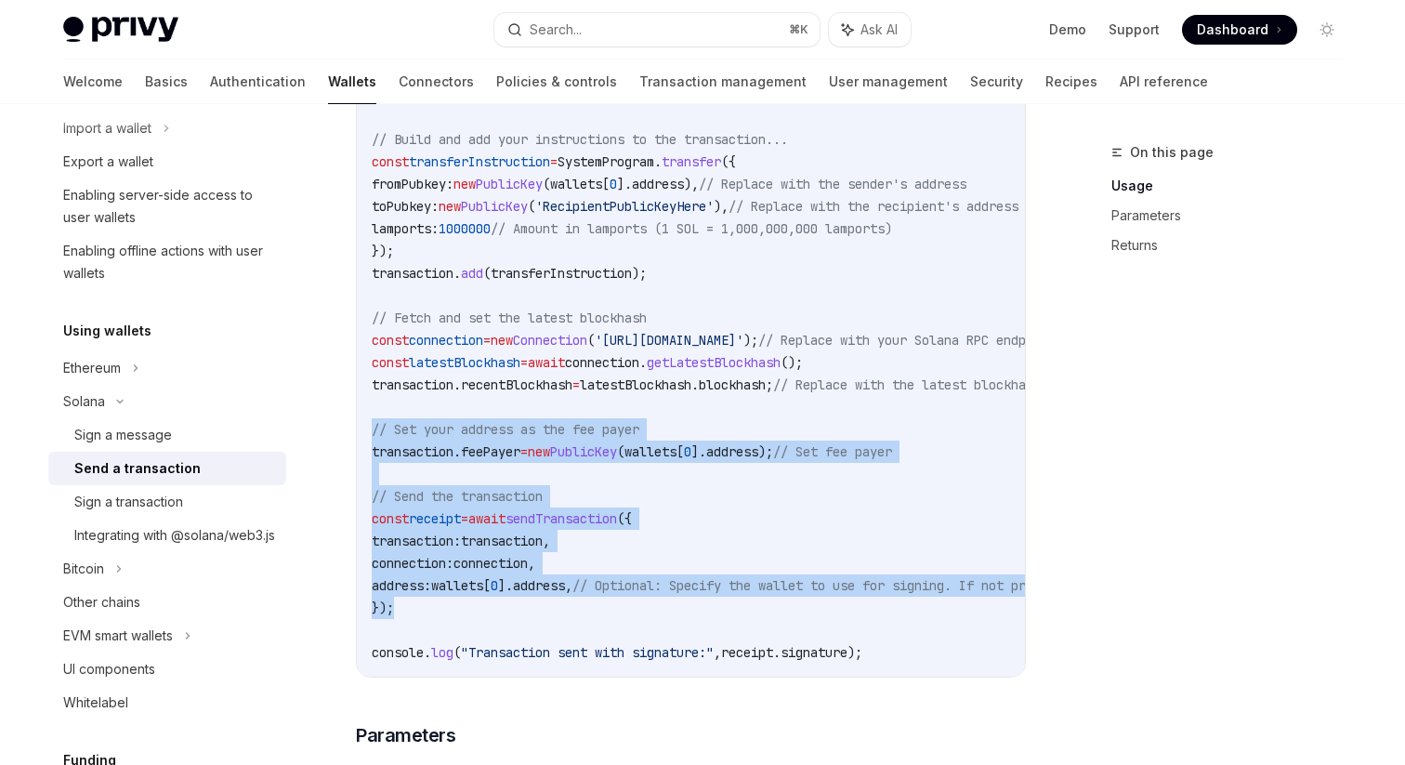
scroll to position [912, 0]
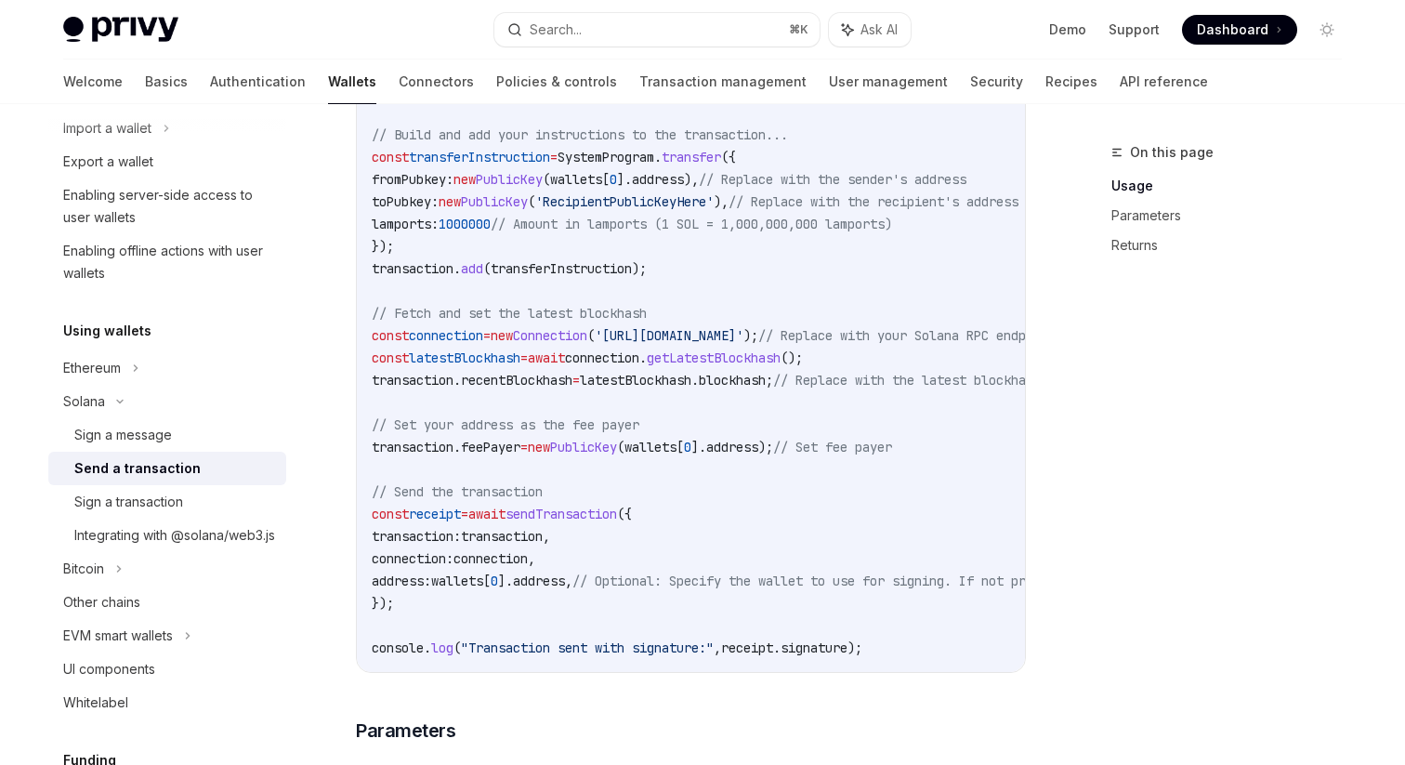
click at [645, 648] on span ""Transaction sent with signature:"" at bounding box center [587, 647] width 253 height 17
copy code "console . log ( "Transaction sent with signature:" , receipt . signature );"
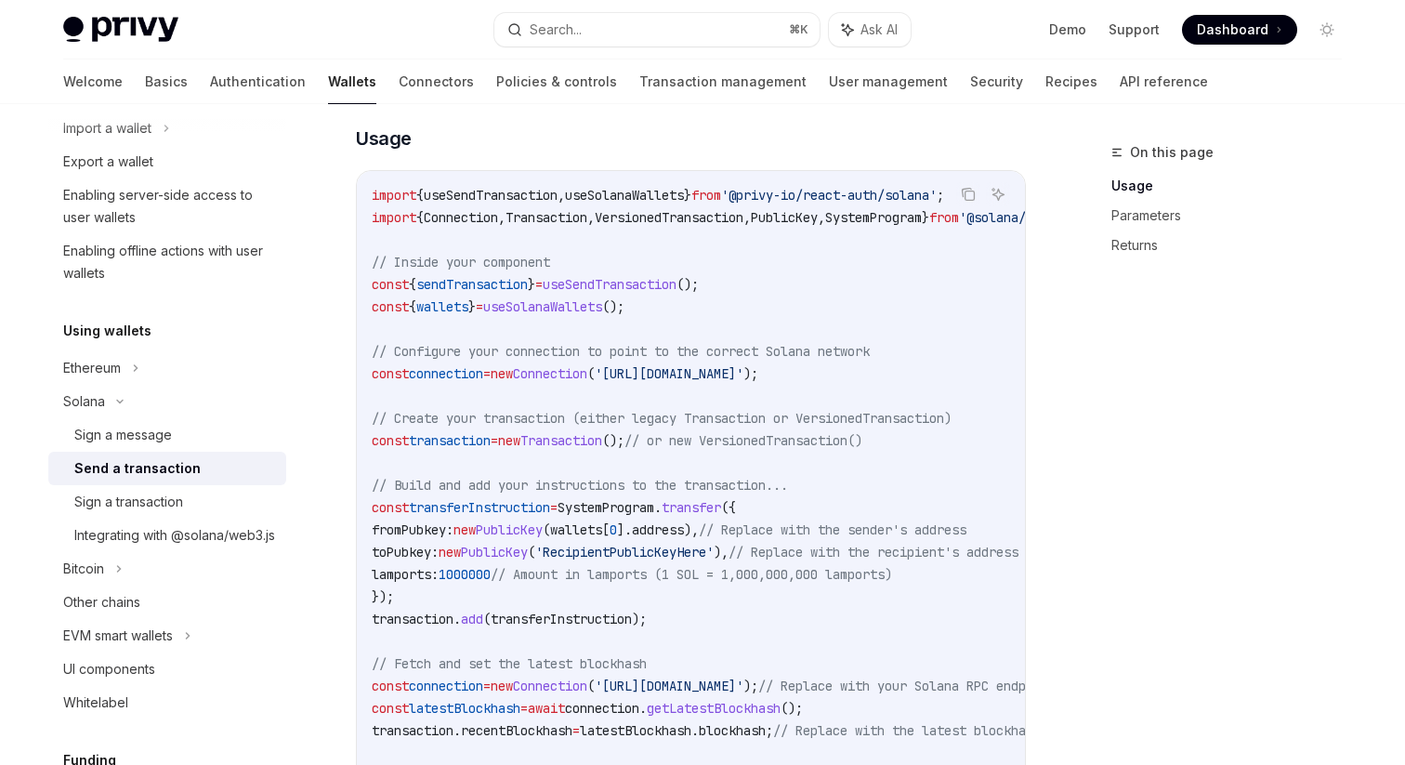
scroll to position [558, 0]
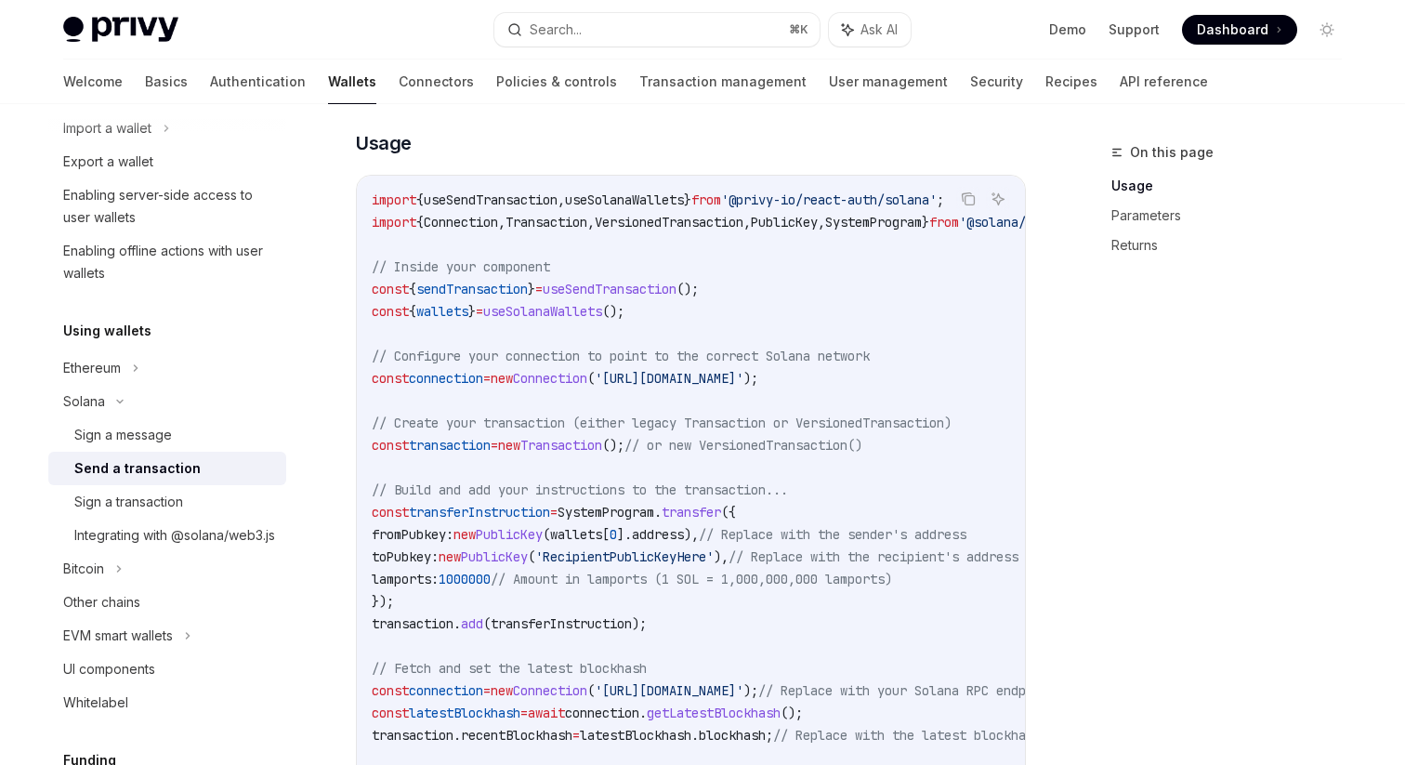
click at [653, 283] on span "useSendTransaction" at bounding box center [610, 289] width 134 height 17
copy code "const { sendTransaction } = useSendTransaction ();"
click at [652, 203] on span "useSolanaWallets" at bounding box center [624, 199] width 119 height 17
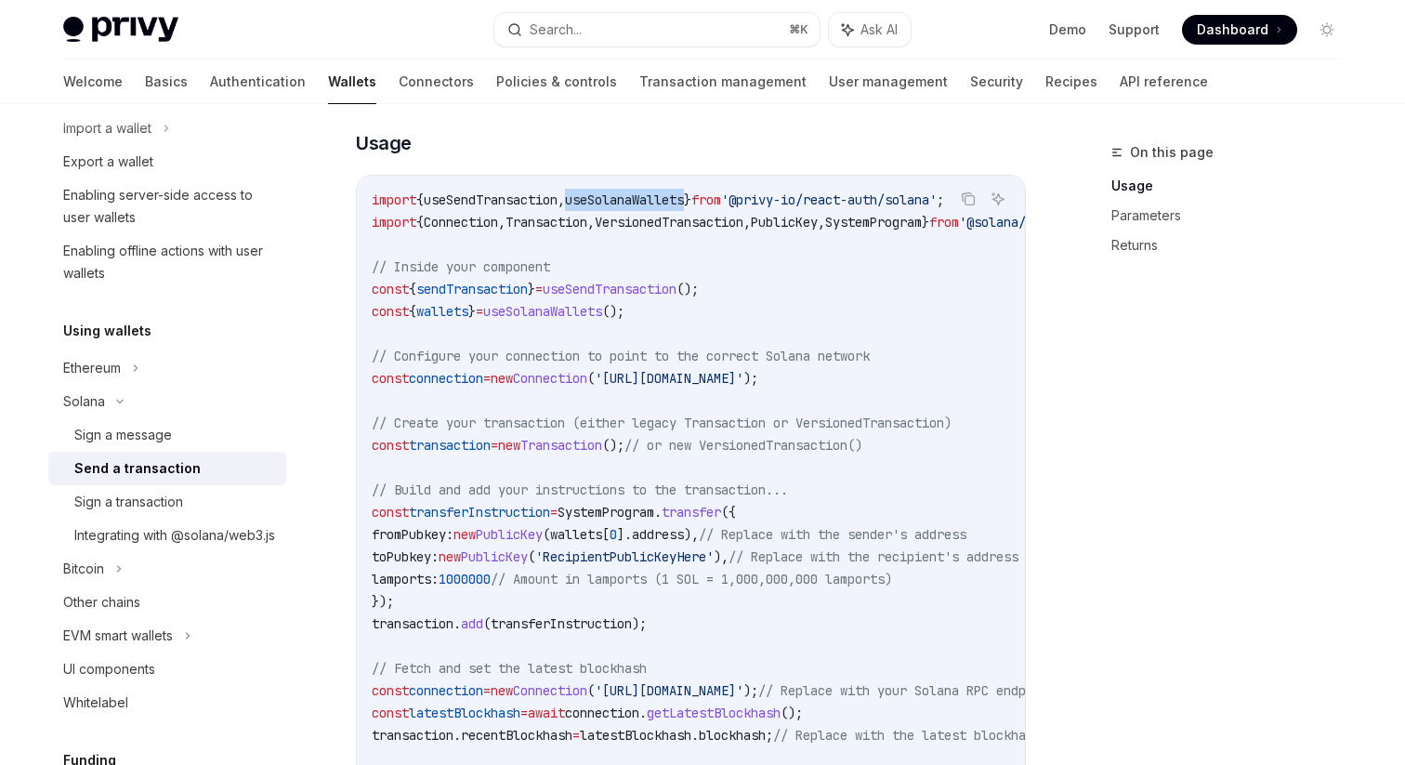
click at [652, 203] on span "useSolanaWallets" at bounding box center [624, 199] width 119 height 17
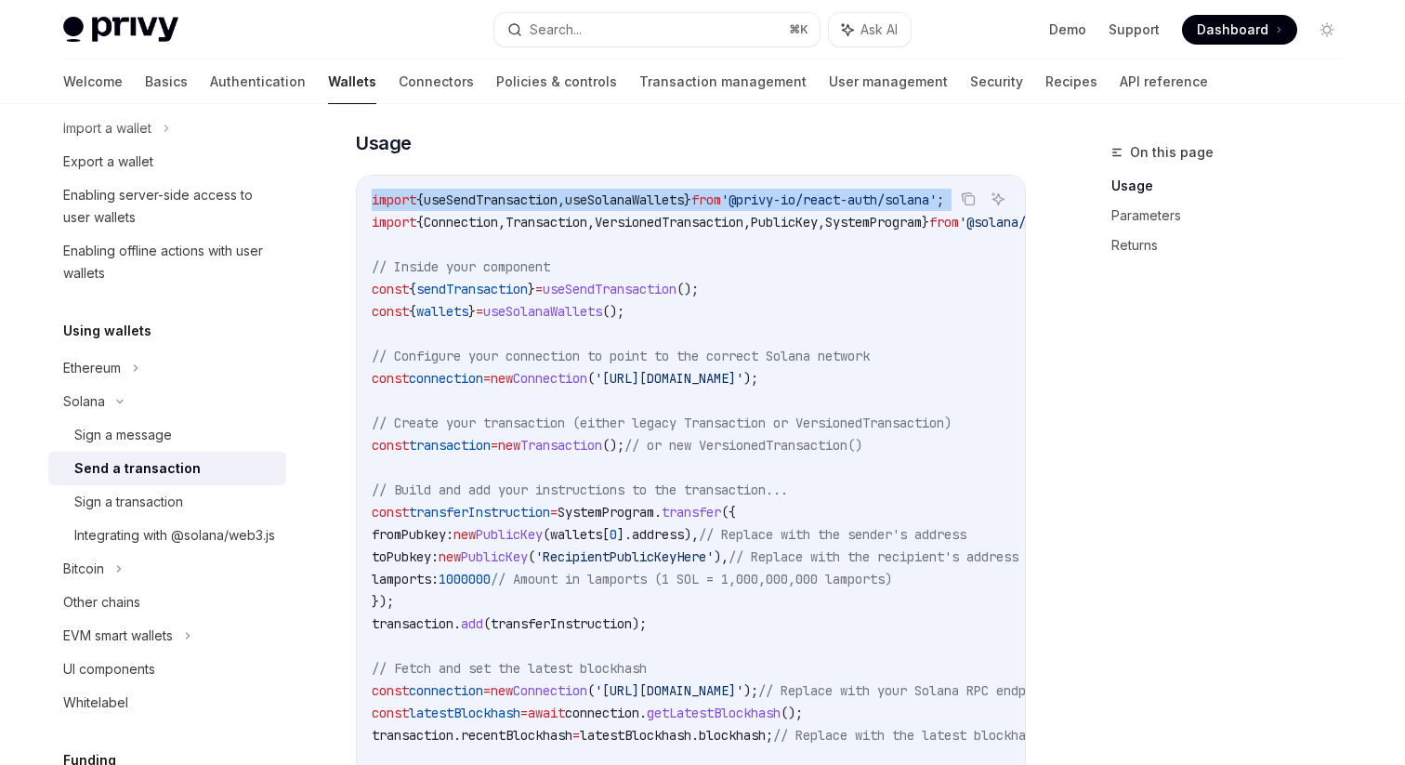
click at [652, 203] on span "useSolanaWallets" at bounding box center [624, 199] width 119 height 17
copy code "import { useSendTransaction , useSolanaWallets } from '@privy-io/react-auth/sol…"
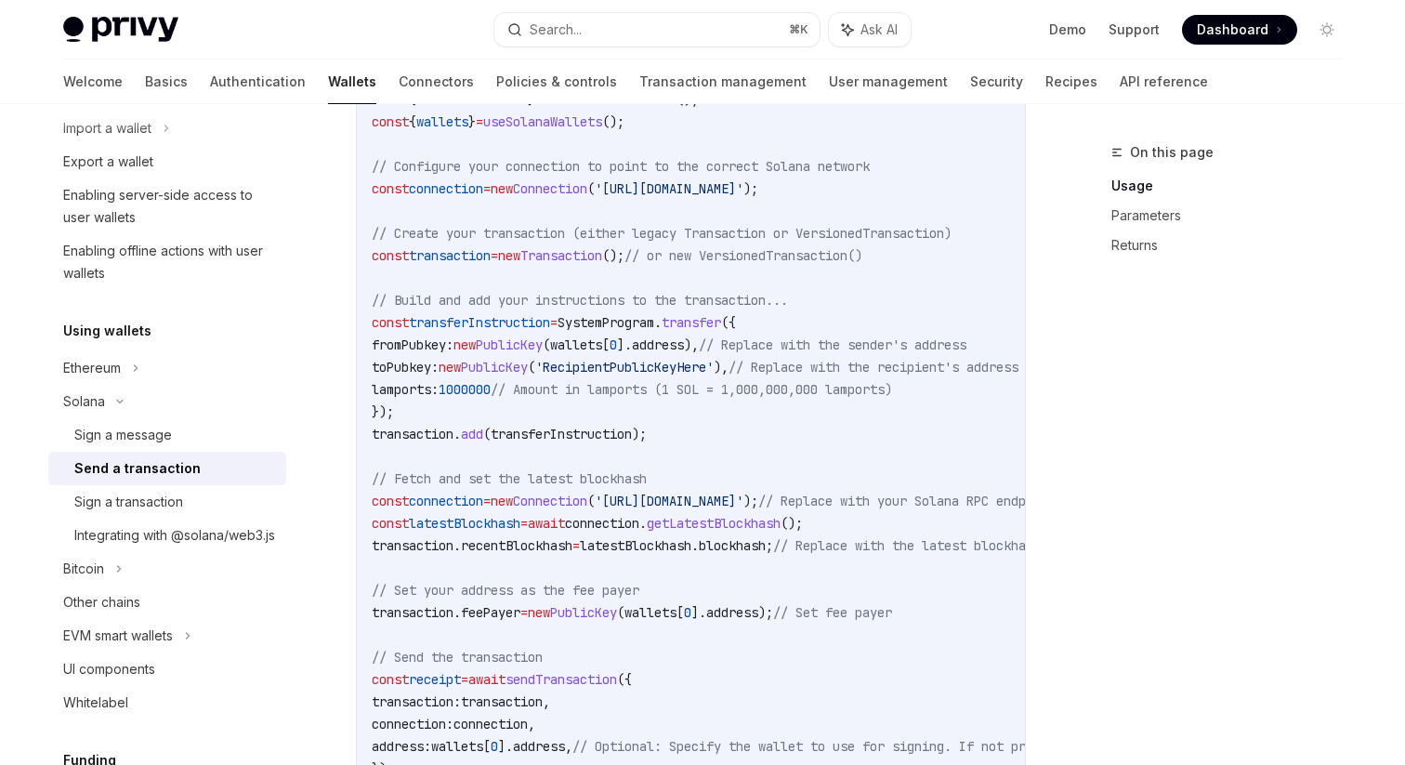
scroll to position [782, 0]
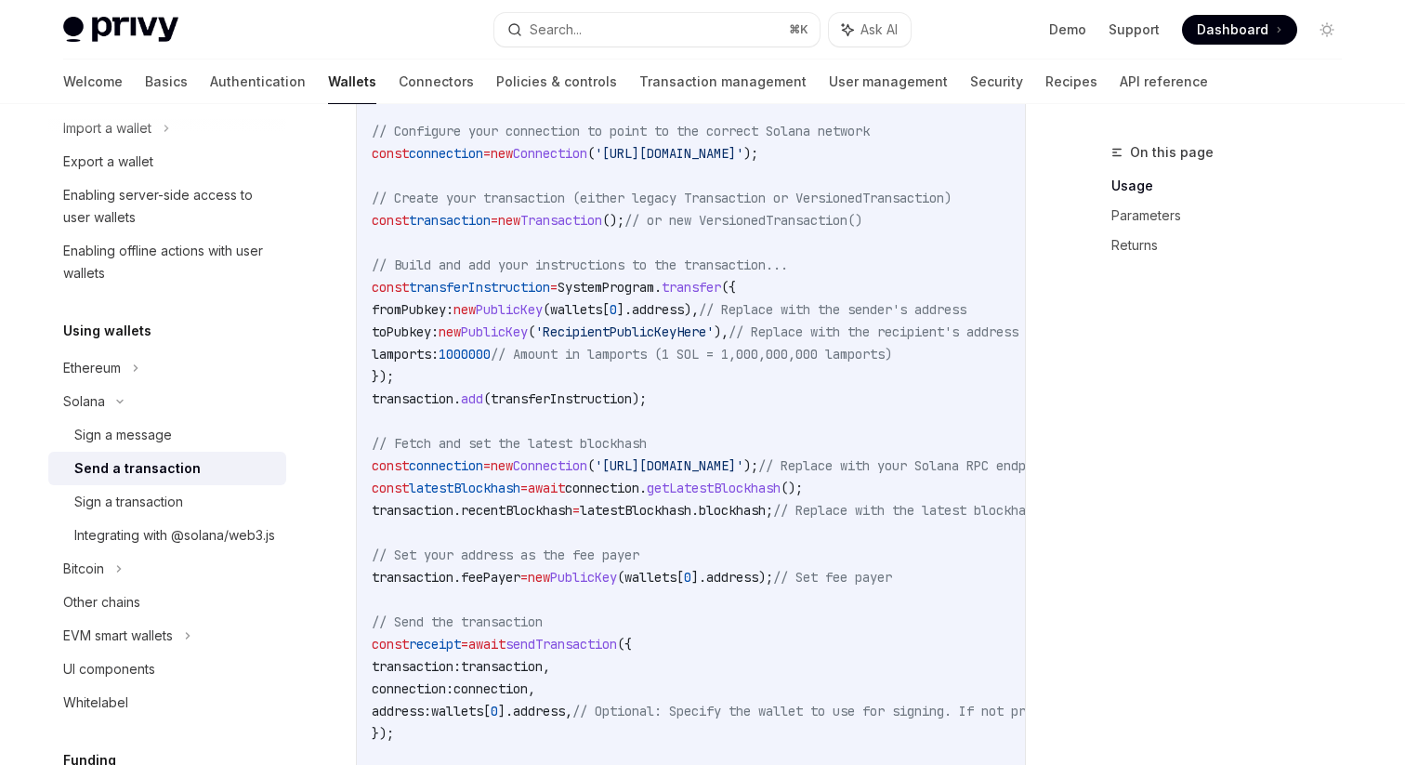
click at [509, 492] on span "latestBlockhash" at bounding box center [465, 487] width 112 height 17
copy code "const latestBlockhash = await connection . getLatestBlockhash ();"
drag, startPoint x: 815, startPoint y: 504, endPoint x: 358, endPoint y: 479, distance: 457.8
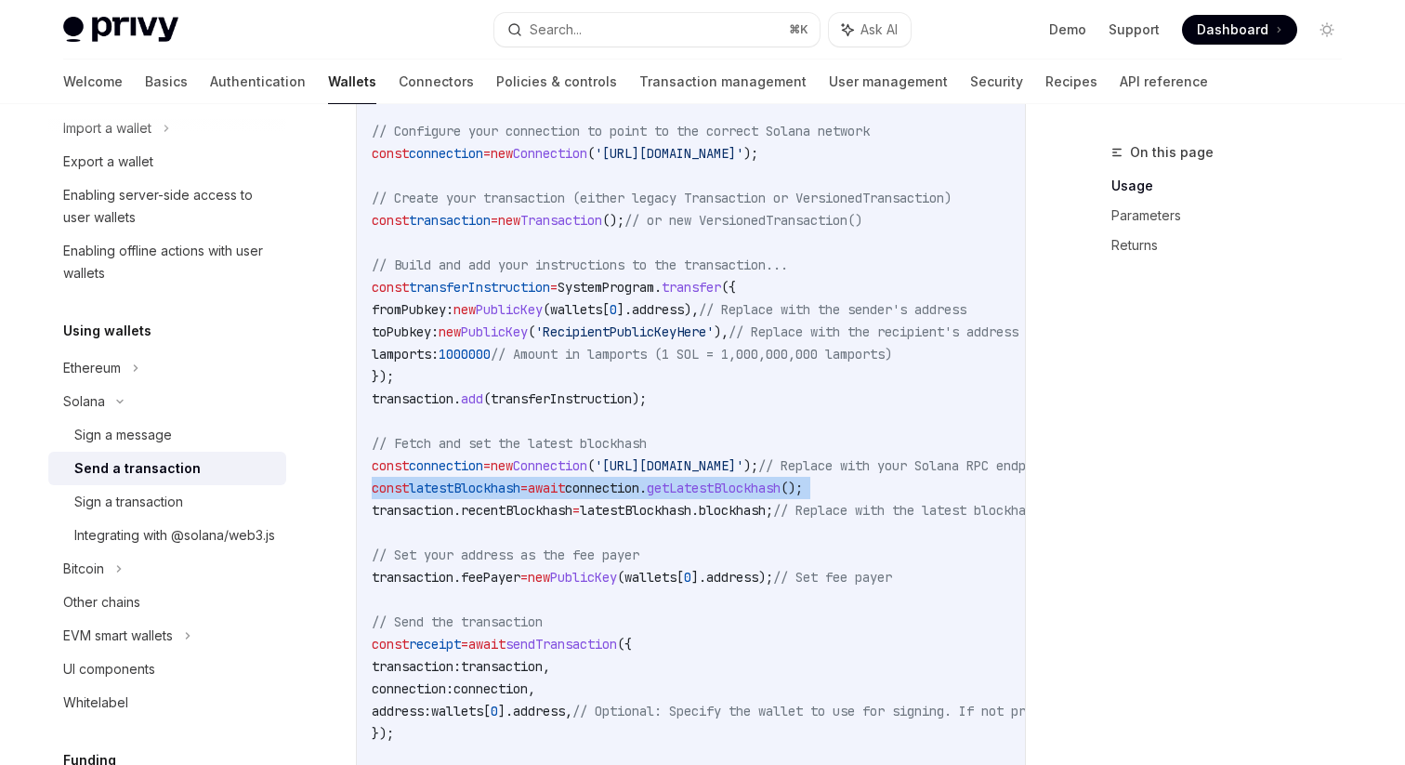
click at [358, 479] on div "import { useSendTransaction , useSolanaWallets } from '@privy-io/react-auth/sol…" at bounding box center [691, 376] width 668 height 851
copy code "const latestBlockhash = await connection . getLatestBlockhash (); transaction .…"
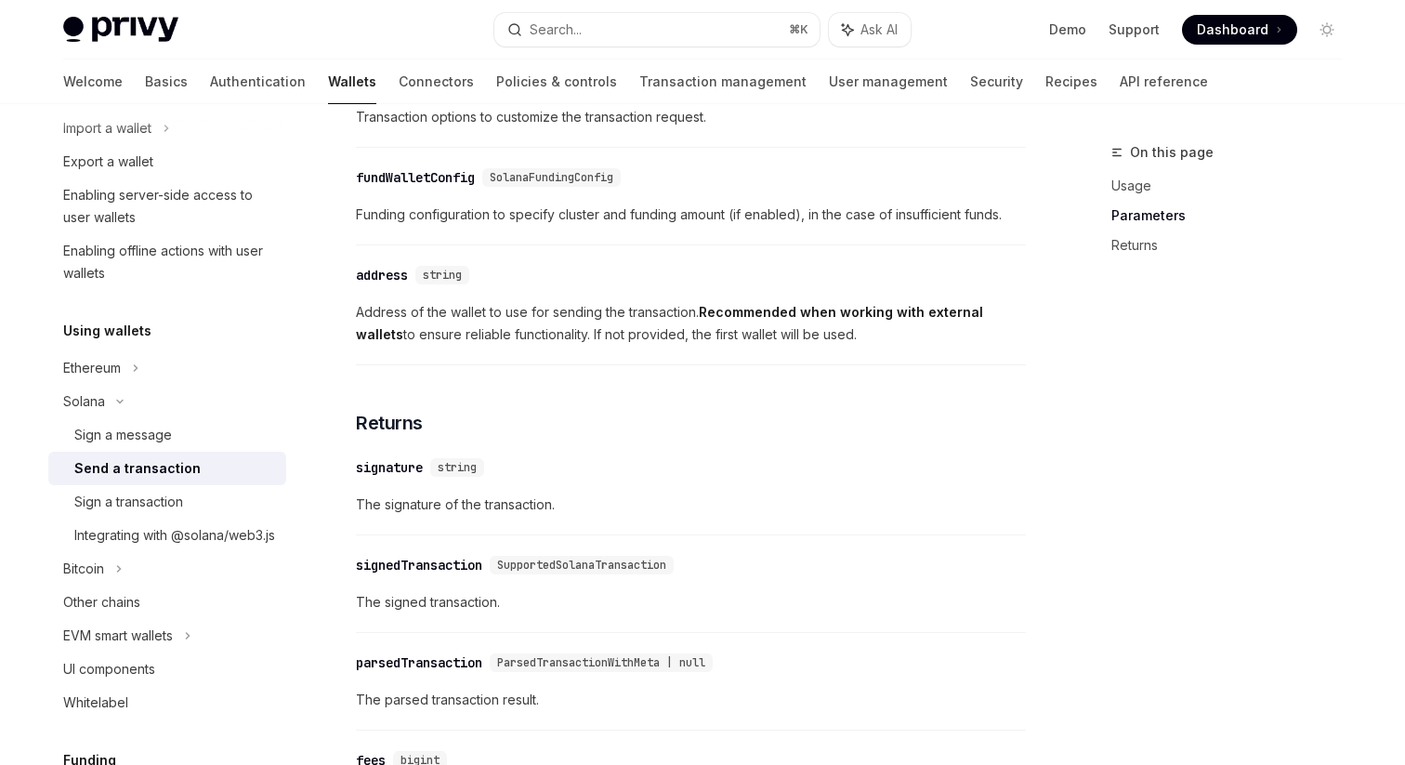
scroll to position [2303, 0]
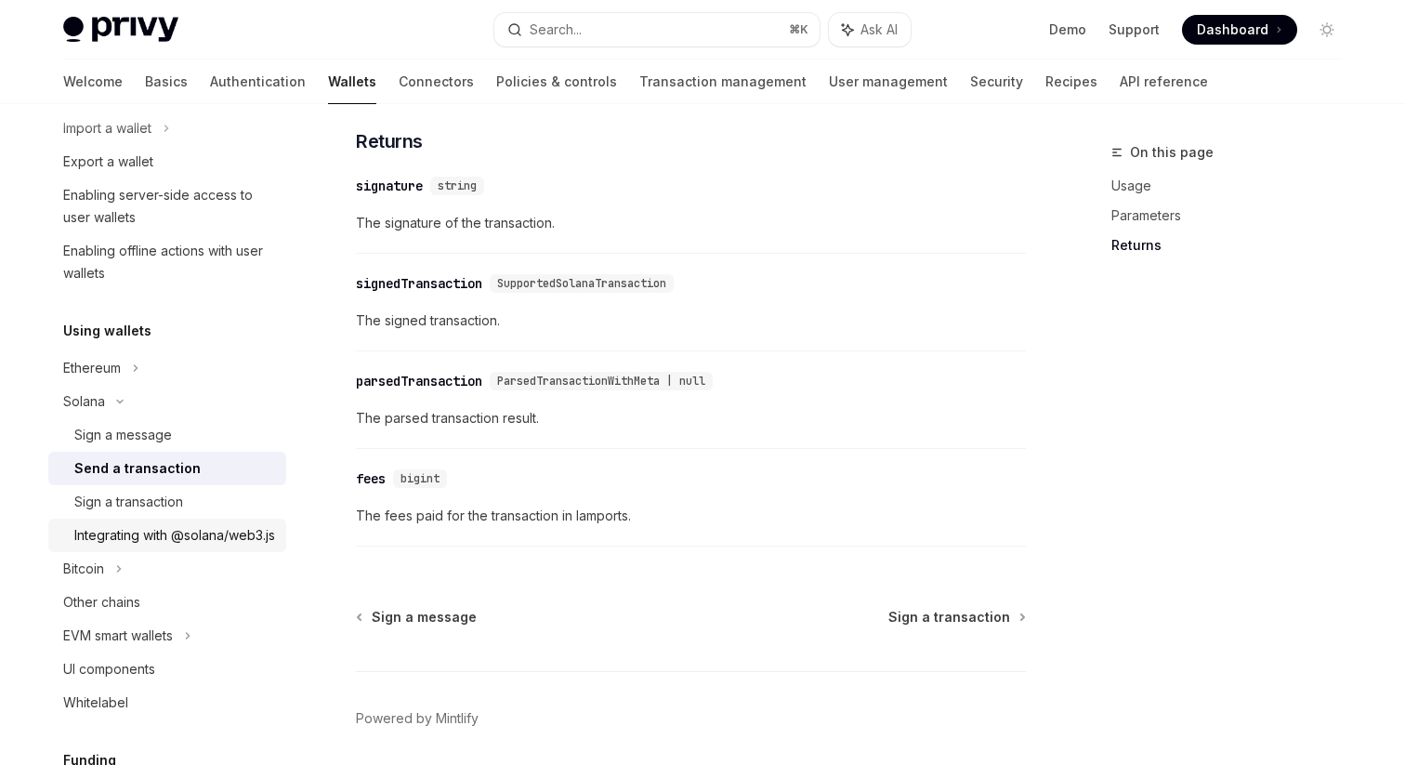
click at [195, 538] on div "Integrating with @solana/web3.js" at bounding box center [174, 535] width 201 height 22
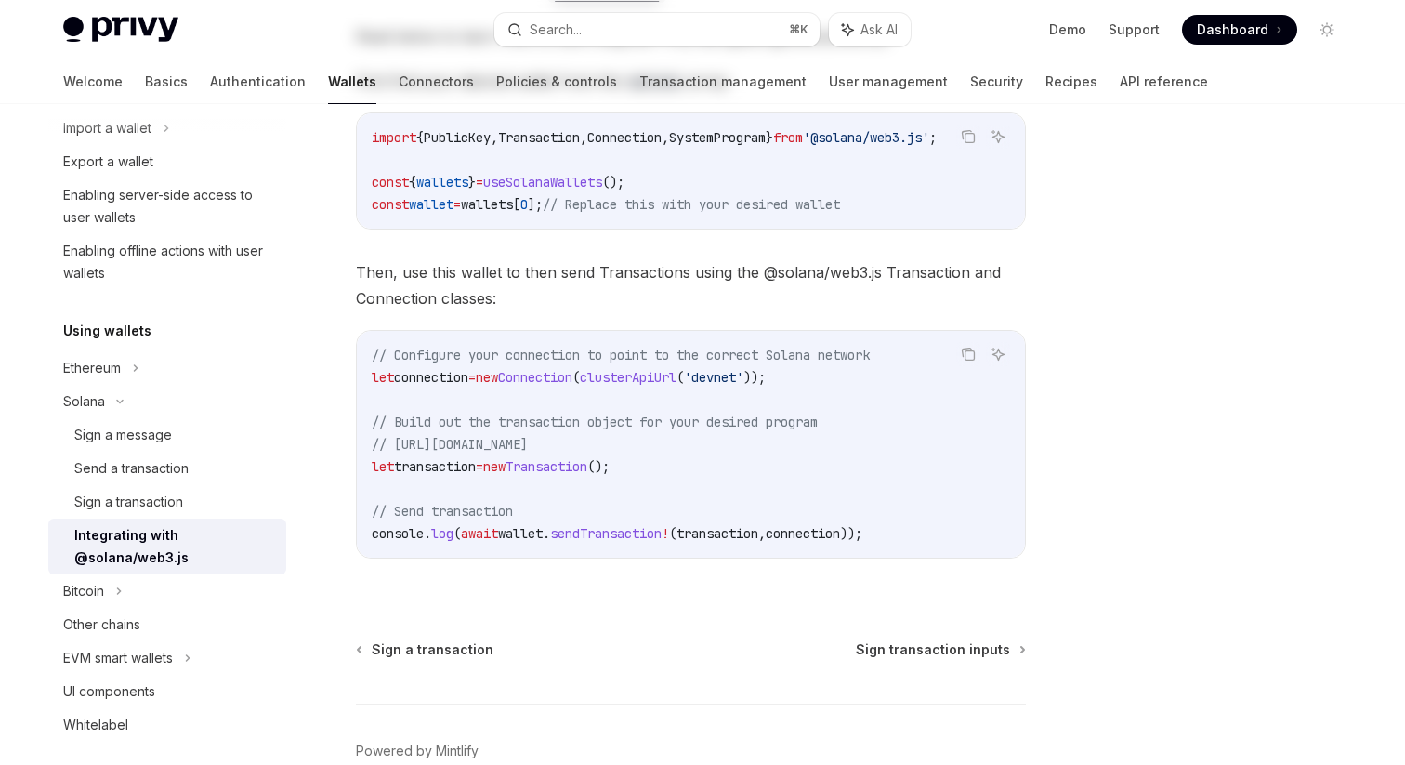
scroll to position [455, 0]
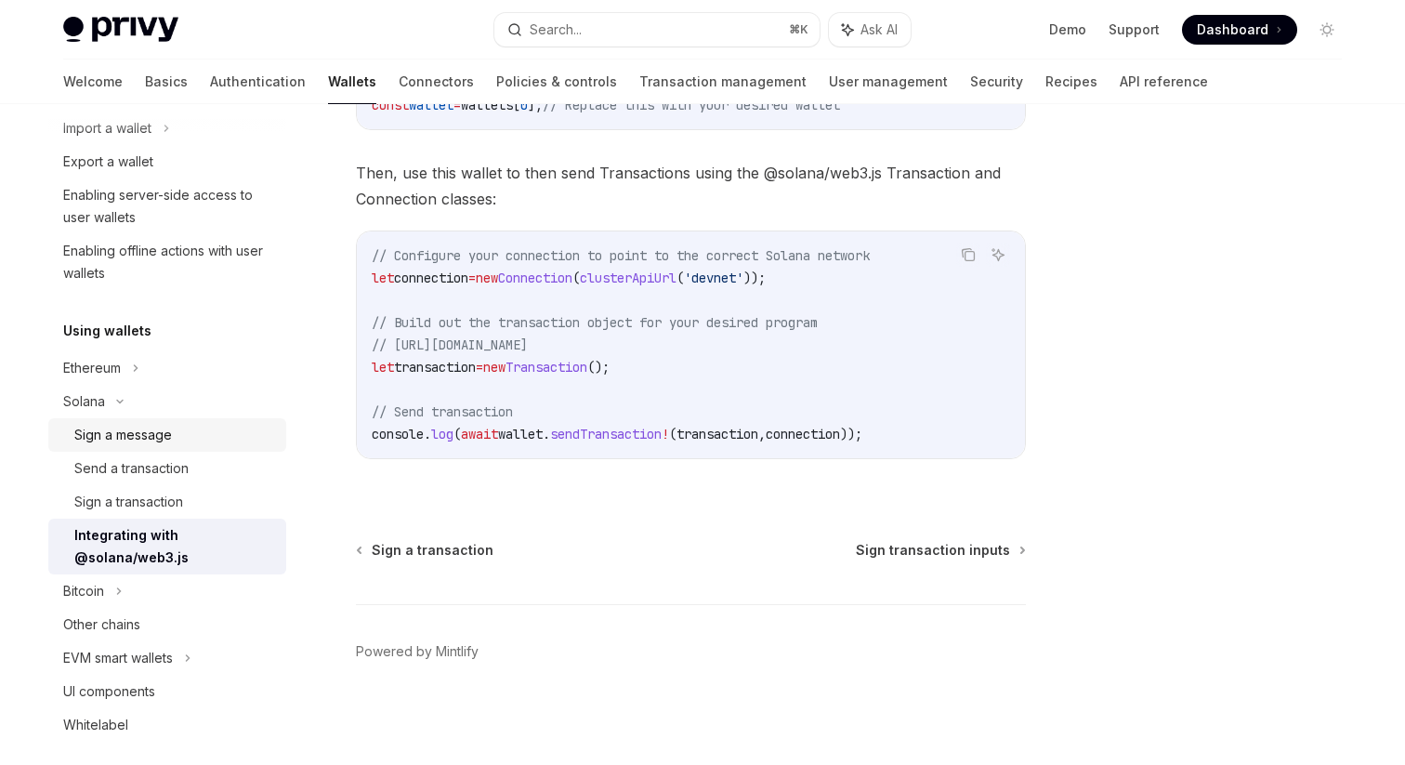
click at [222, 437] on div "Sign a message" at bounding box center [174, 435] width 201 height 22
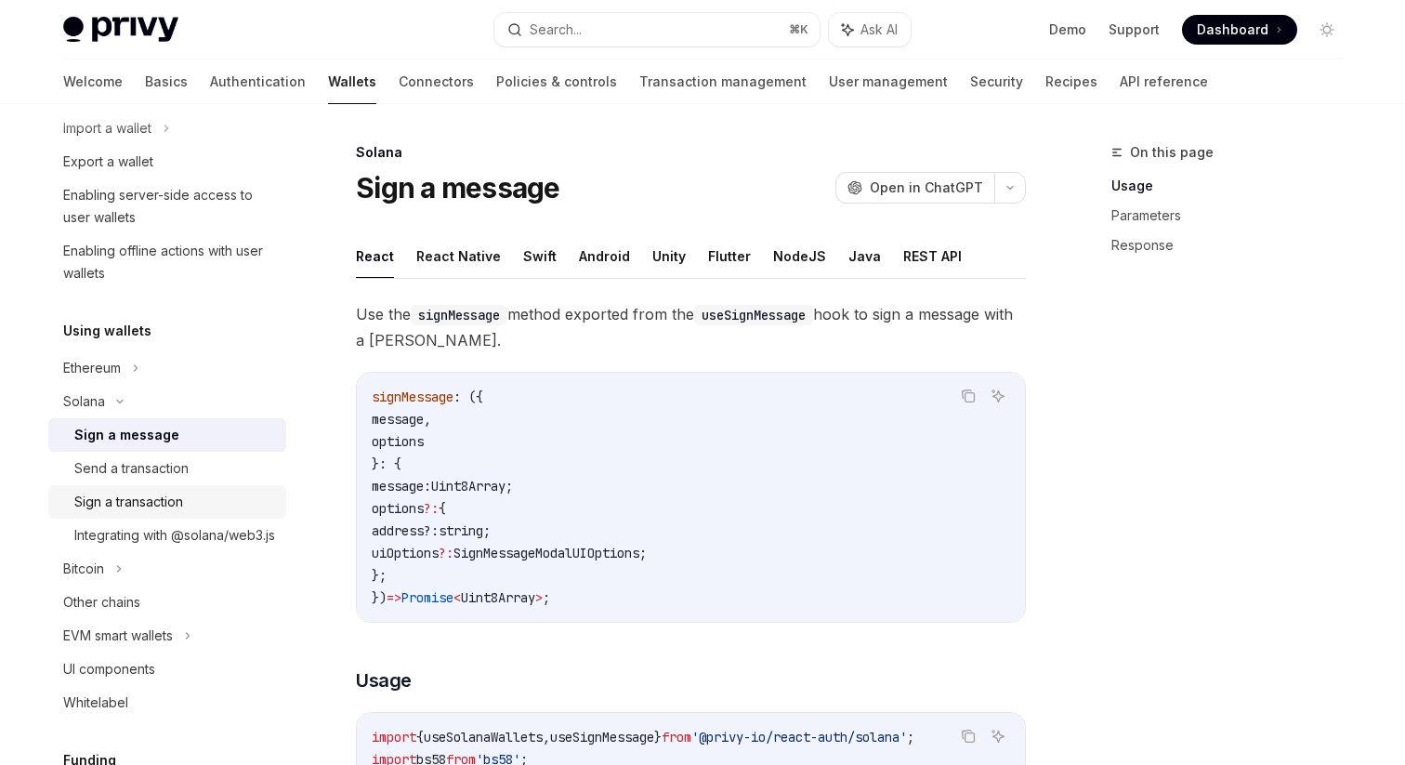
click at [224, 488] on link "Sign a transaction" at bounding box center [167, 501] width 238 height 33
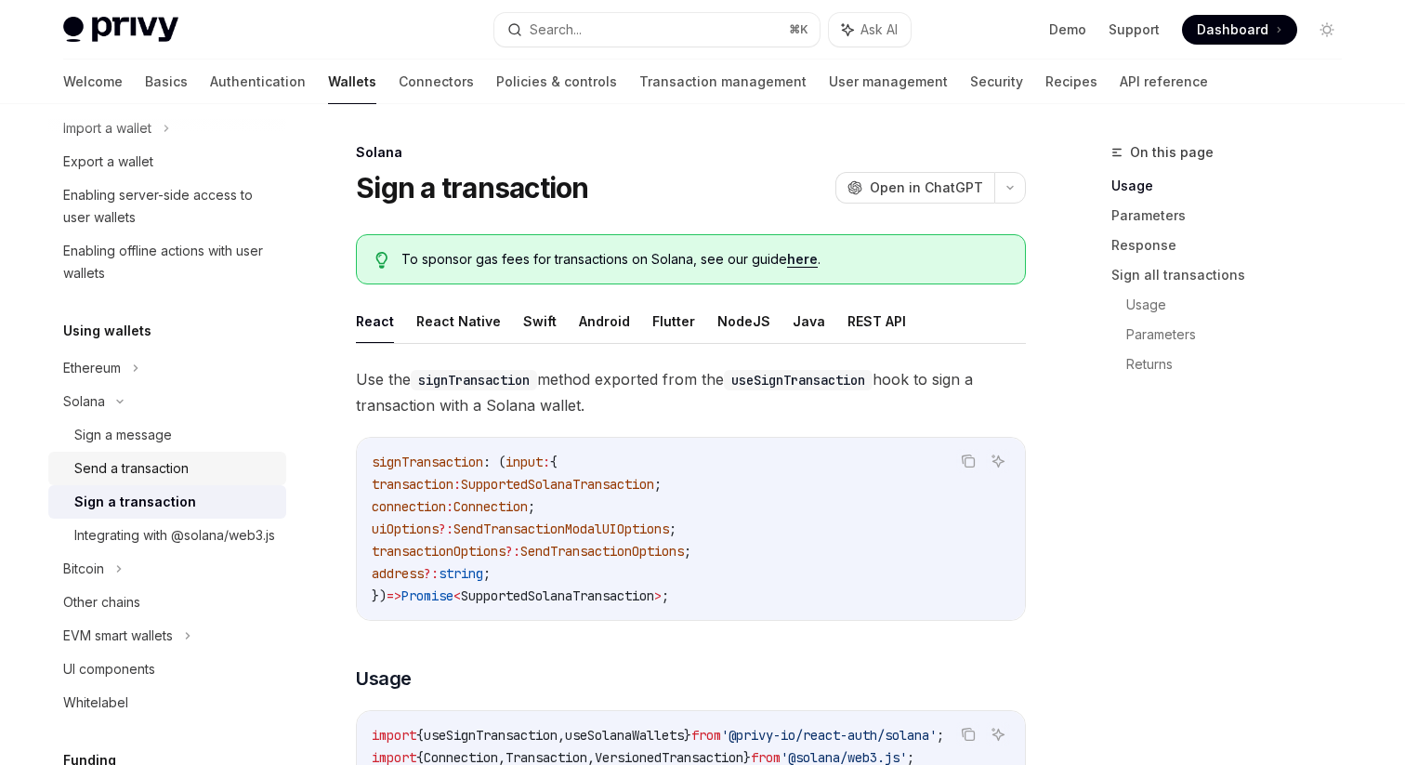
click at [227, 472] on div "Send a transaction" at bounding box center [174, 468] width 201 height 22
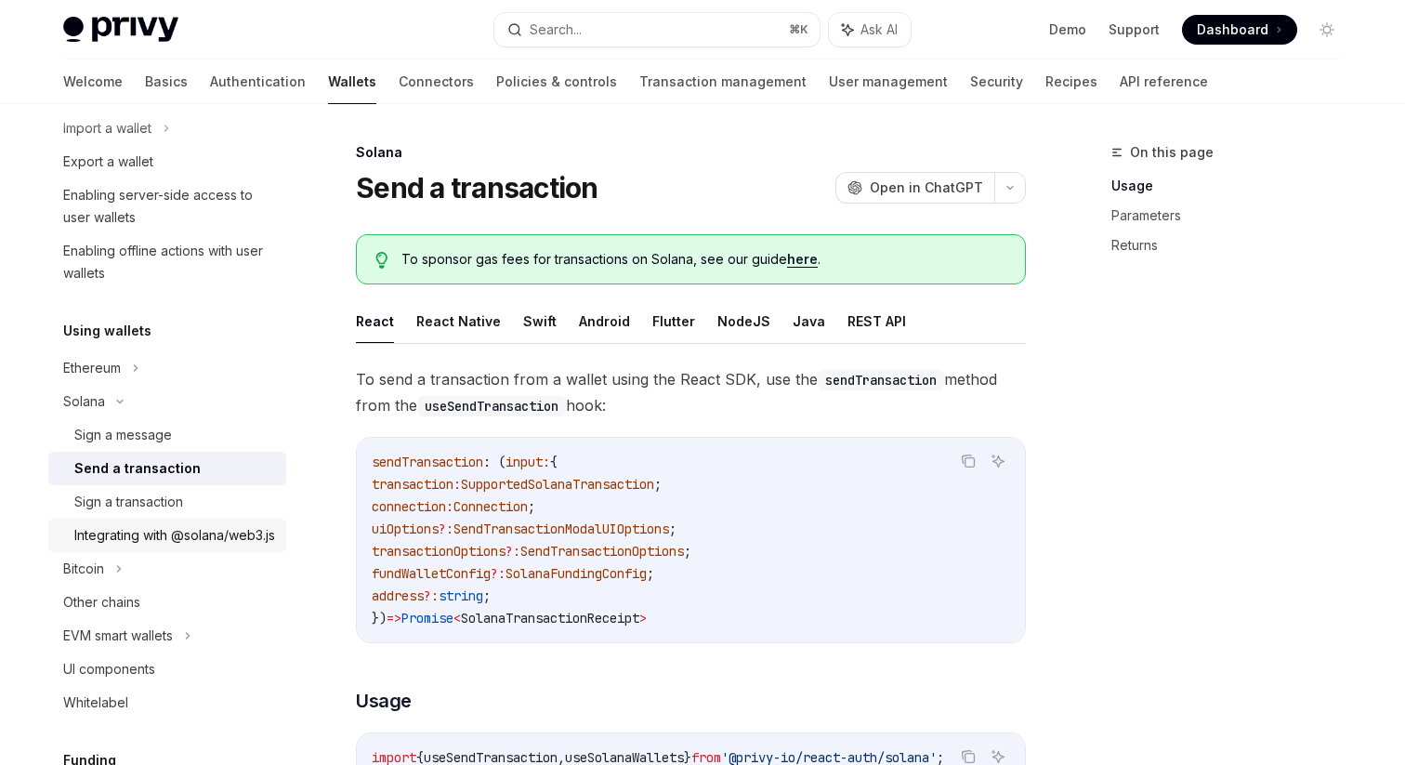
click at [215, 546] on div "Integrating with @solana/web3.js" at bounding box center [174, 535] width 201 height 22
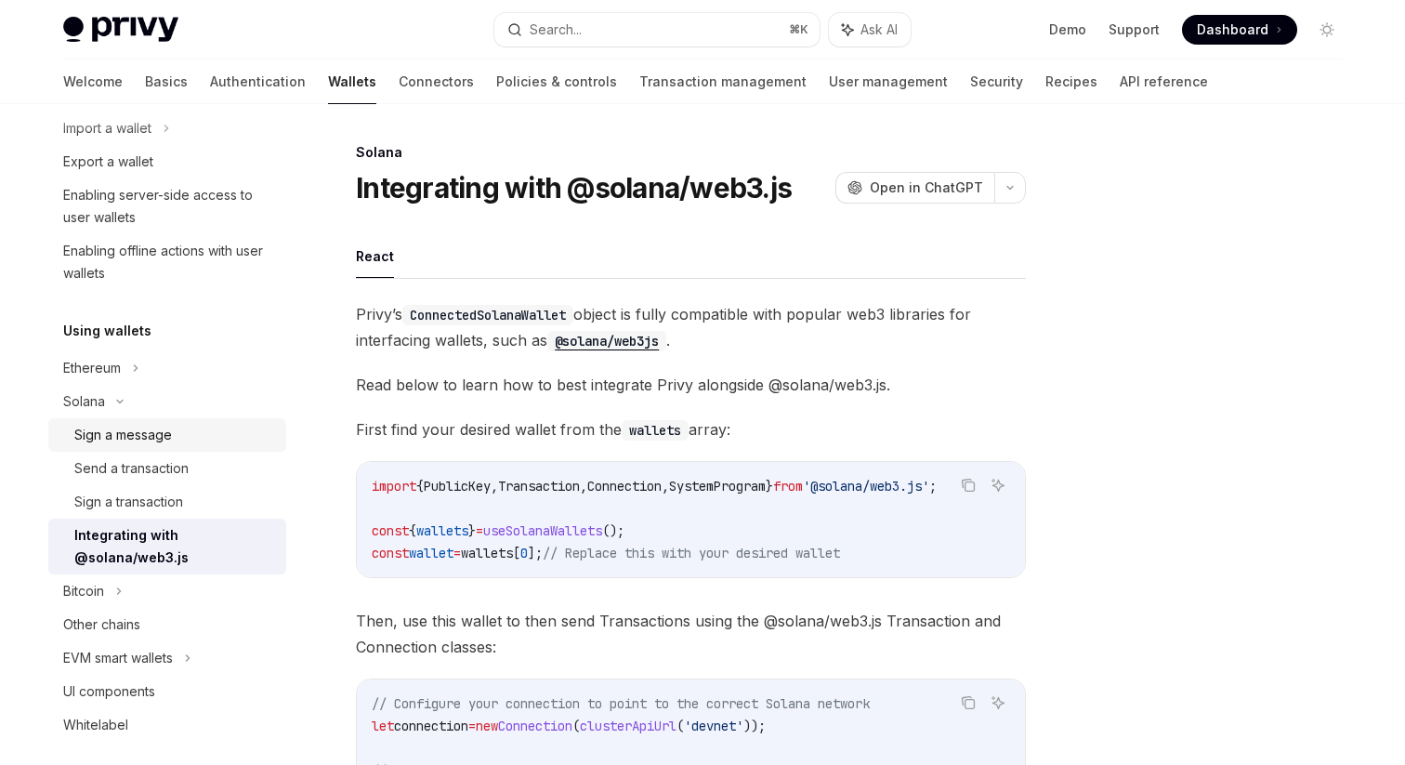
click at [230, 445] on div "Sign a message" at bounding box center [174, 435] width 201 height 22
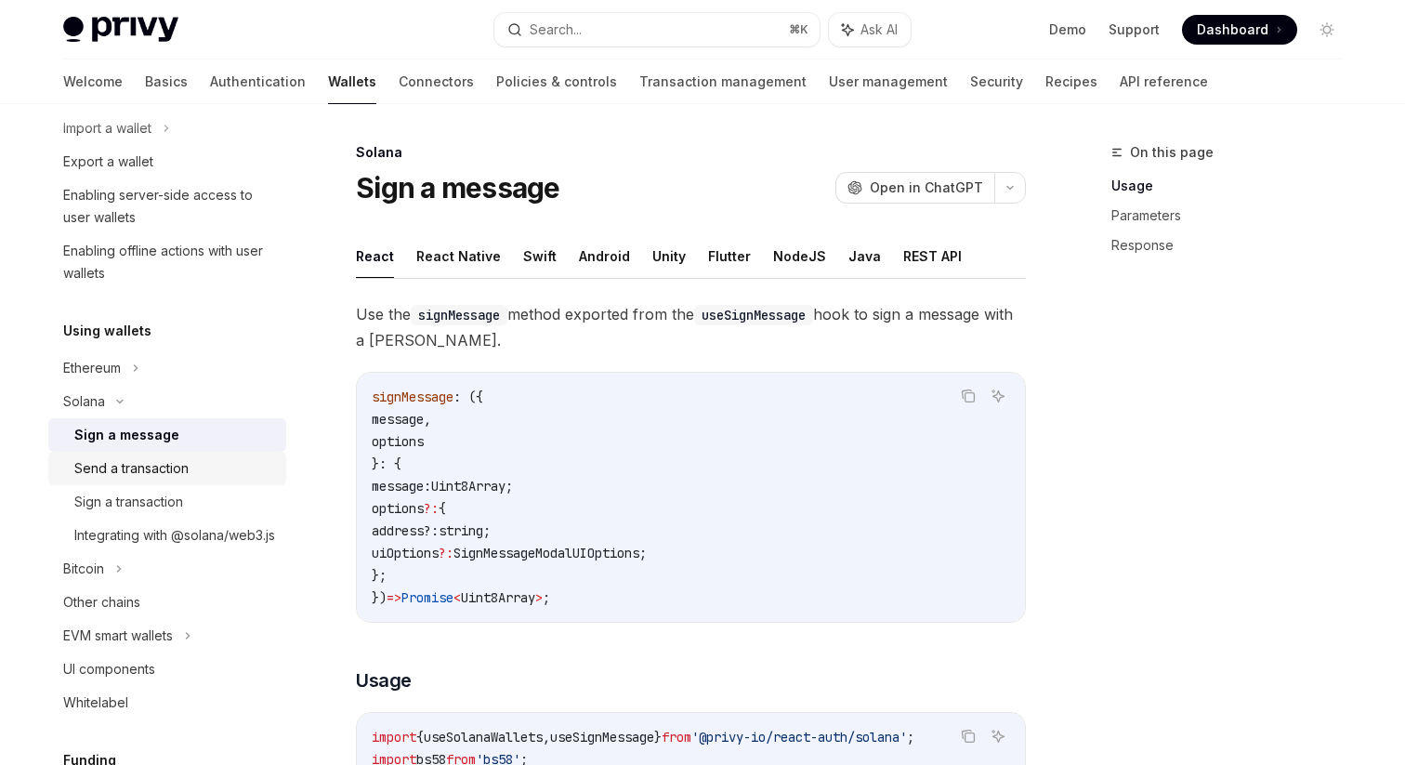
click at [236, 466] on div "Send a transaction" at bounding box center [174, 468] width 201 height 22
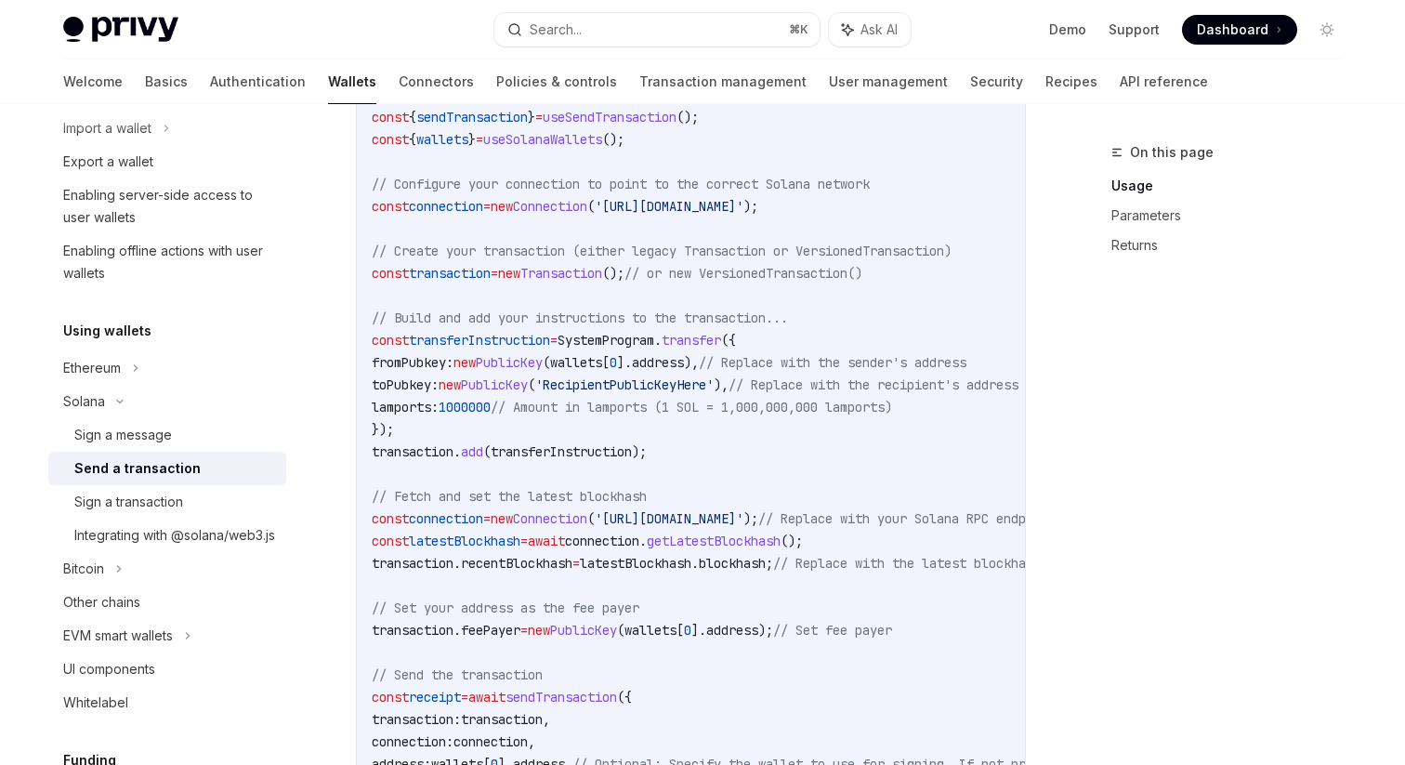
scroll to position [727, 0]
click at [206, 546] on div "Integrating with @solana/web3.js" at bounding box center [174, 535] width 201 height 22
type textarea "*"
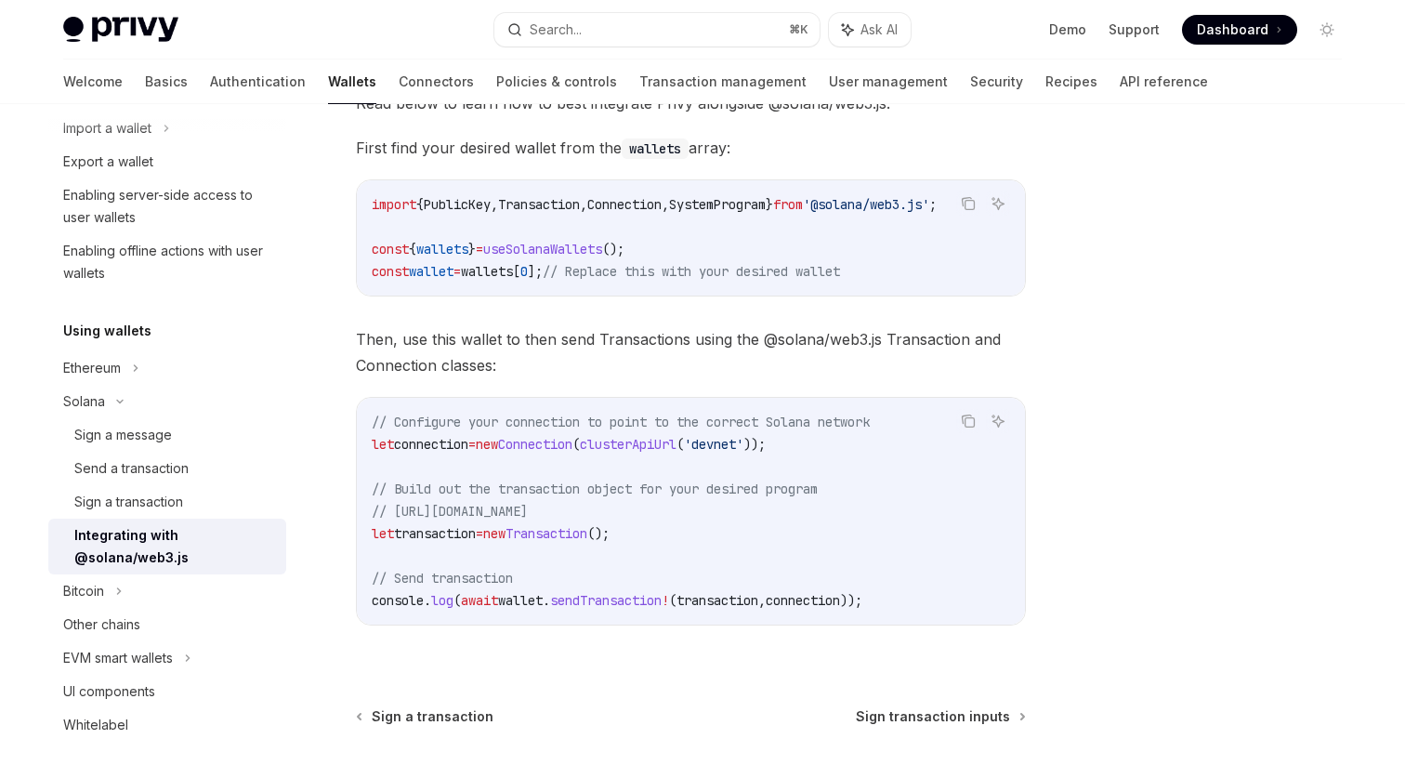
scroll to position [274, 0]
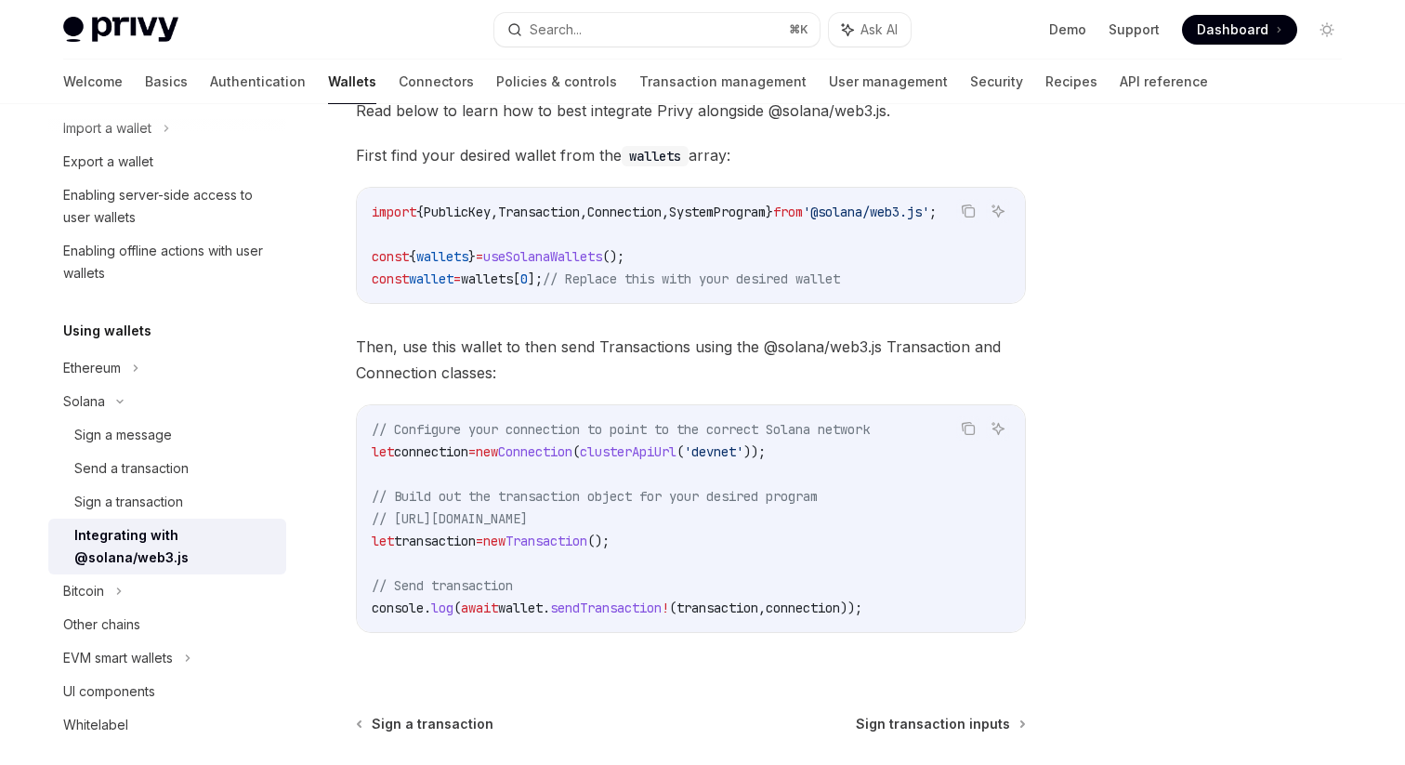
drag, startPoint x: 461, startPoint y: 616, endPoint x: 886, endPoint y: 611, distance: 424.7
click at [862, 611] on span "console . log ( await wallet . sendTransaction ! ( transaction , connection ));" at bounding box center [617, 607] width 491 height 17
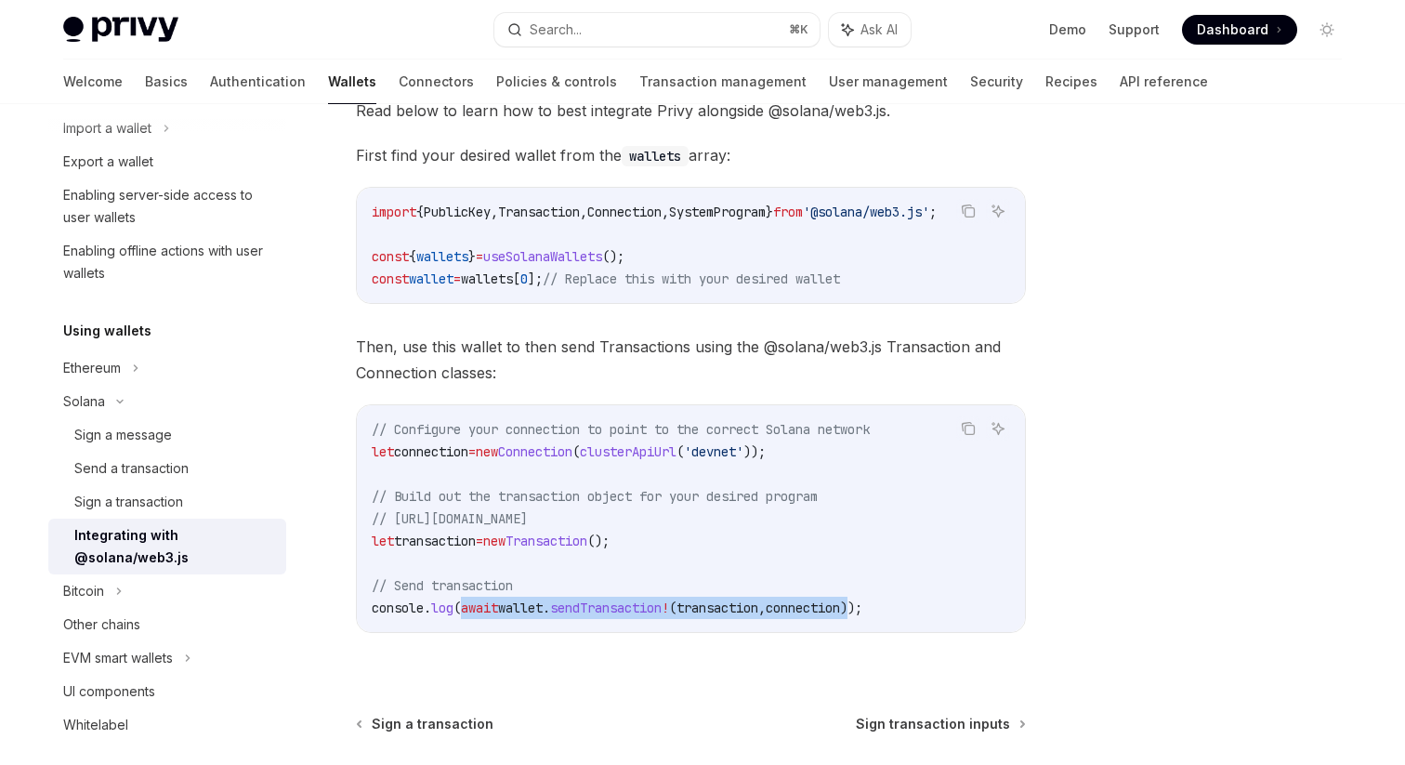
drag, startPoint x: 886, startPoint y: 617, endPoint x: 465, endPoint y: 610, distance: 421.0
click at [465, 610] on span "console . log ( await wallet . sendTransaction ! ( transaction , connection ));" at bounding box center [617, 607] width 491 height 17
copy span "await wallet . sendTransaction ! ( transaction , connection )"
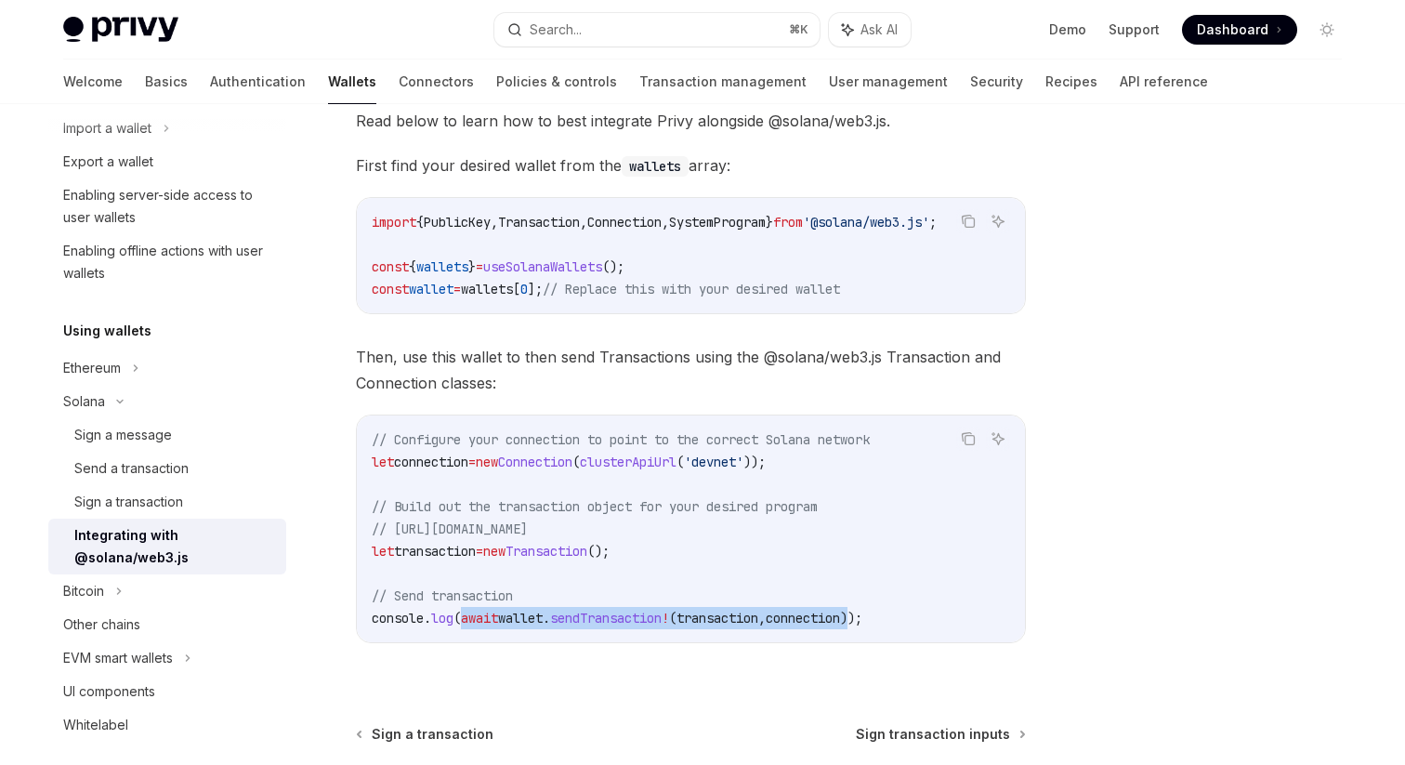
scroll to position [263, 0]
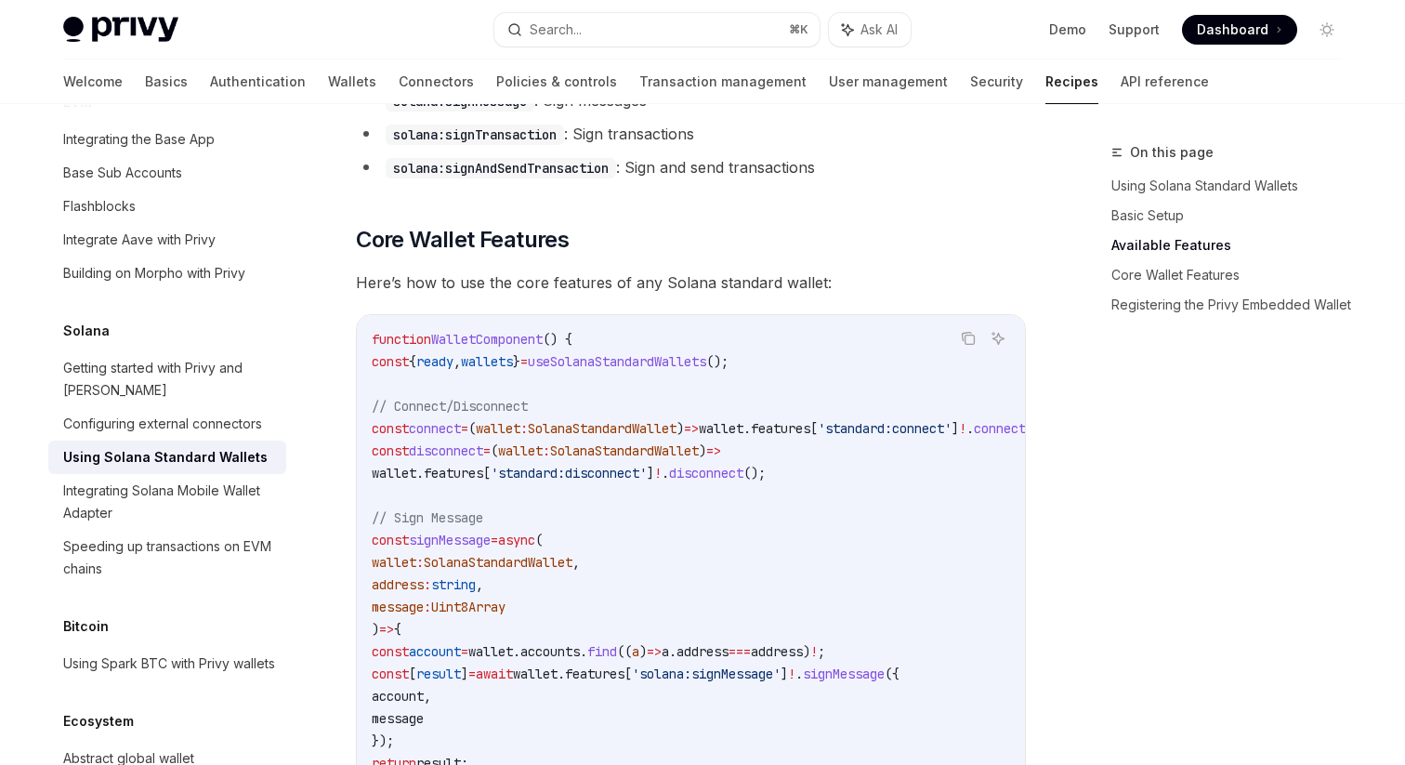
scroll to position [772, 0]
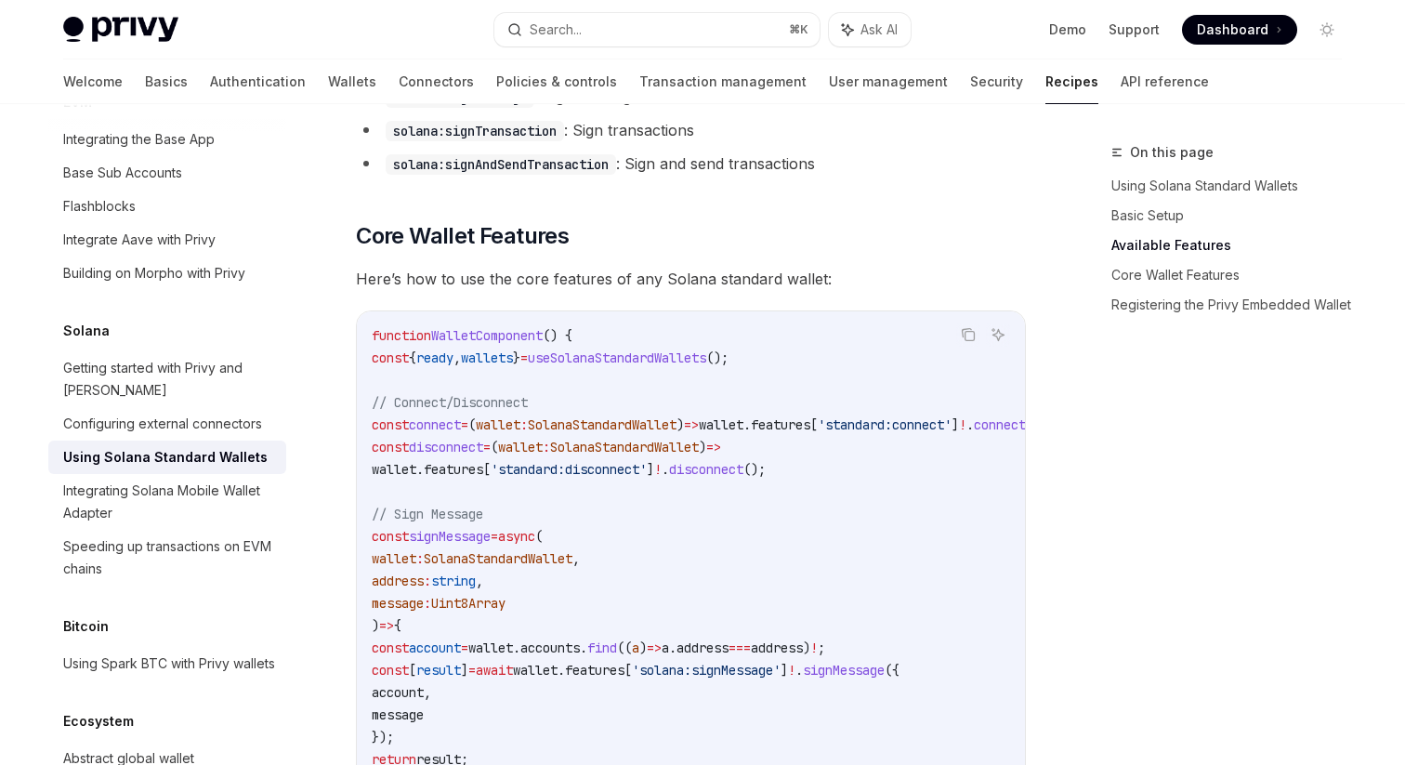
click at [1221, 22] on span "Dashboard" at bounding box center [1233, 29] width 72 height 19
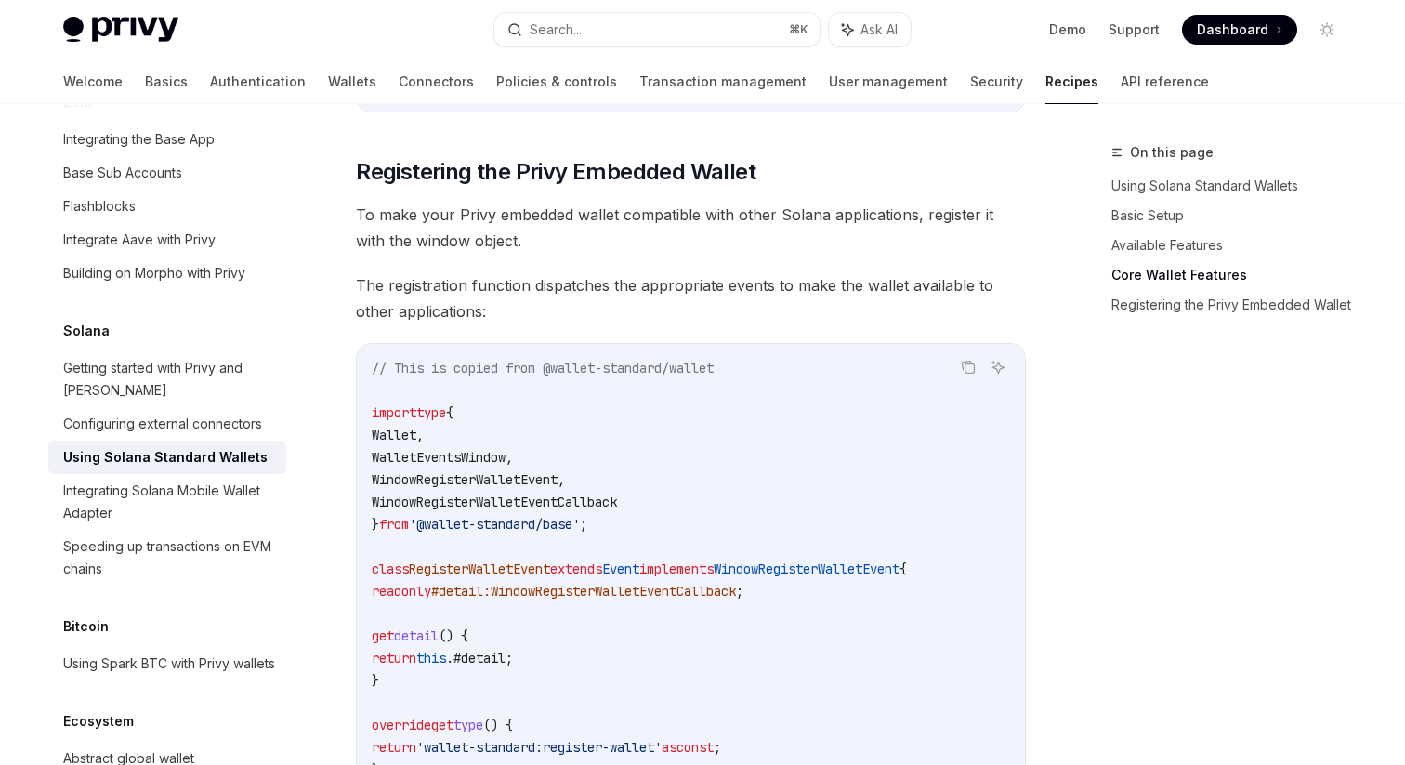
scroll to position [2268, 0]
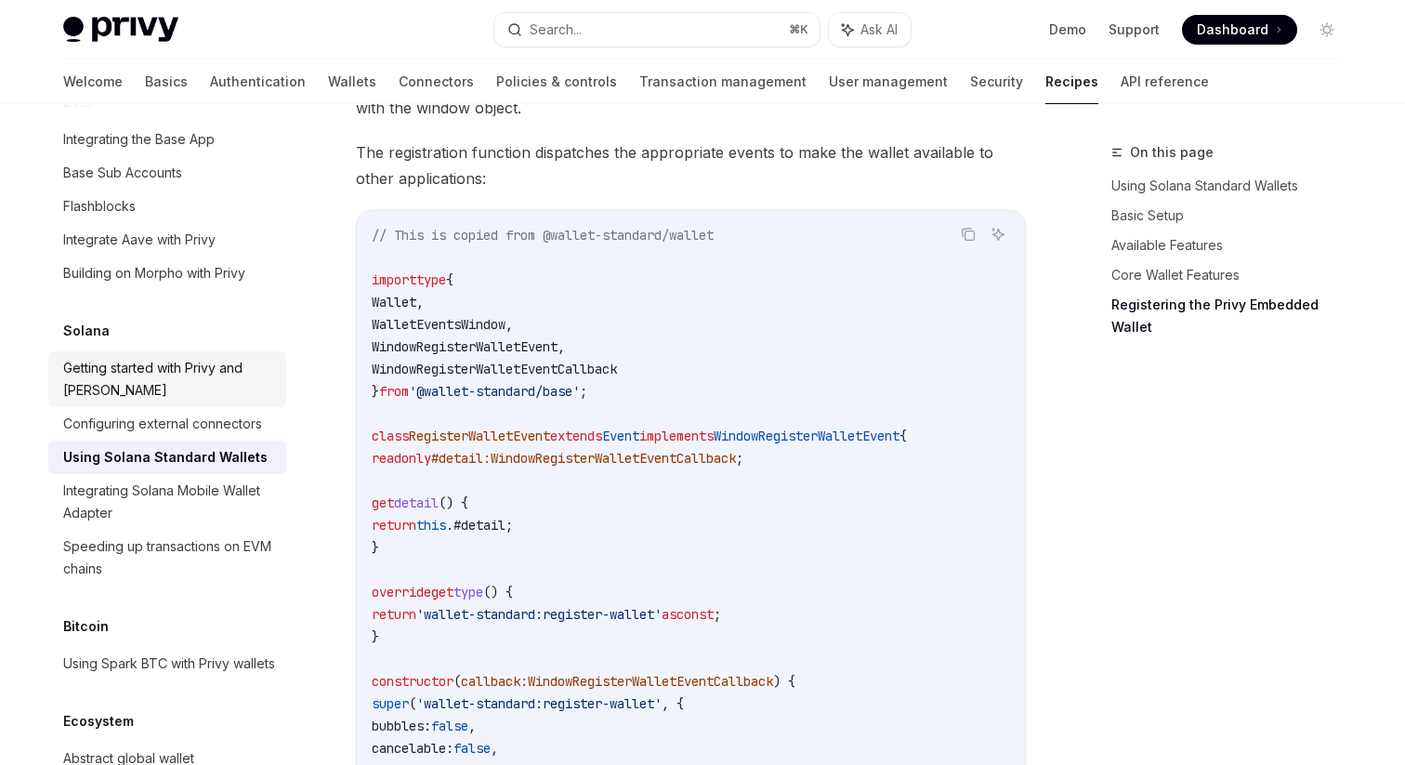
click at [231, 357] on div "Getting started with Privy and Solana" at bounding box center [169, 379] width 212 height 45
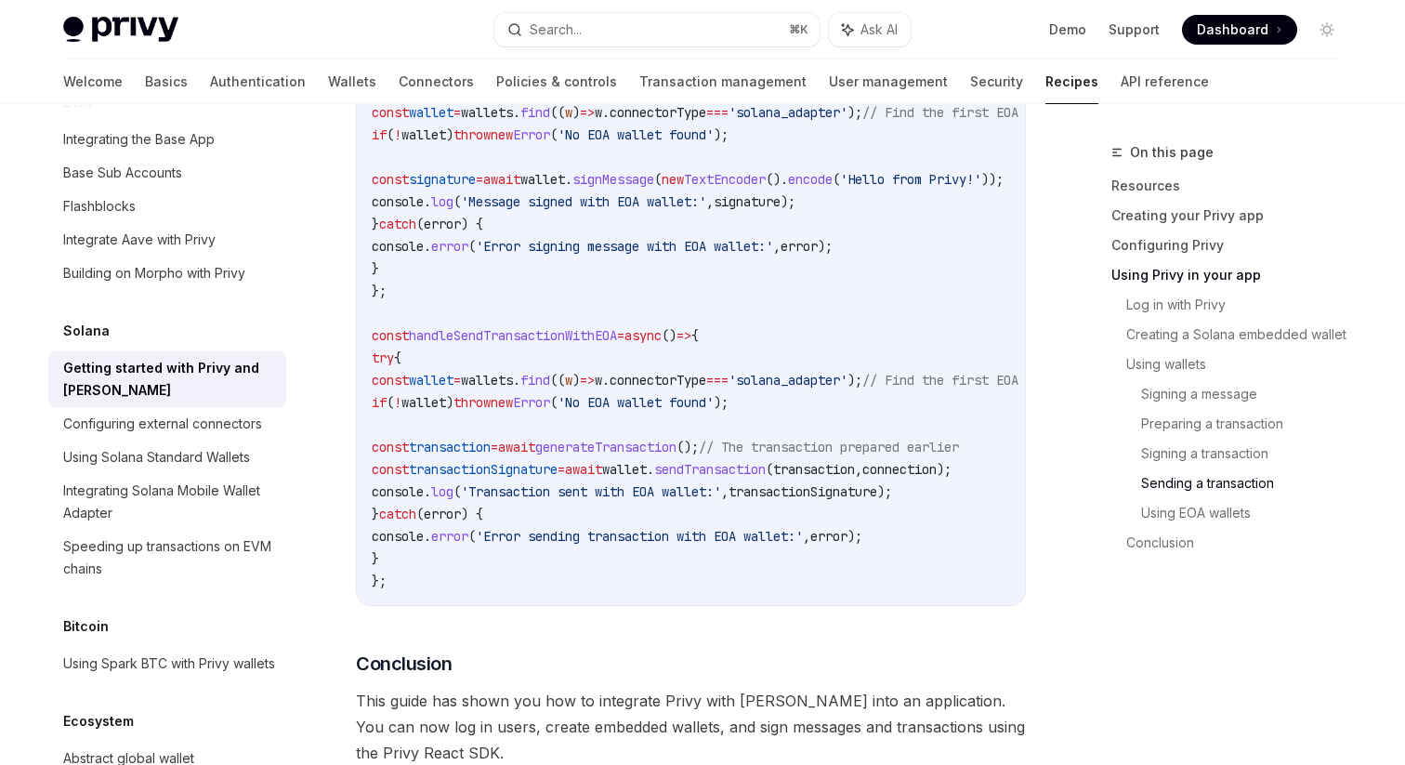
scroll to position [6384, 0]
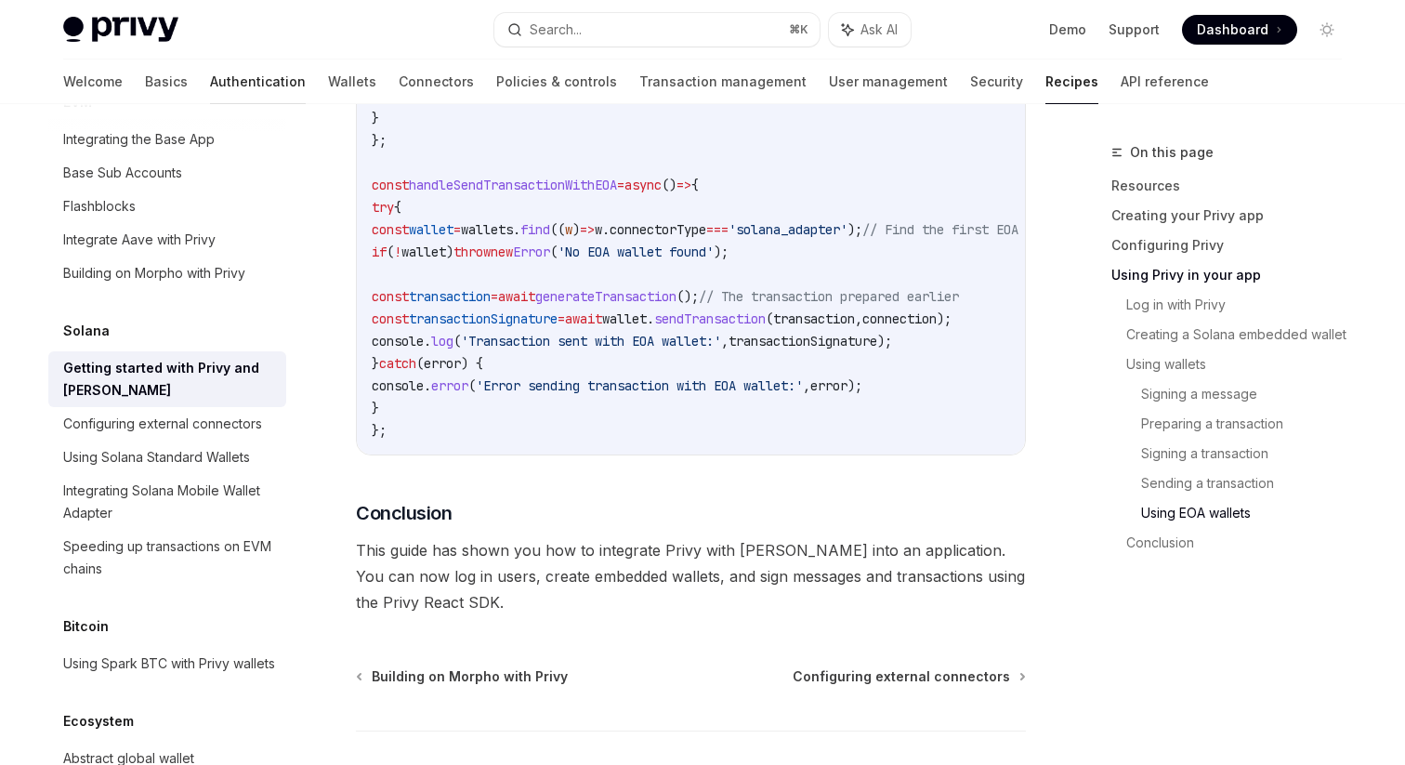
click at [210, 82] on link "Authentication" at bounding box center [258, 81] width 96 height 45
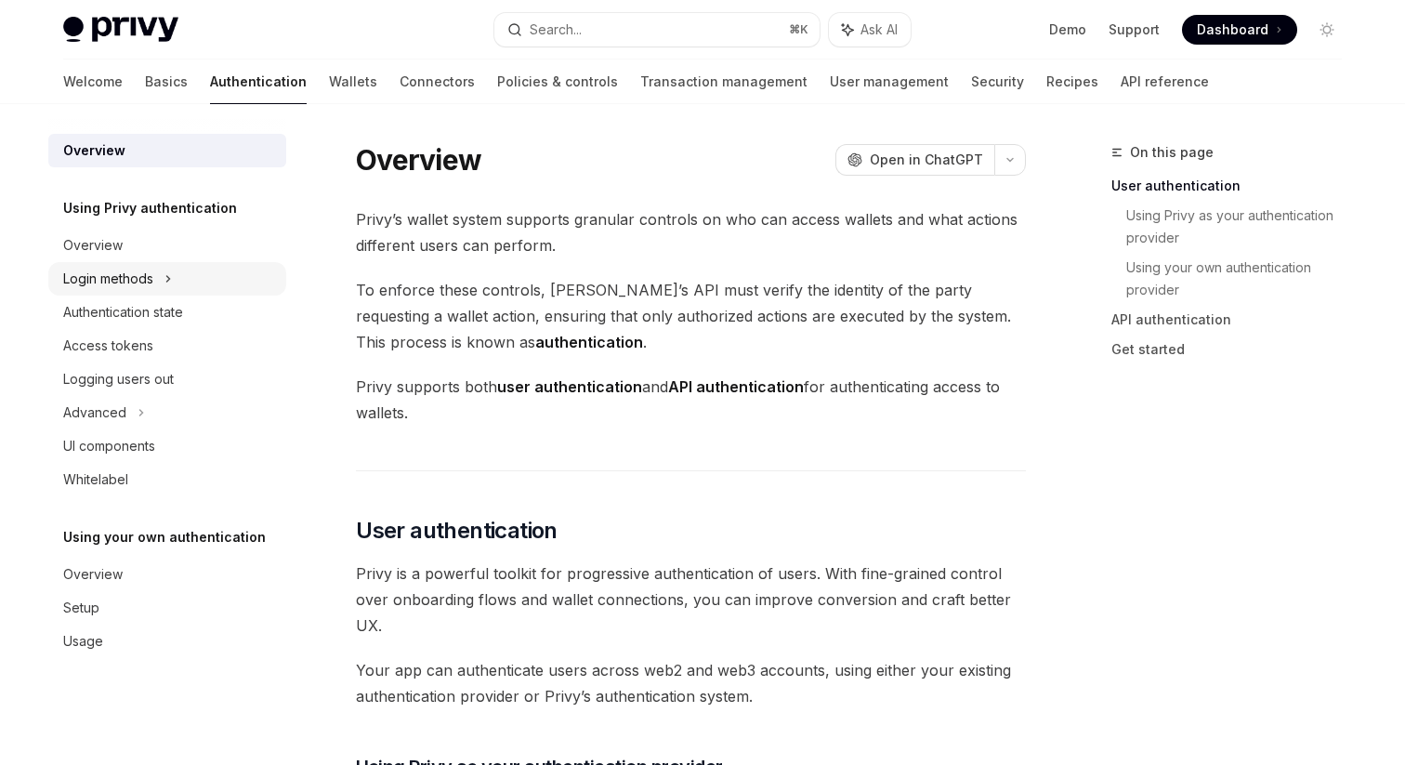
click at [142, 283] on div "Login methods" at bounding box center [108, 279] width 90 height 22
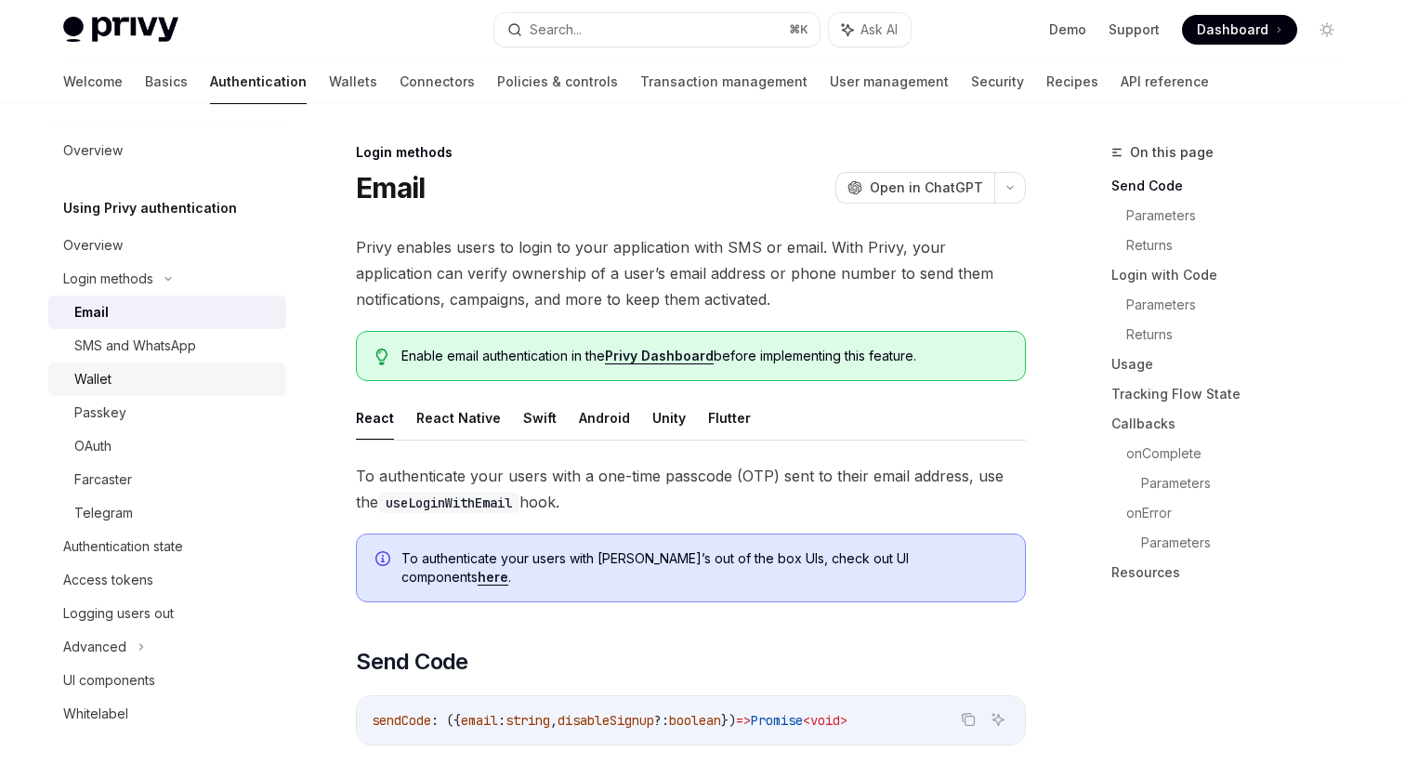
click at [146, 388] on div "Wallet" at bounding box center [174, 379] width 201 height 22
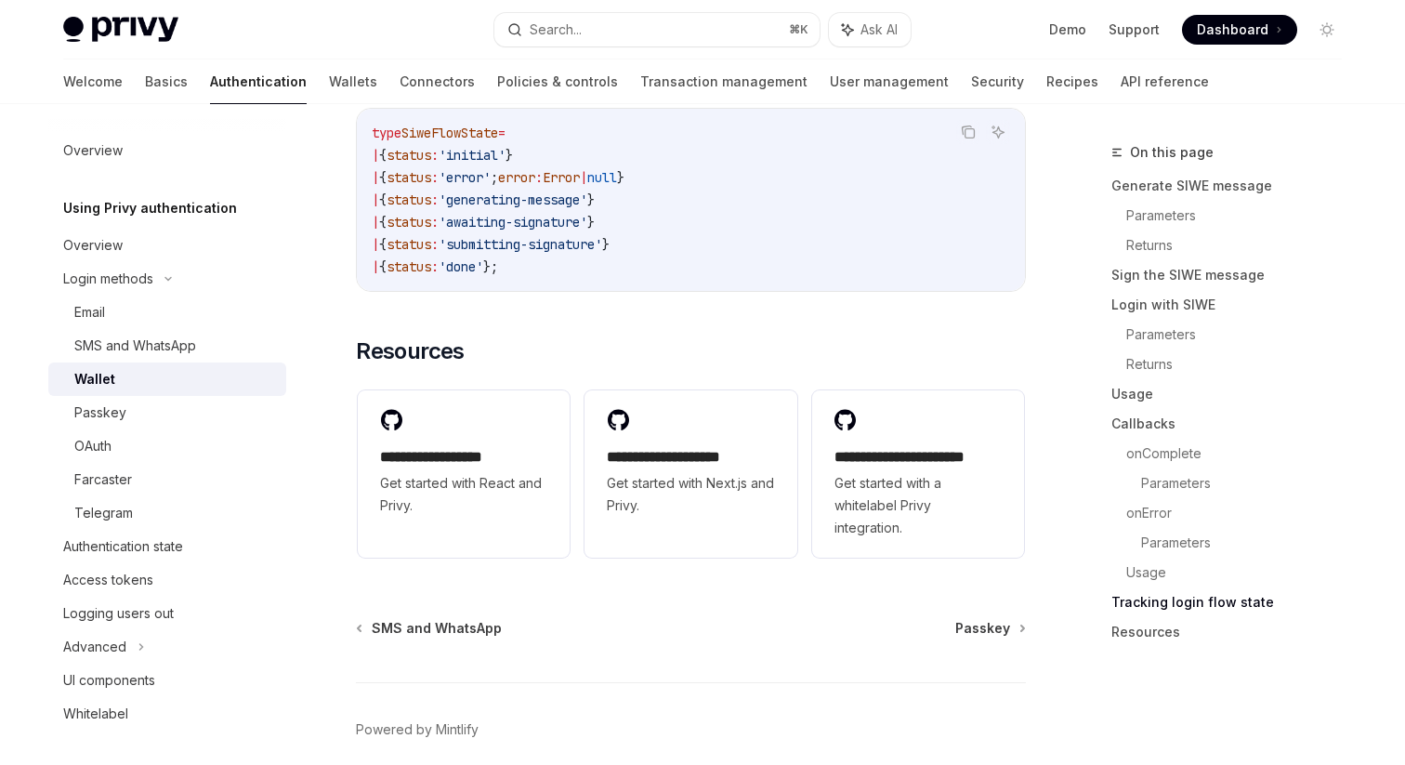
scroll to position [4878, 0]
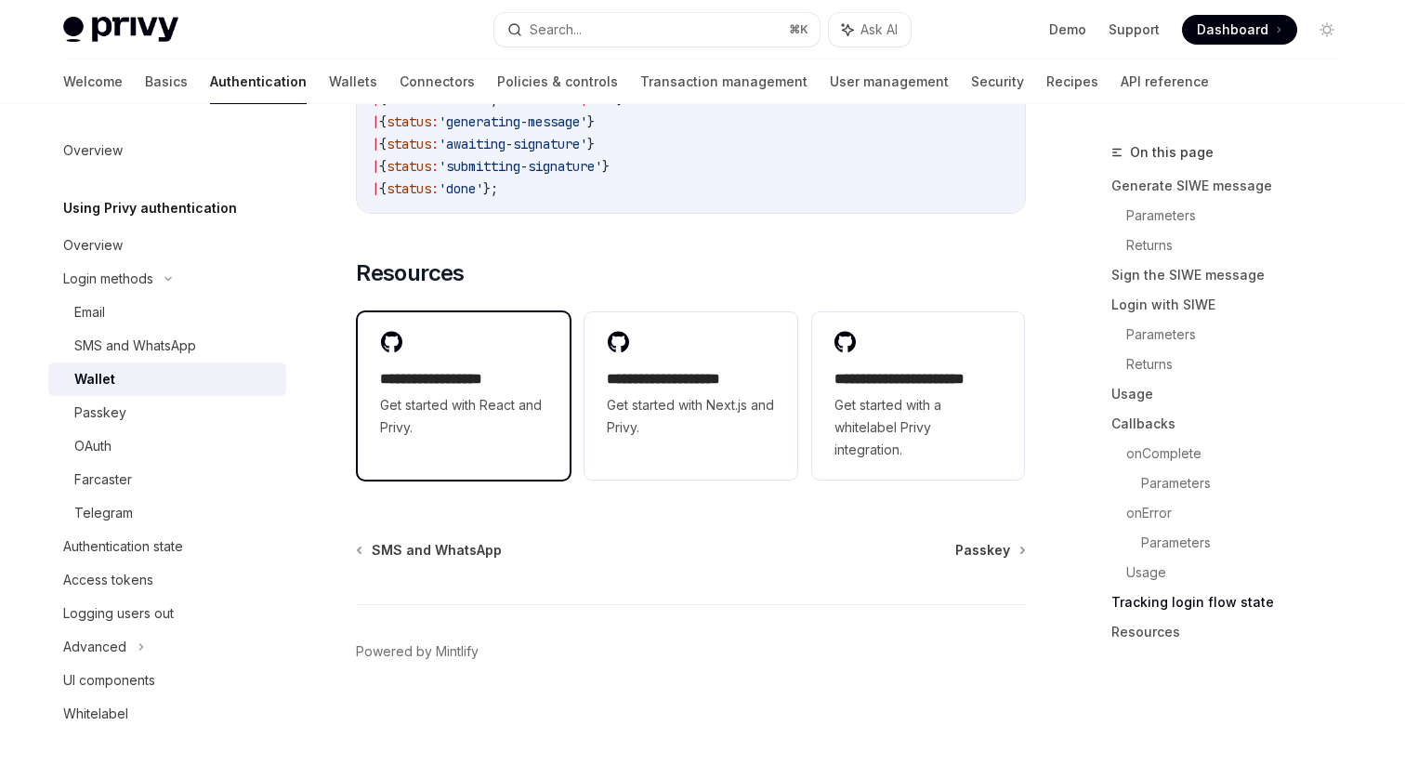
click at [419, 377] on h2 "**********" at bounding box center [463, 379] width 167 height 22
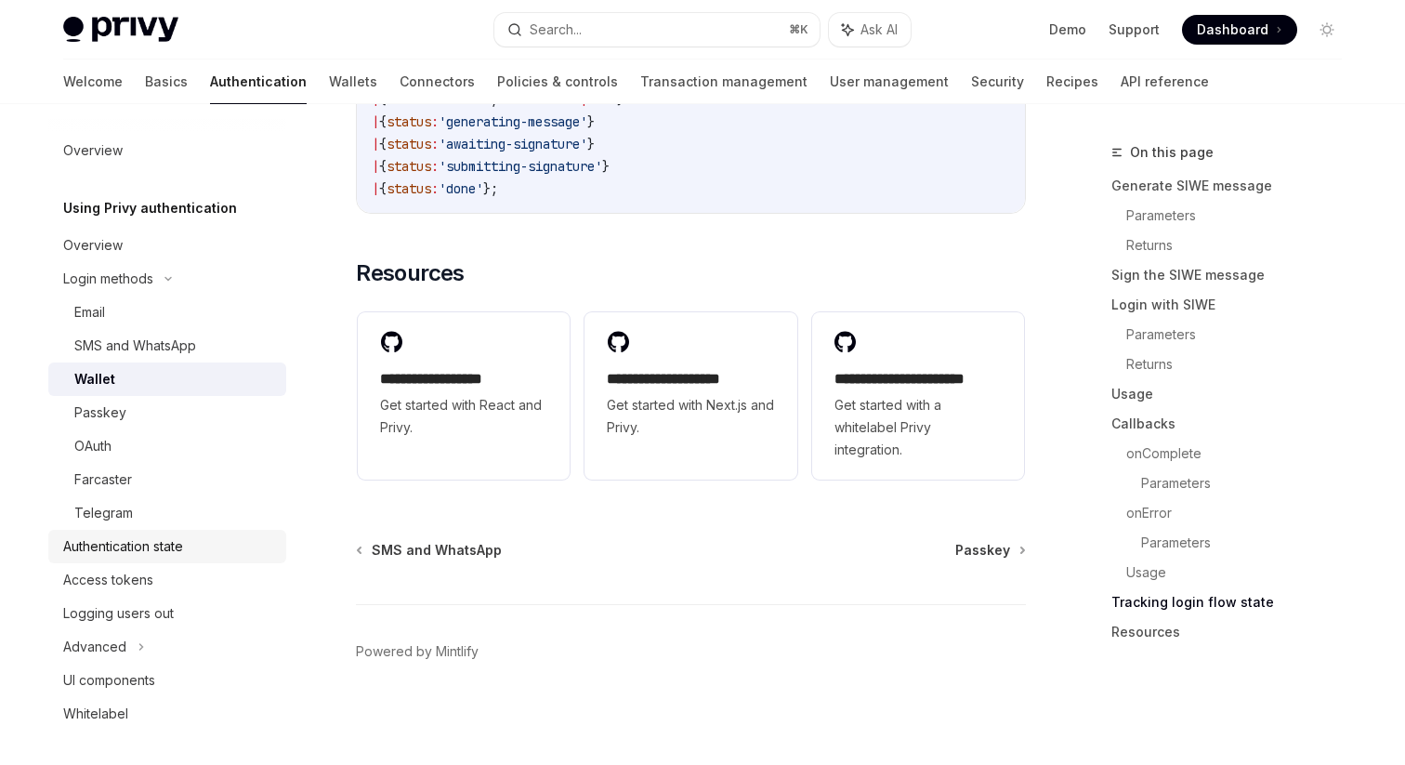
click at [178, 542] on div "Authentication state" at bounding box center [123, 546] width 120 height 22
type textarea "*"
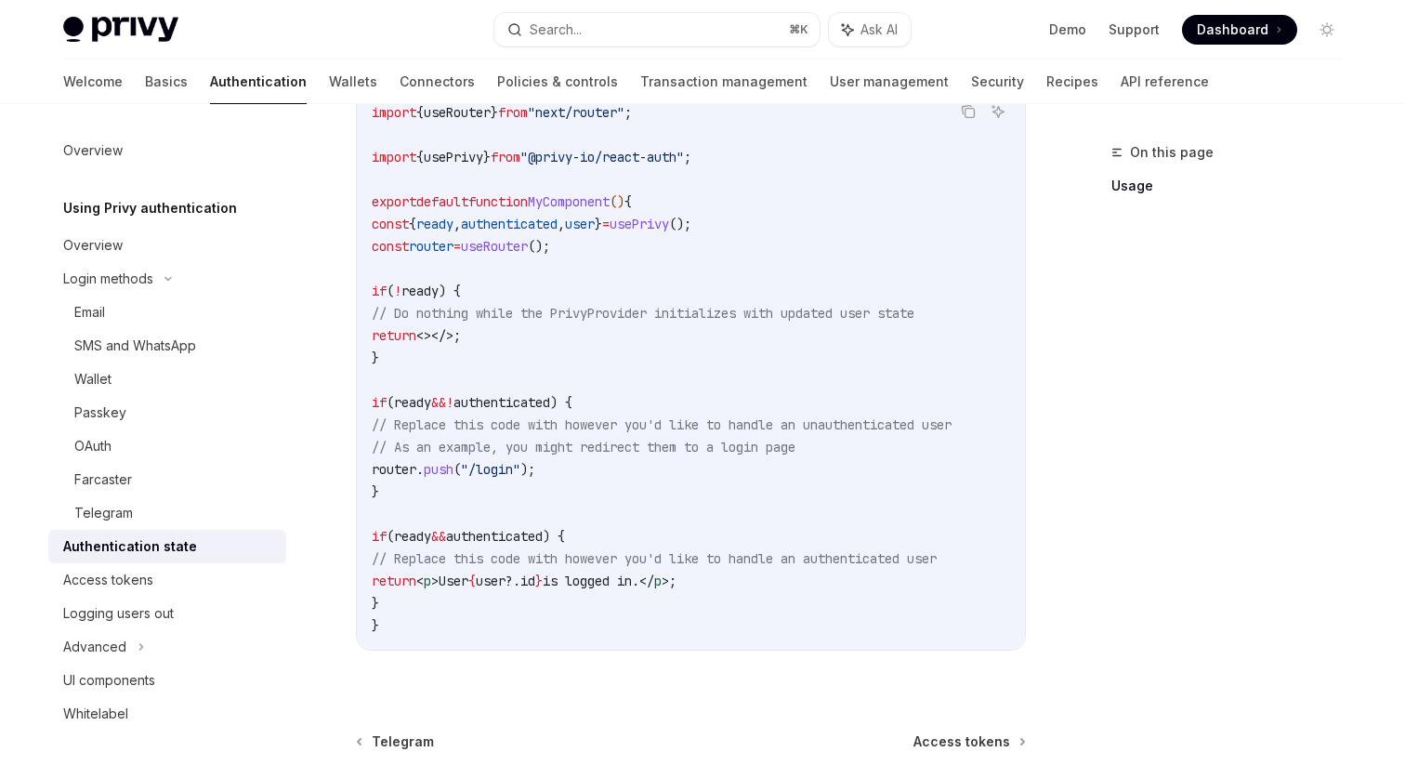
scroll to position [786, 0]
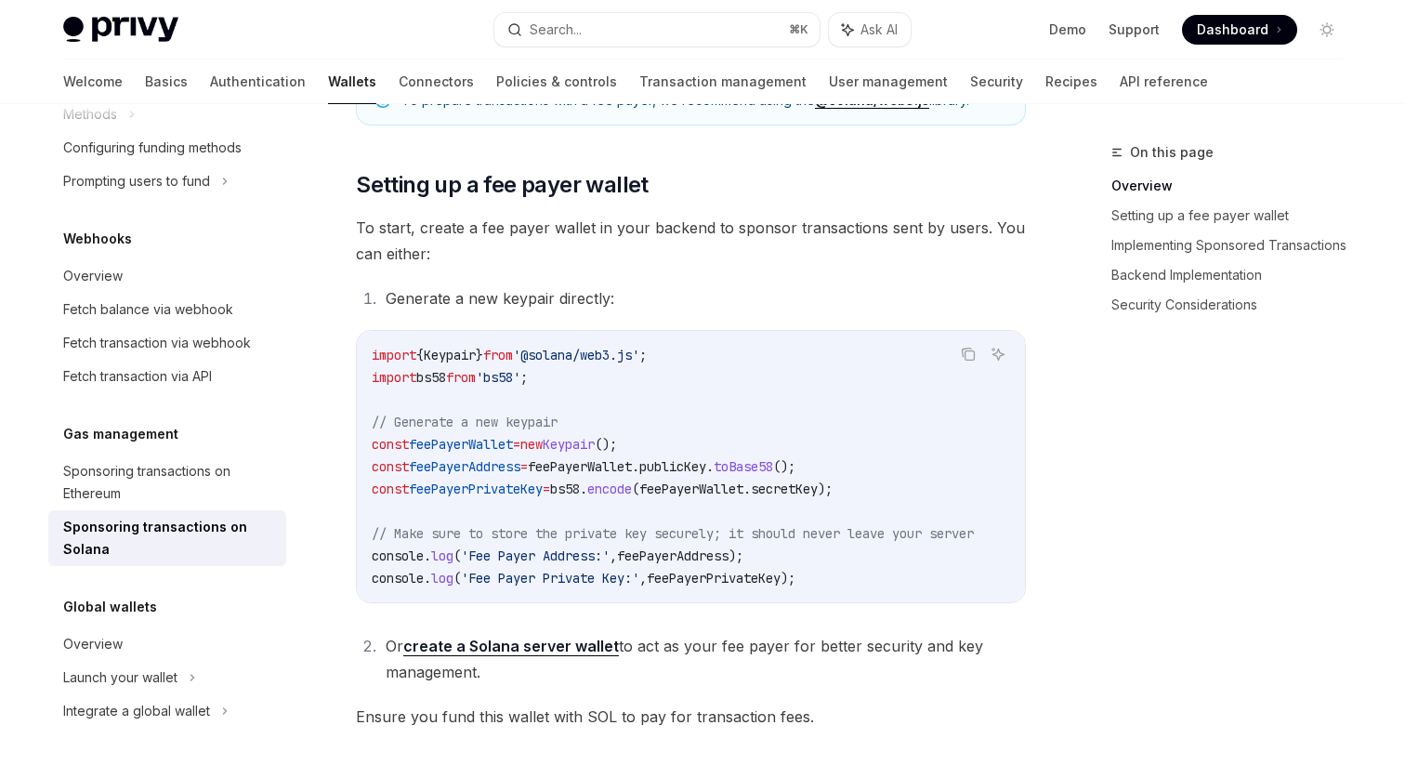
scroll to position [1779, 0]
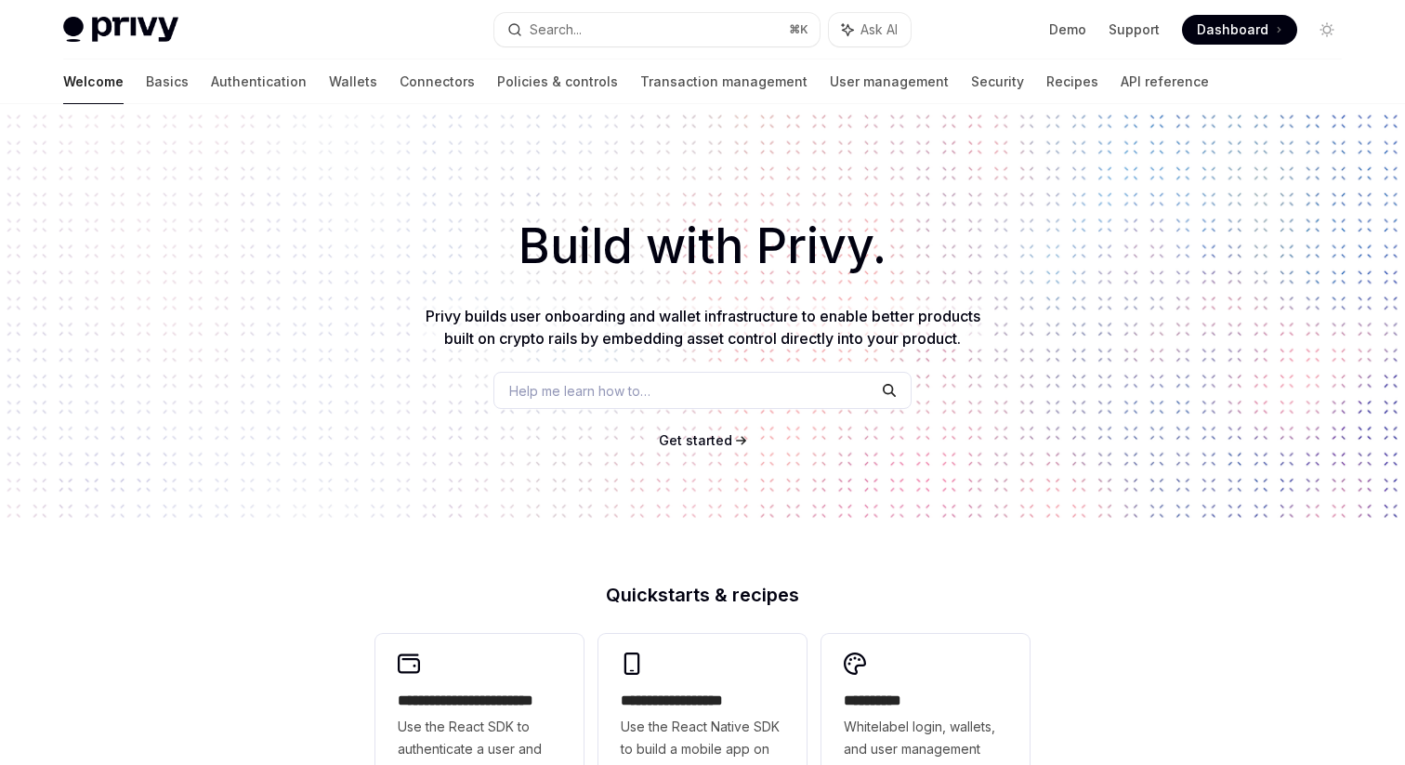
click at [1222, 27] on span "Dashboard" at bounding box center [1233, 29] width 72 height 19
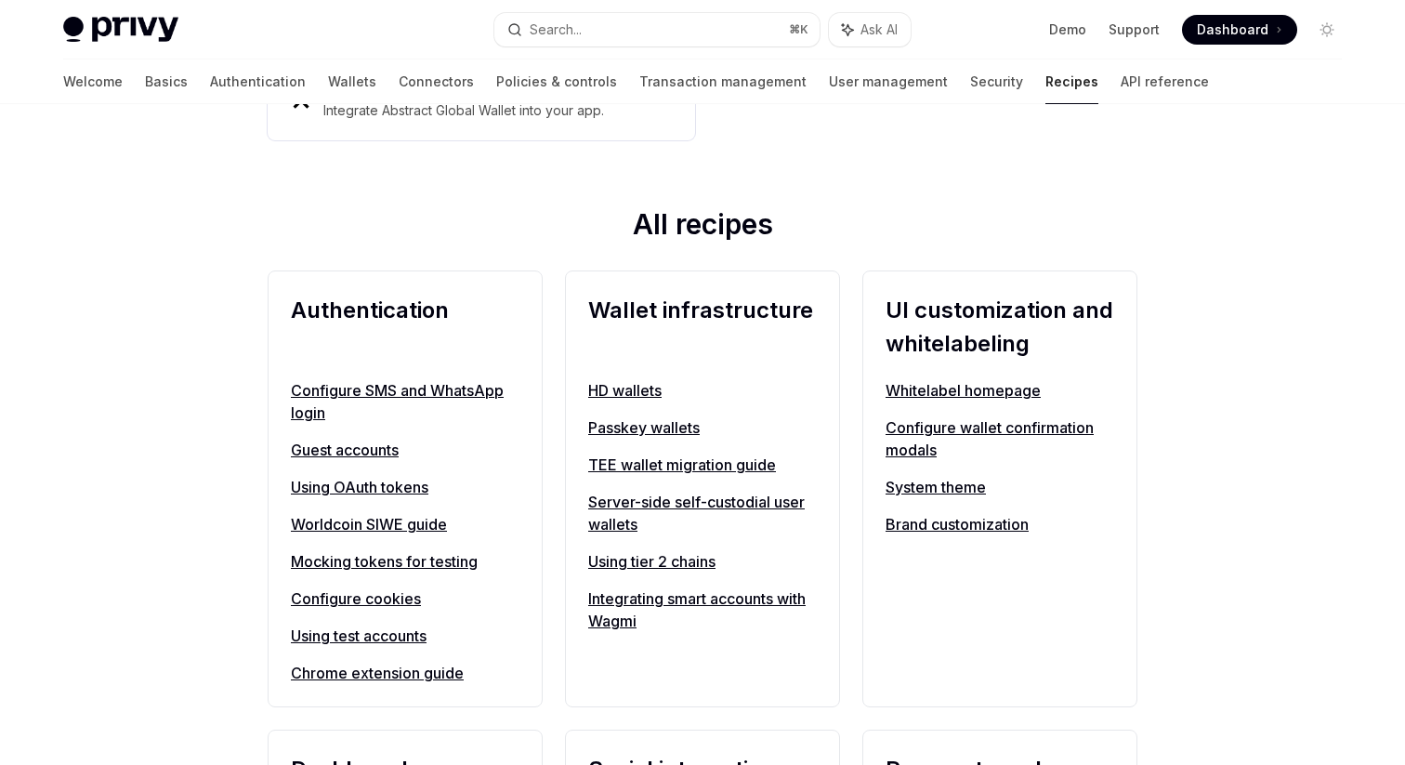
scroll to position [722, 0]
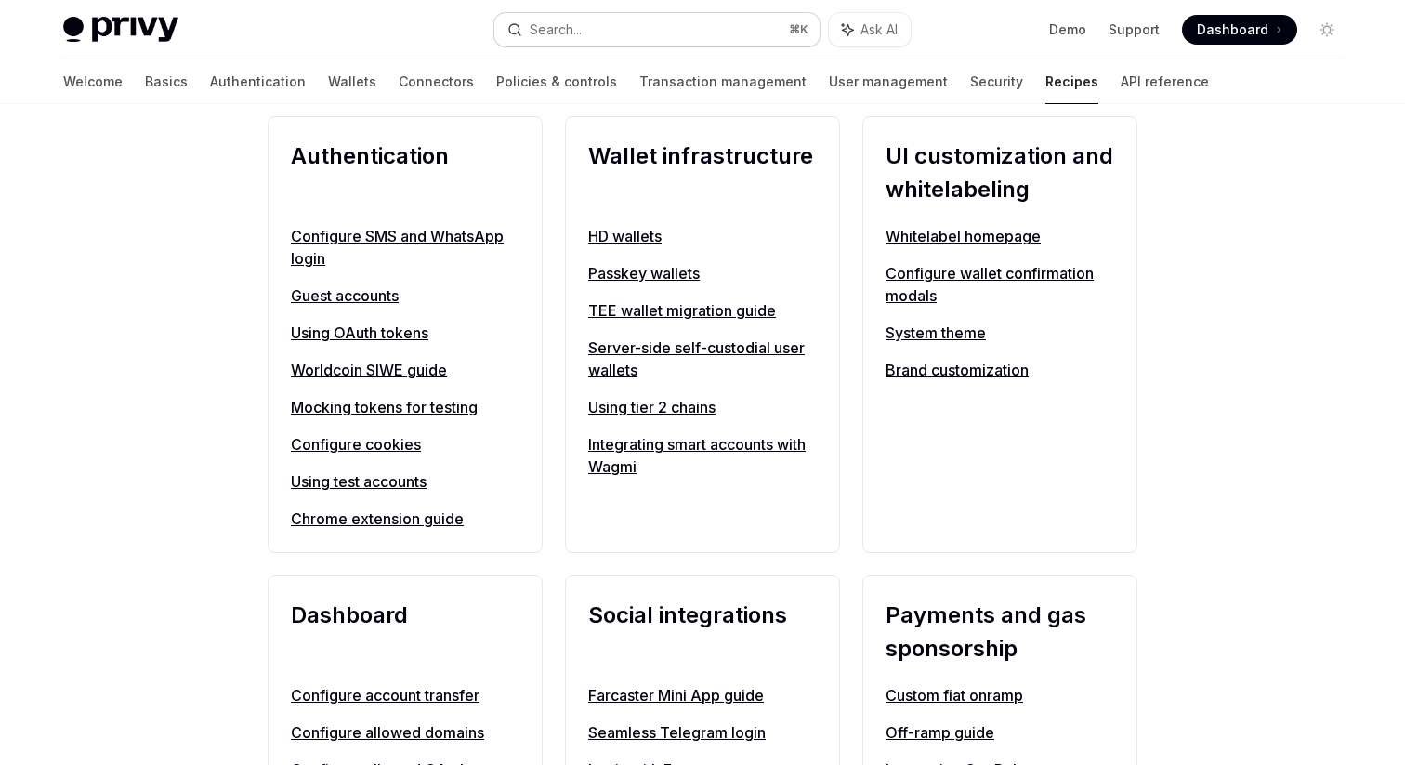
click at [582, 44] on button "Search... ⌘ K" at bounding box center [656, 29] width 325 height 33
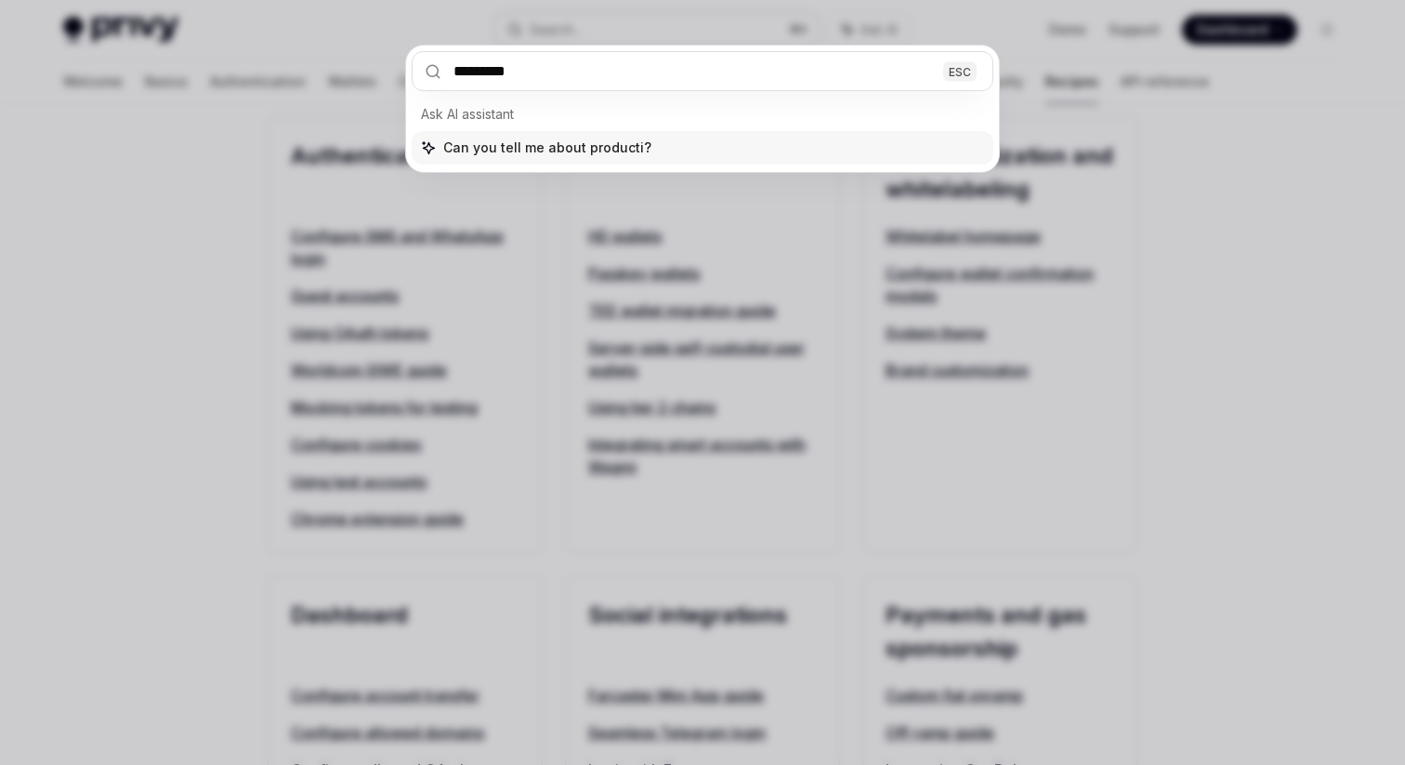
type input "**********"
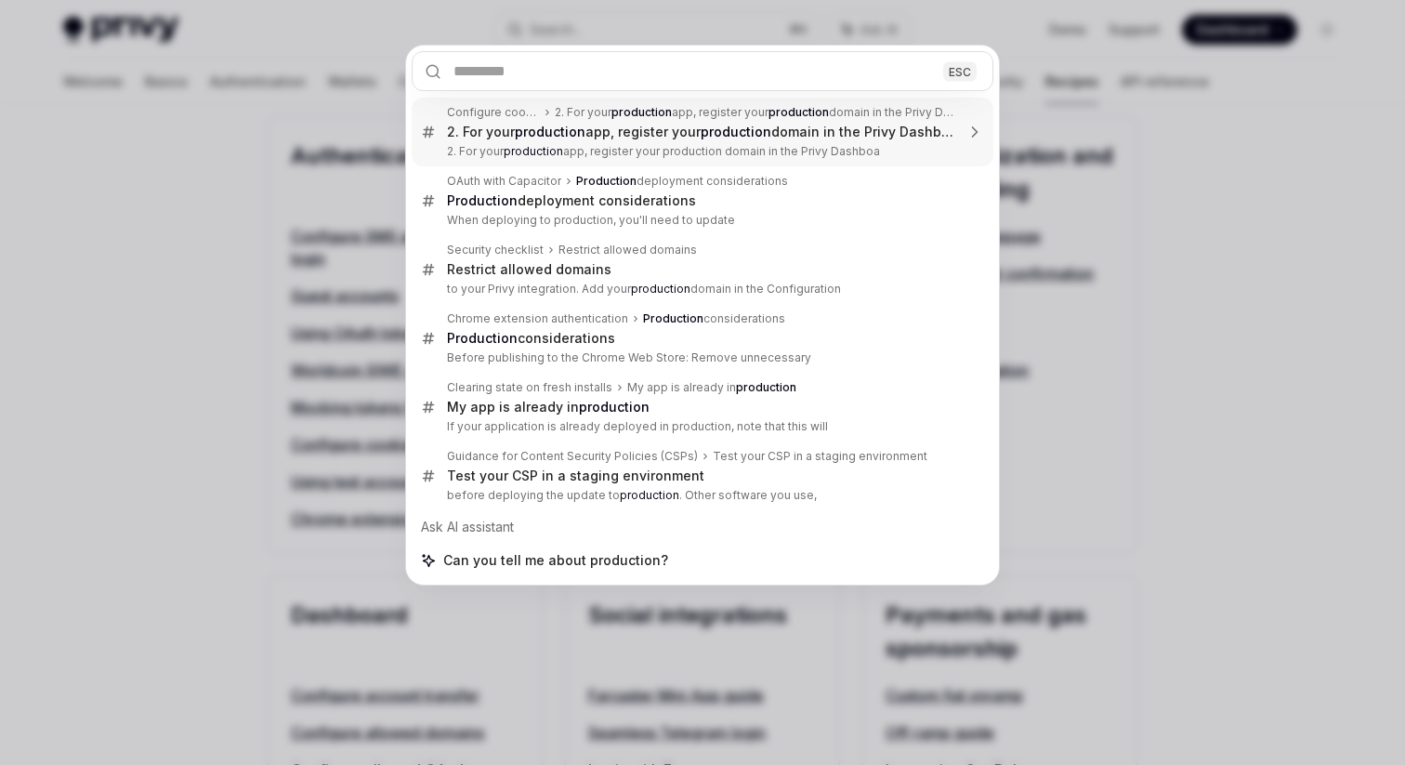
type textarea "*"
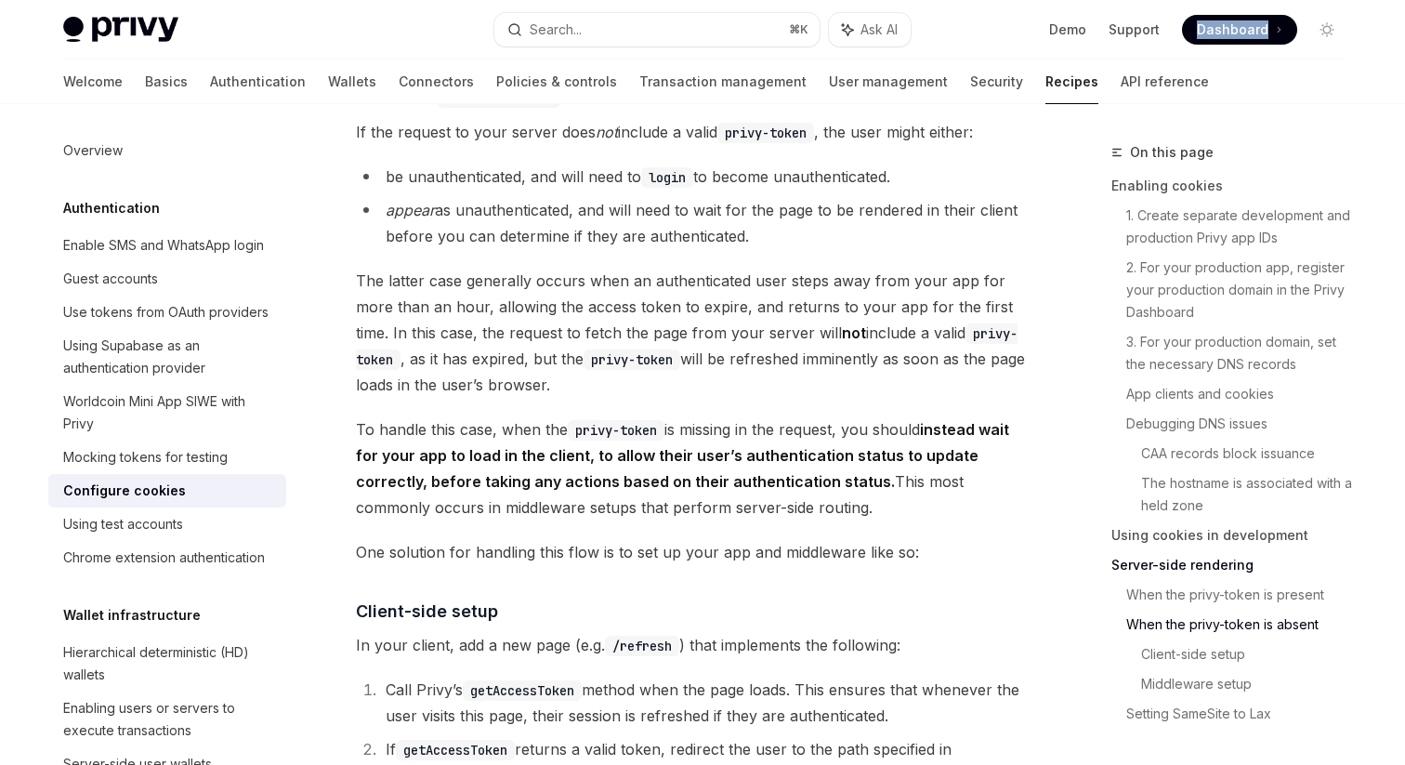
scroll to position [4088, 0]
click at [680, 30] on button "Search... ⌘ K" at bounding box center [656, 29] width 325 height 33
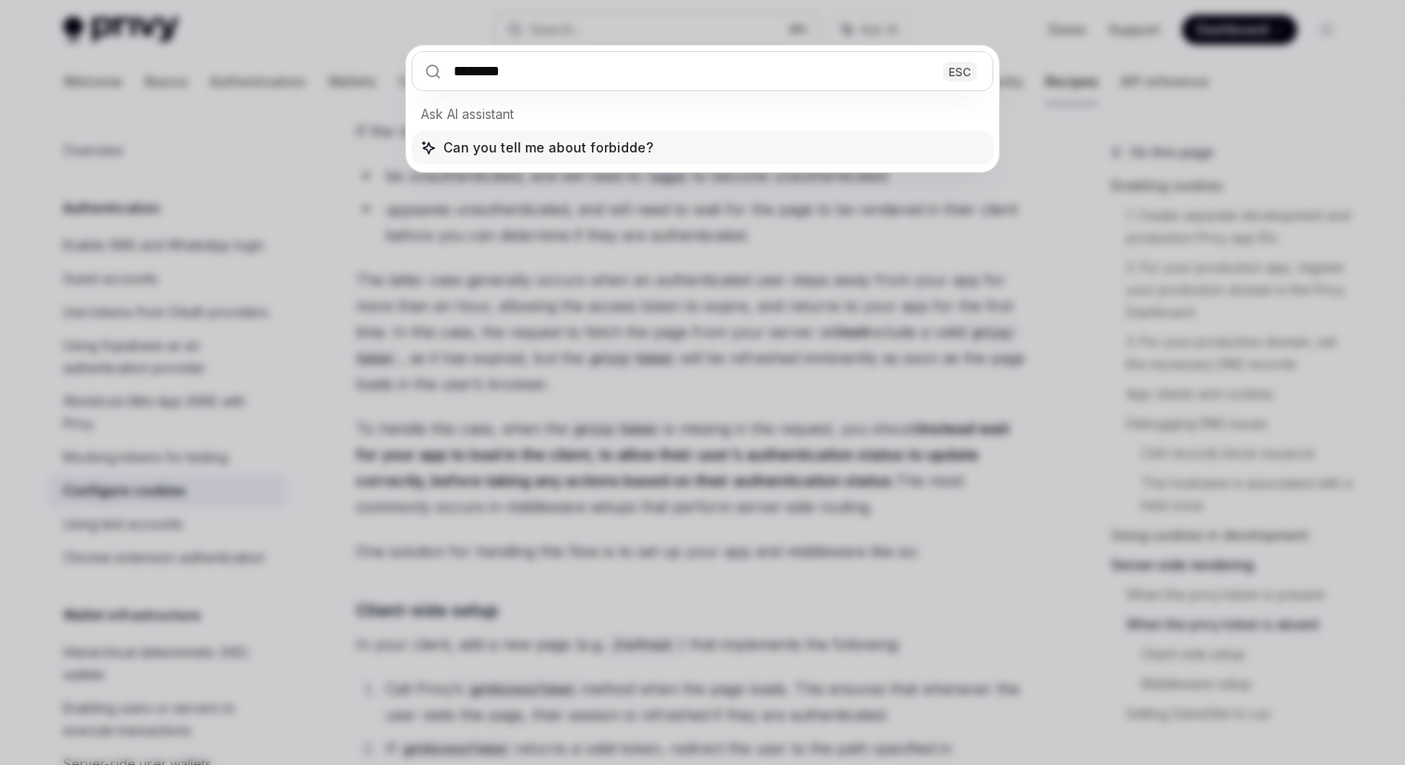
type input "*********"
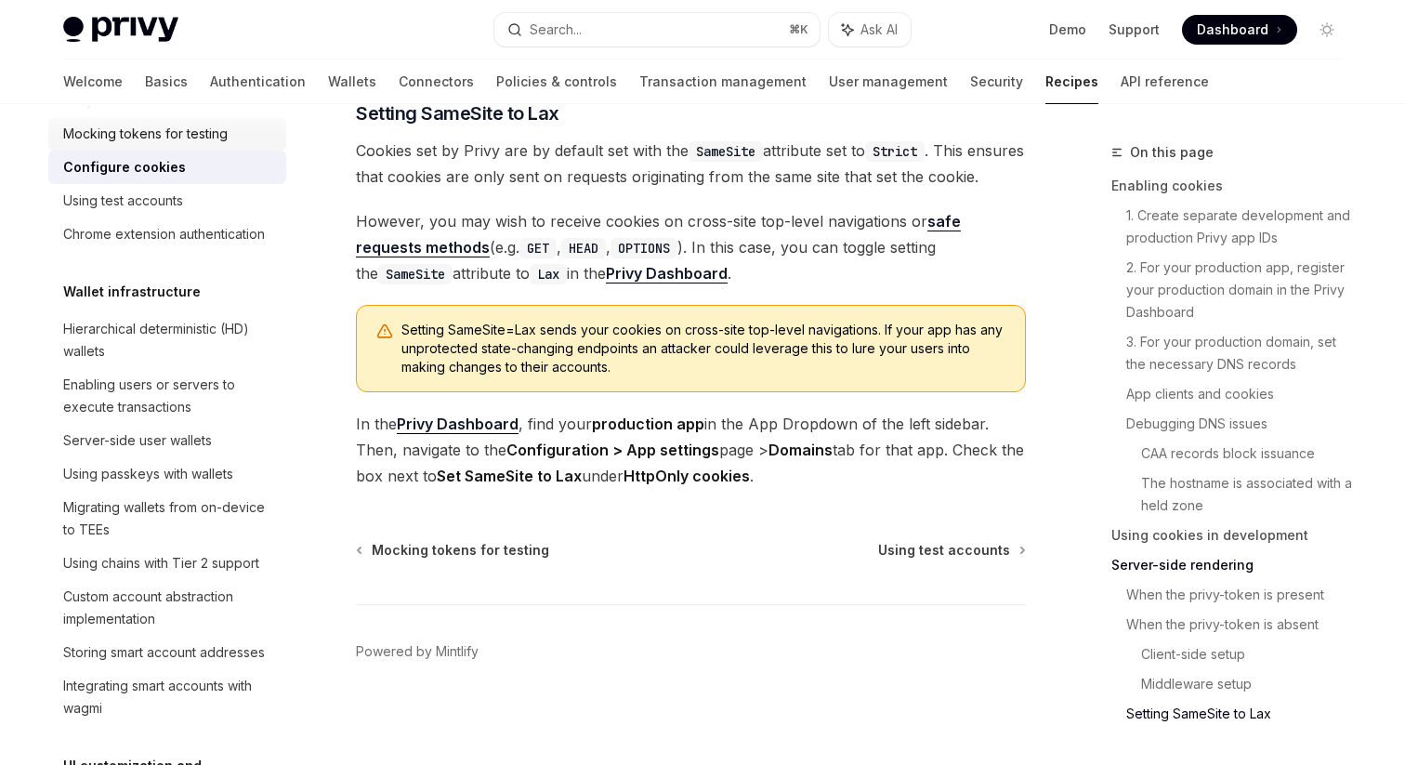
scroll to position [324, 0]
click at [200, 413] on div "Enabling users or servers to execute transactions" at bounding box center [169, 395] width 212 height 45
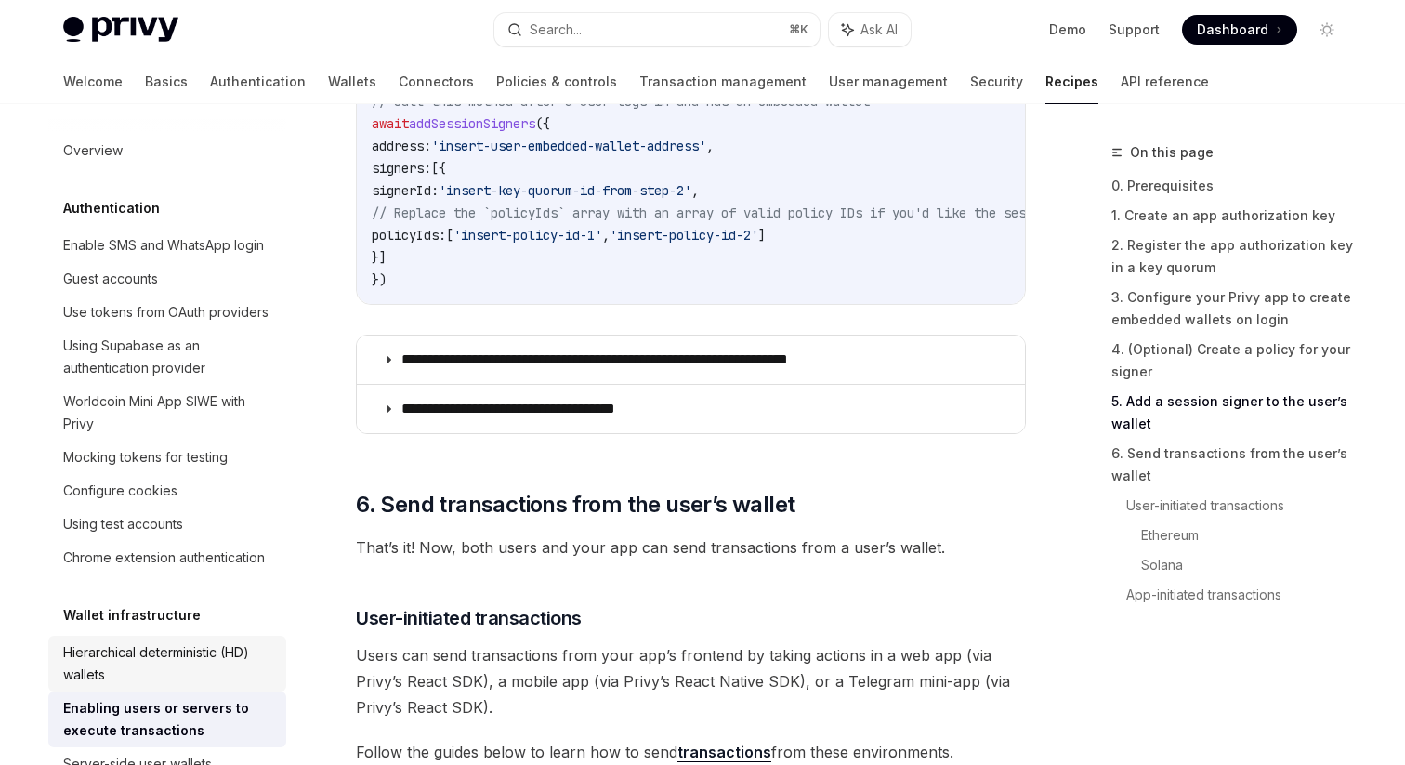
scroll to position [3222, 0]
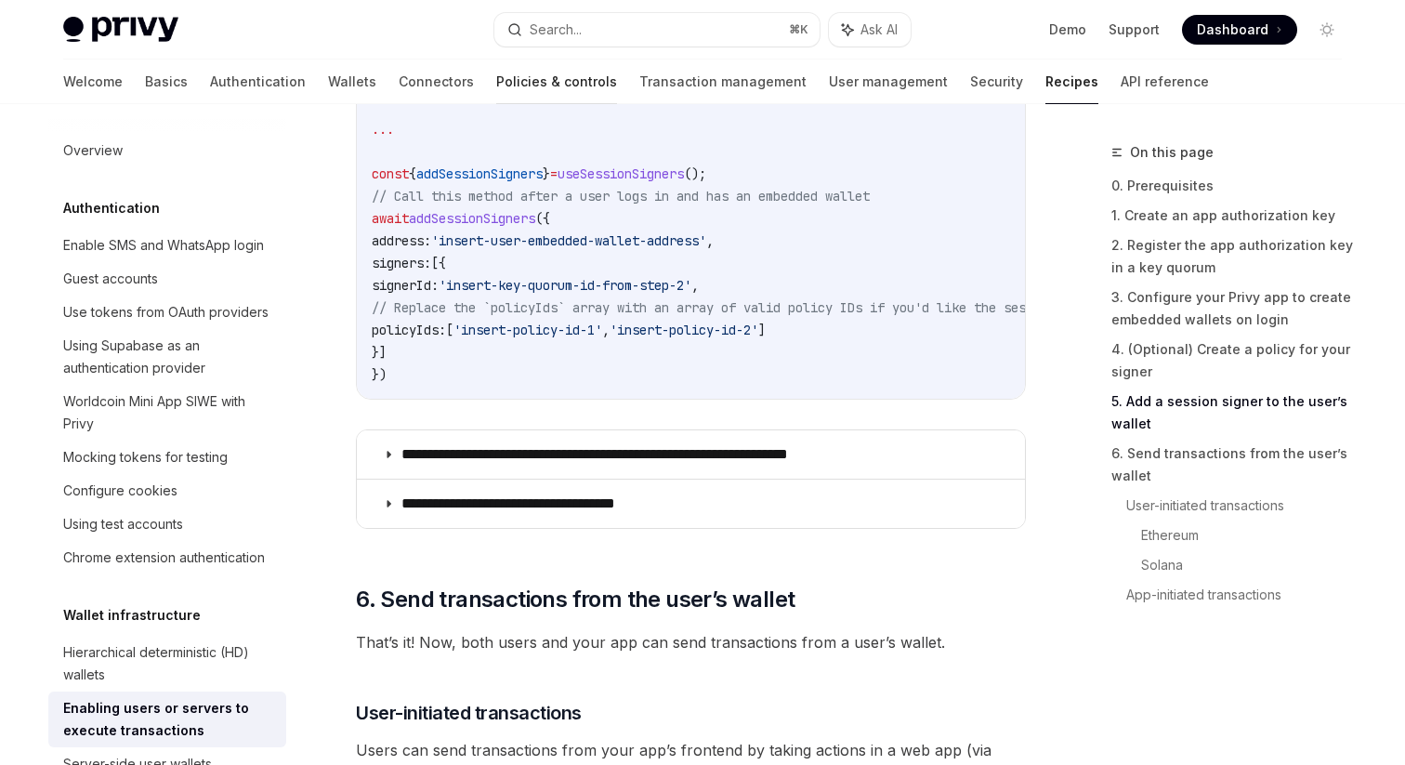
click at [496, 87] on link "Policies & controls" at bounding box center [556, 81] width 121 height 45
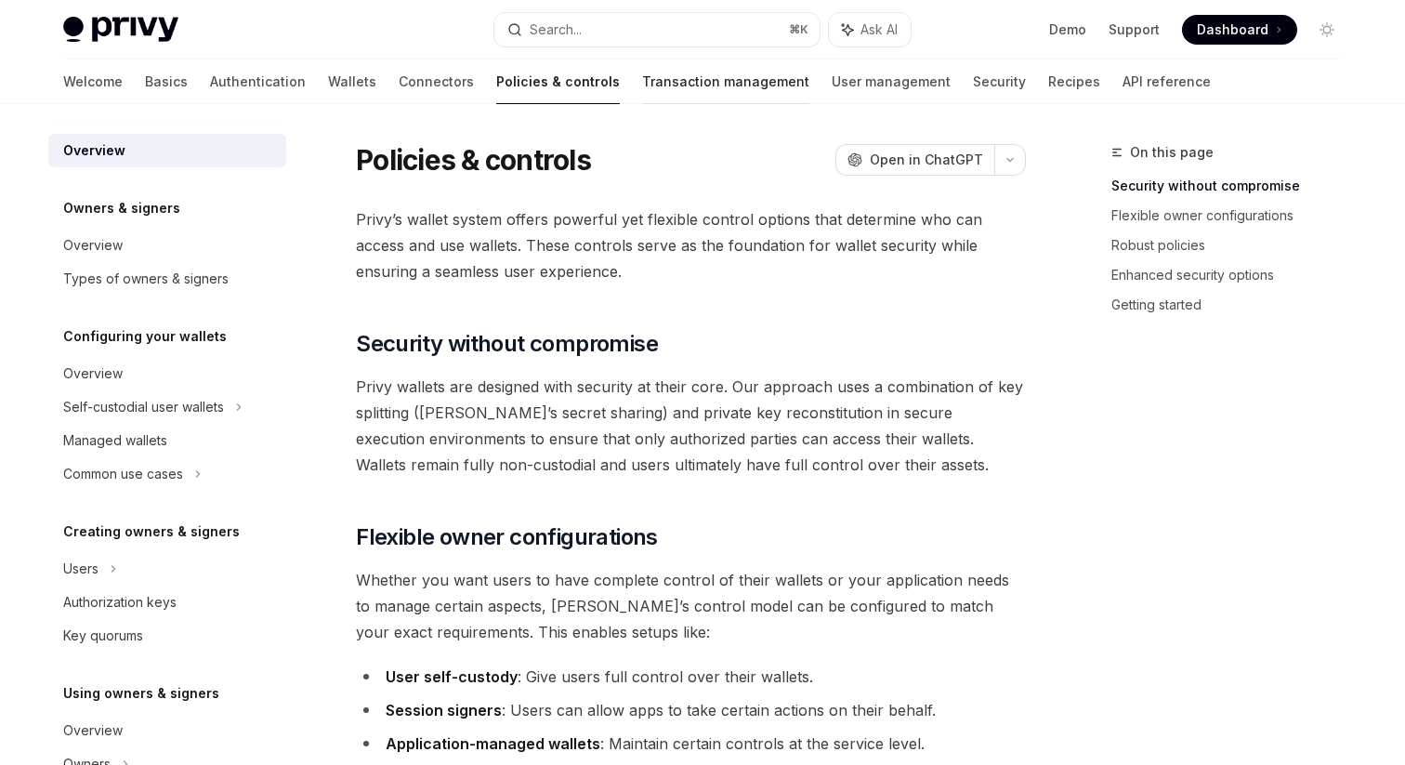
click at [642, 85] on link "Transaction management" at bounding box center [725, 81] width 167 height 45
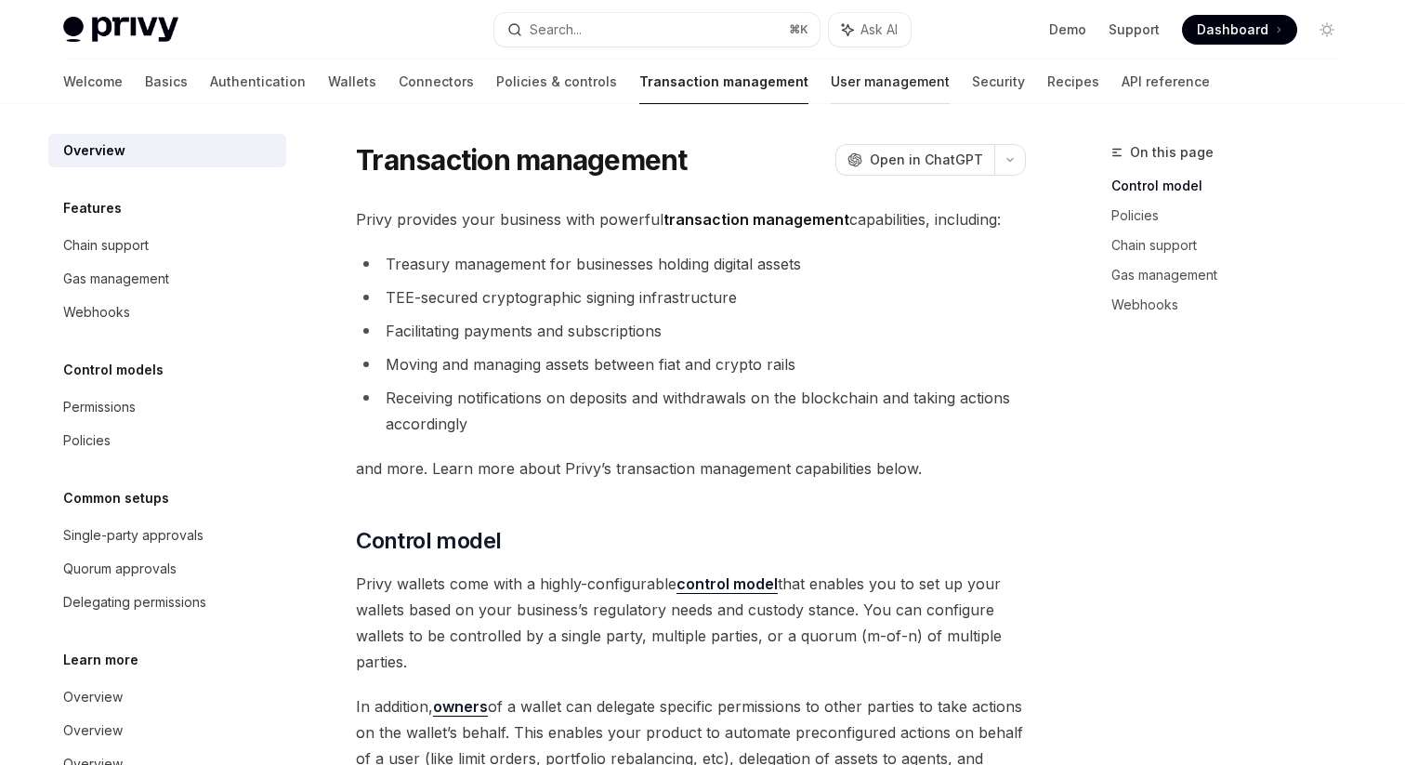
click at [831, 83] on link "User management" at bounding box center [890, 81] width 119 height 45
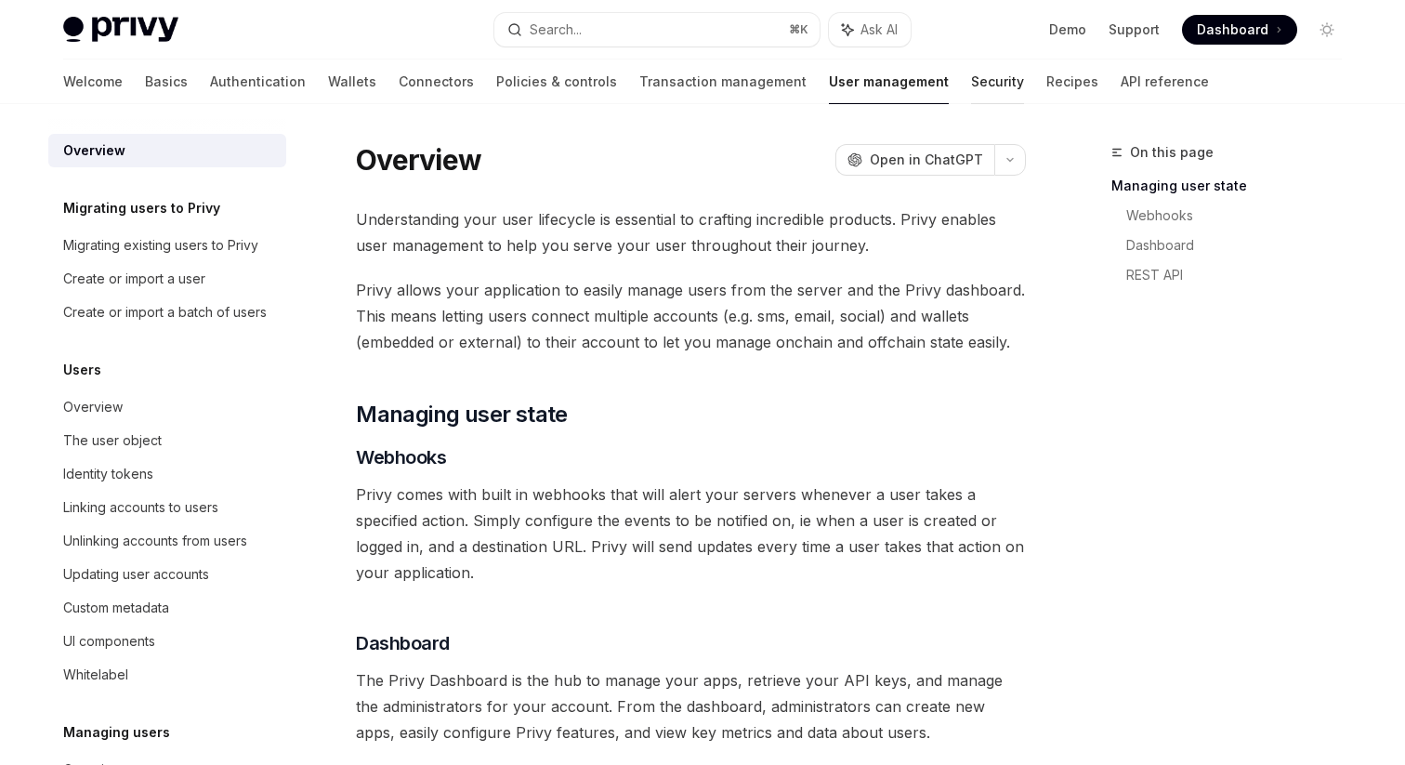
click at [971, 82] on link "Security" at bounding box center [997, 81] width 53 height 45
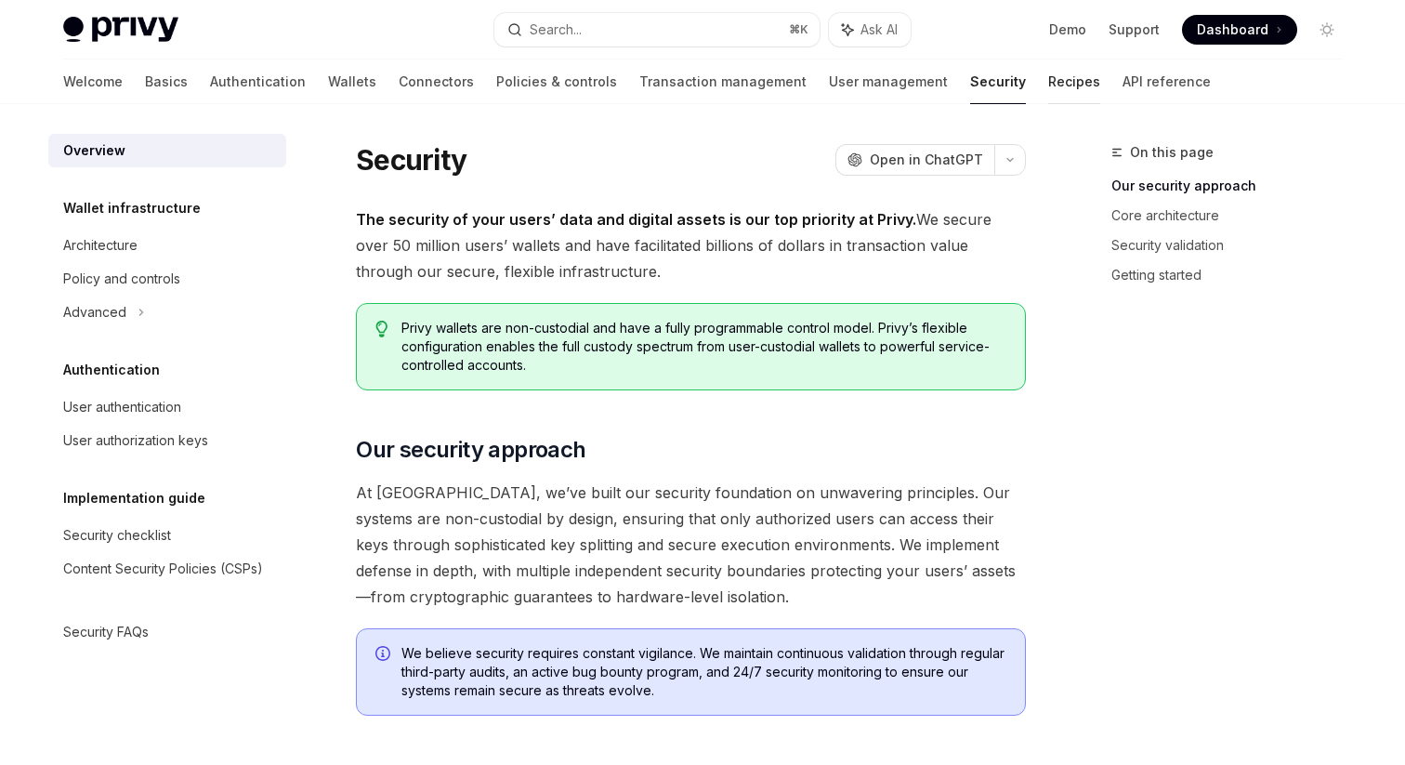
click at [1048, 84] on link "Recipes" at bounding box center [1074, 81] width 52 height 45
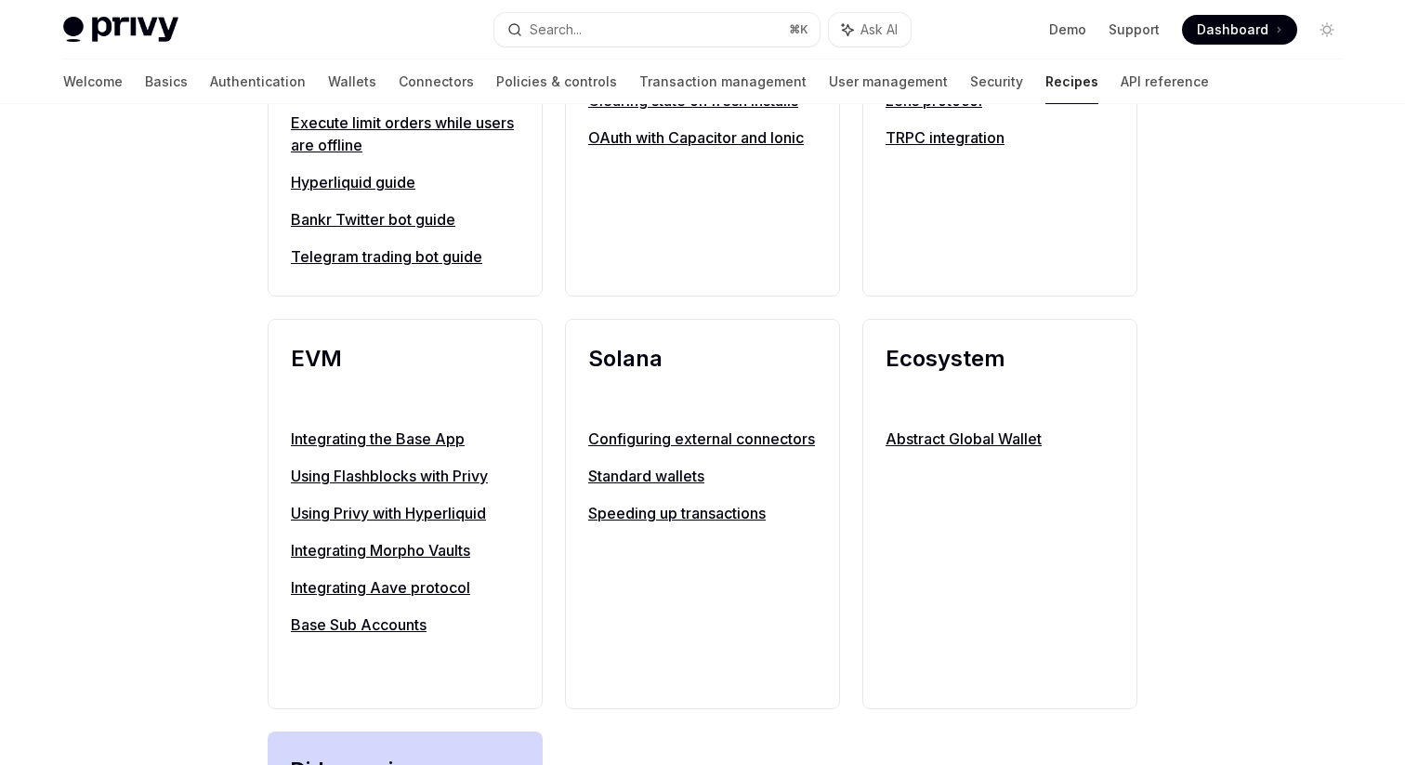
scroll to position [1821, 0]
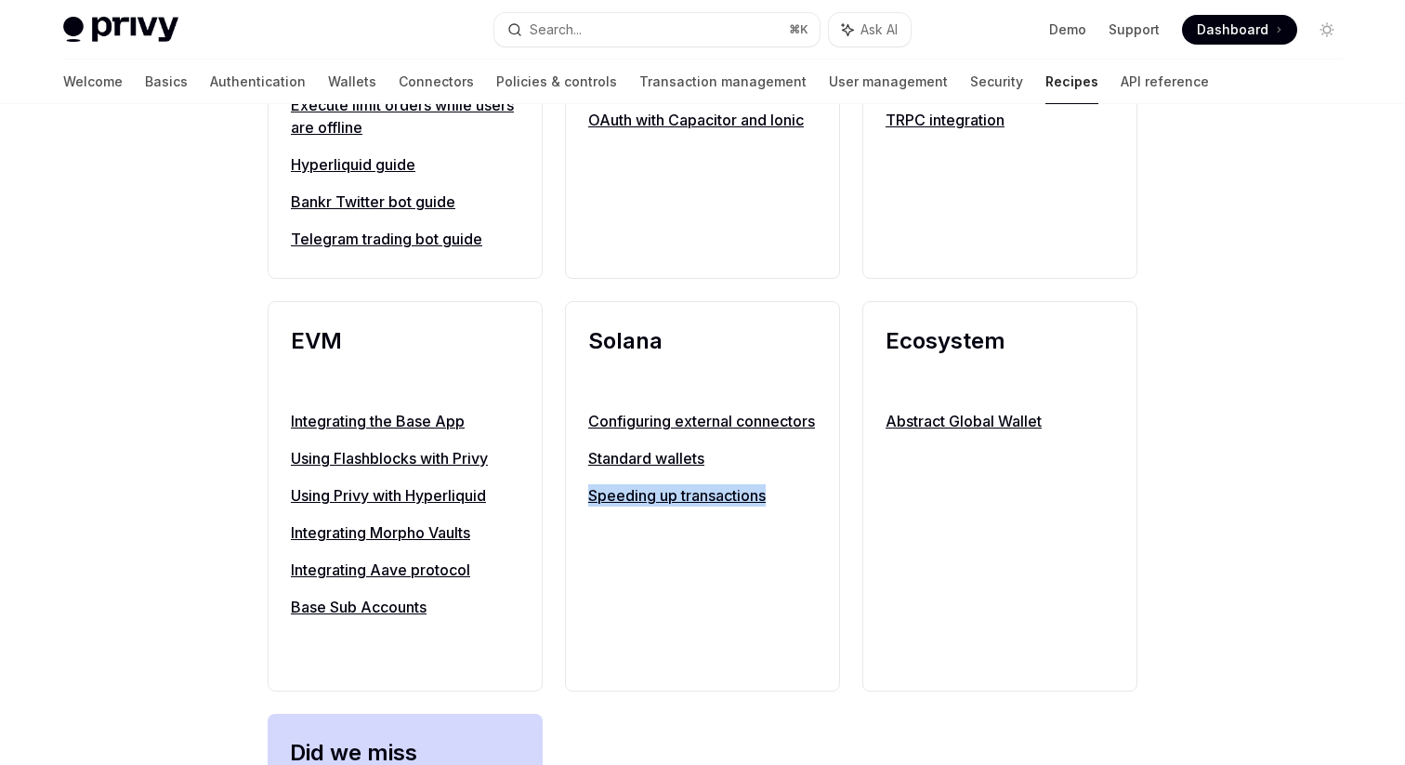
click at [662, 469] on link "Standard wallets" at bounding box center [702, 458] width 229 height 22
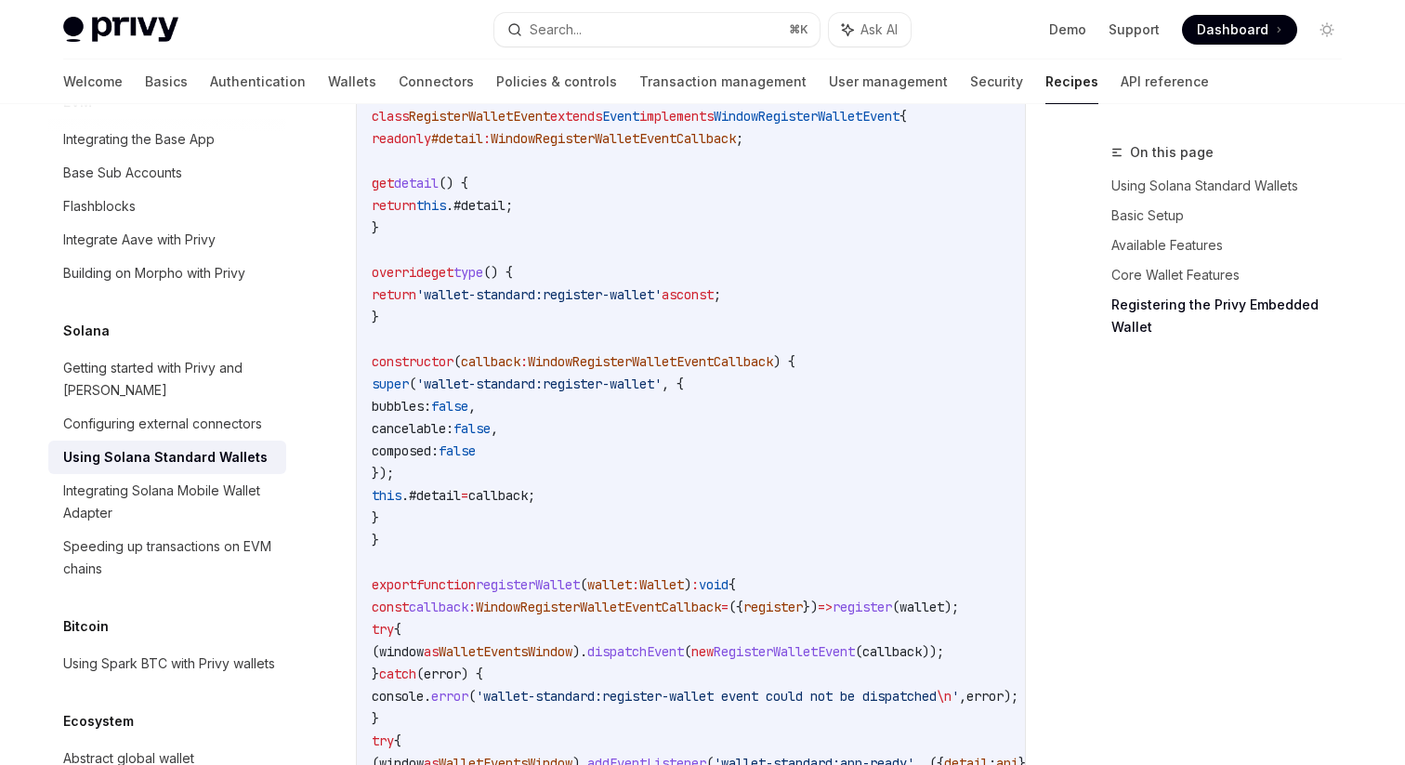
scroll to position [2601, 0]
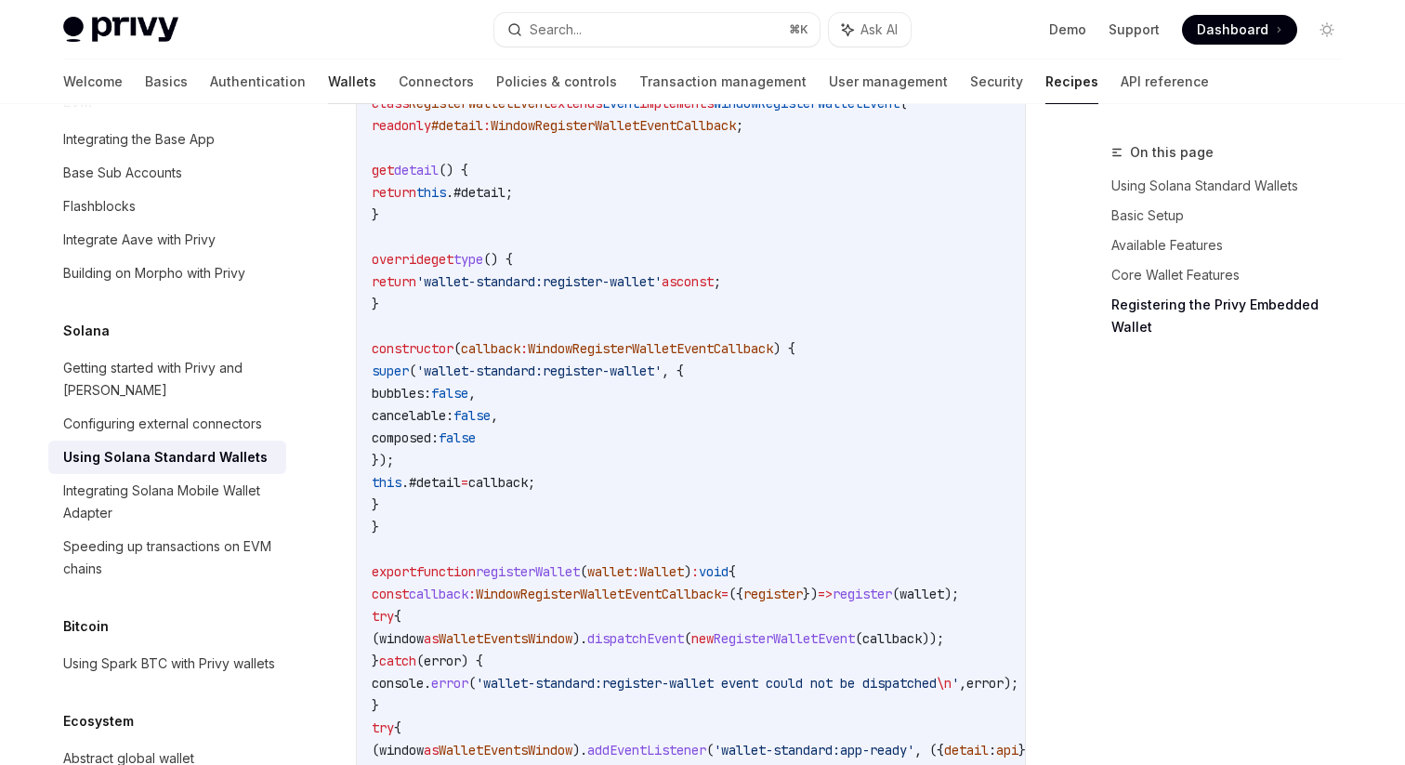
click at [328, 77] on link "Wallets" at bounding box center [352, 81] width 48 height 45
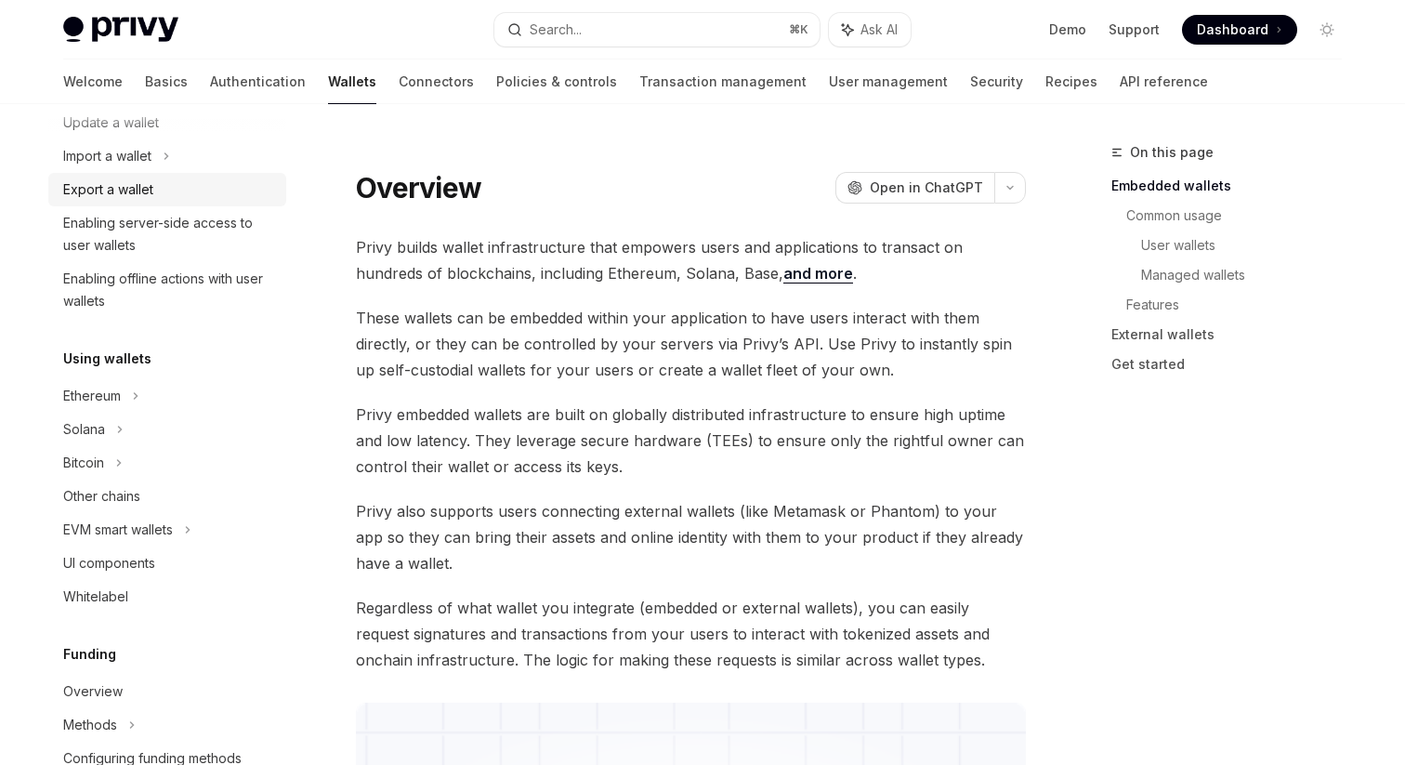
scroll to position [278, 0]
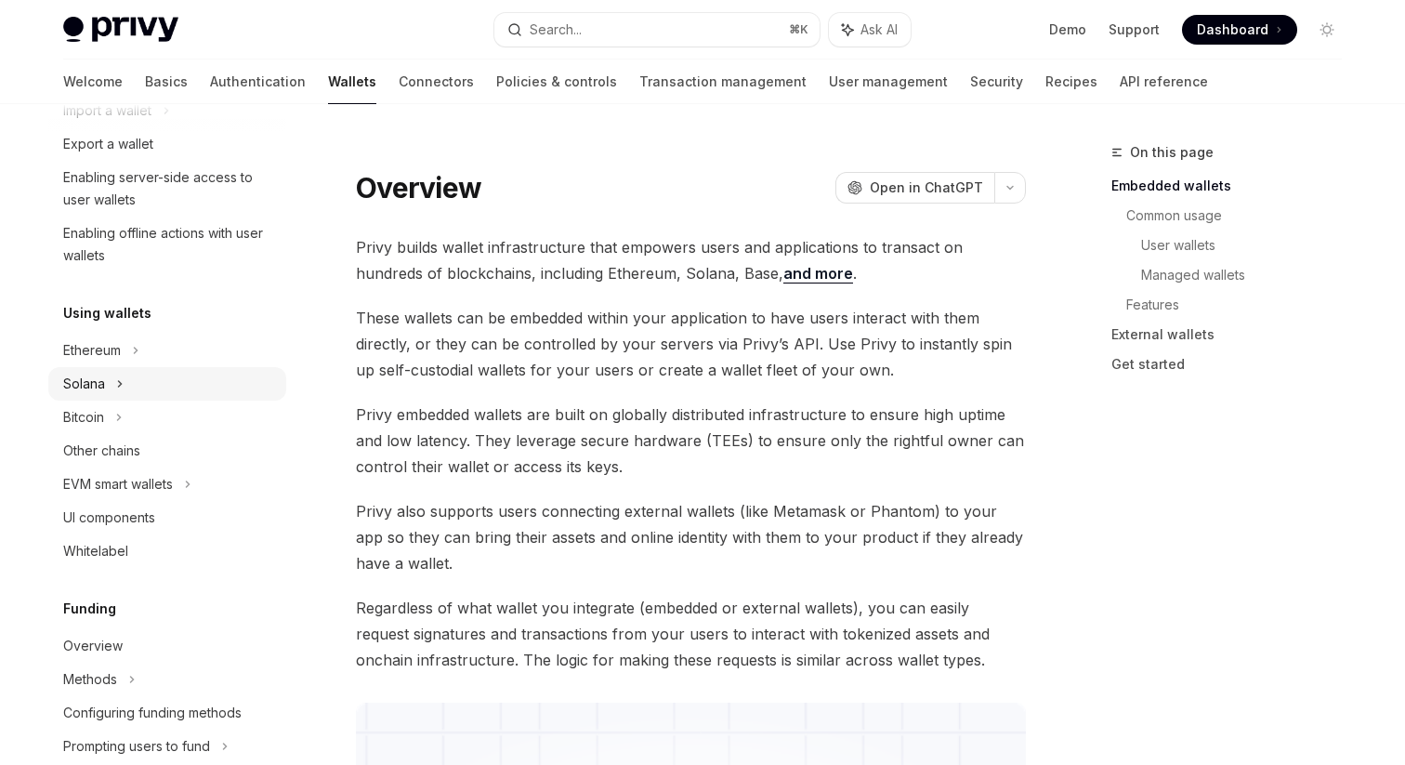
click at [218, 60] on div "Solana" at bounding box center [167, 43] width 238 height 33
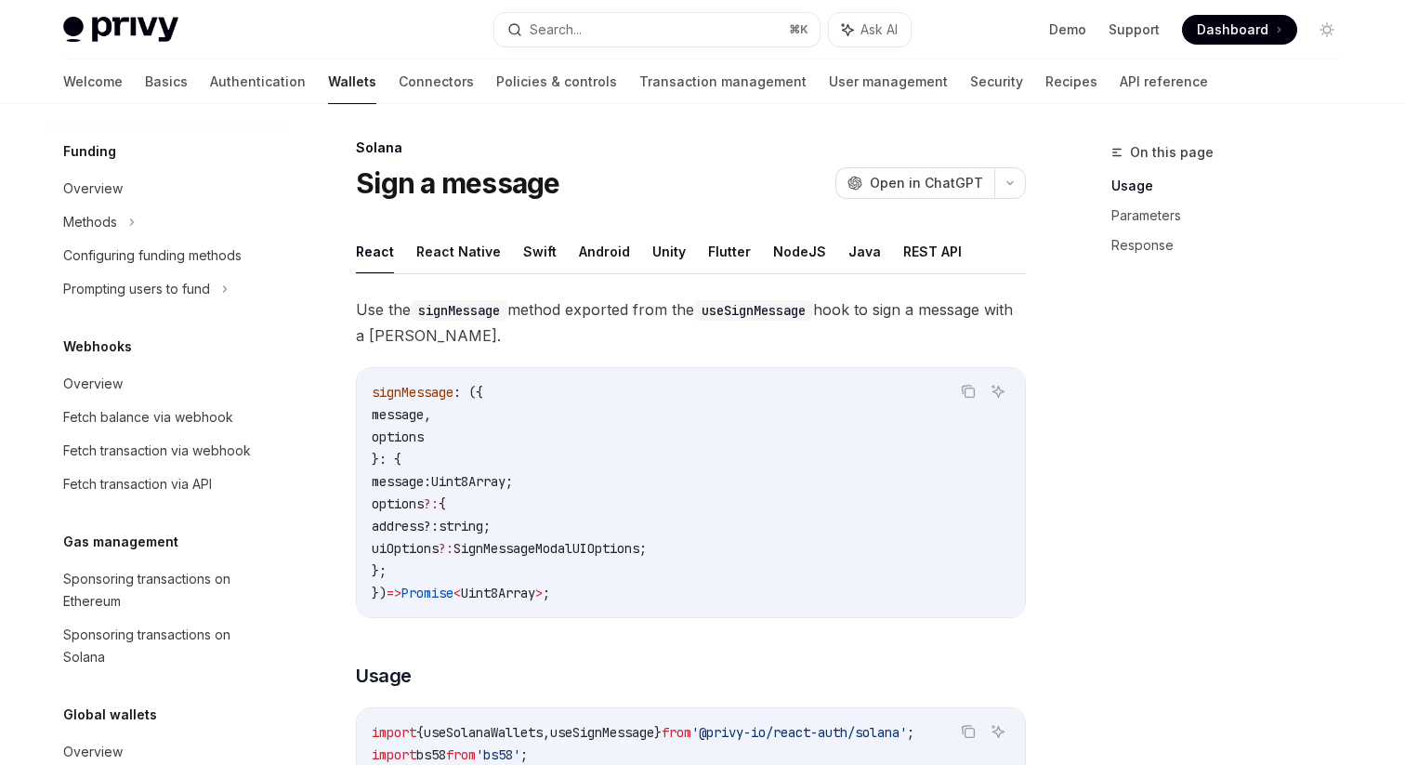
scroll to position [895, 0]
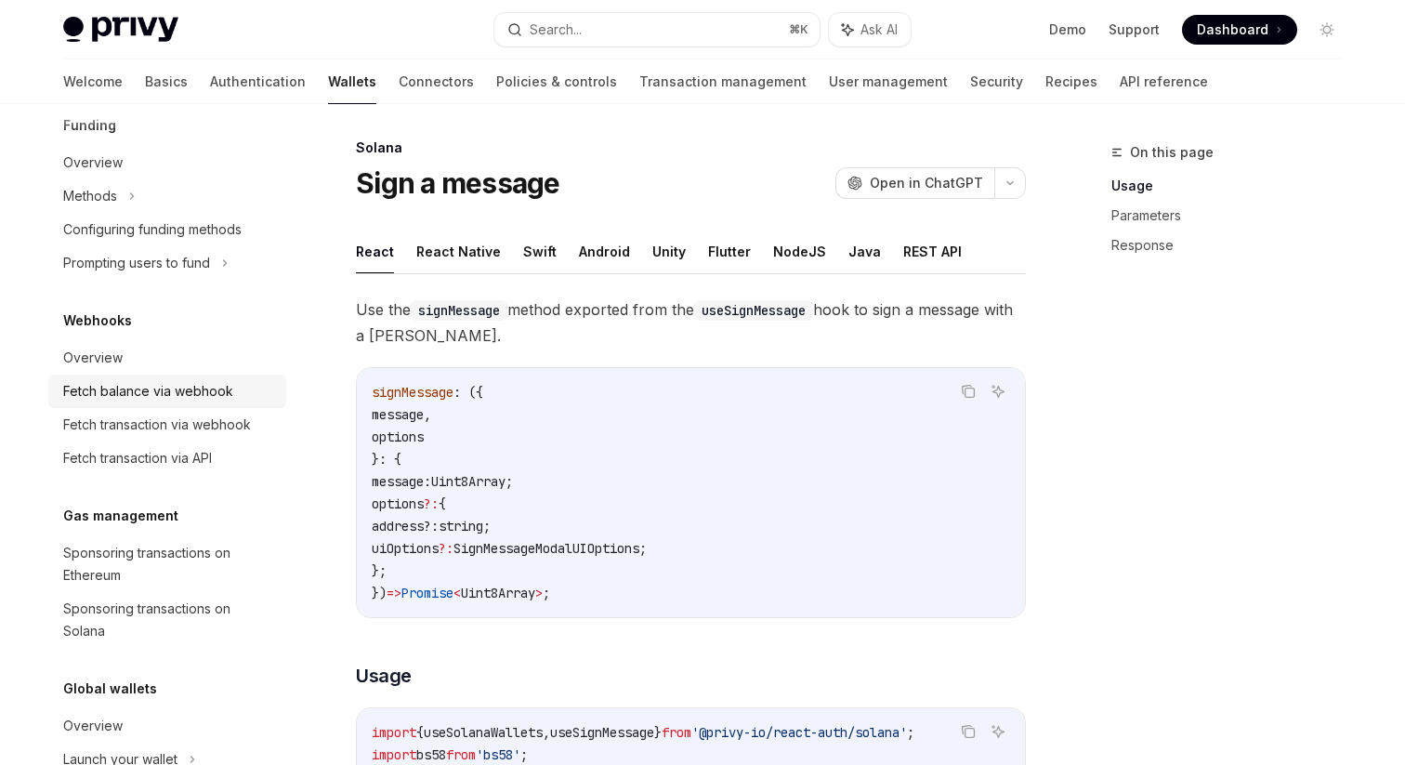
click at [217, 402] on div "Fetch balance via webhook" at bounding box center [148, 391] width 170 height 22
type textarea "*"
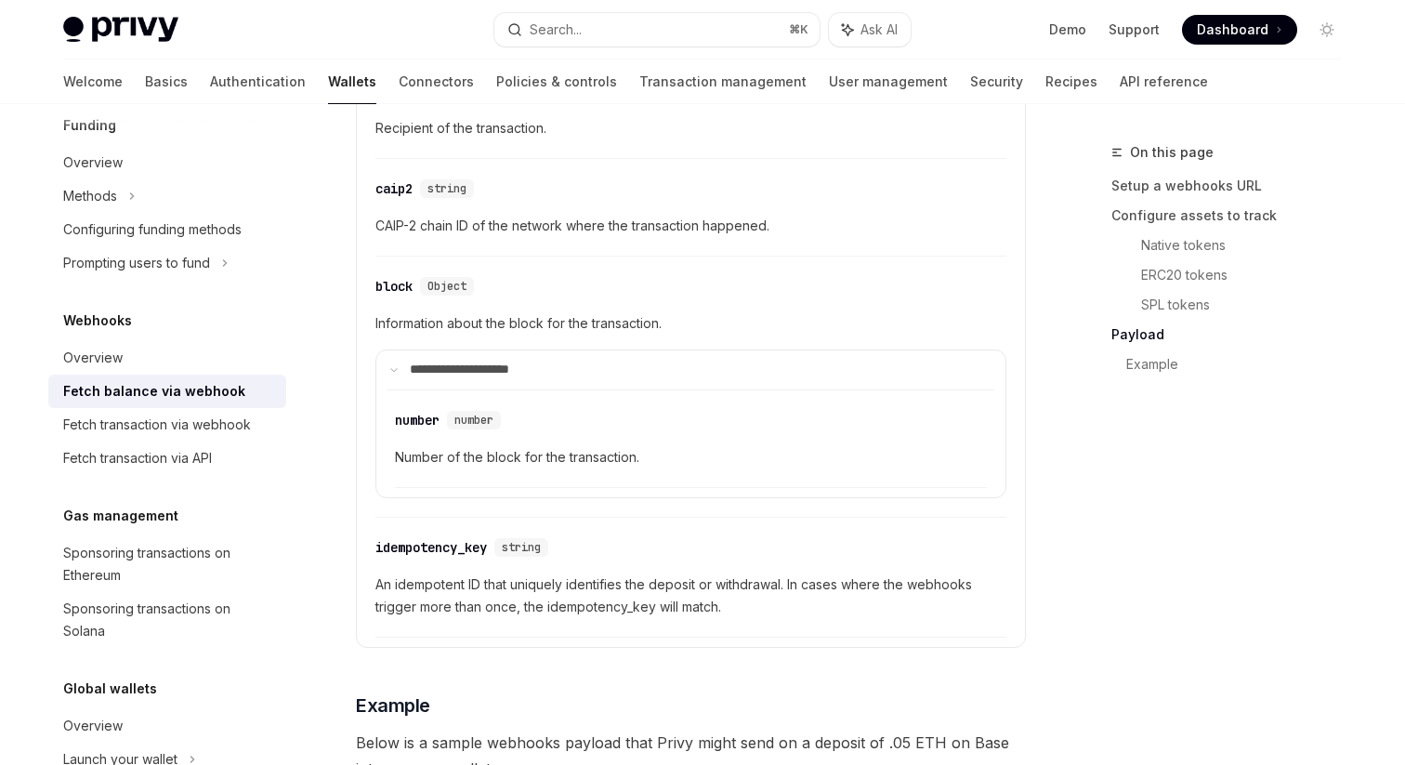
scroll to position [2809, 0]
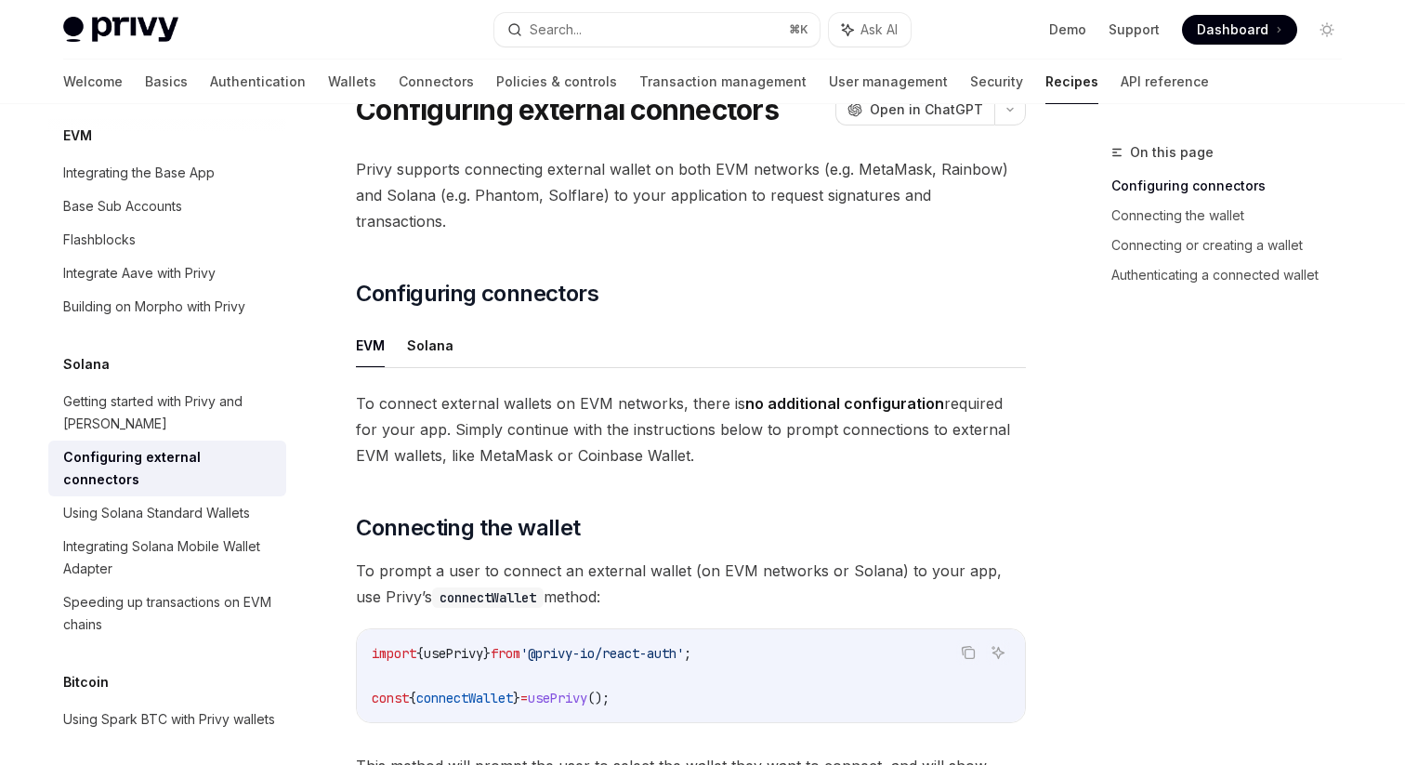
scroll to position [184, 0]
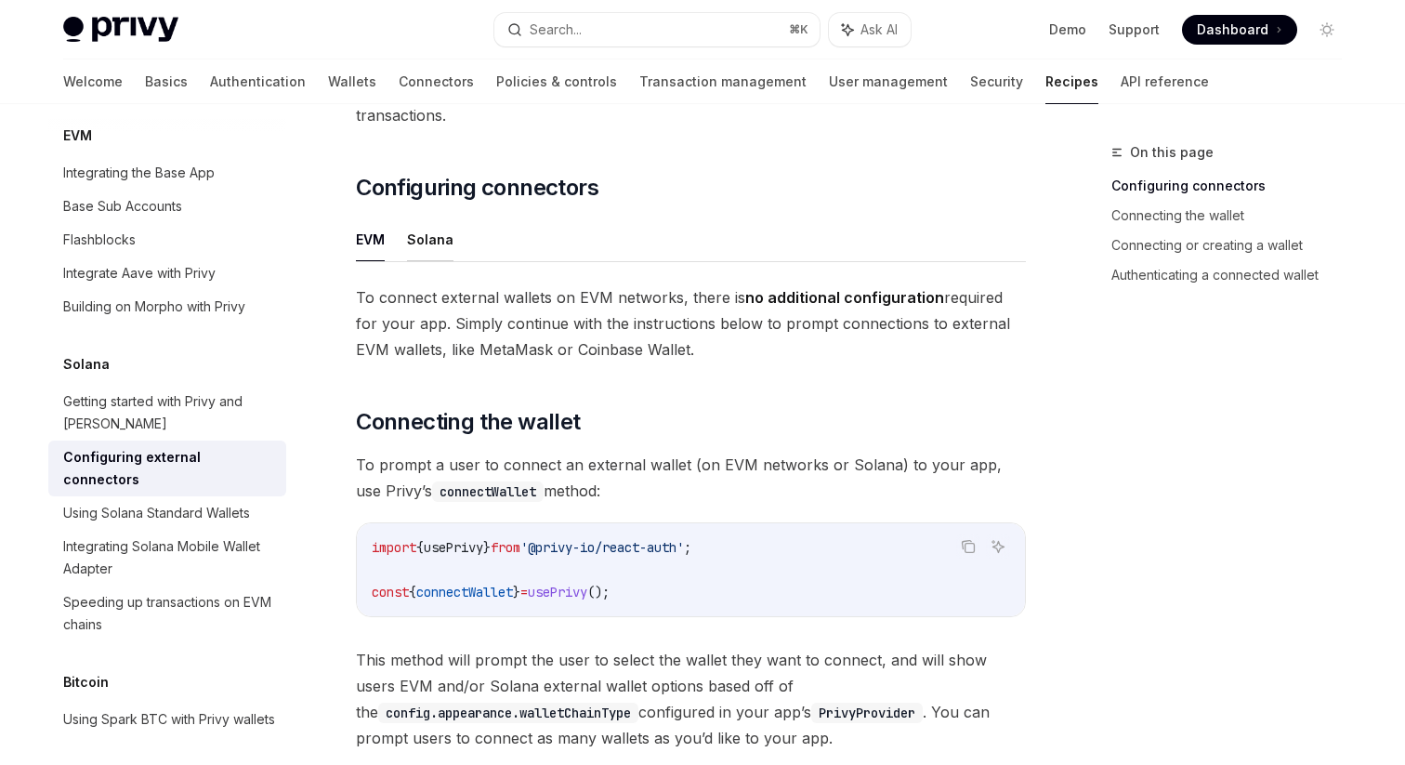
click at [435, 217] on button "Solana" at bounding box center [430, 239] width 46 height 44
type textarea "*"
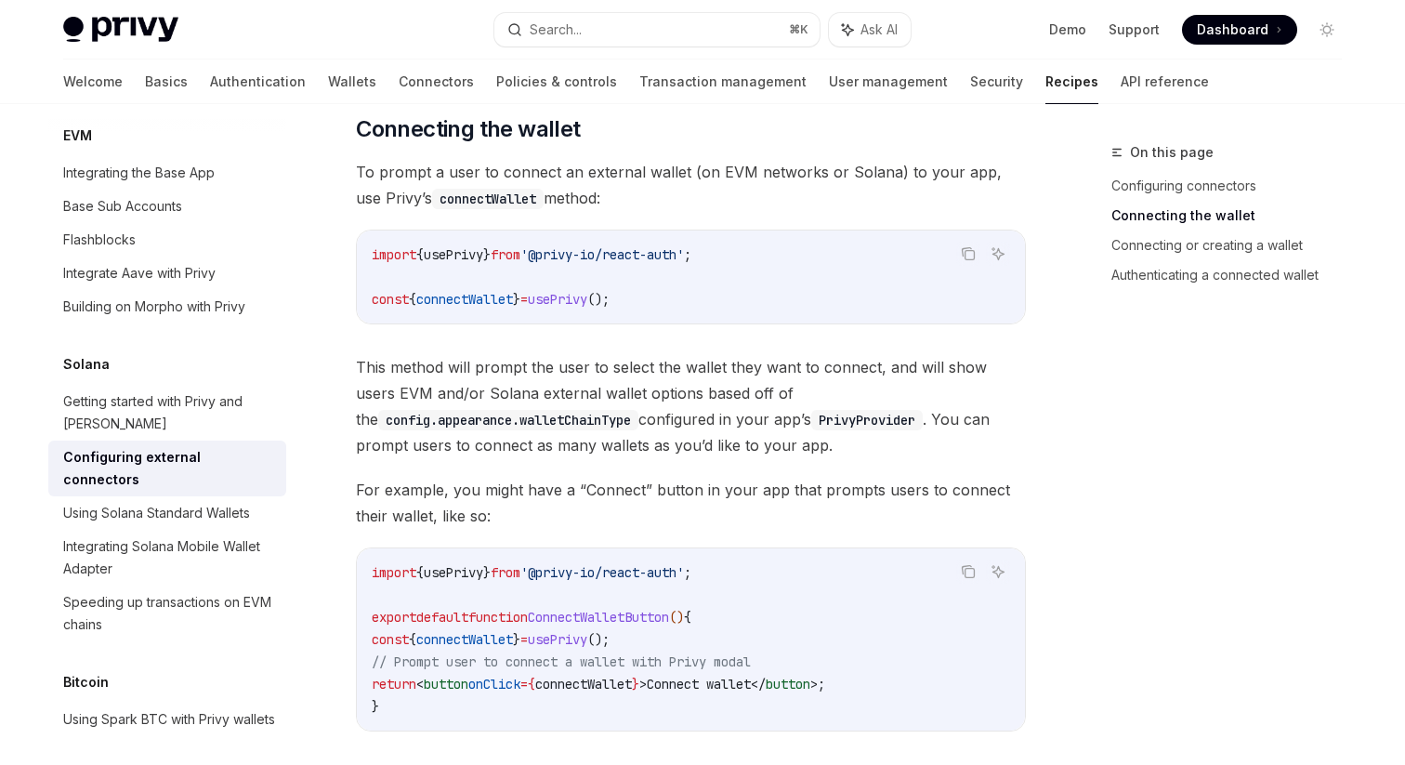
scroll to position [1369, 0]
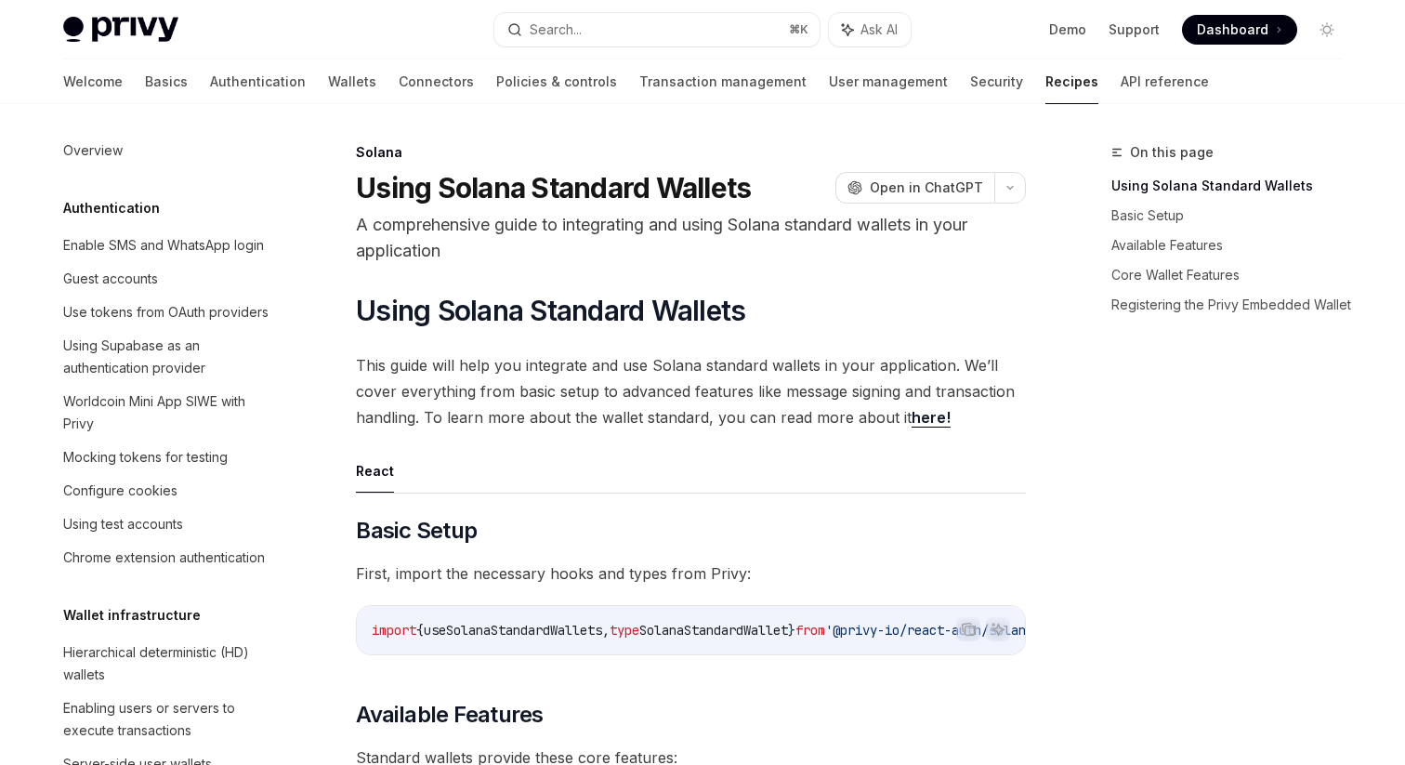
scroll to position [2665, 0]
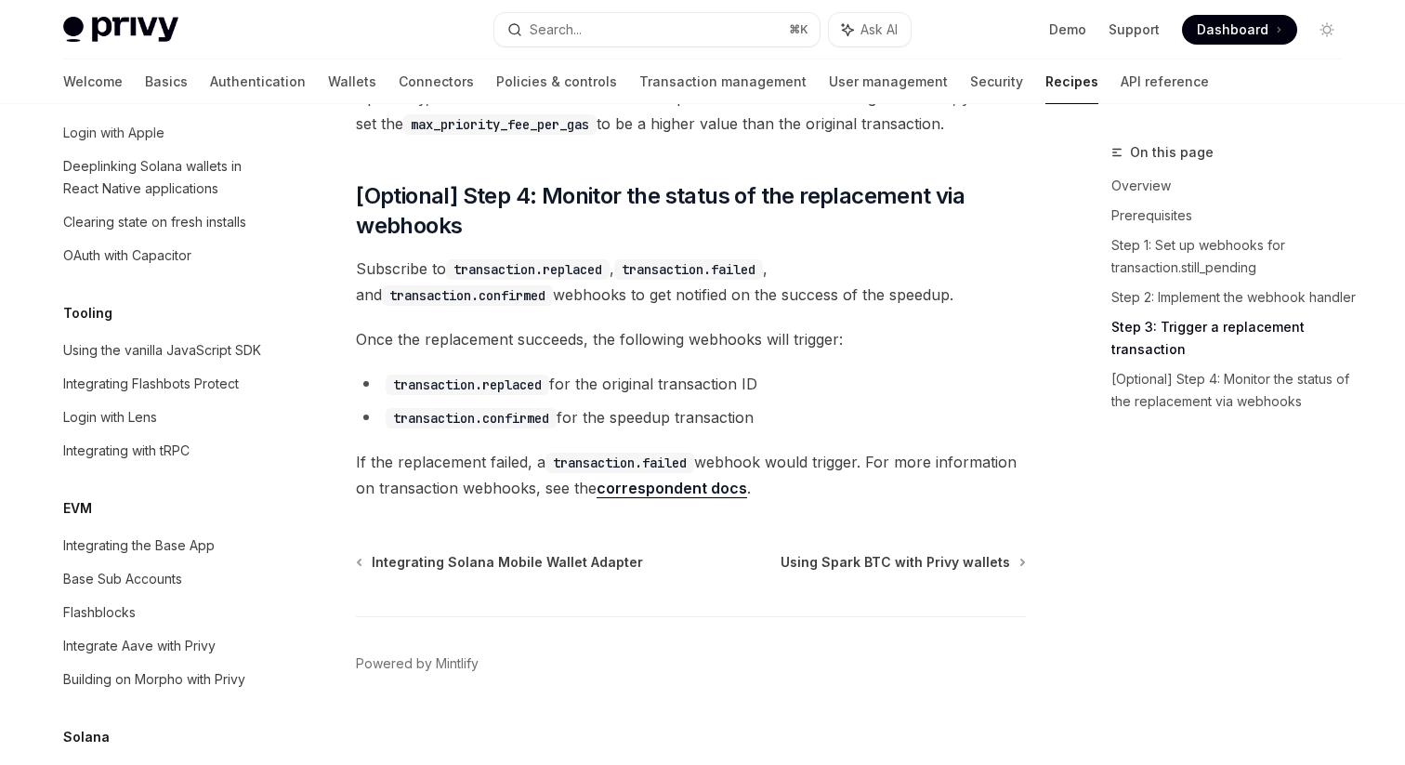
scroll to position [1790, 0]
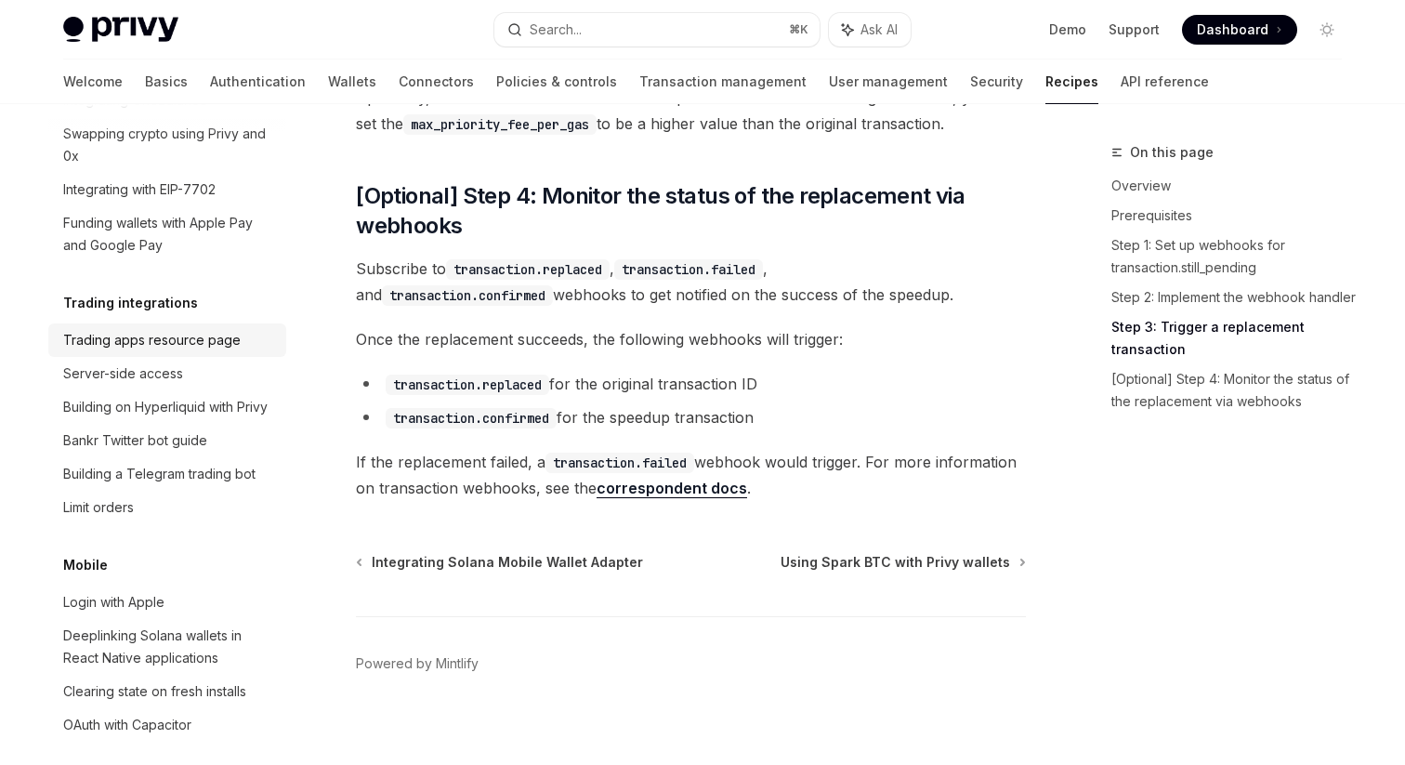
click at [187, 329] on div "Trading apps resource page" at bounding box center [151, 340] width 177 height 22
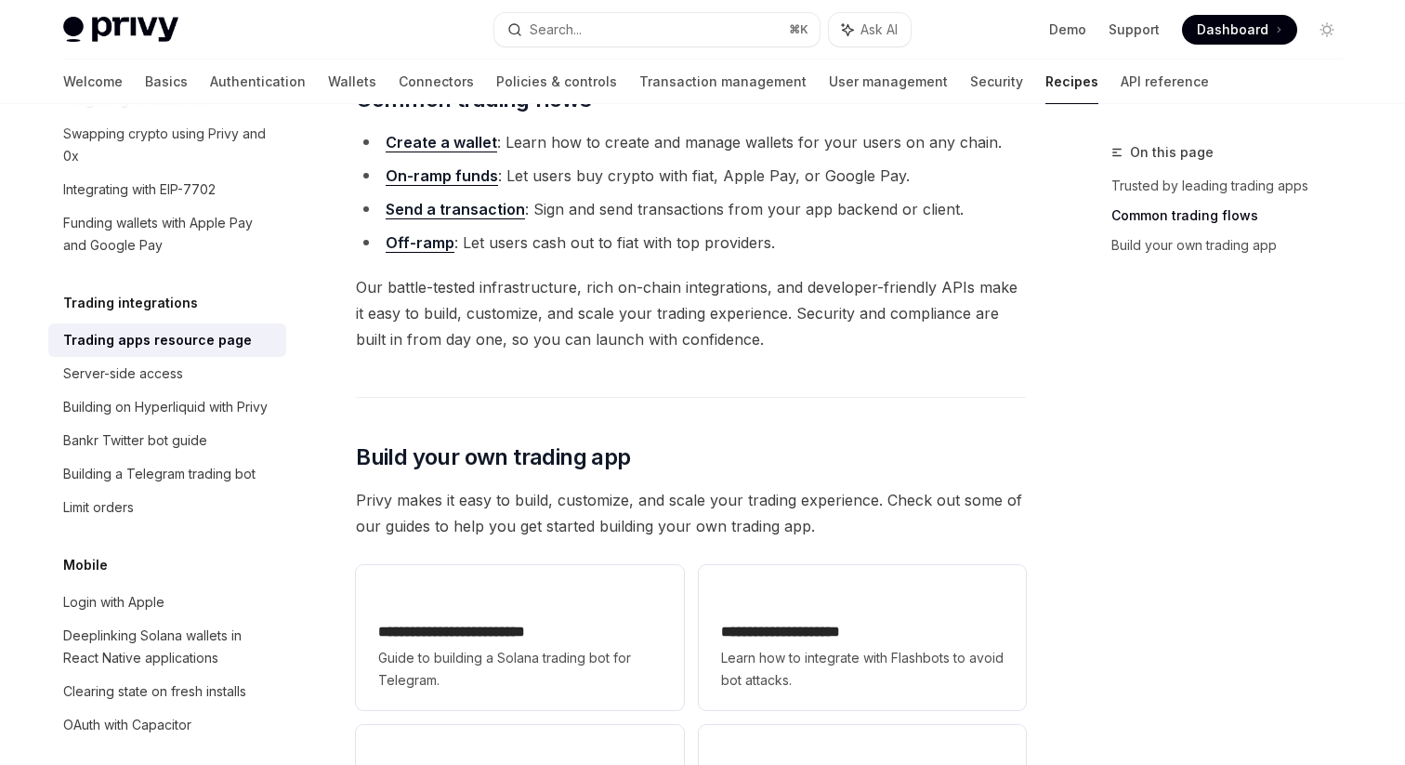
scroll to position [860, 0]
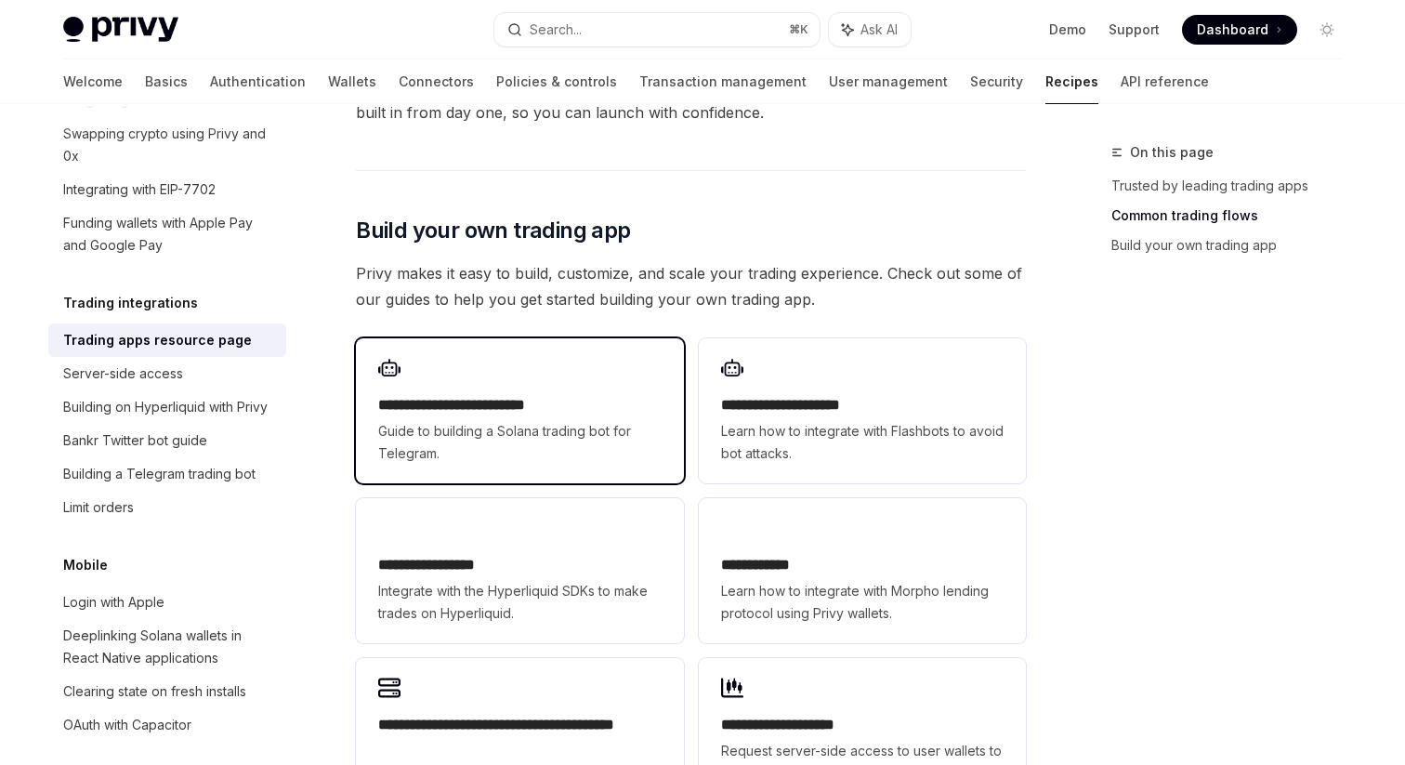
click at [442, 394] on h2 "**********" at bounding box center [519, 405] width 282 height 22
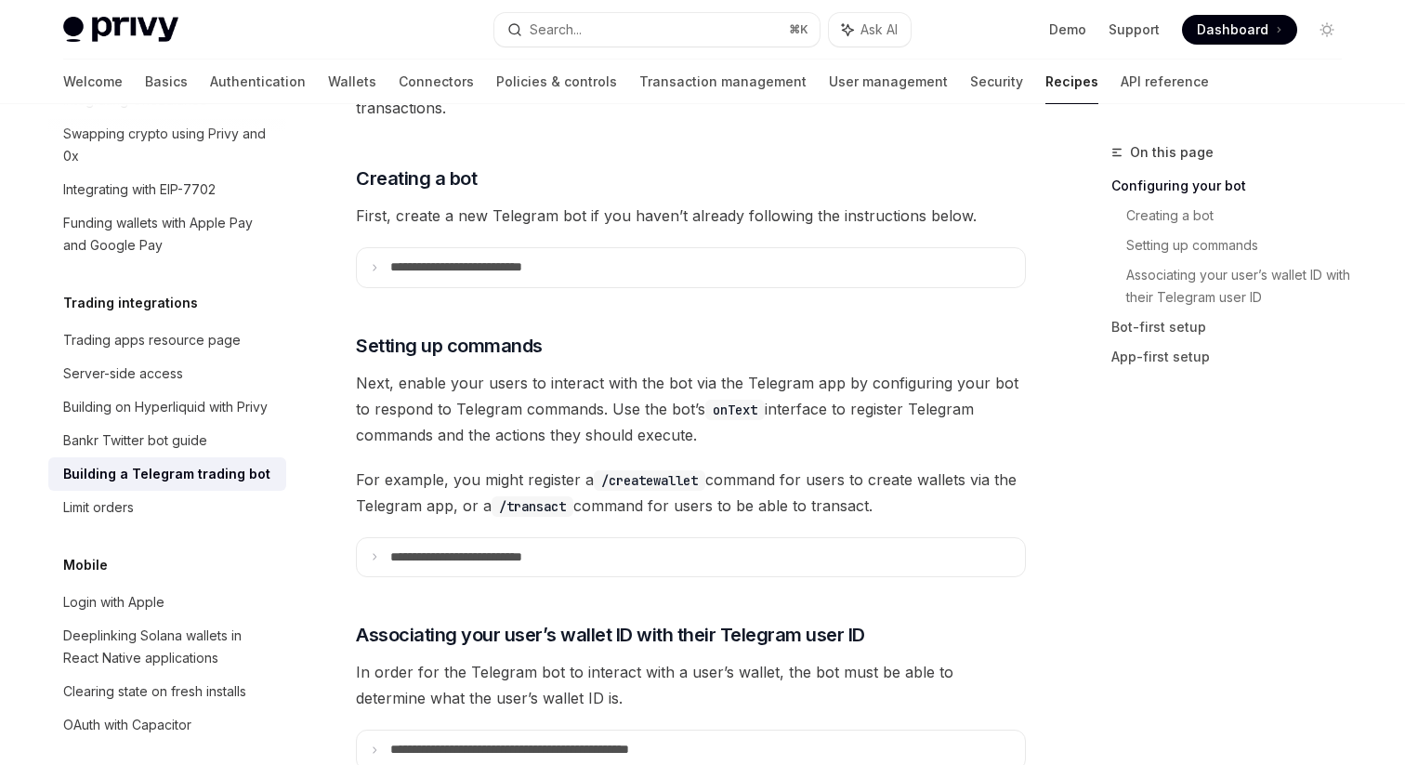
scroll to position [676, 0]
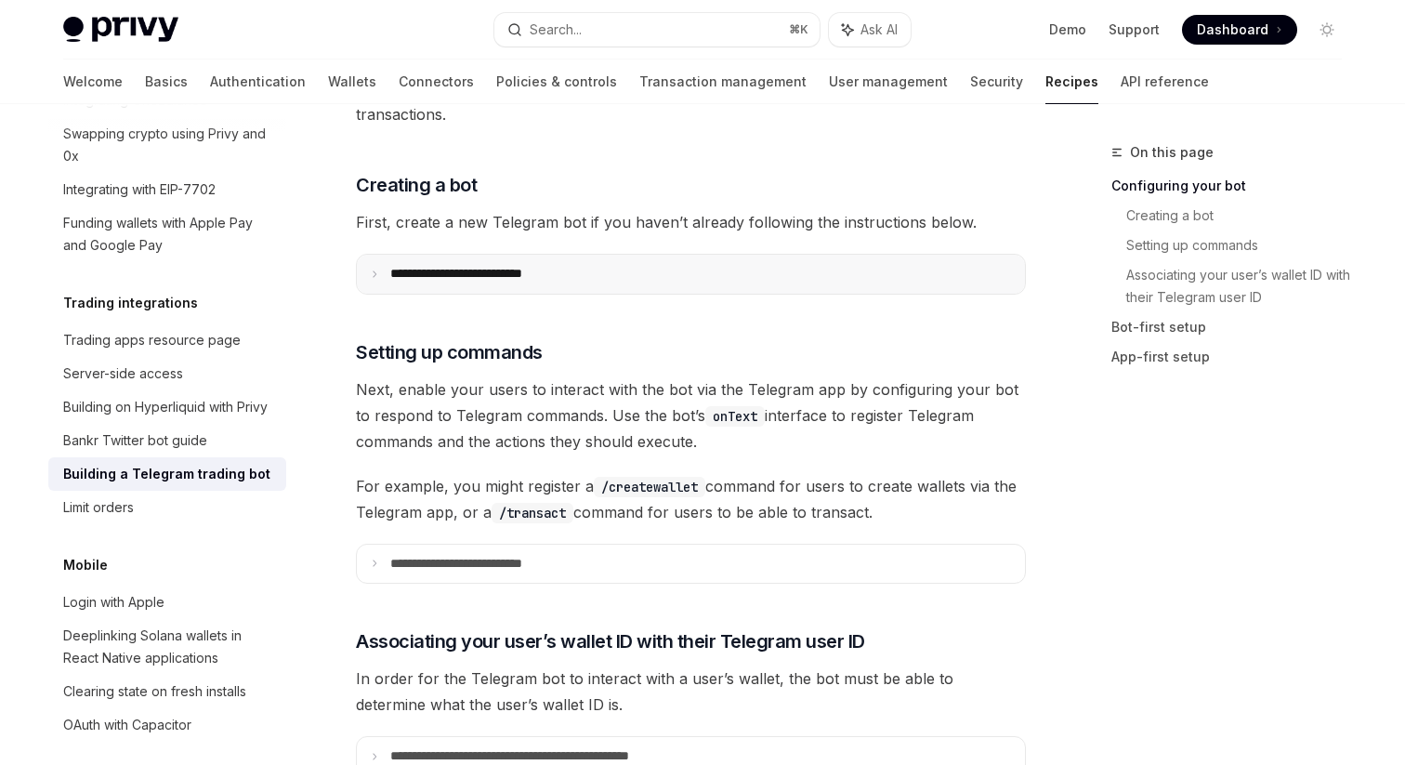
click at [505, 271] on p "**********" at bounding box center [483, 274] width 186 height 17
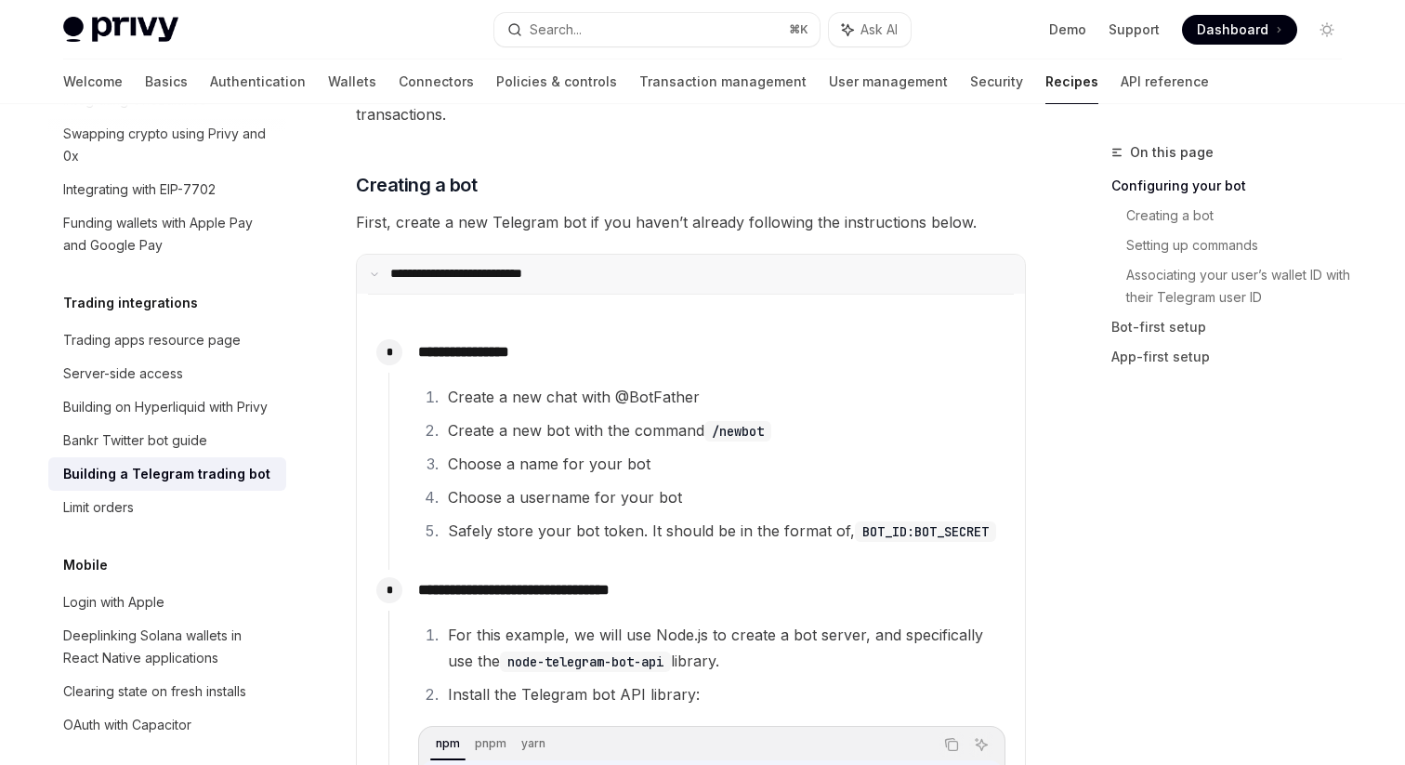
click at [505, 271] on p "**********" at bounding box center [480, 274] width 180 height 17
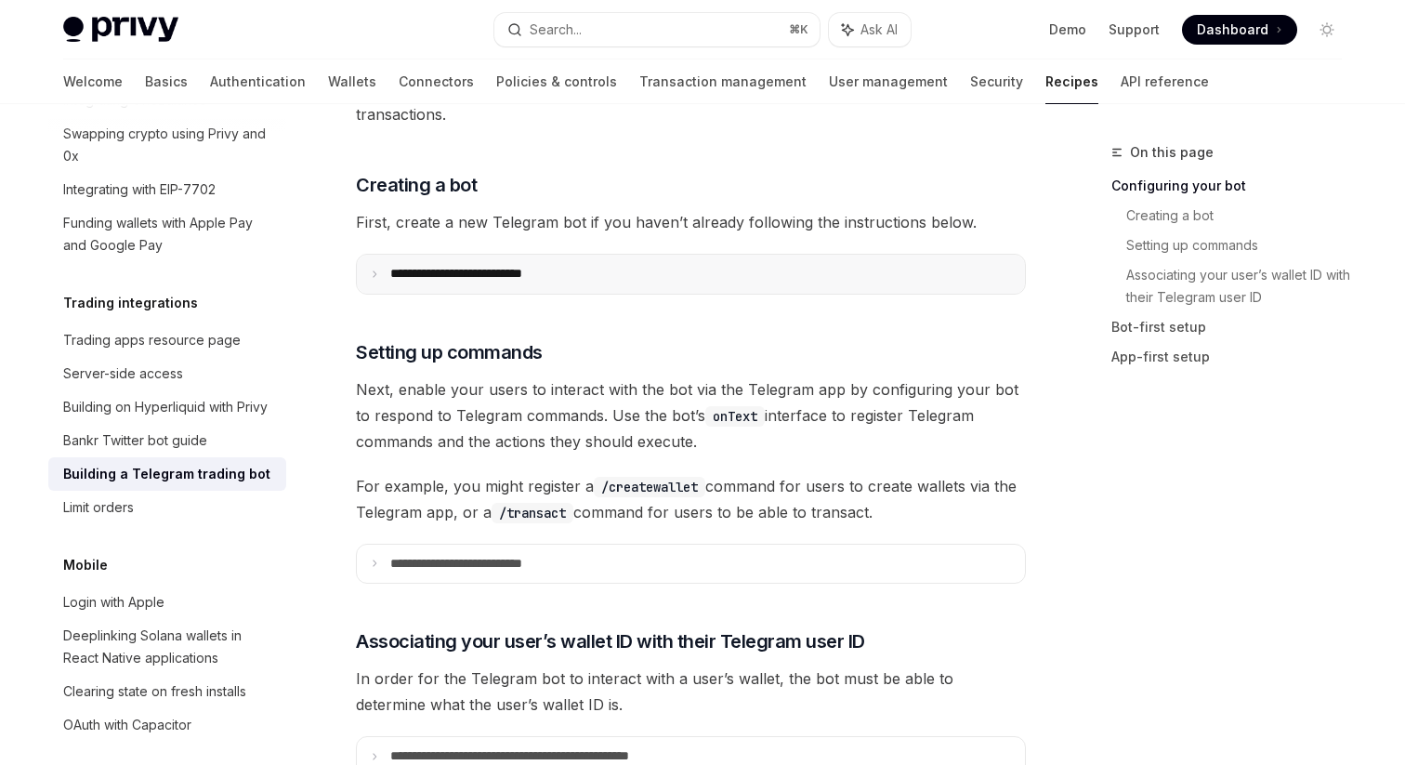
click at [505, 271] on p "**********" at bounding box center [483, 274] width 186 height 17
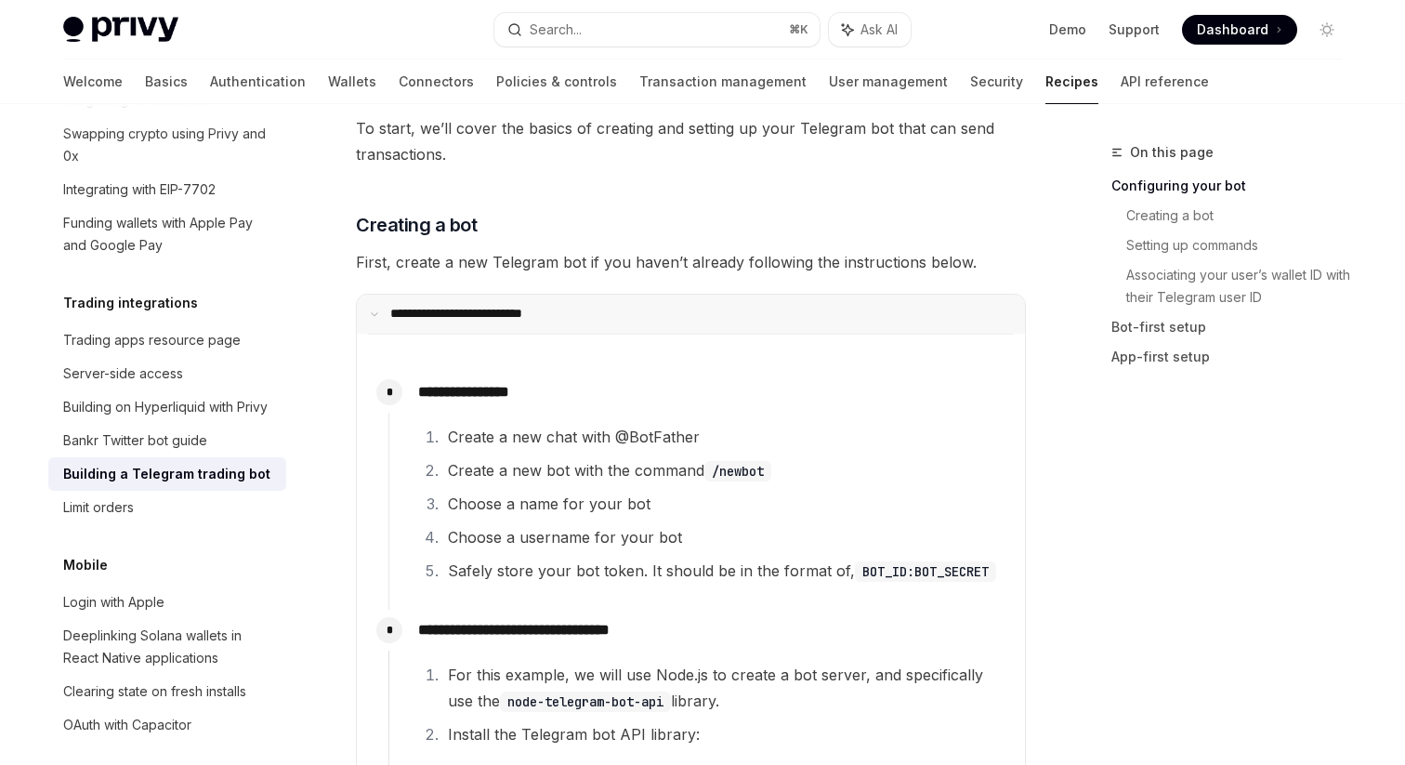
scroll to position [630, 0]
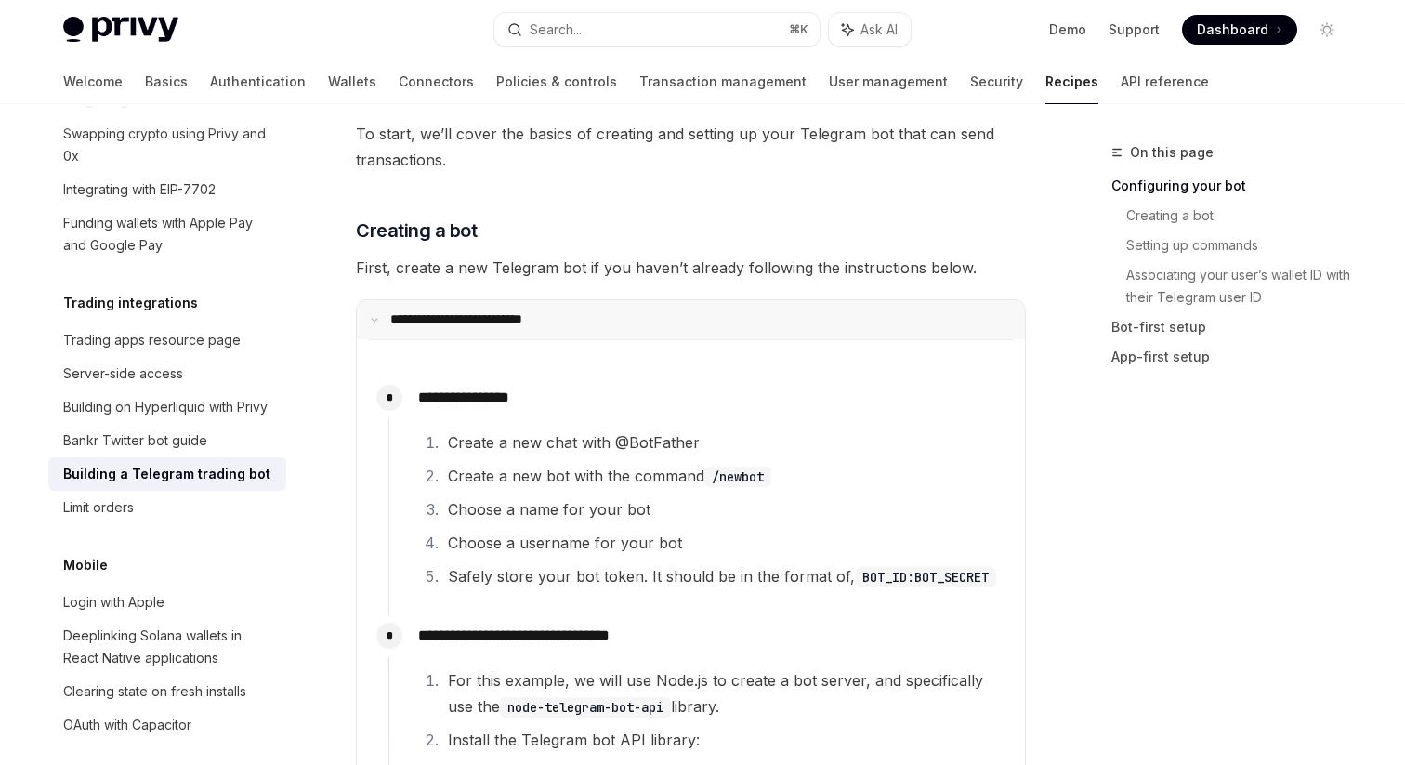
click at [517, 306] on summary "**********" at bounding box center [691, 319] width 668 height 39
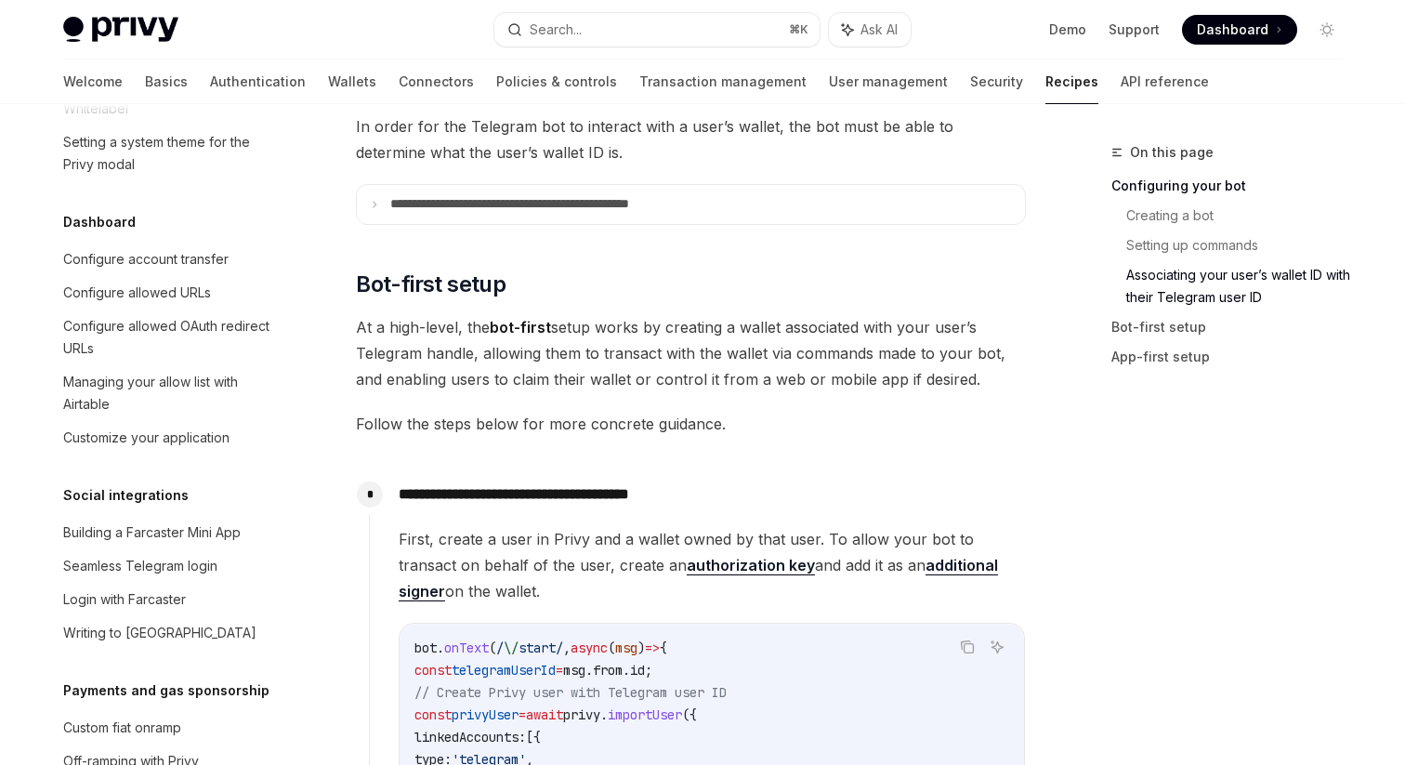
scroll to position [1058, 0]
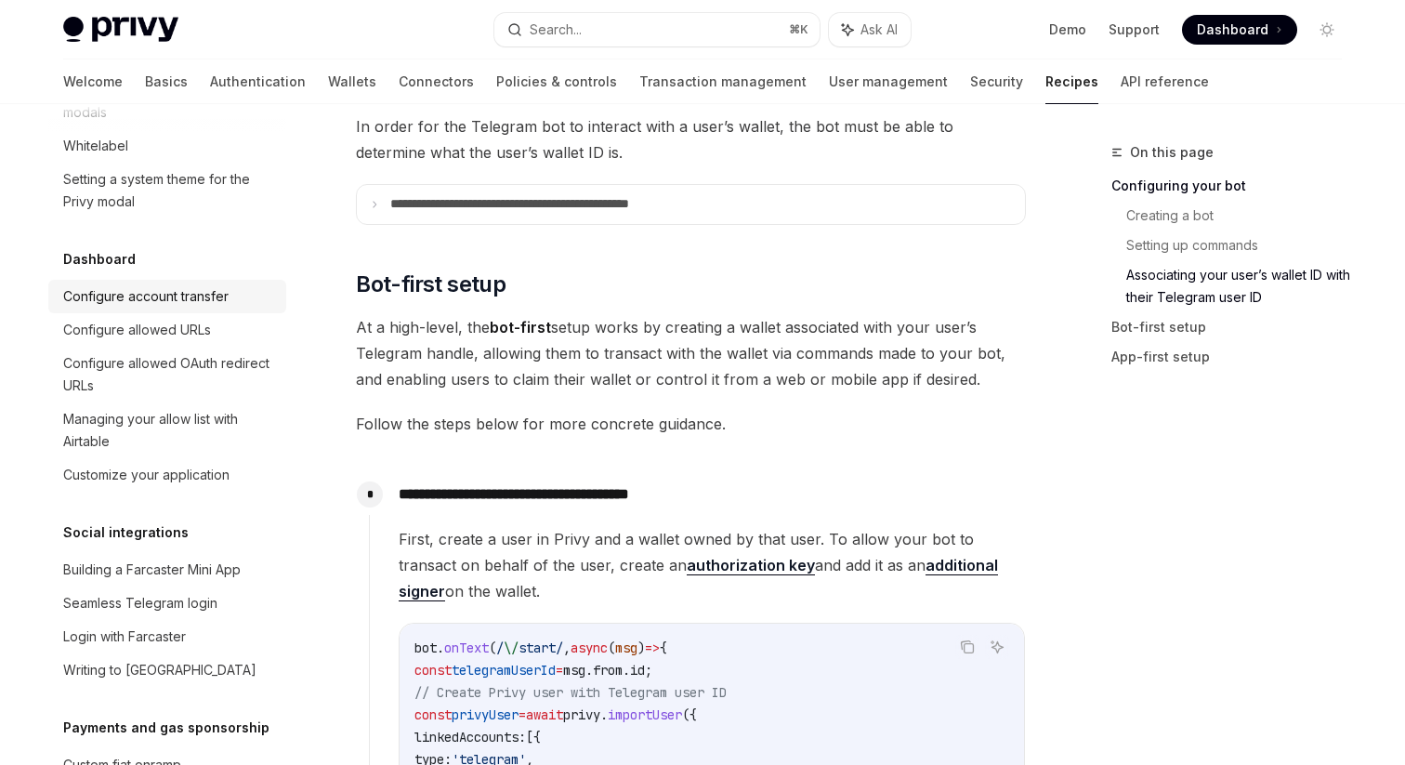
click at [230, 285] on div "Configure account transfer" at bounding box center [169, 296] width 212 height 22
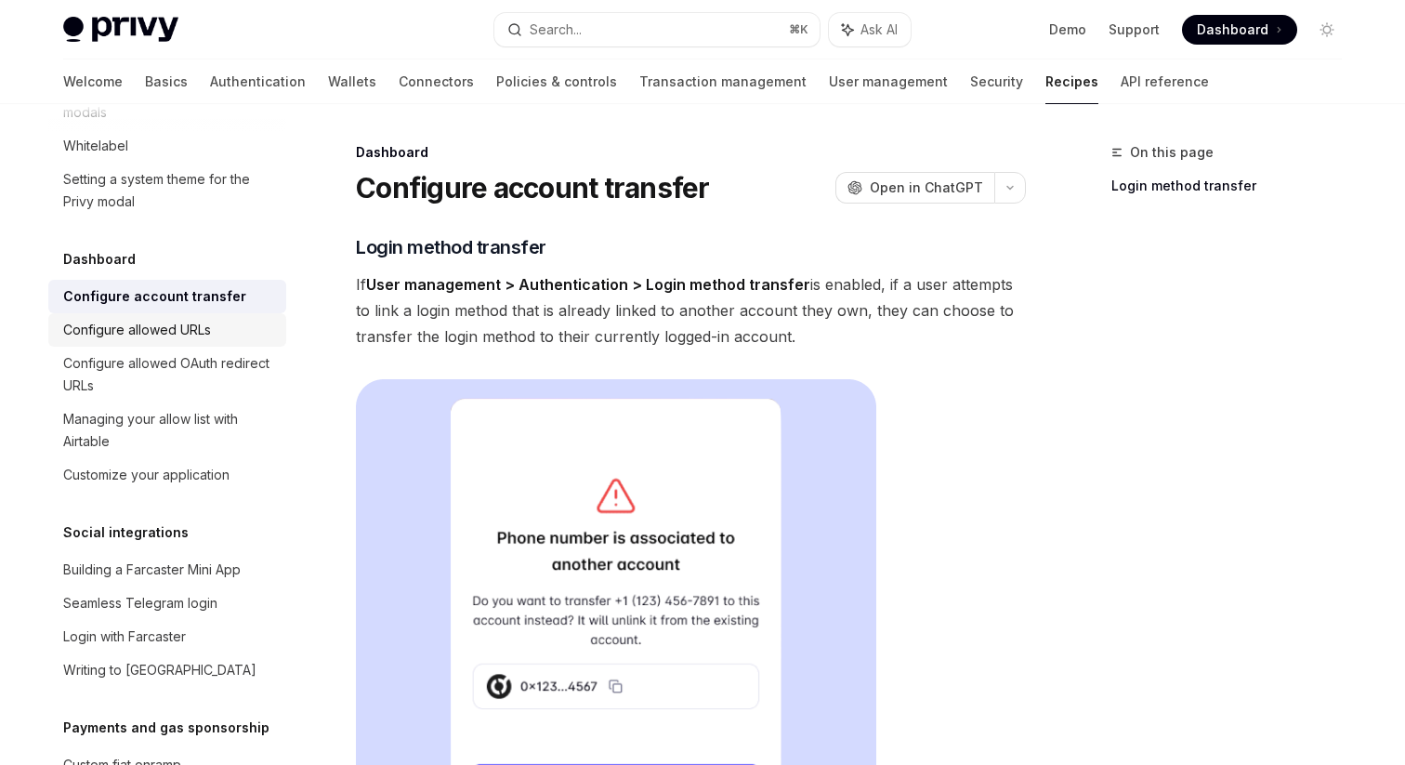
click at [248, 319] on div "Configure allowed URLs" at bounding box center [169, 330] width 212 height 22
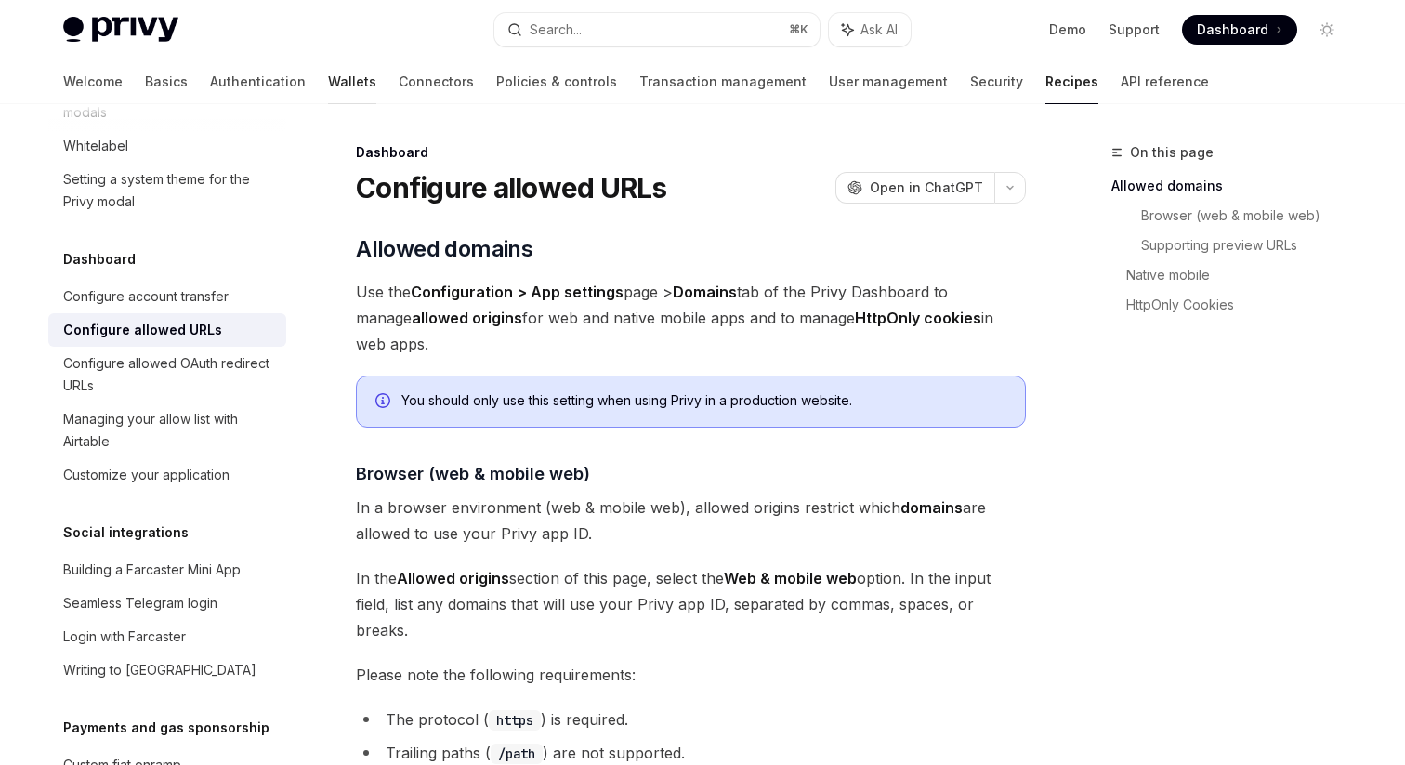
click at [328, 84] on link "Wallets" at bounding box center [352, 81] width 48 height 45
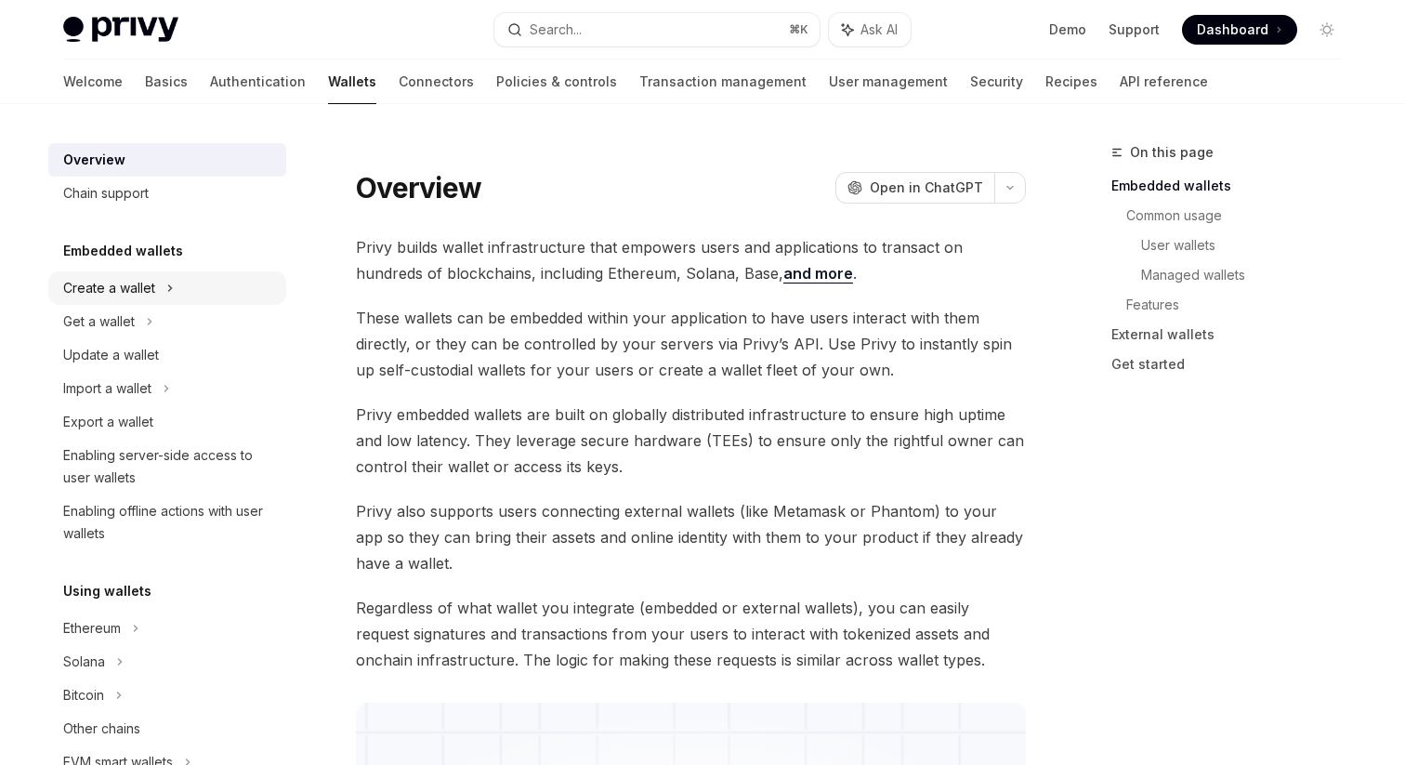
click at [230, 282] on div "Create a wallet" at bounding box center [167, 287] width 238 height 33
type textarea "*"
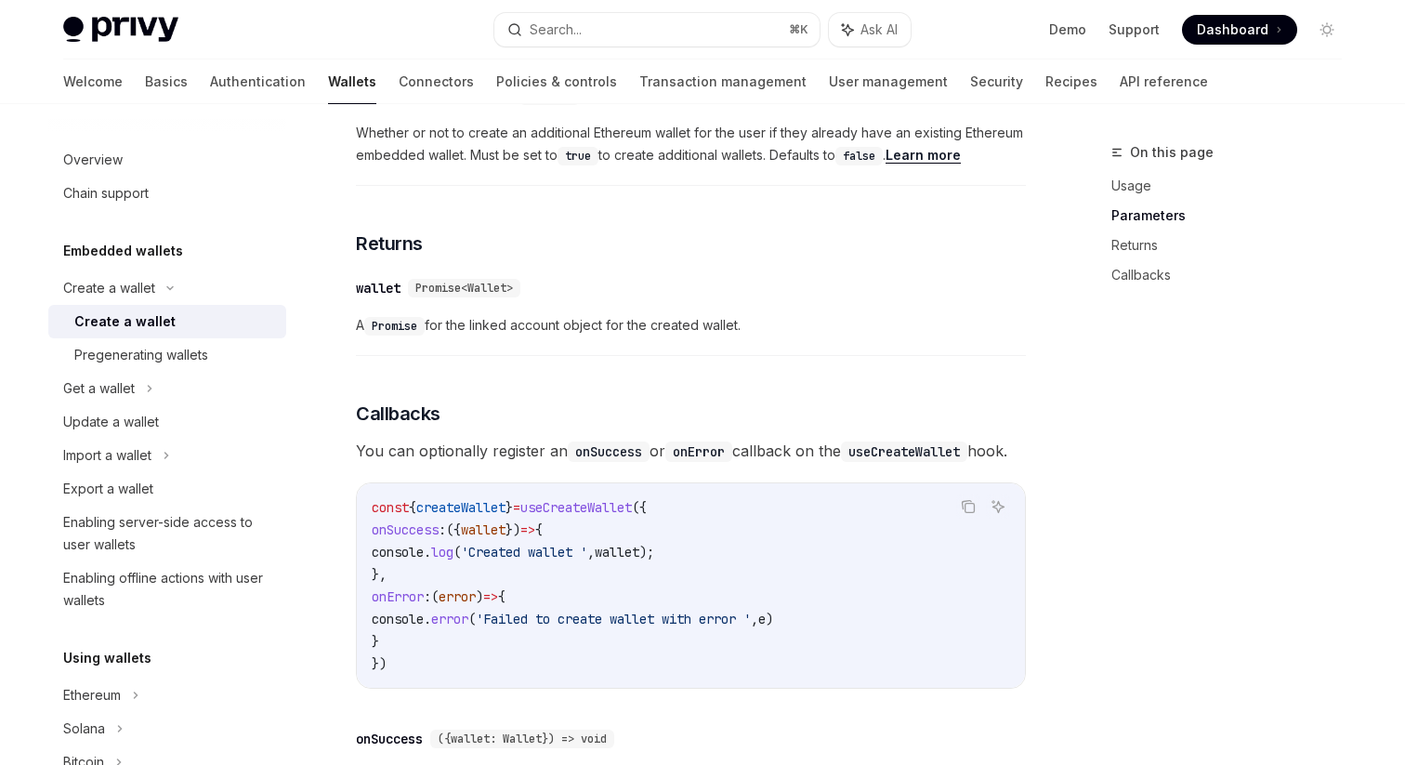
scroll to position [1010, 0]
click at [1073, 33] on link "Demo" at bounding box center [1067, 29] width 37 height 19
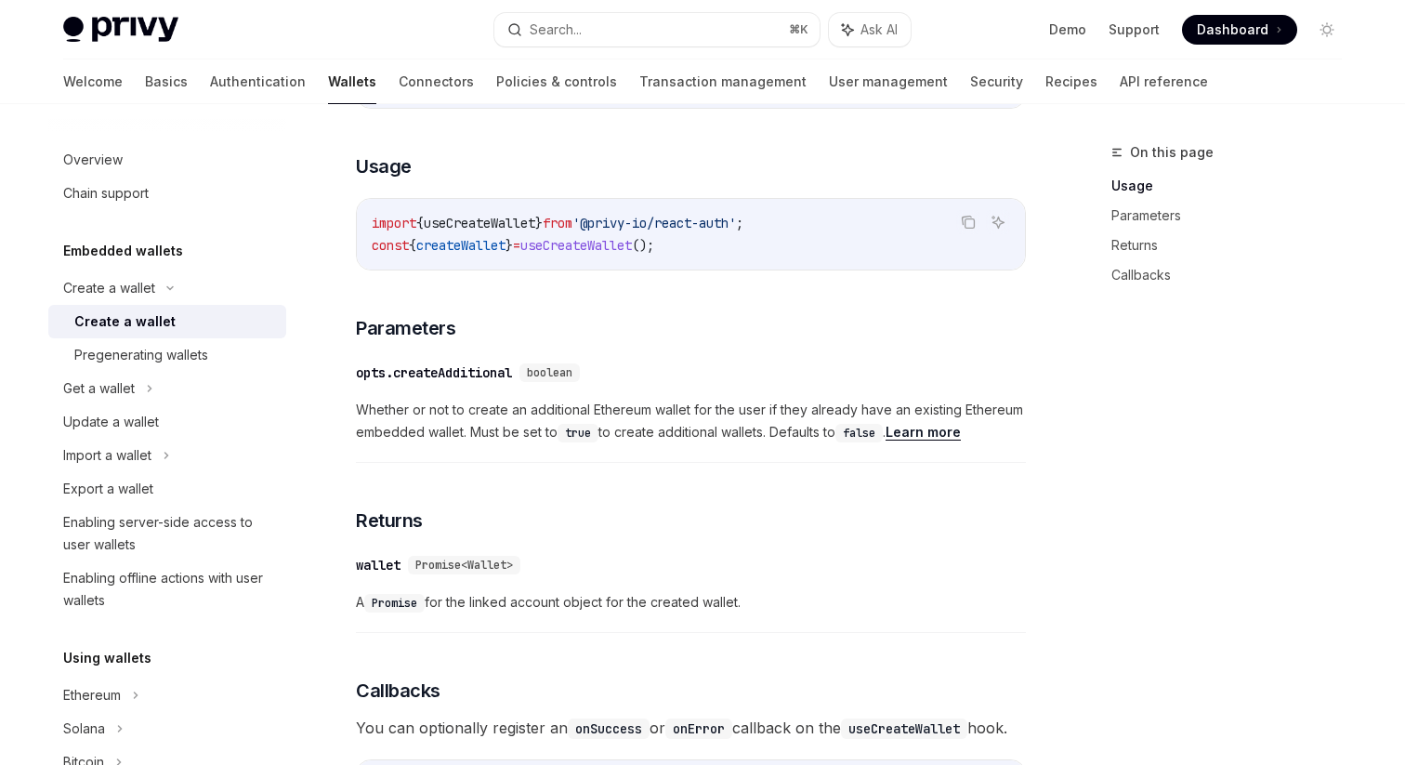
scroll to position [685, 0]
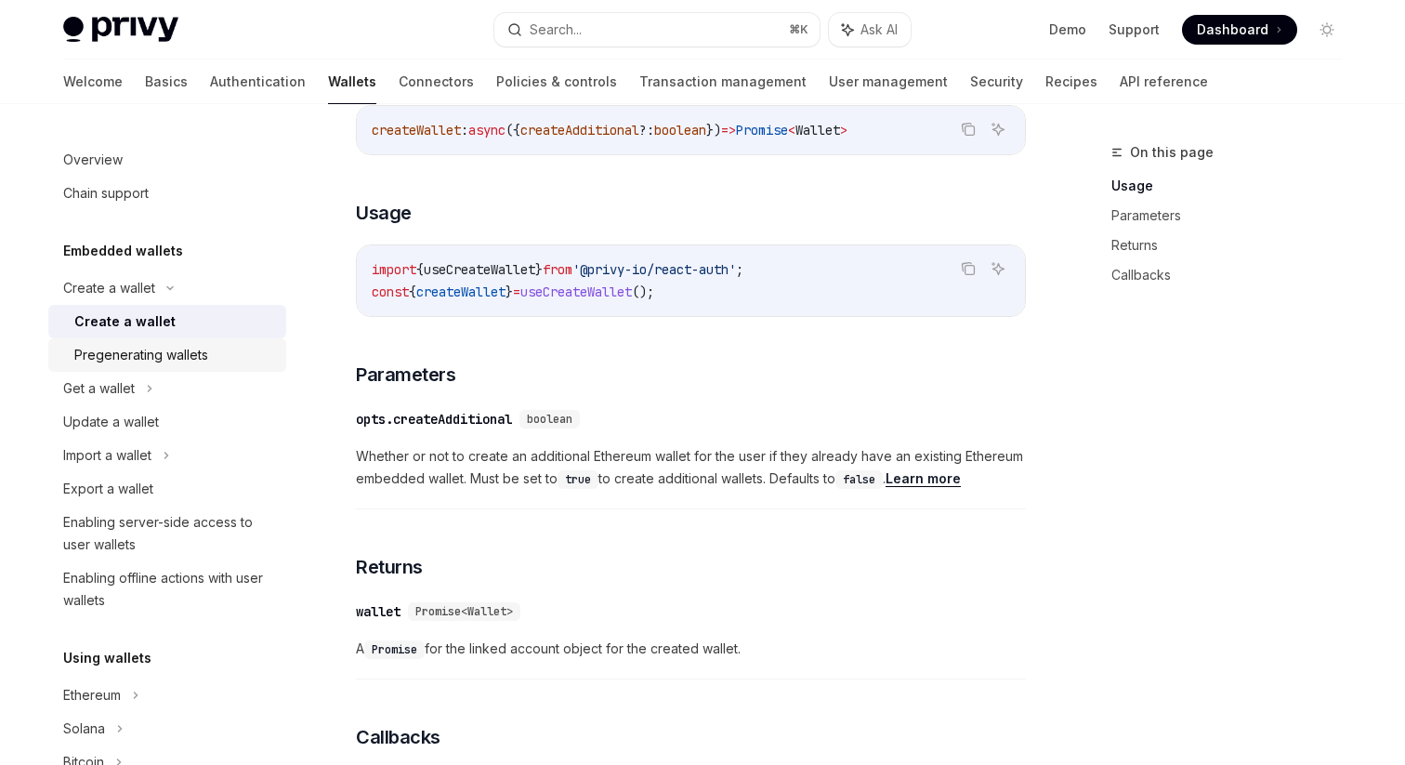
click at [232, 361] on div "Pregenerating wallets" at bounding box center [174, 355] width 201 height 22
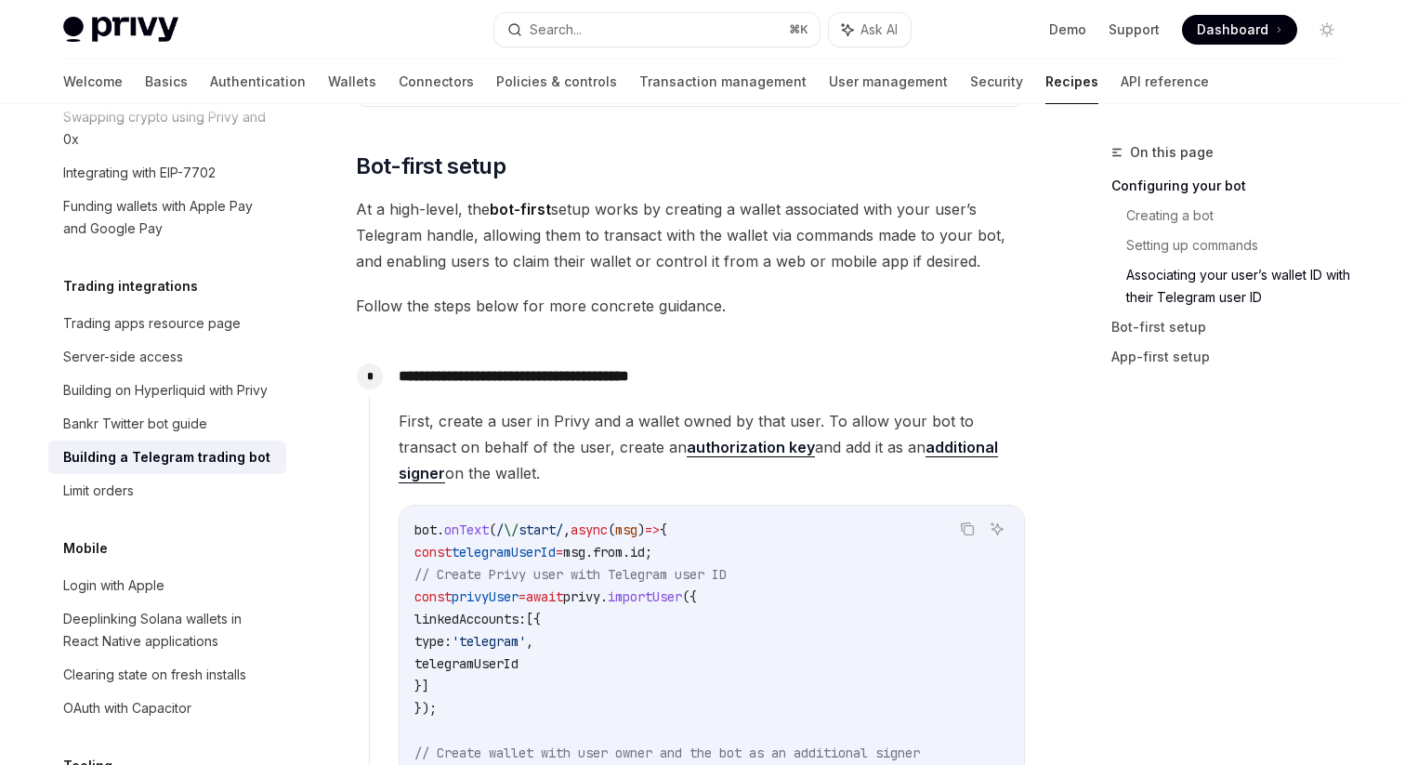
scroll to position [1355, 0]
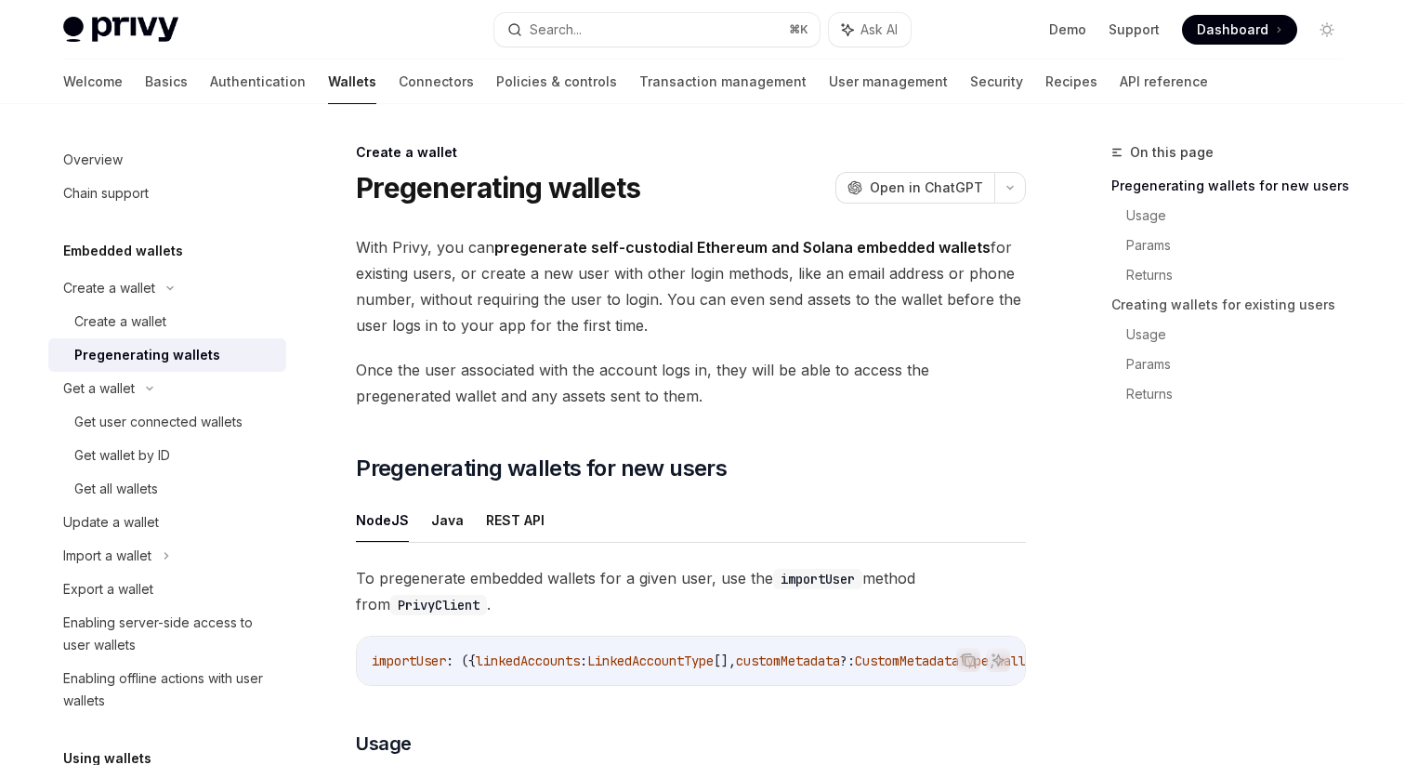
type textarea "*"
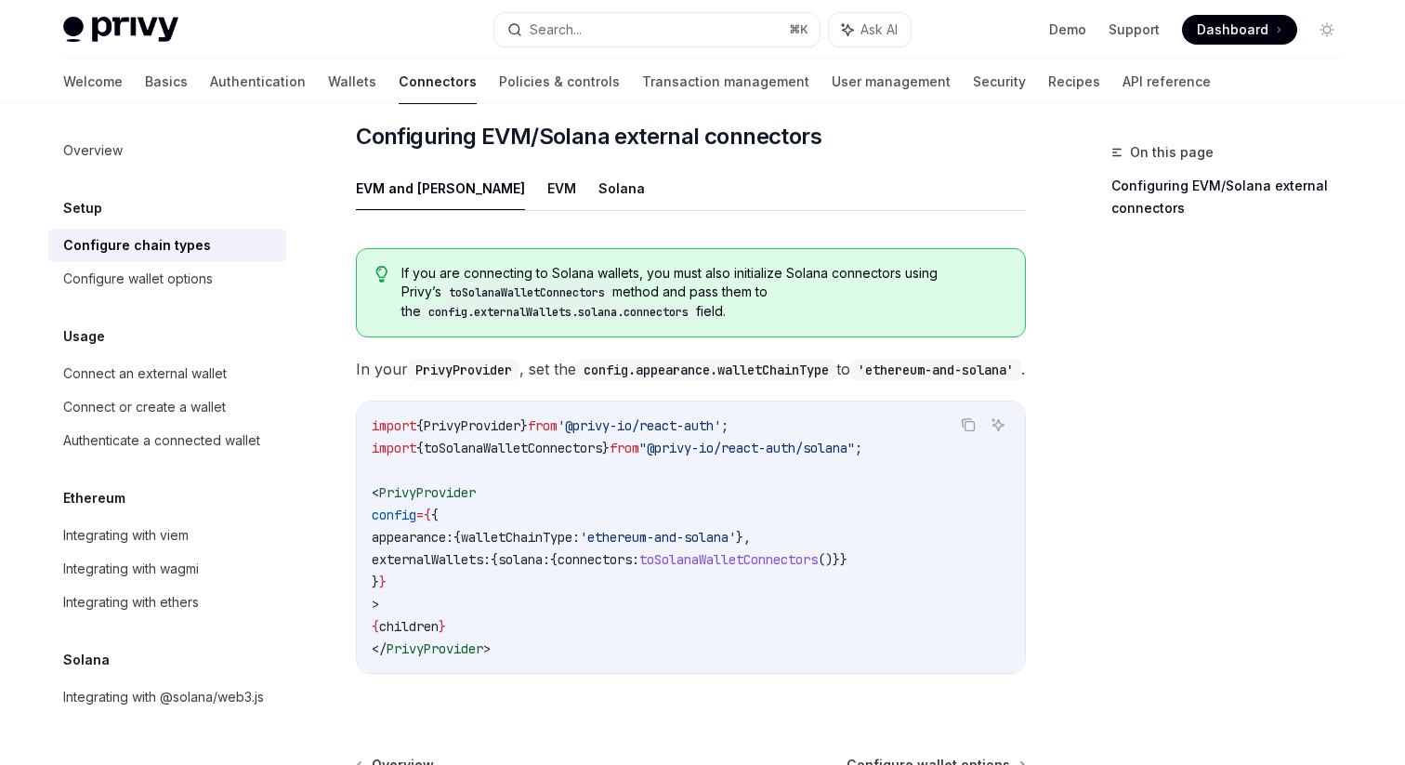
scroll to position [204, 0]
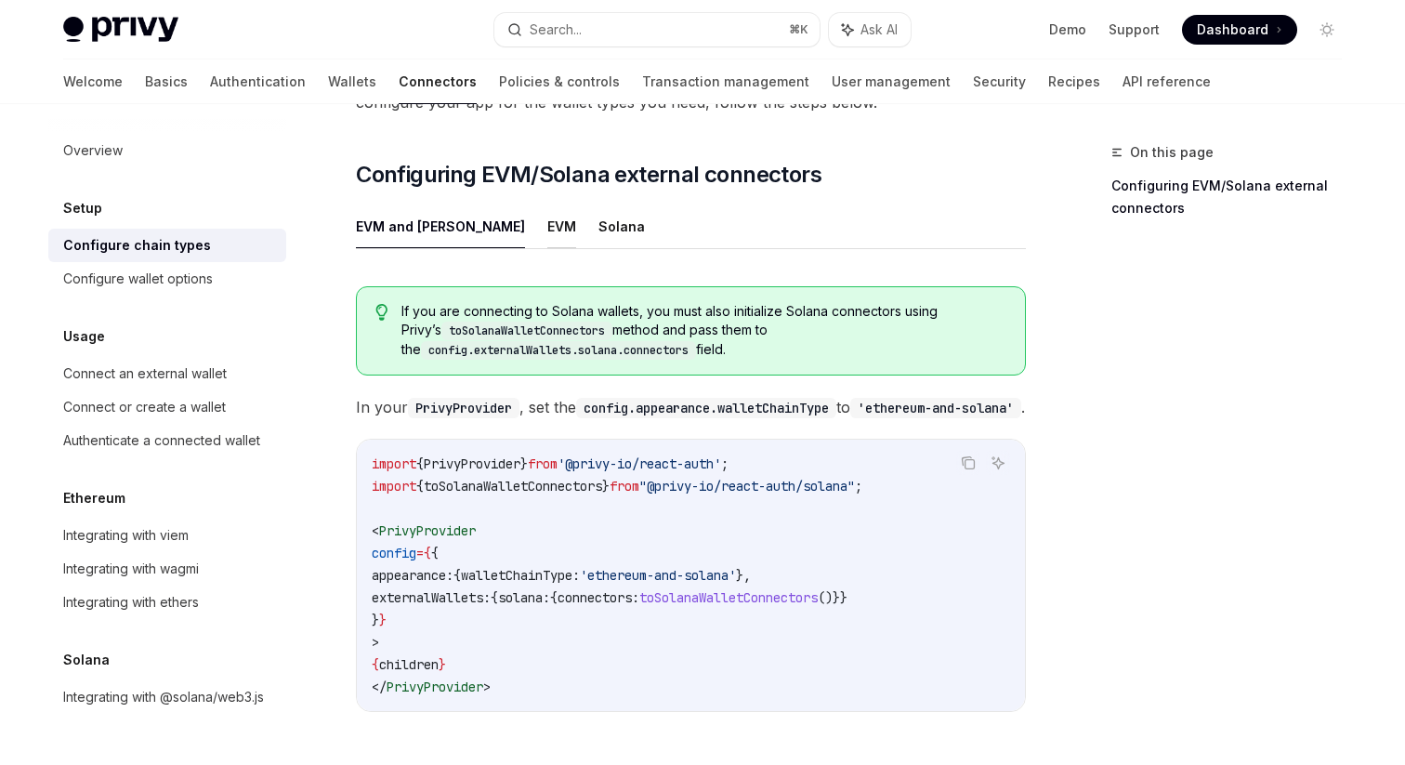
click at [547, 204] on button "EVM" at bounding box center [561, 226] width 29 height 44
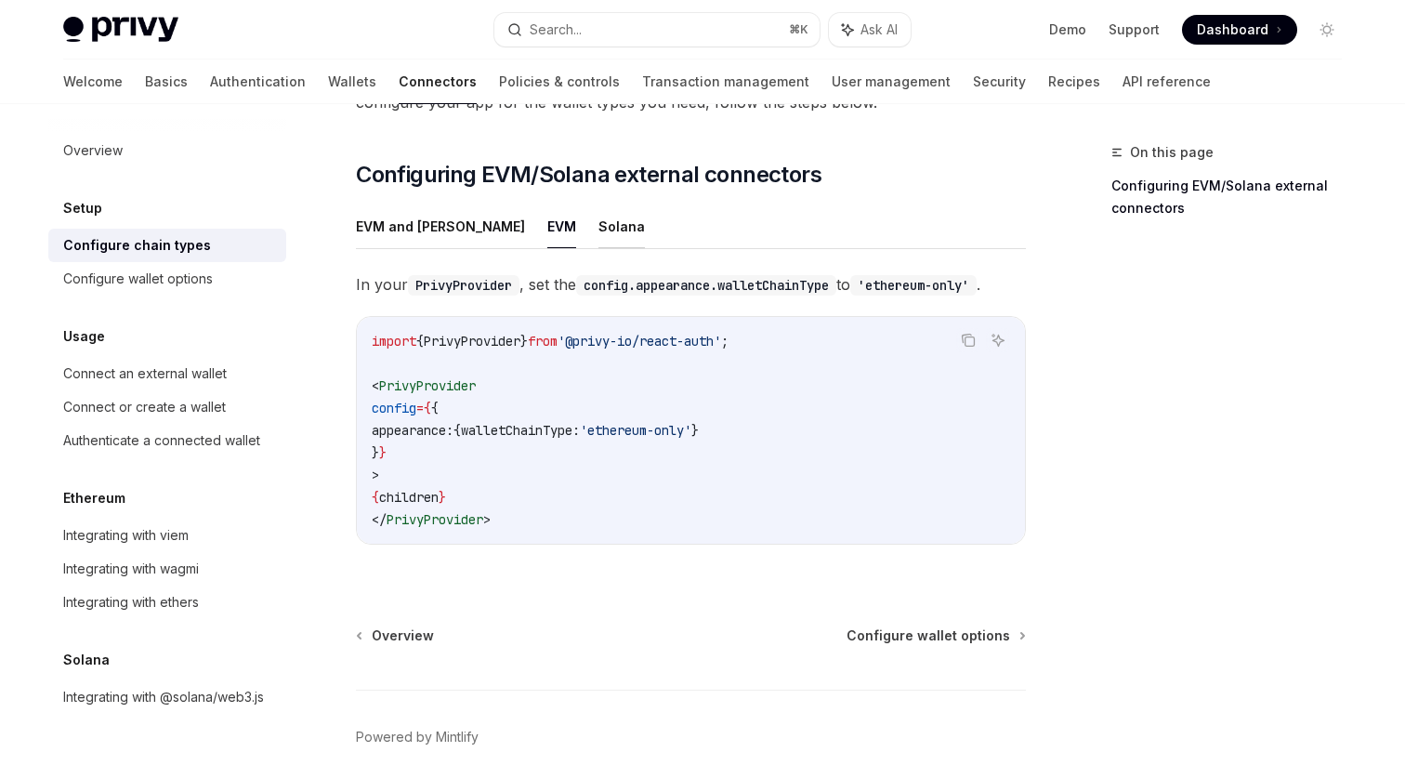
click at [598, 204] on button "Solana" at bounding box center [621, 226] width 46 height 44
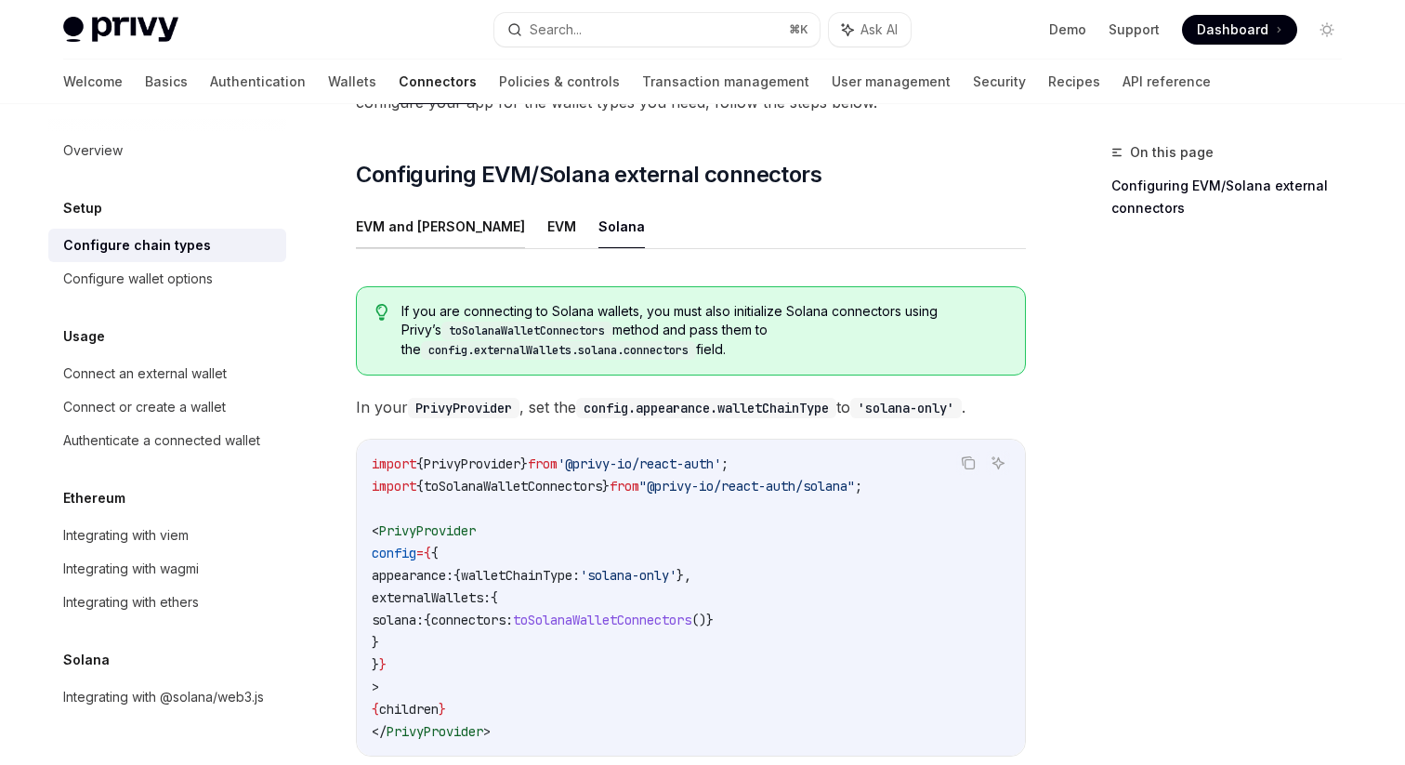
click at [450, 204] on button "EVM and Solana" at bounding box center [440, 226] width 169 height 44
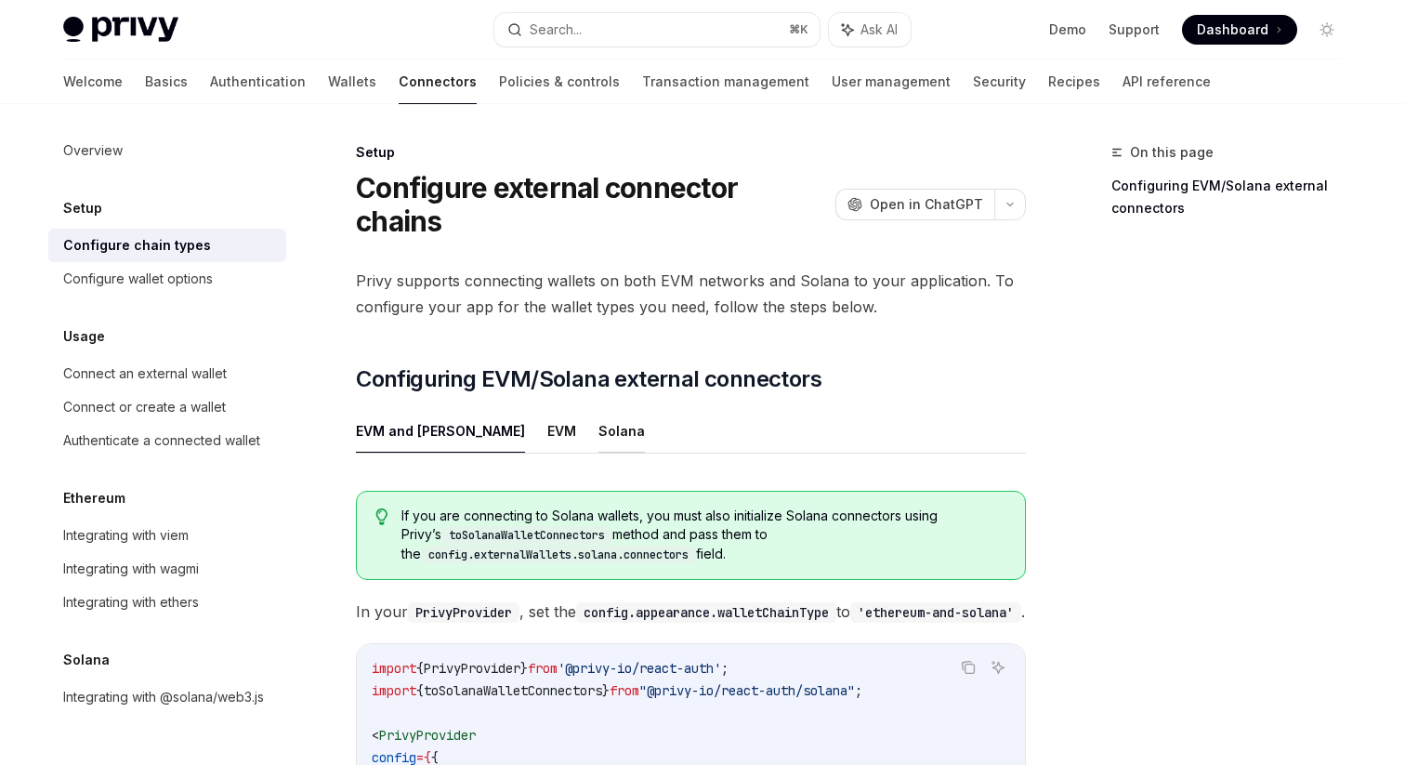
click at [598, 409] on button "Solana" at bounding box center [621, 431] width 46 height 44
click at [230, 279] on div "Configure wallet options" at bounding box center [169, 279] width 212 height 22
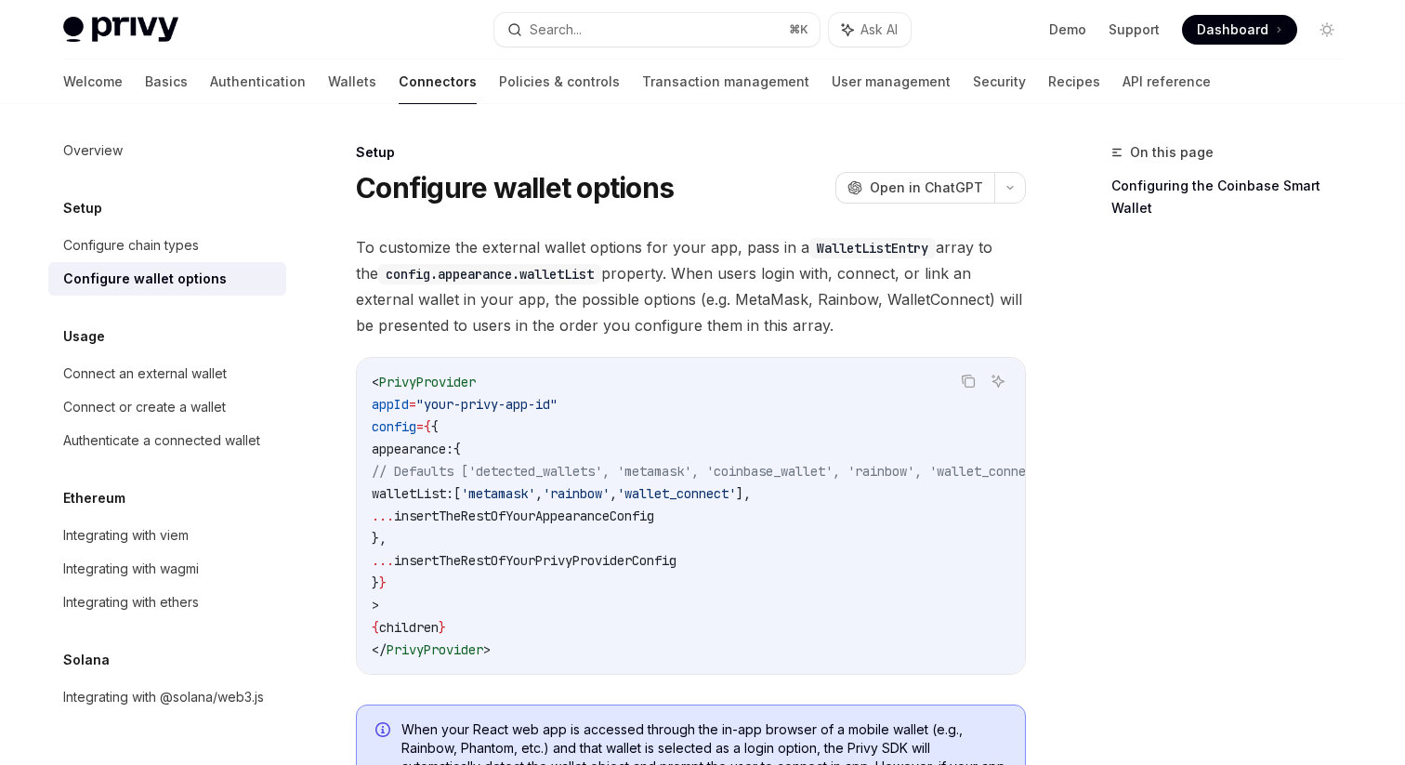
click at [461, 499] on span "[" at bounding box center [456, 493] width 7 height 17
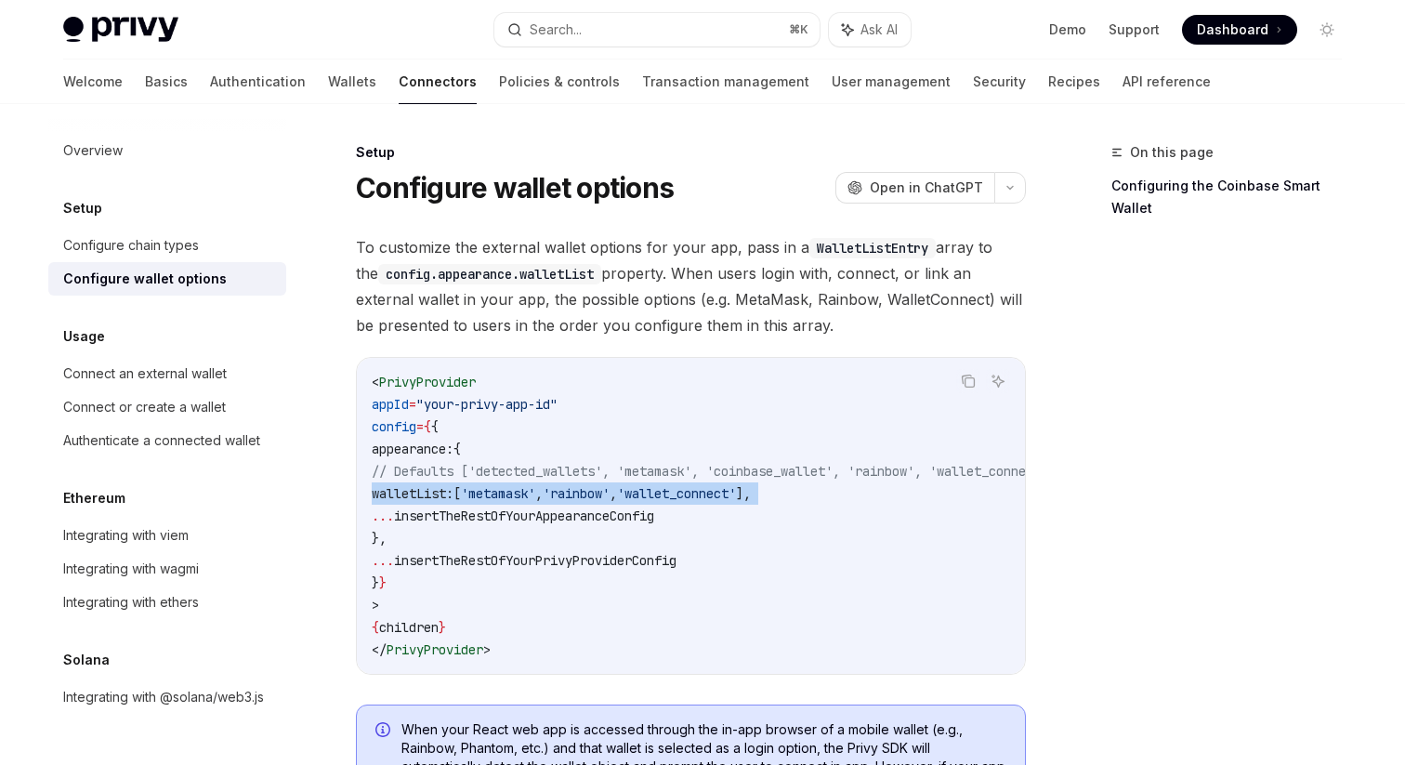
click at [461, 499] on span "[" at bounding box center [456, 493] width 7 height 17
copy code "walletList: [ 'metamask' , 'rainbow' , 'wallet_connect' ],"
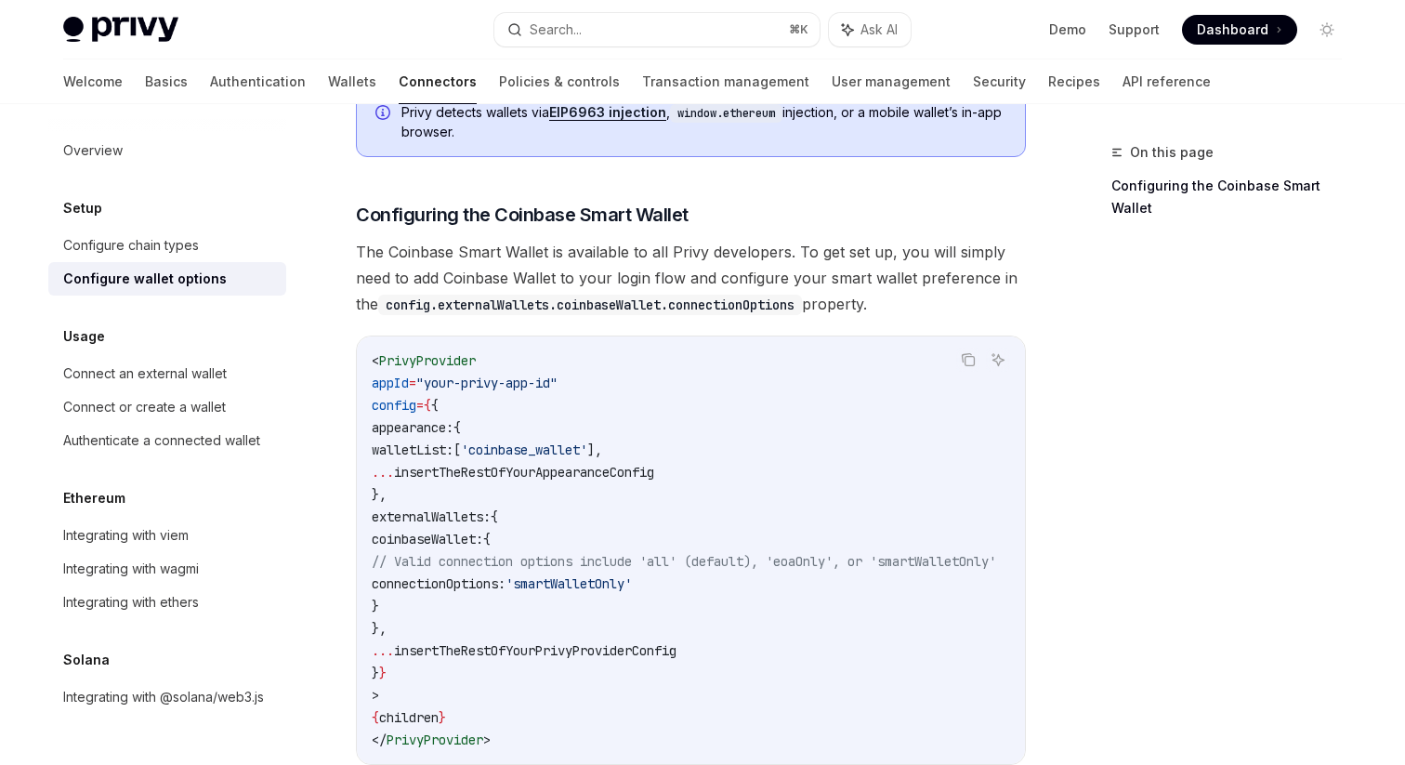
scroll to position [1896, 0]
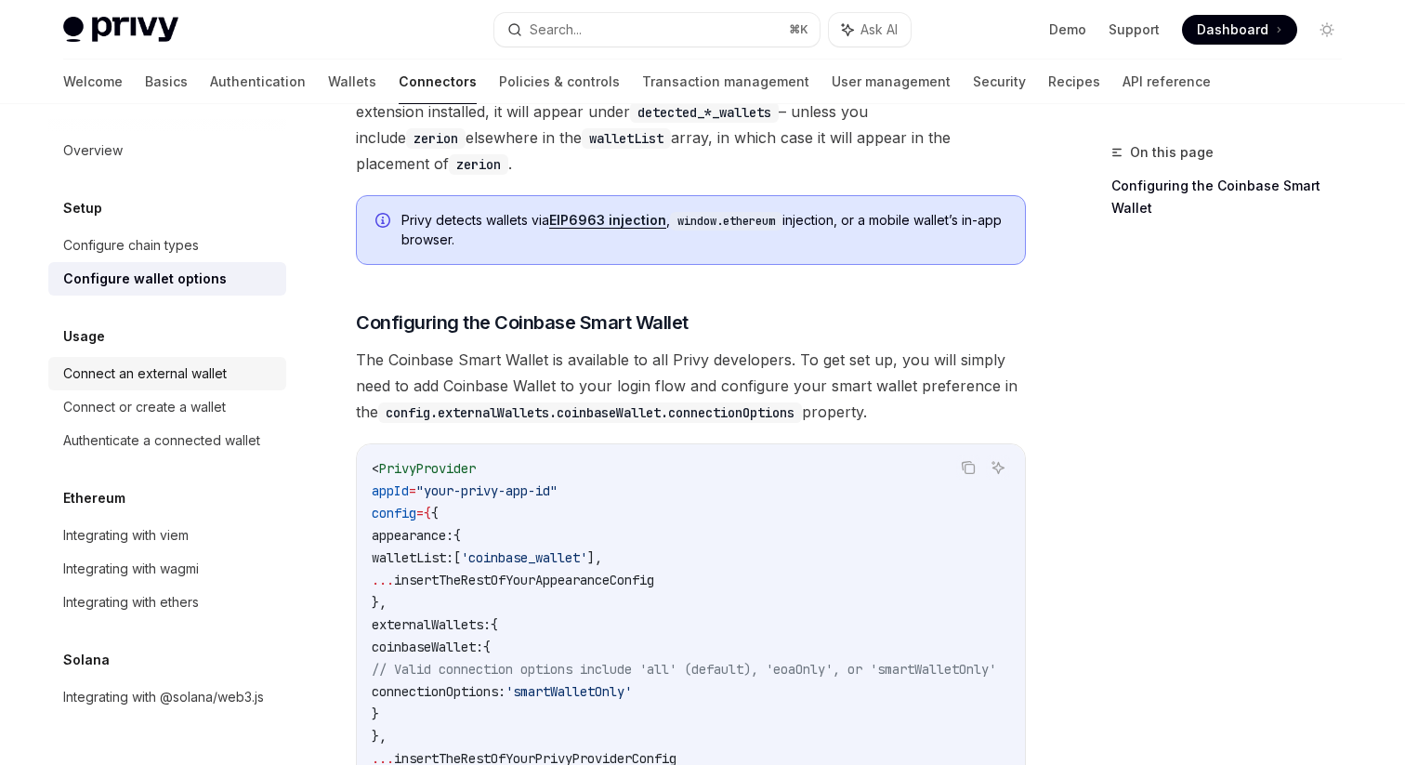
click at [209, 385] on link "Connect an external wallet" at bounding box center [167, 373] width 238 height 33
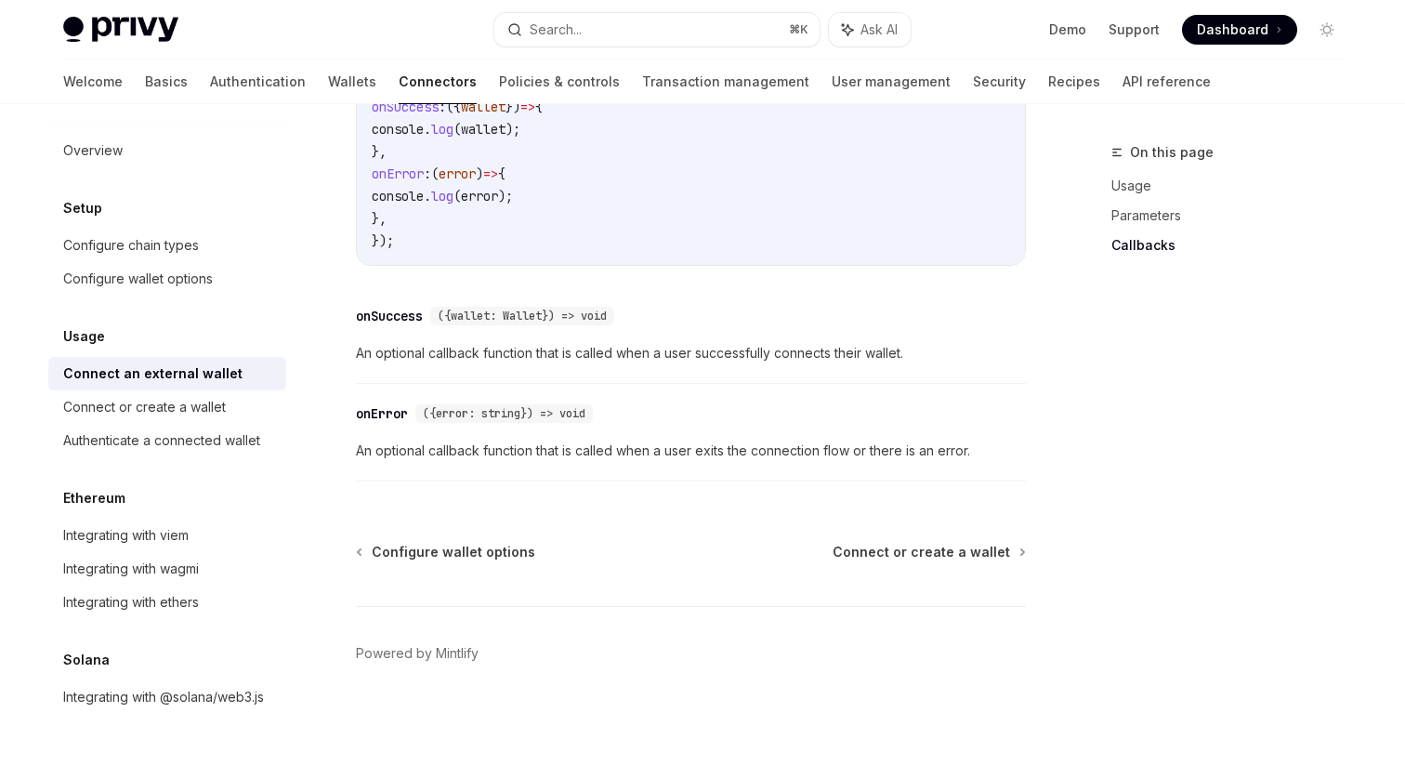
scroll to position [1275, 0]
click at [224, 419] on link "Connect or create a wallet" at bounding box center [167, 406] width 238 height 33
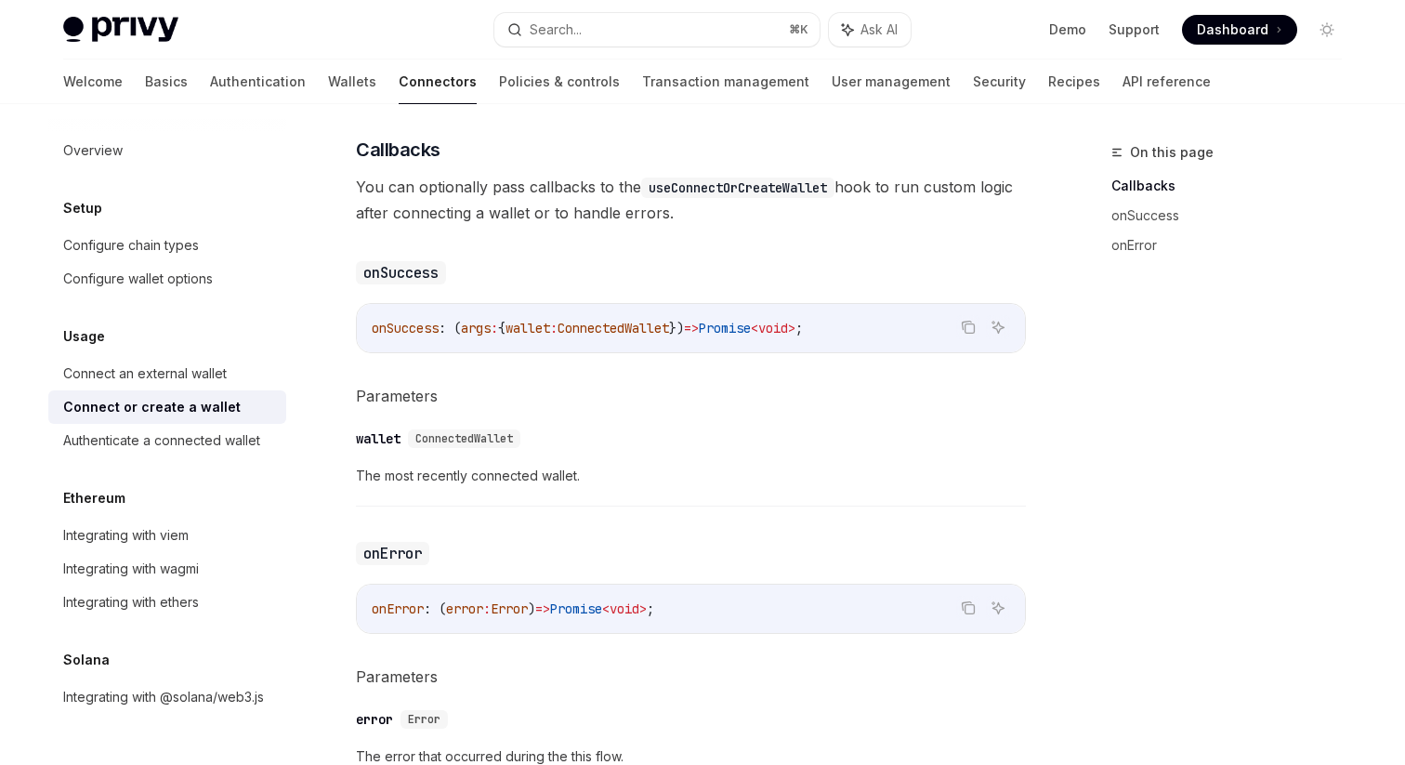
scroll to position [1123, 0]
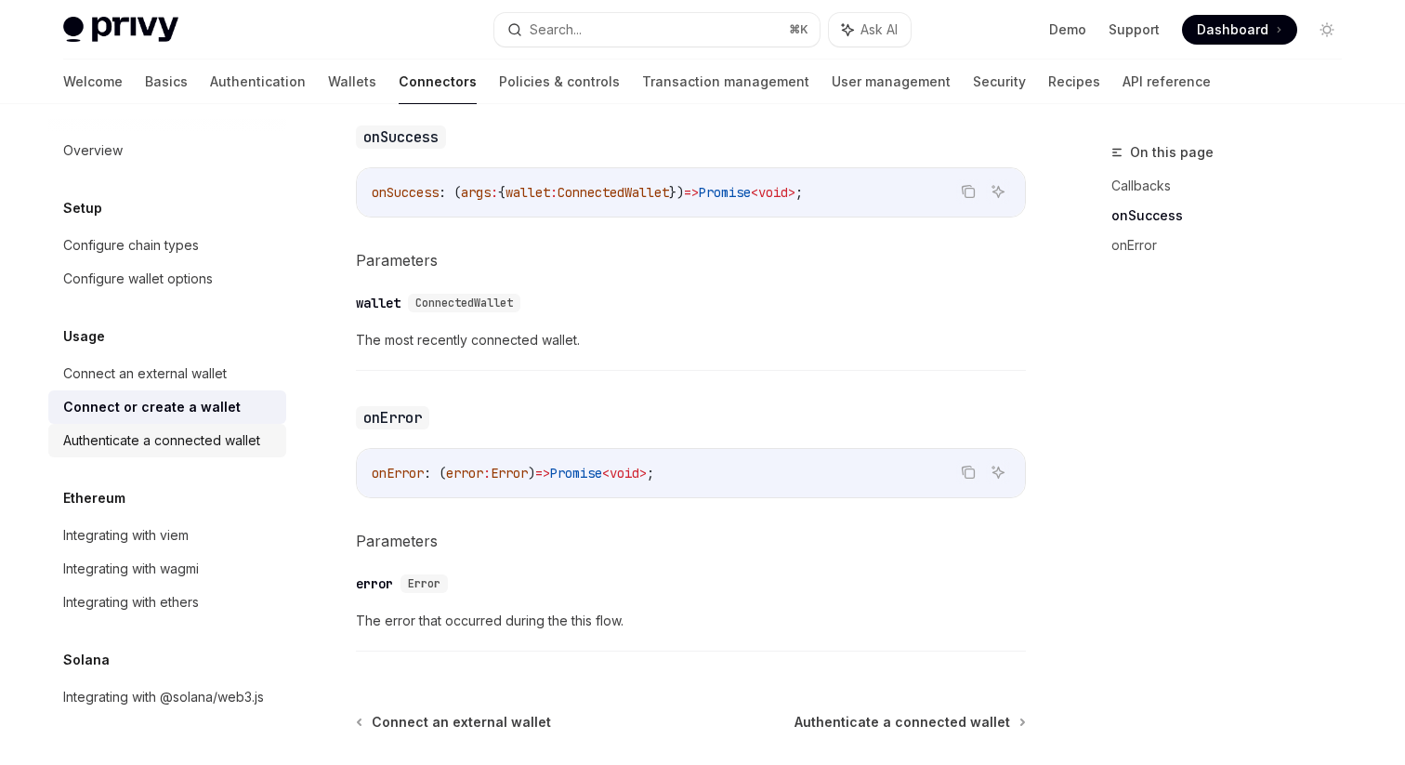
click at [253, 439] on div "Authenticate a connected wallet" at bounding box center [161, 440] width 197 height 22
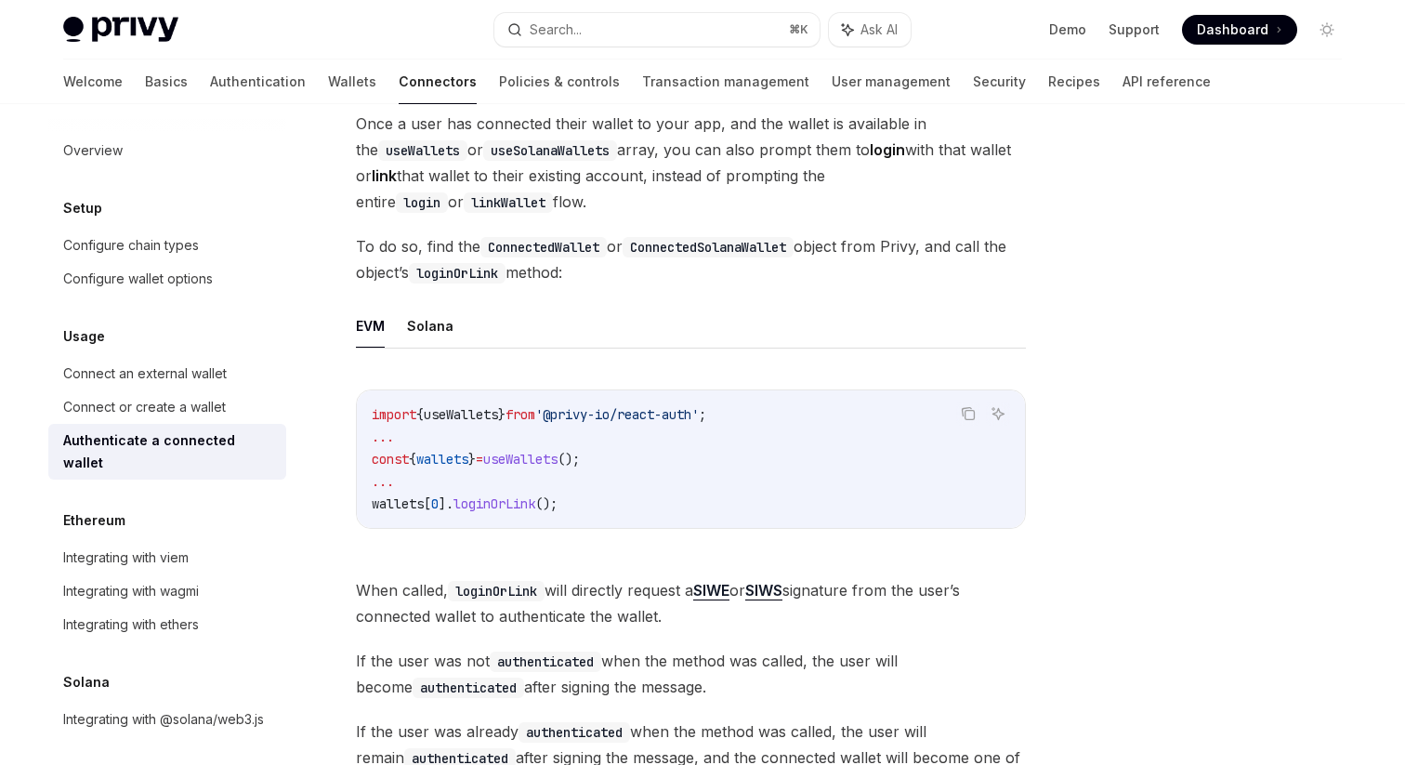
scroll to position [204, 0]
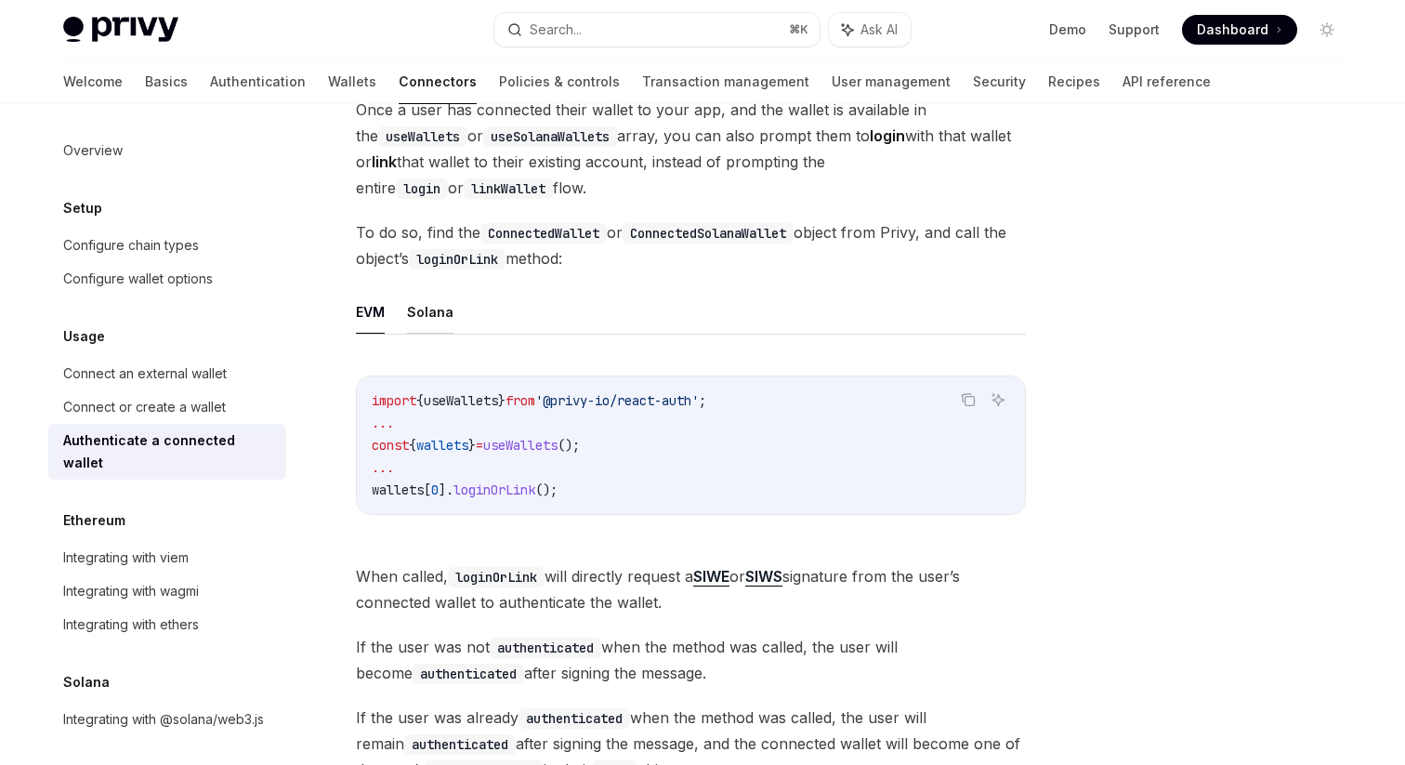
click at [442, 321] on button "Solana" at bounding box center [430, 312] width 46 height 44
click at [373, 319] on button "EVM" at bounding box center [370, 312] width 29 height 44
click at [427, 316] on button "Solana" at bounding box center [430, 312] width 46 height 44
click at [377, 319] on button "EVM" at bounding box center [370, 312] width 29 height 44
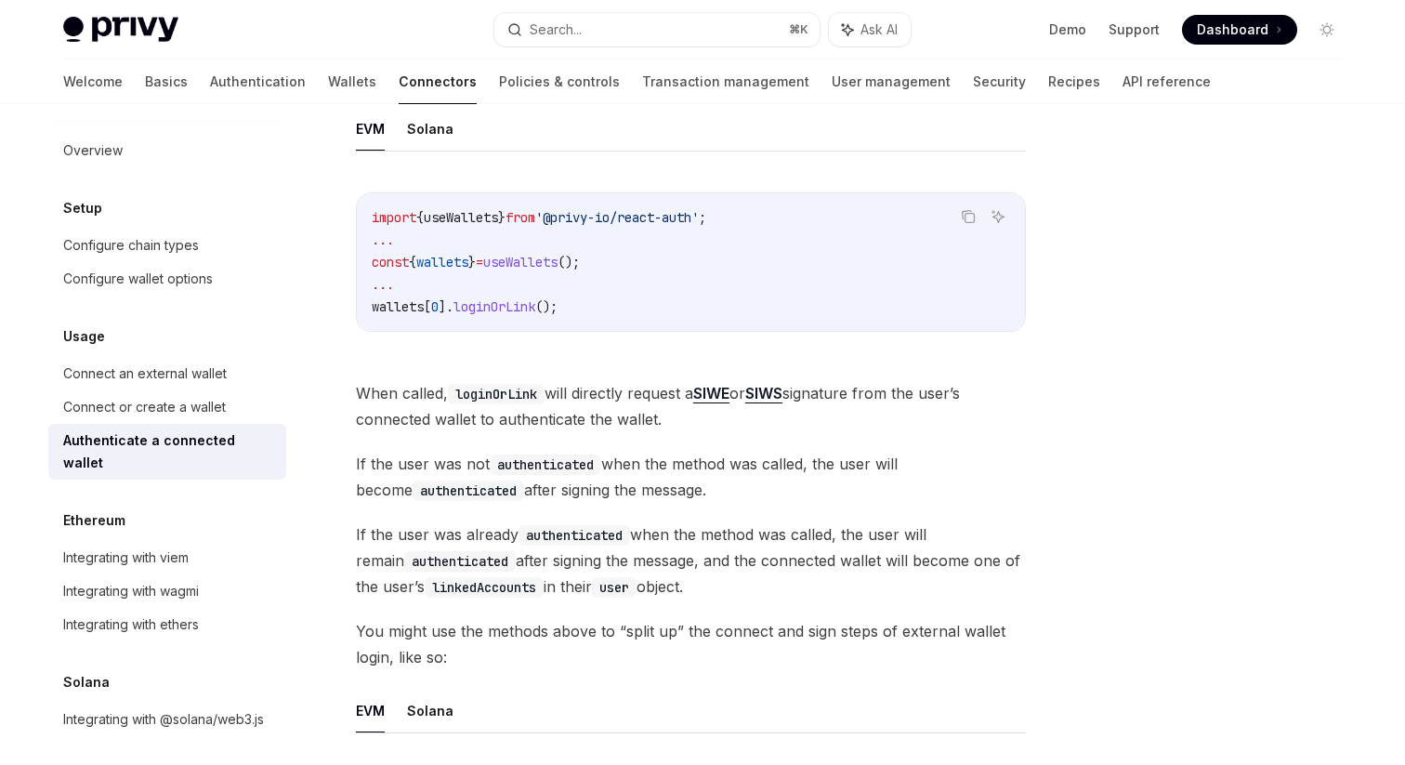
scroll to position [397, 0]
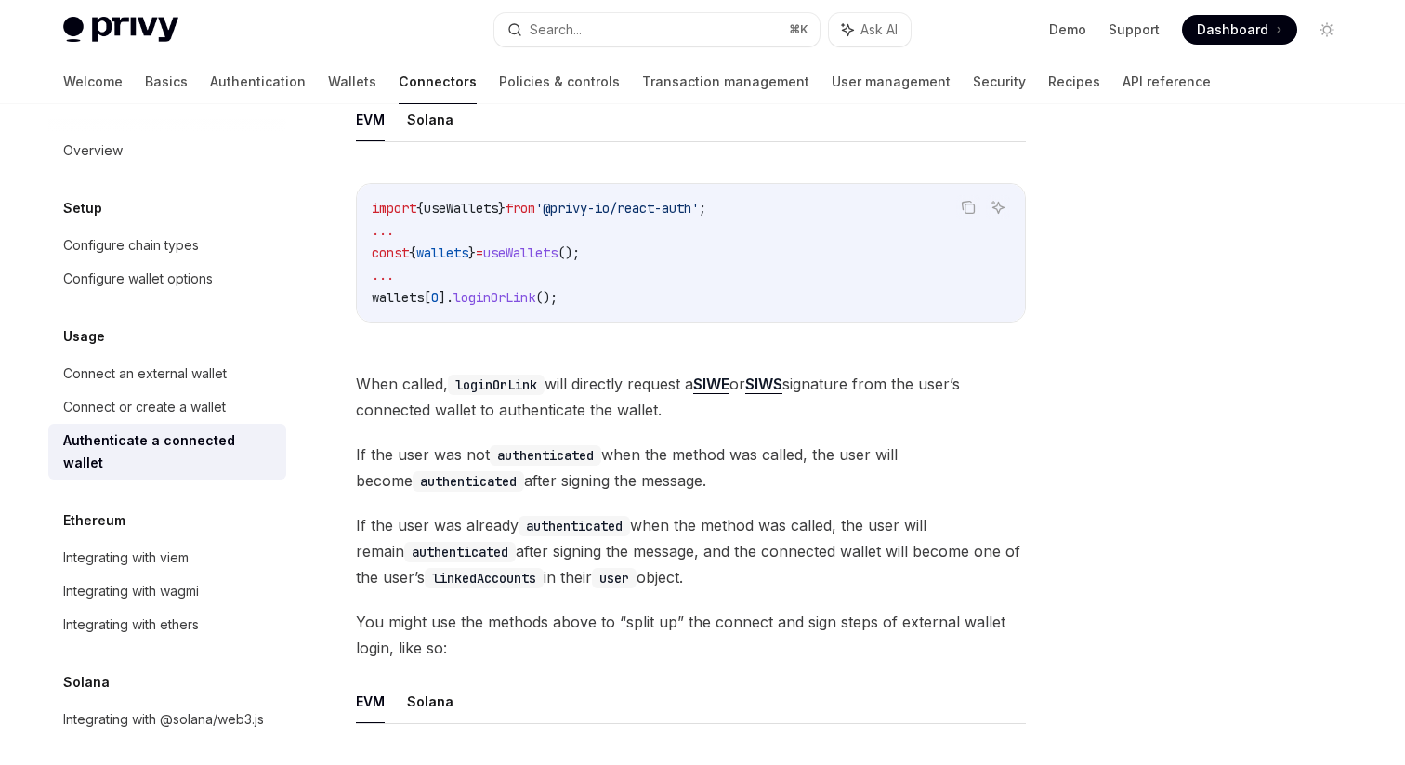
drag, startPoint x: 615, startPoint y: 453, endPoint x: 710, endPoint y: 489, distance: 101.5
click at [711, 489] on span "If the user was not authenticated when the method was called, the user will bec…" at bounding box center [691, 467] width 670 height 52
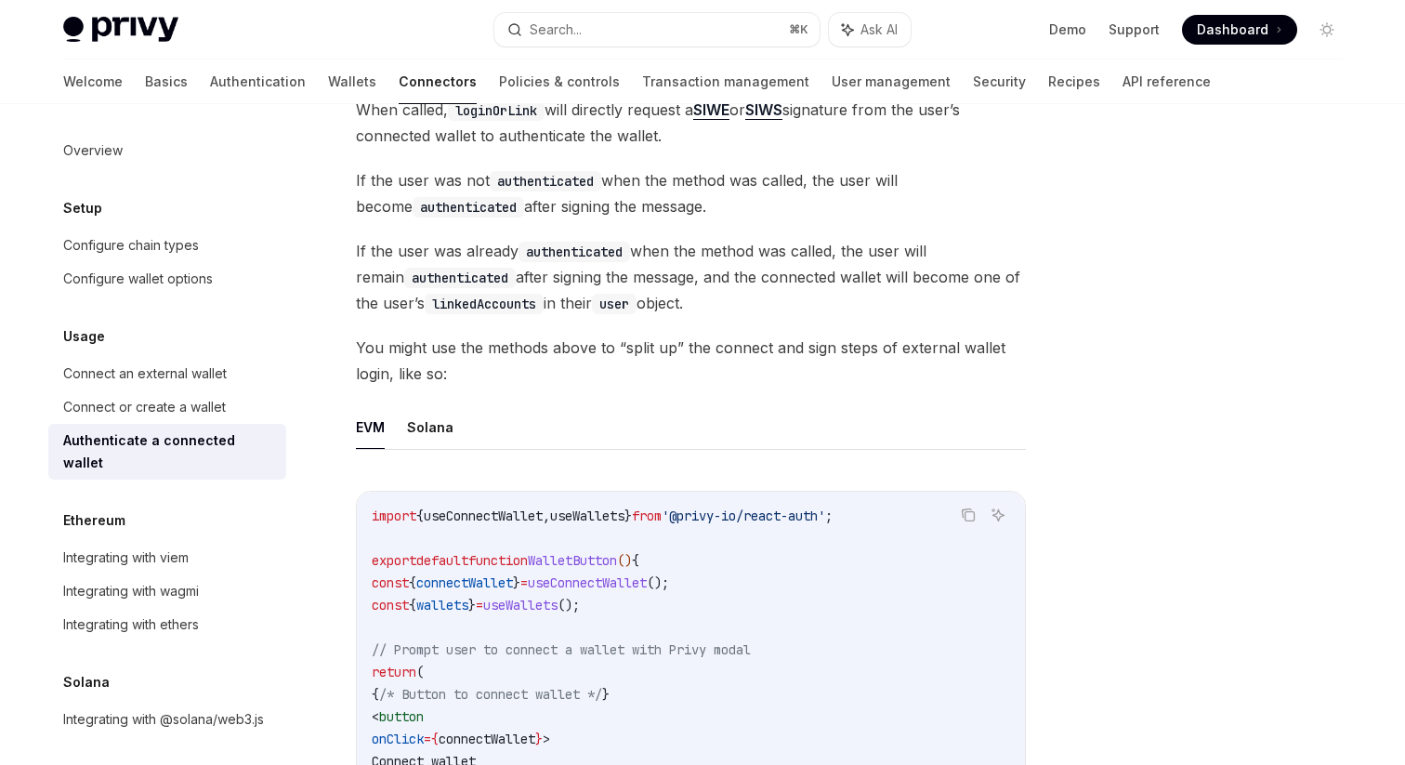
scroll to position [672, 0]
click at [417, 440] on button "Solana" at bounding box center [430, 426] width 46 height 44
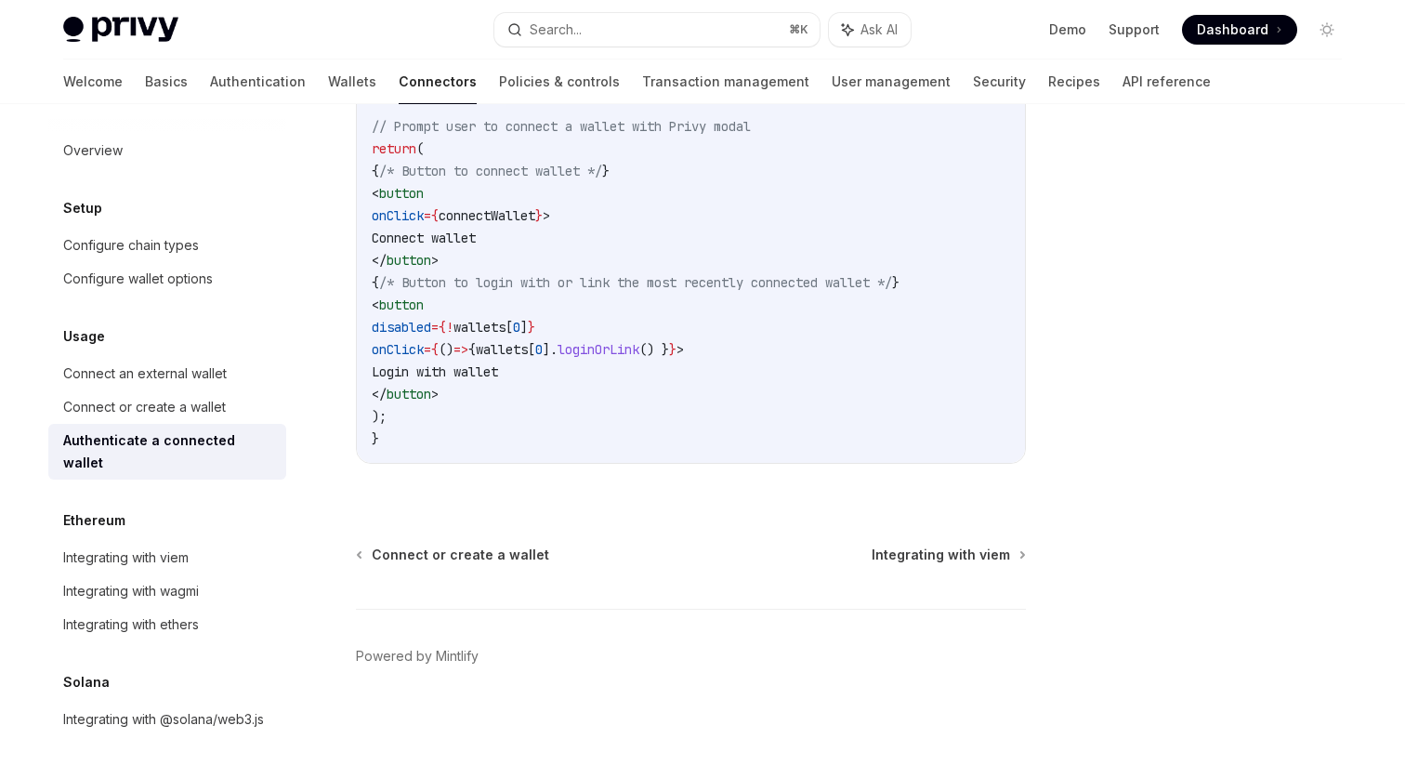
scroll to position [1221, 0]
click at [221, 613] on div "Integrating with ethers" at bounding box center [169, 624] width 212 height 22
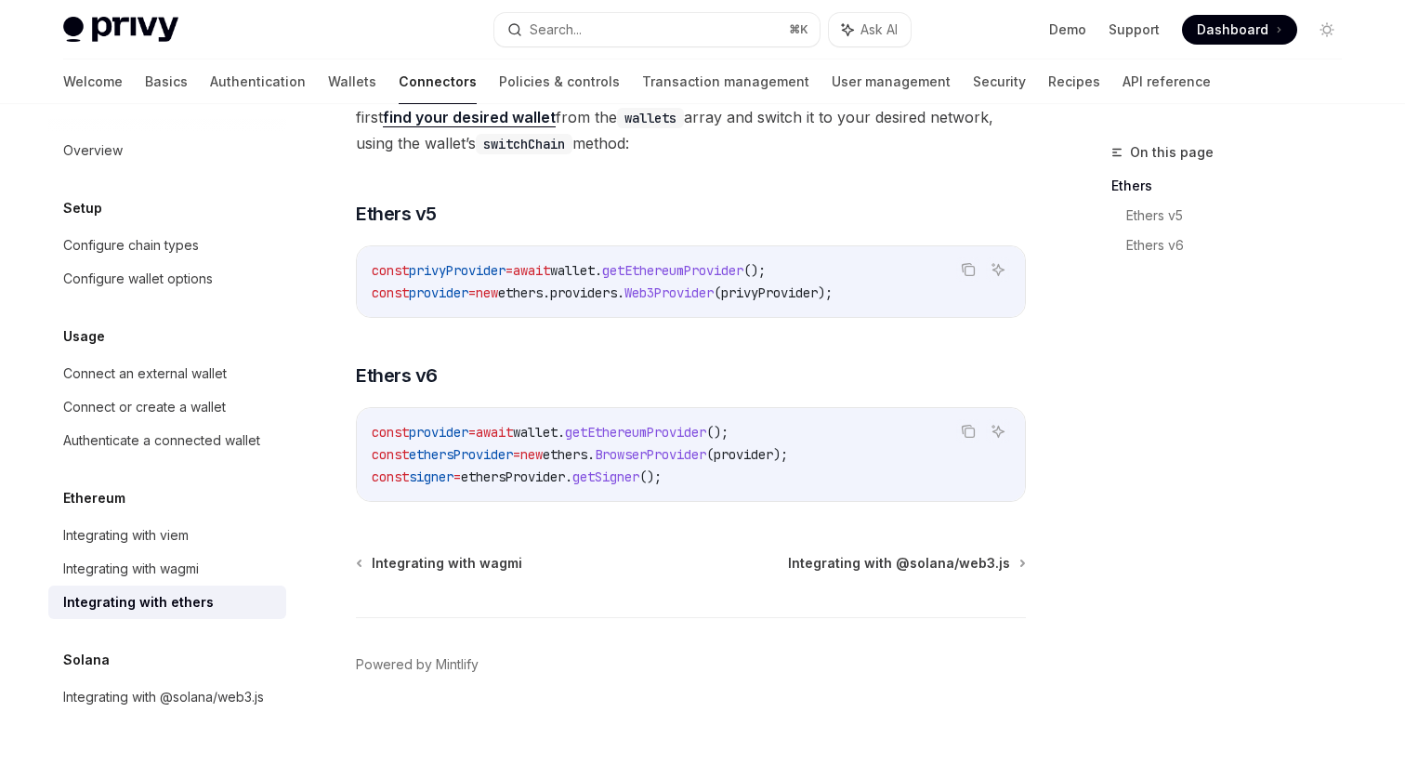
scroll to position [214, 0]
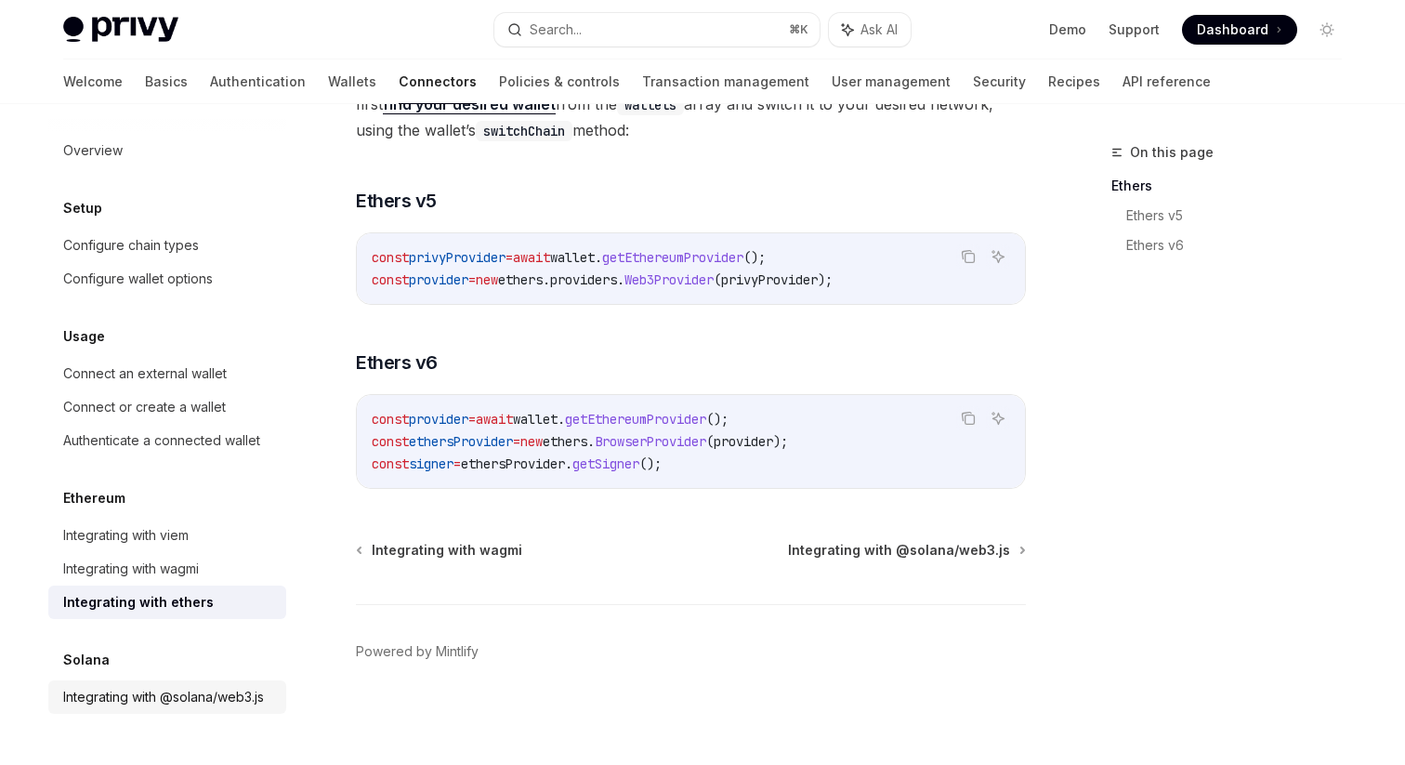
click at [234, 682] on link "Integrating with @solana/web3.js" at bounding box center [167, 696] width 238 height 33
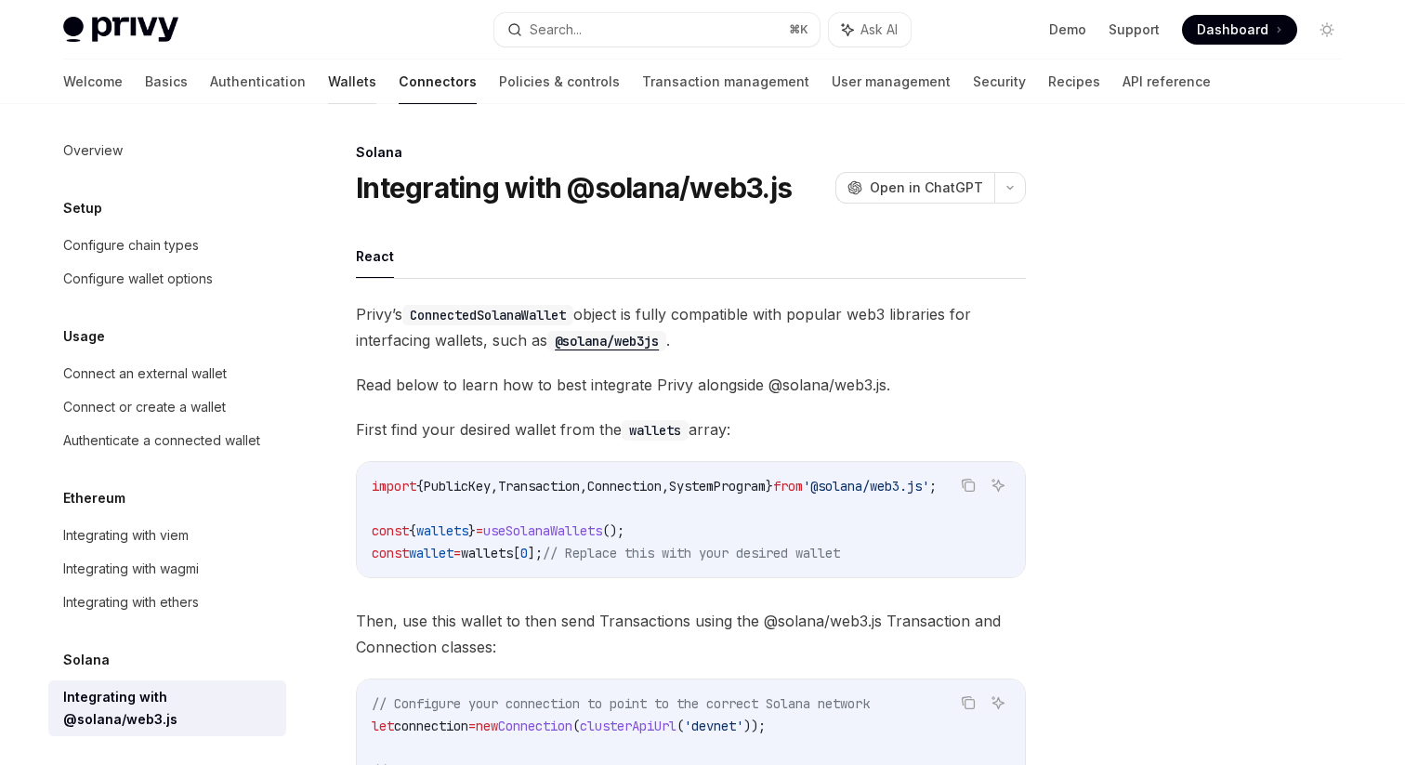
click at [328, 87] on link "Wallets" at bounding box center [352, 81] width 48 height 45
type textarea "*"
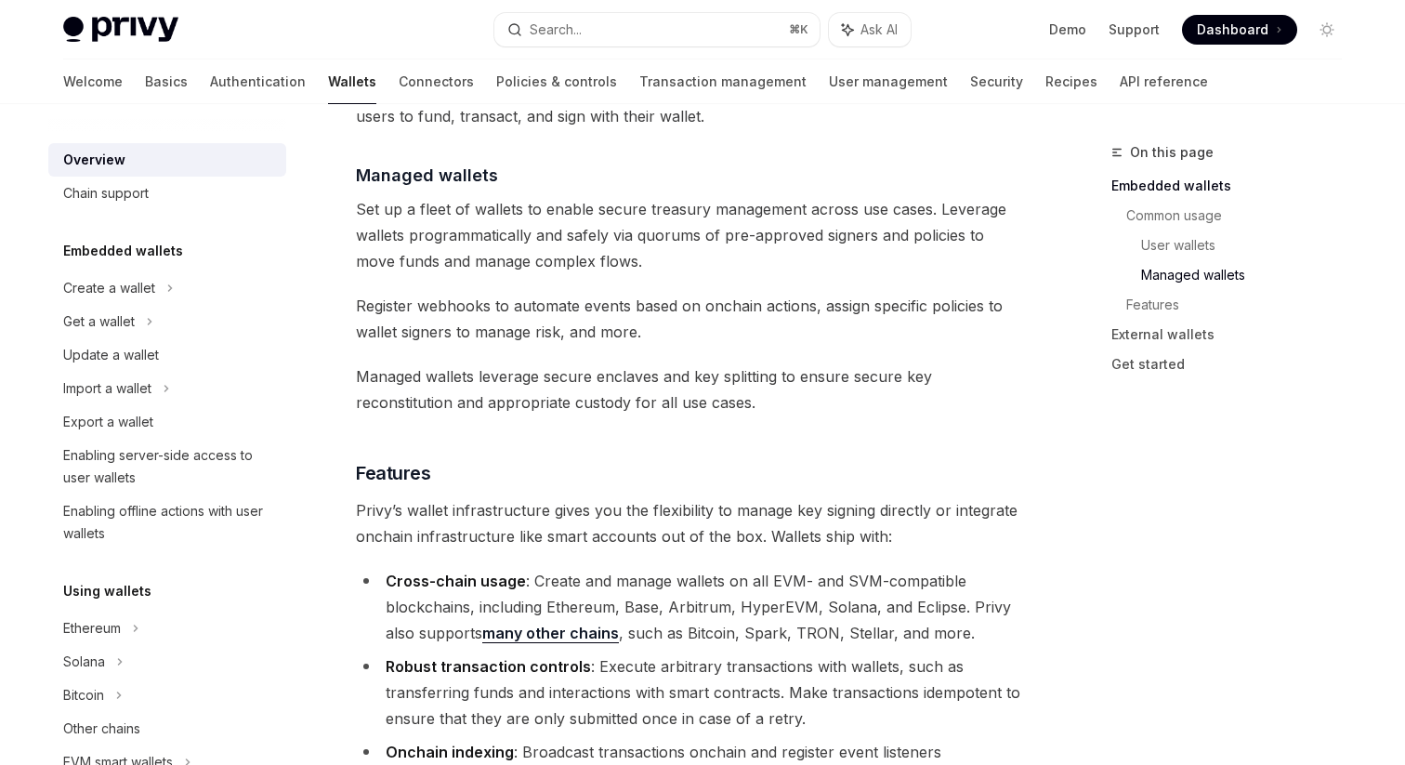
scroll to position [1759, 0]
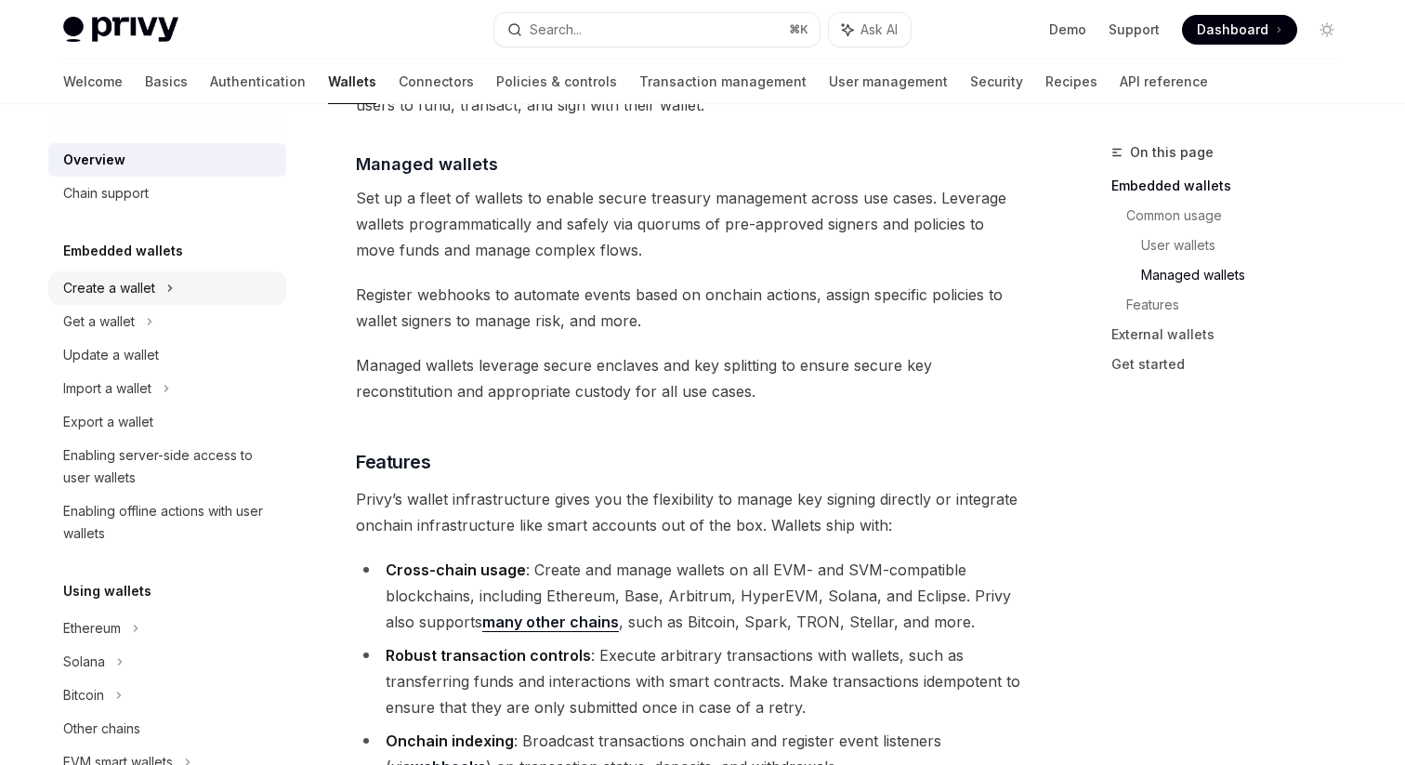
click at [217, 281] on div "Create a wallet" at bounding box center [167, 287] width 238 height 33
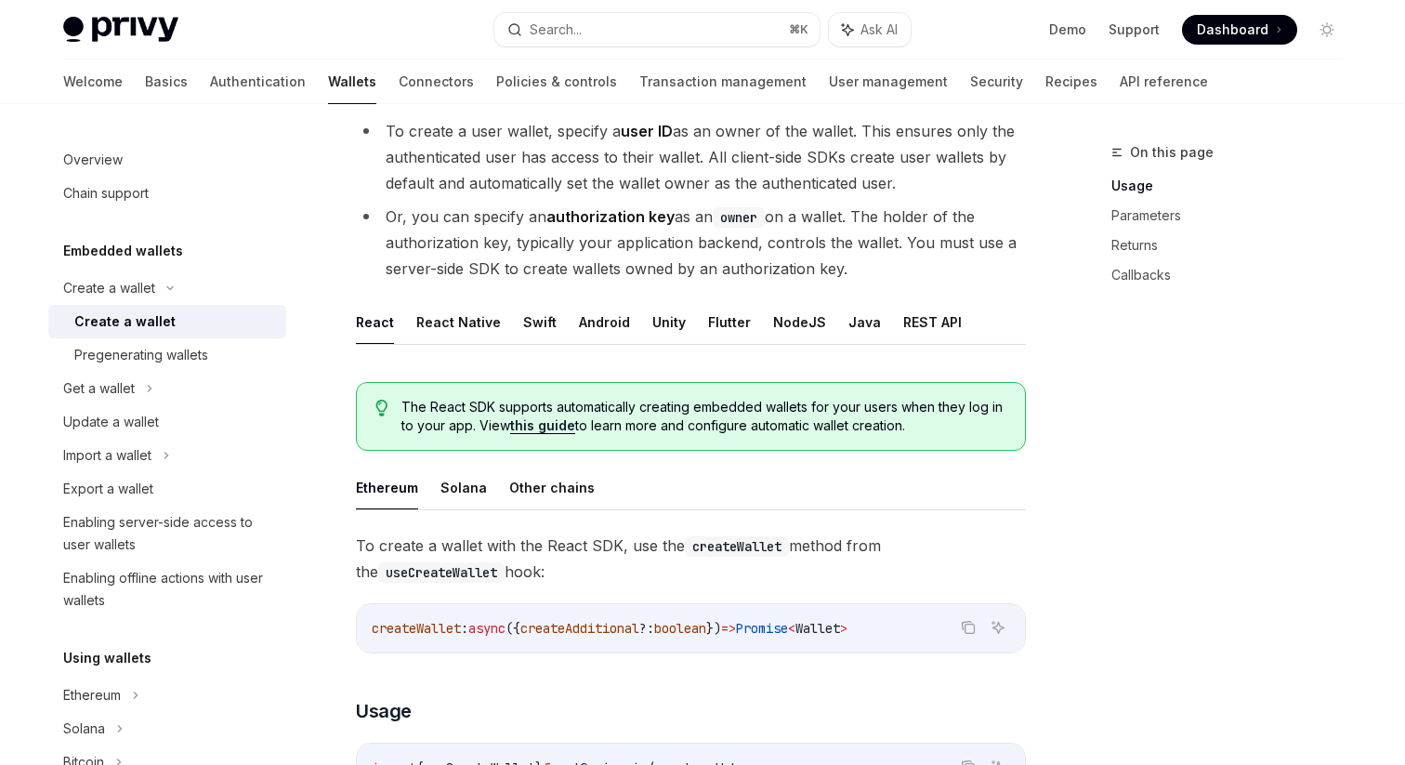
scroll to position [353, 0]
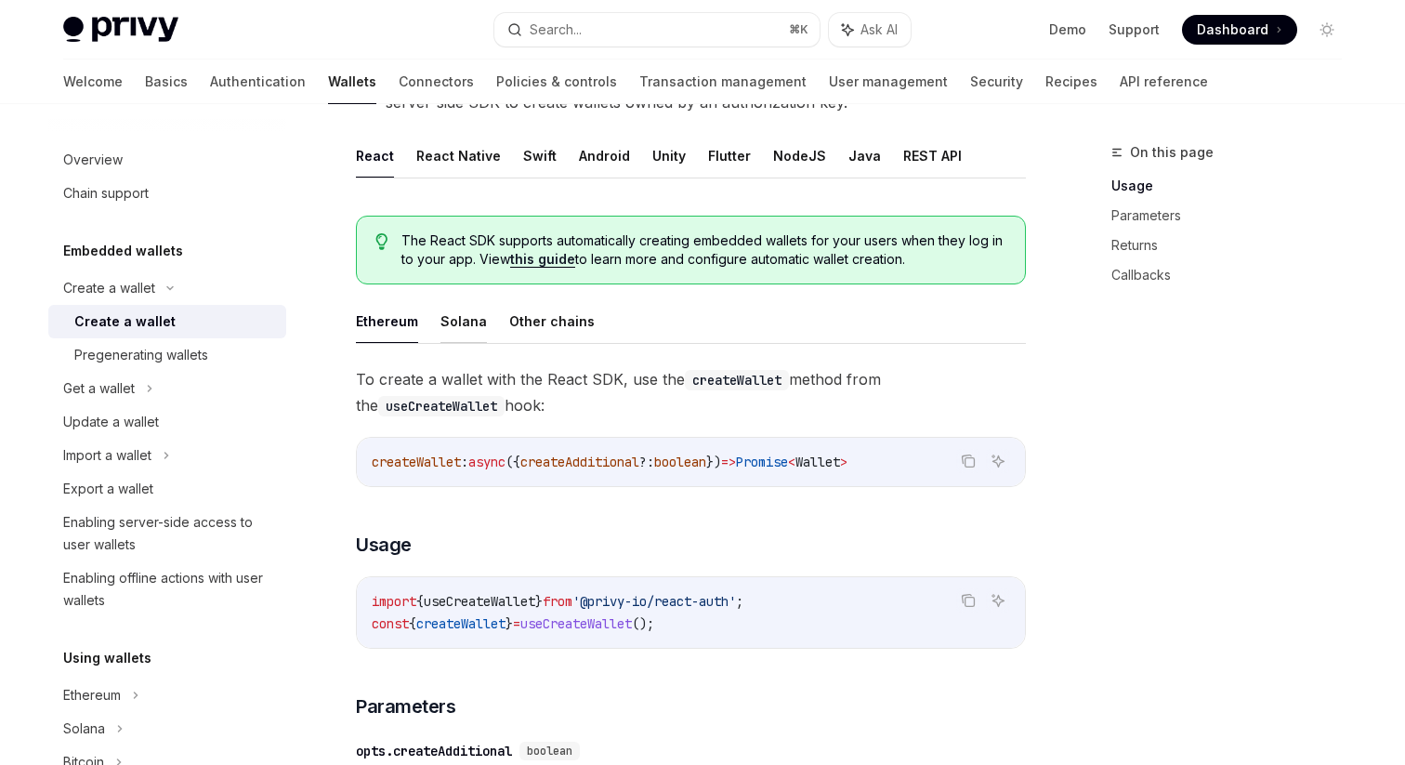
click at [477, 326] on button "Solana" at bounding box center [463, 321] width 46 height 44
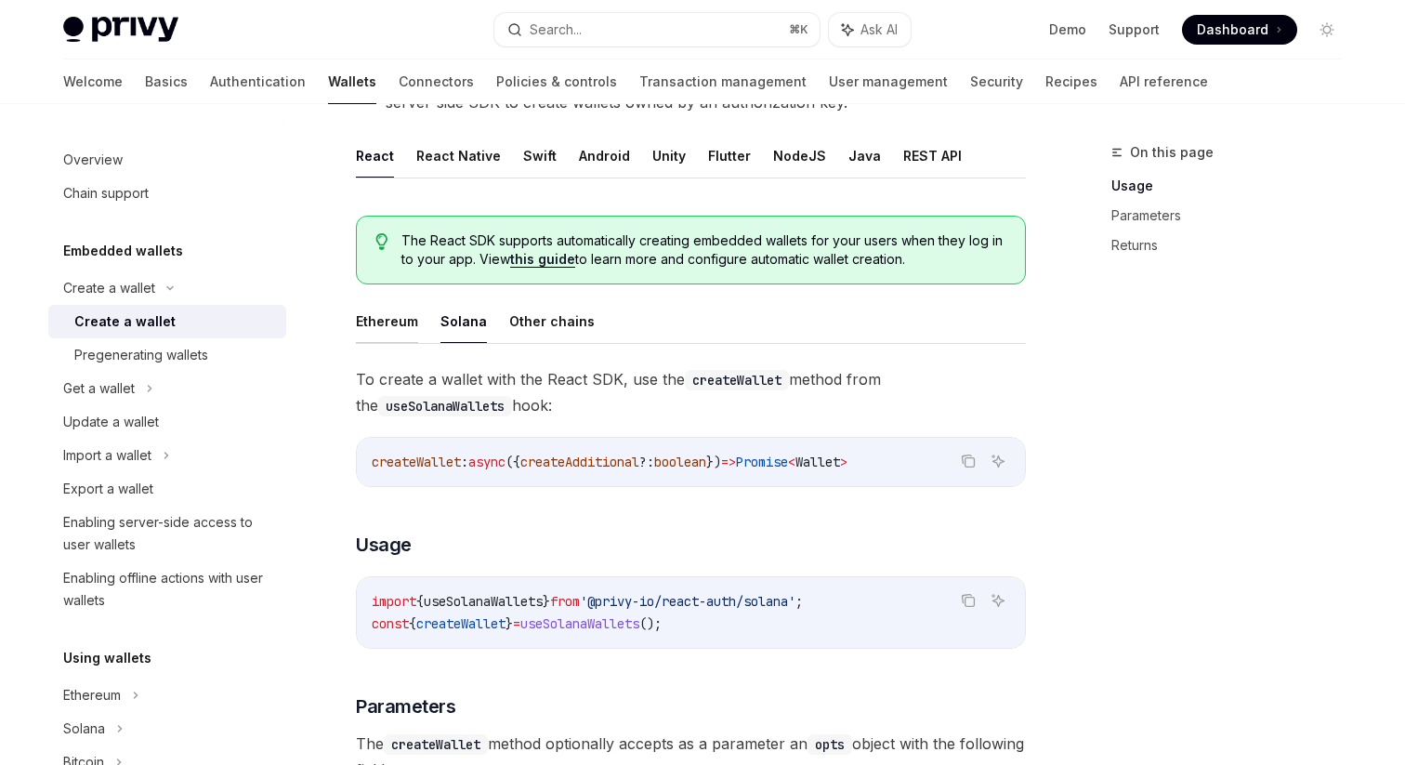
click at [401, 323] on button "Ethereum" at bounding box center [387, 321] width 62 height 44
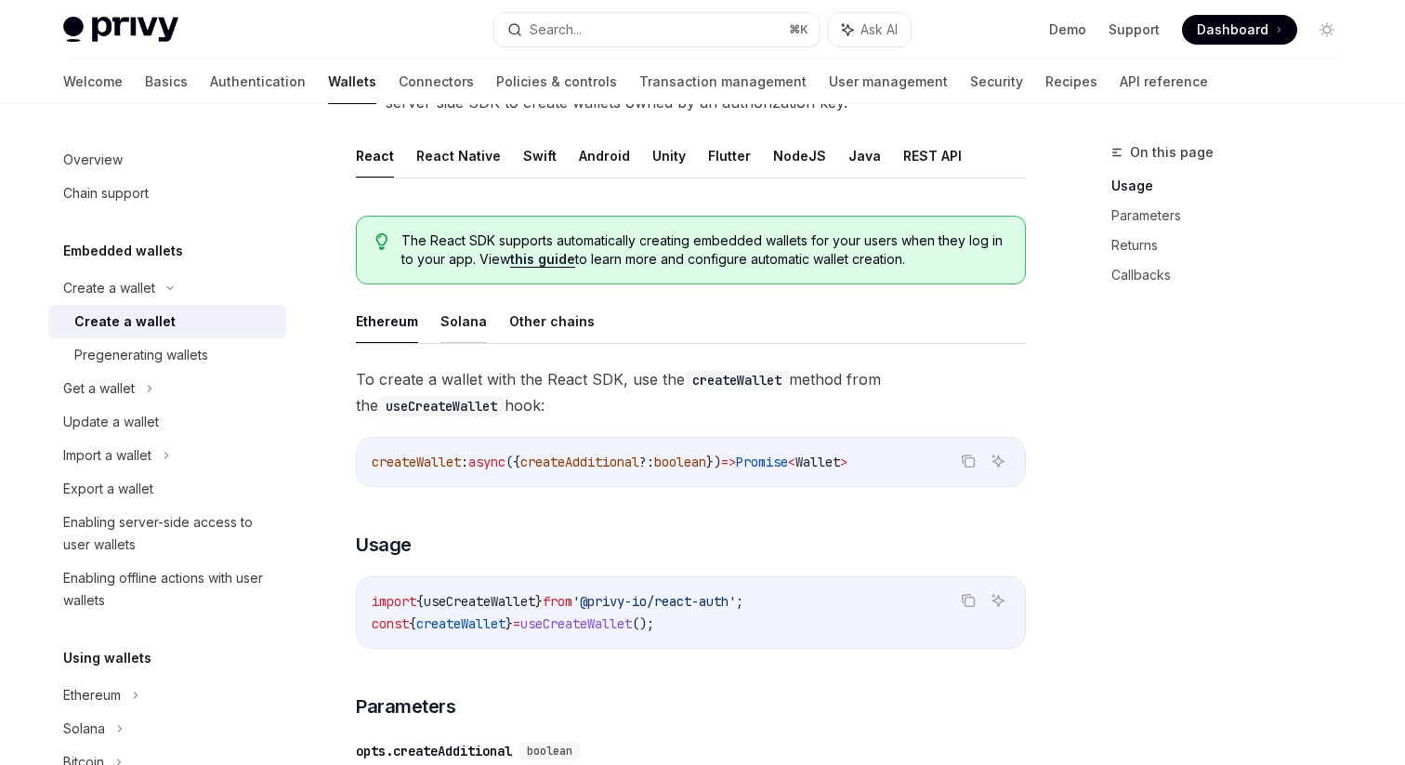
click at [452, 323] on button "Solana" at bounding box center [463, 321] width 46 height 44
type textarea "*"
